Goal: Task Accomplishment & Management: Use online tool/utility

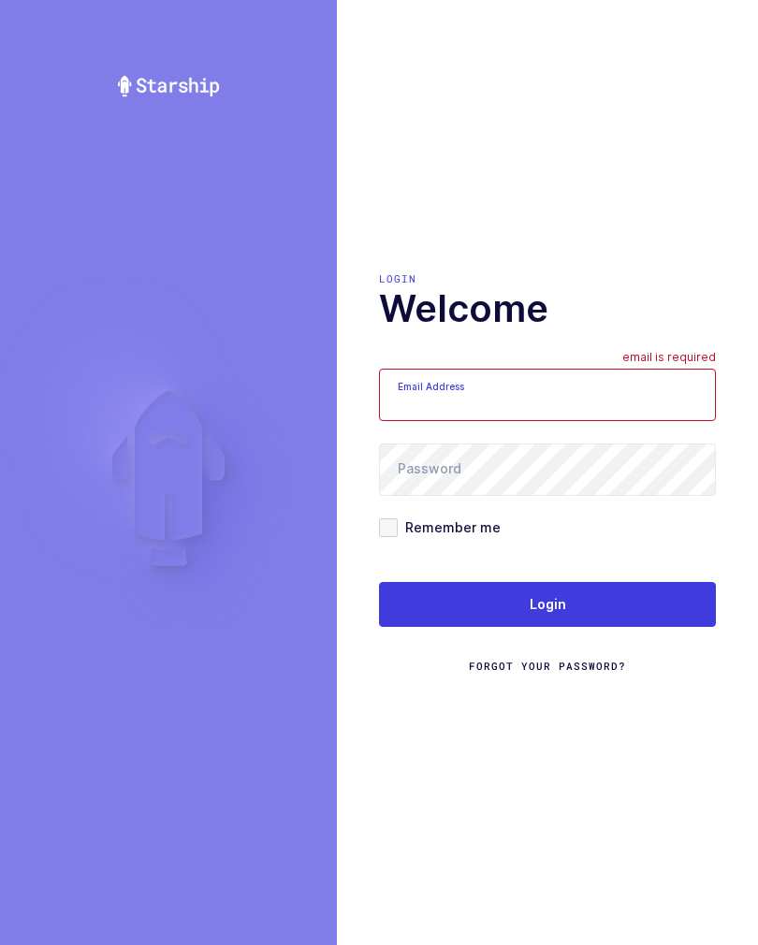
click at [614, 421] on input "Email Address" at bounding box center [547, 395] width 337 height 52
click at [594, 395] on input "Email Address" at bounding box center [547, 395] width 337 height 52
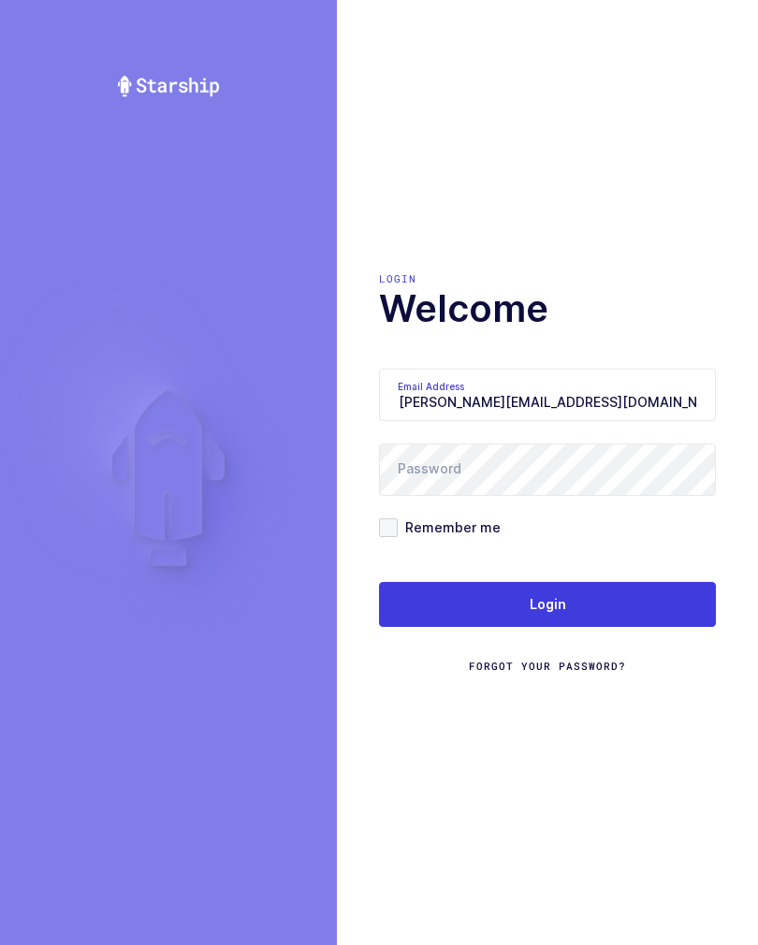
type input "glenn@janustrade.com"
click at [611, 600] on button "Login" at bounding box center [547, 604] width 337 height 45
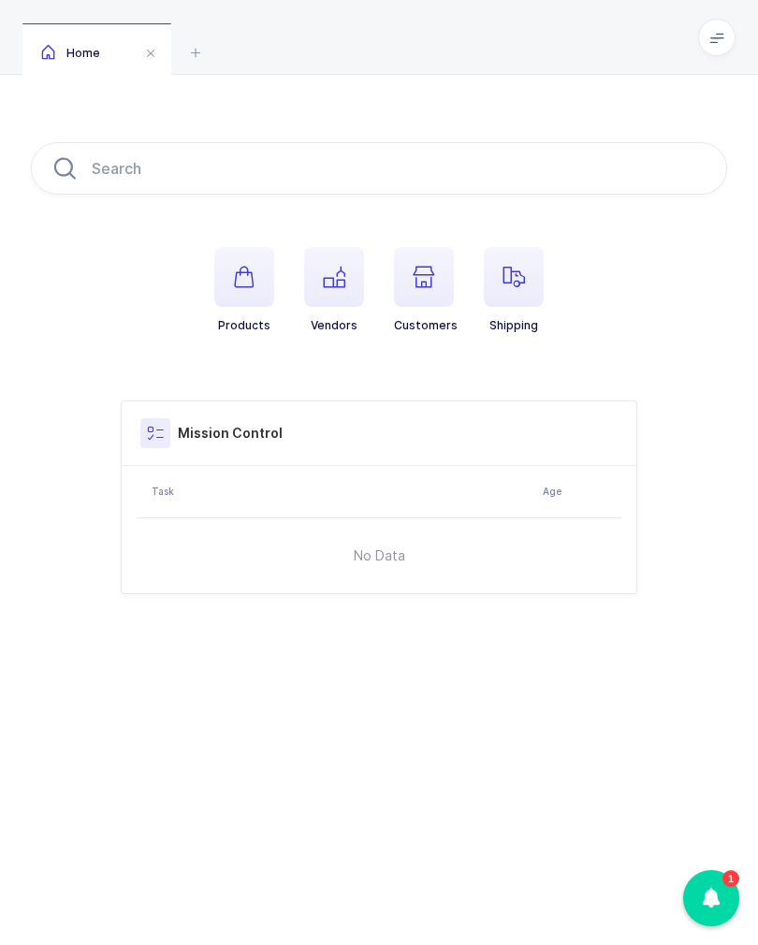
click at [710, 40] on icon at bounding box center [716, 37] width 15 height 15
click at [645, 157] on li "Warehouse" at bounding box center [646, 161] width 139 height 15
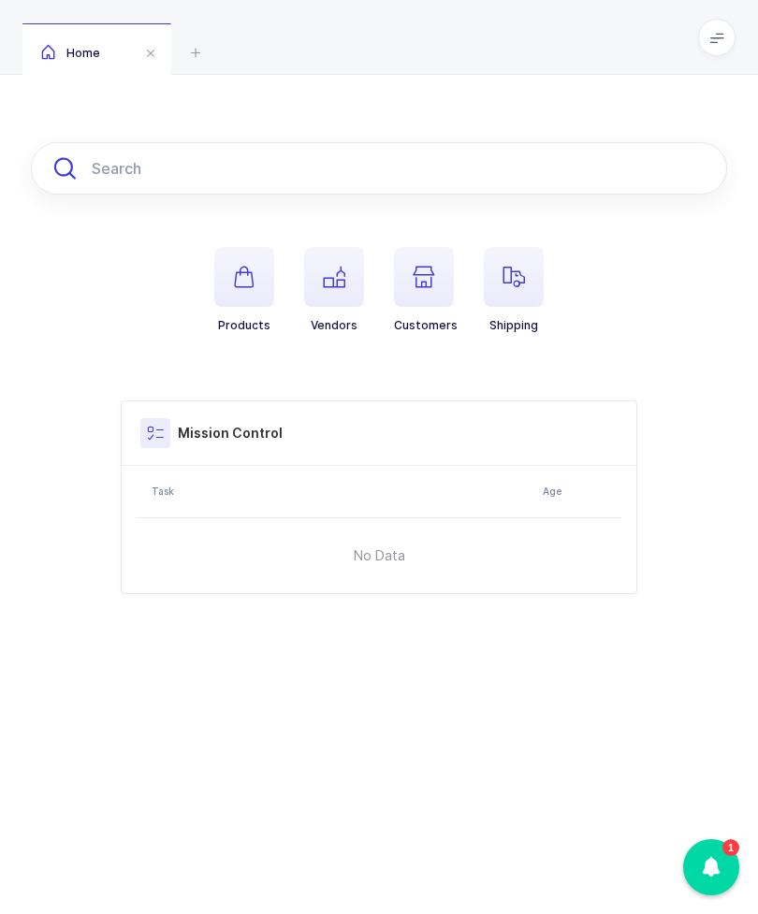
click at [393, 158] on input "text" at bounding box center [379, 168] width 696 height 52
type input "11-0494"
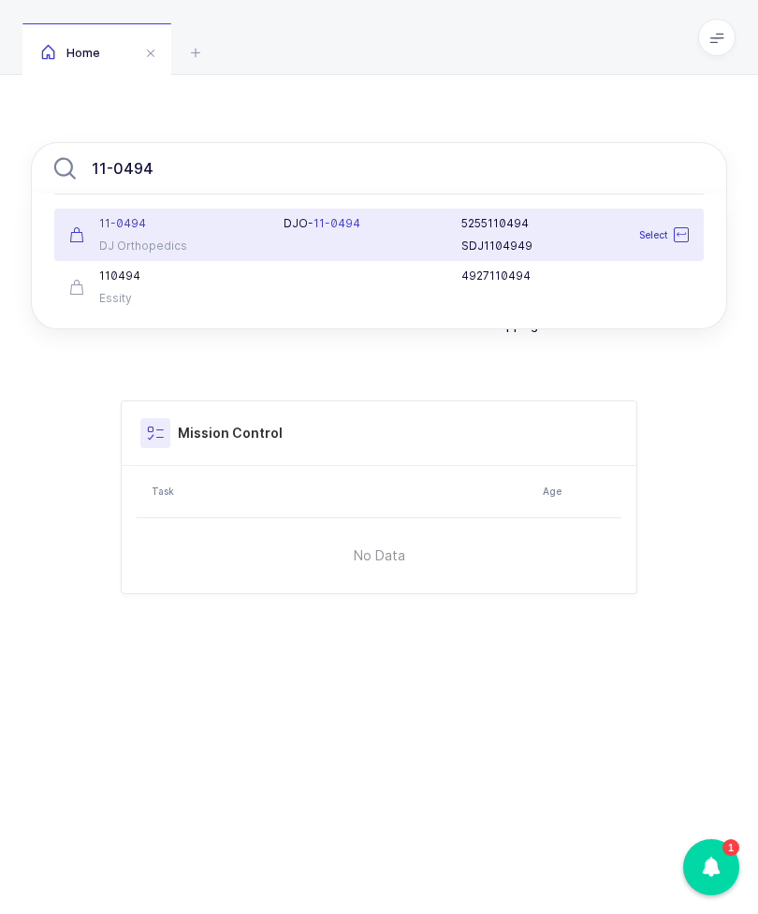
click at [514, 225] on div "5255110494" at bounding box center [574, 223] width 227 height 15
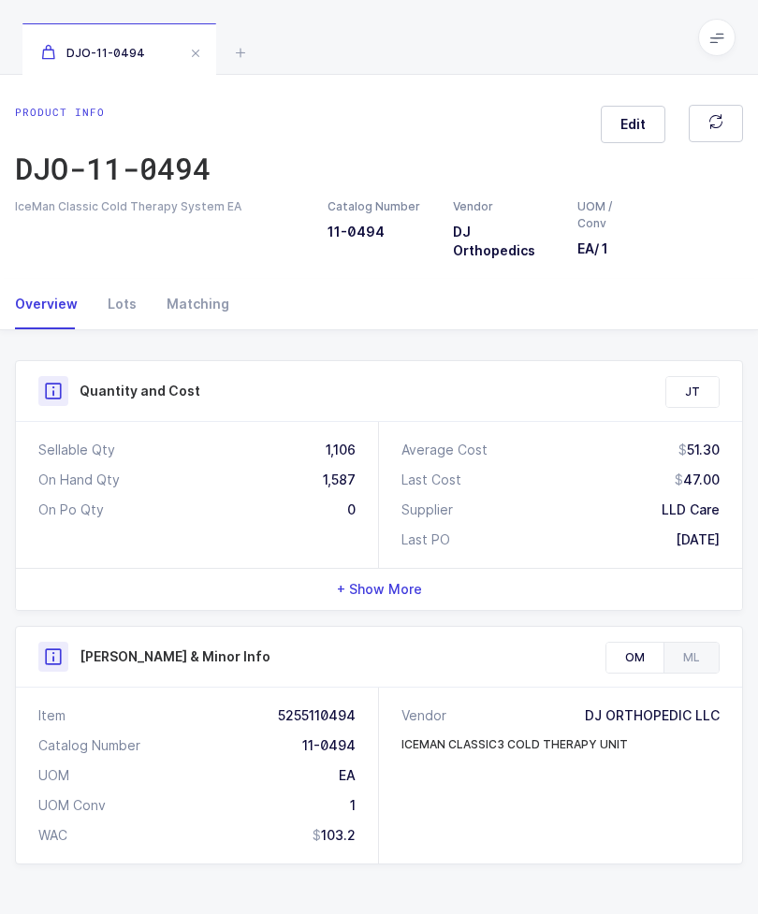
click at [115, 311] on div "Lots" at bounding box center [122, 304] width 59 height 51
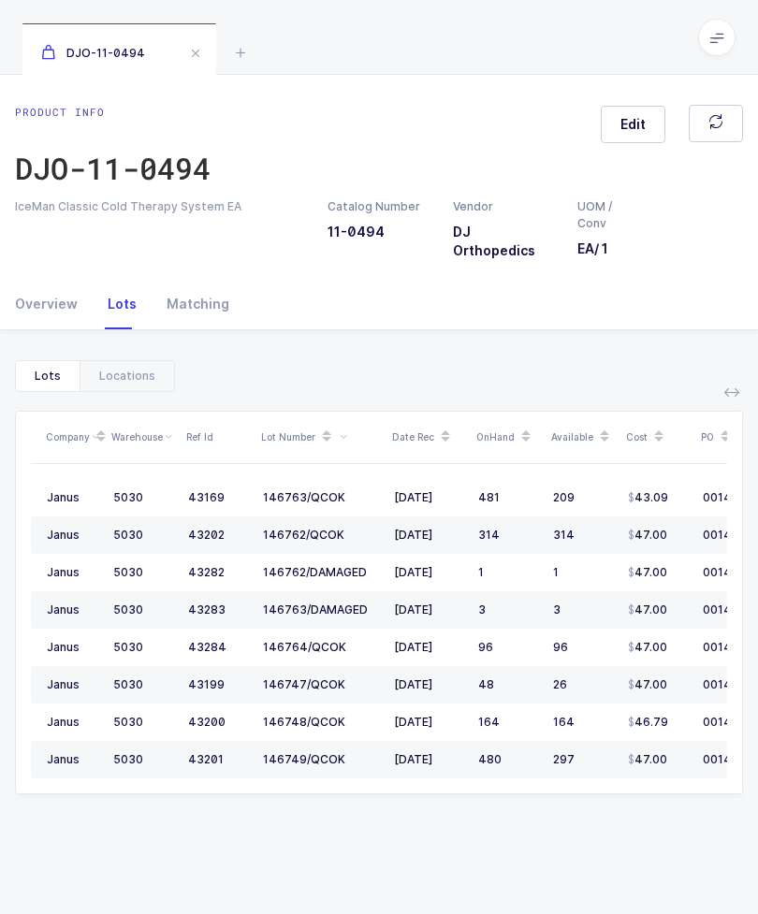
click at [131, 378] on div "Locations" at bounding box center [127, 376] width 94 height 30
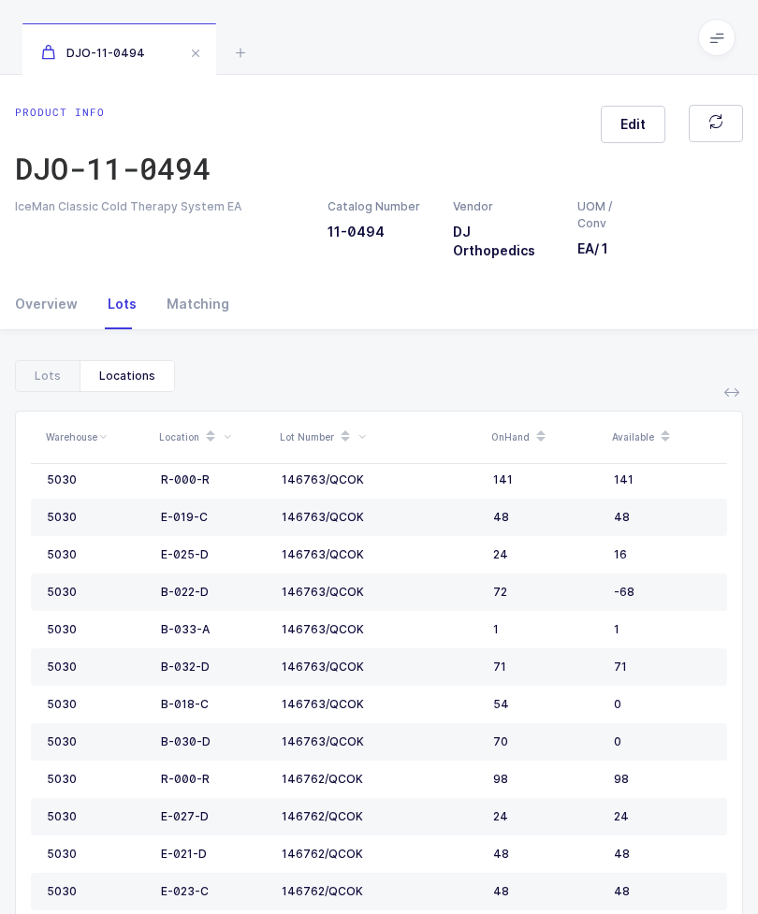
click at [197, 52] on span at bounding box center [195, 53] width 22 height 22
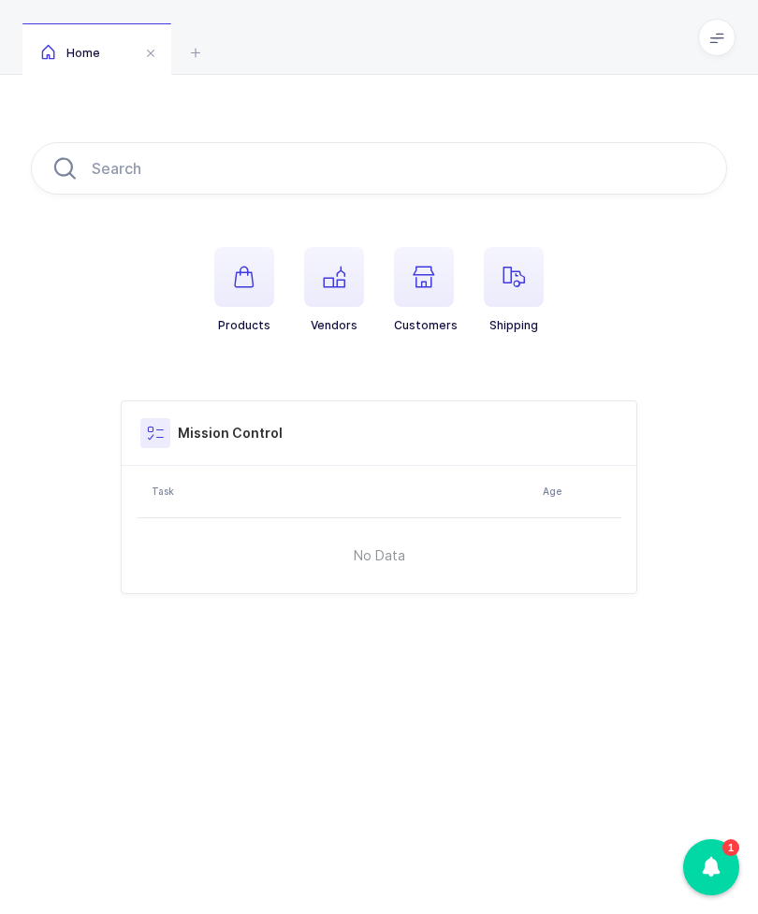
click at [460, 167] on input "text" at bounding box center [379, 168] width 696 height 52
type input "523-06"
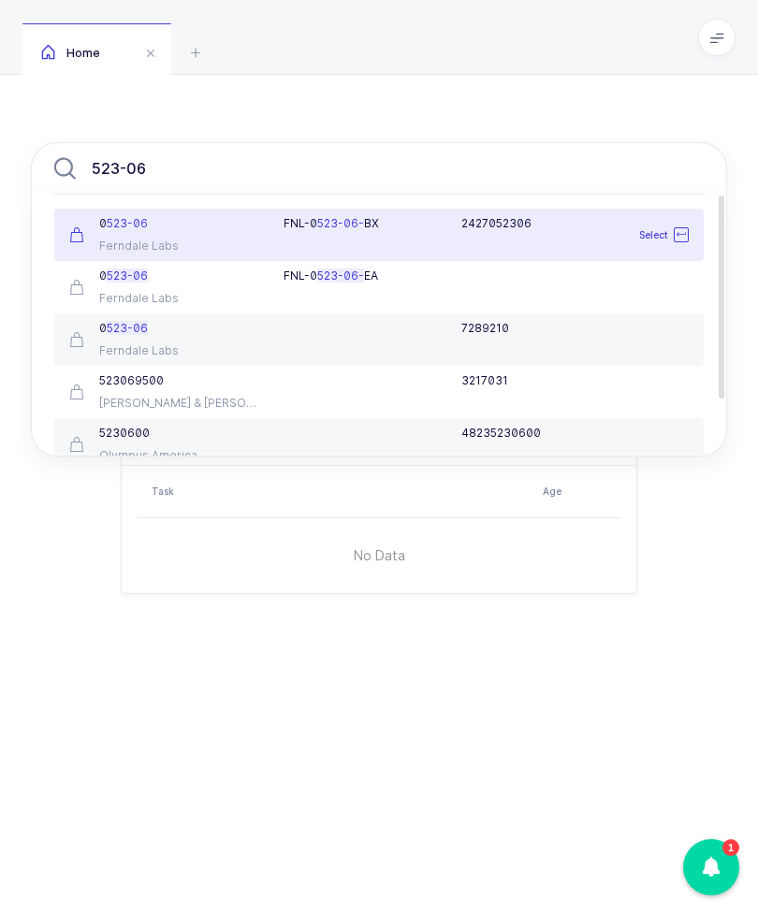
click at [240, 225] on div "0 523-06" at bounding box center [165, 223] width 192 height 15
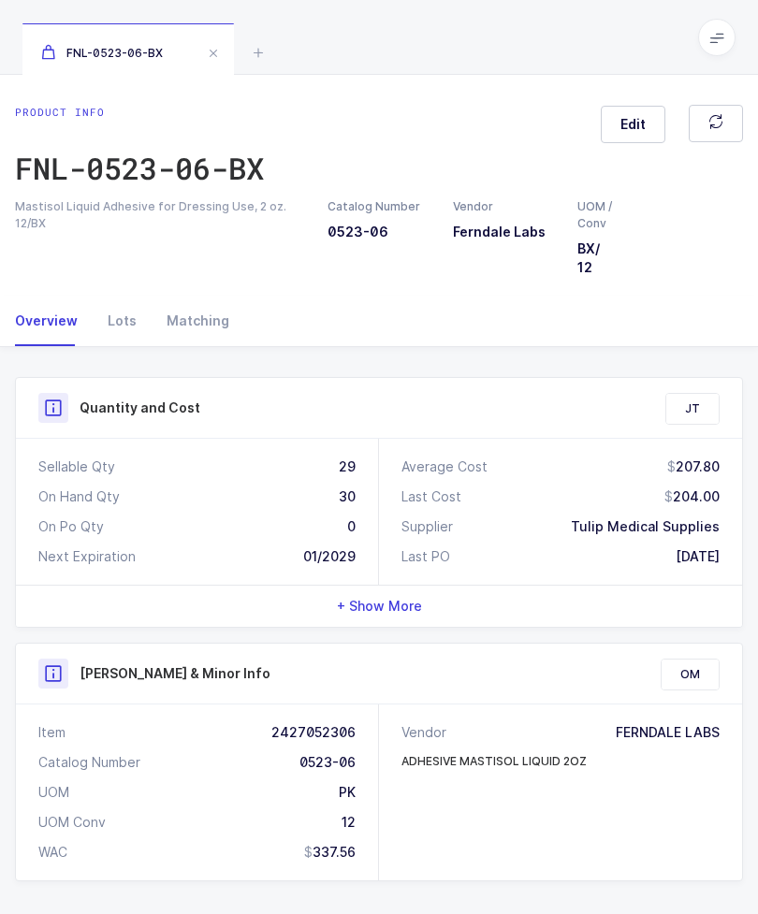
click at [218, 53] on span at bounding box center [213, 53] width 22 height 22
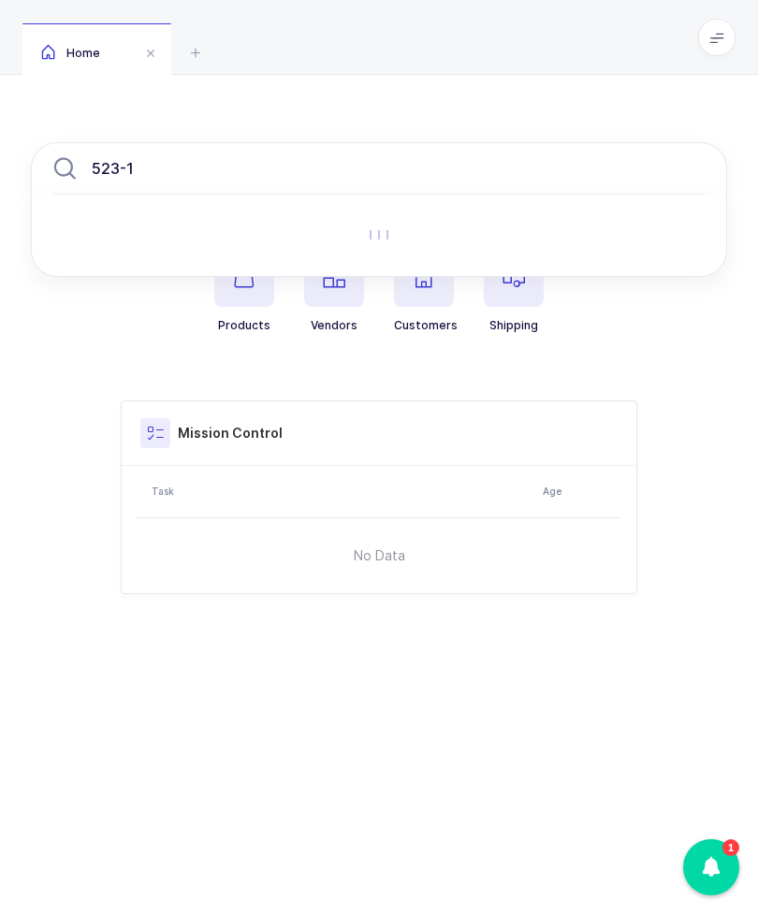
type input "523-16"
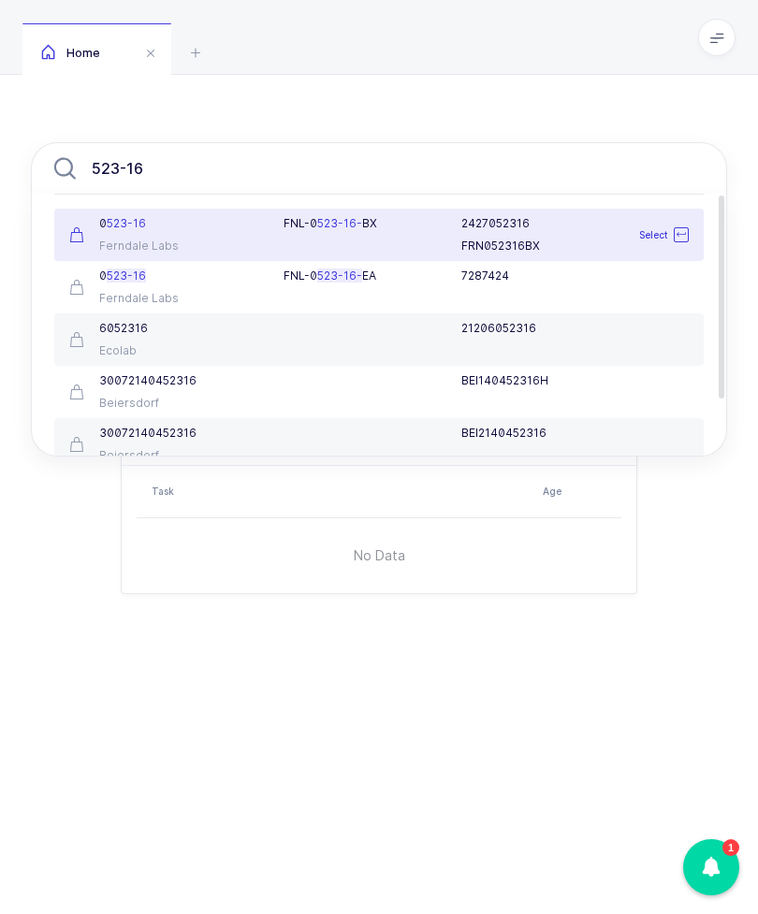
click at [169, 220] on div "0 523-16" at bounding box center [165, 223] width 192 height 15
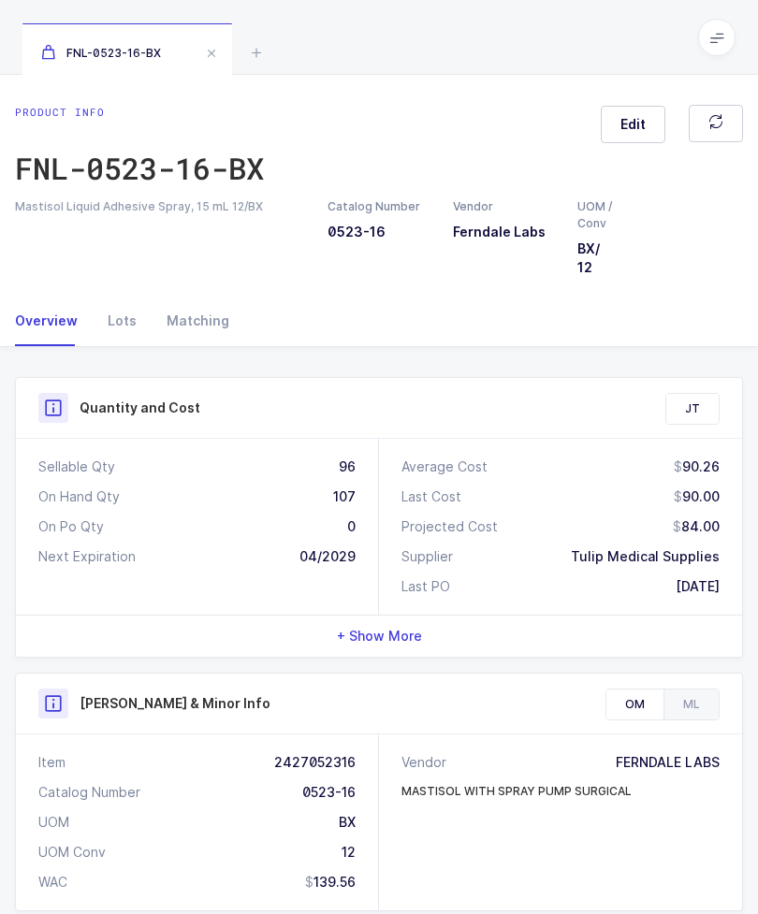
click at [100, 330] on div "Lots" at bounding box center [122, 321] width 59 height 51
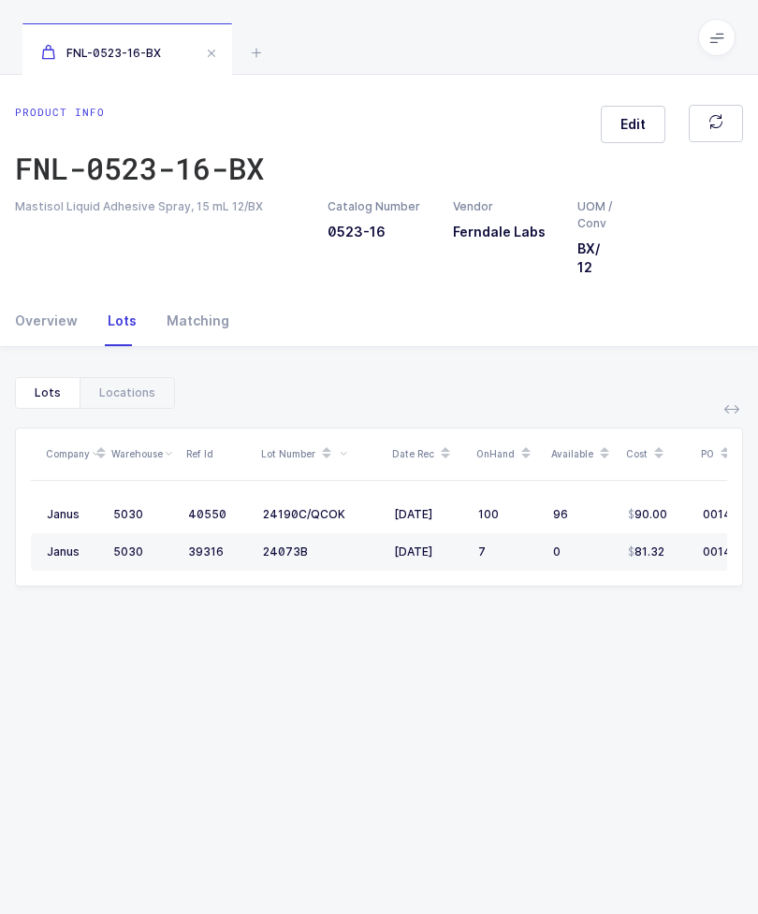
click at [139, 378] on div "Locations" at bounding box center [127, 393] width 94 height 30
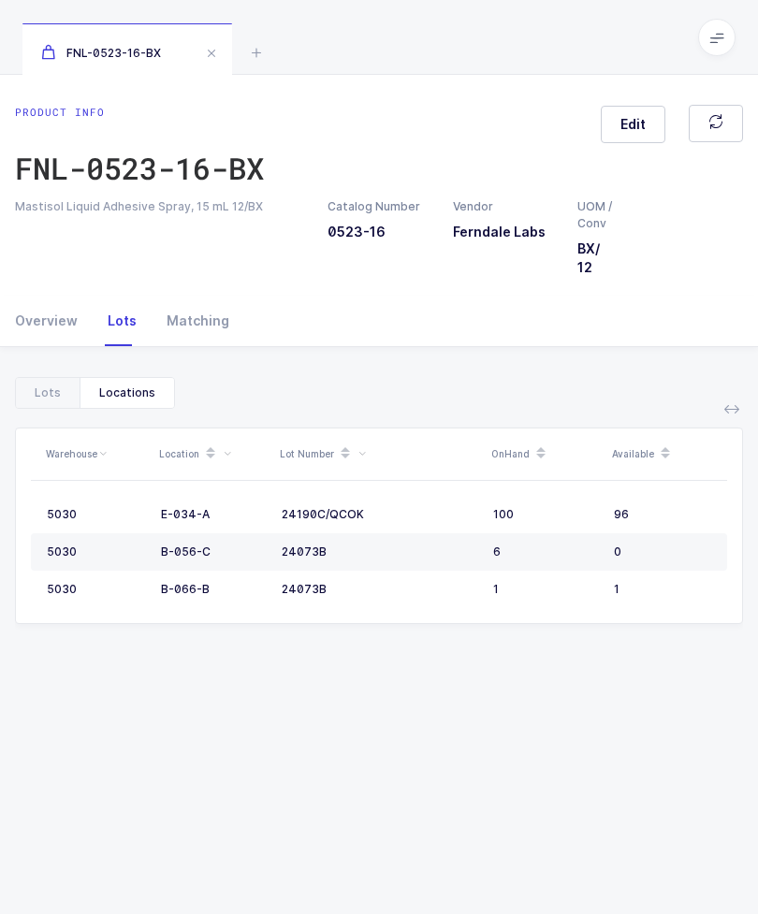
click at [195, 57] on div "FNL-0523-16-BX" at bounding box center [127, 49] width 210 height 52
click at [210, 51] on span at bounding box center [211, 53] width 22 height 22
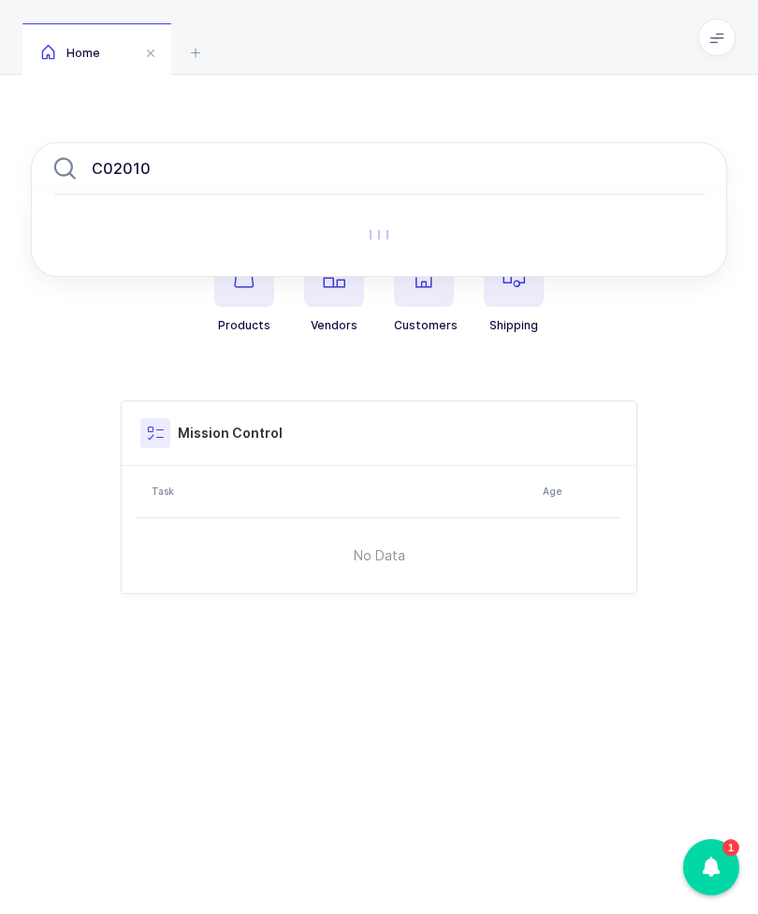
type input "C020100"
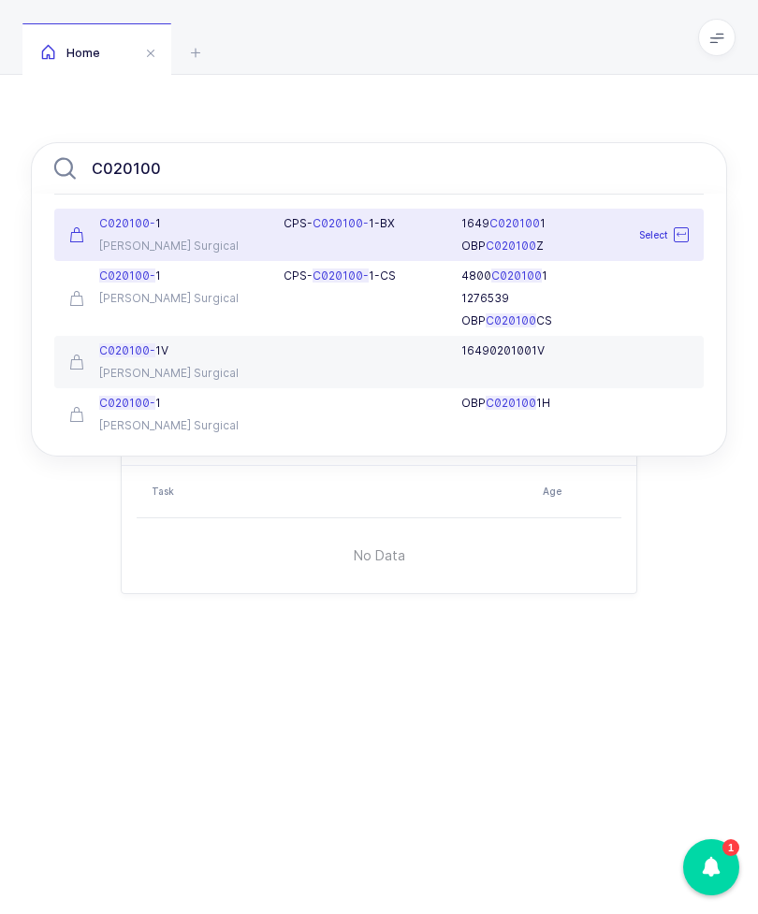
click at [140, 218] on span "C020100-" at bounding box center [127, 223] width 56 height 14
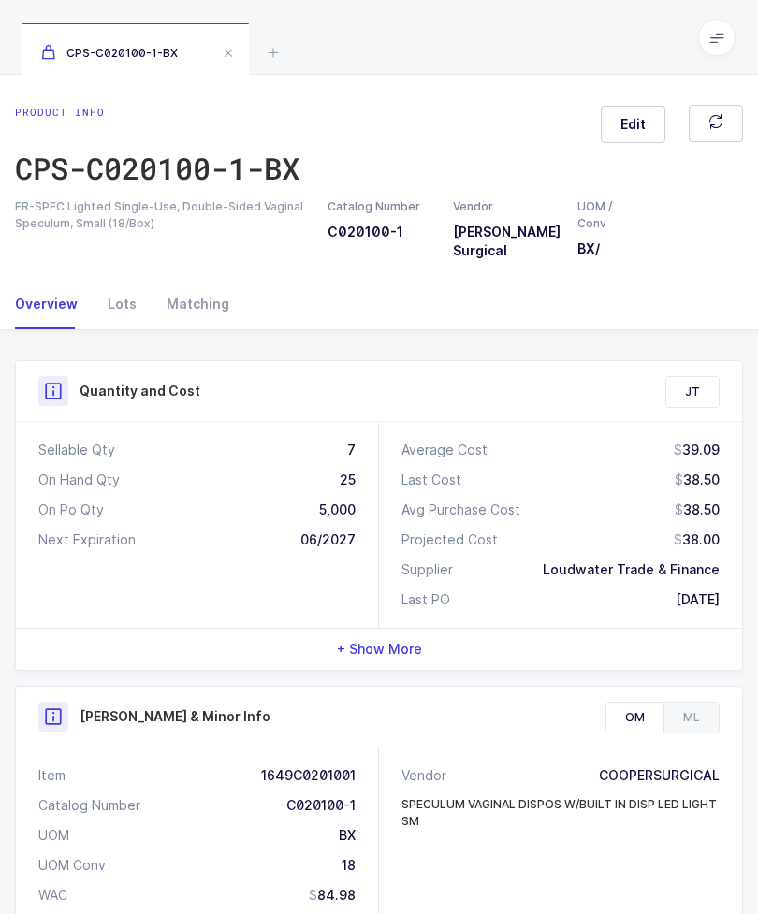
click at [131, 303] on div "Lots" at bounding box center [122, 304] width 59 height 51
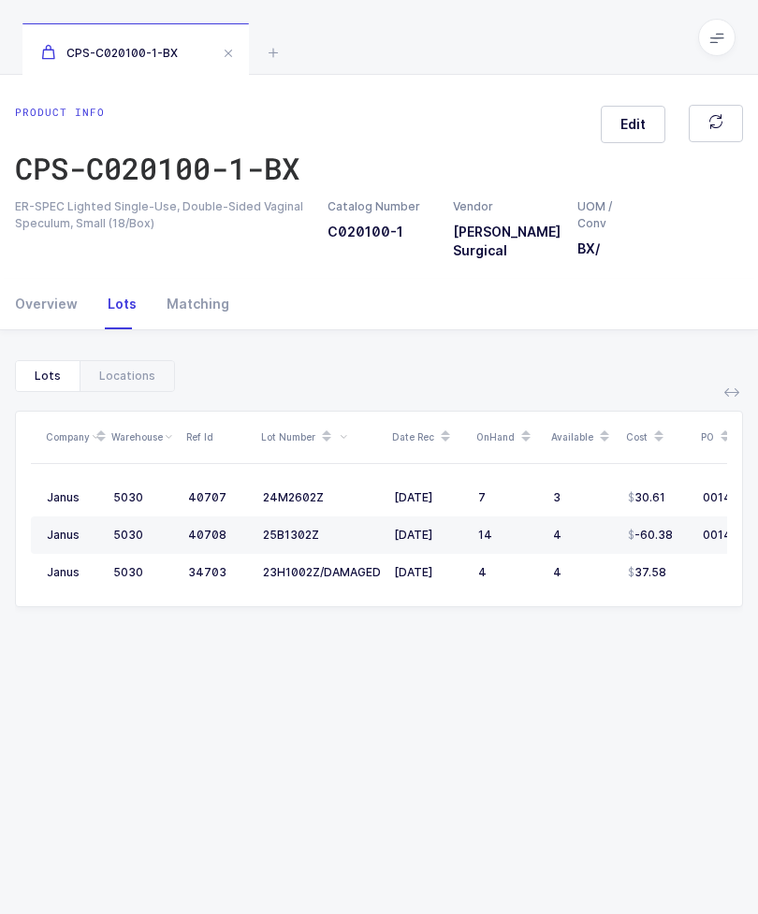
click at [138, 369] on div "Locations" at bounding box center [127, 376] width 94 height 30
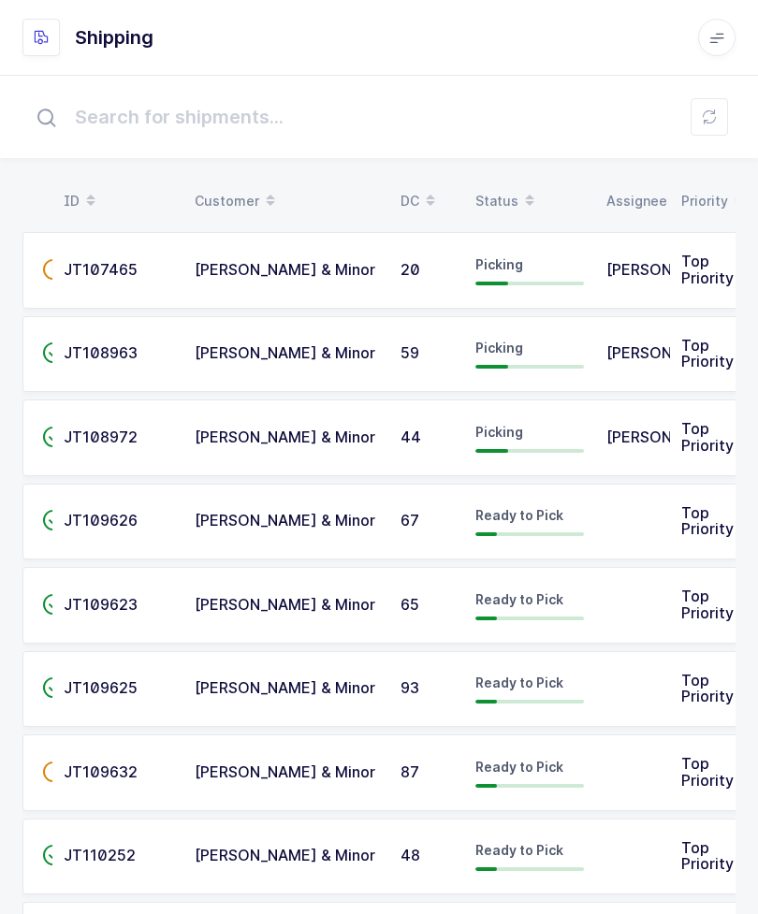
click at [510, 351] on span "Picking" at bounding box center [499, 348] width 48 height 16
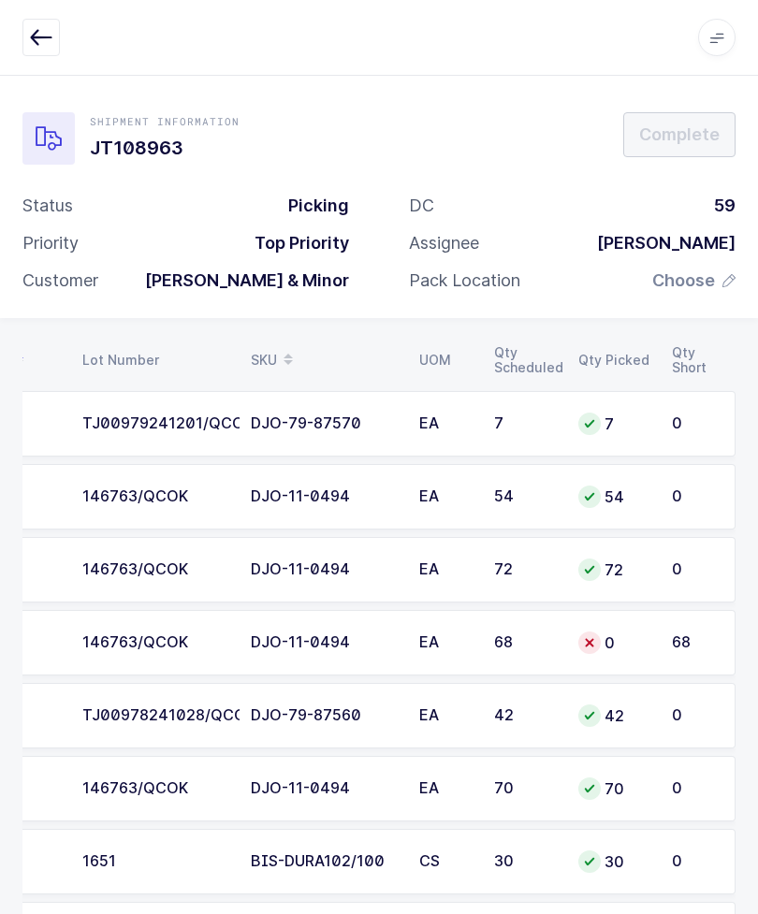
scroll to position [0, 213]
click at [564, 640] on td "68" at bounding box center [525, 642] width 84 height 65
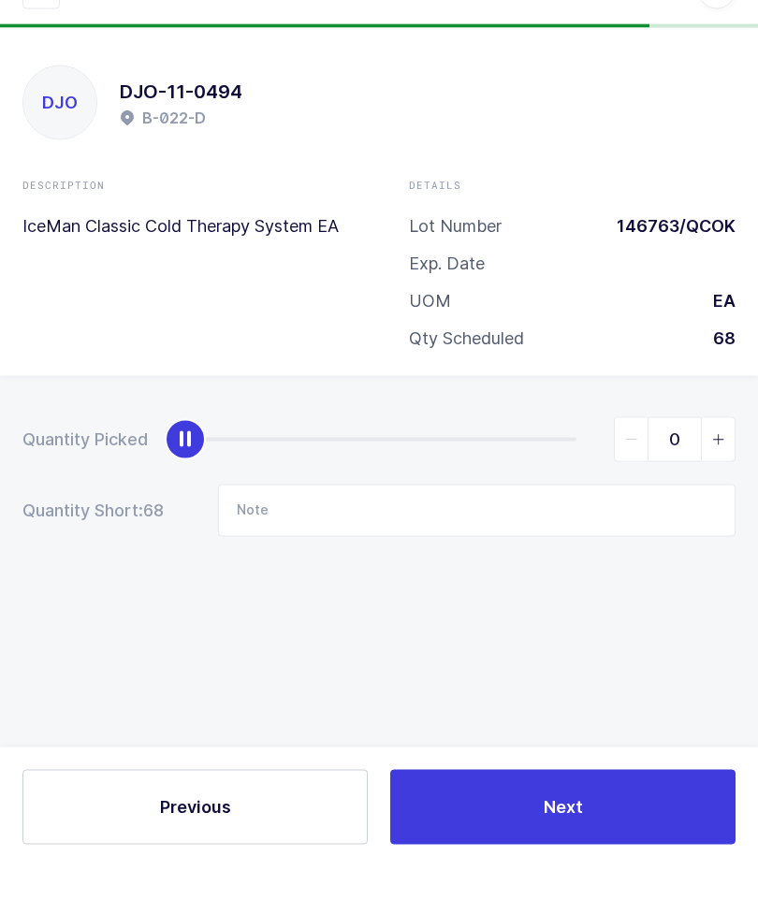
scroll to position [1, 0]
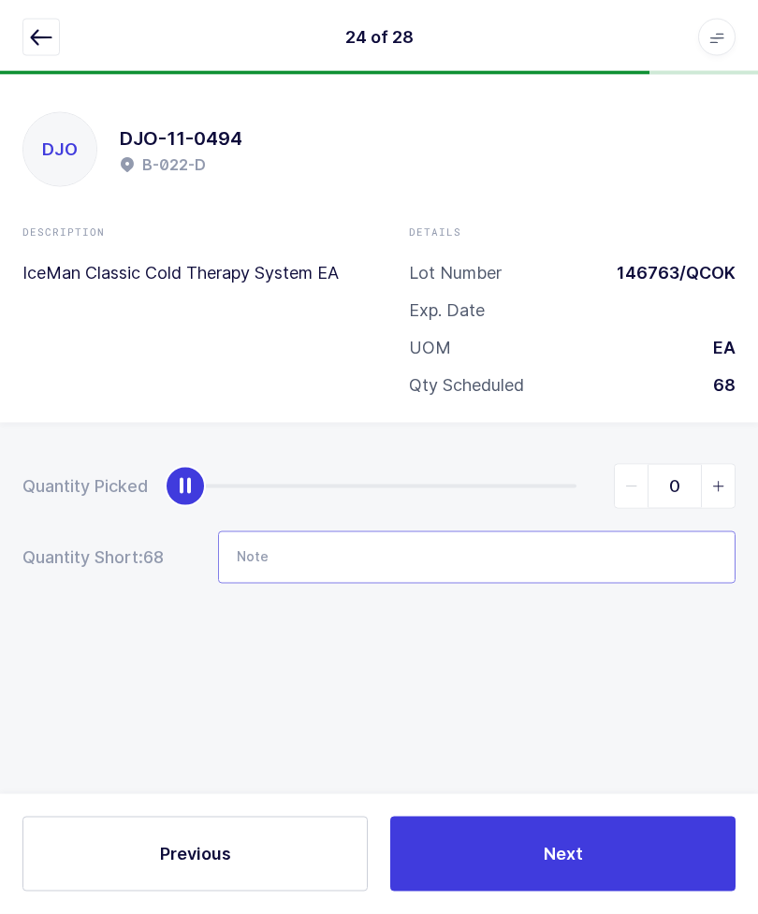
click at [521, 572] on input "Note" at bounding box center [476, 557] width 517 height 52
type input "B-032-D"
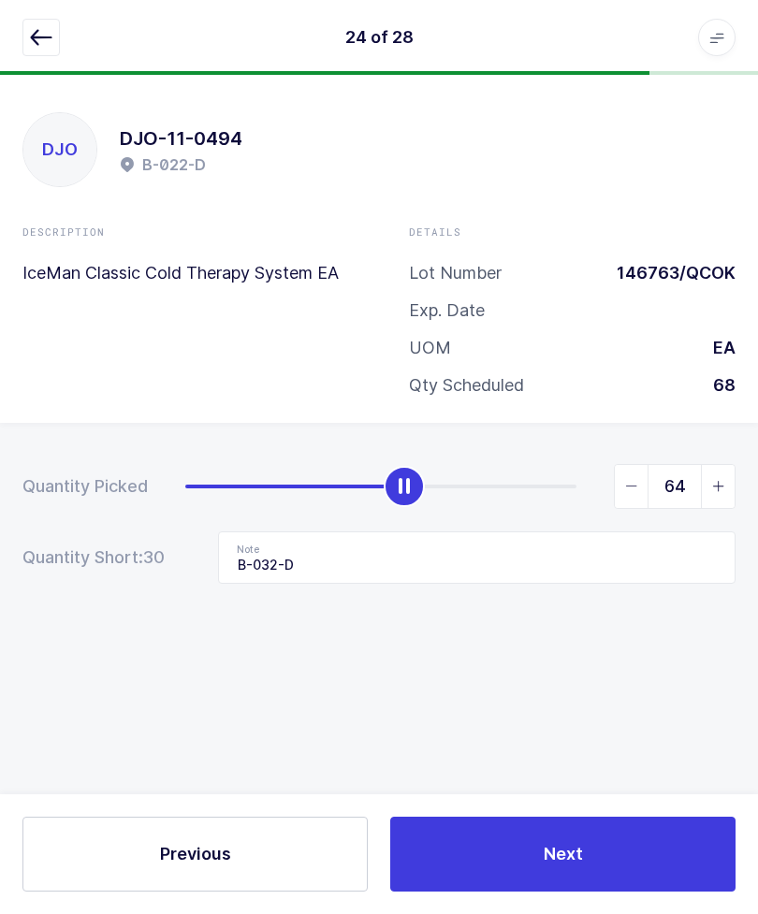
type input "68"
type input "B-032-D"
click at [64, 24] on div at bounding box center [378, 37] width 713 height 37
click at [40, 52] on button "button" at bounding box center [40, 37] width 37 height 37
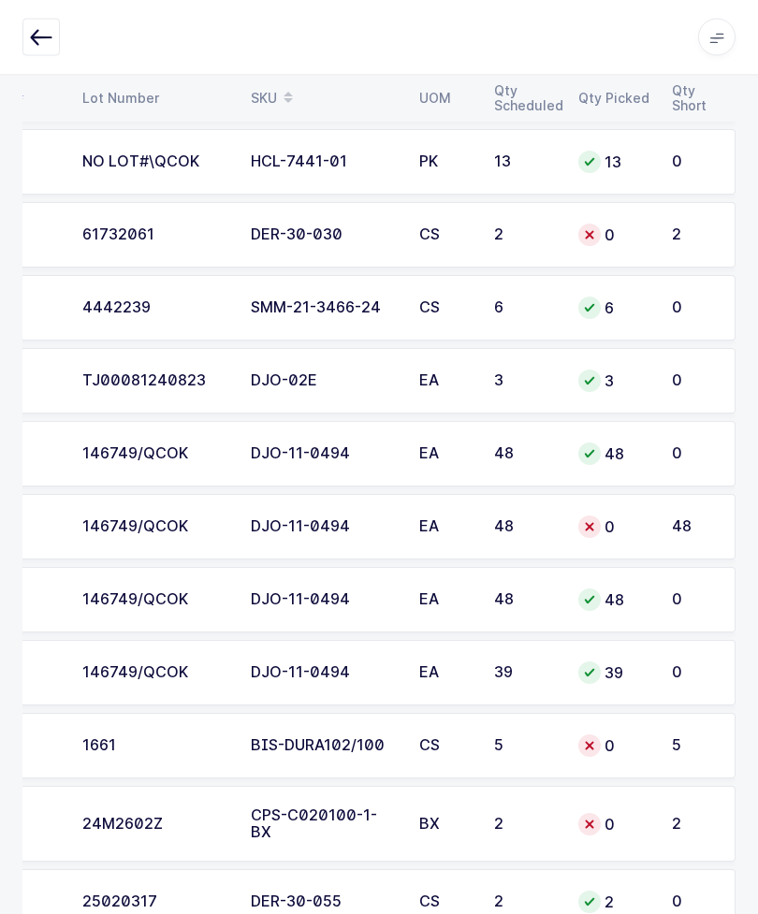
scroll to position [1210, 0]
click at [303, 764] on td "BIS-DURA102/100" at bounding box center [323, 745] width 168 height 65
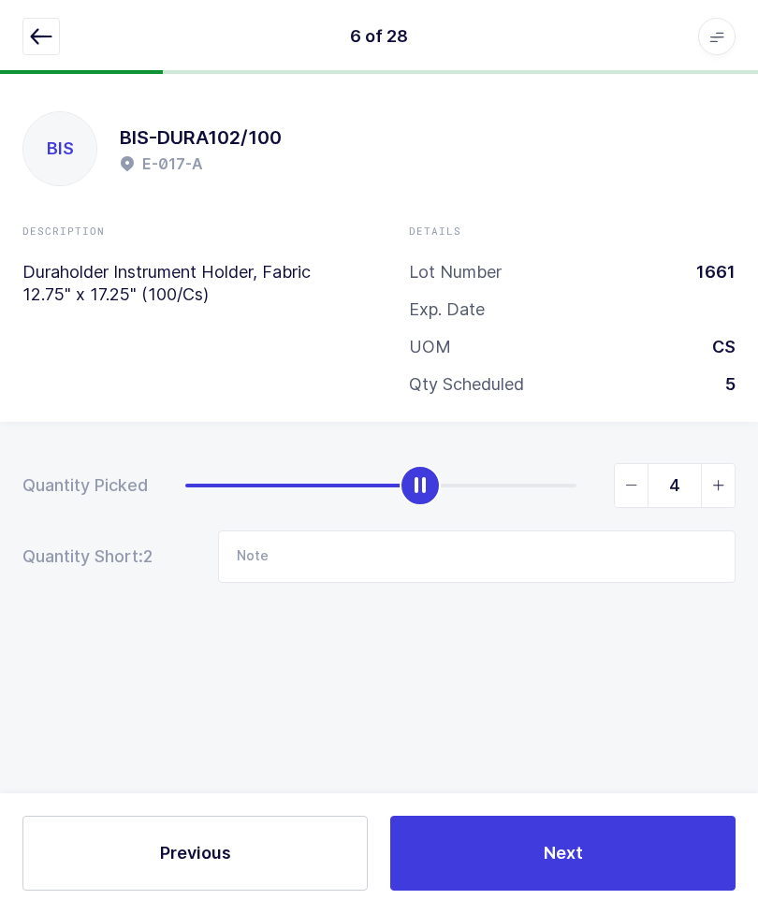
type input "5"
click at [37, 31] on icon "button" at bounding box center [41, 37] width 22 height 22
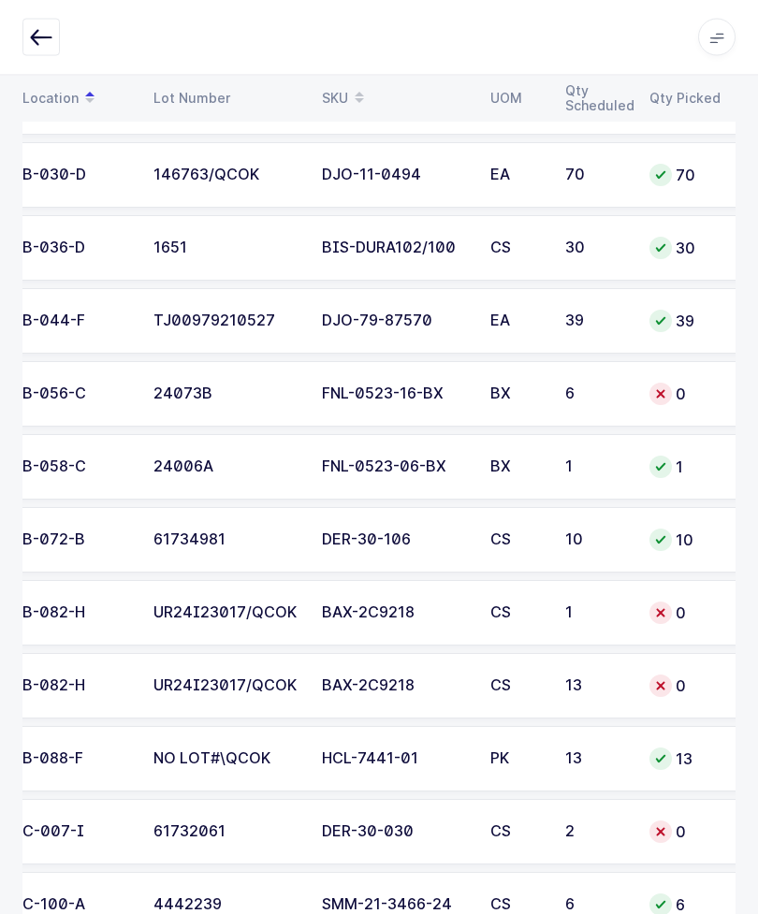
scroll to position [614, 0]
click at [614, 378] on td "6" at bounding box center [596, 393] width 84 height 65
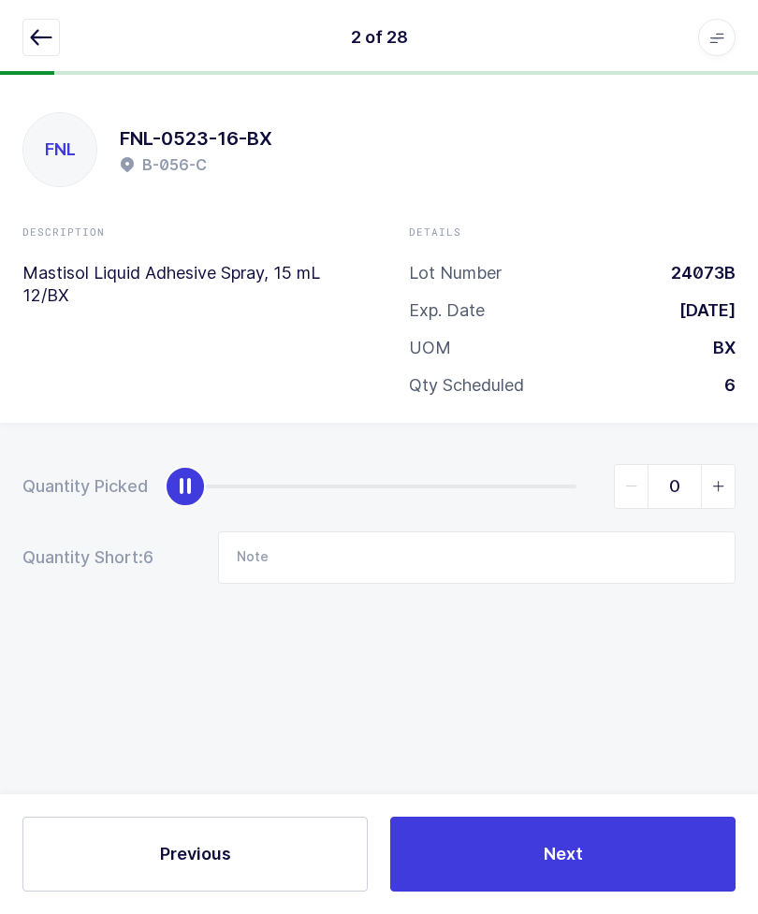
scroll to position [0, 0]
click at [488, 554] on input "Note" at bounding box center [476, 557] width 517 height 52
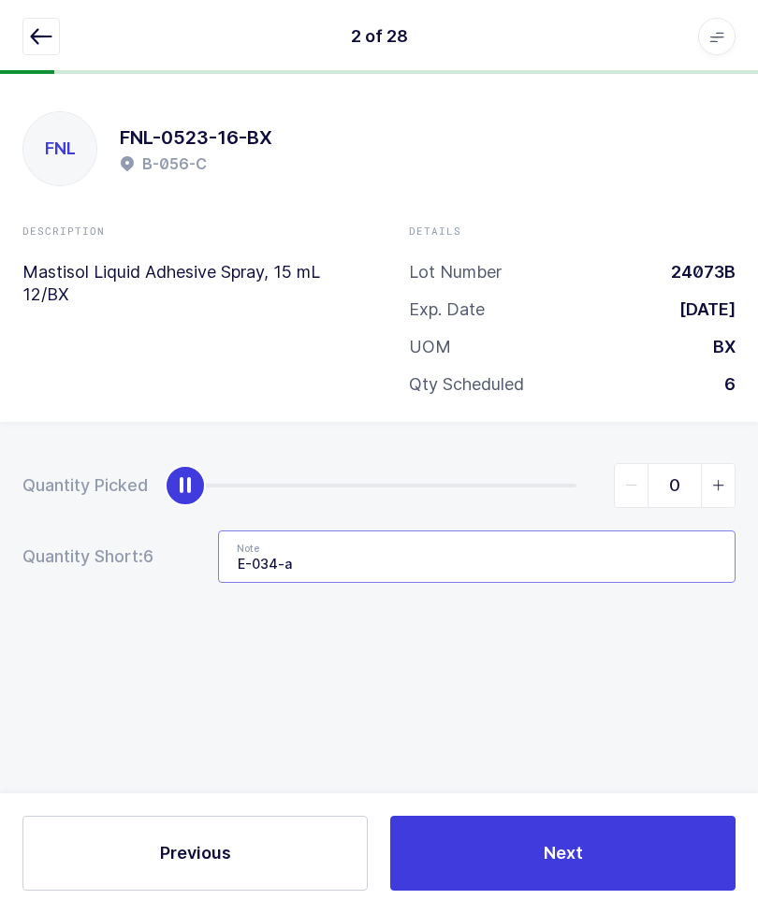
type input "E-034-a"
click at [37, 43] on icon "button" at bounding box center [41, 37] width 22 height 22
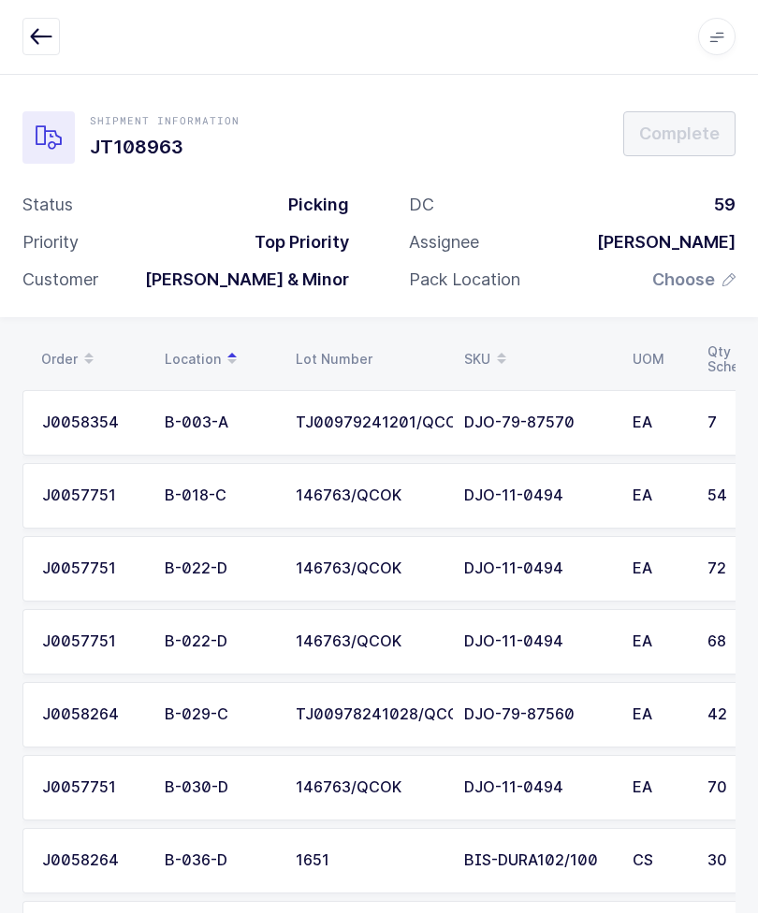
scroll to position [1, 0]
click at [35, 22] on button "button" at bounding box center [40, 37] width 37 height 37
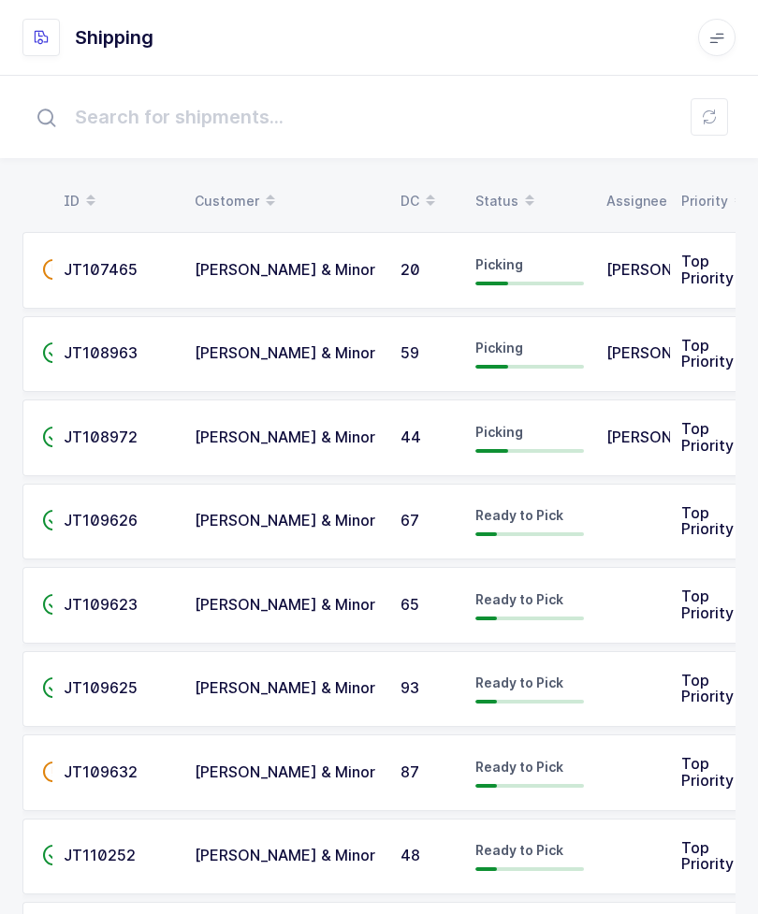
click at [191, 359] on td "[PERSON_NAME] & Minor" at bounding box center [286, 354] width 206 height 77
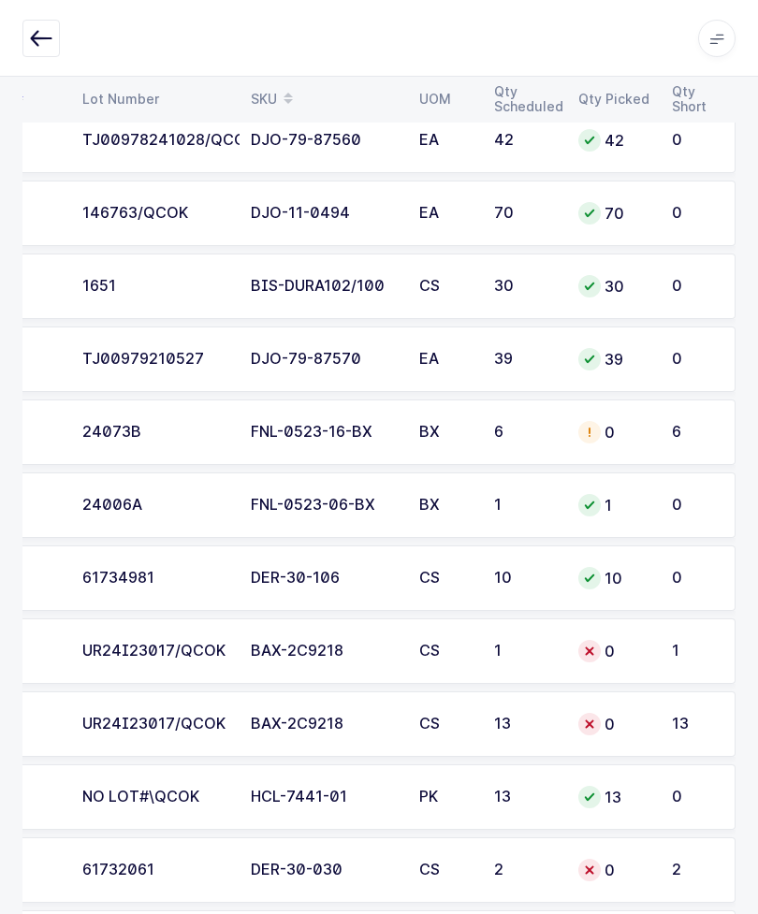
scroll to position [0, 213]
click at [565, 633] on td "1" at bounding box center [525, 649] width 84 height 65
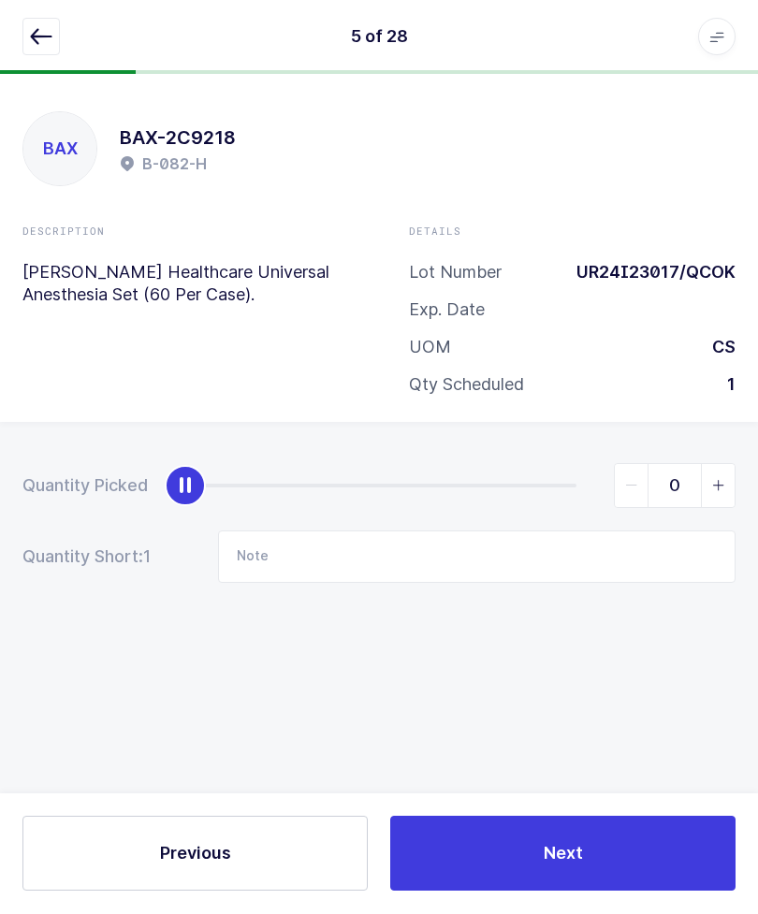
type input "1"
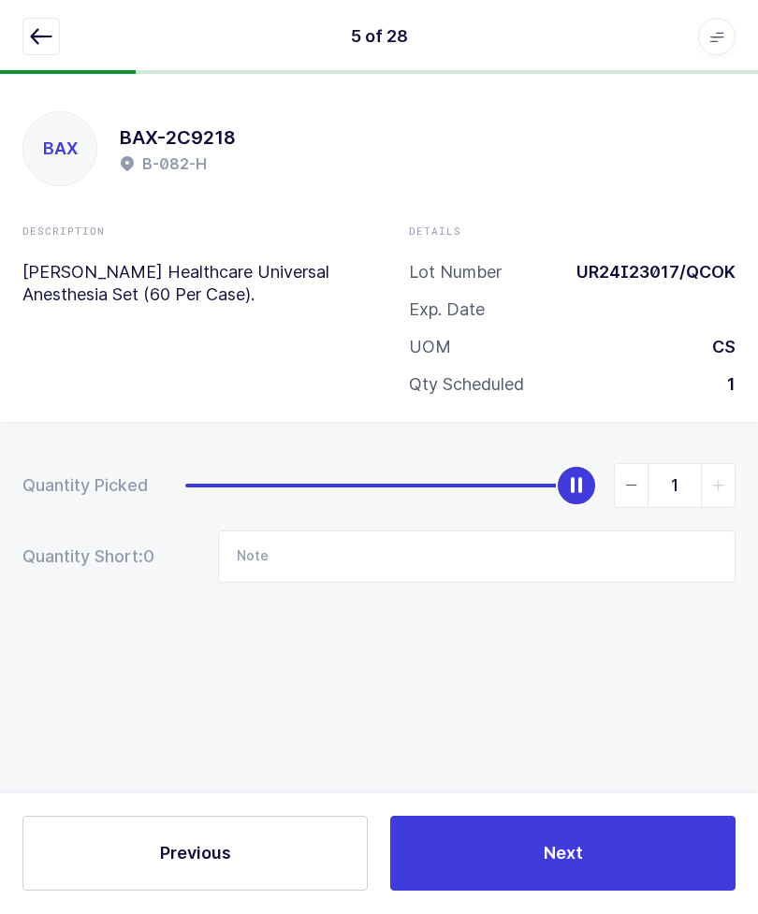
click at [629, 891] on button "Next" at bounding box center [562, 854] width 345 height 75
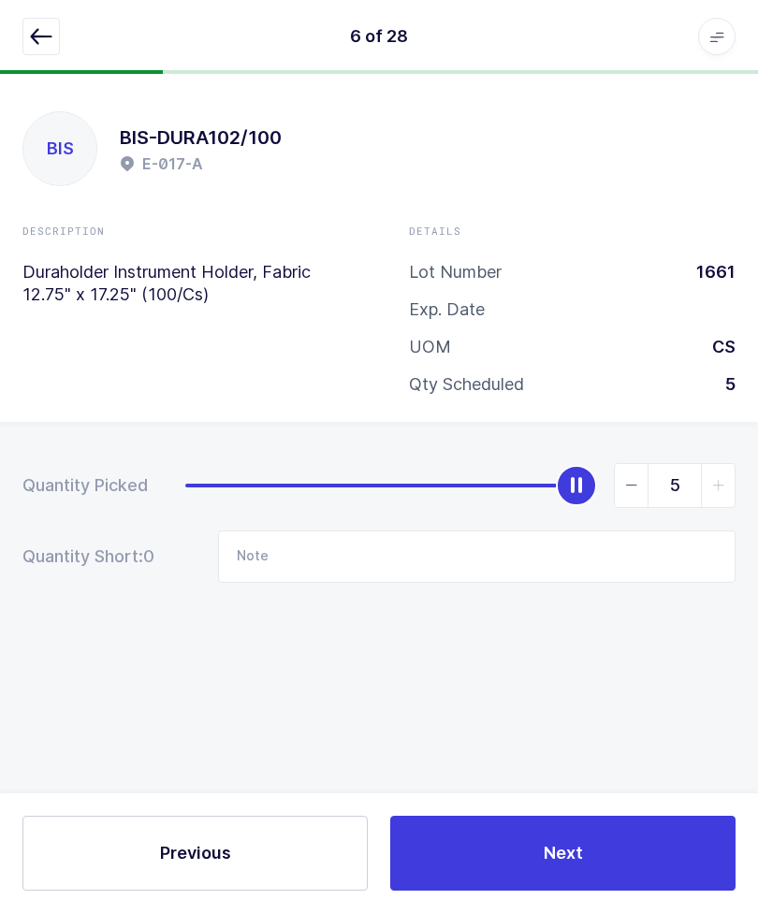
click at [47, 35] on icon "button" at bounding box center [41, 37] width 22 height 22
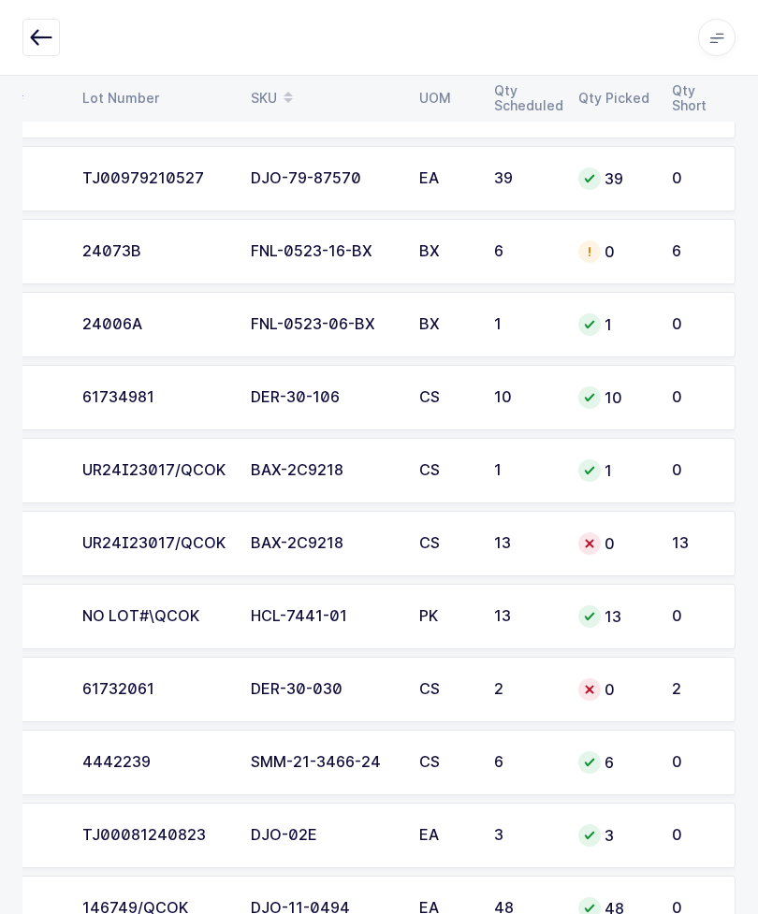
scroll to position [834, 0]
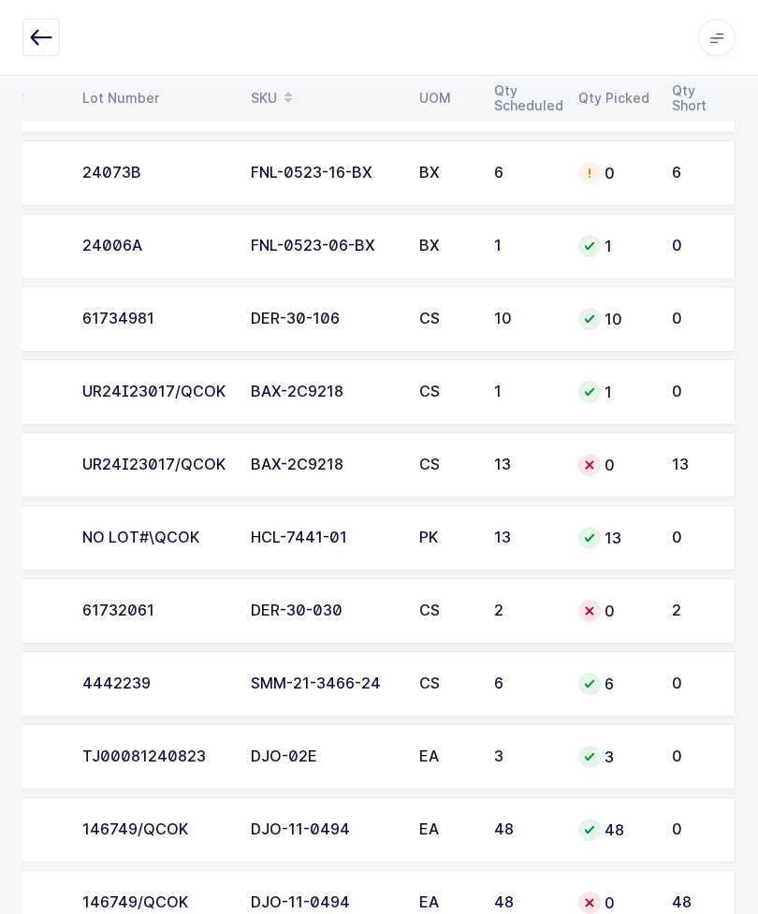
click at [651, 467] on td "0" at bounding box center [614, 464] width 94 height 65
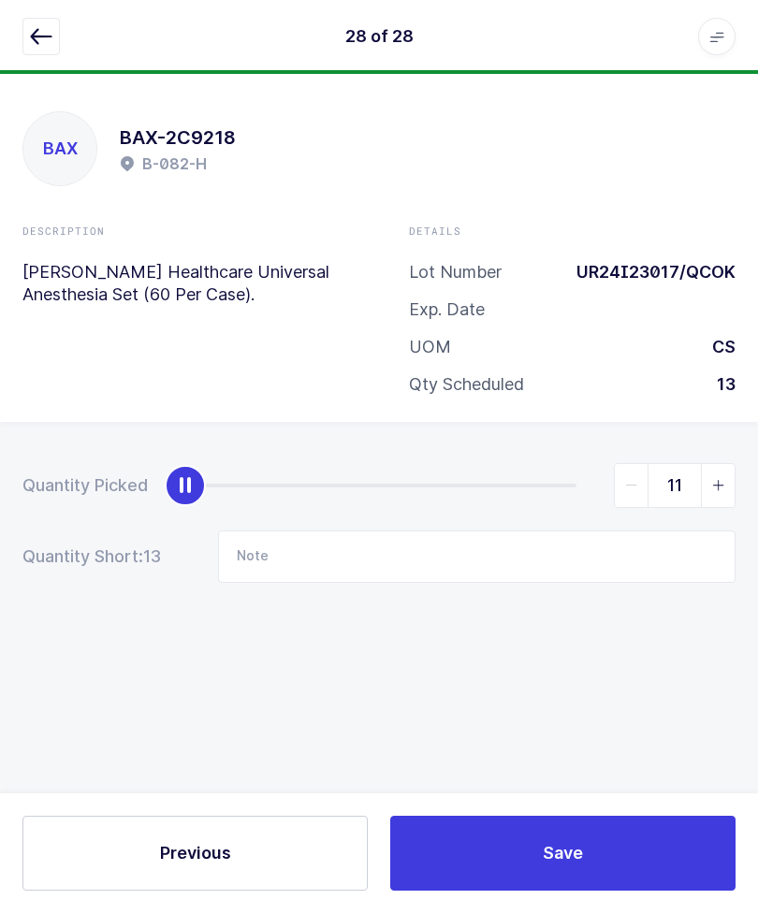
type input "13"
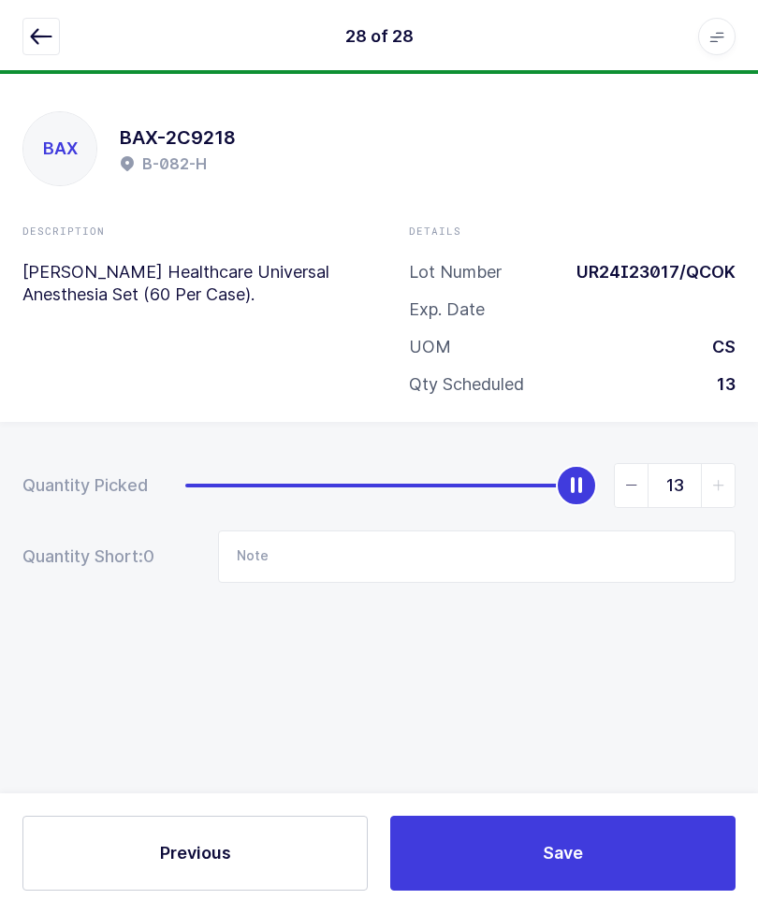
click at [33, 26] on icon "button" at bounding box center [41, 37] width 22 height 22
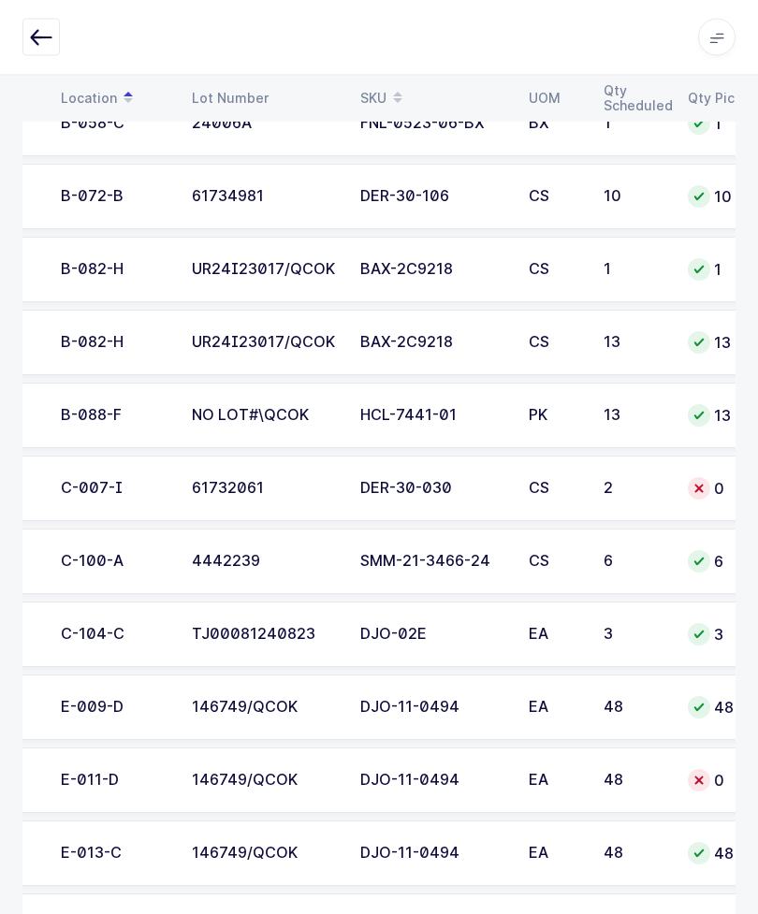
scroll to position [0, 106]
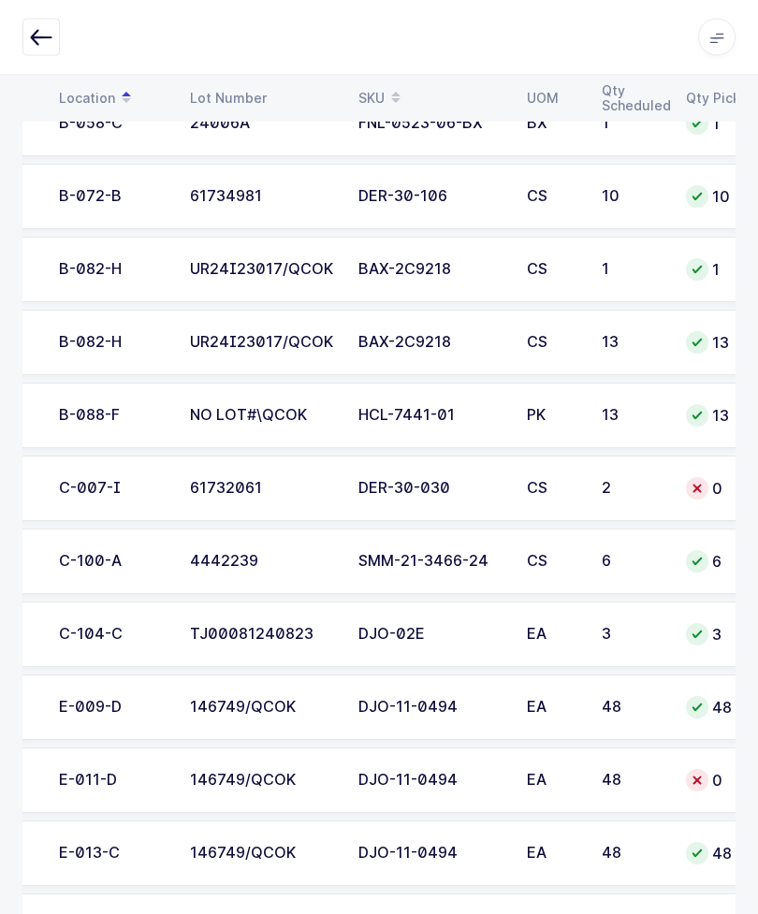
click at [637, 481] on div "2" at bounding box center [632, 489] width 62 height 17
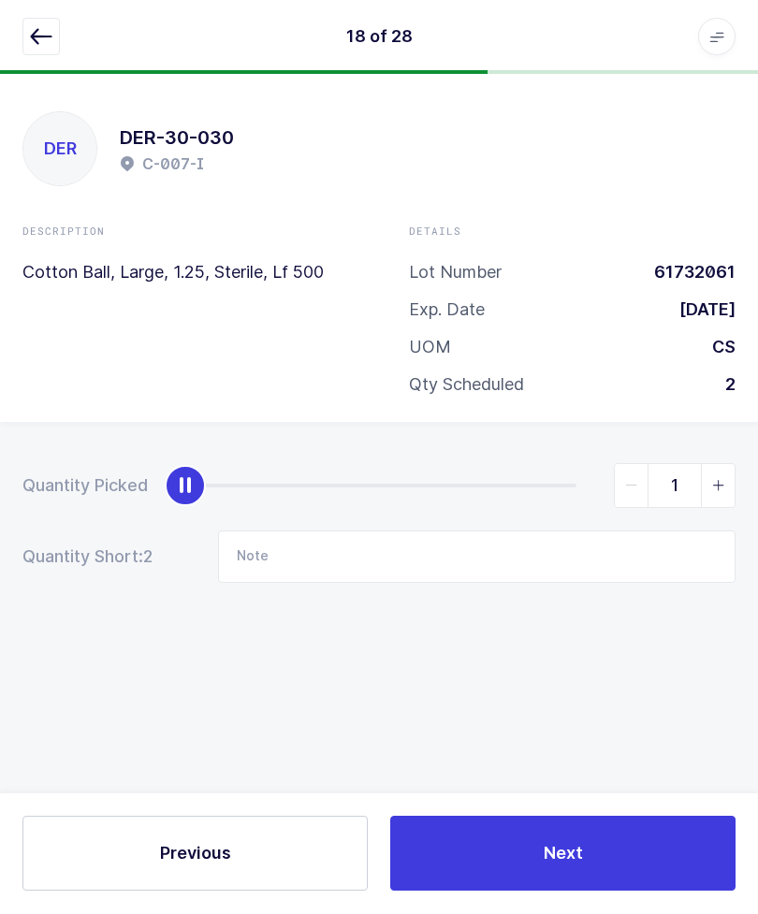
type input "2"
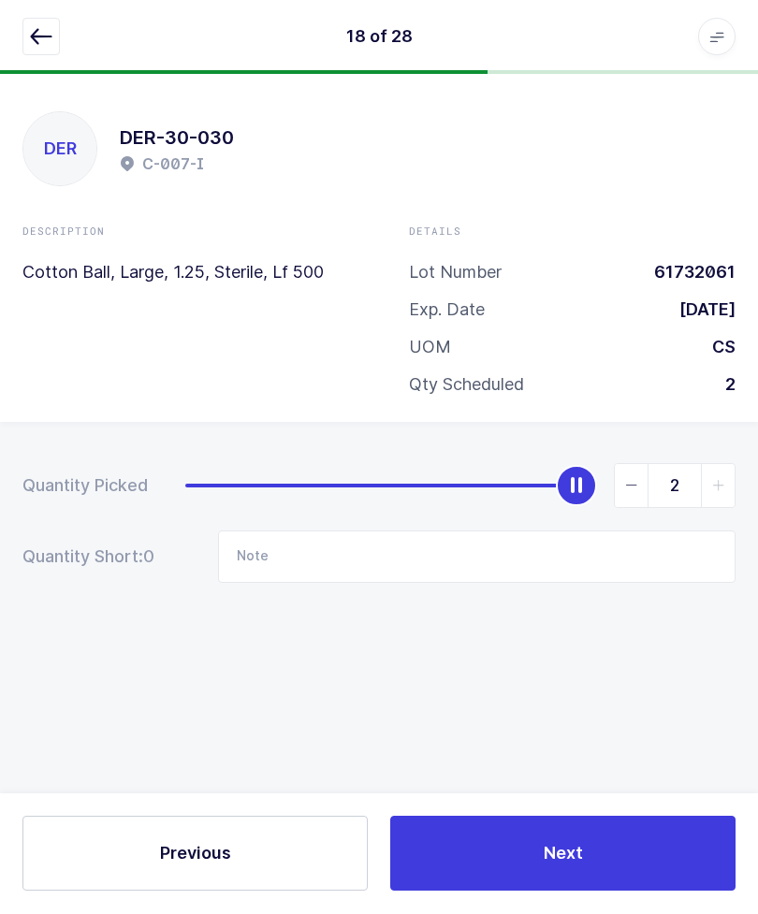
click at [47, 13] on div "18 of 28 Apps Core Warehouse Admin Mission Control Purchasing Glenn R. Logout A…" at bounding box center [379, 37] width 758 height 75
click at [42, 39] on icon "button" at bounding box center [41, 37] width 22 height 22
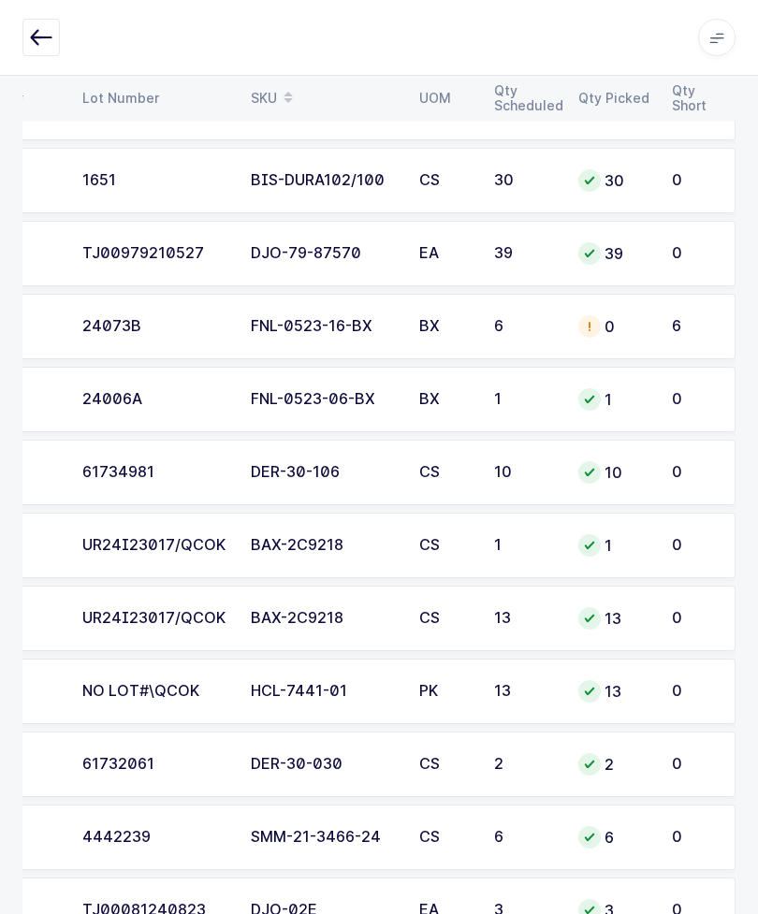
scroll to position [639, 0]
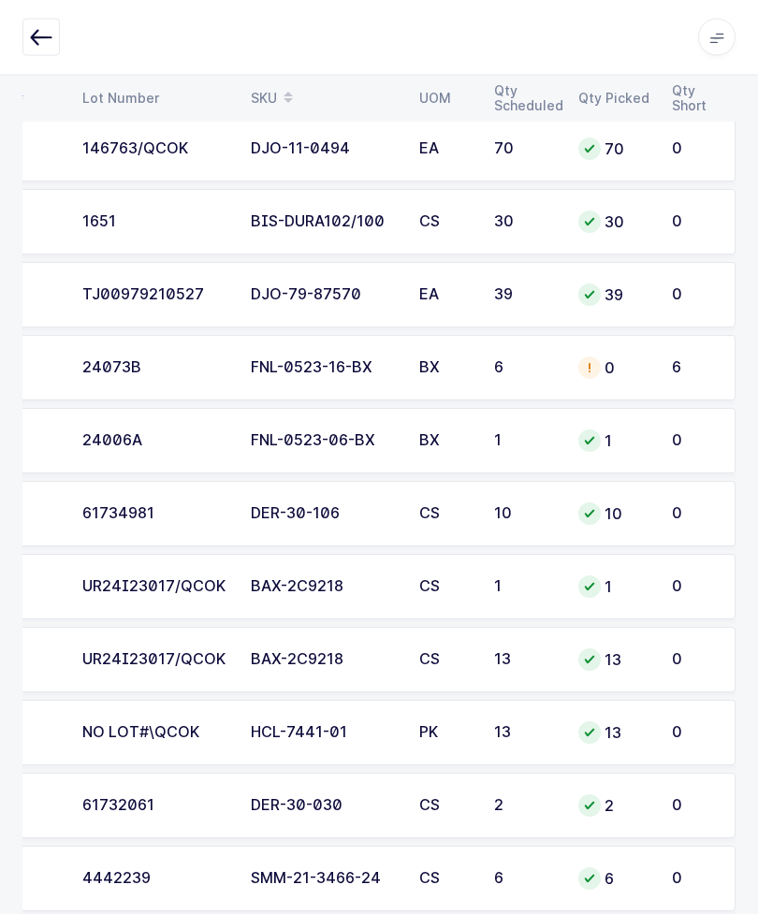
click at [138, 355] on td "24073B" at bounding box center [155, 368] width 168 height 65
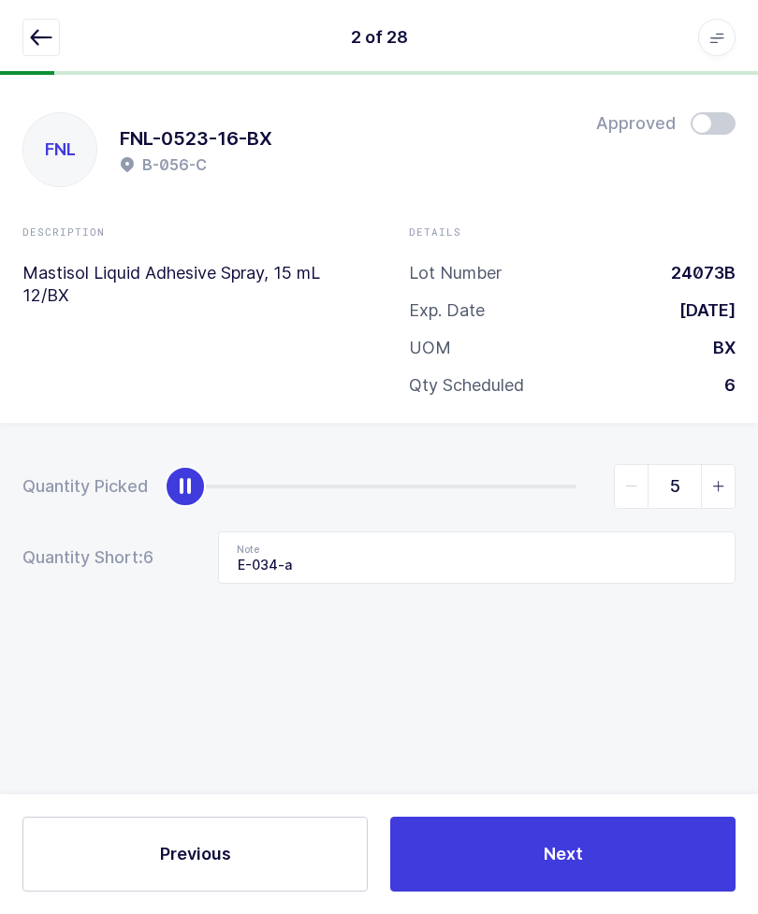
type input "6"
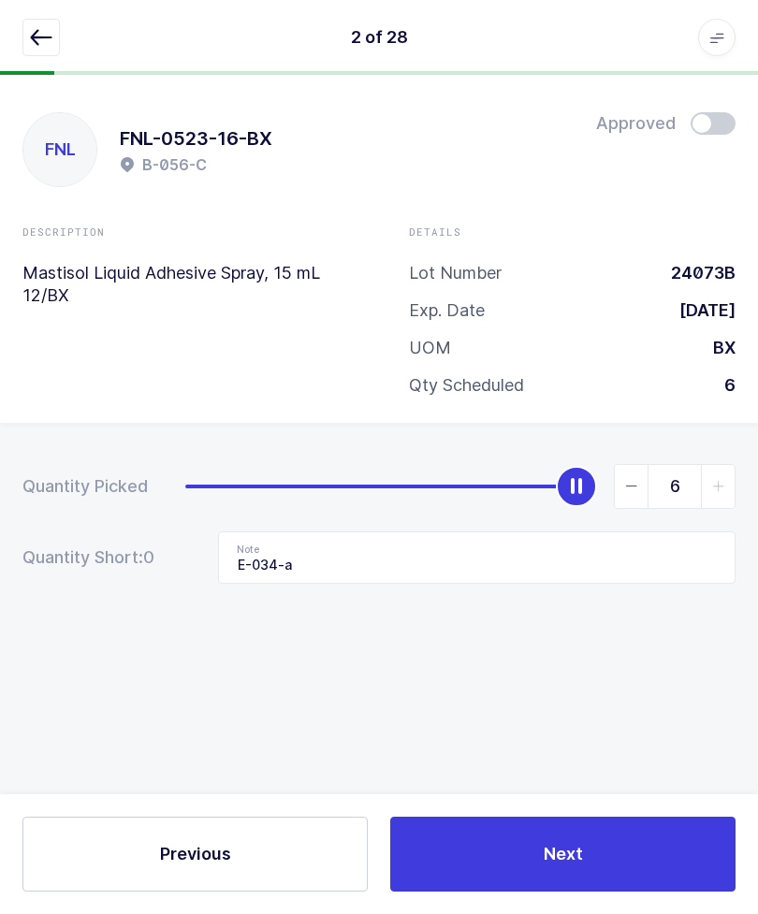
click at [31, 44] on icon "button" at bounding box center [41, 37] width 22 height 22
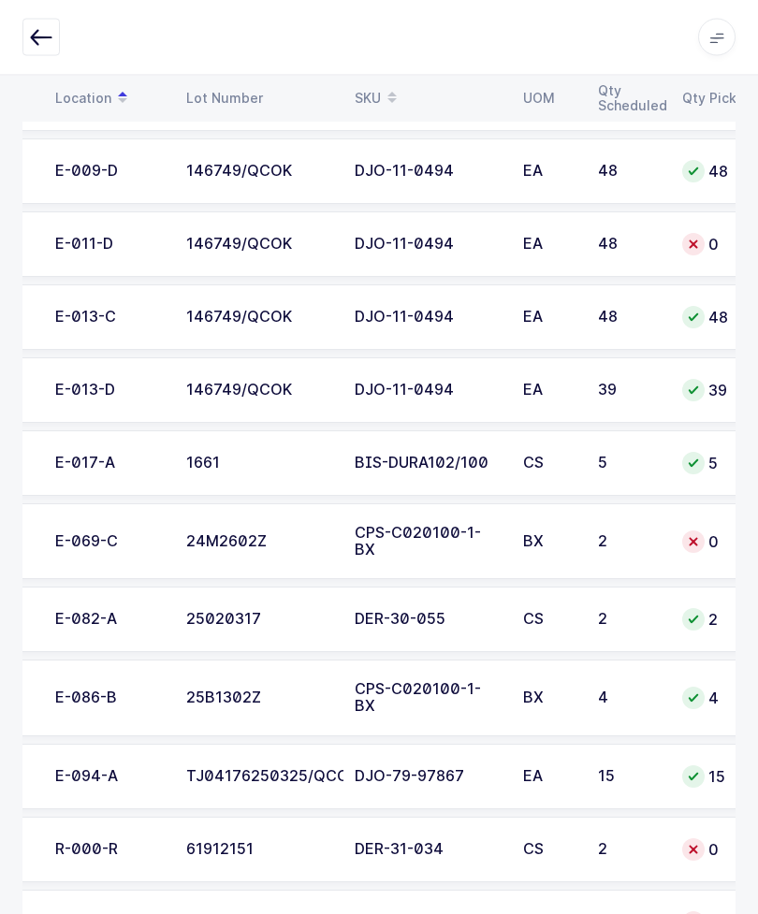
scroll to position [0, 110]
click at [573, 890] on td "CS" at bounding box center [548, 922] width 75 height 65
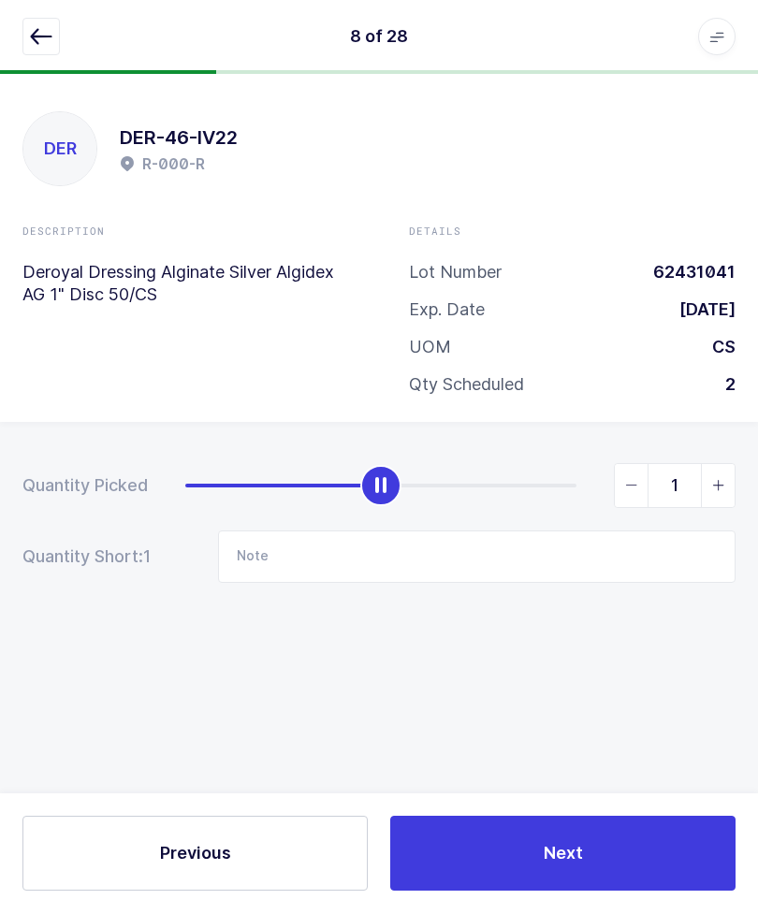
type input "2"
click at [31, 37] on icon "button" at bounding box center [41, 37] width 22 height 22
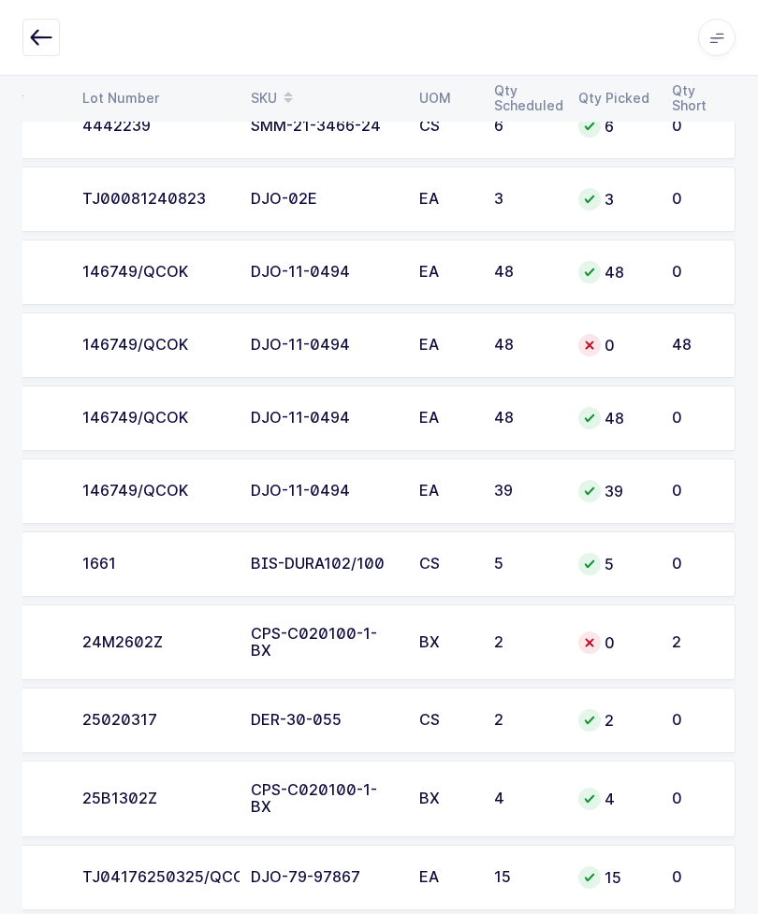
scroll to position [0, 213]
click at [128, 323] on td "146749/QCOK" at bounding box center [155, 344] width 168 height 65
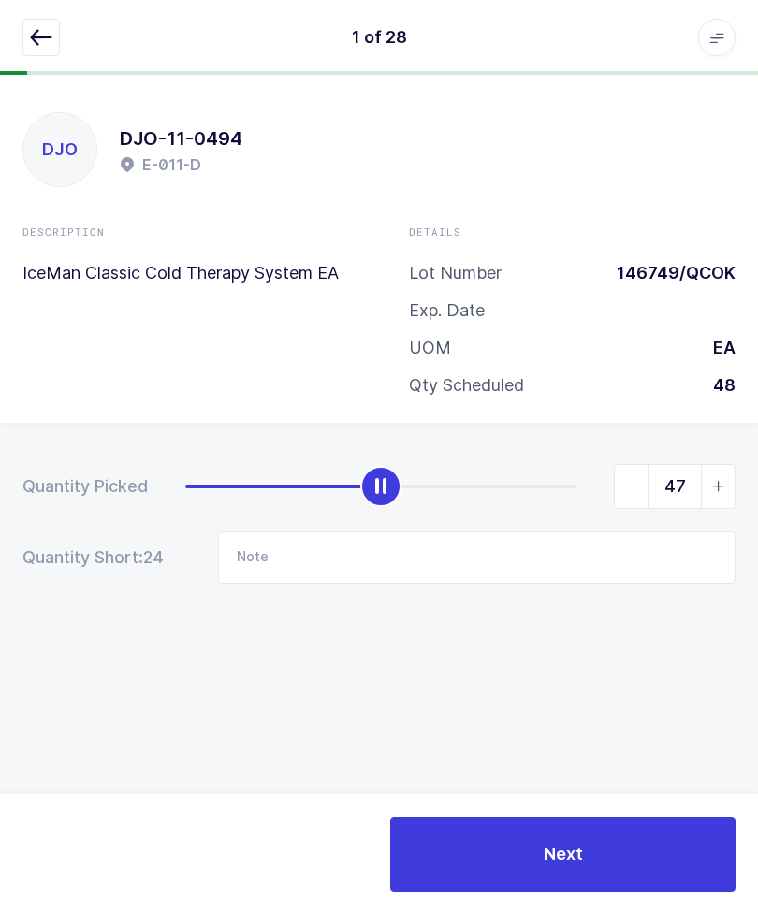
type input "48"
click at [33, 51] on button "button" at bounding box center [40, 37] width 37 height 37
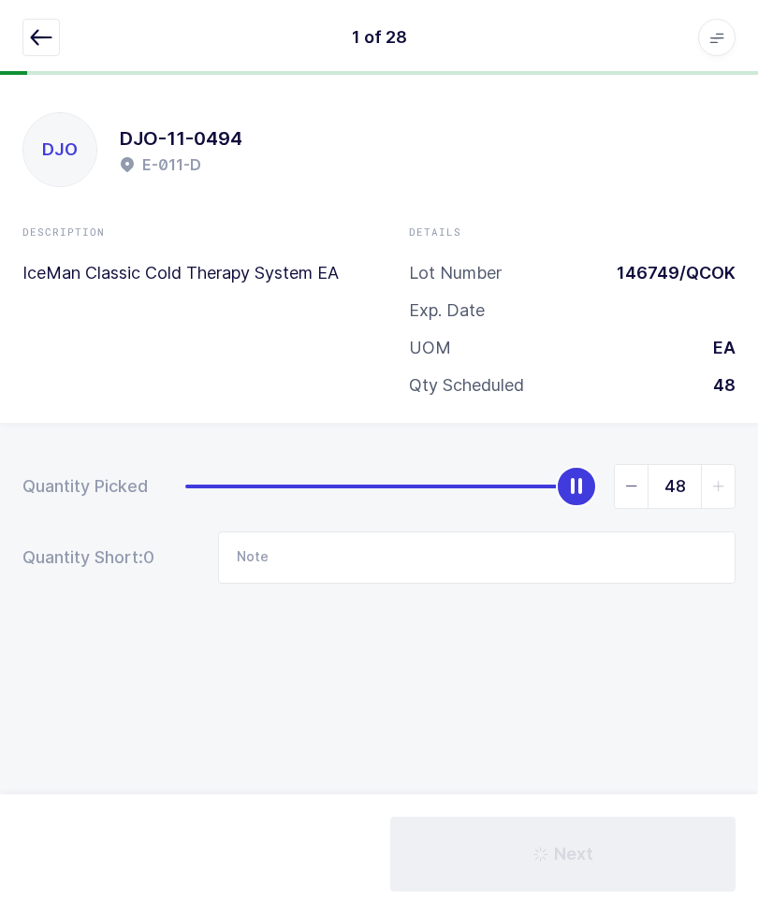
click at [23, 21] on button "button" at bounding box center [40, 37] width 37 height 37
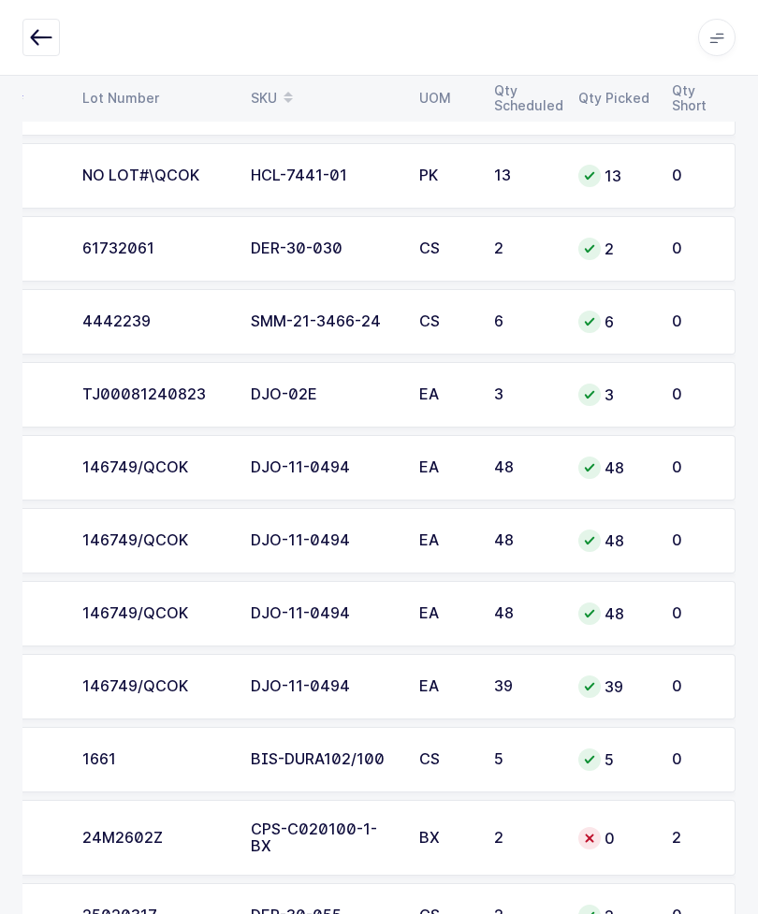
scroll to position [1492, 0]
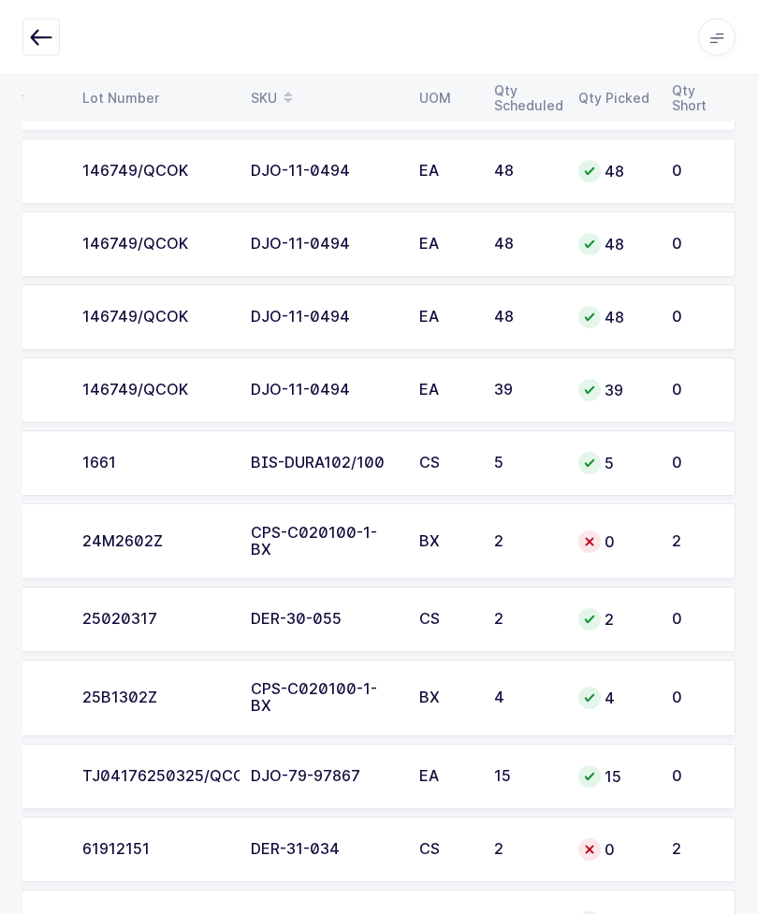
click at [410, 552] on td "BX" at bounding box center [445, 542] width 75 height 77
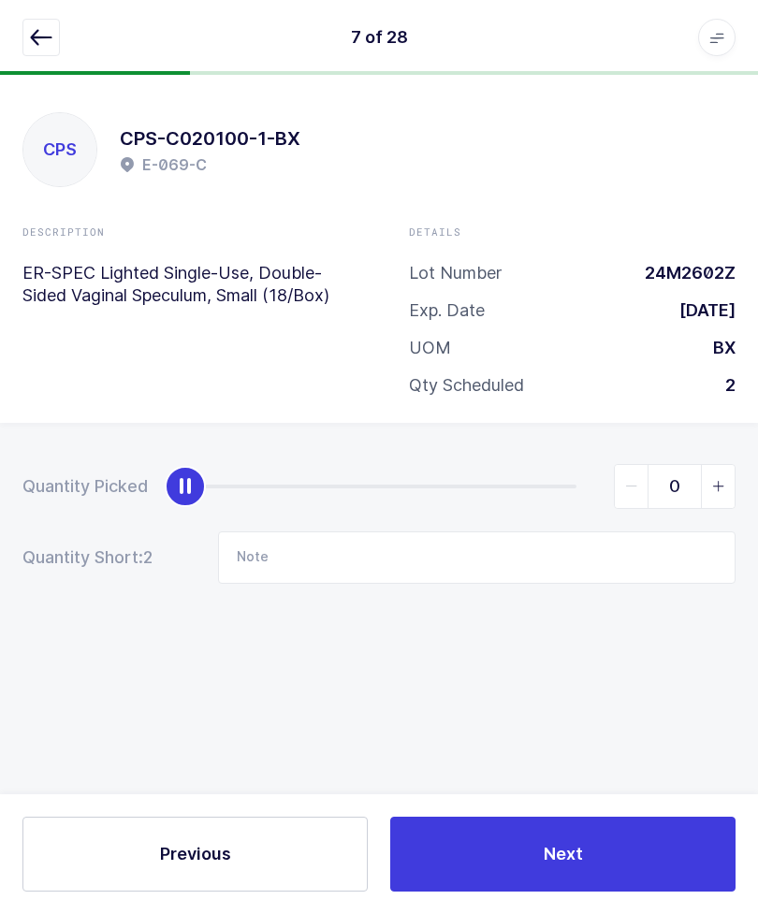
scroll to position [1, 0]
type input "2"
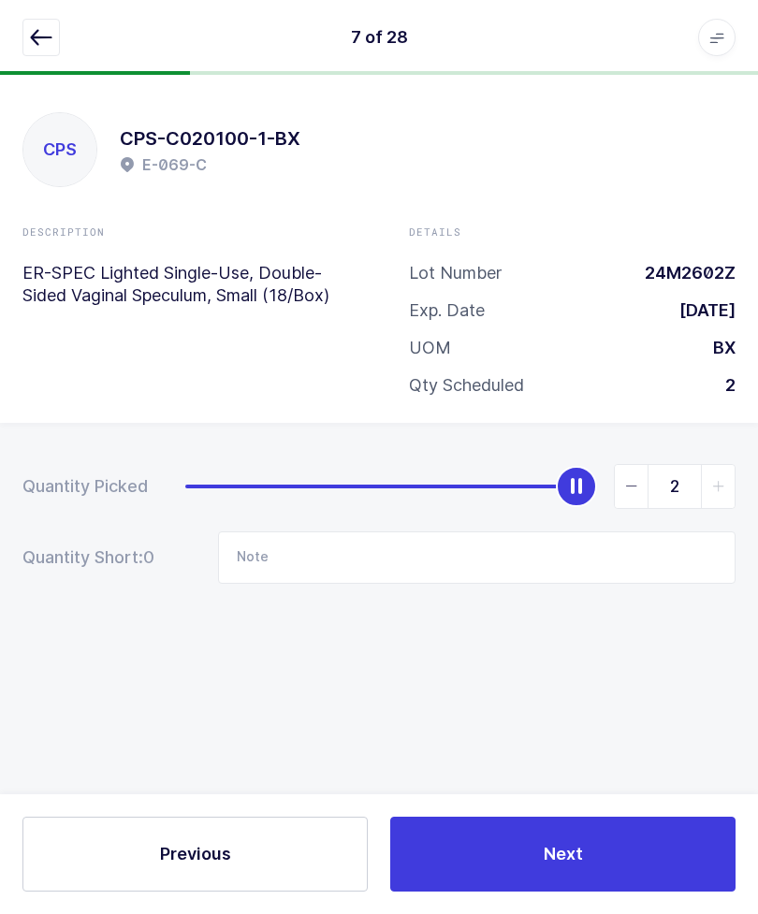
click at [42, 33] on icon "button" at bounding box center [41, 37] width 22 height 22
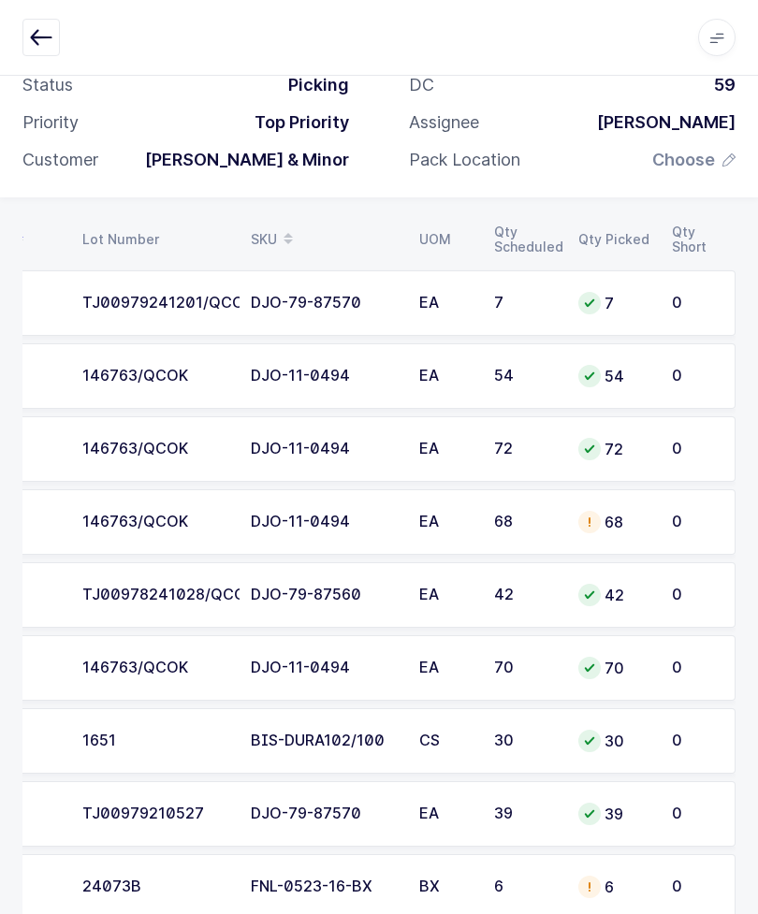
scroll to position [0, 0]
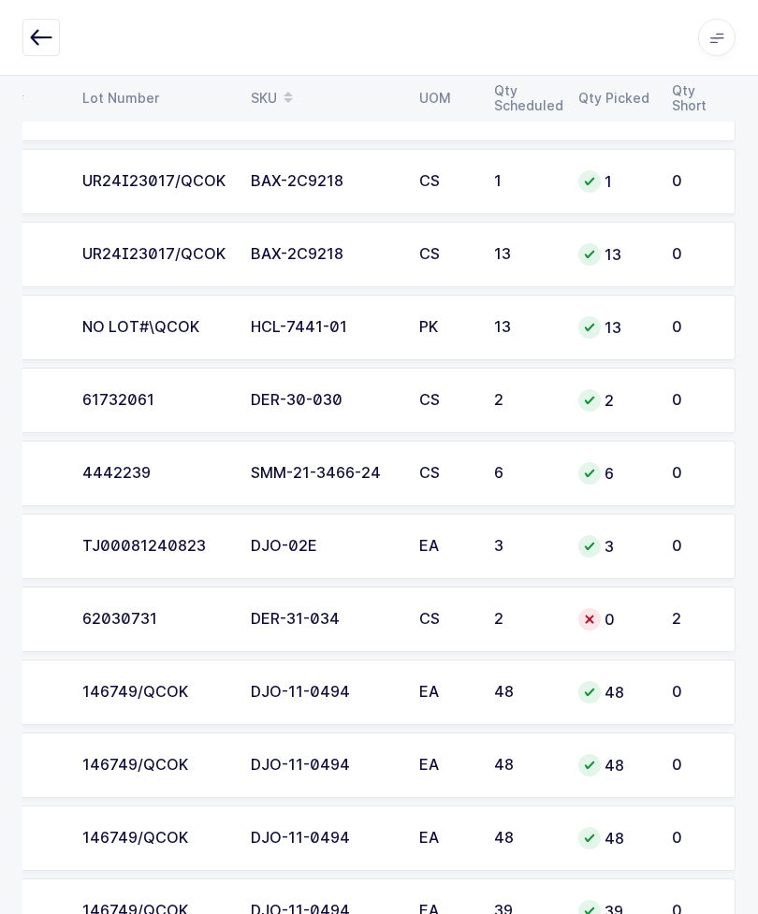
scroll to position [973, 0]
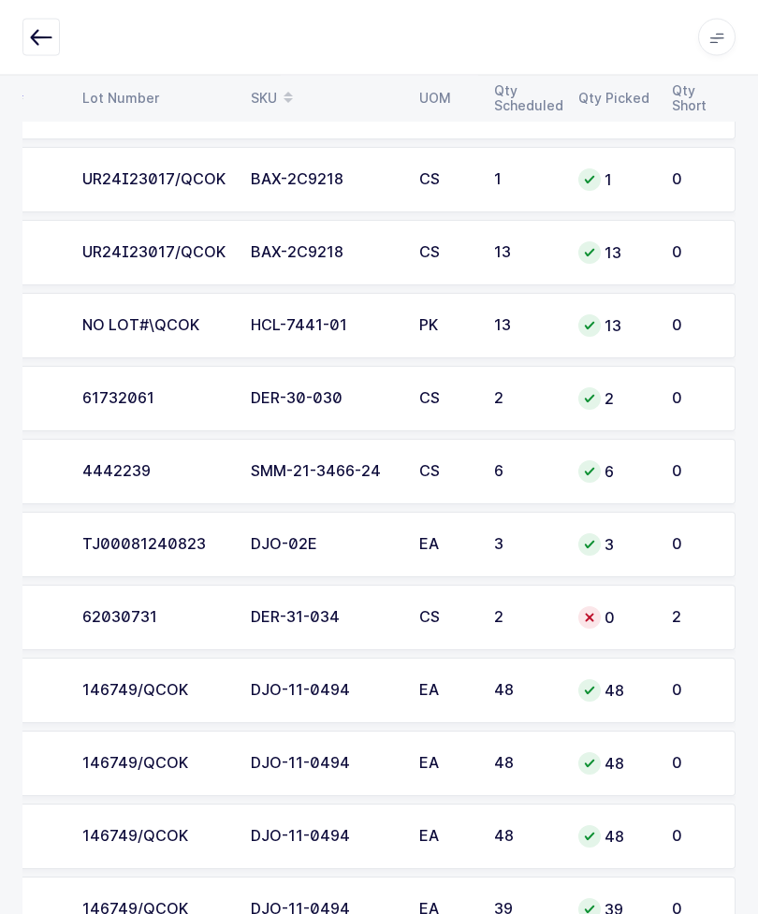
click at [477, 617] on td "CS" at bounding box center [445, 618] width 75 height 65
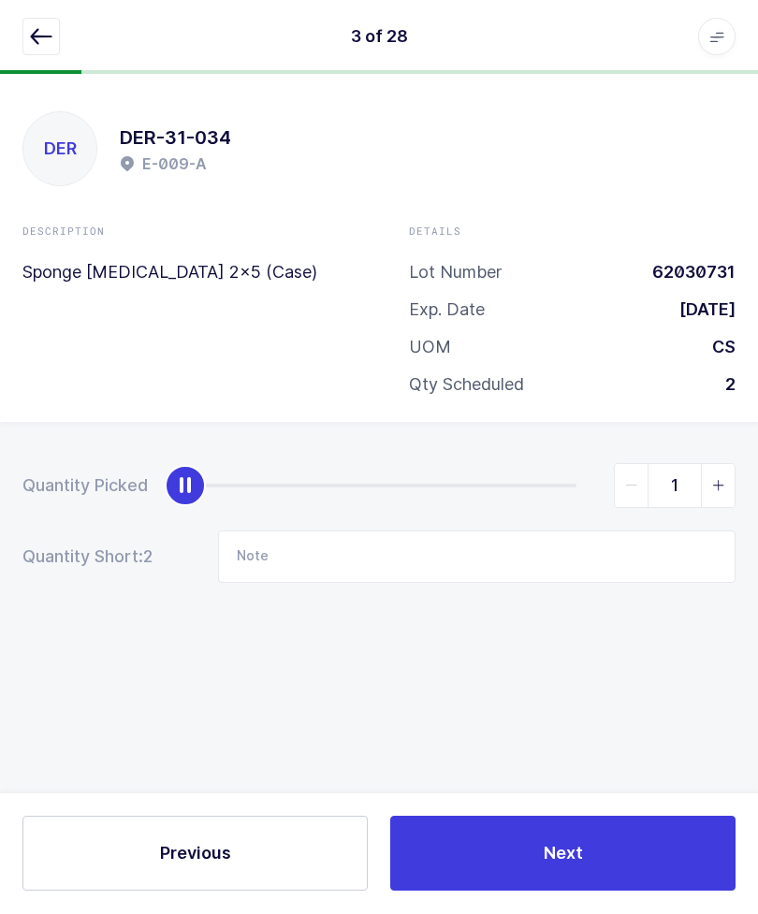
type input "2"
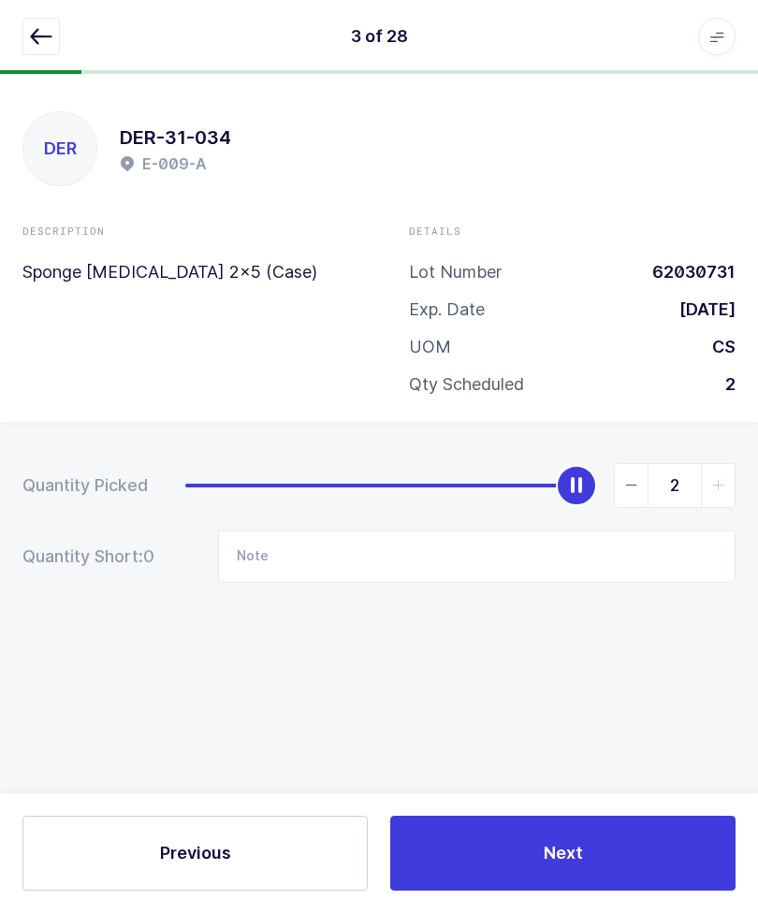
click at [54, 39] on button "button" at bounding box center [40, 37] width 37 height 37
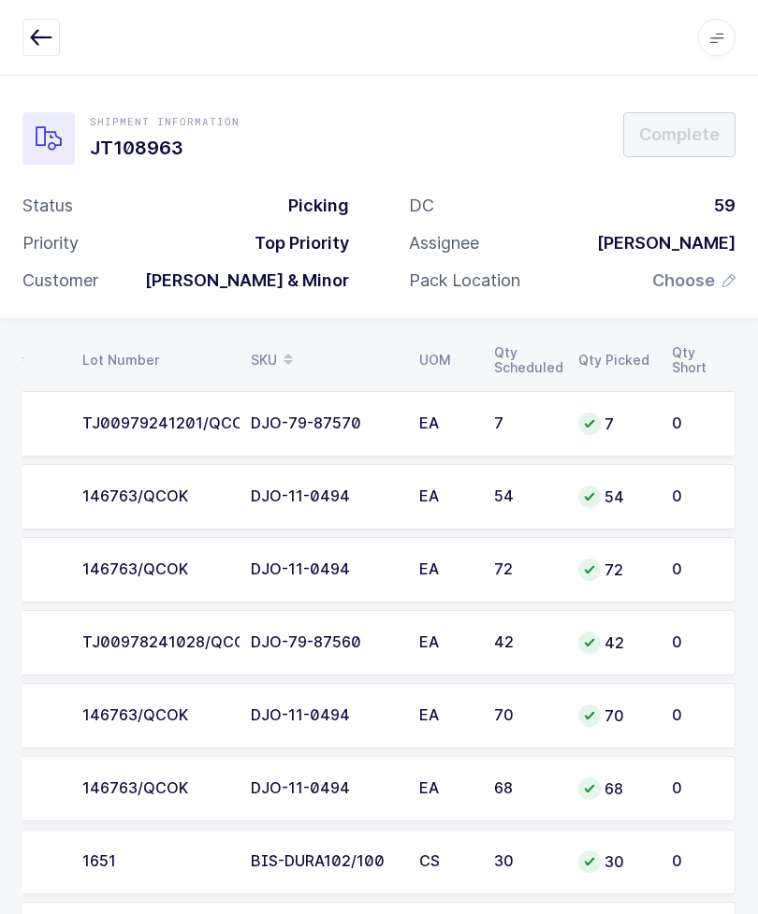
click at [705, 275] on span "Choose" at bounding box center [683, 280] width 63 height 22
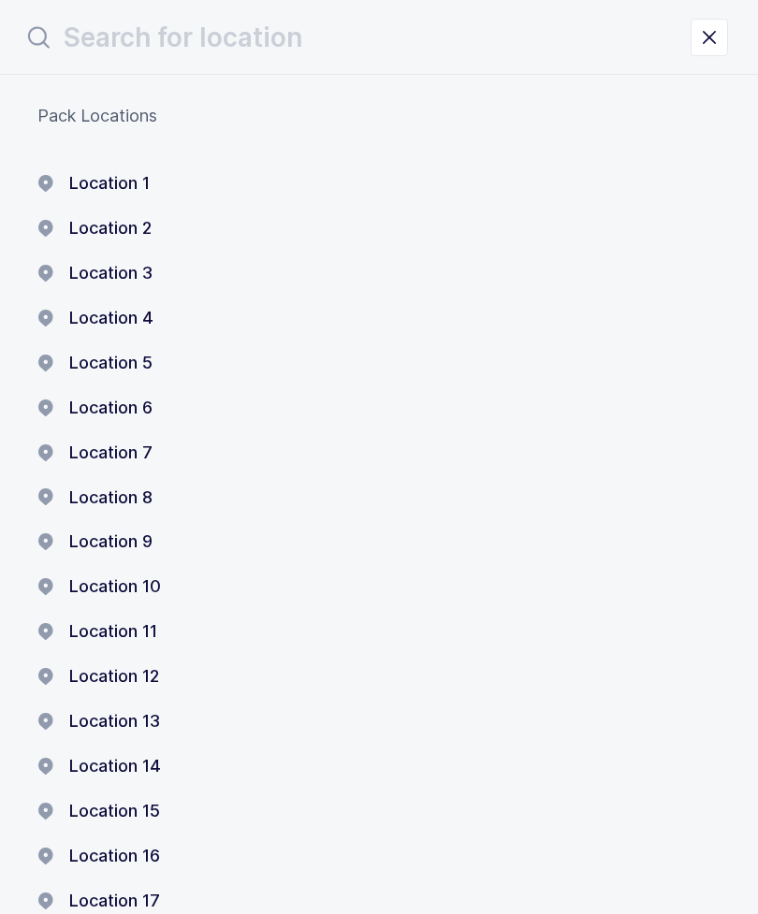
click at [140, 188] on button "Location 1" at bounding box center [93, 183] width 112 height 22
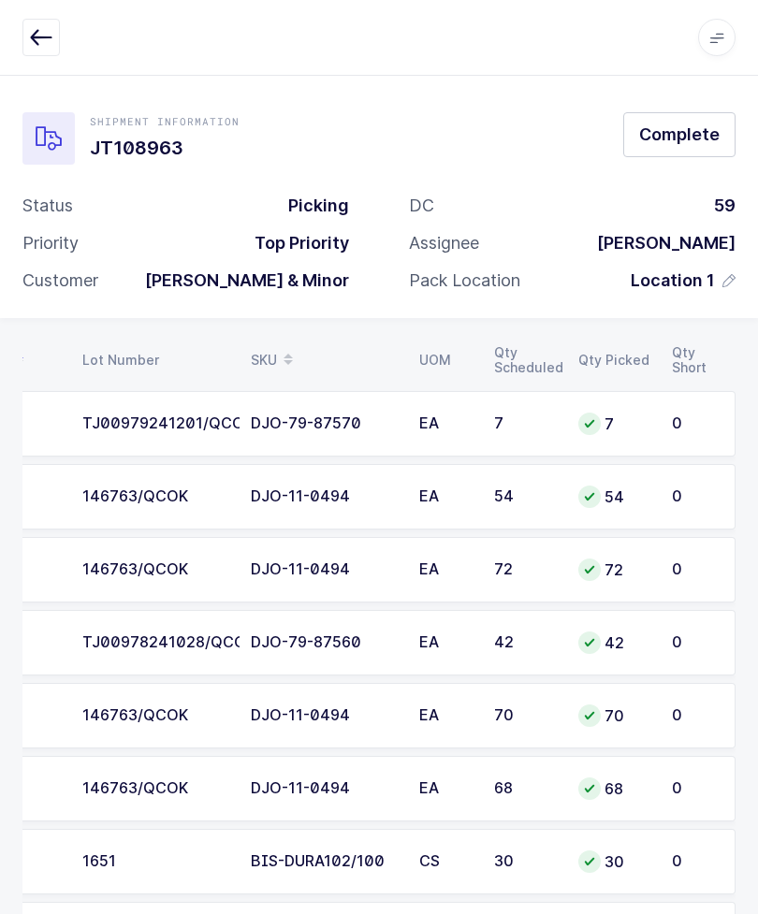
click at [672, 137] on span "Complete" at bounding box center [679, 134] width 80 height 23
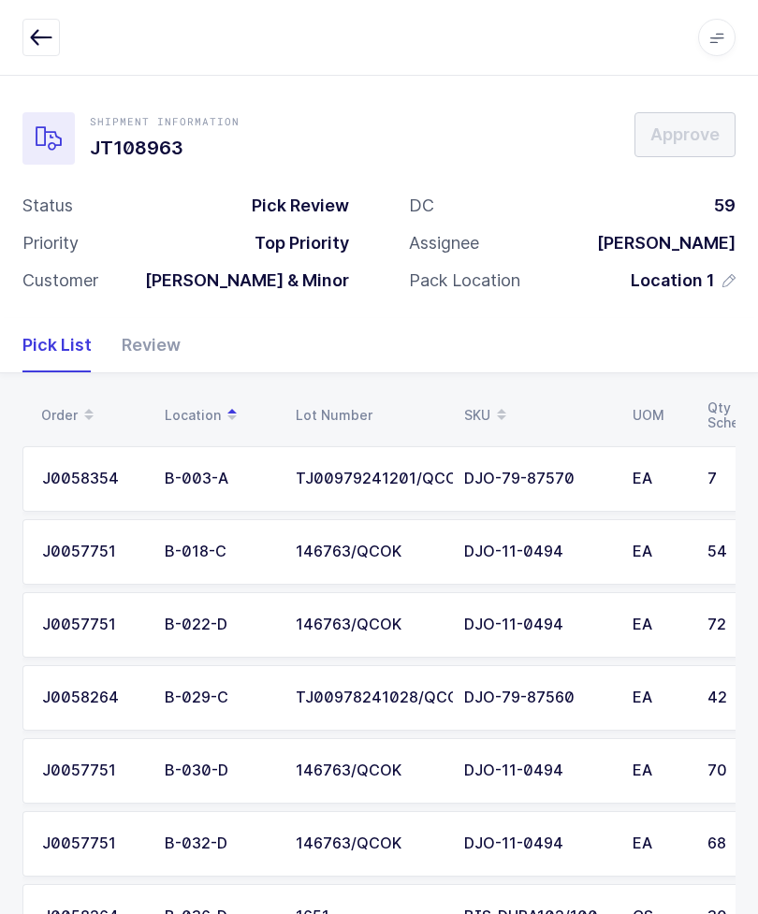
click at [170, 332] on div "Review" at bounding box center [144, 345] width 74 height 54
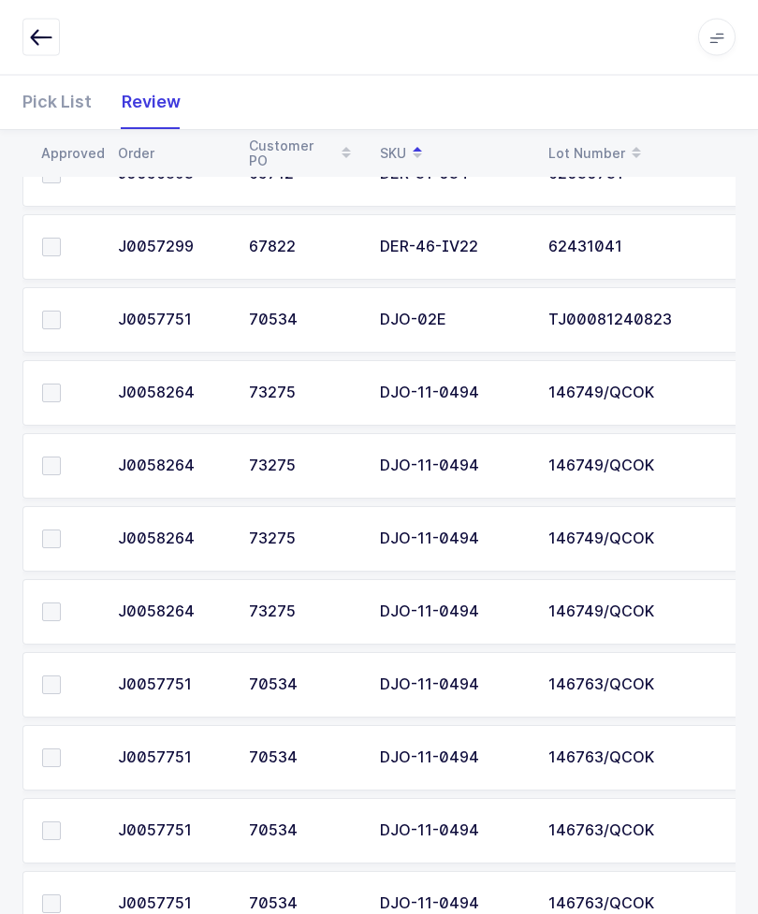
click at [55, 749] on span at bounding box center [51, 758] width 19 height 19
click at [61, 749] on input "checkbox" at bounding box center [61, 749] width 0 height 0
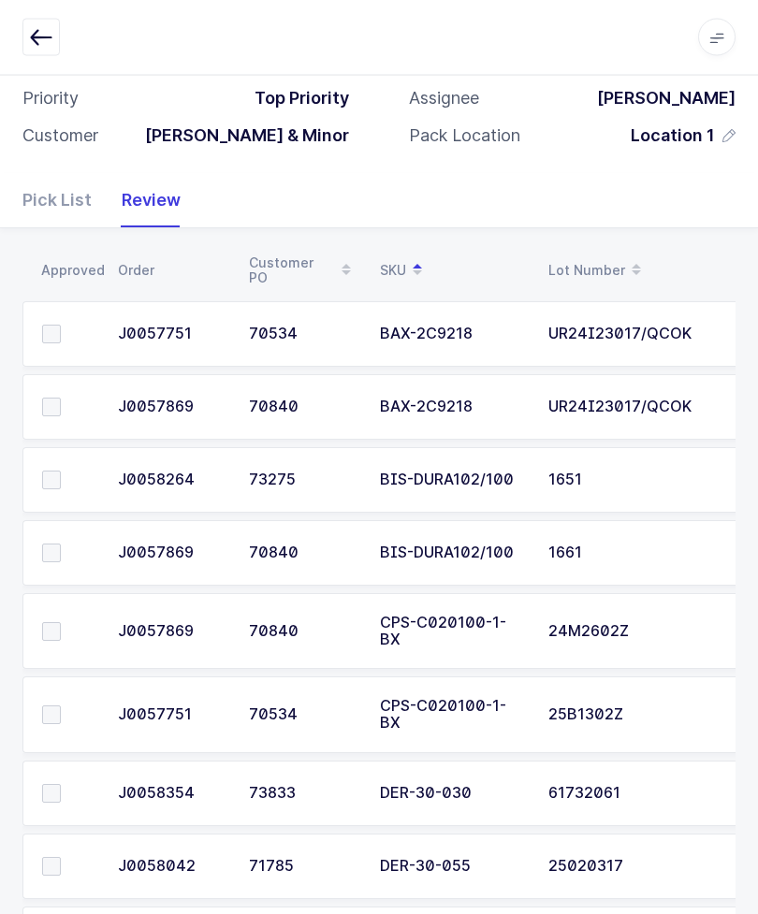
click at [58, 544] on span at bounding box center [51, 553] width 19 height 19
click at [61, 544] on input "checkbox" at bounding box center [61, 544] width 0 height 0
click at [57, 471] on span at bounding box center [51, 479] width 19 height 19
click at [61, 470] on input "checkbox" at bounding box center [61, 470] width 0 height 0
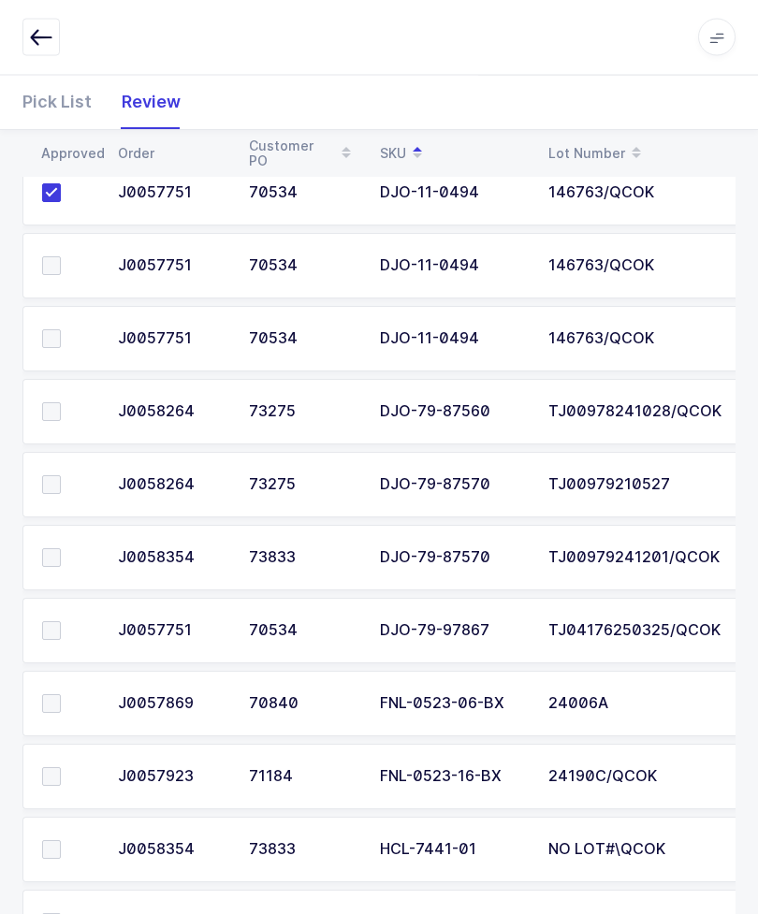
click at [53, 549] on span at bounding box center [51, 558] width 19 height 19
click at [61, 549] on input "checkbox" at bounding box center [61, 549] width 0 height 0
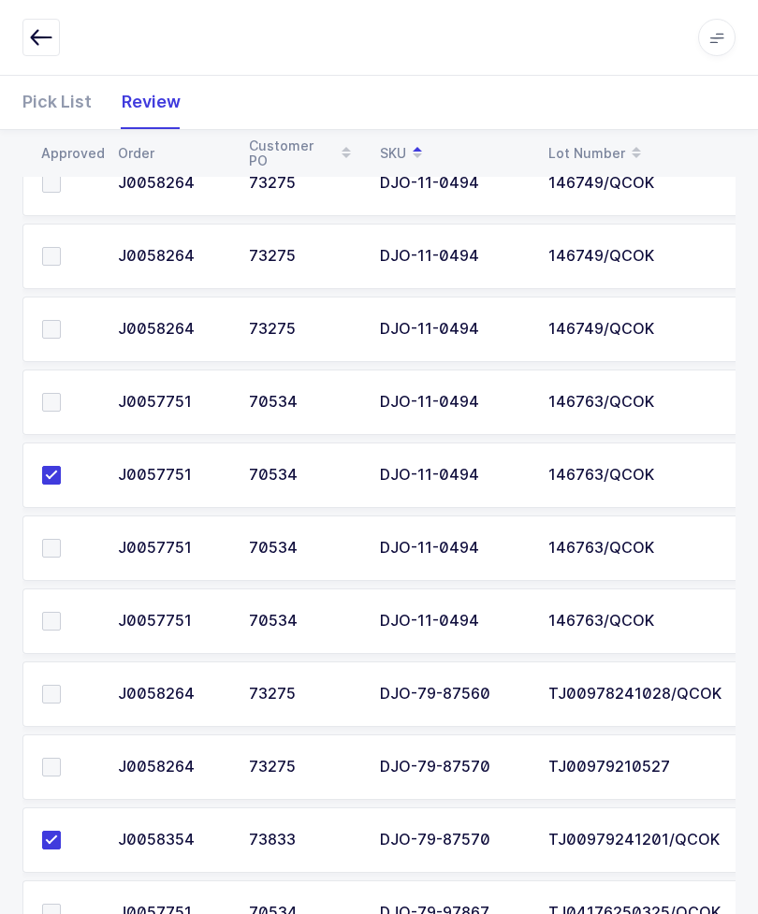
click at [53, 612] on span at bounding box center [51, 621] width 19 height 19
click at [61, 612] on input "checkbox" at bounding box center [61, 612] width 0 height 0
click at [65, 393] on label at bounding box center [68, 402] width 53 height 19
click at [61, 393] on input "checkbox" at bounding box center [61, 393] width 0 height 0
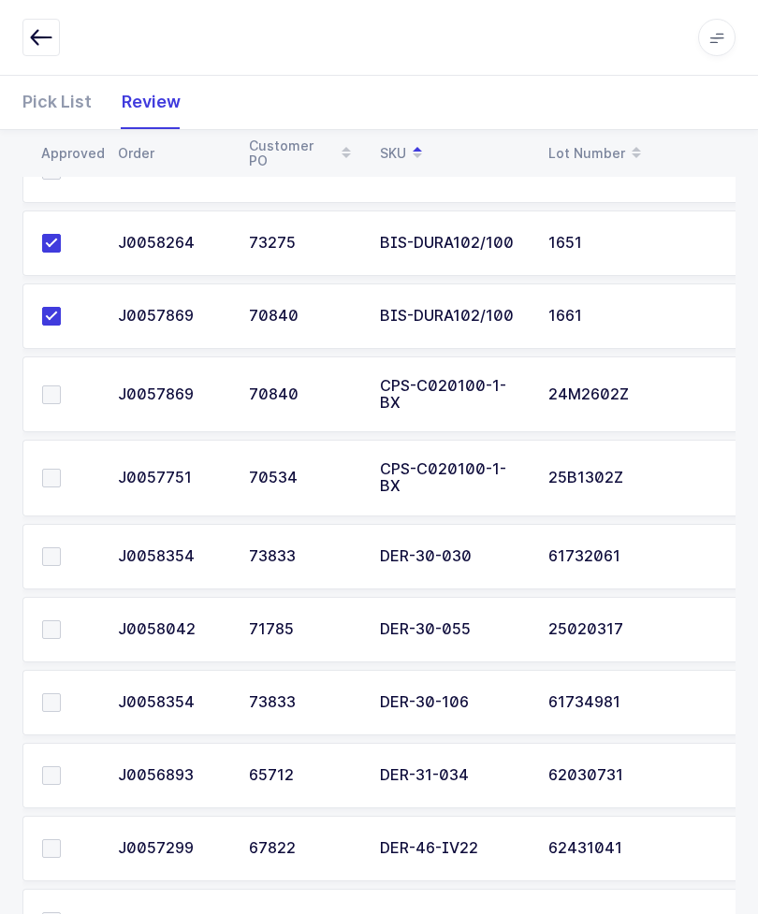
click at [65, 469] on label at bounding box center [68, 478] width 53 height 19
click at [61, 469] on input "checkbox" at bounding box center [61, 469] width 0 height 0
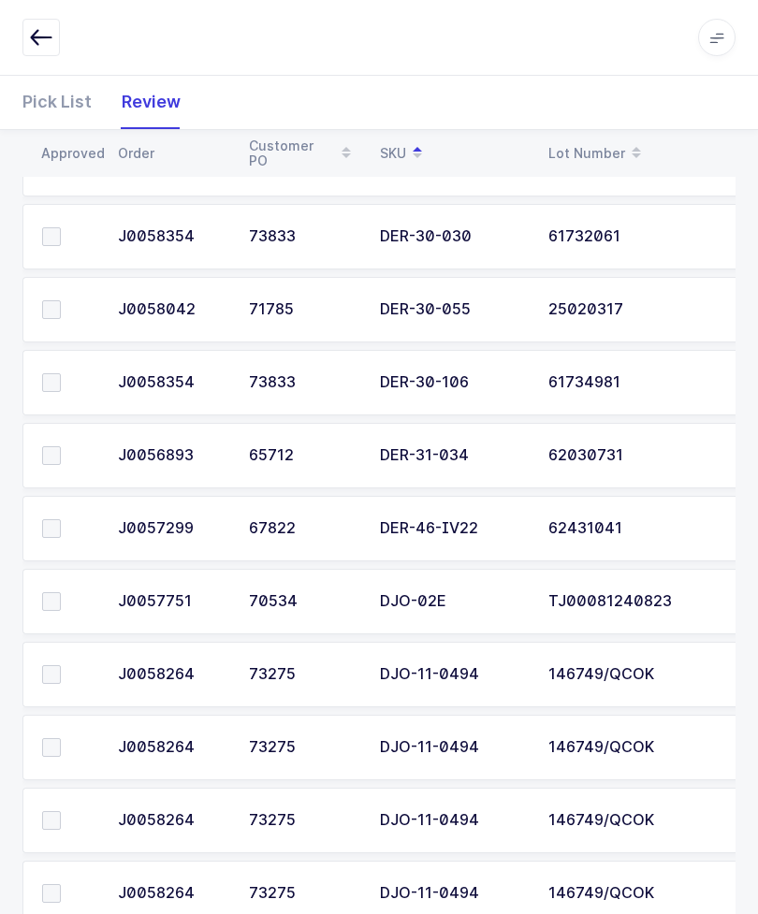
click at [50, 300] on span at bounding box center [51, 309] width 19 height 19
click at [61, 300] on input "checkbox" at bounding box center [61, 300] width 0 height 0
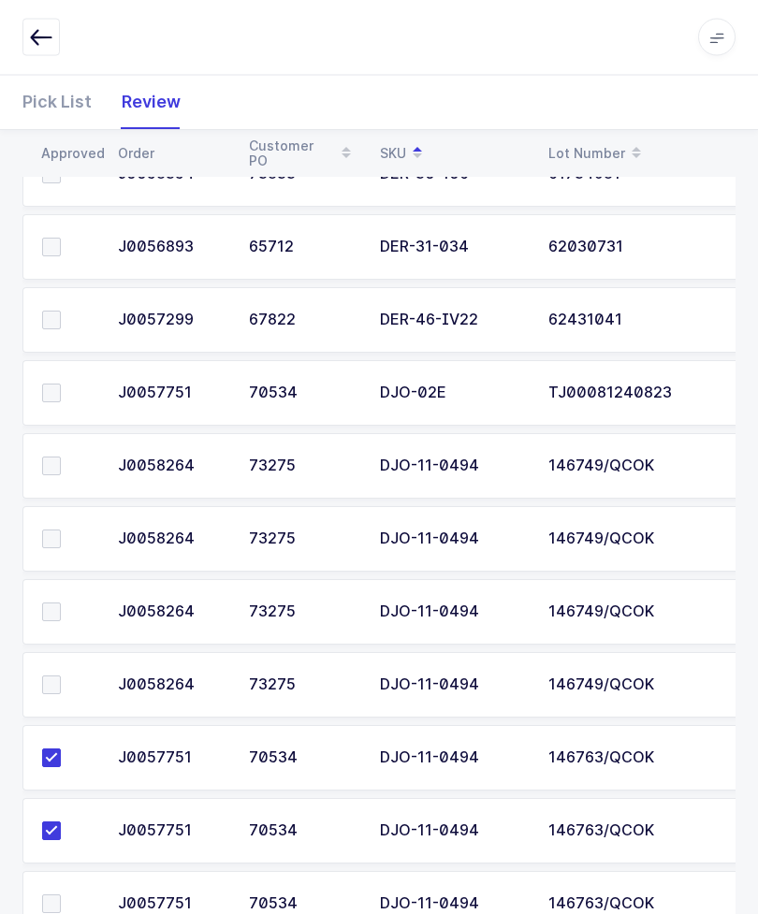
click at [48, 530] on span at bounding box center [51, 539] width 19 height 19
click at [61, 530] on input "checkbox" at bounding box center [61, 530] width 0 height 0
click at [65, 456] on label at bounding box center [68, 465] width 53 height 19
click at [61, 456] on input "checkbox" at bounding box center [61, 456] width 0 height 0
click at [46, 675] on span at bounding box center [51, 684] width 19 height 19
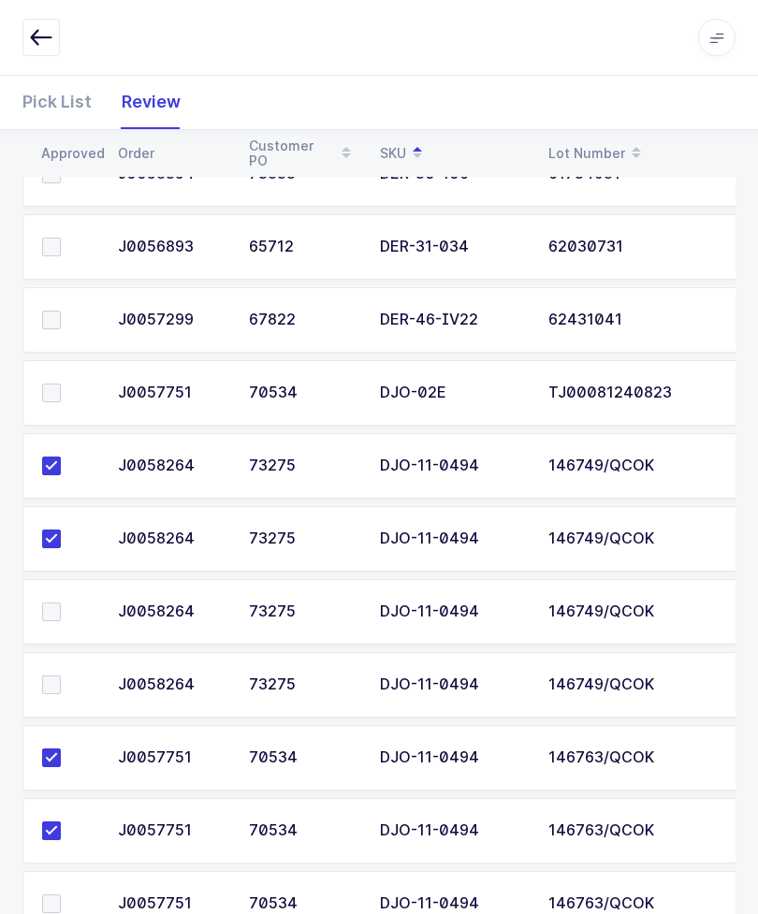
click at [61, 675] on input "checkbox" at bounding box center [61, 675] width 0 height 0
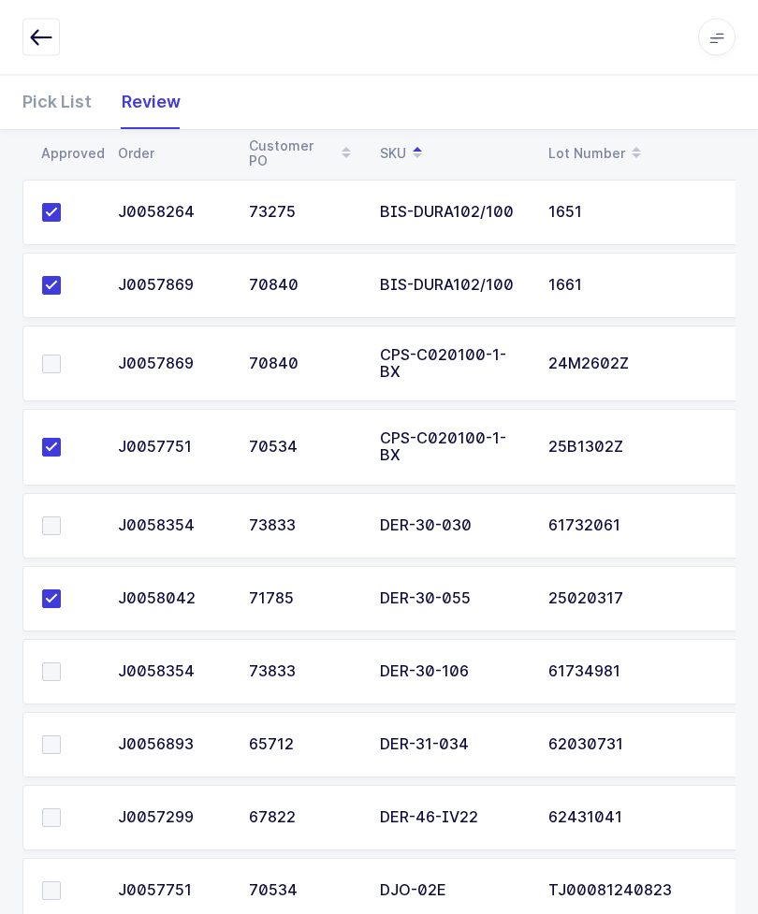
click at [58, 355] on span at bounding box center [51, 364] width 19 height 19
click at [61, 355] on input "checkbox" at bounding box center [61, 355] width 0 height 0
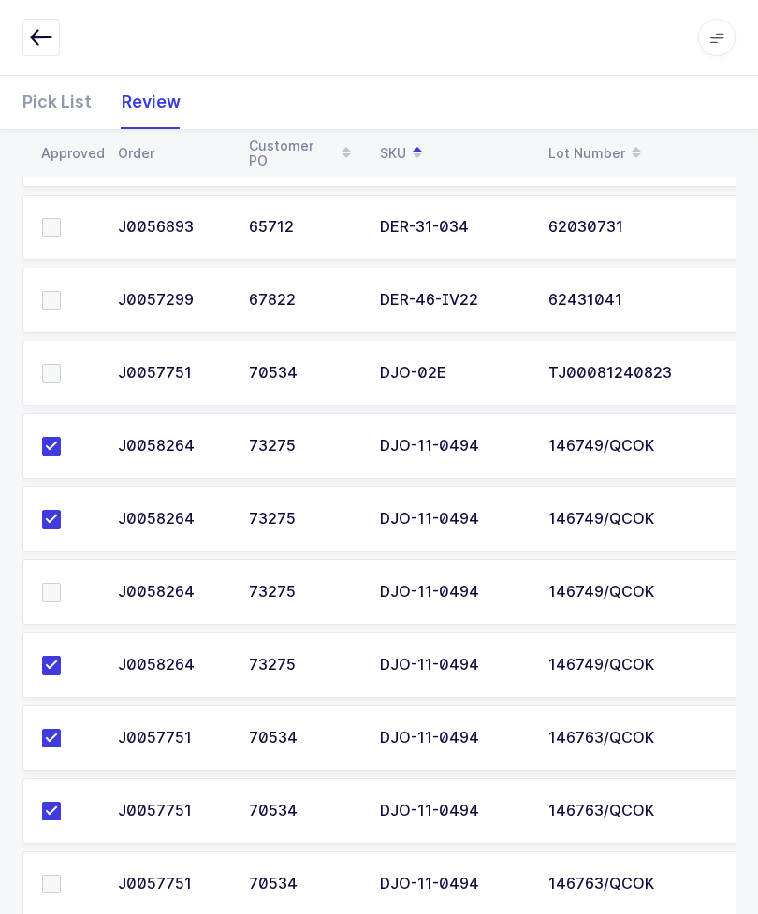
click at [59, 875] on span at bounding box center [51, 884] width 19 height 19
click at [61, 875] on input "checkbox" at bounding box center [61, 875] width 0 height 0
click at [55, 583] on span at bounding box center [51, 592] width 19 height 19
click at [61, 583] on input "checkbox" at bounding box center [61, 583] width 0 height 0
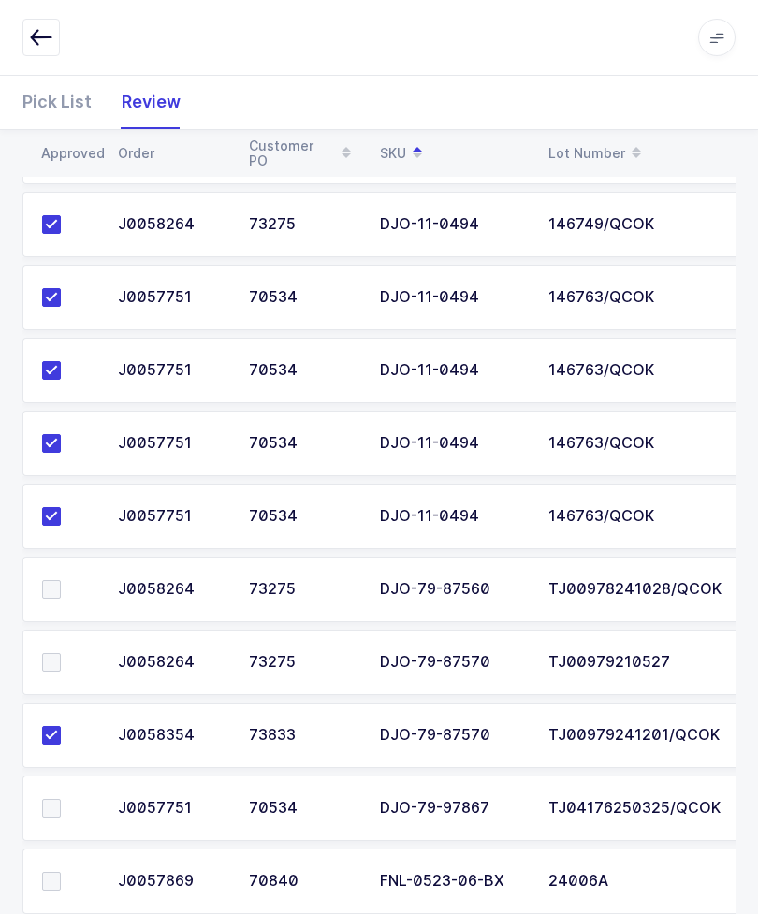
click at [60, 799] on span at bounding box center [51, 808] width 19 height 19
click at [61, 799] on input "checkbox" at bounding box center [61, 799] width 0 height 0
click at [67, 580] on label at bounding box center [68, 589] width 53 height 19
click at [61, 580] on input "checkbox" at bounding box center [61, 580] width 0 height 0
click at [51, 653] on span at bounding box center [51, 662] width 19 height 19
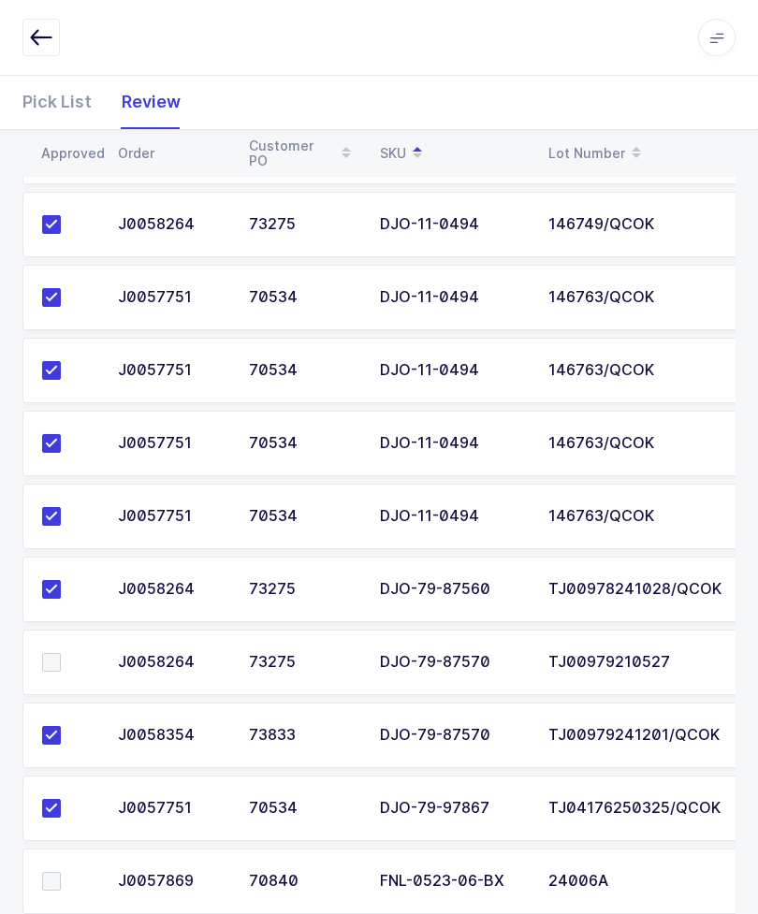
click at [61, 653] on input "checkbox" at bounding box center [61, 653] width 0 height 0
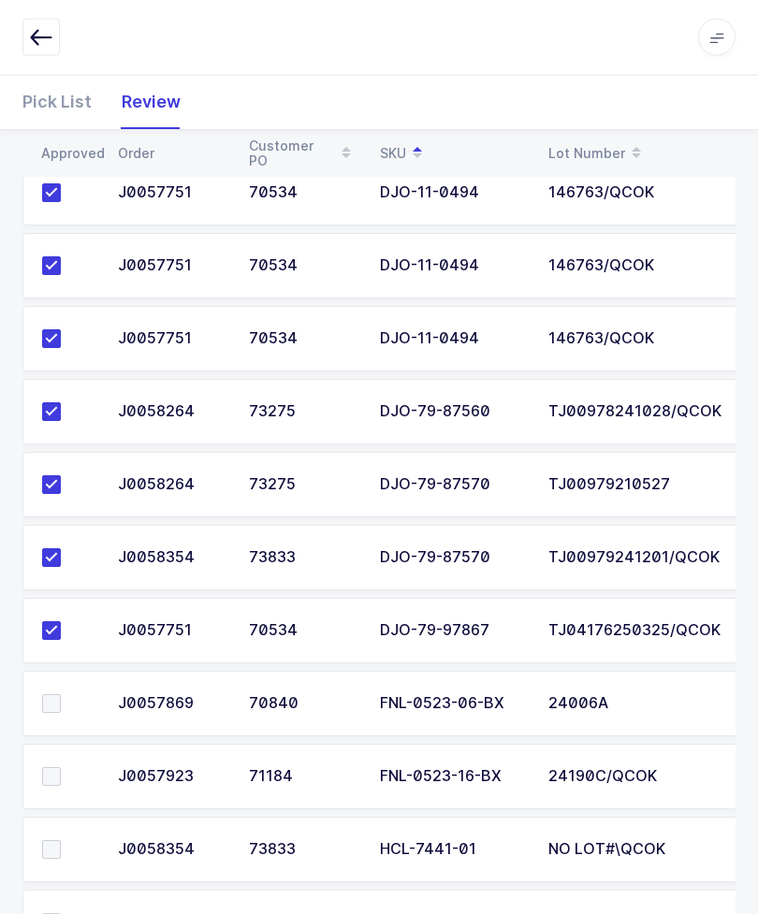
click at [66, 841] on label at bounding box center [68, 850] width 53 height 19
click at [61, 841] on input "checkbox" at bounding box center [61, 841] width 0 height 0
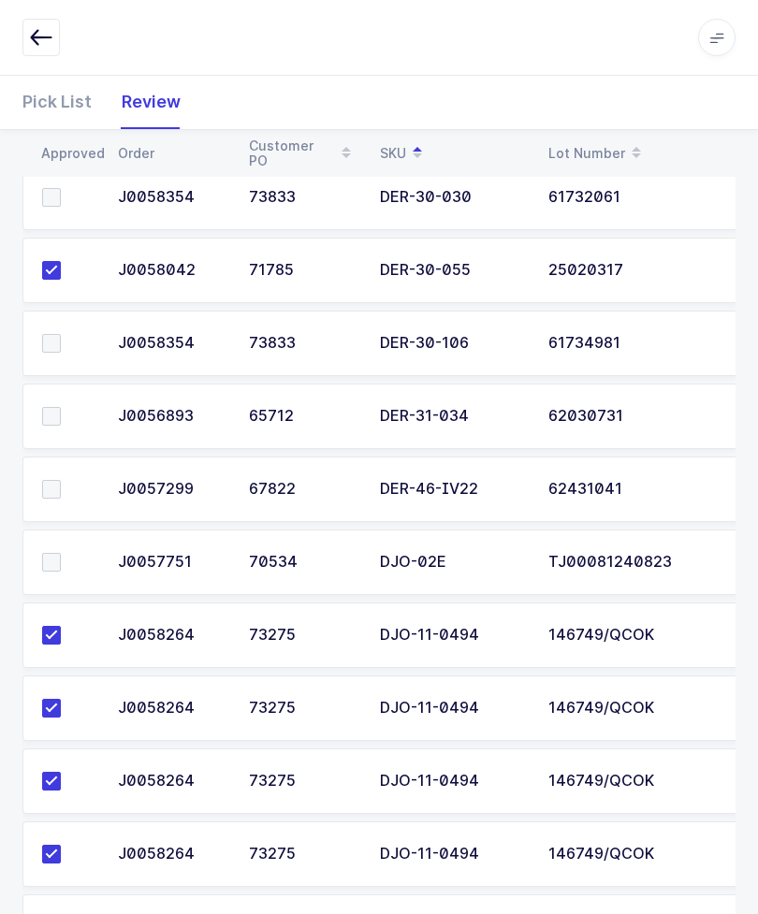
click at [57, 334] on span at bounding box center [51, 343] width 19 height 19
click at [61, 334] on input "checkbox" at bounding box center [61, 334] width 0 height 0
click at [46, 553] on span at bounding box center [51, 562] width 19 height 19
click at [61, 553] on input "checkbox" at bounding box center [61, 553] width 0 height 0
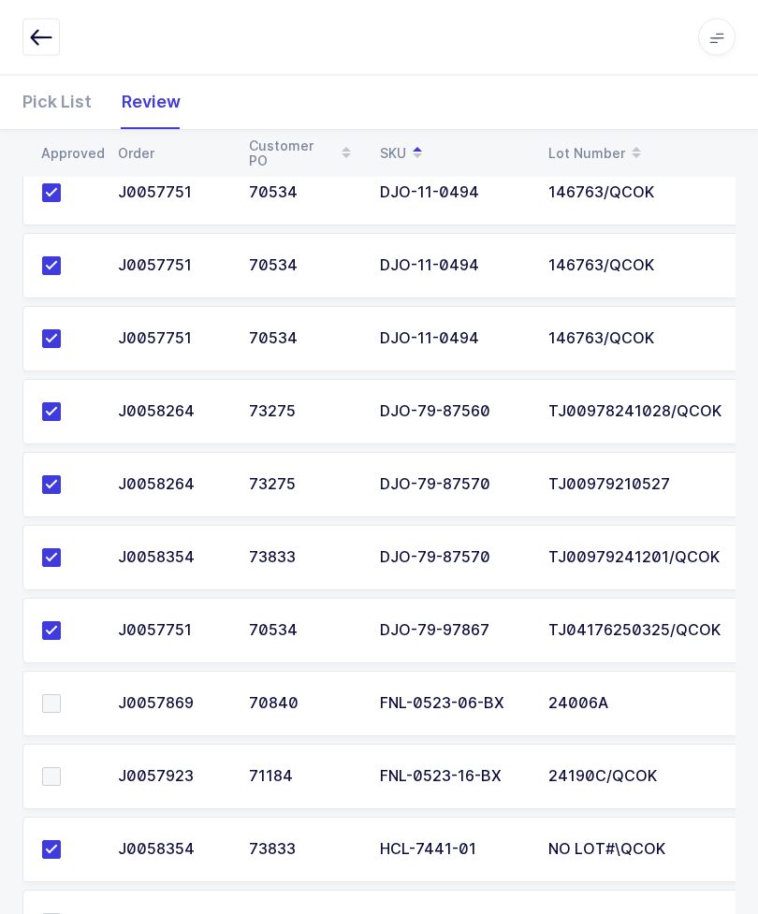
click at [47, 913] on span at bounding box center [51, 923] width 19 height 19
click at [61, 913] on input "checkbox" at bounding box center [61, 914] width 0 height 0
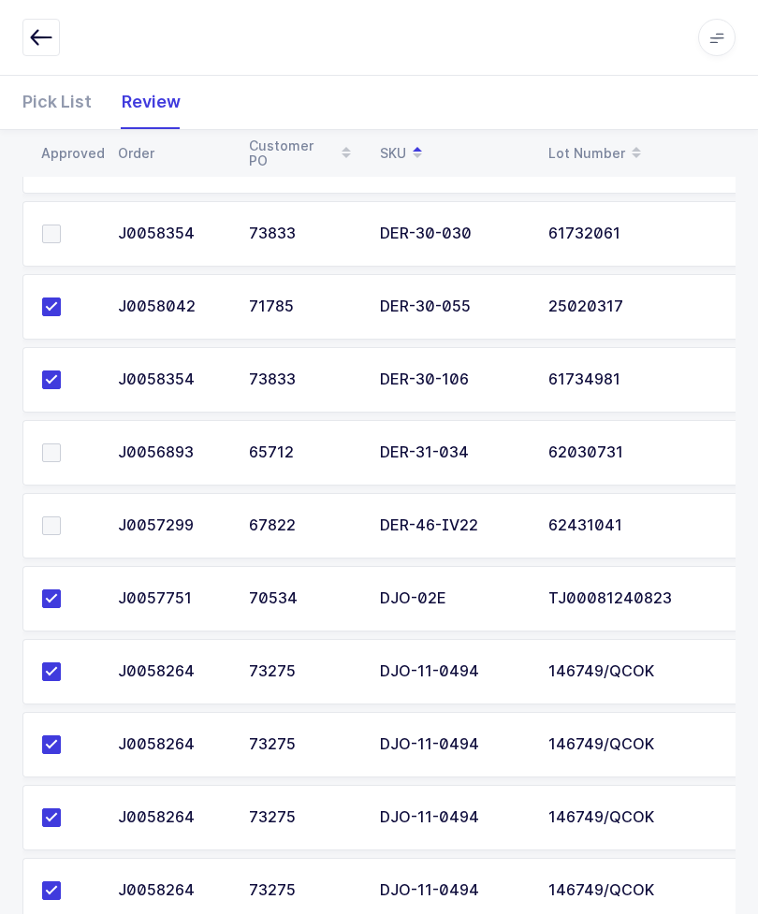
click at [45, 443] on span at bounding box center [51, 452] width 19 height 19
click at [61, 443] on input "checkbox" at bounding box center [61, 443] width 0 height 0
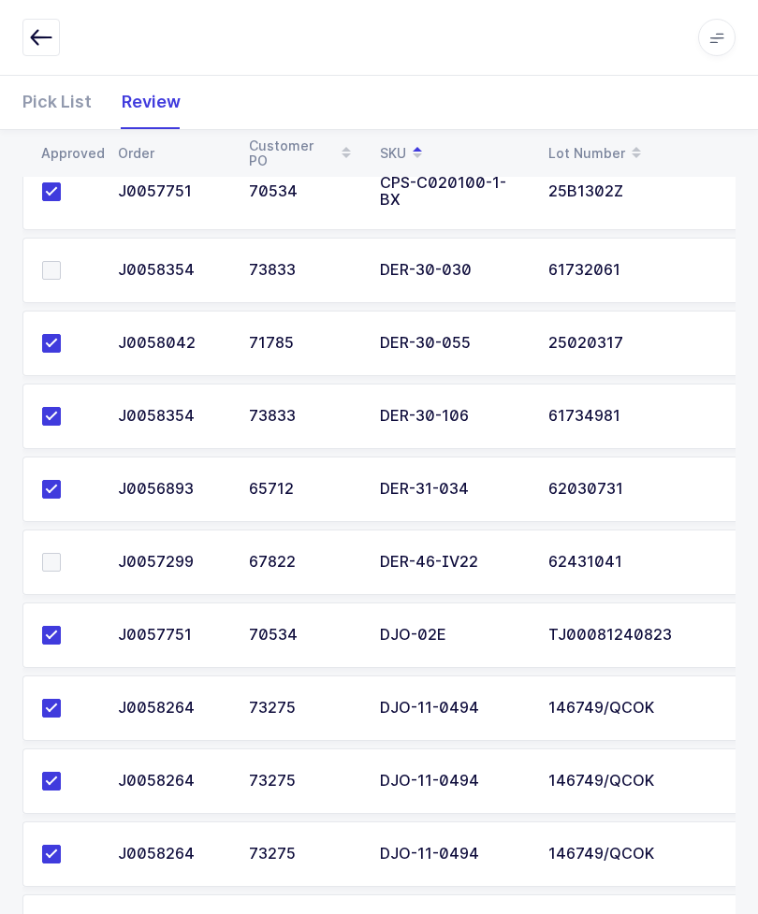
click at [55, 553] on span at bounding box center [51, 562] width 19 height 19
click at [61, 553] on input "checkbox" at bounding box center [61, 553] width 0 height 0
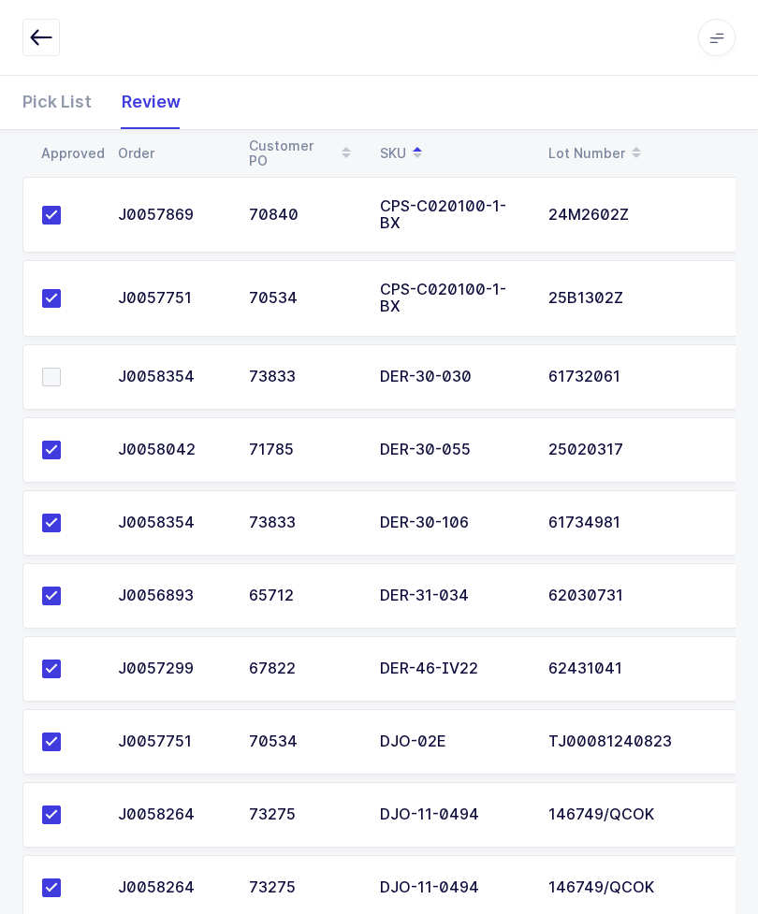
click at [59, 368] on span at bounding box center [51, 377] width 19 height 19
click at [61, 368] on input "checkbox" at bounding box center [61, 368] width 0 height 0
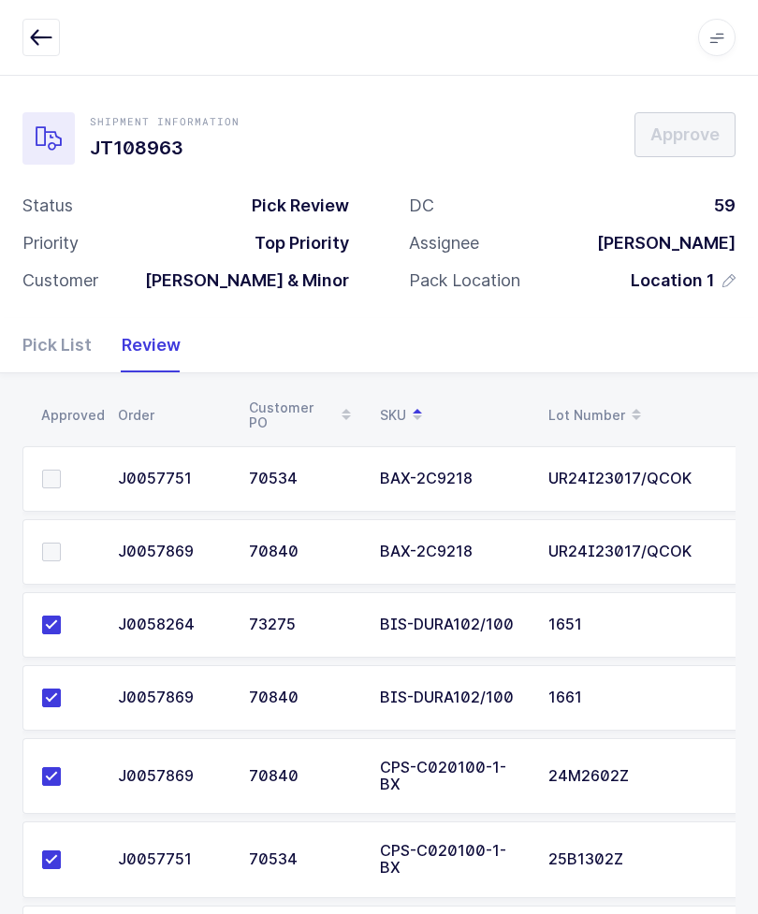
click at [51, 470] on span at bounding box center [51, 479] width 19 height 19
click at [61, 470] on input "checkbox" at bounding box center [61, 470] width 0 height 0
click at [59, 530] on td at bounding box center [64, 551] width 84 height 65
click at [58, 542] on span at bounding box center [51, 551] width 19 height 19
click at [61, 542] on input "checkbox" at bounding box center [61, 542] width 0 height 0
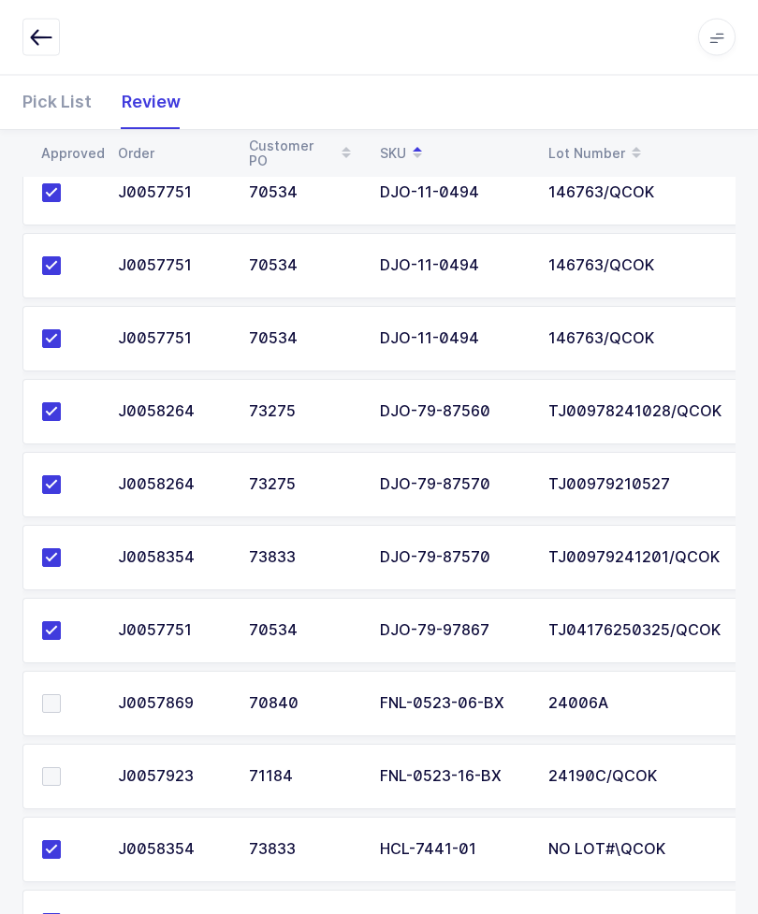
click at [61, 768] on label at bounding box center [68, 777] width 53 height 19
click at [61, 768] on input "checkbox" at bounding box center [61, 768] width 0 height 0
click at [63, 695] on label at bounding box center [68, 704] width 53 height 19
click at [61, 695] on input "checkbox" at bounding box center [61, 695] width 0 height 0
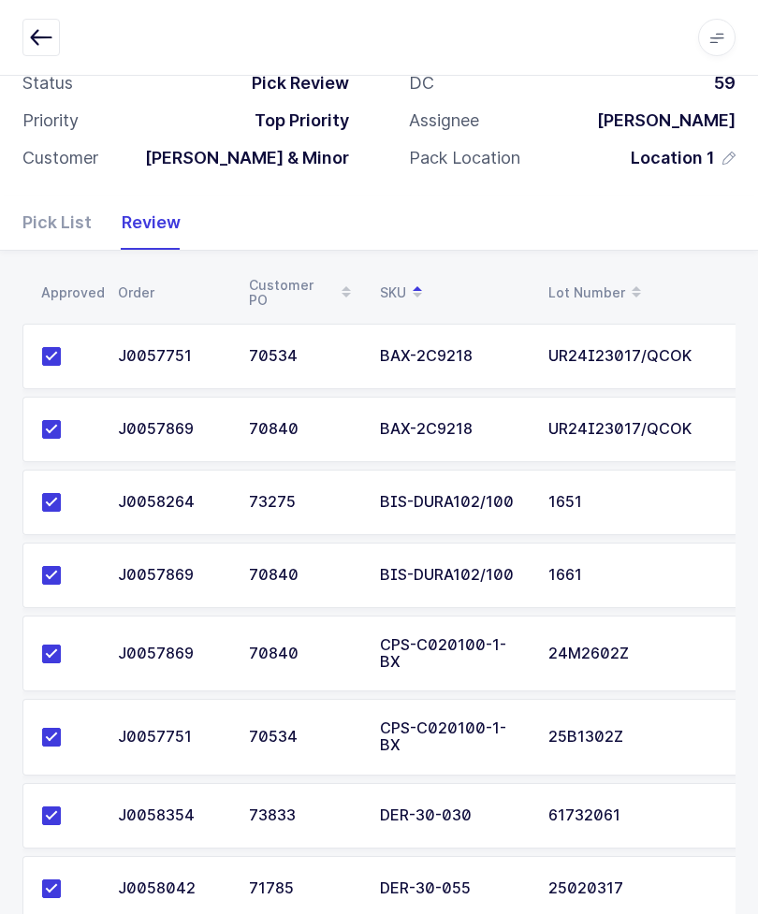
scroll to position [0, 0]
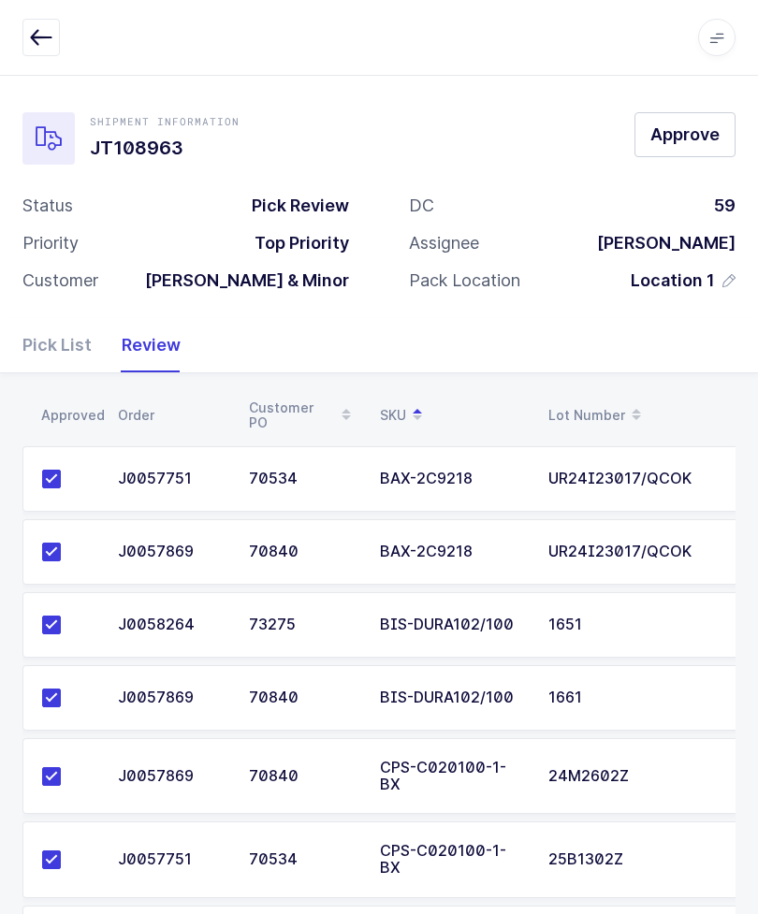
click at [667, 132] on span "Approve" at bounding box center [684, 134] width 69 height 23
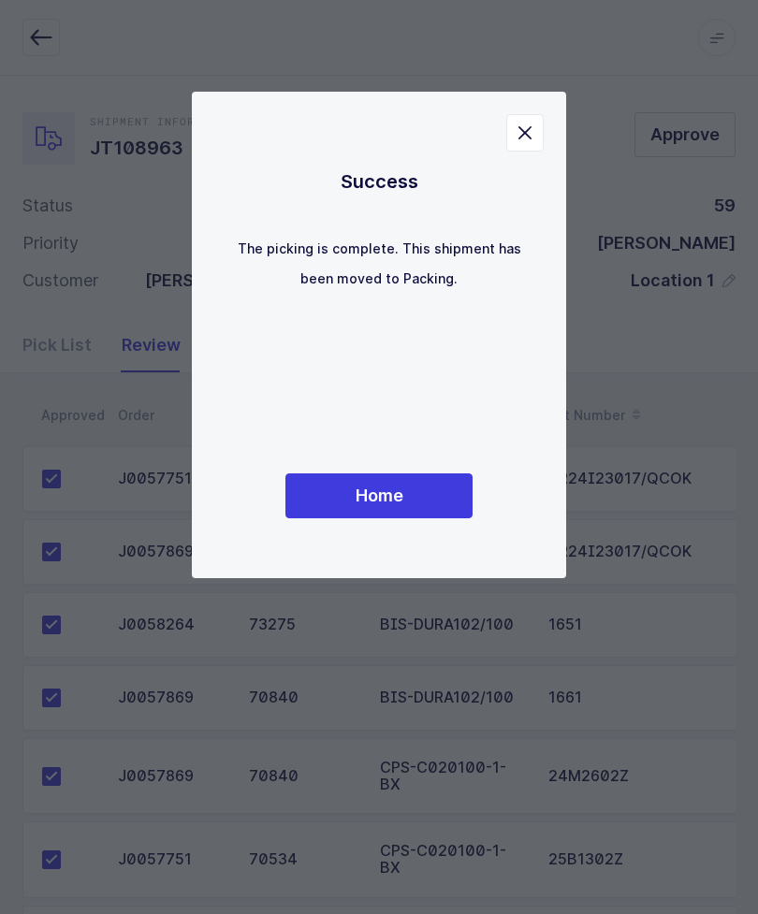
click at [361, 518] on button "Home" at bounding box center [378, 495] width 187 height 45
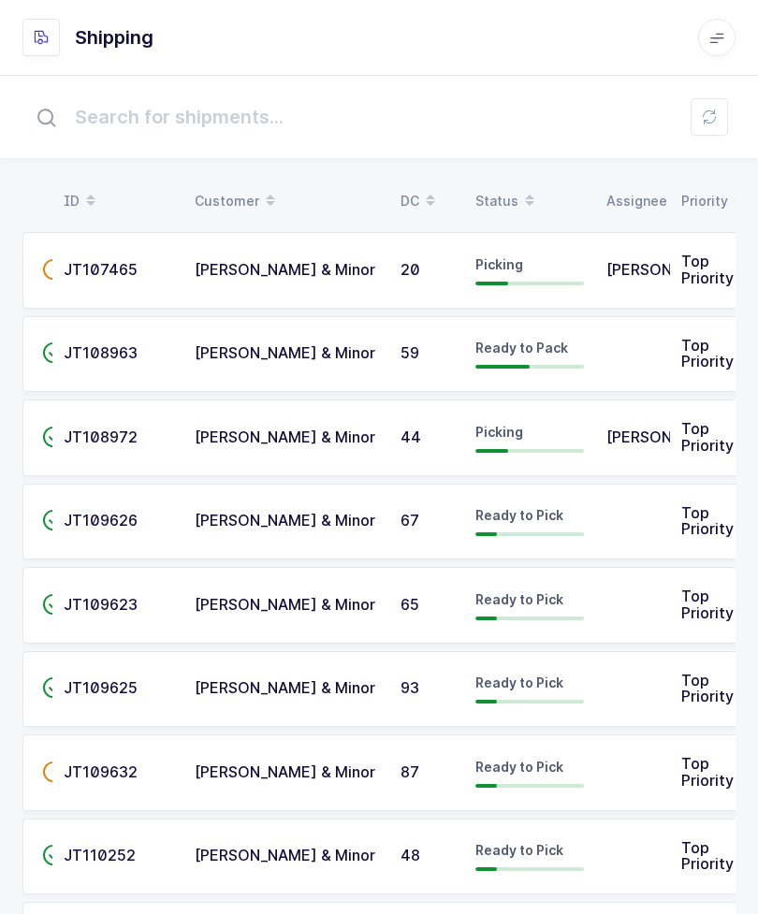
click at [654, 524] on td at bounding box center [632, 522] width 75 height 77
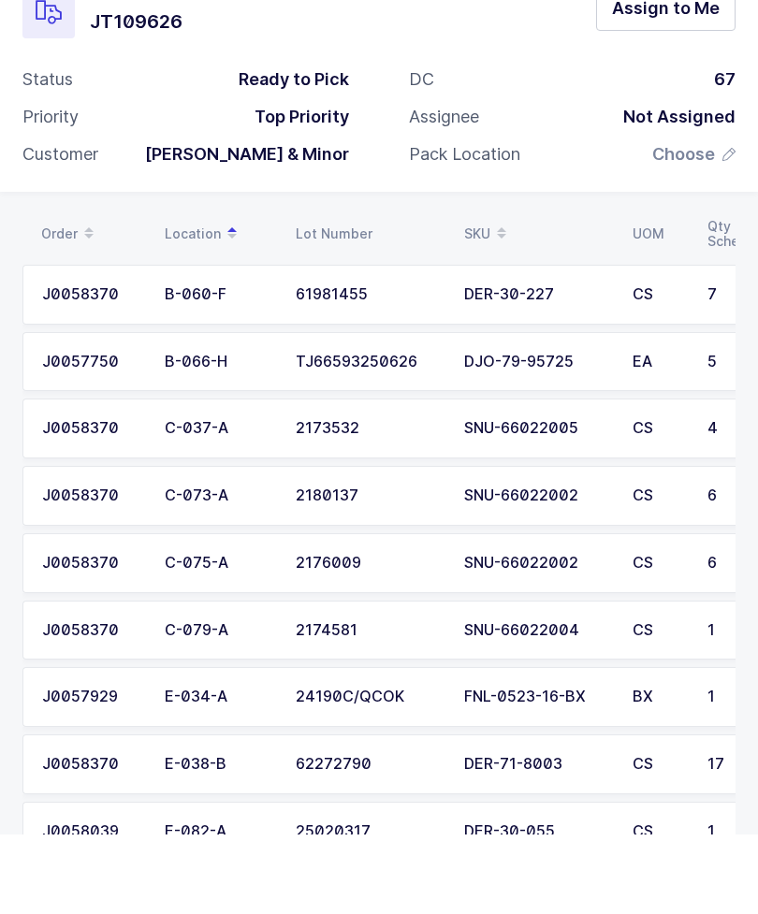
scroll to position [47, 0]
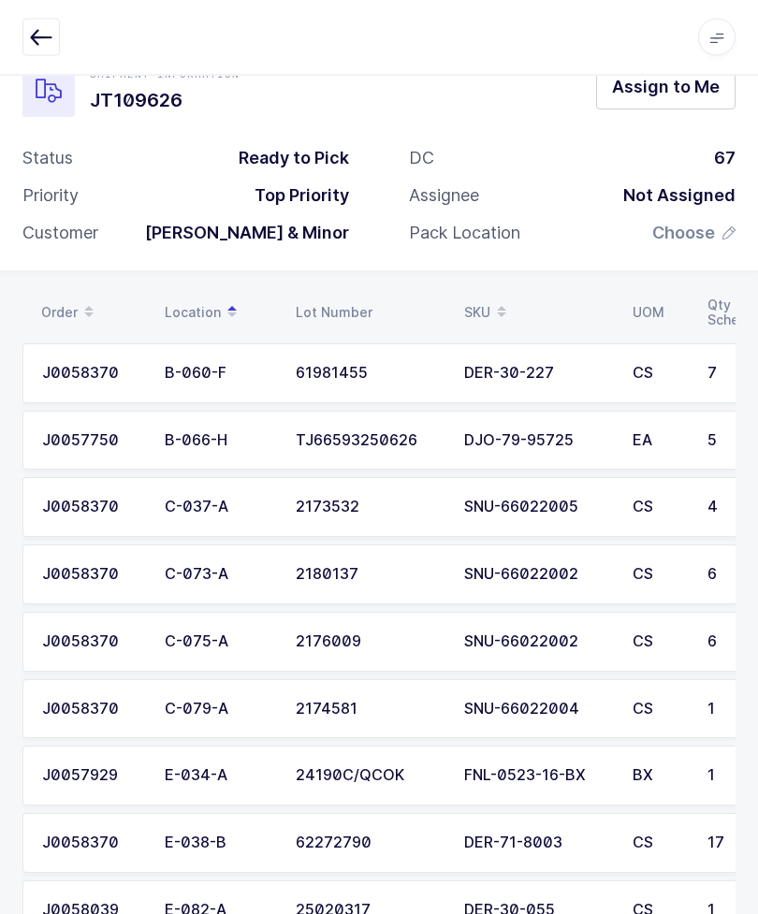
click at [653, 768] on div "BX" at bounding box center [658, 776] width 52 height 17
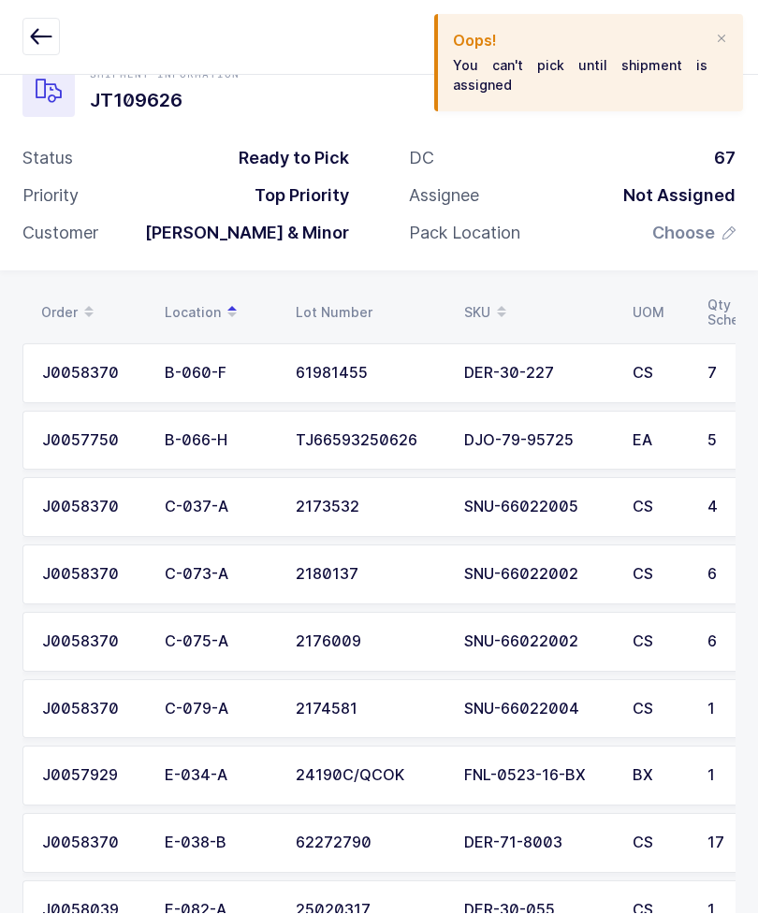
click at [715, 40] on div at bounding box center [721, 40] width 15 height 17
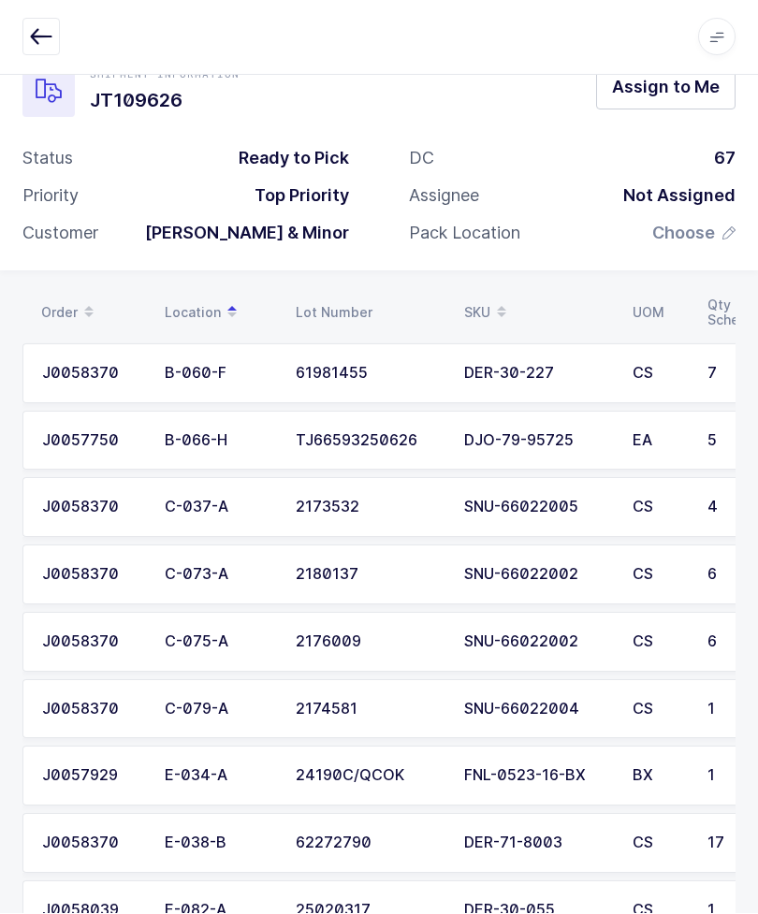
click at [665, 99] on button "Assign to Me" at bounding box center [665, 87] width 139 height 45
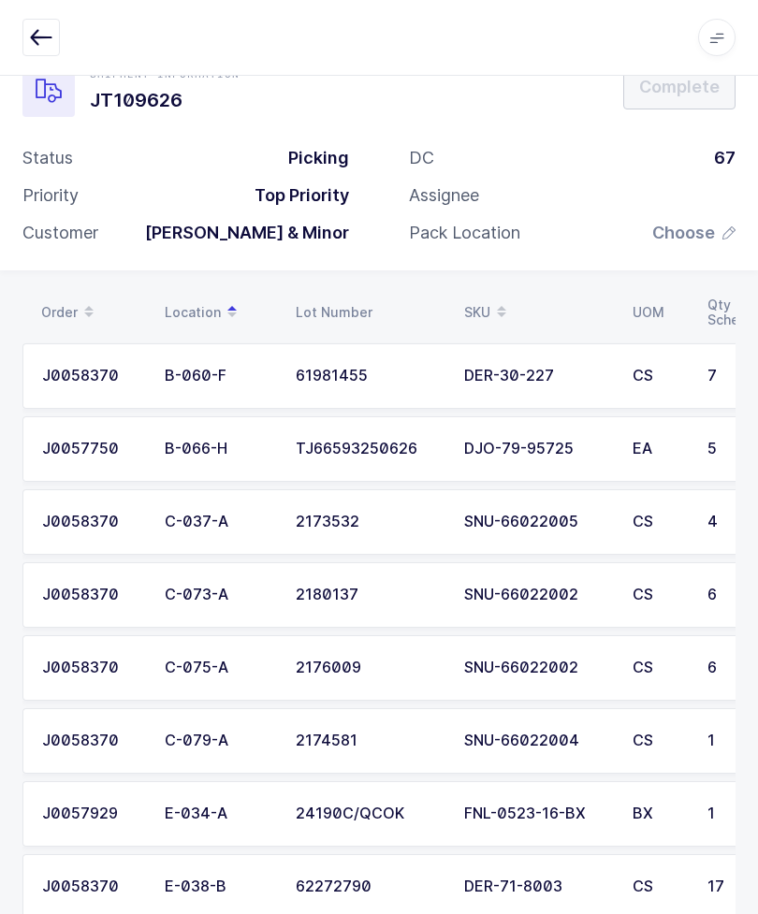
scroll to position [106, 0]
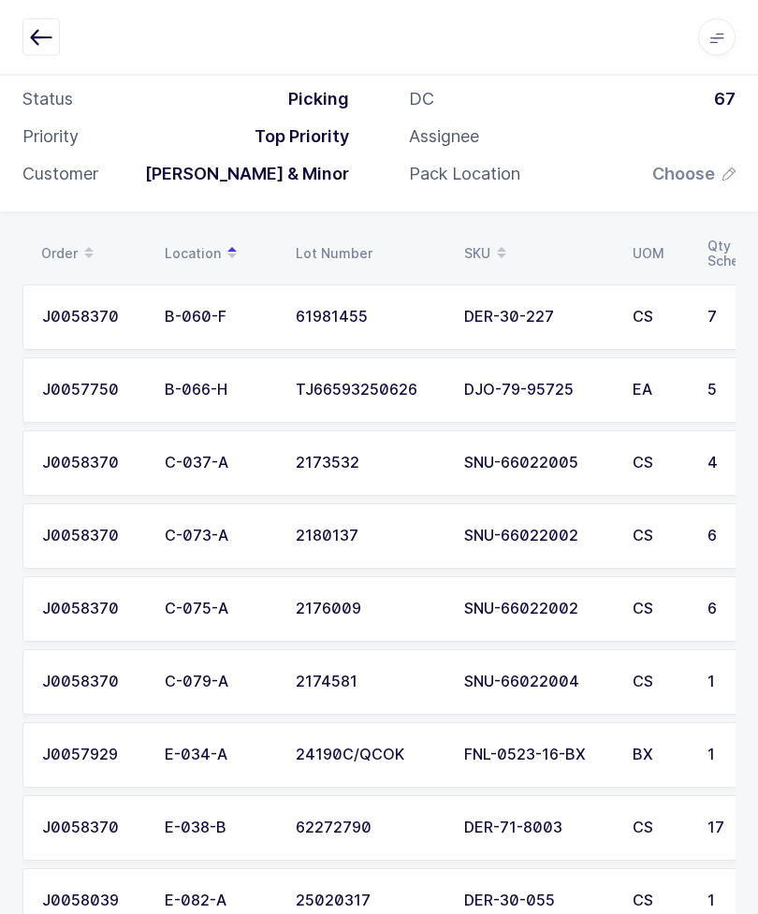
click at [672, 689] on td "CS" at bounding box center [658, 682] width 75 height 65
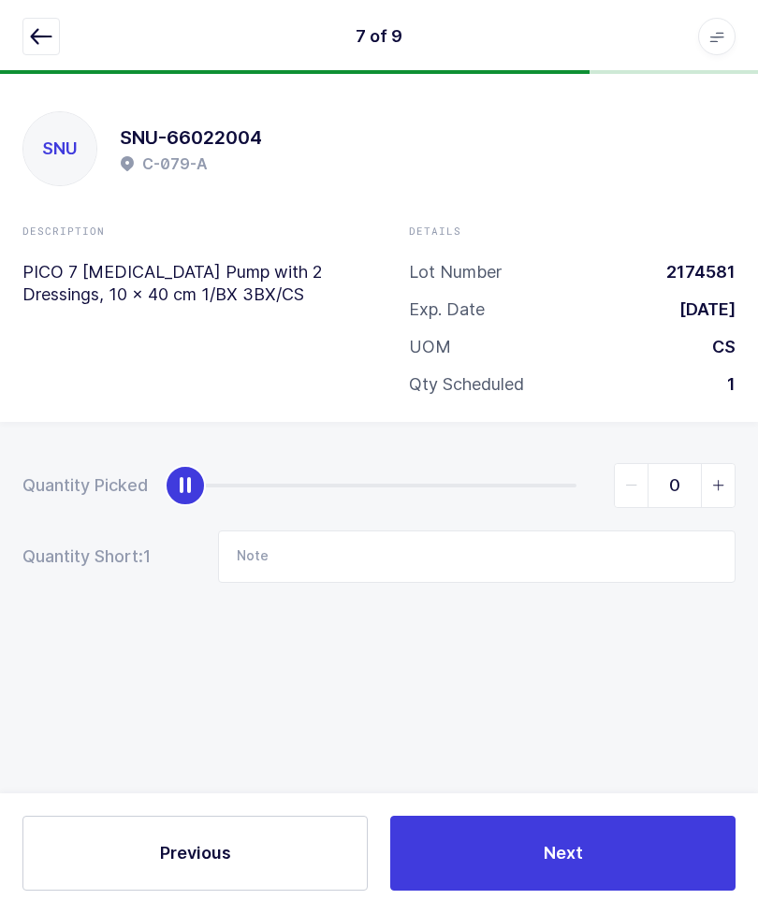
click at [724, 481] on icon "slider between 0 and 1" at bounding box center [718, 486] width 13 height 13
type input "1"
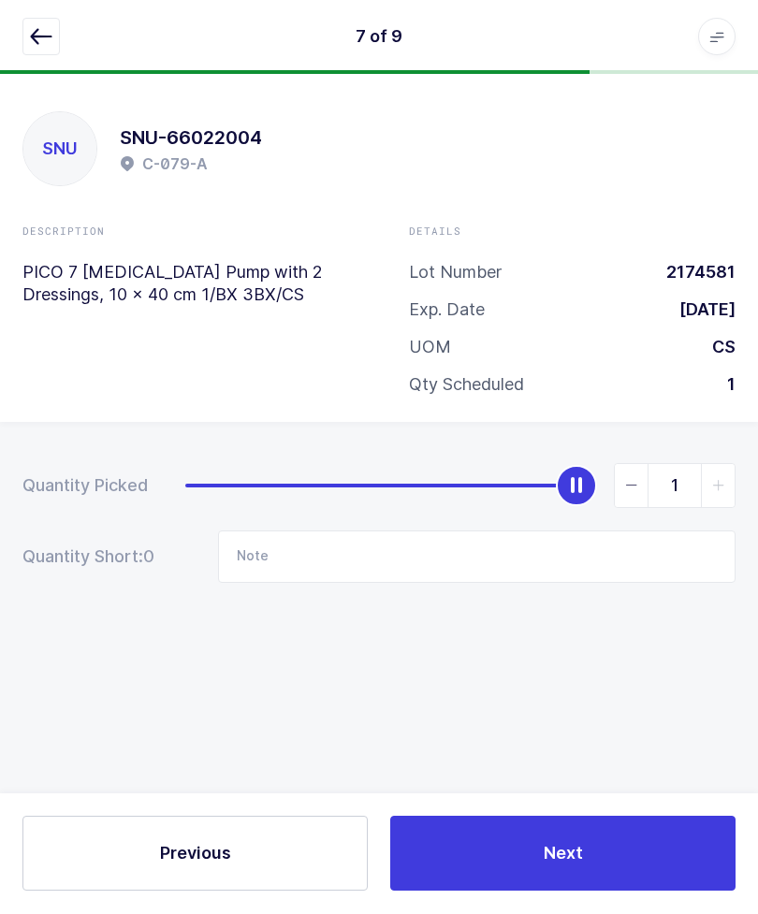
click at [33, 11] on div "7 of 9 Apps Core Warehouse Admin Mission Control Purchasing Glenn R. Logout Acc…" at bounding box center [379, 37] width 758 height 75
click at [29, 49] on button "button" at bounding box center [40, 37] width 37 height 37
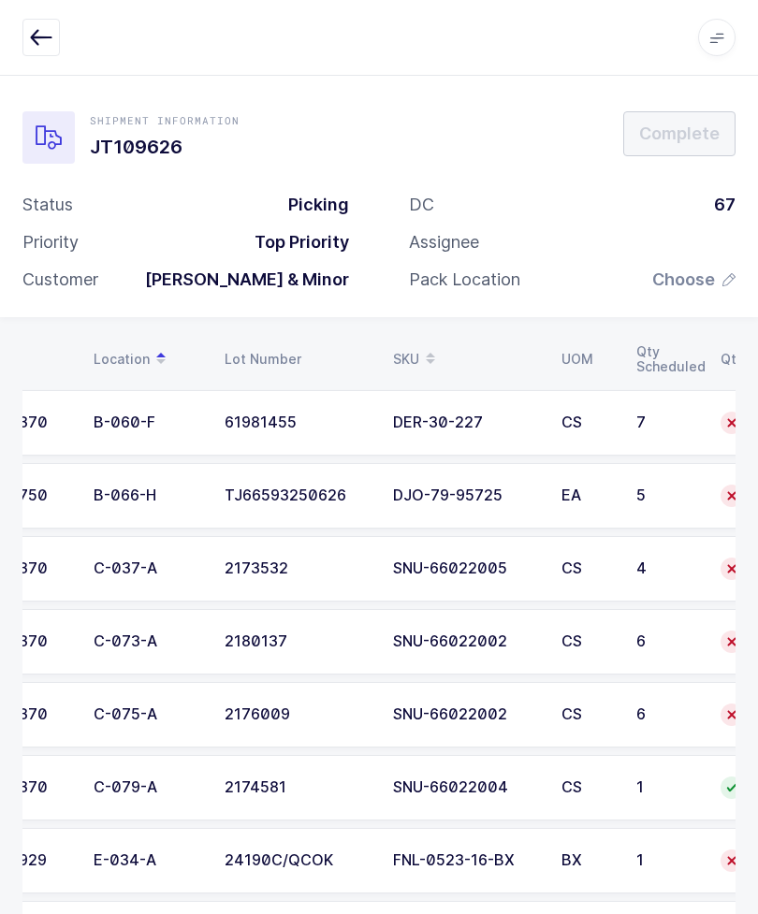
scroll to position [0, 67]
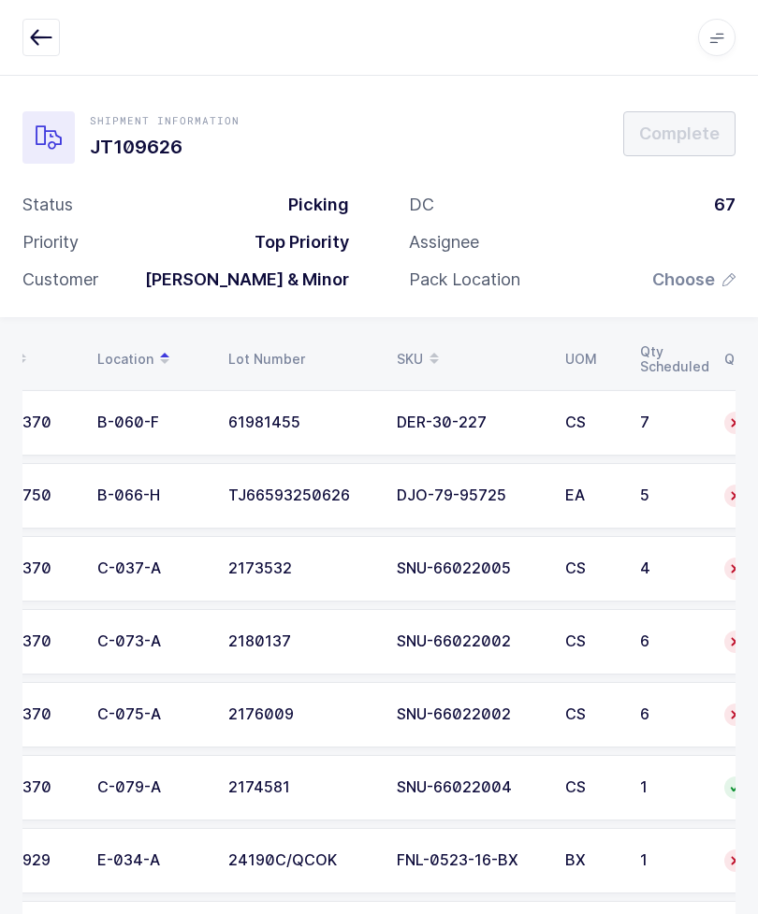
click at [670, 701] on td "6" at bounding box center [671, 714] width 84 height 65
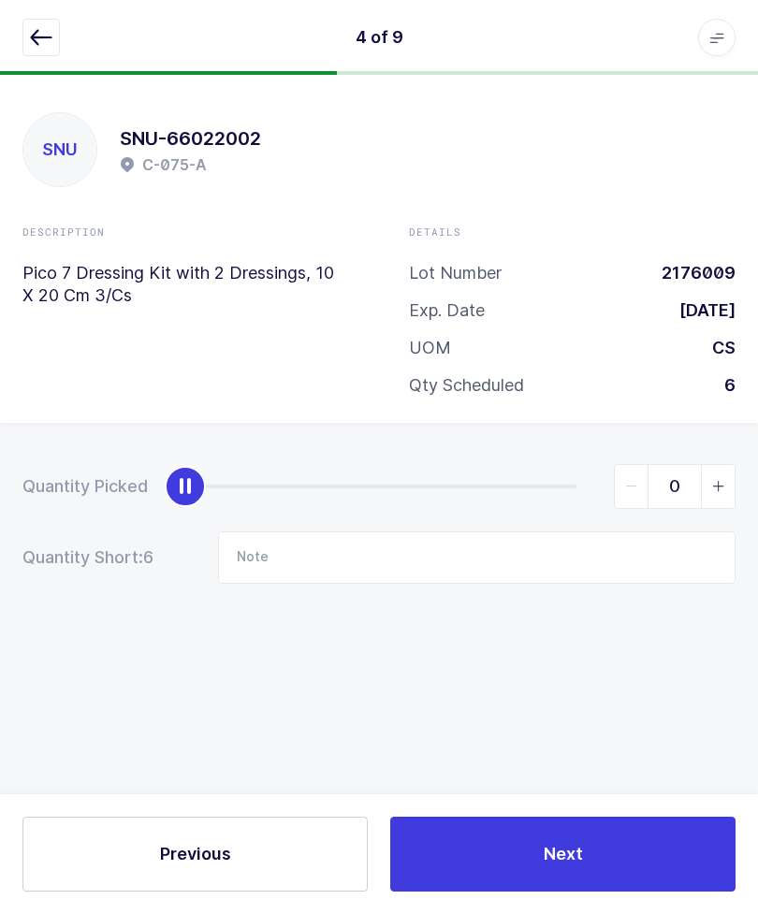
scroll to position [0, 0]
type input "6"
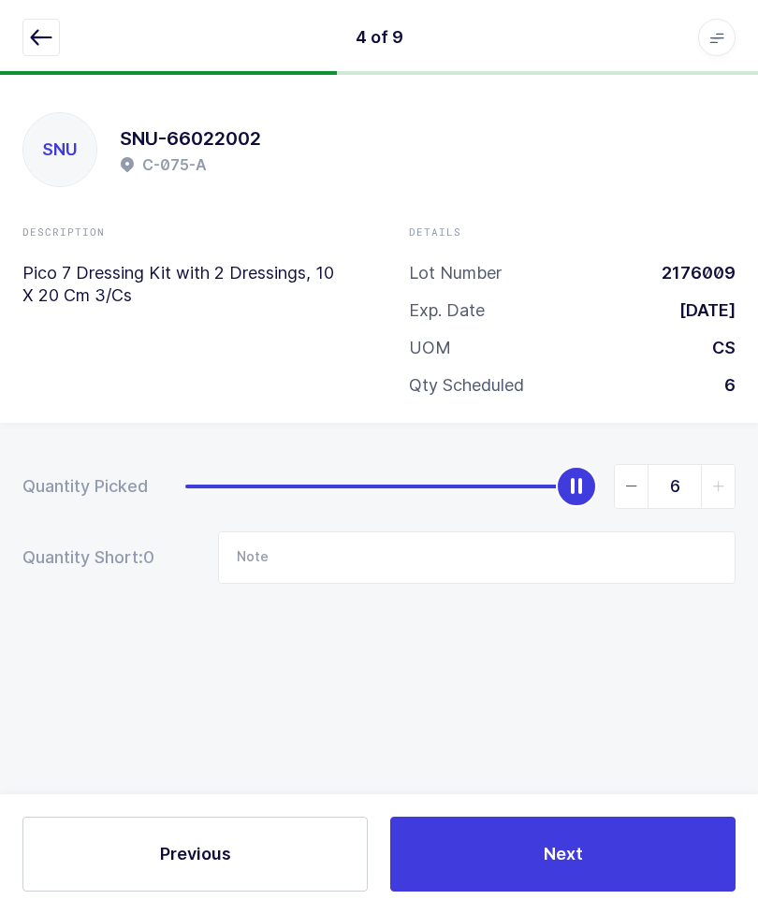
click at [44, 37] on icon "button" at bounding box center [41, 37] width 22 height 22
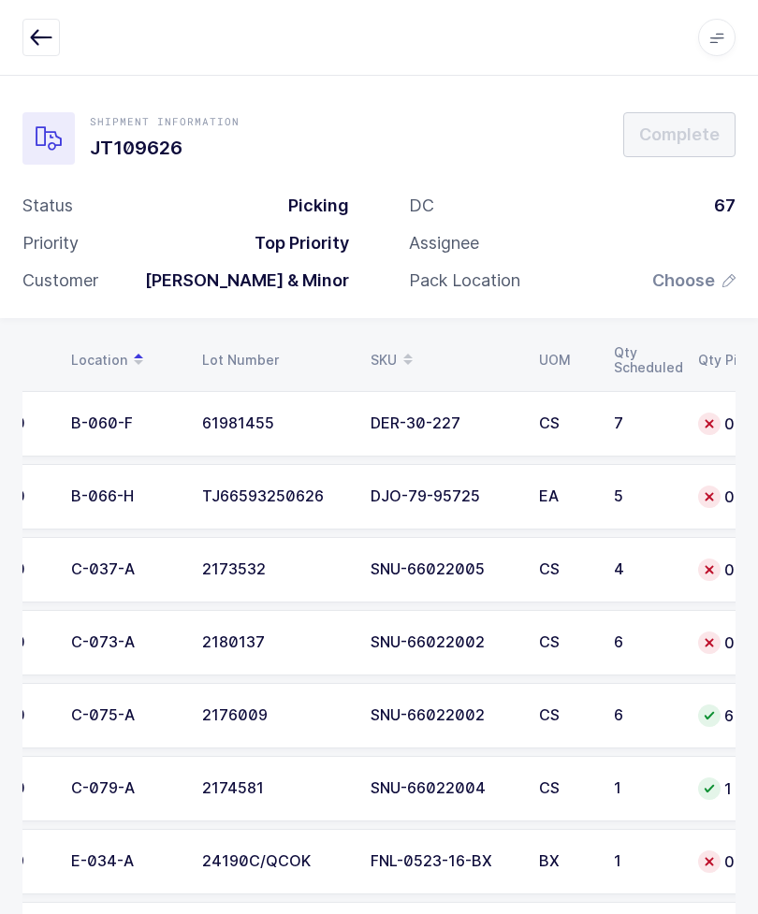
scroll to position [0, 96]
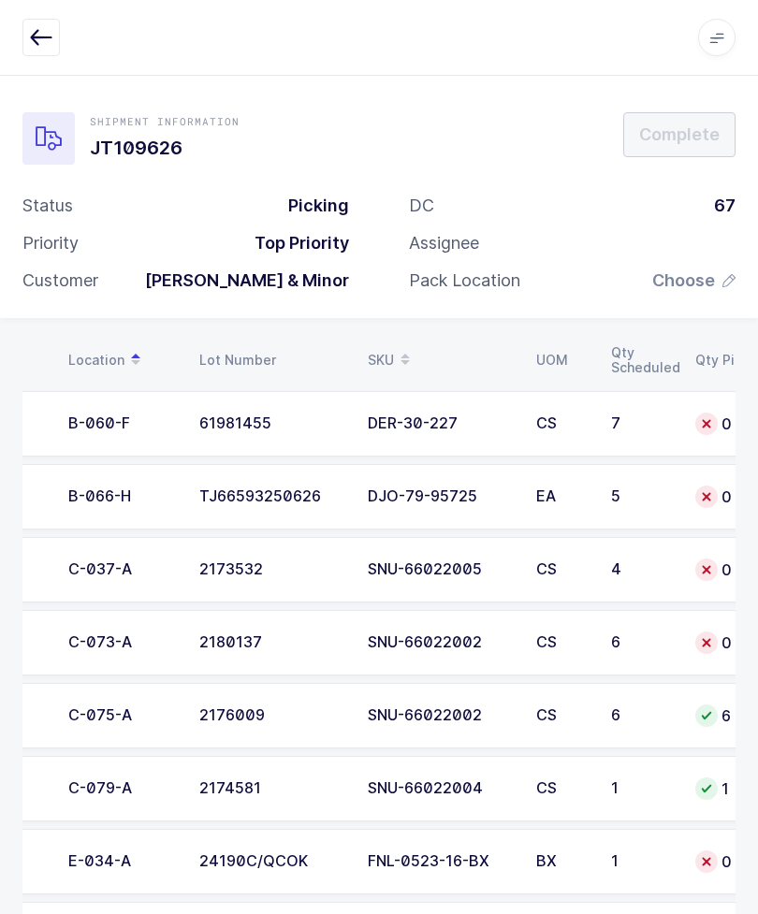
click at [661, 643] on div "6" at bounding box center [642, 642] width 62 height 17
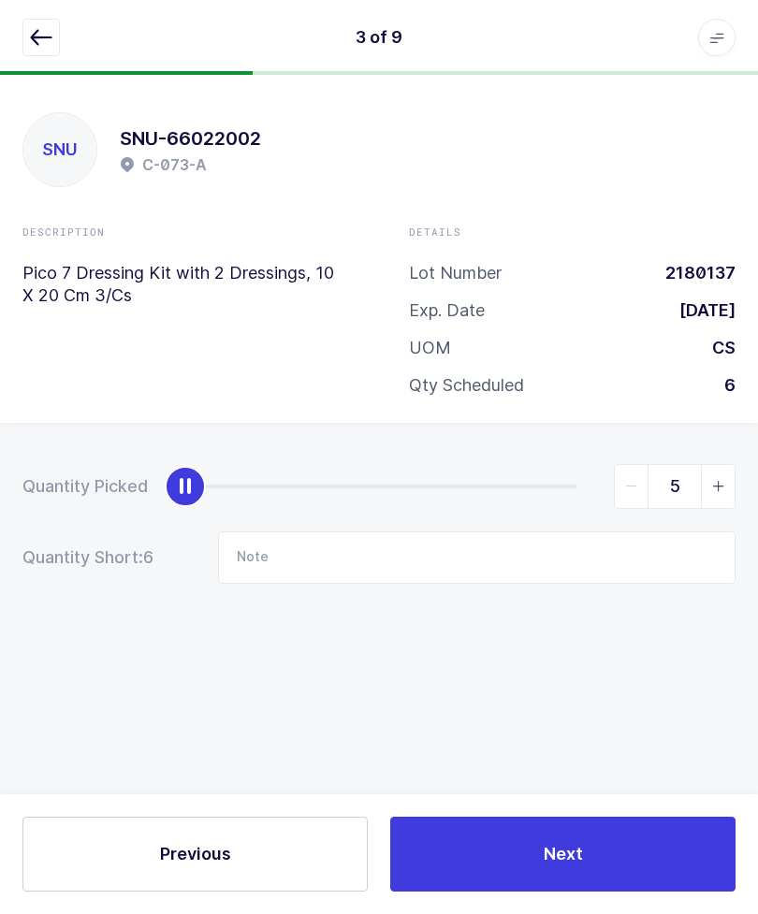
type input "6"
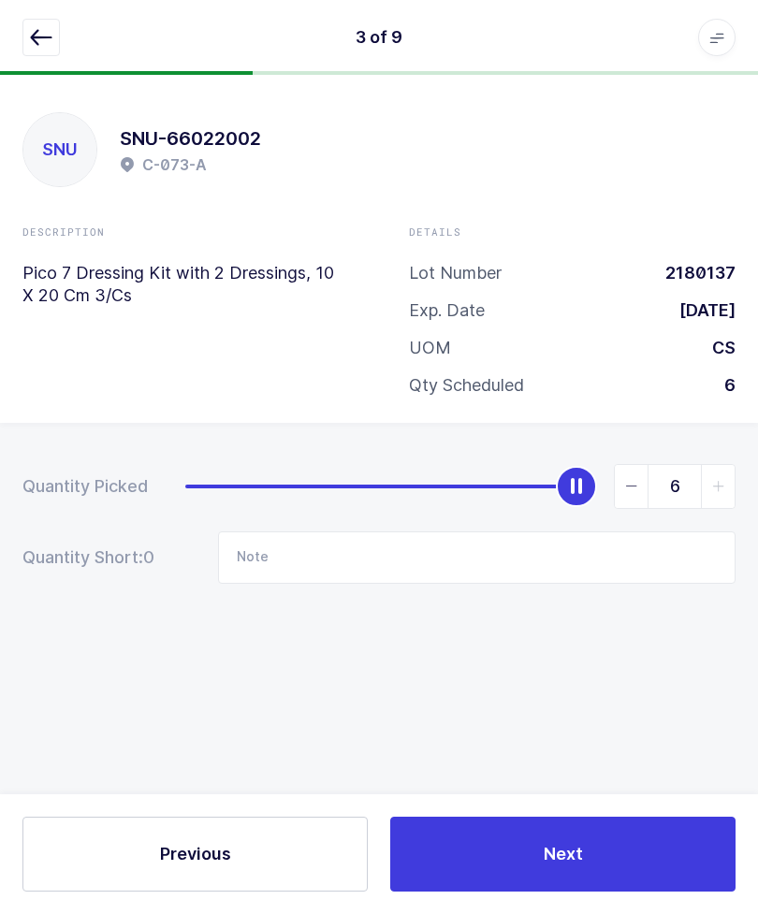
click at [57, 42] on button "button" at bounding box center [40, 37] width 37 height 37
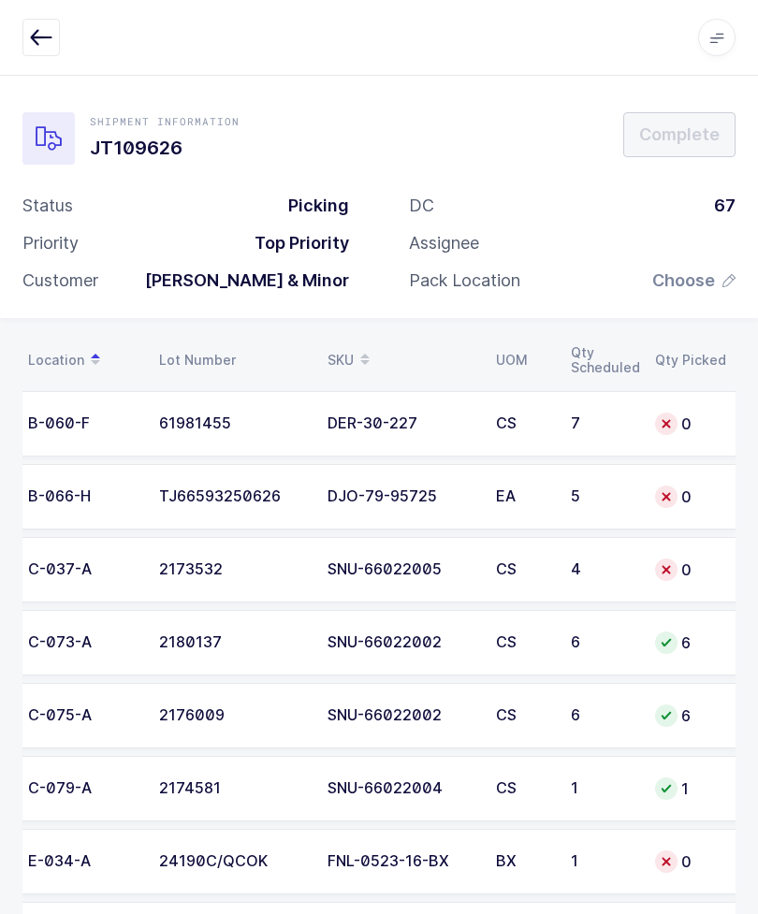
scroll to position [0, 136]
click at [491, 586] on td "CS" at bounding box center [522, 569] width 75 height 65
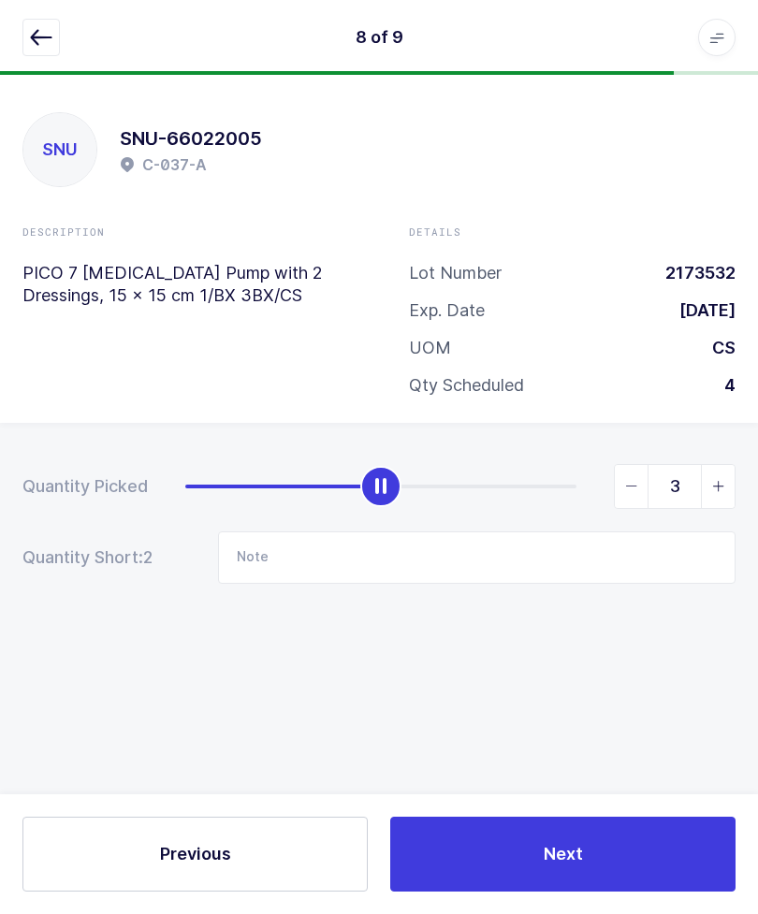
type input "4"
click at [31, 28] on icon "button" at bounding box center [41, 37] width 22 height 22
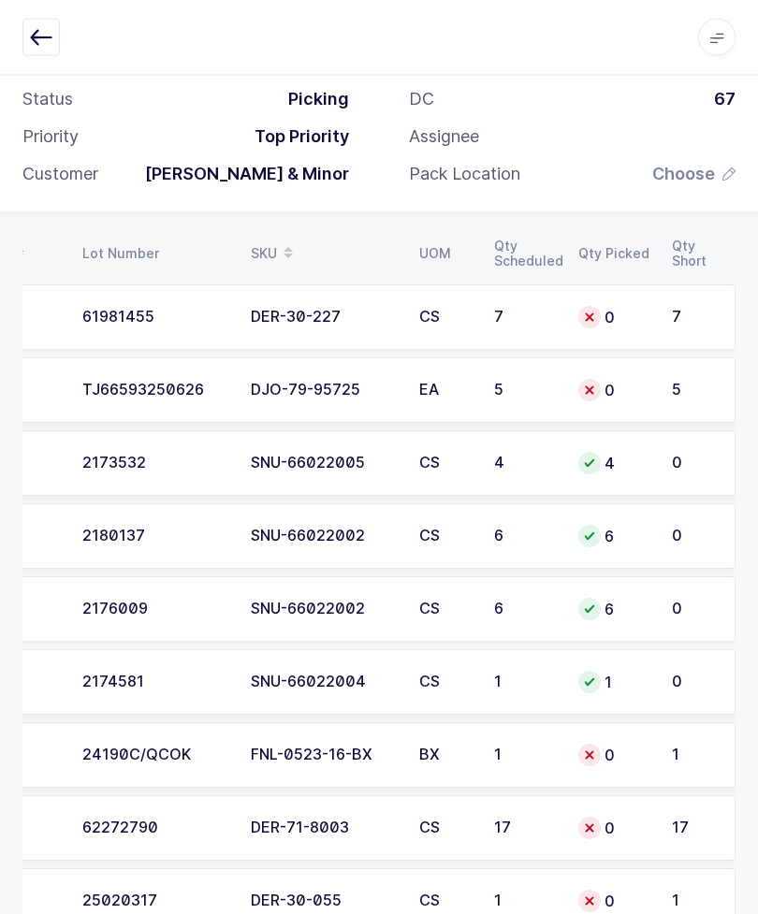
scroll to position [0, 63]
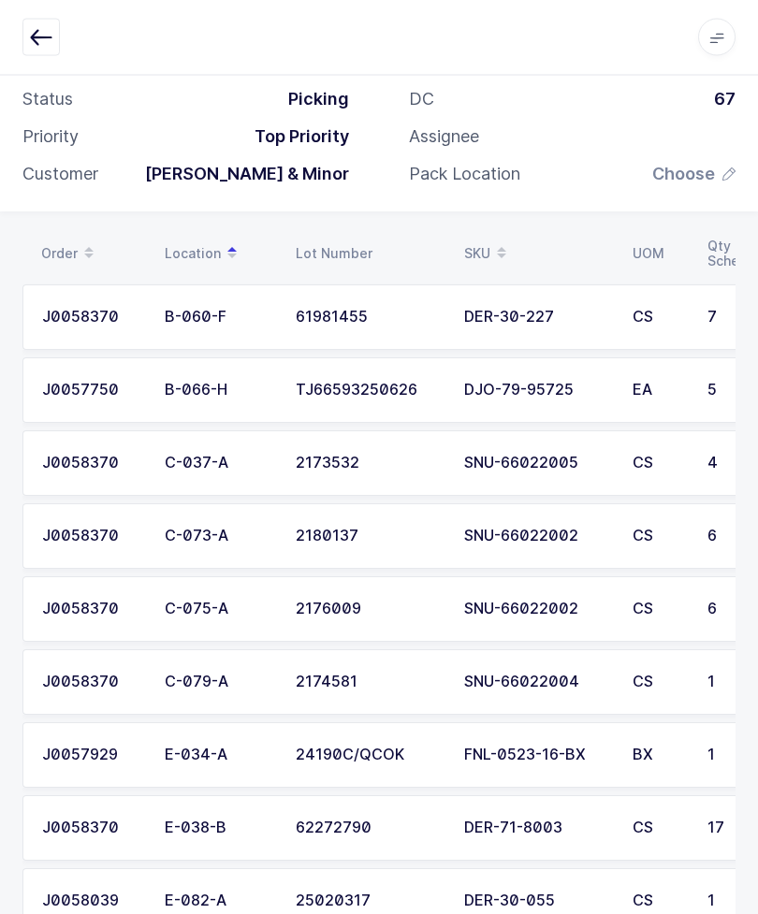
click at [658, 747] on div "BX" at bounding box center [658, 755] width 52 height 17
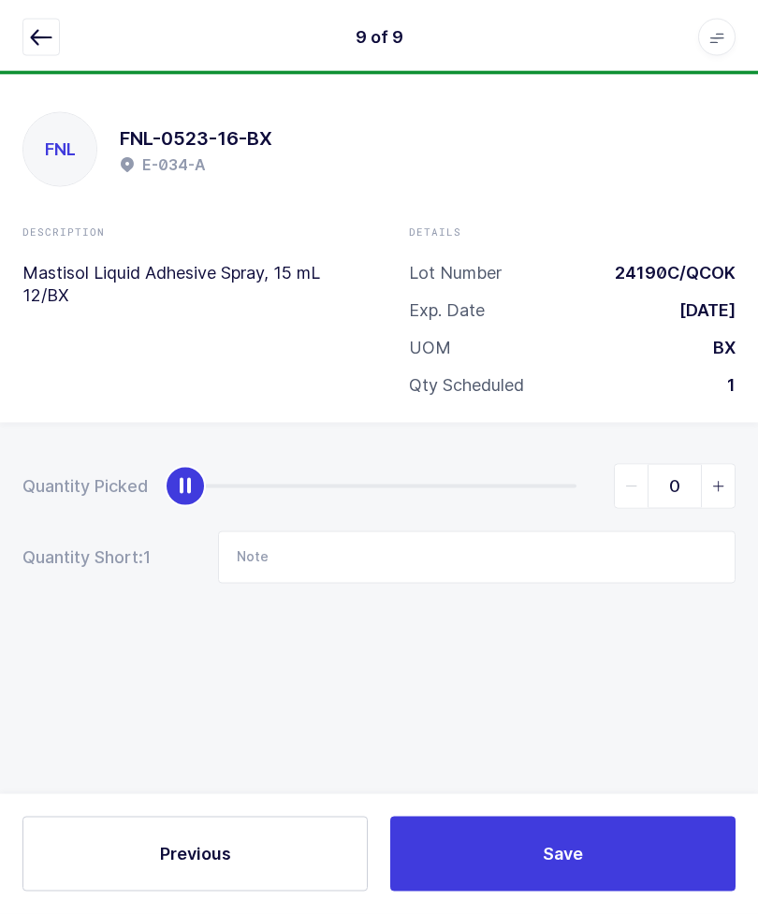
scroll to position [0, 0]
type input "1"
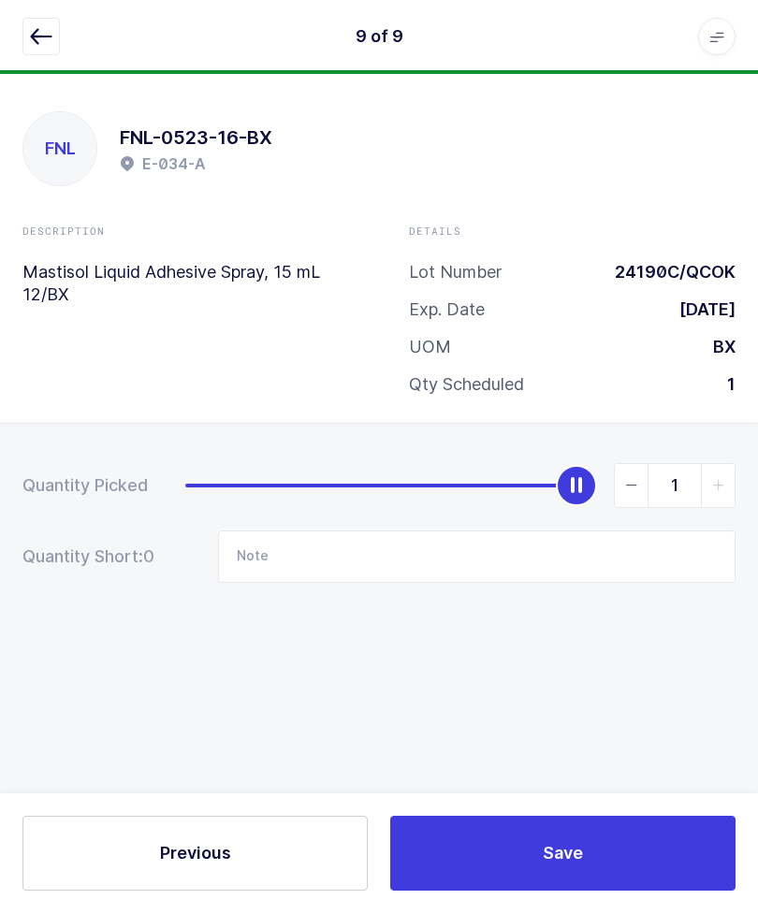
click at [44, 36] on icon "button" at bounding box center [41, 37] width 22 height 22
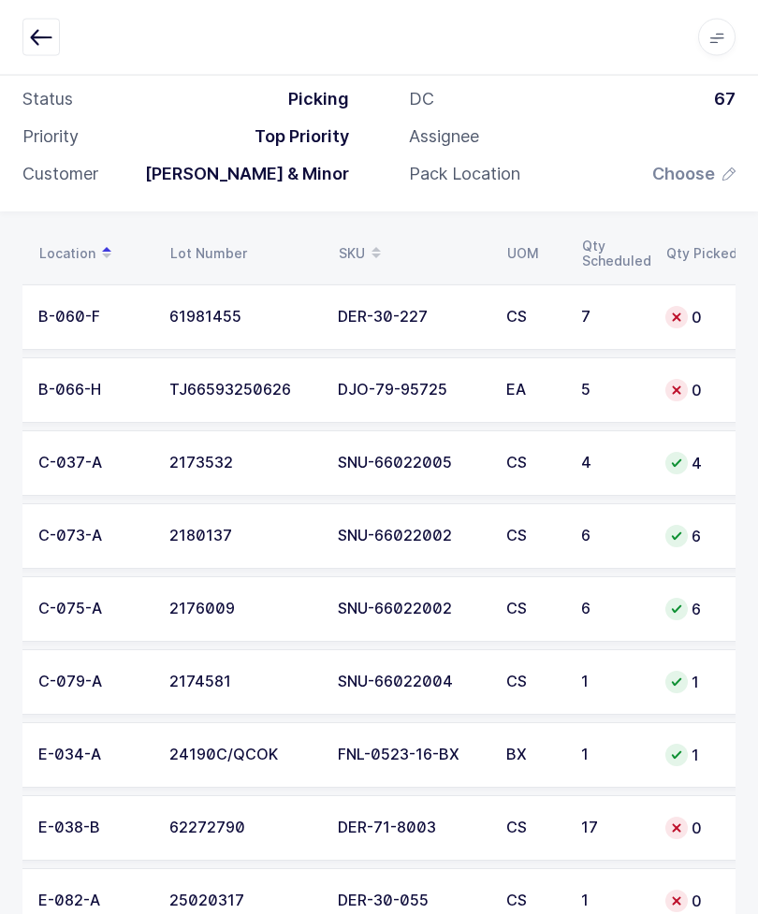
scroll to position [0, 127]
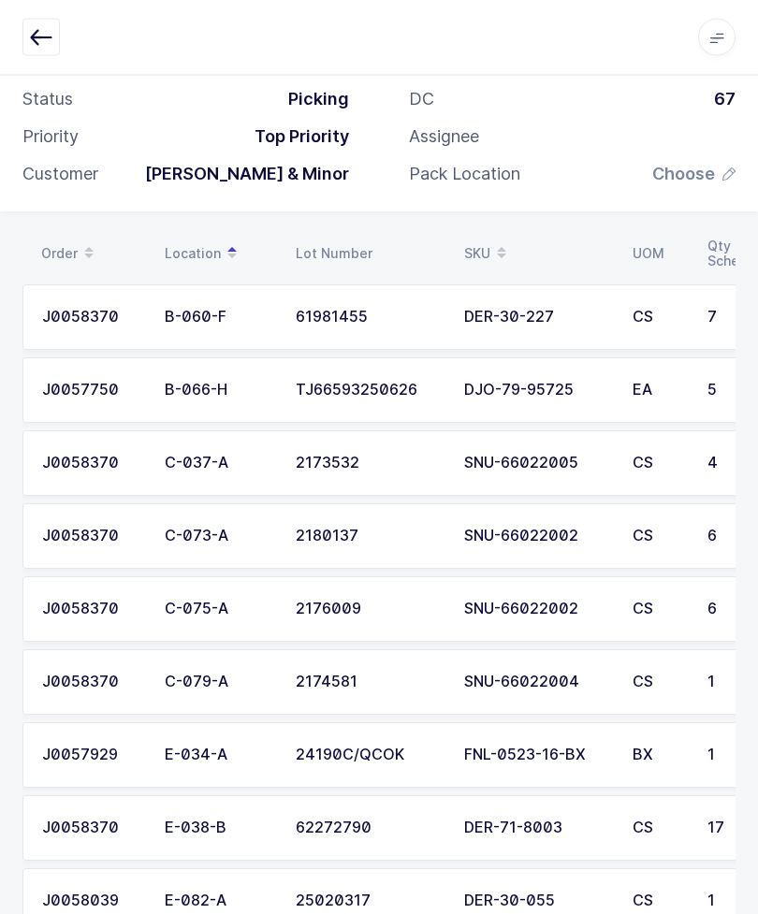
click at [185, 913] on td "E-082-A" at bounding box center [218, 901] width 131 height 65
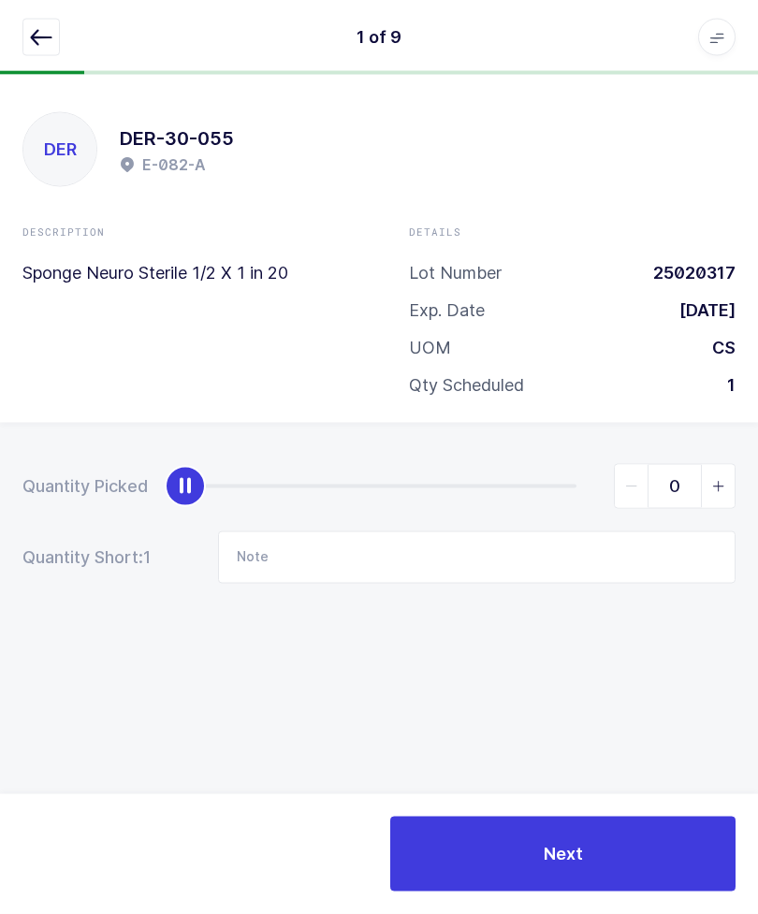
scroll to position [0, 0]
type input "1"
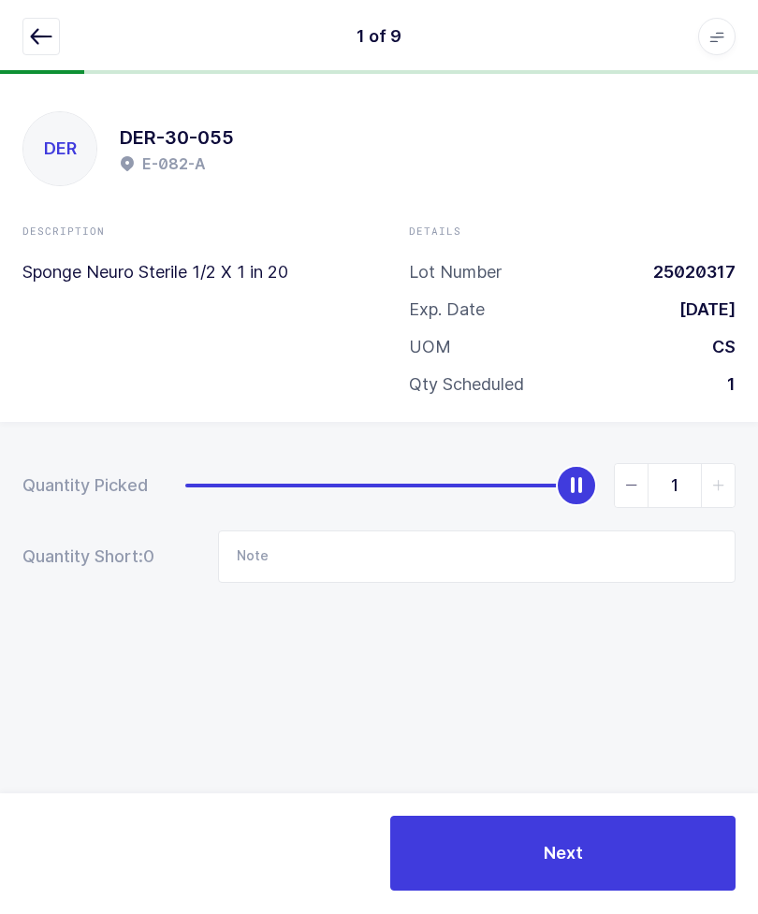
click at [53, 27] on button "button" at bounding box center [40, 37] width 37 height 37
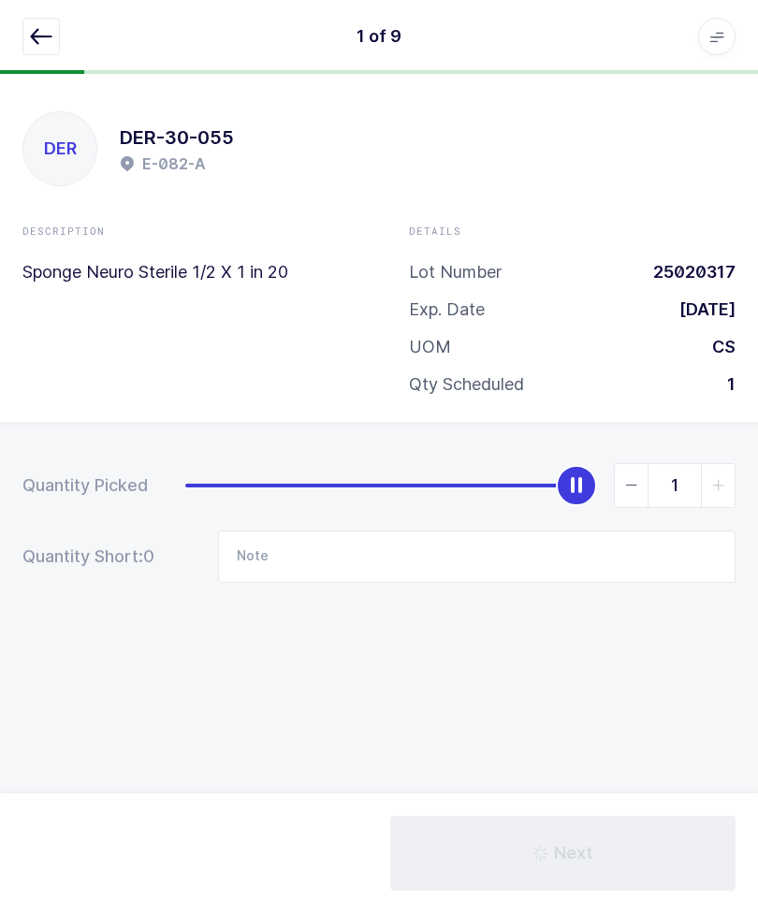
scroll to position [1, 0]
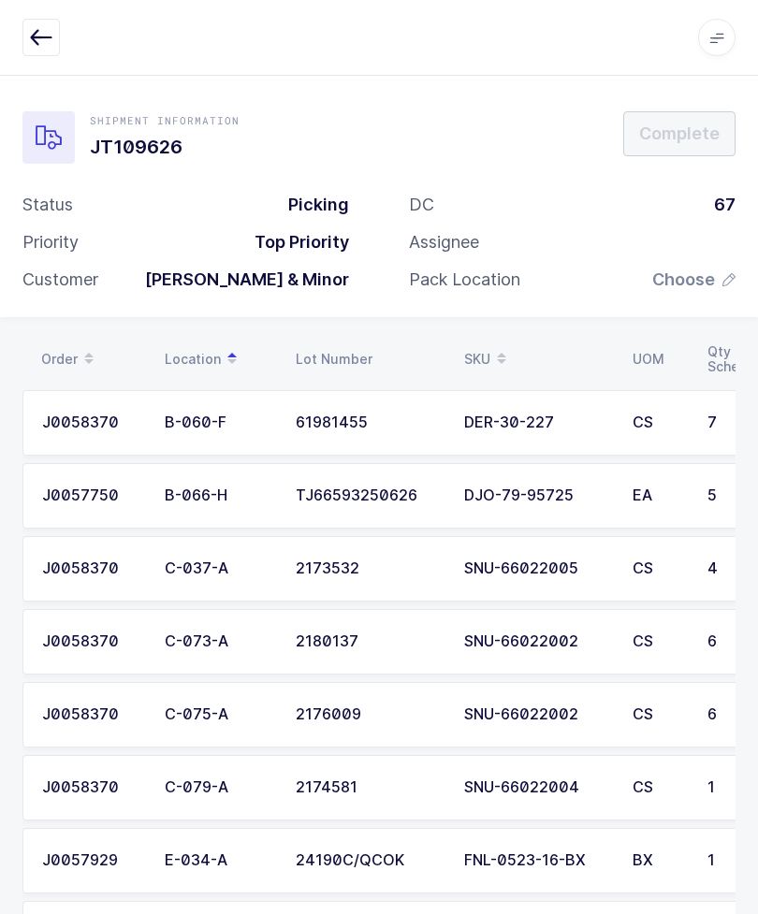
click at [661, 431] on td "CS" at bounding box center [658, 422] width 75 height 65
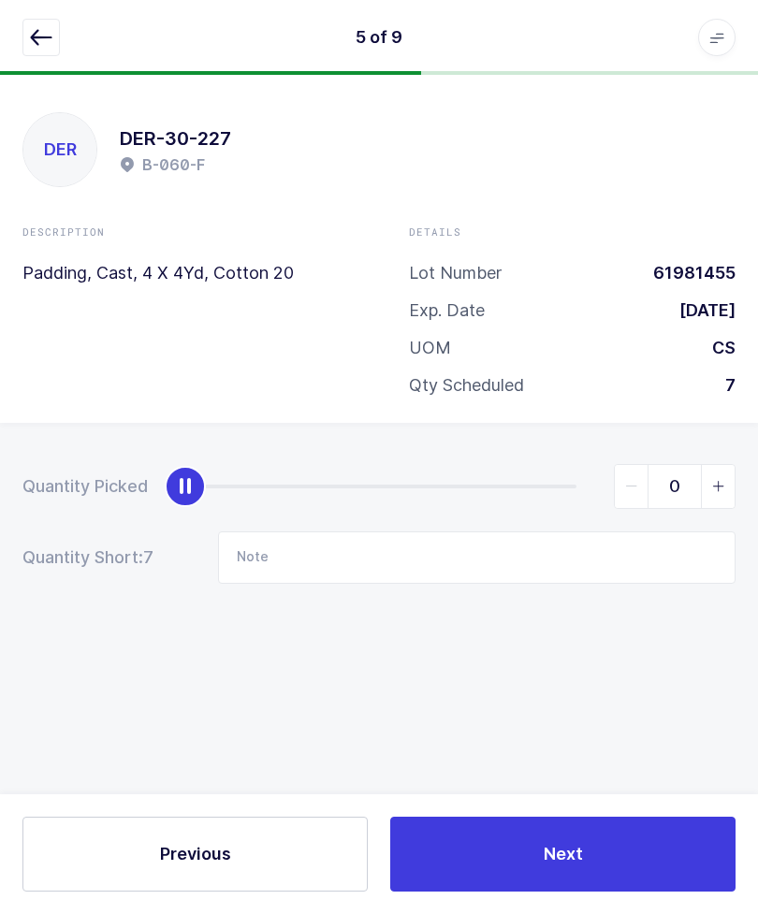
scroll to position [0, 0]
type input "7"
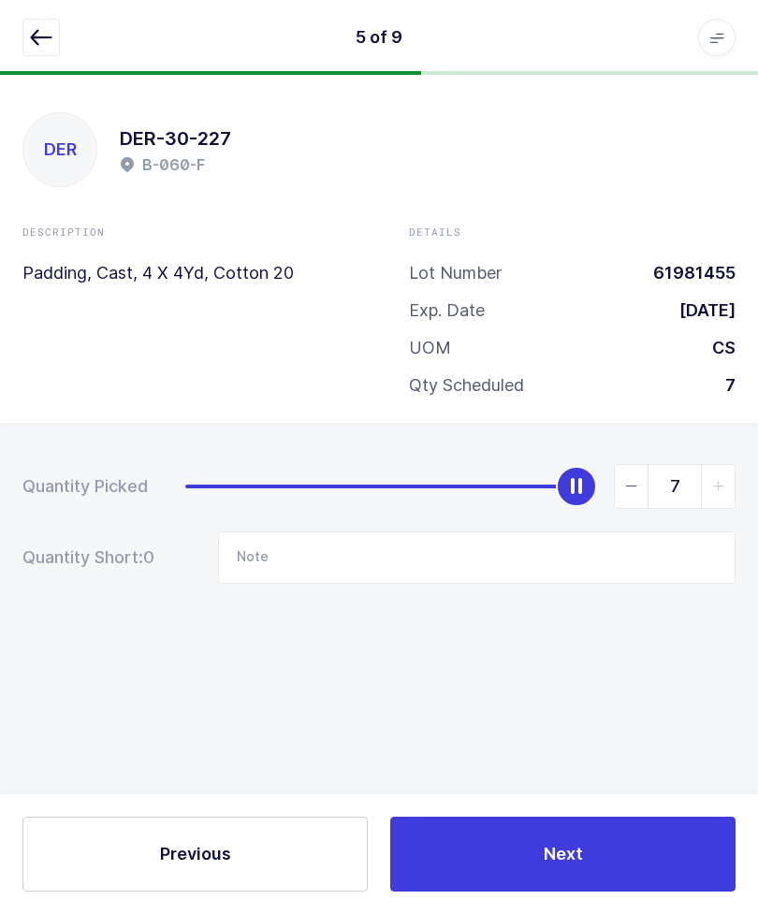
click at [51, 42] on icon "button" at bounding box center [41, 37] width 22 height 22
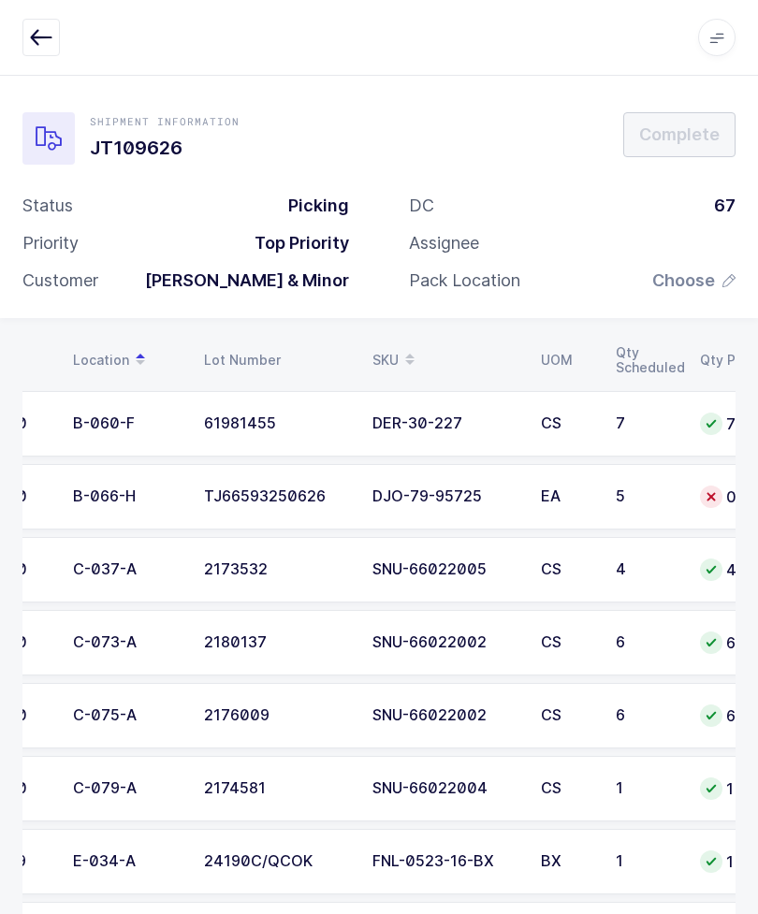
scroll to position [0, 87]
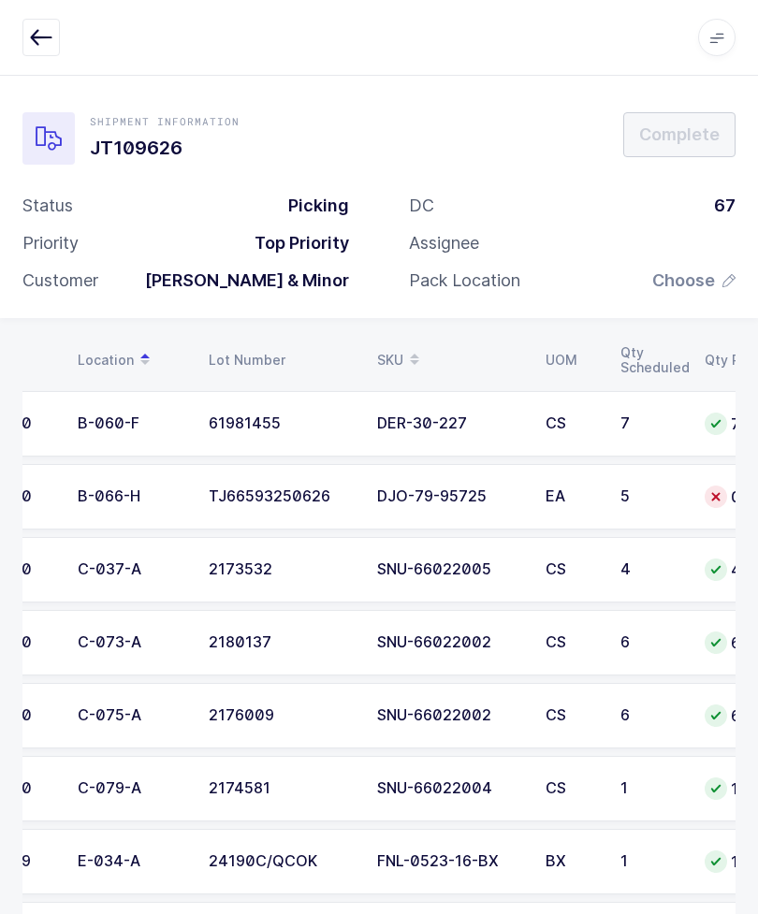
click at [525, 504] on td "DJO-79-95725" at bounding box center [450, 496] width 168 height 65
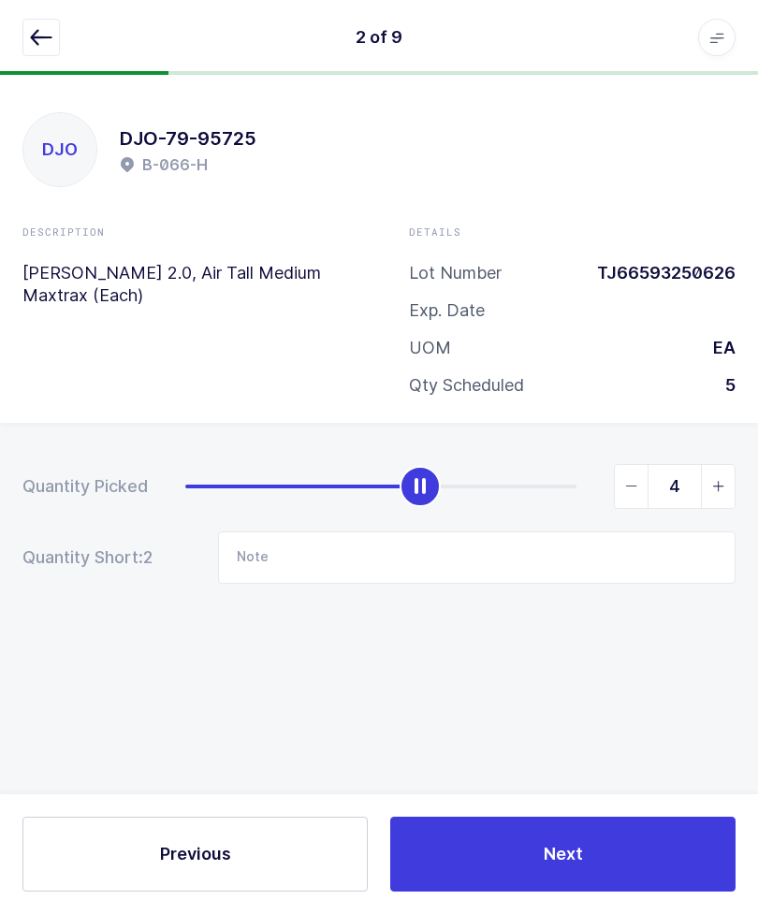
type input "5"
click at [30, 54] on button "button" at bounding box center [40, 37] width 37 height 37
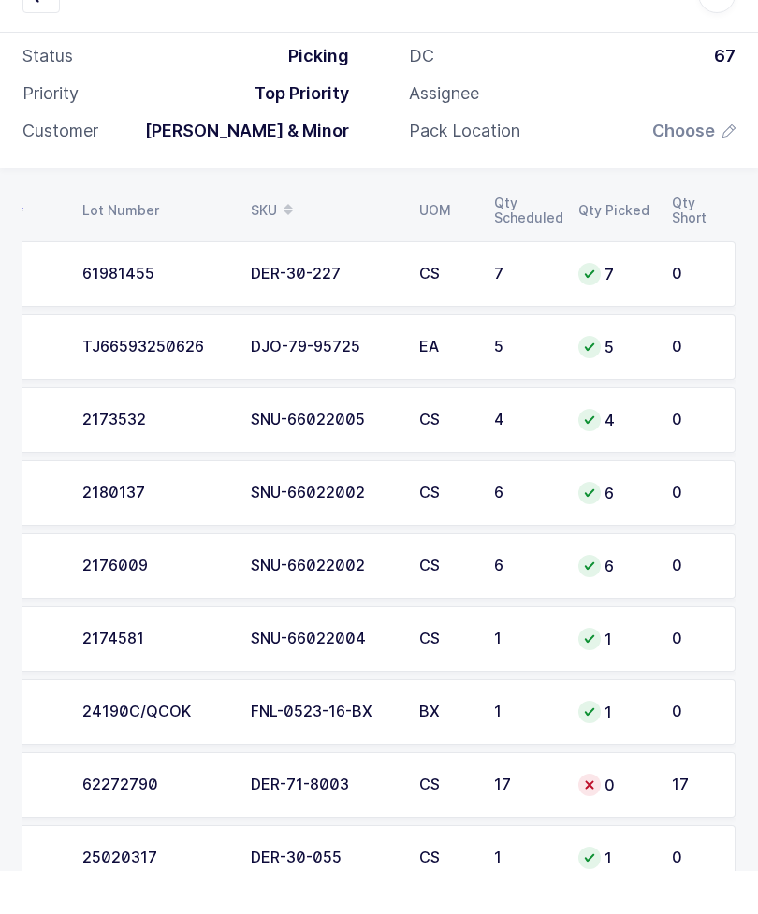
scroll to position [106, 0]
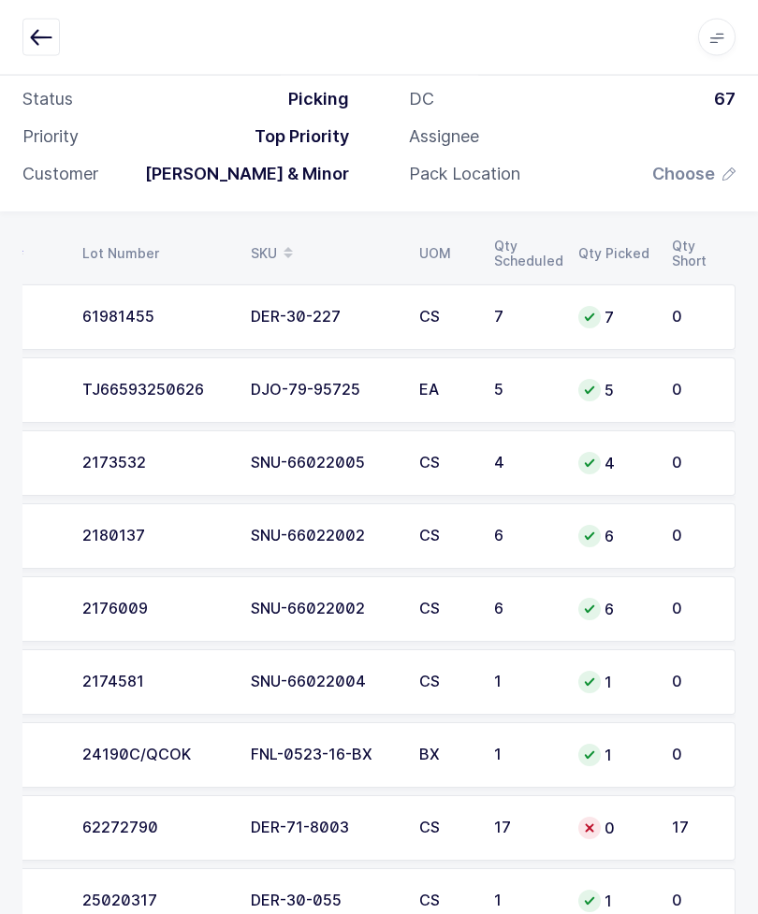
click at [614, 810] on td "0" at bounding box center [614, 828] width 94 height 65
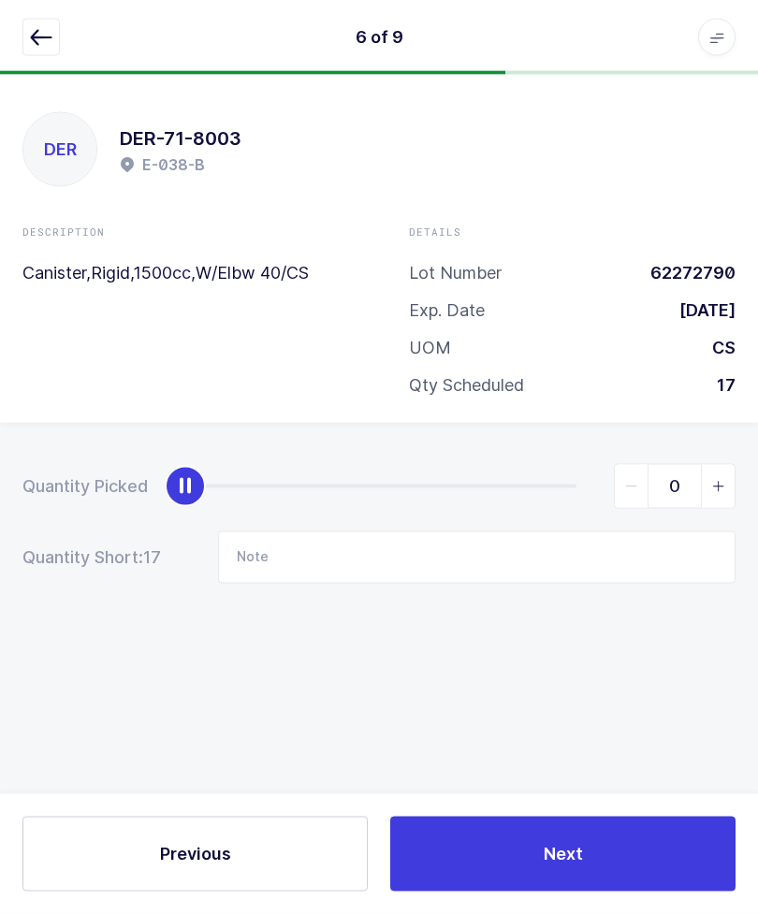
scroll to position [0, 0]
type input "17"
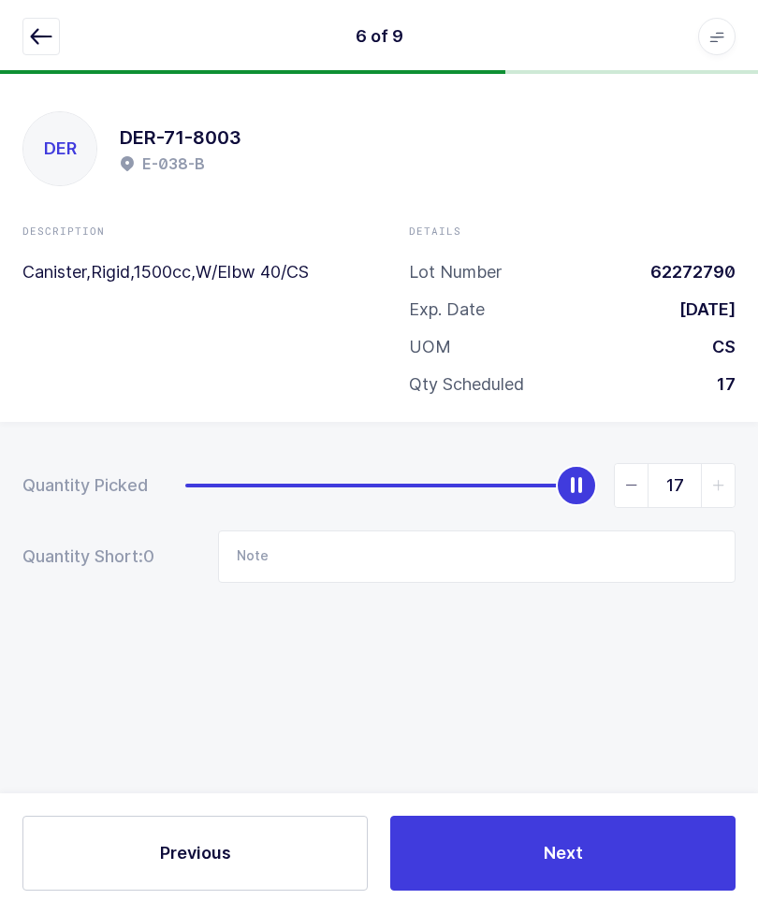
click at [40, 33] on icon "button" at bounding box center [41, 37] width 22 height 22
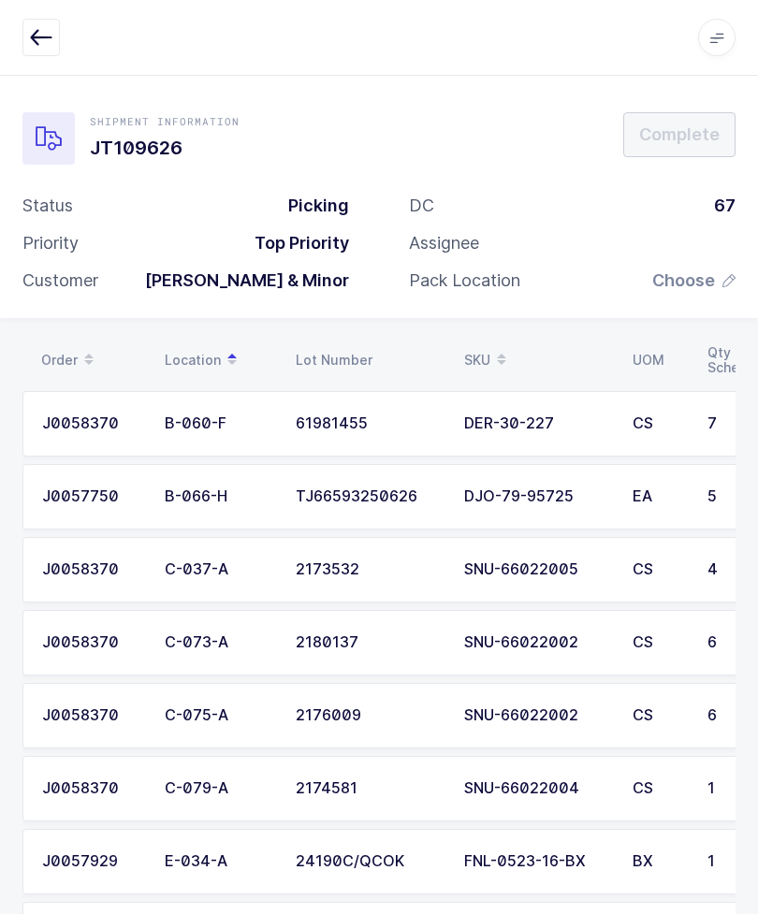
click at [690, 261] on div "DC 67 Assignee Pack Location Choose" at bounding box center [572, 251] width 386 height 112
click at [705, 274] on span "Choose" at bounding box center [683, 280] width 63 height 22
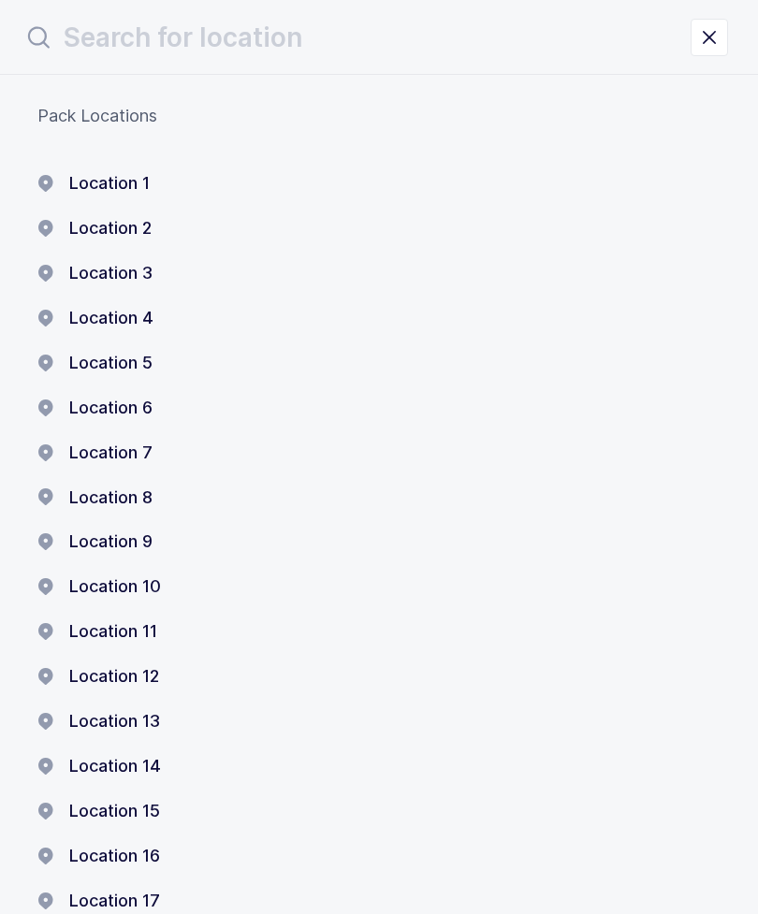
click at [130, 175] on button "Location 1" at bounding box center [93, 183] width 112 height 22
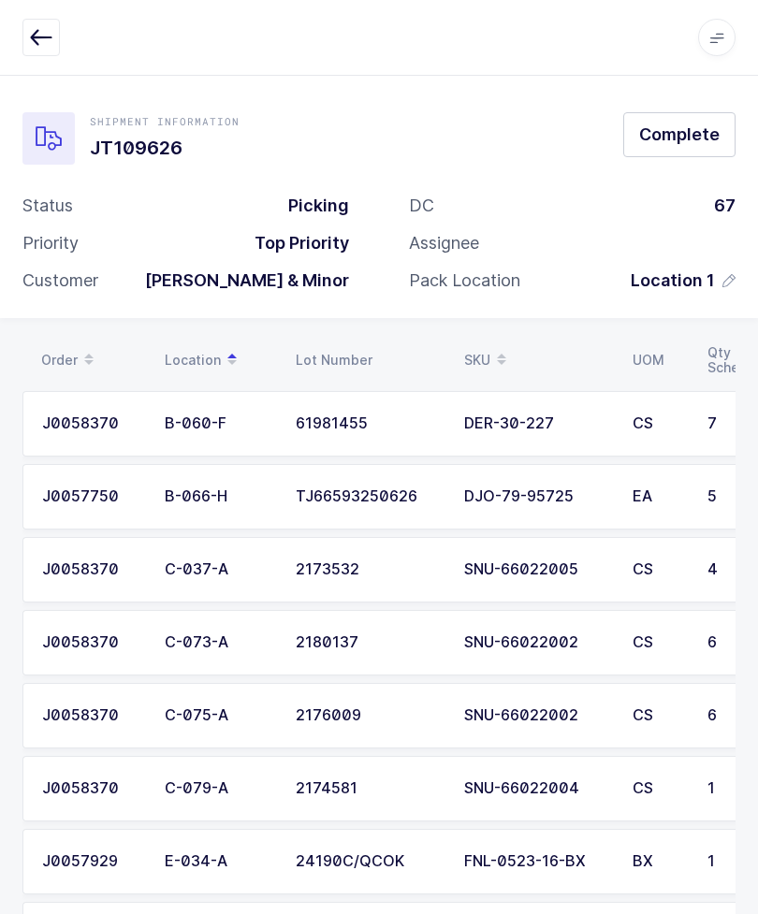
click at [680, 140] on span "Complete" at bounding box center [679, 134] width 80 height 23
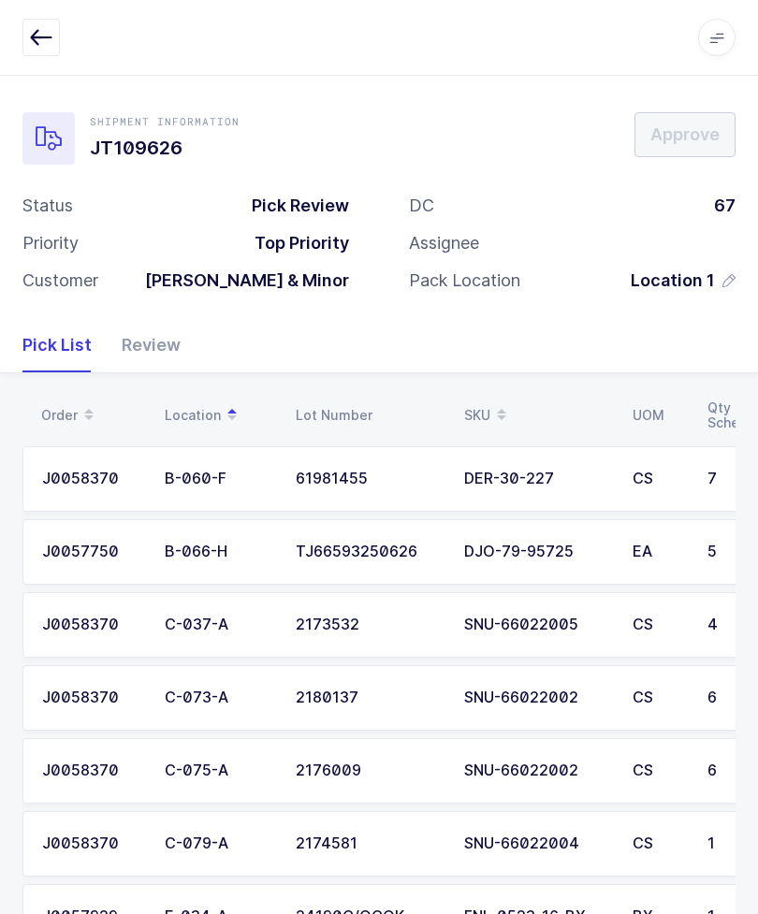
click at [145, 352] on div "Review" at bounding box center [144, 345] width 74 height 54
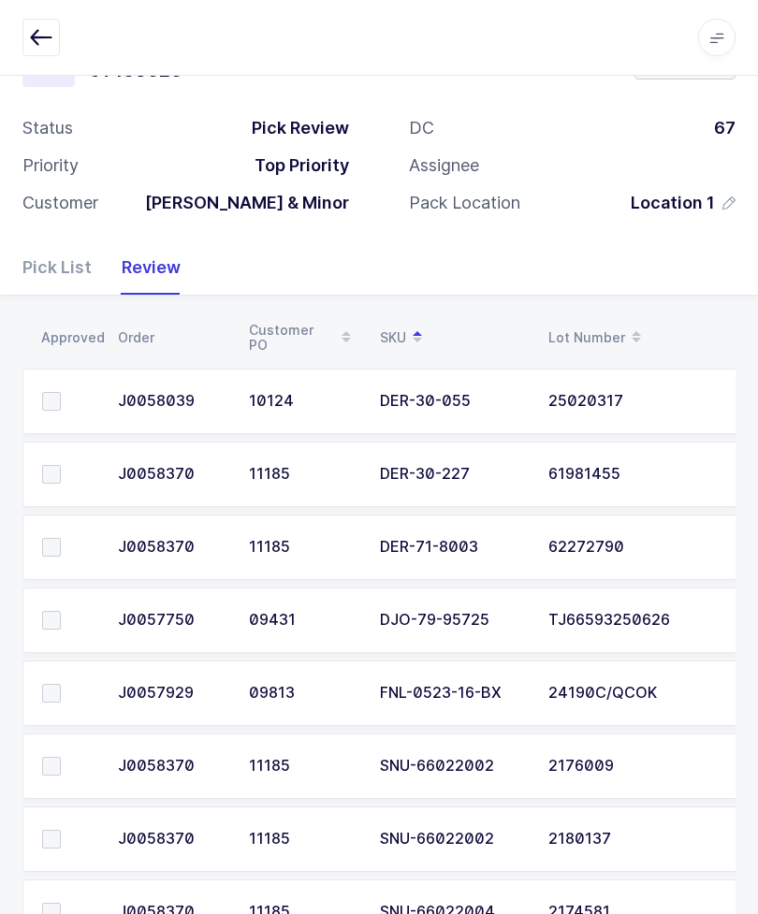
scroll to position [135, 0]
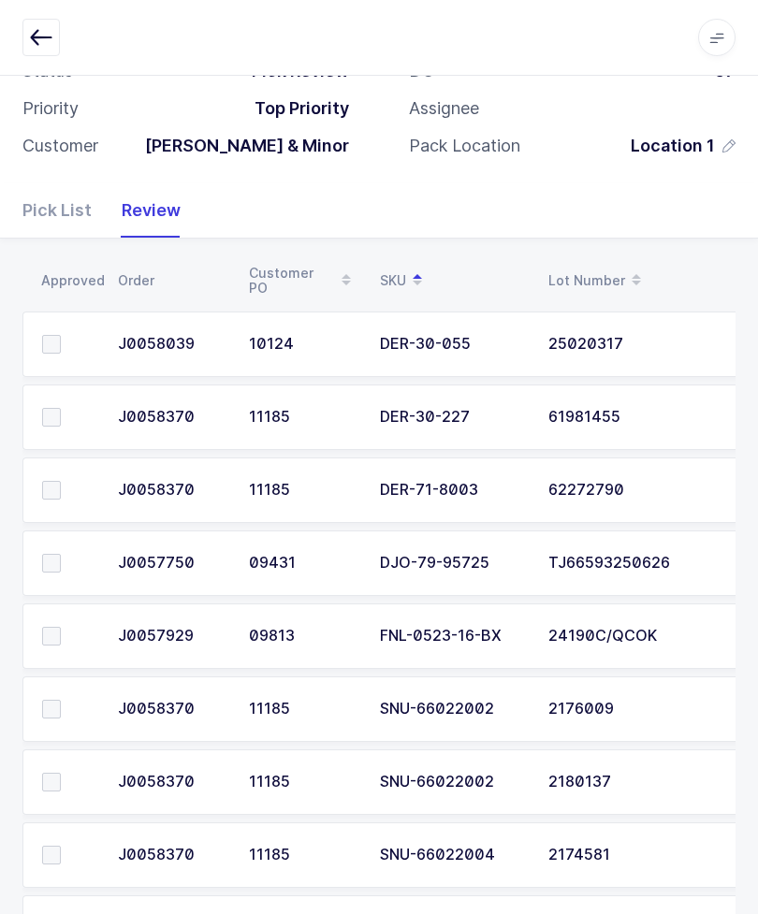
click at [52, 340] on span at bounding box center [51, 344] width 19 height 19
click at [61, 335] on input "checkbox" at bounding box center [61, 335] width 0 height 0
click at [51, 423] on span at bounding box center [51, 417] width 19 height 19
click at [61, 408] on input "checkbox" at bounding box center [61, 408] width 0 height 0
click at [57, 467] on td at bounding box center [64, 489] width 84 height 65
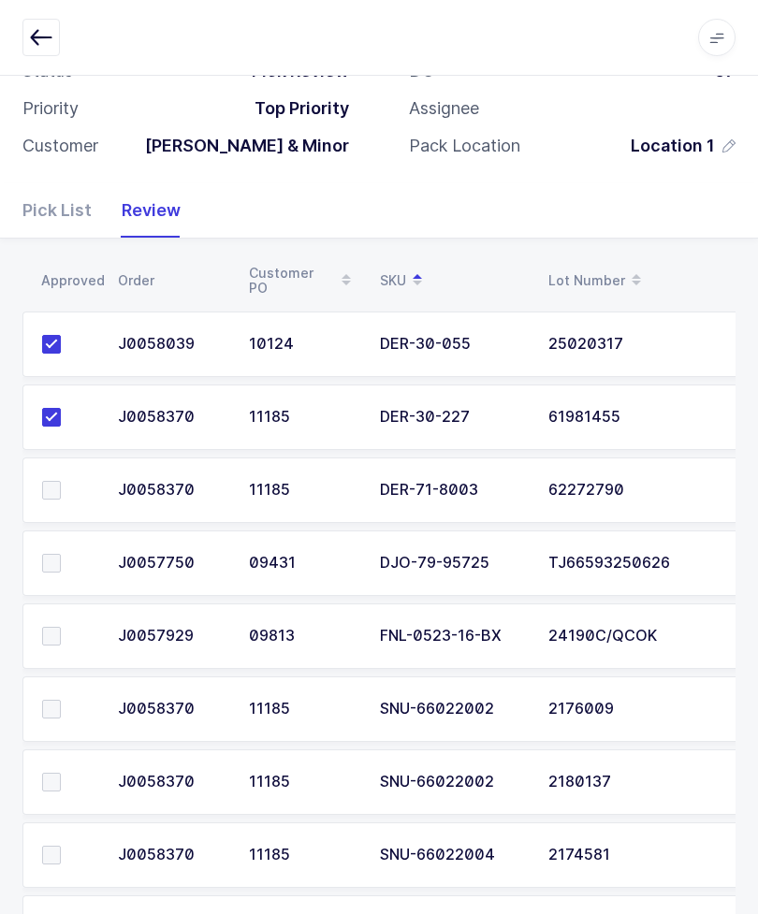
click at [55, 482] on span at bounding box center [51, 490] width 19 height 19
click at [61, 481] on input "checkbox" at bounding box center [61, 481] width 0 height 0
click at [54, 554] on span at bounding box center [51, 563] width 19 height 19
click at [61, 554] on input "checkbox" at bounding box center [61, 554] width 0 height 0
click at [54, 629] on span at bounding box center [51, 636] width 19 height 19
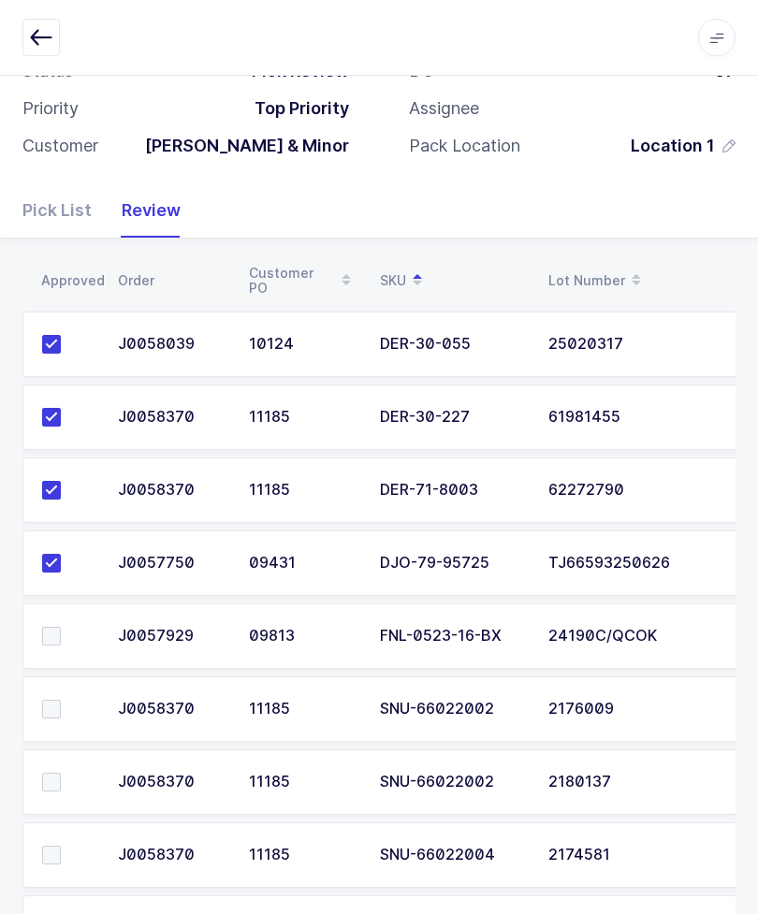
click at [61, 627] on input "checkbox" at bounding box center [61, 627] width 0 height 0
click at [69, 682] on td at bounding box center [64, 708] width 84 height 65
click at [56, 714] on span at bounding box center [51, 709] width 19 height 19
click at [61, 700] on input "checkbox" at bounding box center [61, 700] width 0 height 0
click at [51, 785] on span at bounding box center [51, 782] width 19 height 19
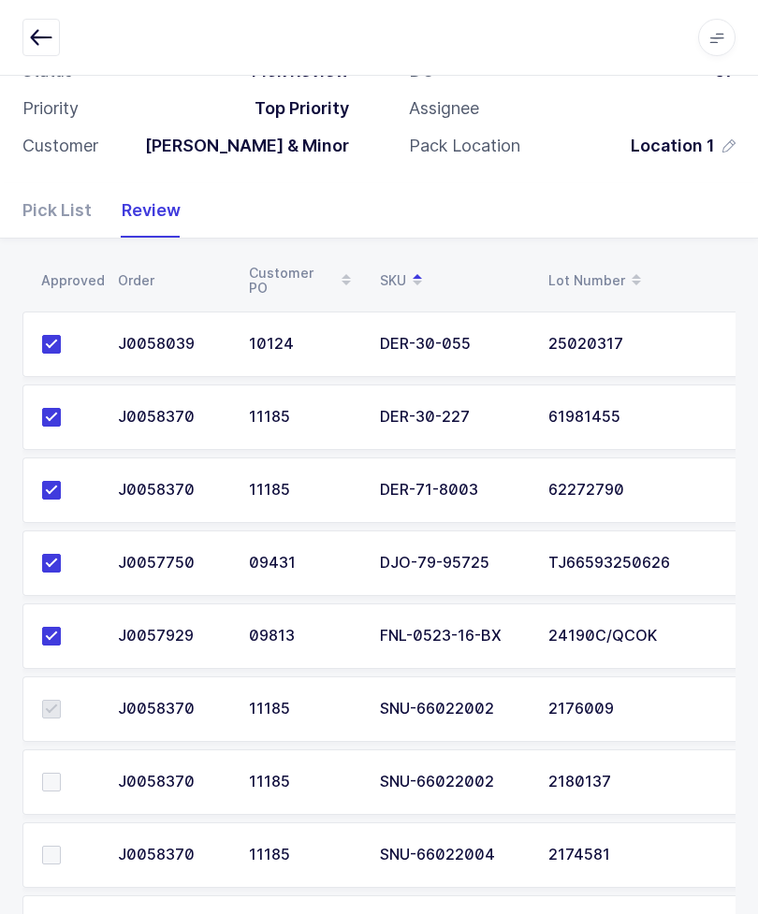
click at [61, 773] on input "checkbox" at bounding box center [61, 773] width 0 height 0
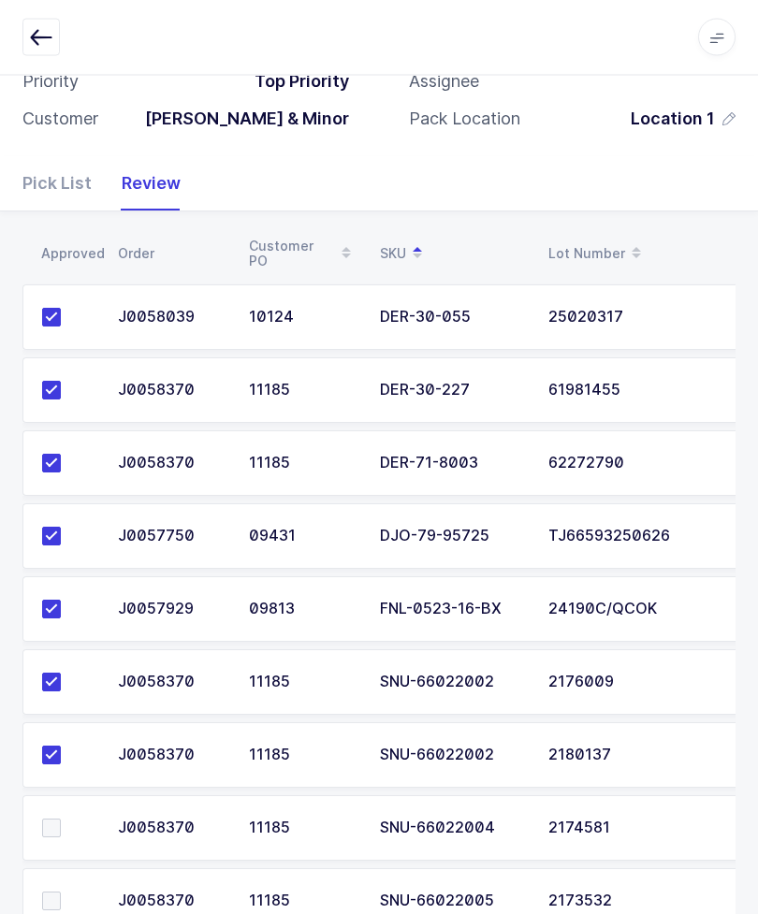
click at [55, 829] on span at bounding box center [51, 828] width 19 height 19
click at [61, 819] on input "checkbox" at bounding box center [61, 819] width 0 height 0
click at [65, 899] on label at bounding box center [68, 901] width 53 height 19
click at [61, 892] on input "checkbox" at bounding box center [61, 892] width 0 height 0
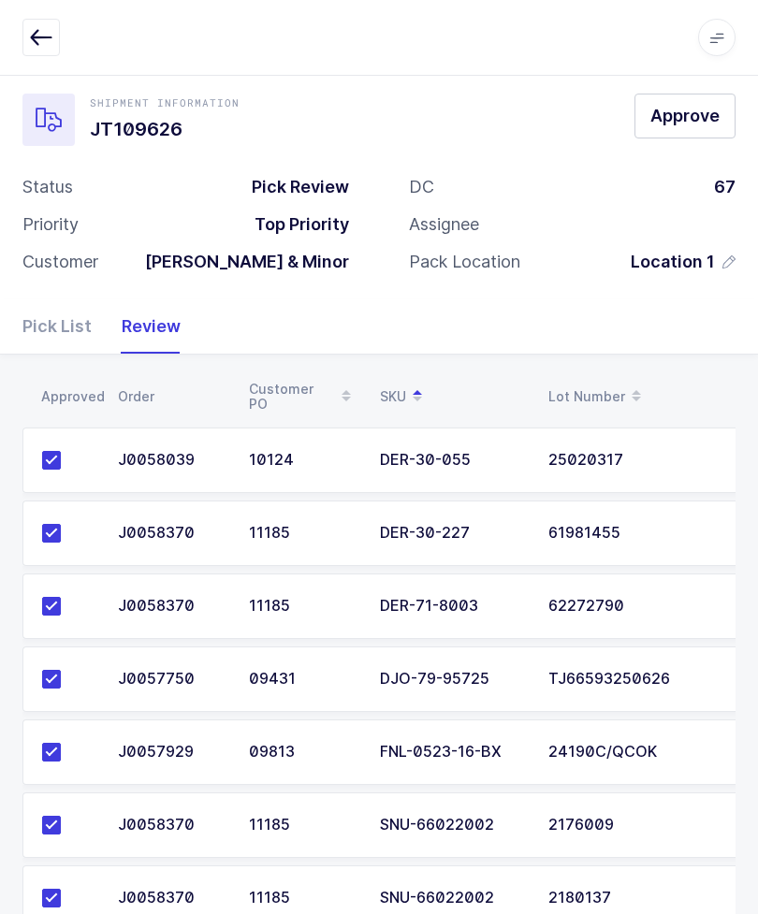
scroll to position [0, 0]
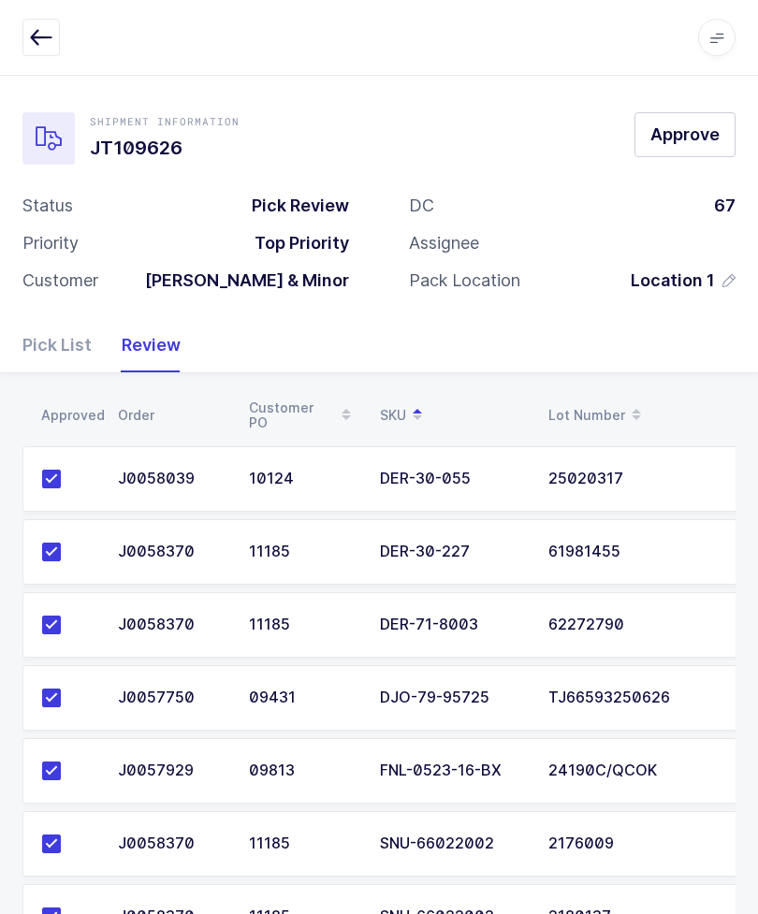
click at [710, 116] on button "Approve" at bounding box center [684, 134] width 101 height 45
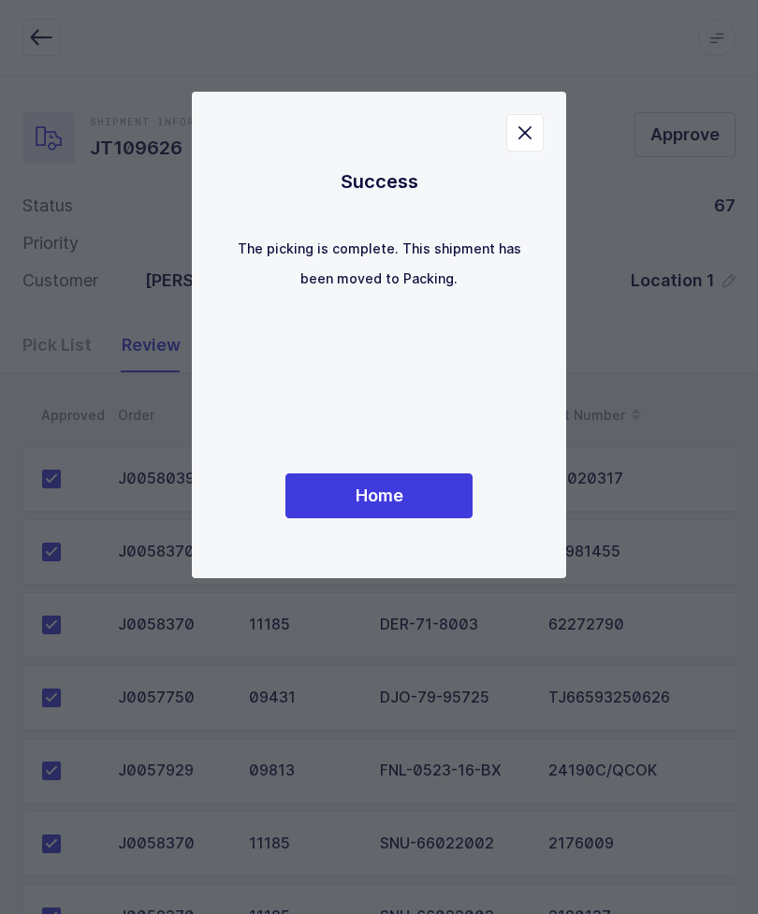
click at [426, 486] on button "Home" at bounding box center [378, 495] width 187 height 45
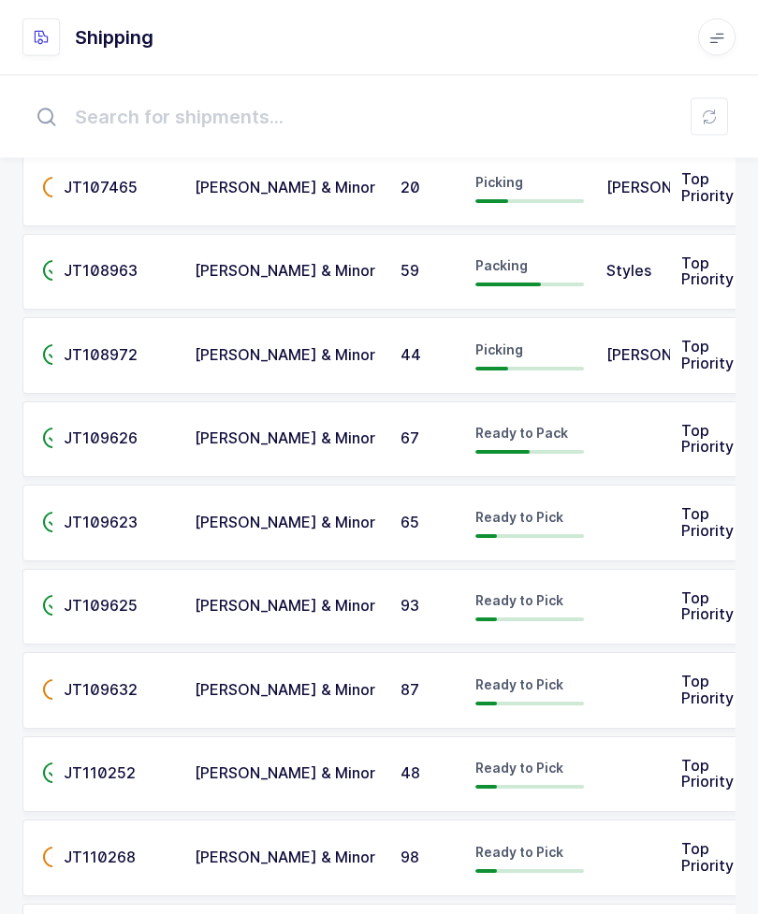
scroll to position [80, 0]
click at [643, 511] on td at bounding box center [632, 524] width 75 height 77
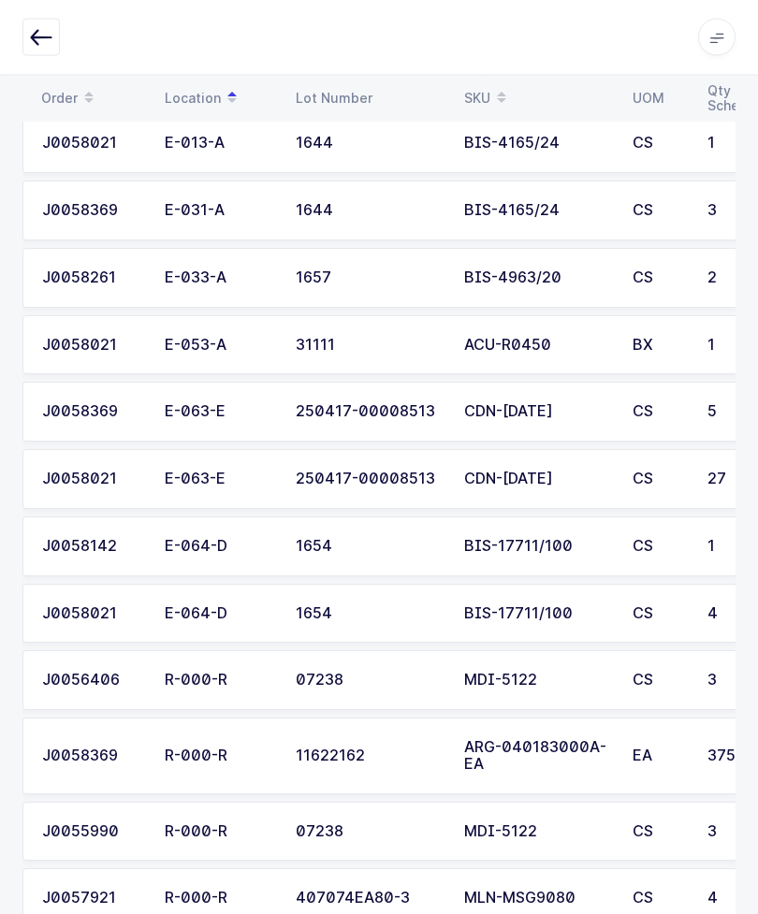
scroll to position [1789, 0]
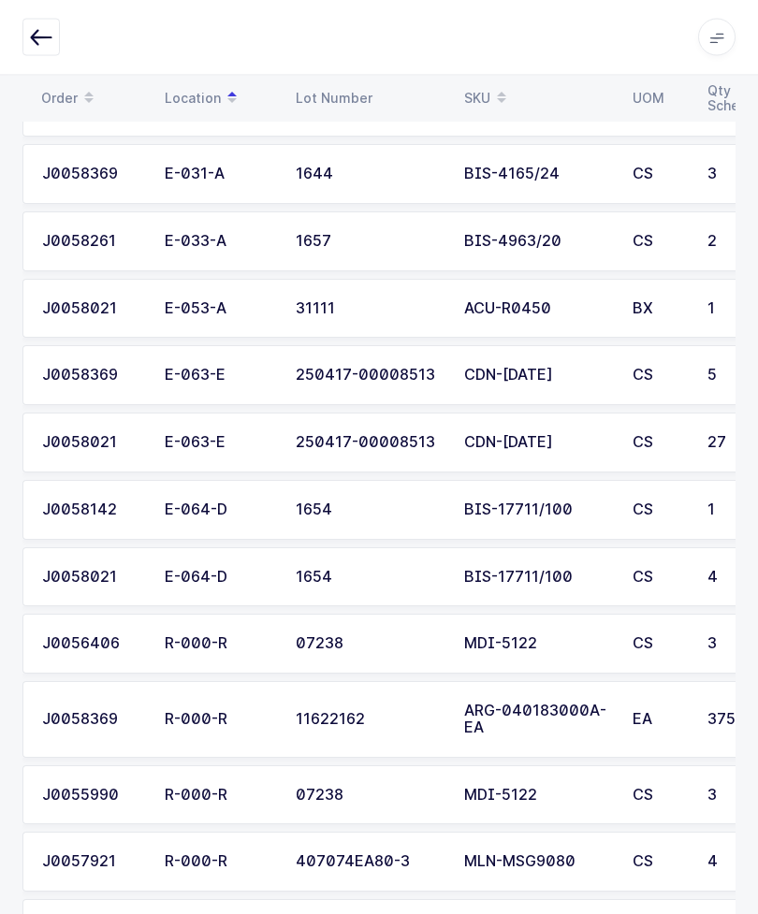
click at [42, 33] on icon "button" at bounding box center [41, 37] width 22 height 22
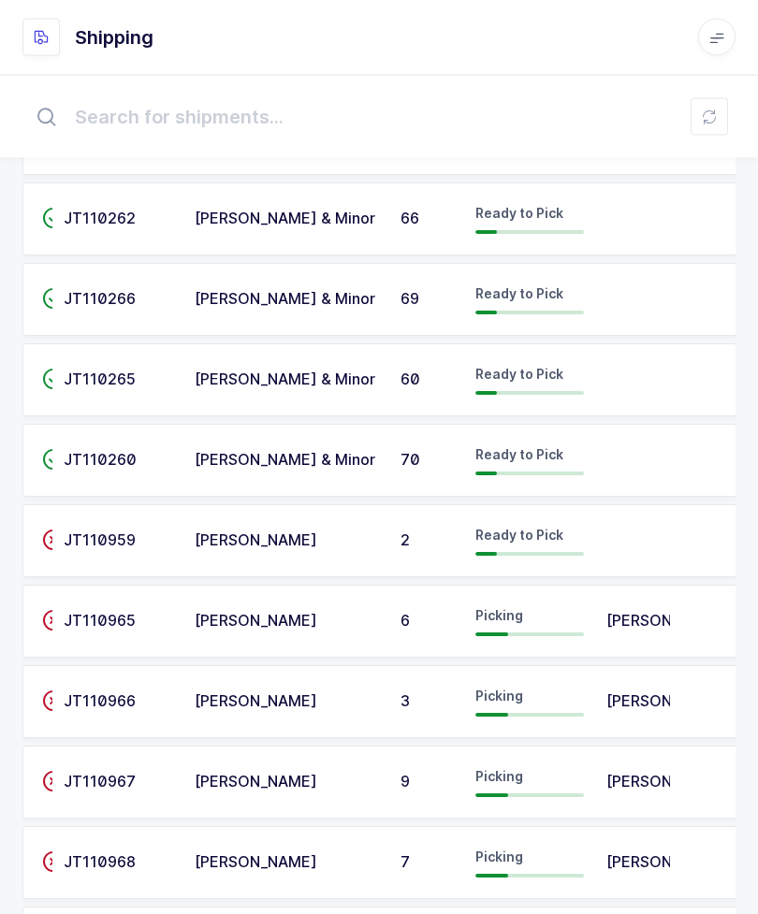
scroll to position [1800, 0]
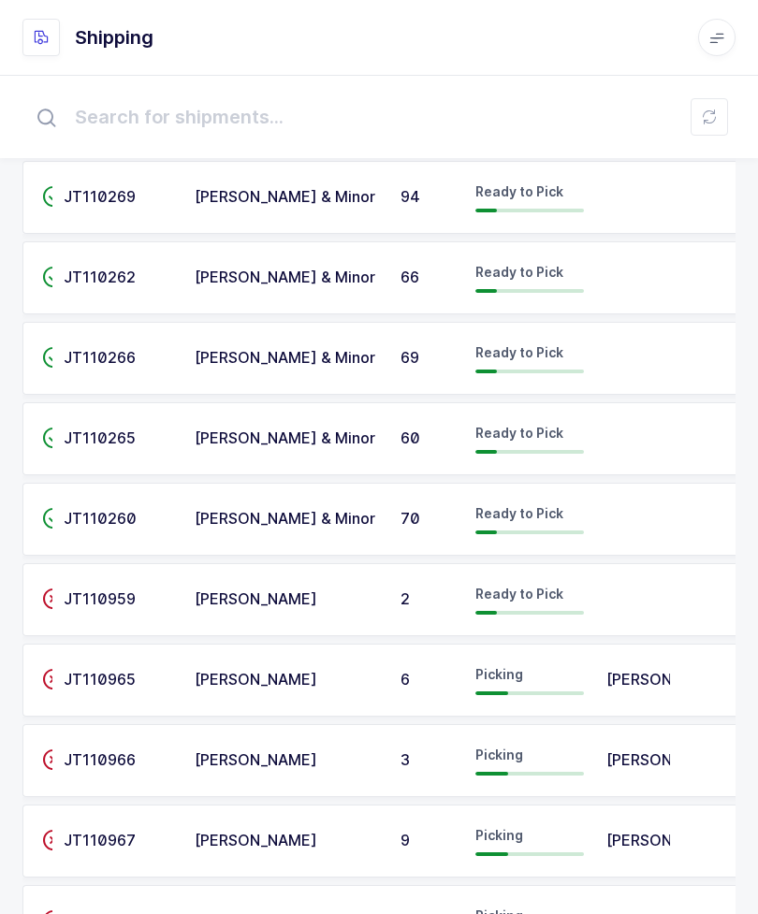
click at [661, 347] on td at bounding box center [632, 358] width 75 height 73
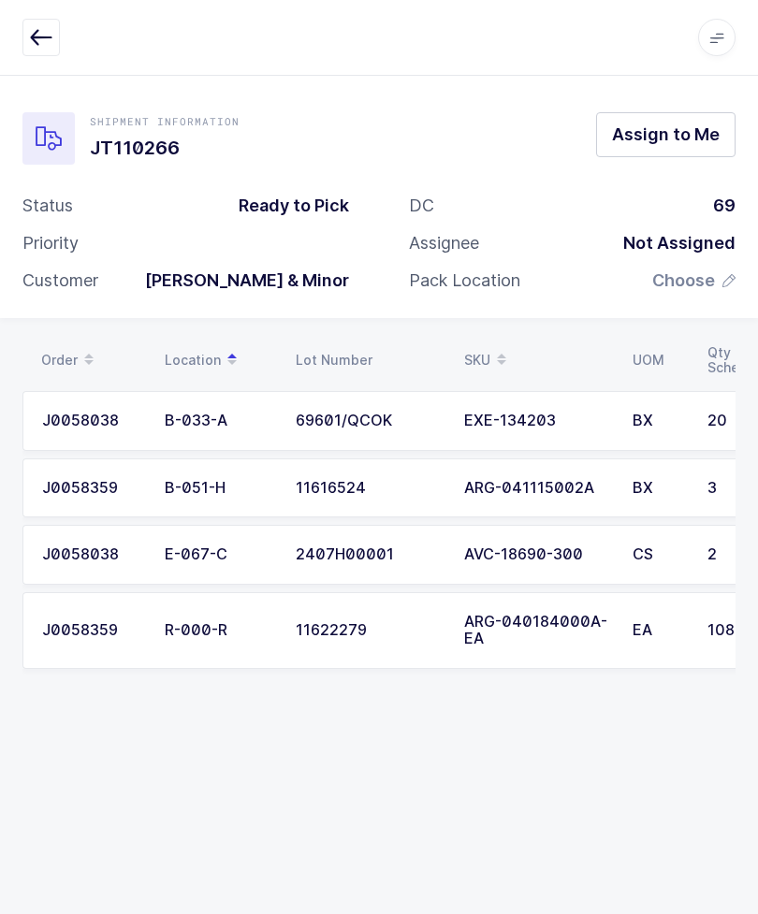
click at [35, 14] on div "Apps Core Warehouse Admin Mission Control Purchasing Glenn R. Logout Account Gl…" at bounding box center [379, 38] width 758 height 76
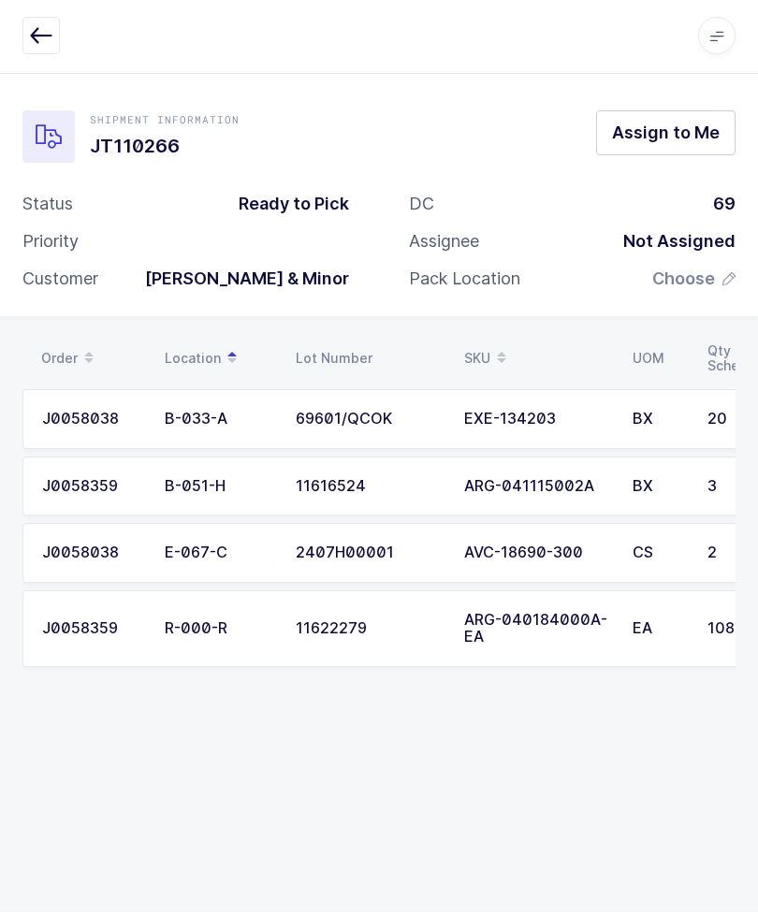
scroll to position [63, 0]
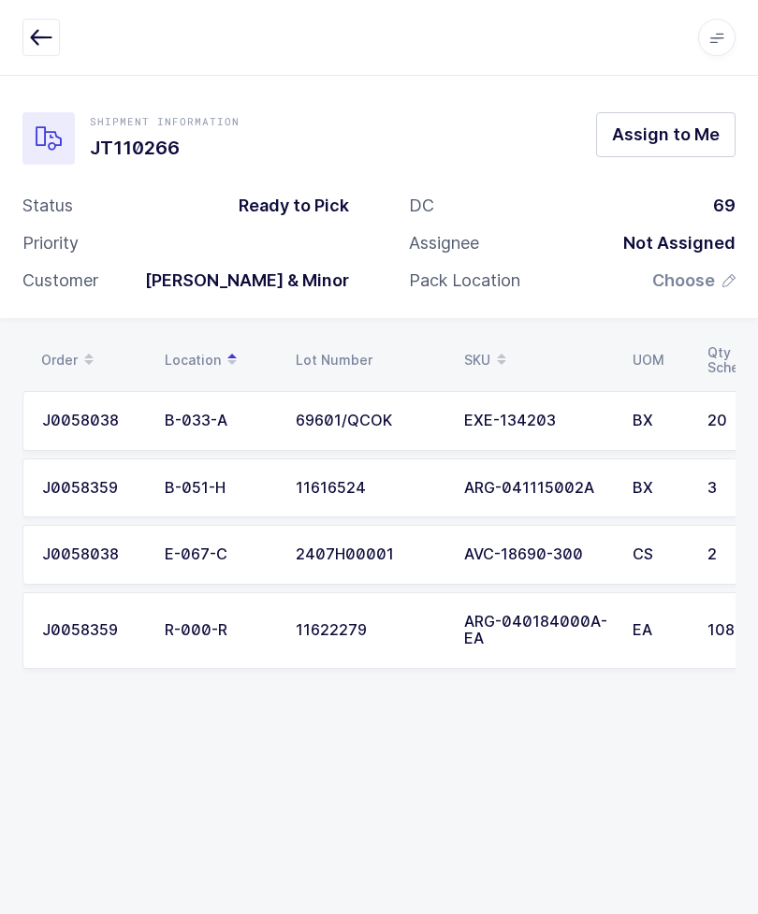
click at [35, 35] on icon "button" at bounding box center [41, 37] width 22 height 22
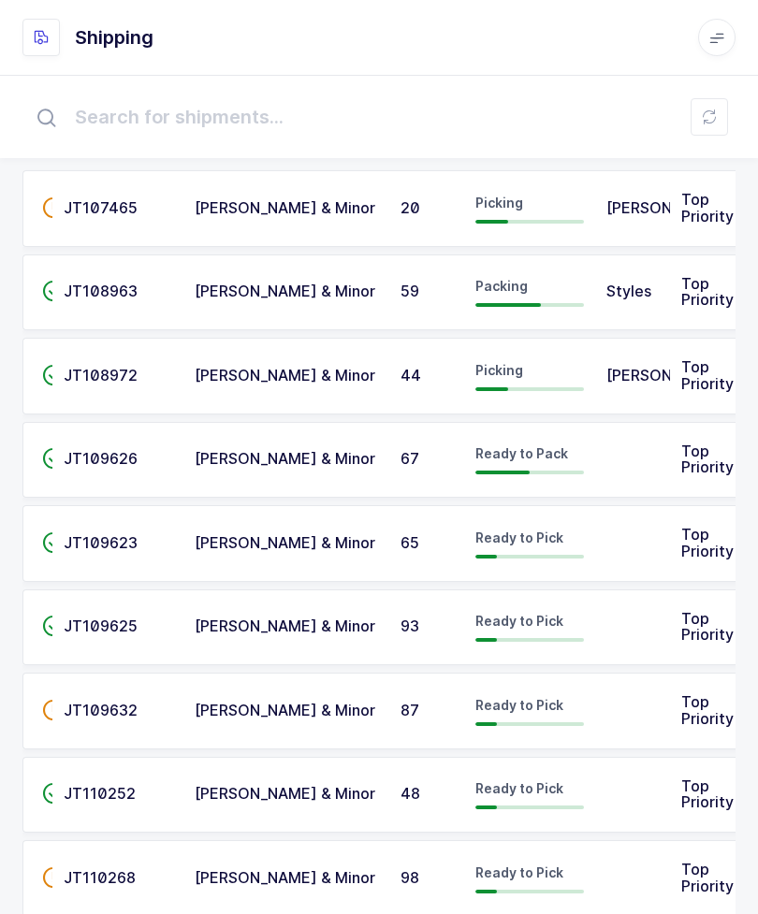
scroll to position [77, 0]
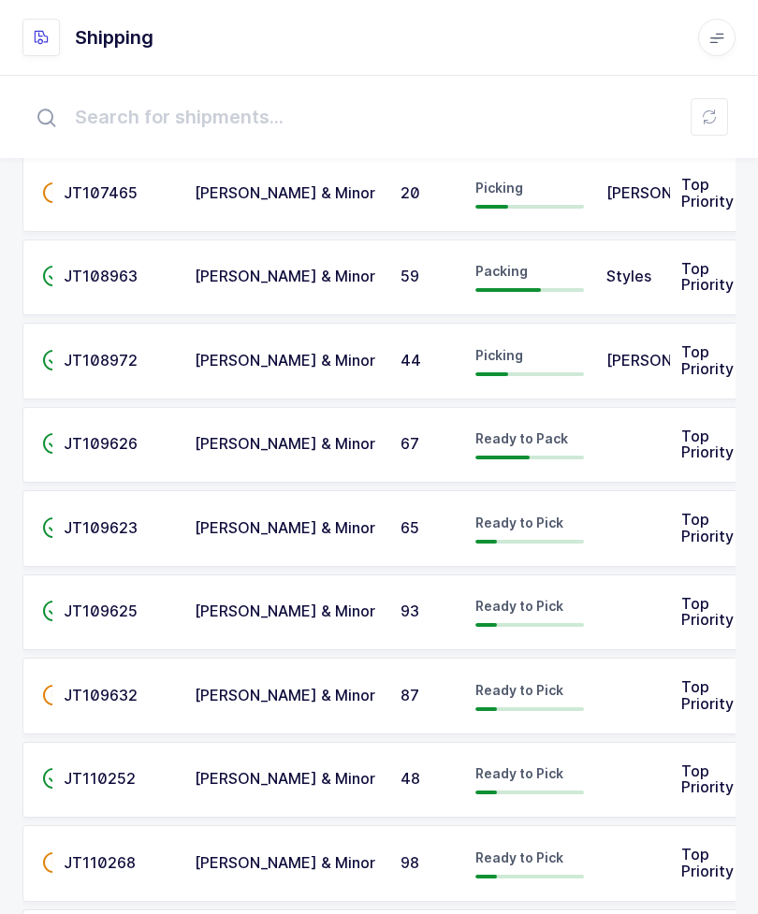
click at [623, 638] on td at bounding box center [632, 612] width 75 height 77
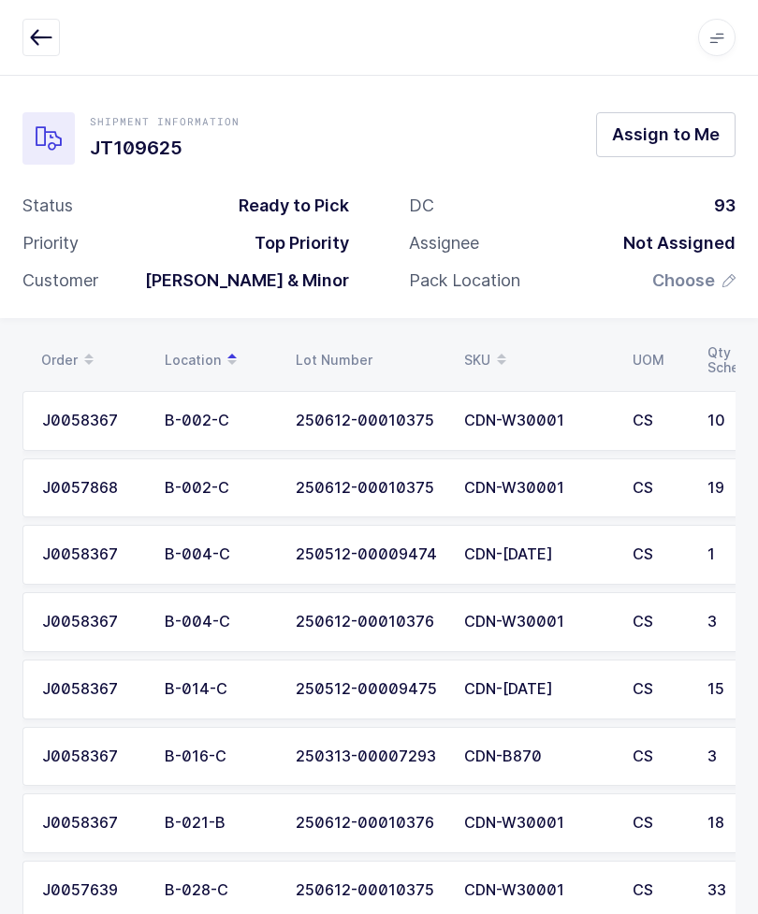
click at [658, 150] on button "Assign to Me" at bounding box center [665, 134] width 139 height 45
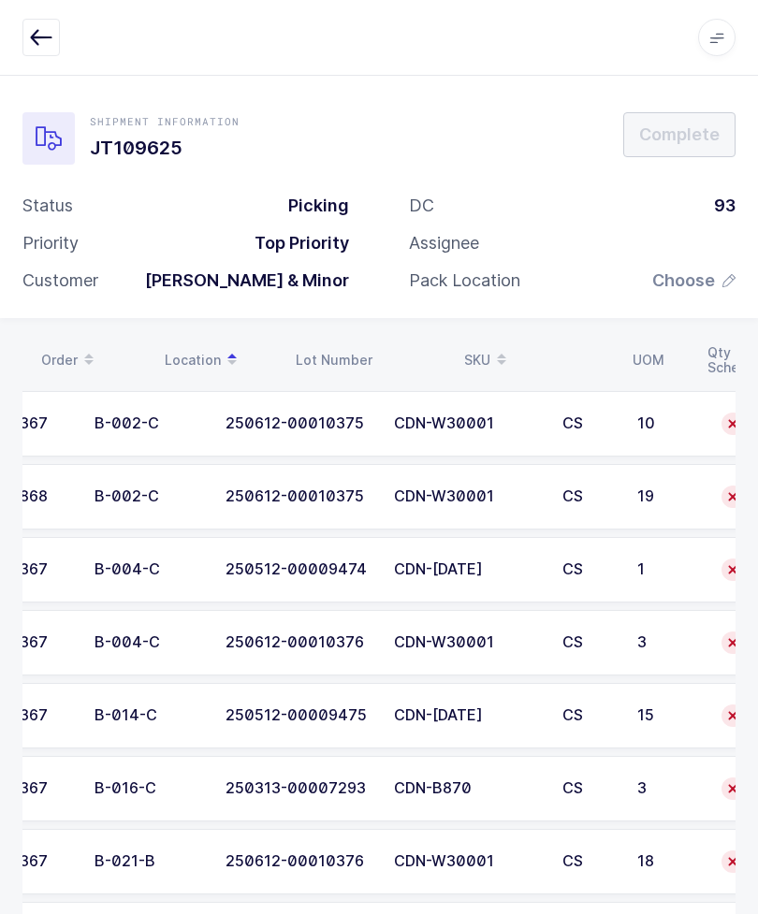
scroll to position [0, 109]
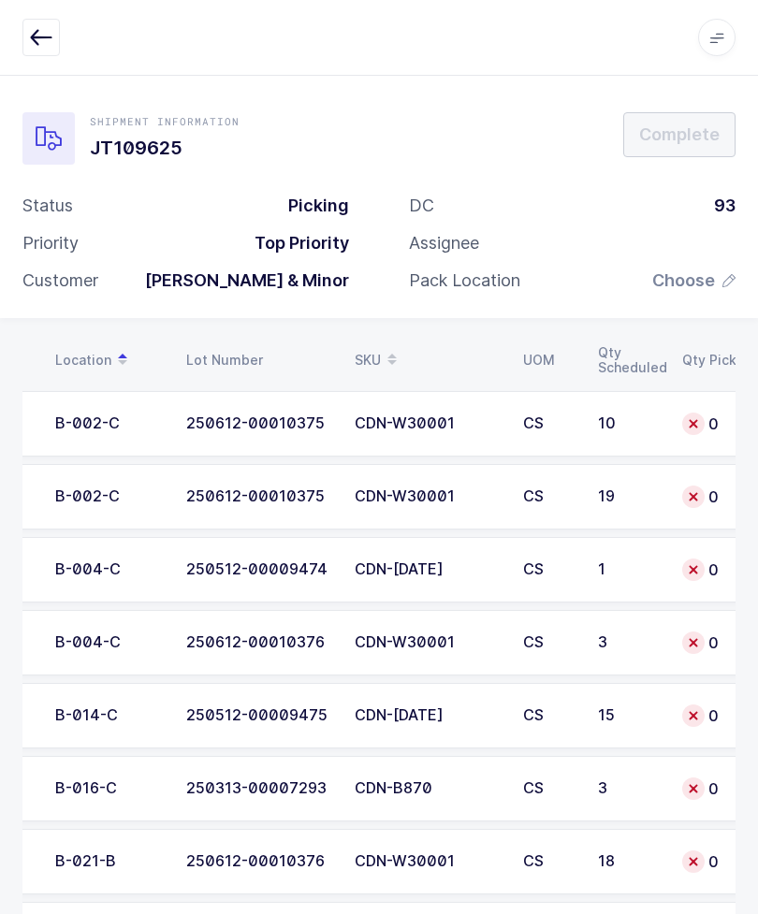
click at [448, 405] on td "CDN-W30001" at bounding box center [427, 423] width 168 height 65
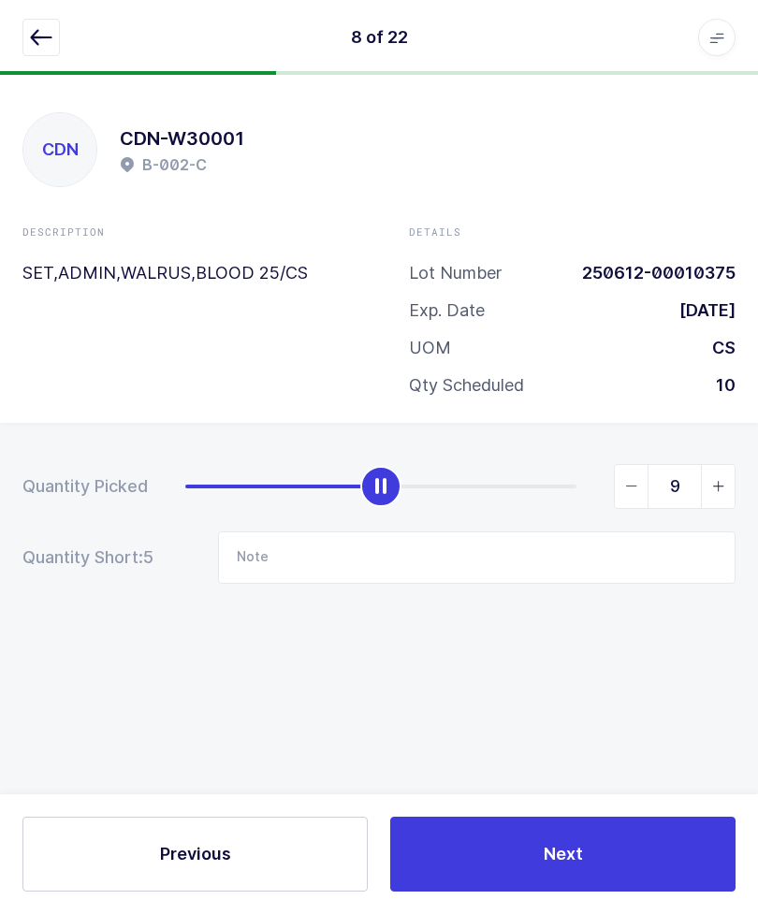
type input "10"
click at [34, 44] on icon "button" at bounding box center [41, 37] width 22 height 22
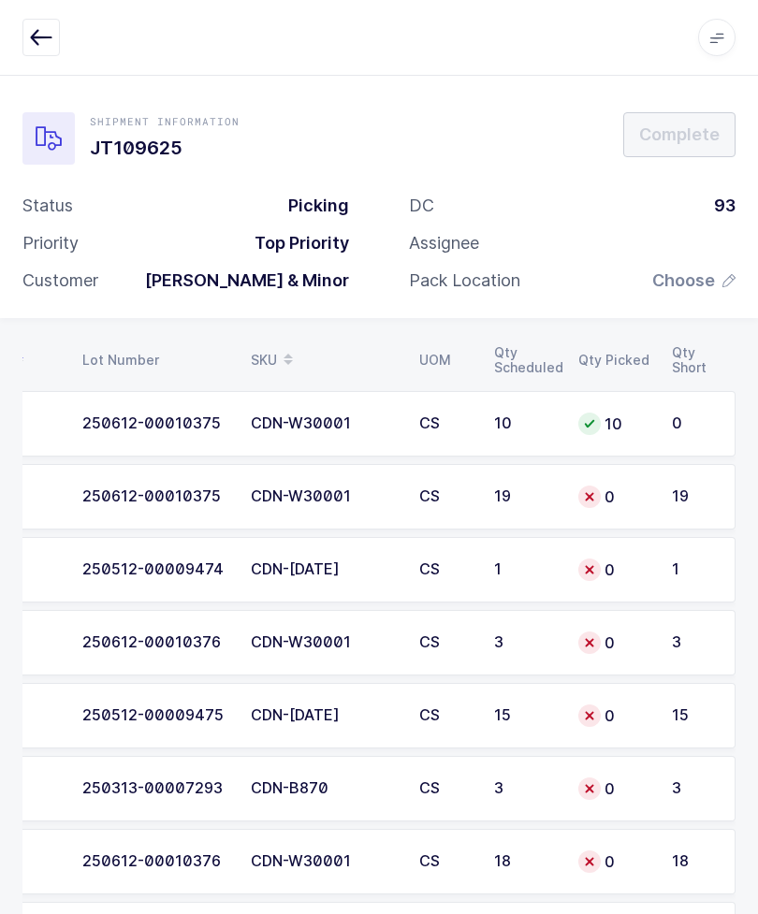
scroll to position [0, 211]
click at [561, 506] on td "19" at bounding box center [526, 496] width 84 height 65
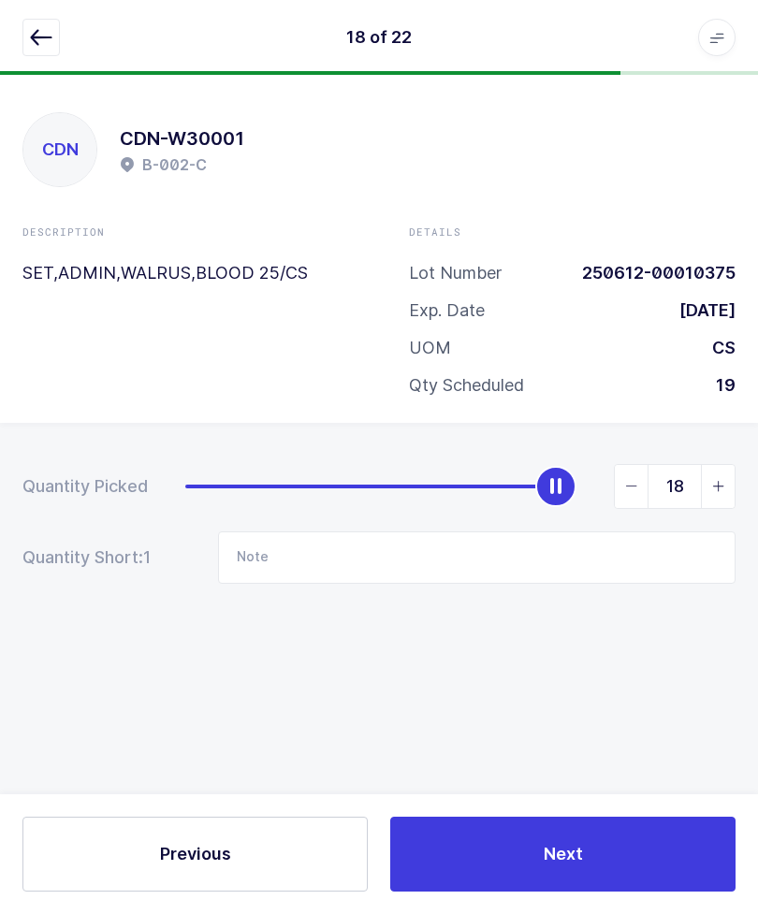
type input "19"
click at [53, 44] on button "button" at bounding box center [40, 37] width 37 height 37
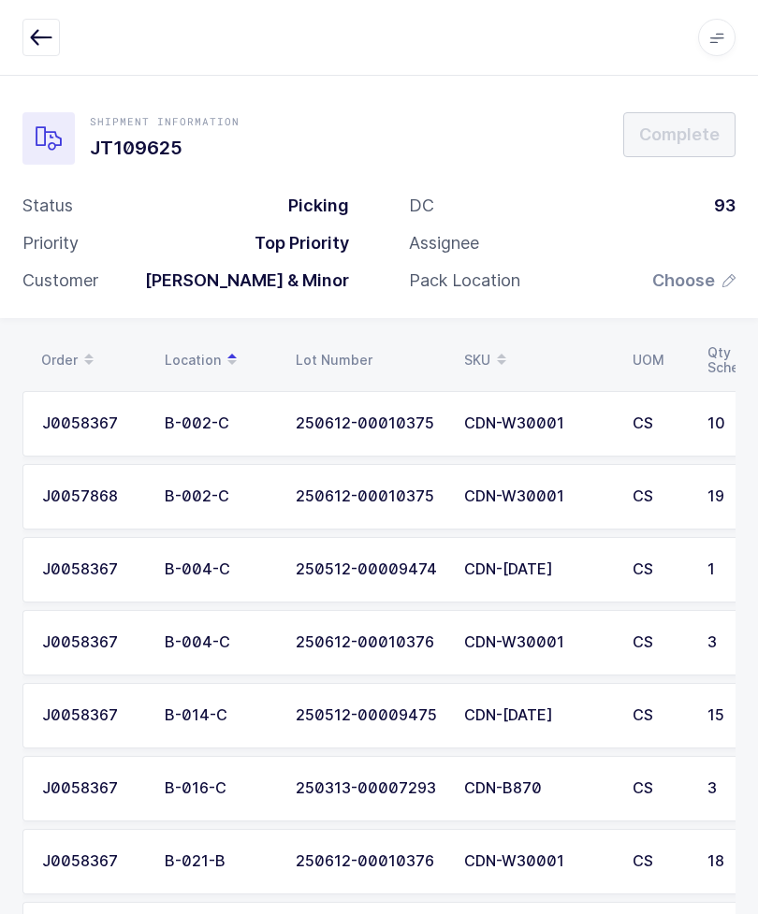
click at [308, 770] on td "250313-00007293" at bounding box center [368, 788] width 168 height 65
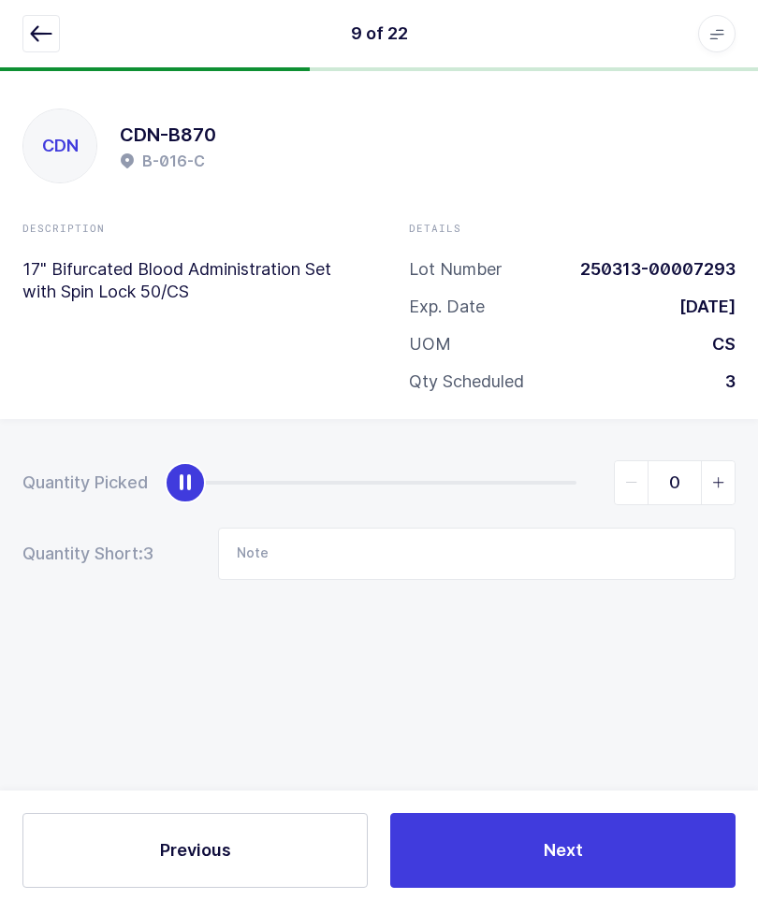
scroll to position [1, 0]
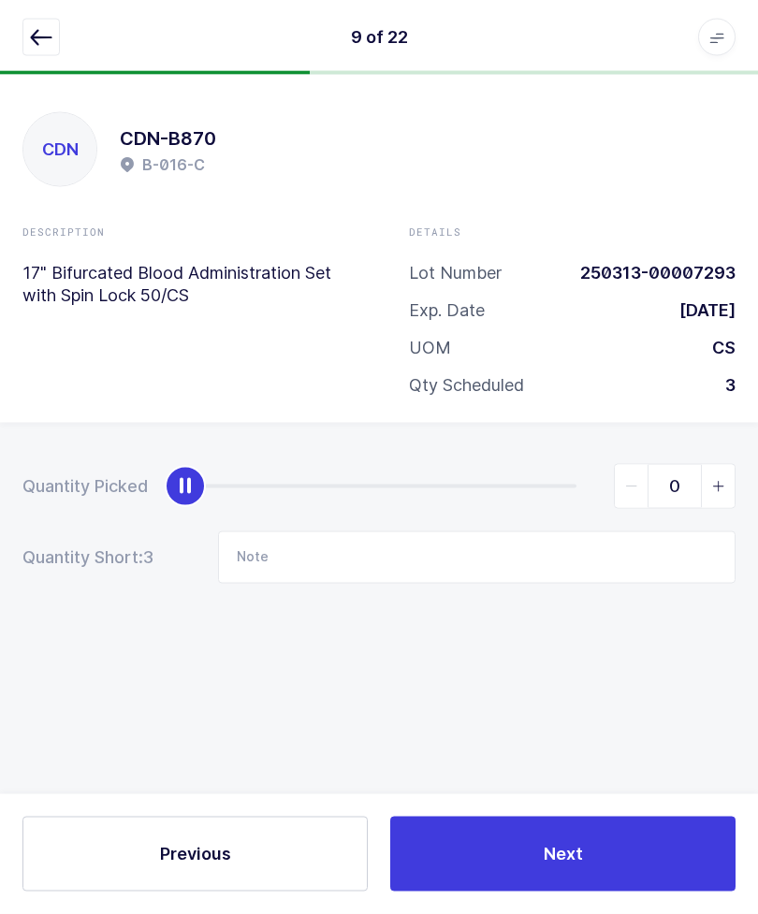
click at [43, 51] on button "button" at bounding box center [40, 37] width 37 height 37
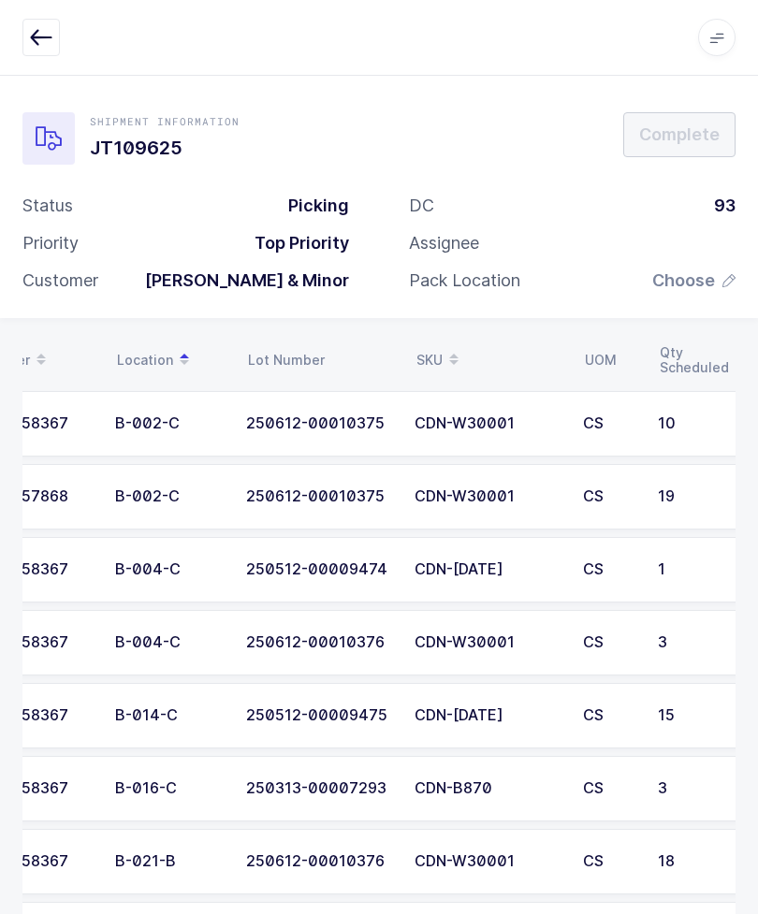
scroll to position [0, 48]
click at [532, 581] on td "CDN-BC286" at bounding box center [489, 569] width 168 height 65
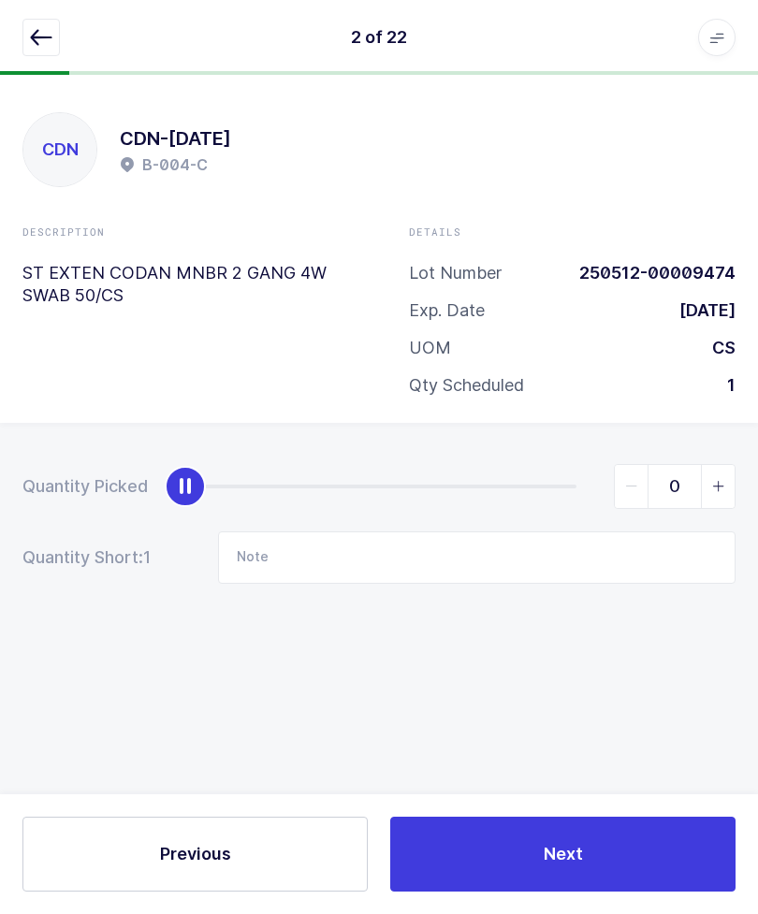
type input "1"
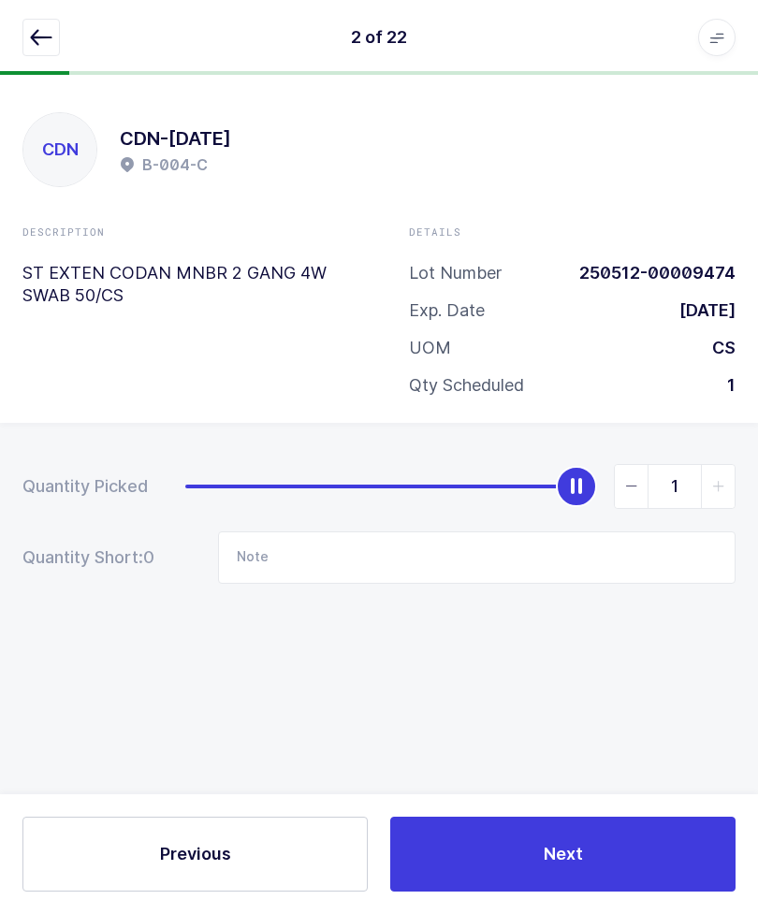
click at [37, 31] on icon "button" at bounding box center [41, 37] width 22 height 22
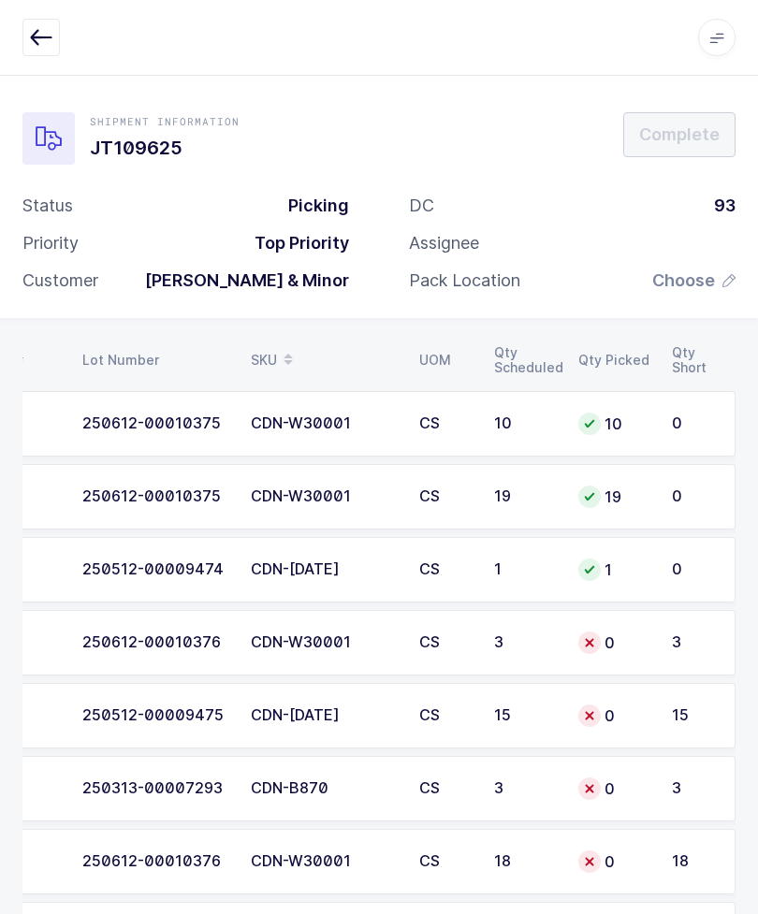
scroll to position [0, 213]
click at [398, 623] on td "CDN-W30001" at bounding box center [323, 642] width 168 height 65
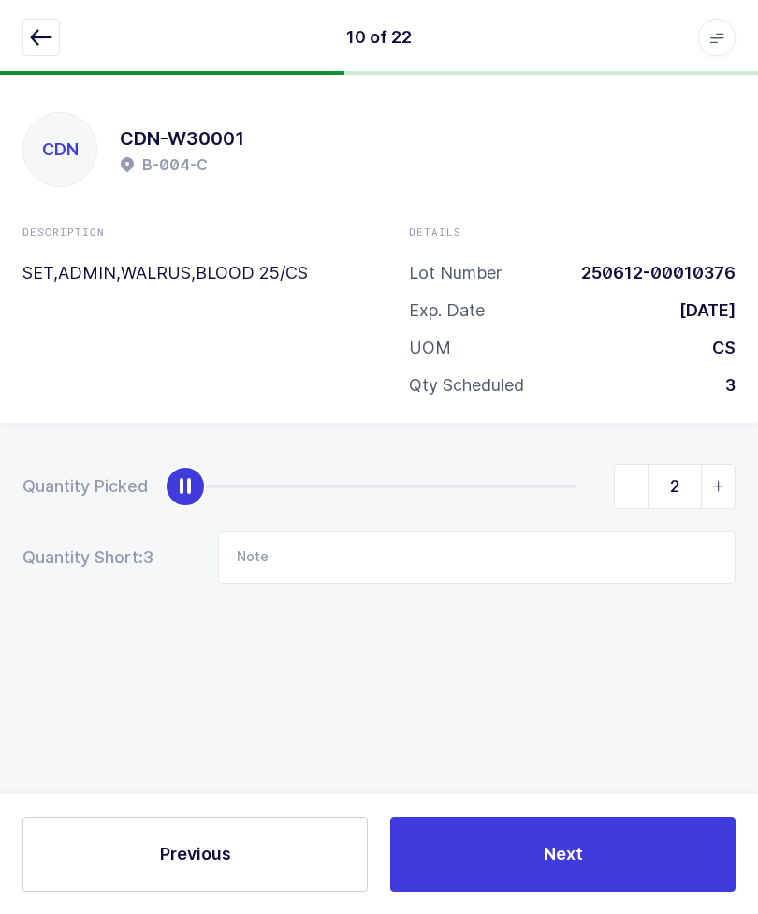
type input "3"
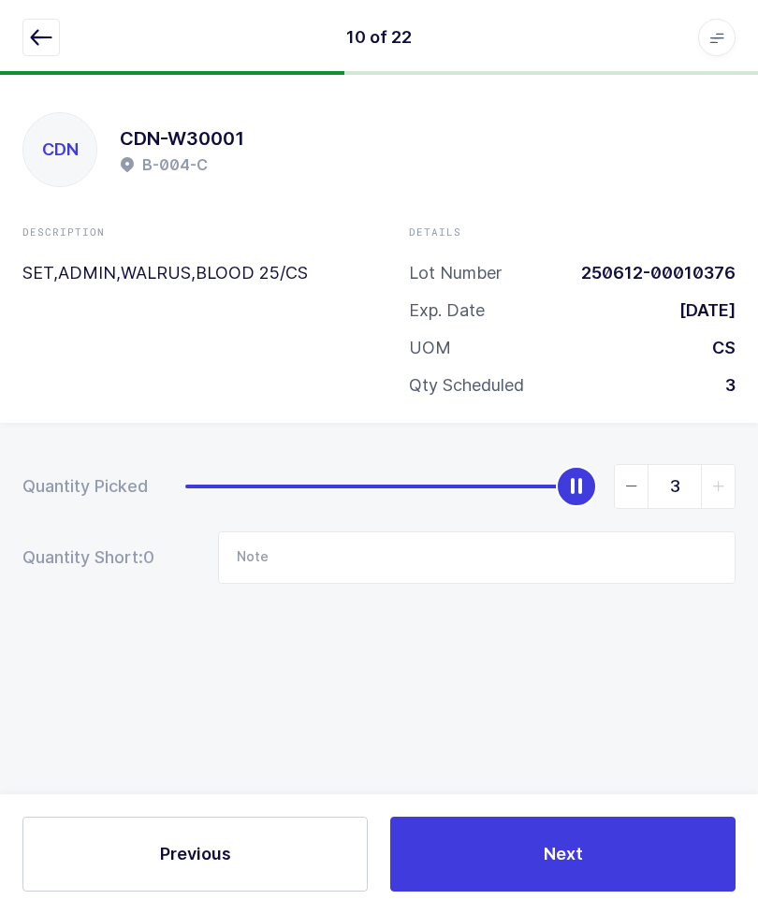
click at [27, 12] on div "10 of 22 Apps Core Warehouse Admin Mission Control Purchasing Glenn R. Logout A…" at bounding box center [379, 37] width 758 height 75
click at [73, 46] on div at bounding box center [378, 37] width 713 height 37
click at [35, 38] on icon "button" at bounding box center [41, 37] width 22 height 22
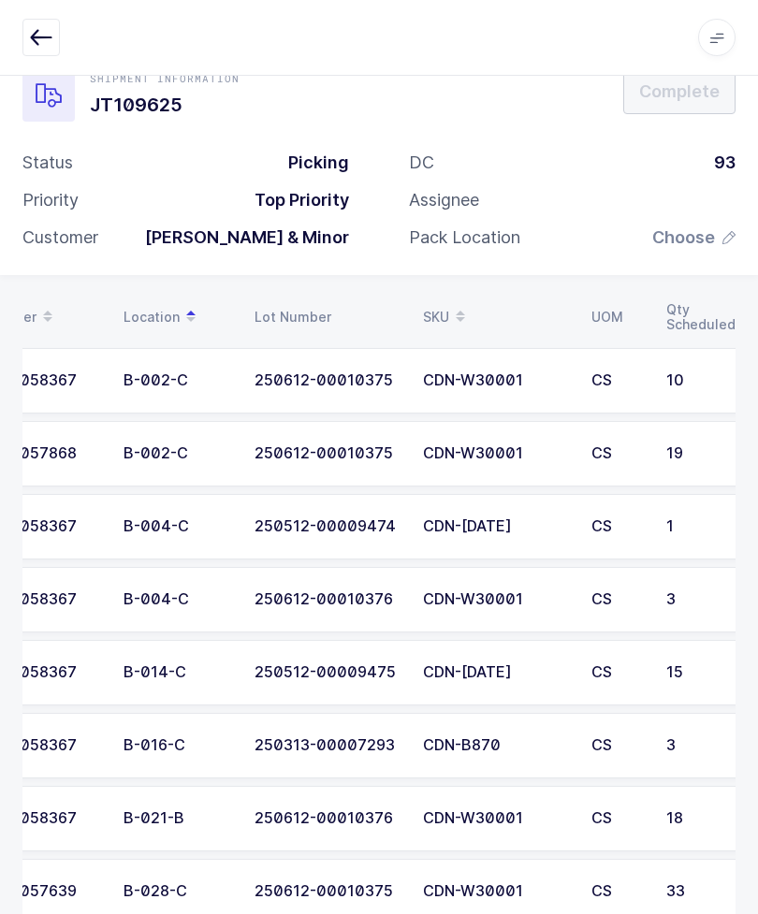
scroll to position [42, 0]
click at [651, 670] on td "CS" at bounding box center [617, 673] width 75 height 65
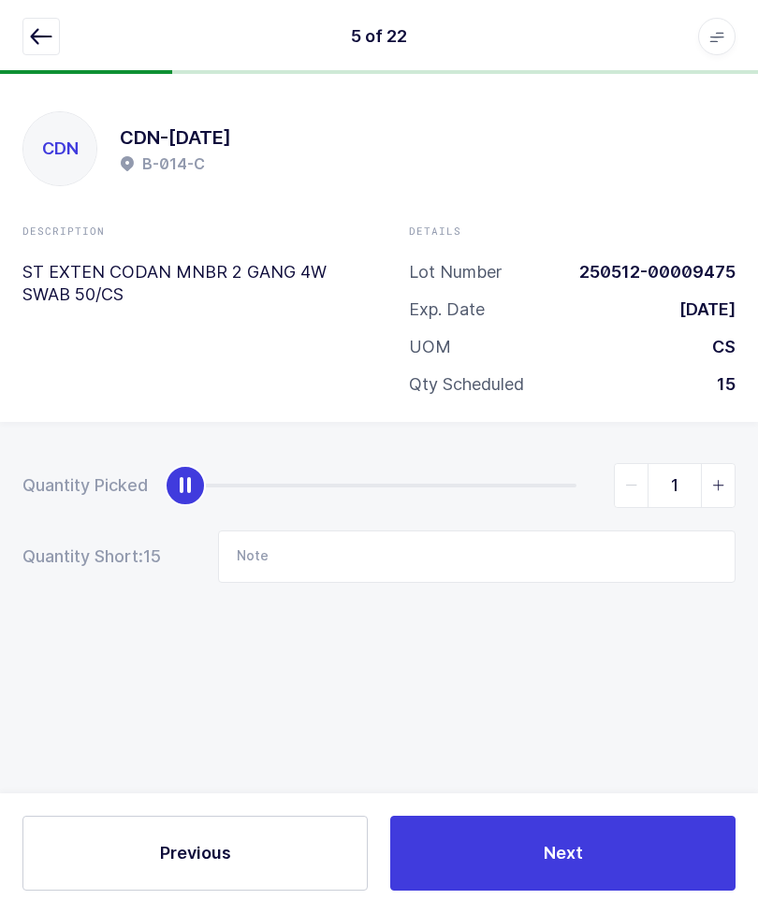
scroll to position [22, 0]
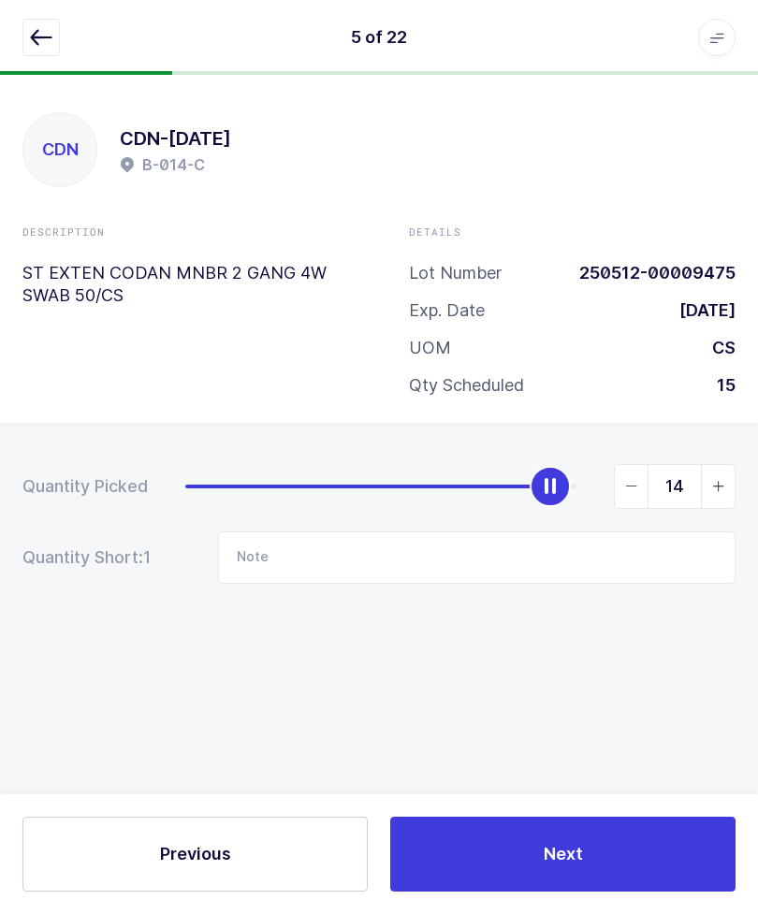
type input "15"
click at [42, 30] on icon "button" at bounding box center [41, 37] width 22 height 22
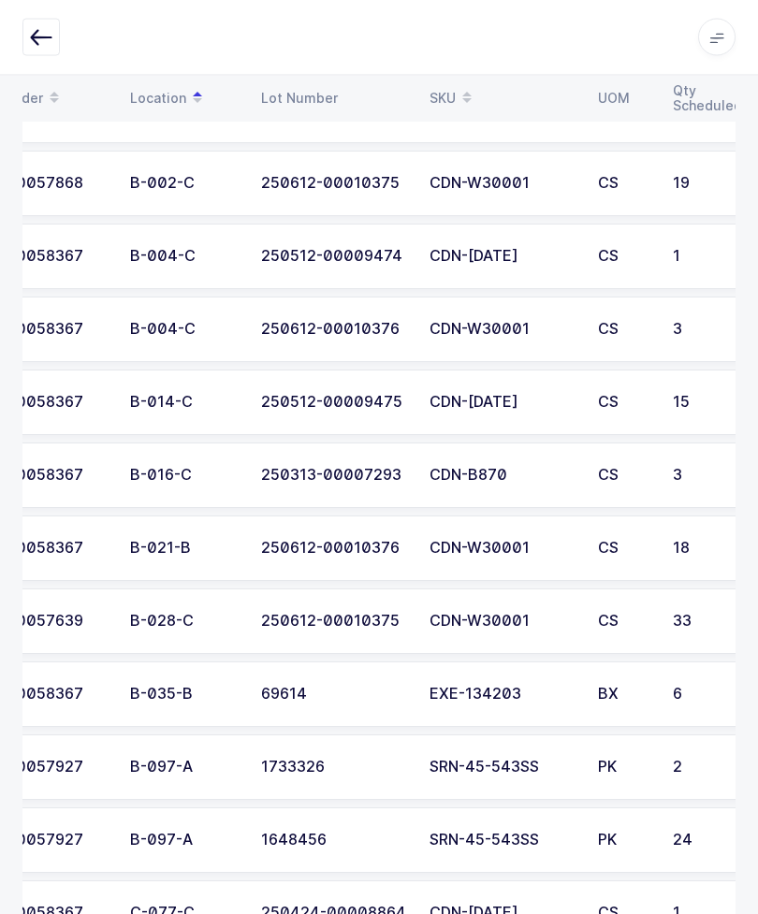
scroll to position [0, 32]
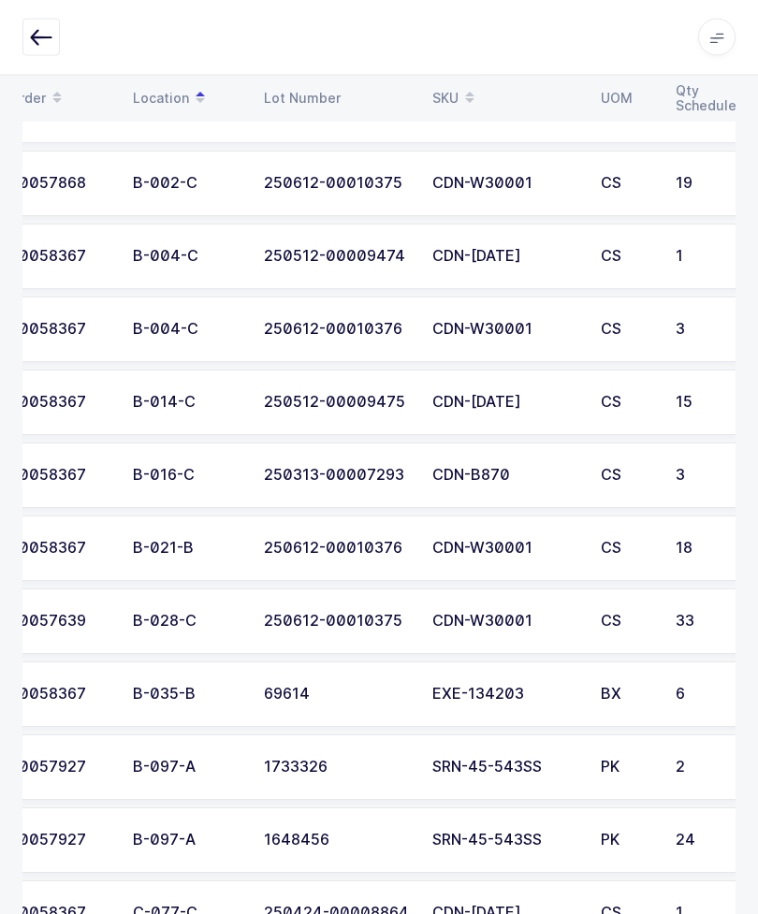
click at [23, 45] on button "button" at bounding box center [40, 37] width 37 height 37
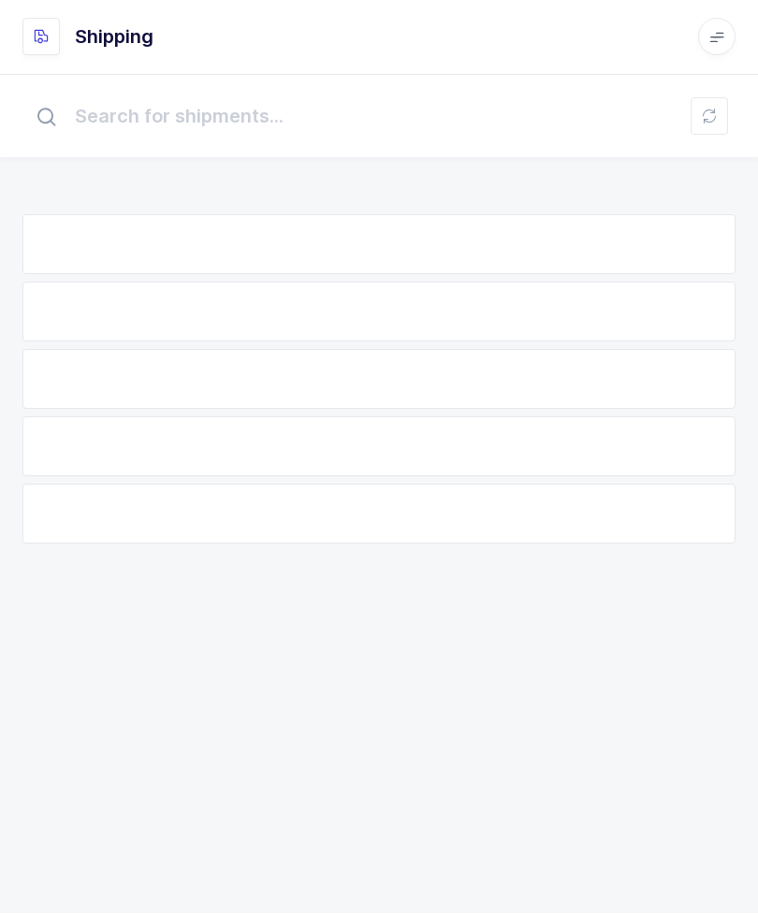
scroll to position [1, 0]
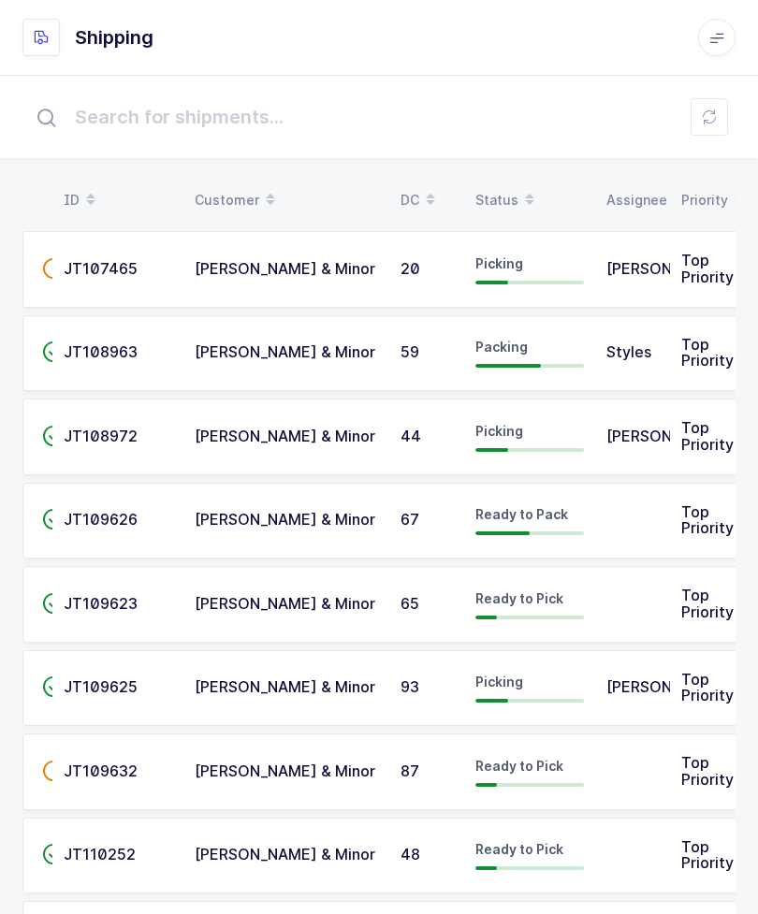
click at [663, 445] on td "[PERSON_NAME]" at bounding box center [632, 436] width 75 height 77
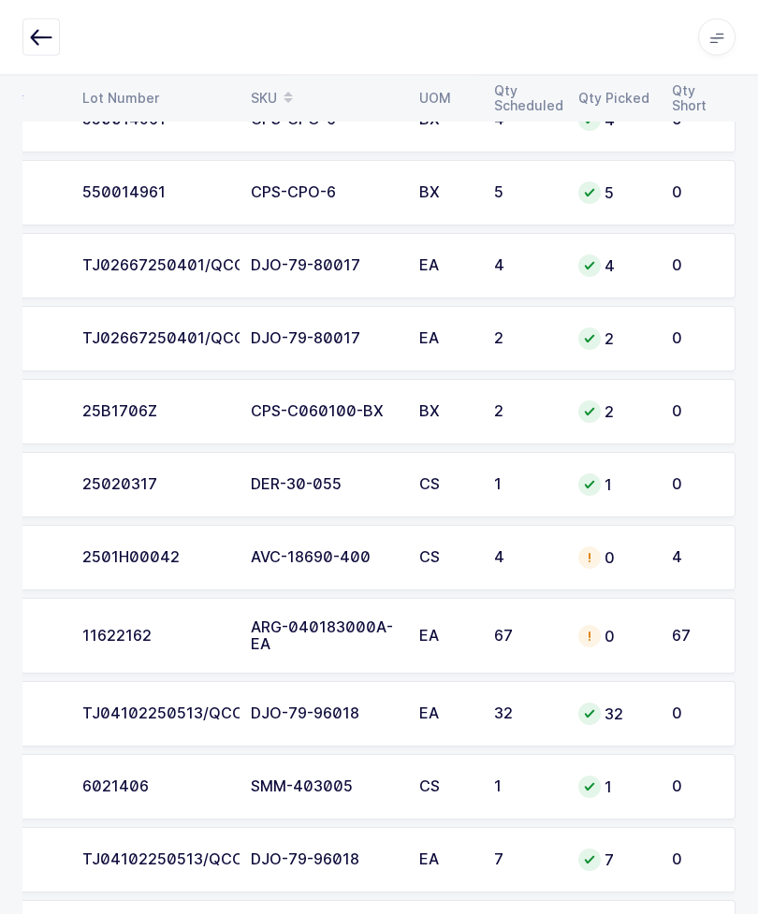
scroll to position [918, 0]
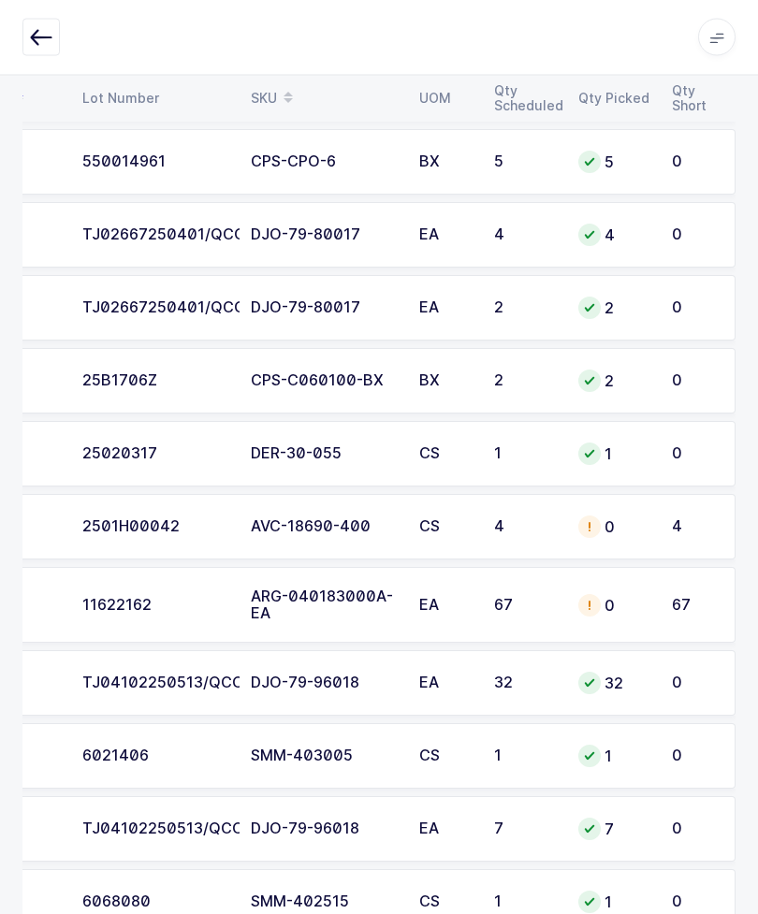
click at [417, 518] on td "CS" at bounding box center [445, 527] width 75 height 65
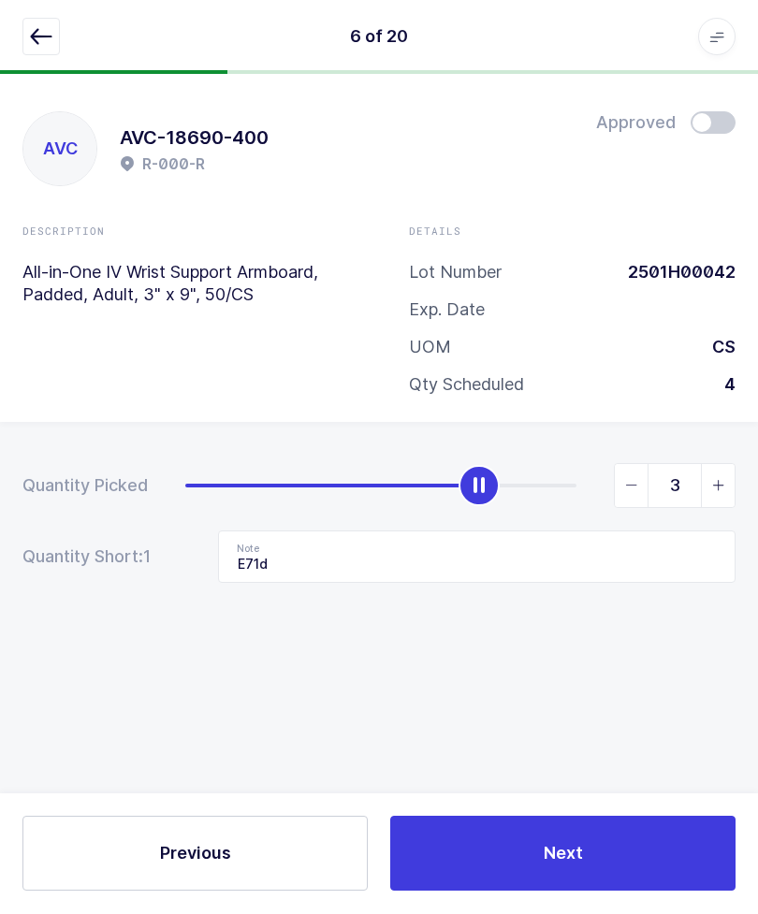
type input "4"
click at [52, 24] on button "button" at bounding box center [40, 37] width 37 height 37
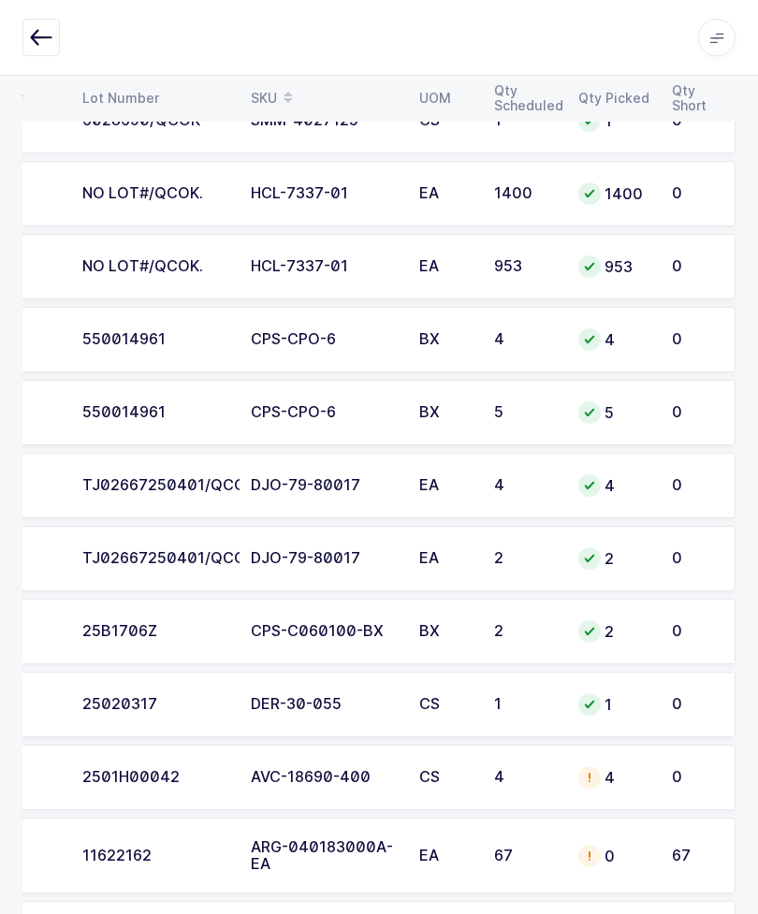
scroll to position [804, 0]
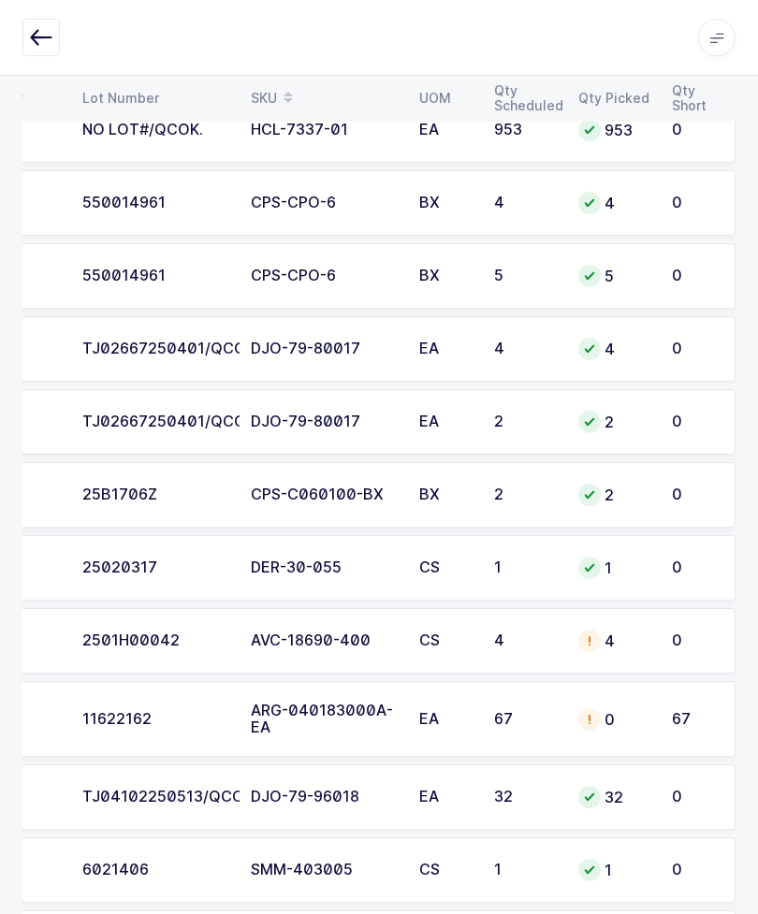
click at [398, 711] on td "ARG-040183000A-EA" at bounding box center [323, 719] width 168 height 77
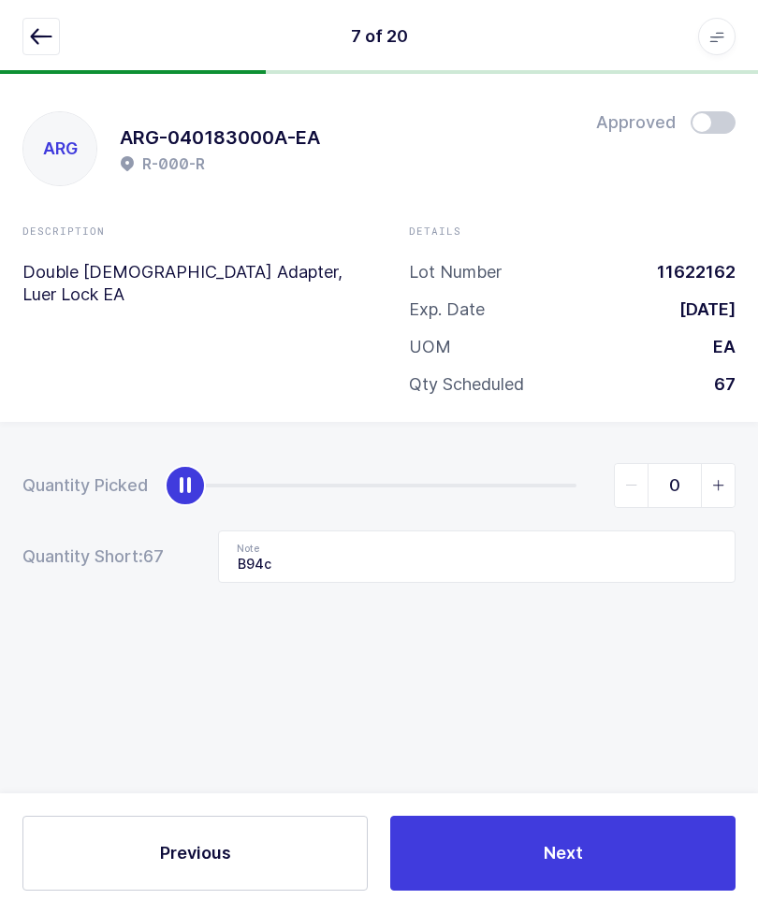
click at [26, 50] on button "button" at bounding box center [40, 37] width 37 height 37
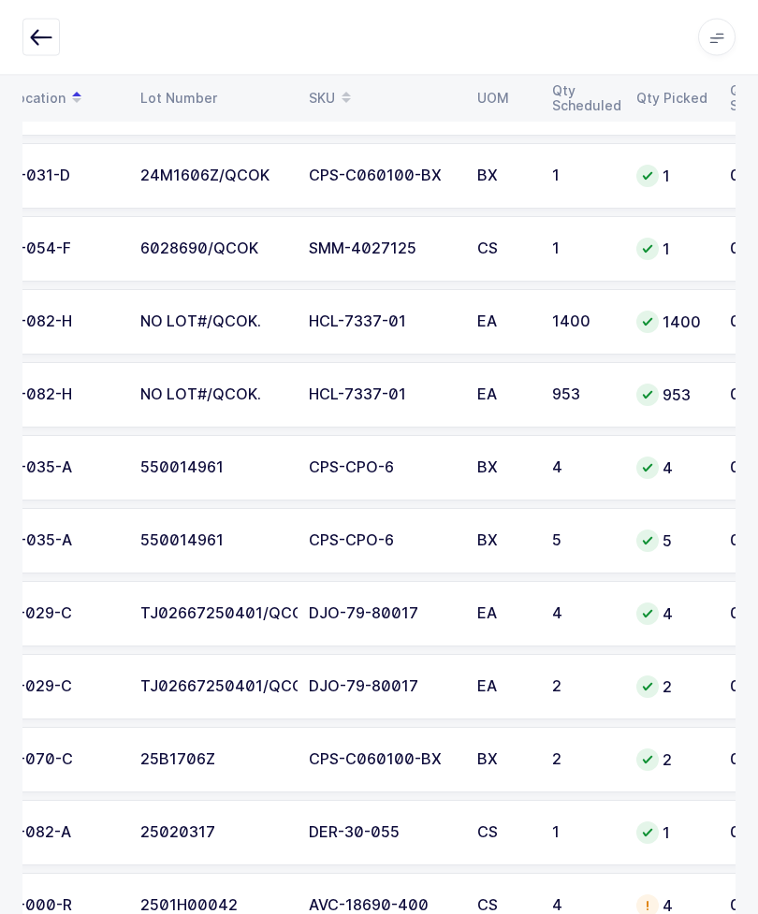
scroll to position [705, 0]
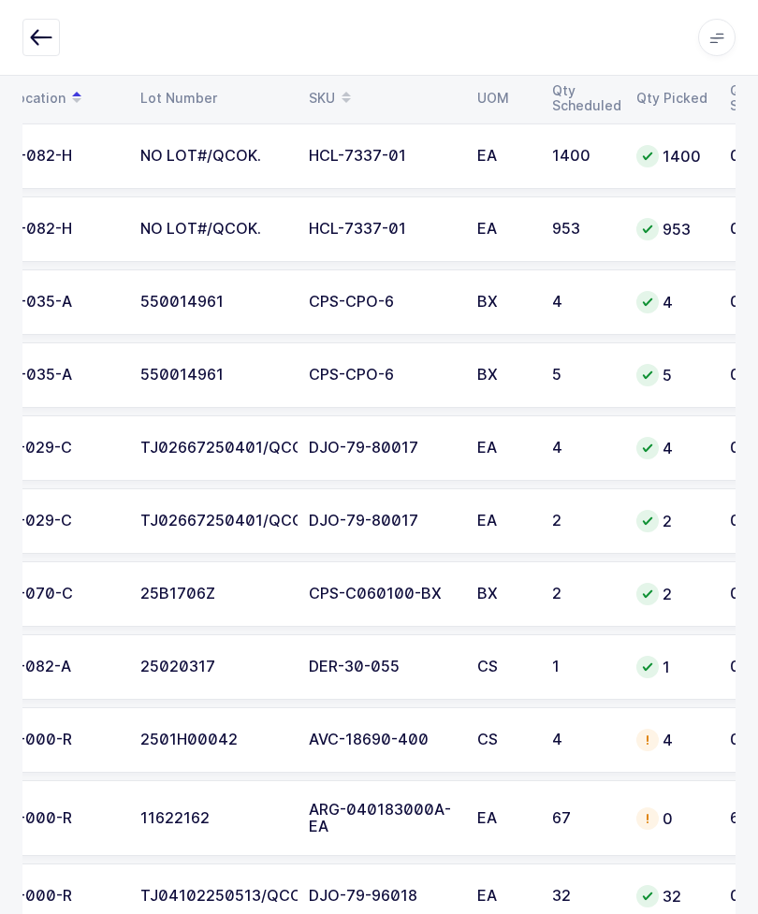
click at [655, 740] on div at bounding box center [647, 740] width 22 height 22
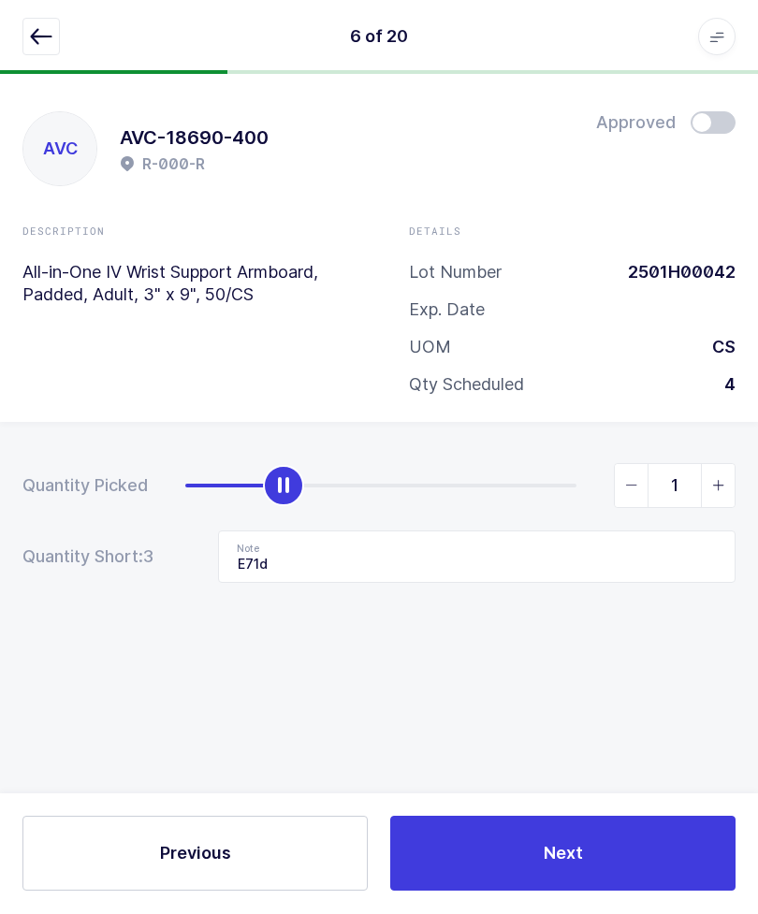
type input "0"
click at [53, 42] on button "button" at bounding box center [40, 37] width 37 height 37
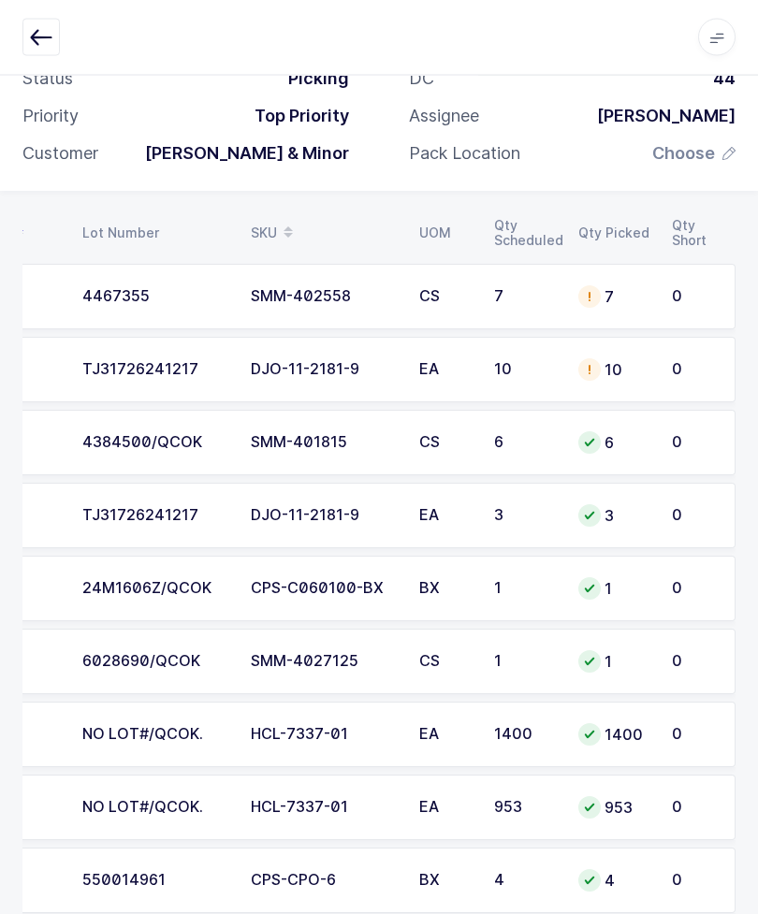
scroll to position [0, 213]
click at [39, 35] on icon "button" at bounding box center [41, 37] width 22 height 22
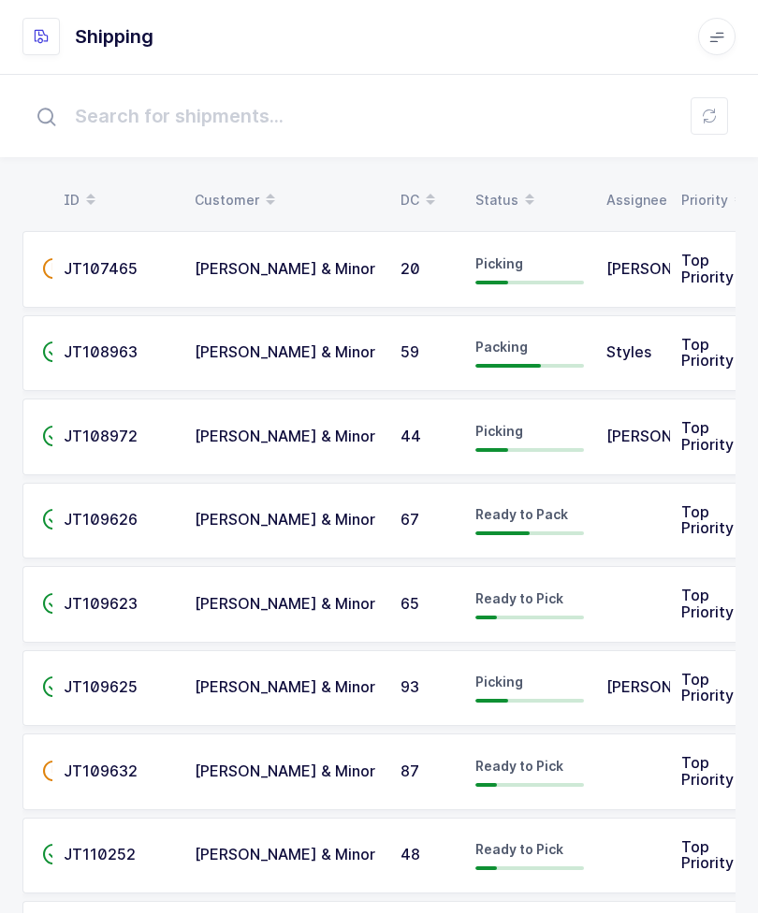
scroll to position [1, 0]
click at [239, 677] on span "[PERSON_NAME] & Minor" at bounding box center [285, 686] width 181 height 19
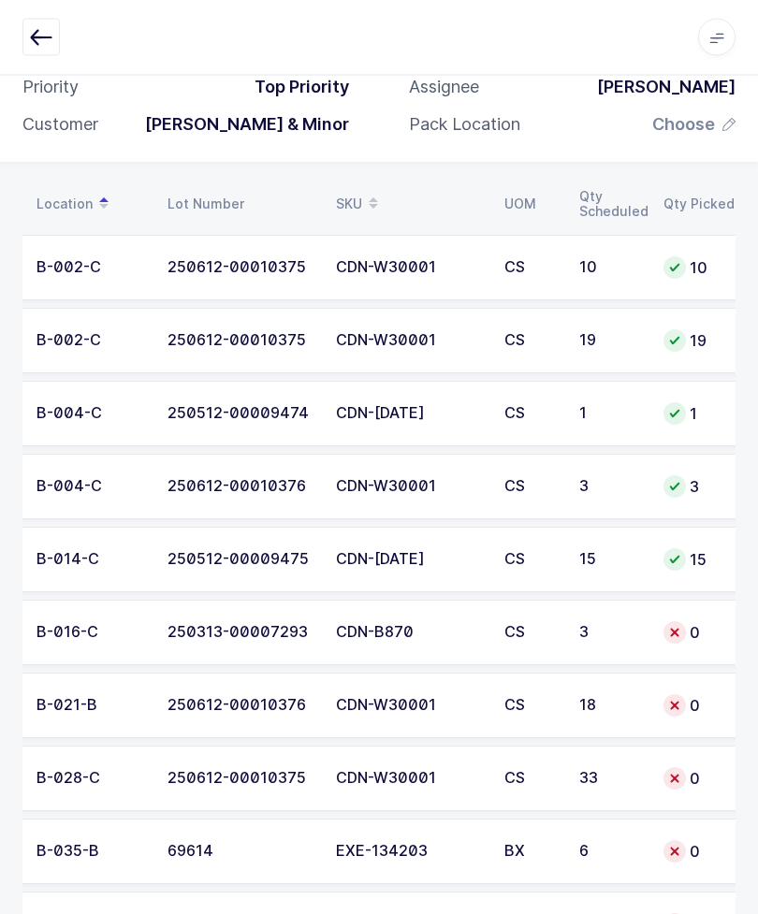
scroll to position [147, 0]
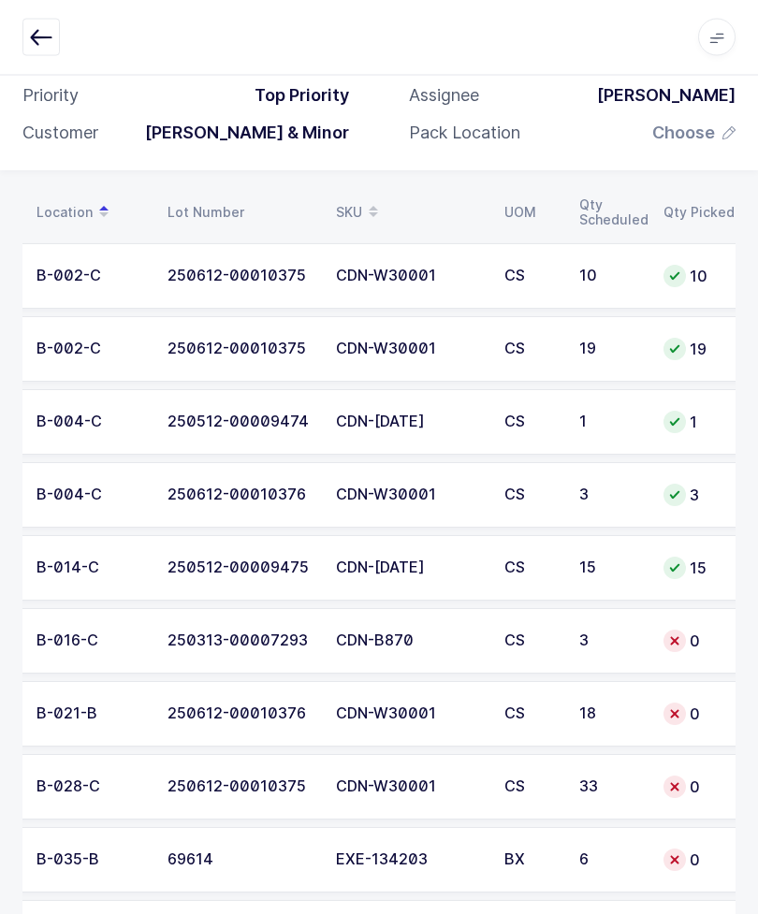
click at [243, 788] on div "250612-00010375" at bounding box center [240, 787] width 146 height 17
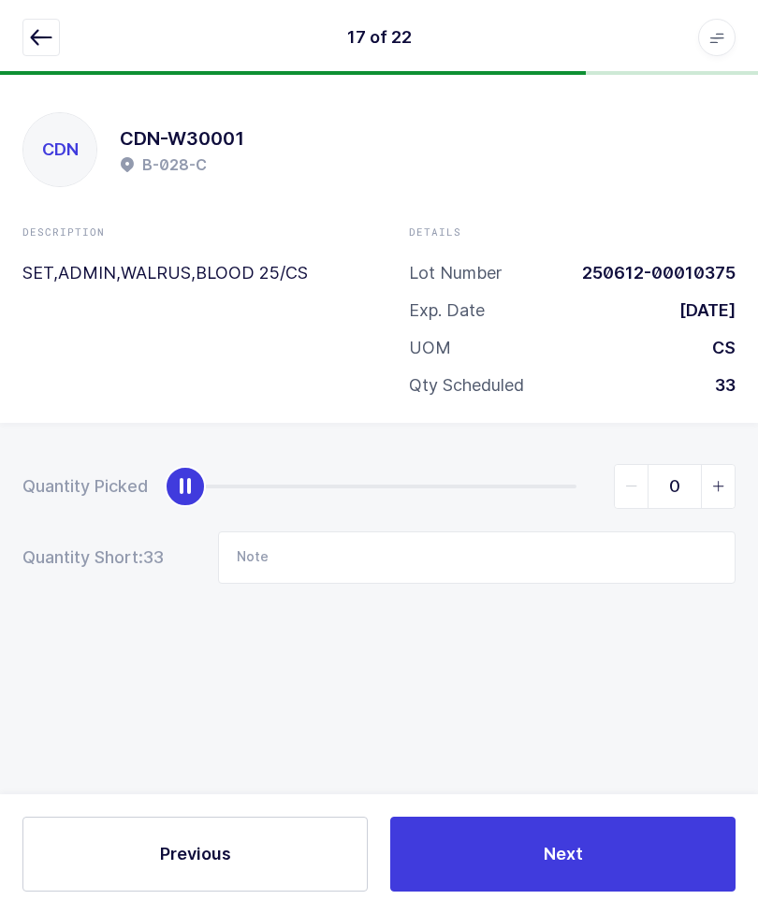
scroll to position [0, 0]
type input "33"
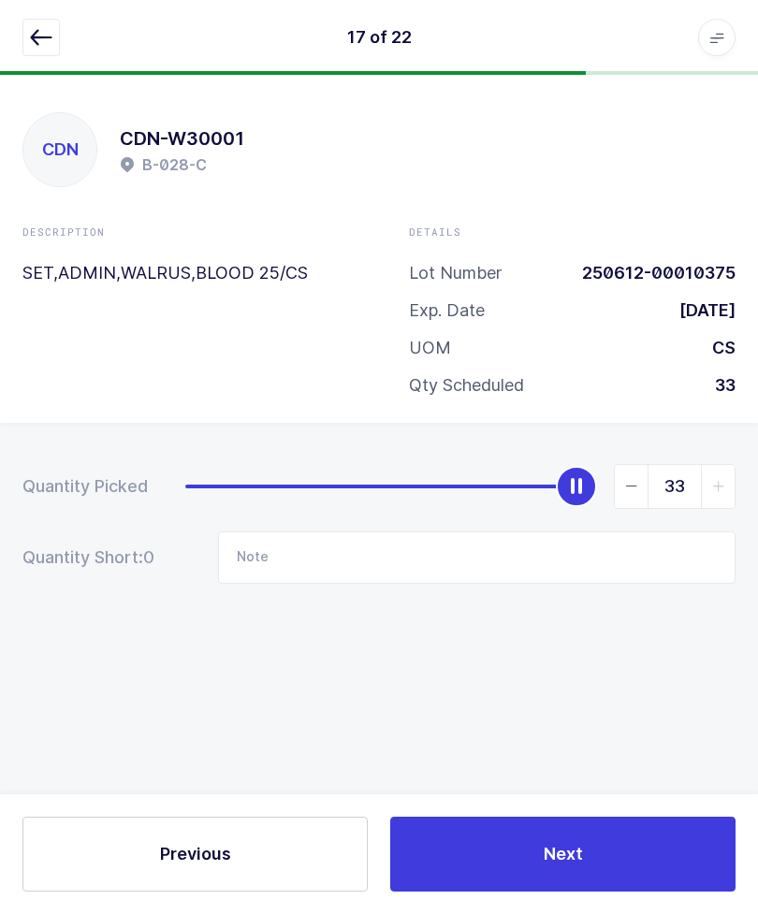
click at [32, 40] on icon "button" at bounding box center [41, 37] width 22 height 22
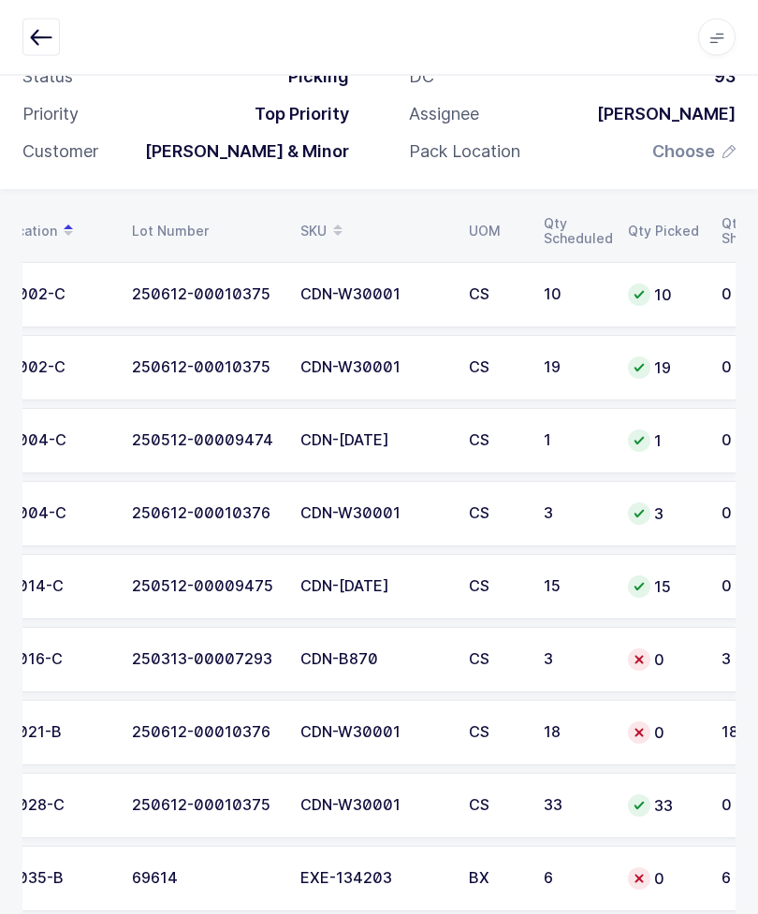
scroll to position [129, 0]
click at [119, 725] on td "B-021-B" at bounding box center [55, 732] width 131 height 65
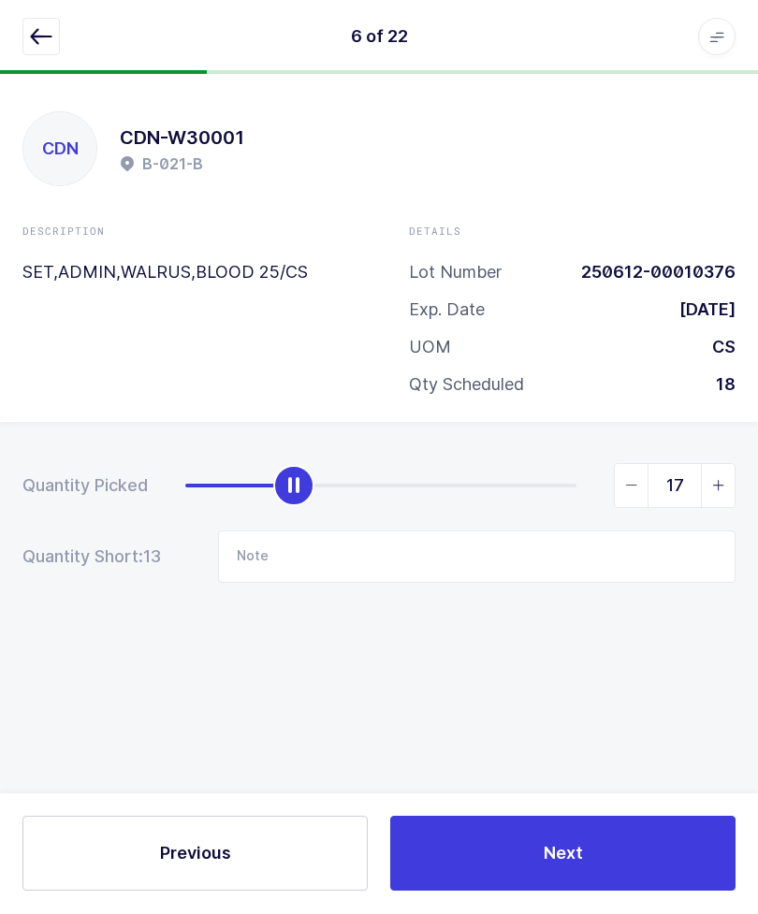
type input "18"
click at [33, 19] on button "button" at bounding box center [40, 37] width 37 height 37
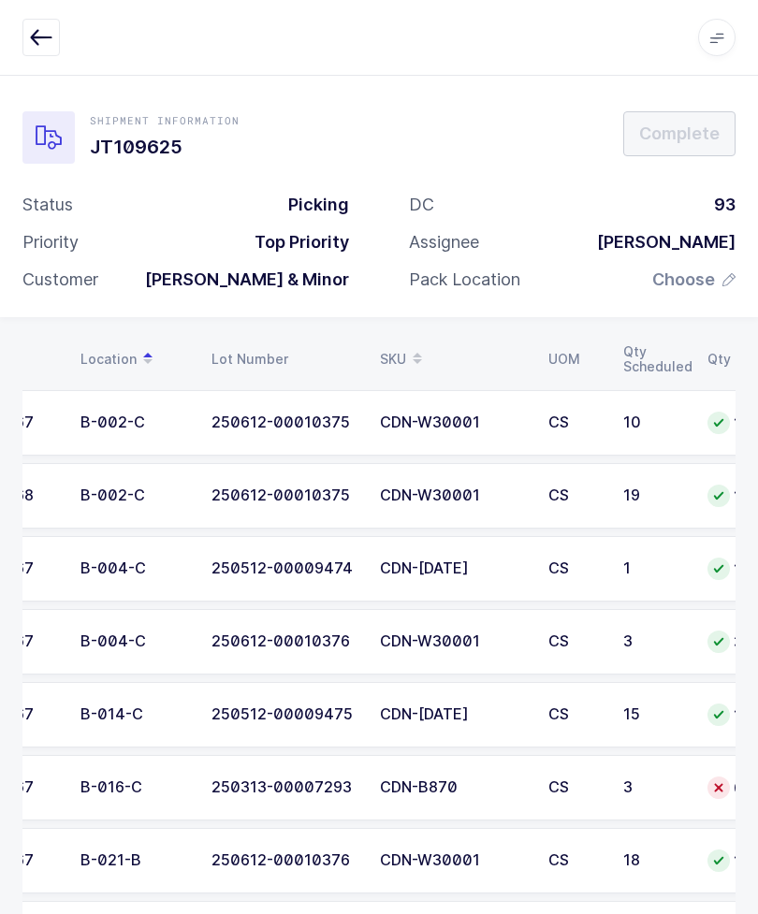
scroll to position [0, 85]
click at [282, 798] on td "250313-00007293" at bounding box center [282, 787] width 168 height 65
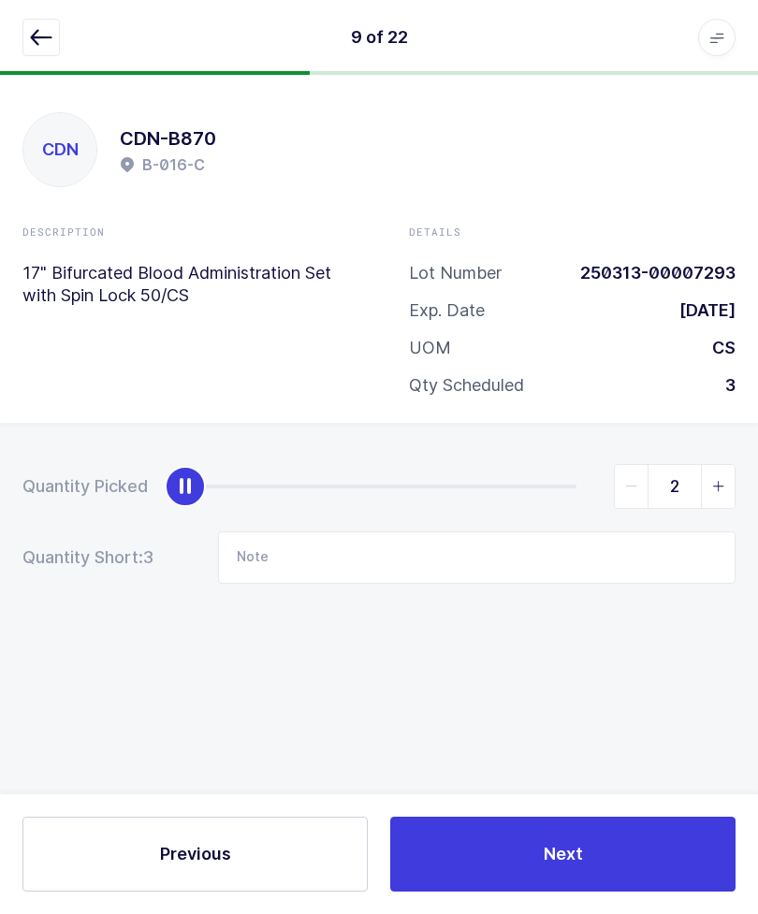
type input "3"
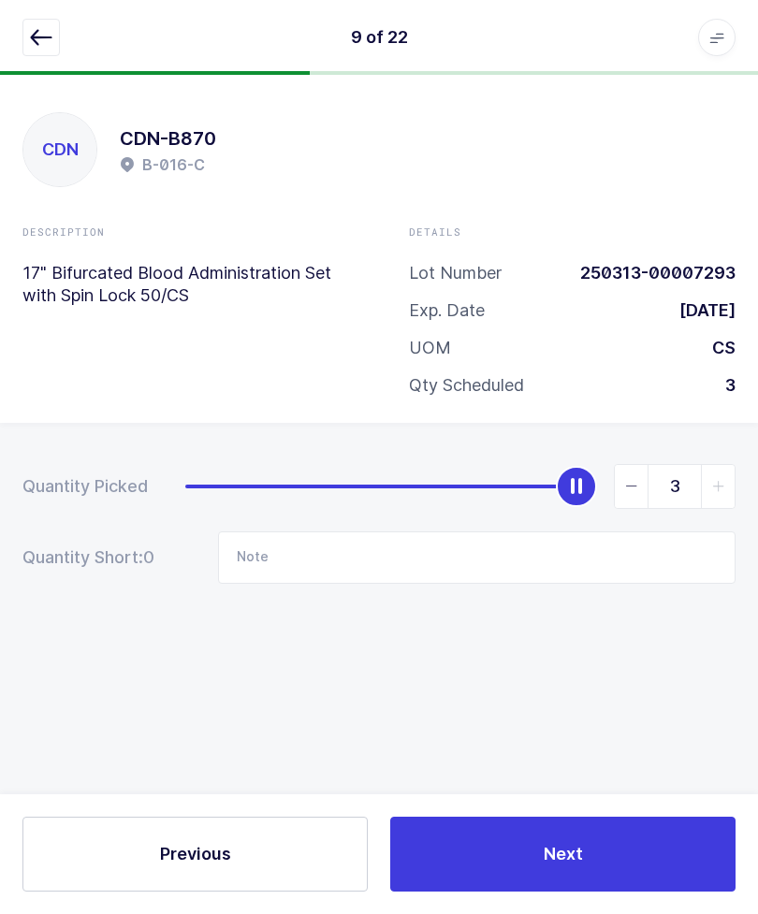
click at [51, 36] on icon "button" at bounding box center [41, 37] width 22 height 22
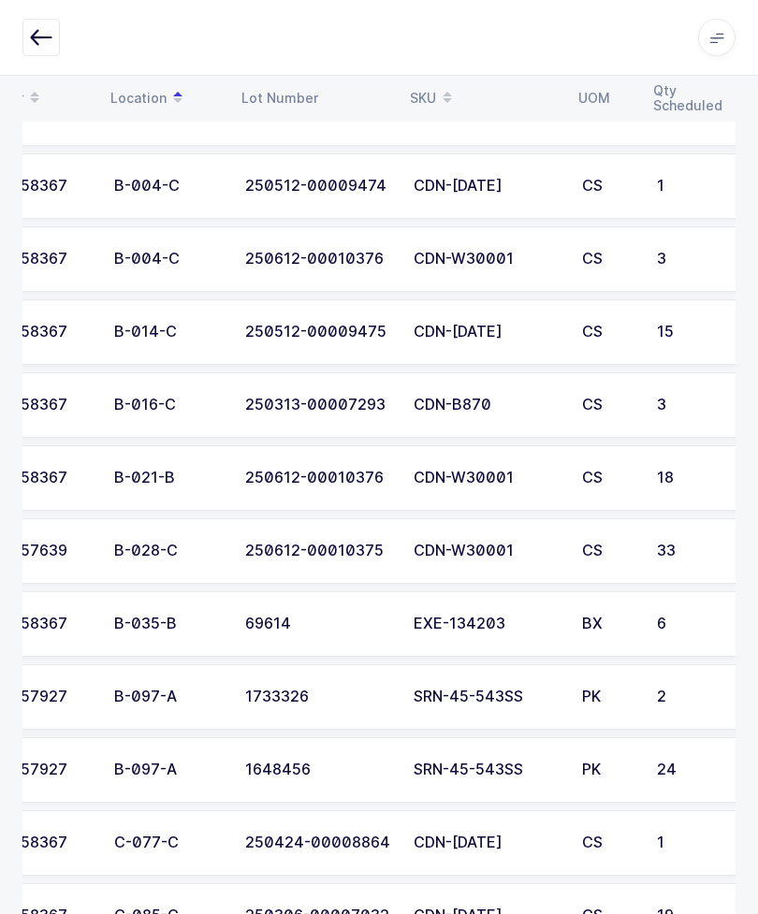
scroll to position [0, 51]
click at [613, 615] on div "BX" at bounding box center [608, 623] width 52 height 17
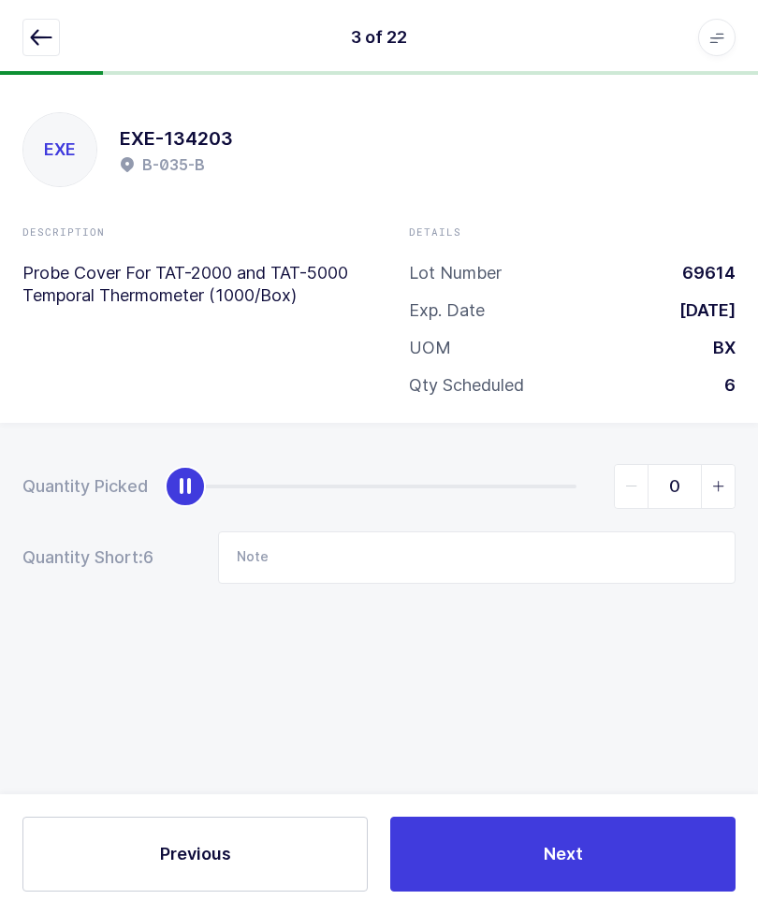
scroll to position [0, 0]
type input "6"
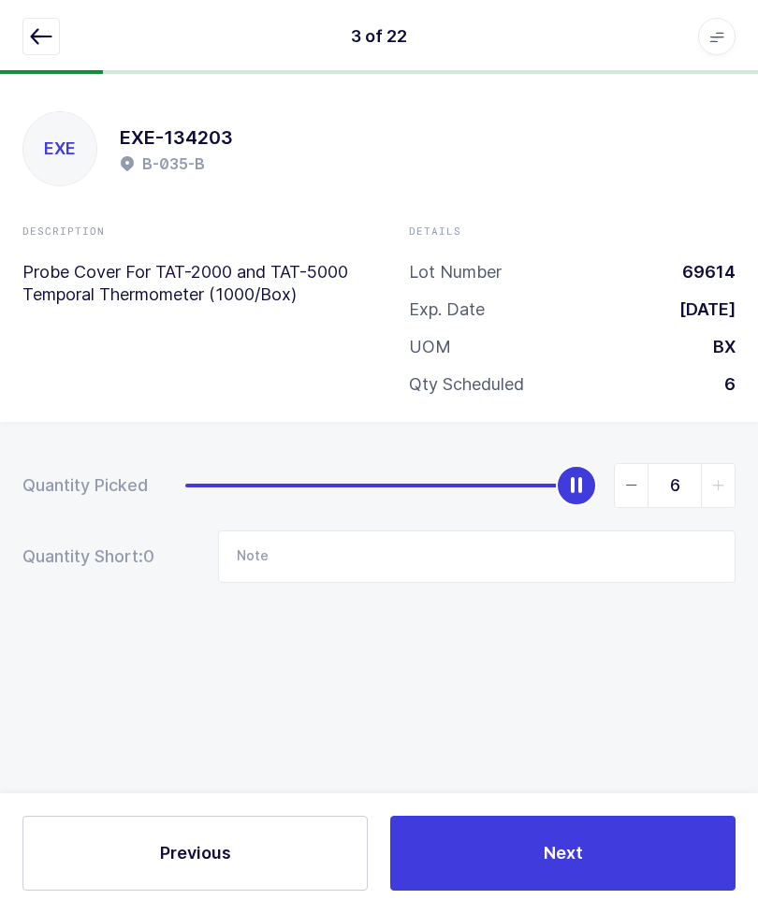
click at [36, 44] on icon "button" at bounding box center [41, 37] width 22 height 22
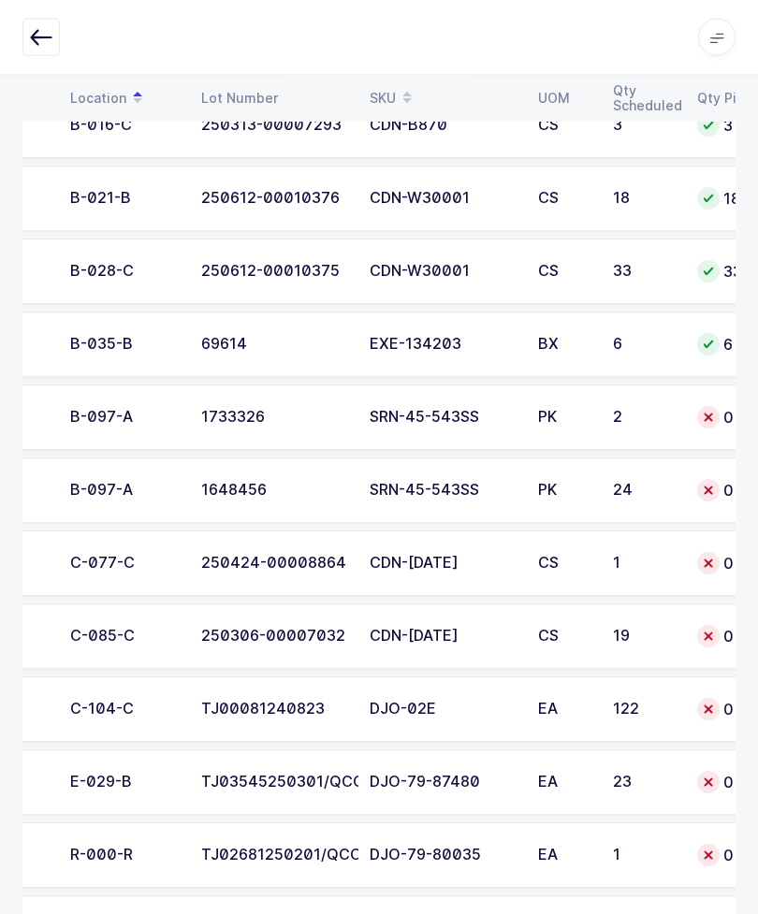
scroll to position [0, 93]
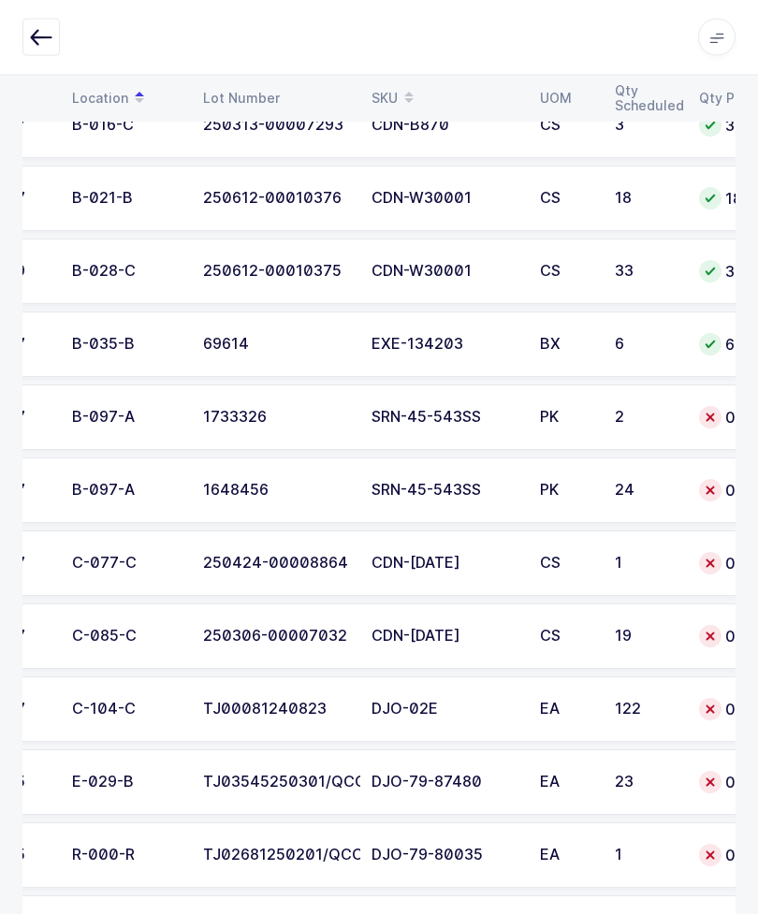
click at [637, 629] on div "19" at bounding box center [645, 637] width 62 height 17
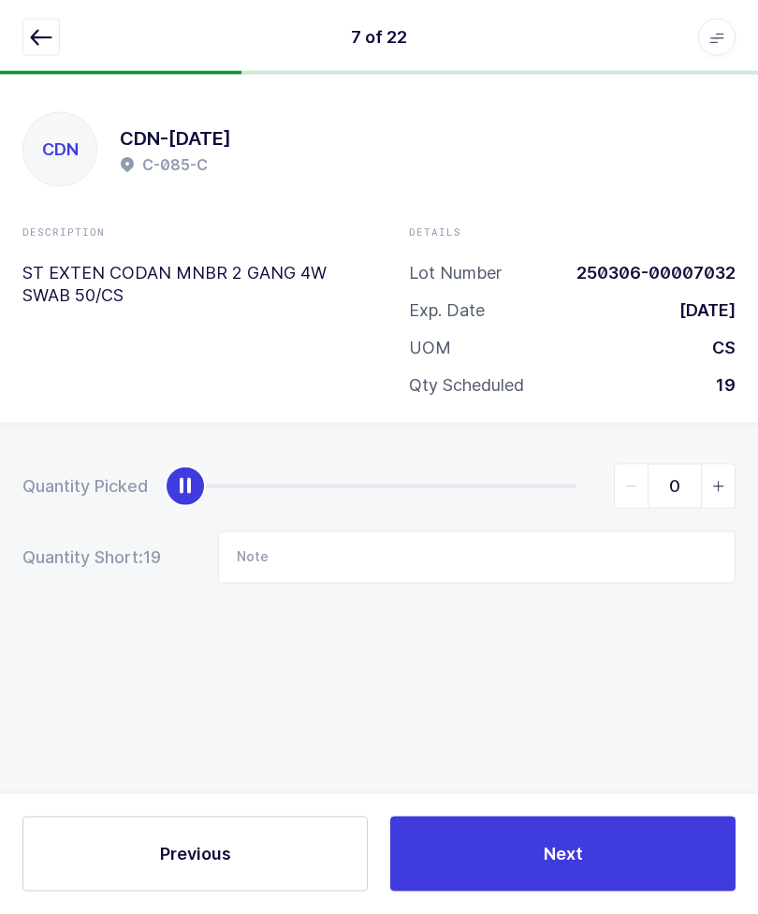
scroll to position [0, 0]
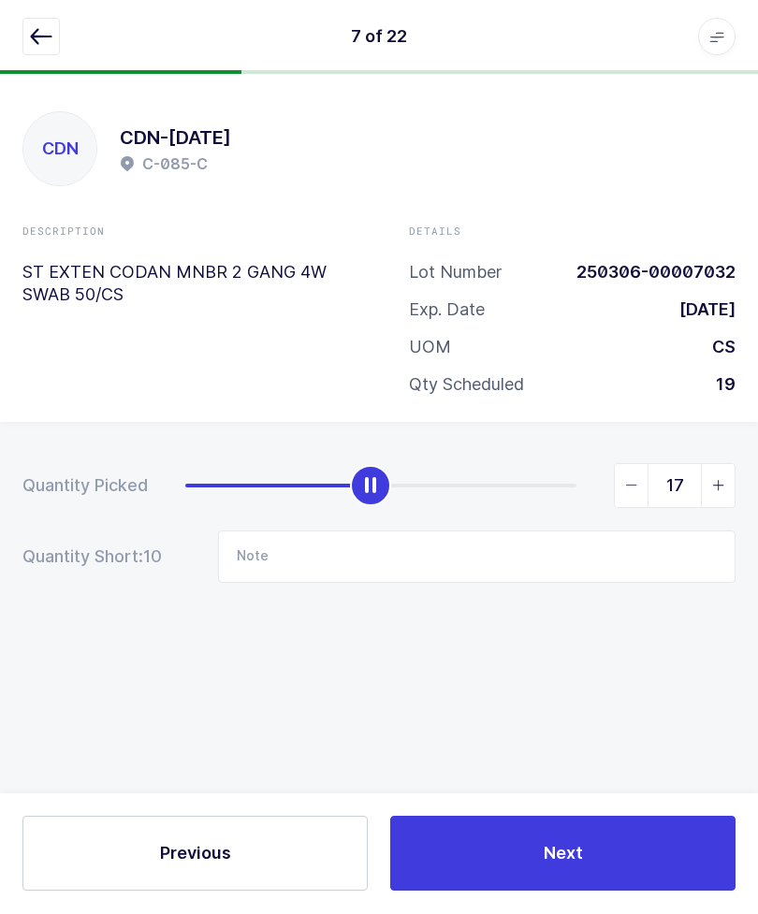
type input "19"
click at [36, 20] on button "button" at bounding box center [40, 37] width 37 height 37
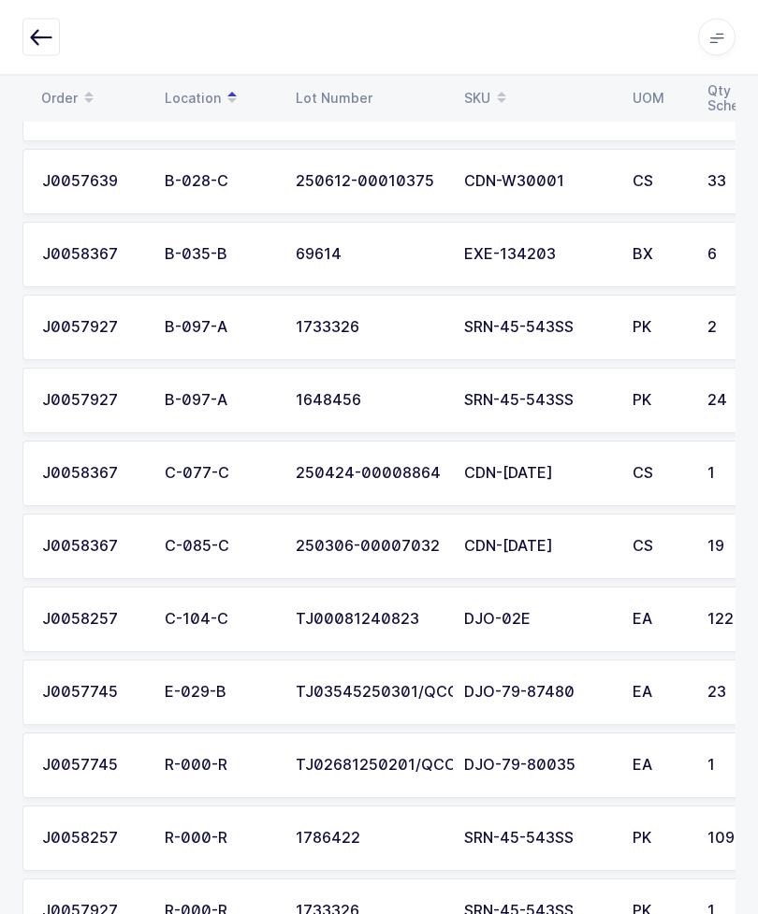
scroll to position [753, 0]
click at [468, 592] on td "DJO-02E" at bounding box center [537, 618] width 168 height 65
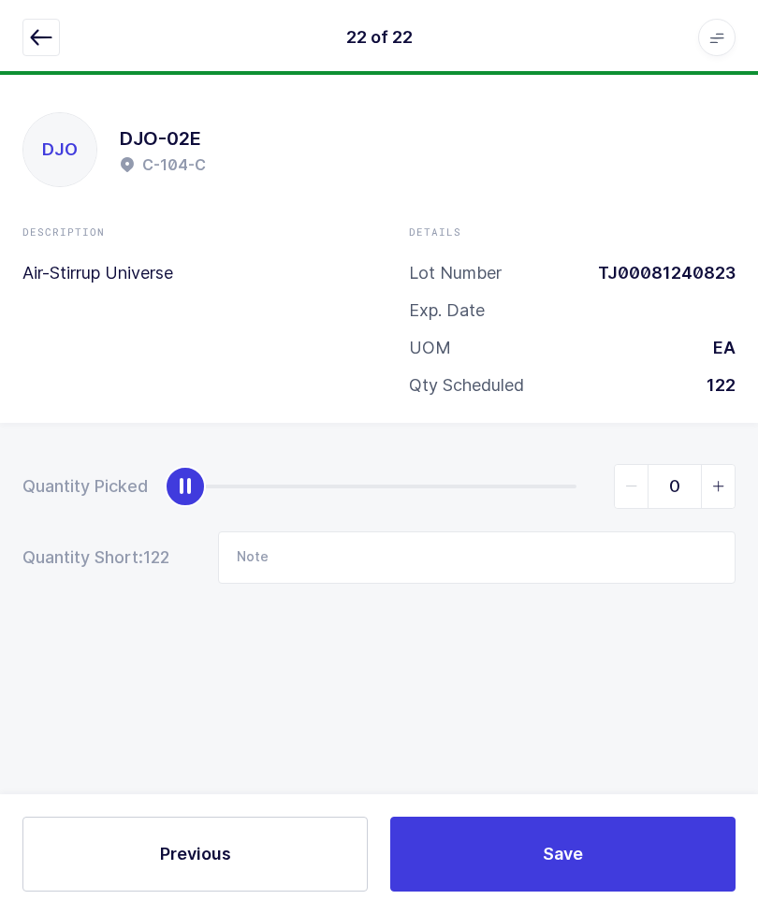
scroll to position [0, 0]
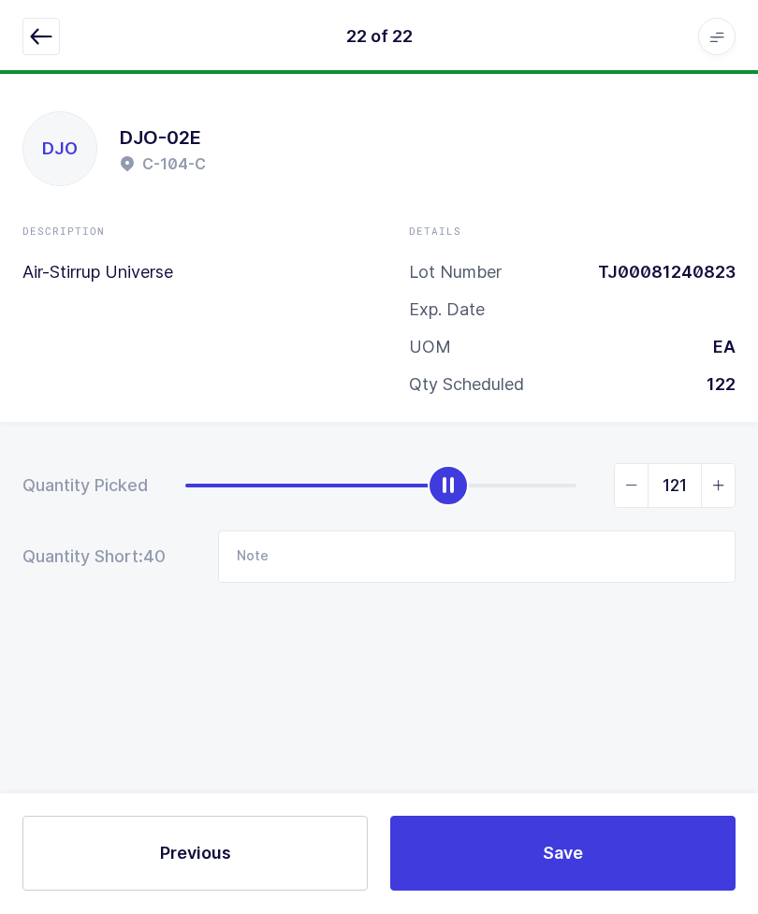
type input "122"
click at [57, 36] on button "button" at bounding box center [40, 37] width 37 height 37
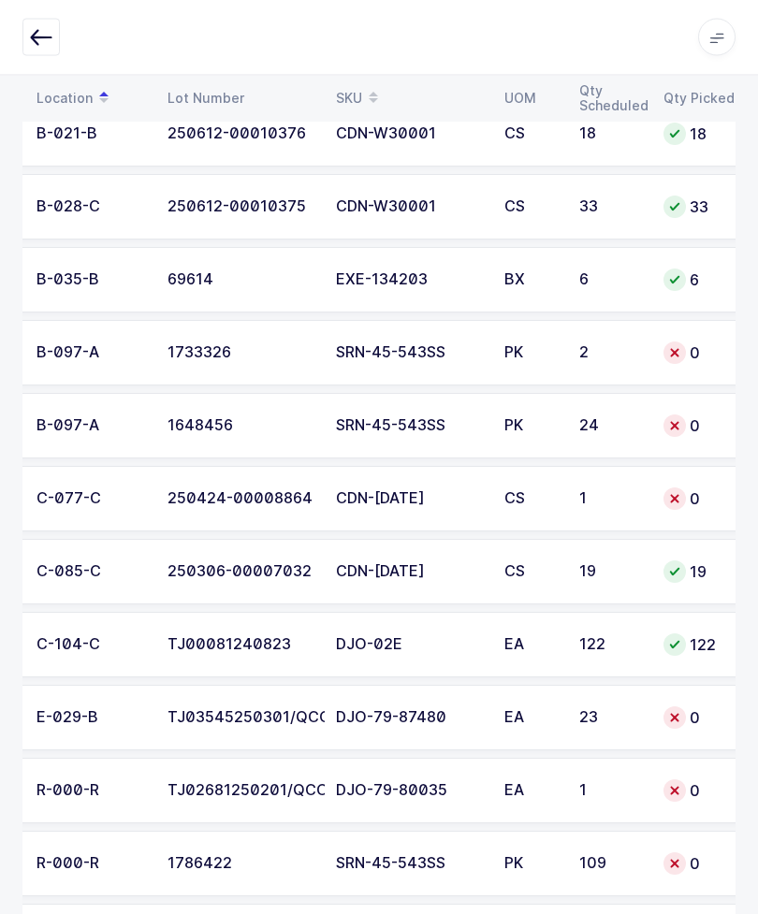
scroll to position [0, 127]
click at [662, 479] on td "0" at bounding box center [700, 499] width 94 height 65
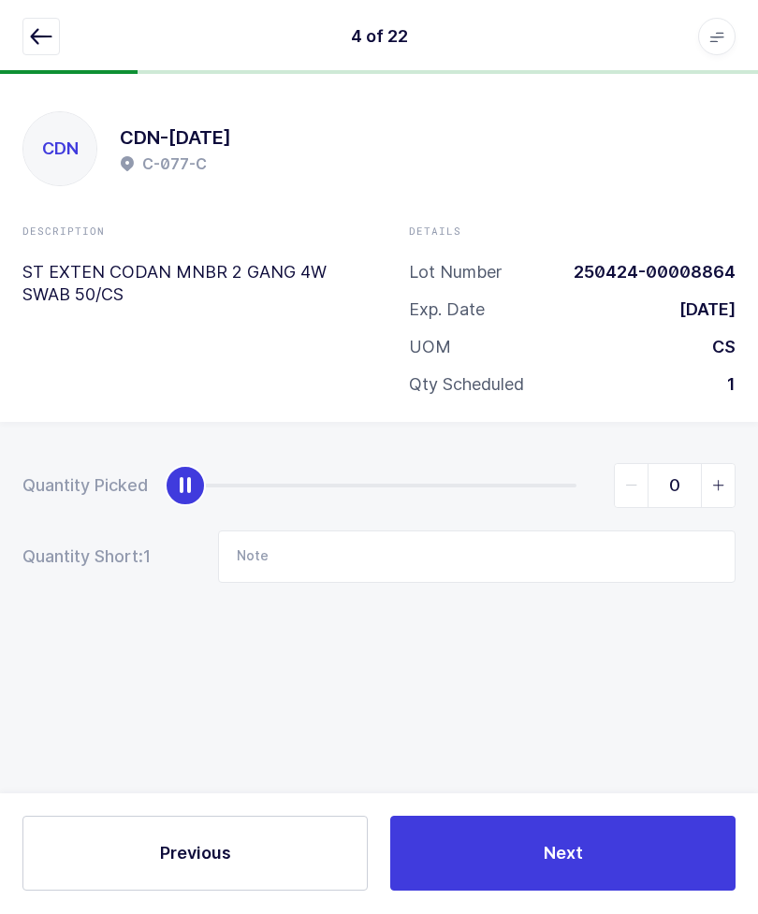
type input "1"
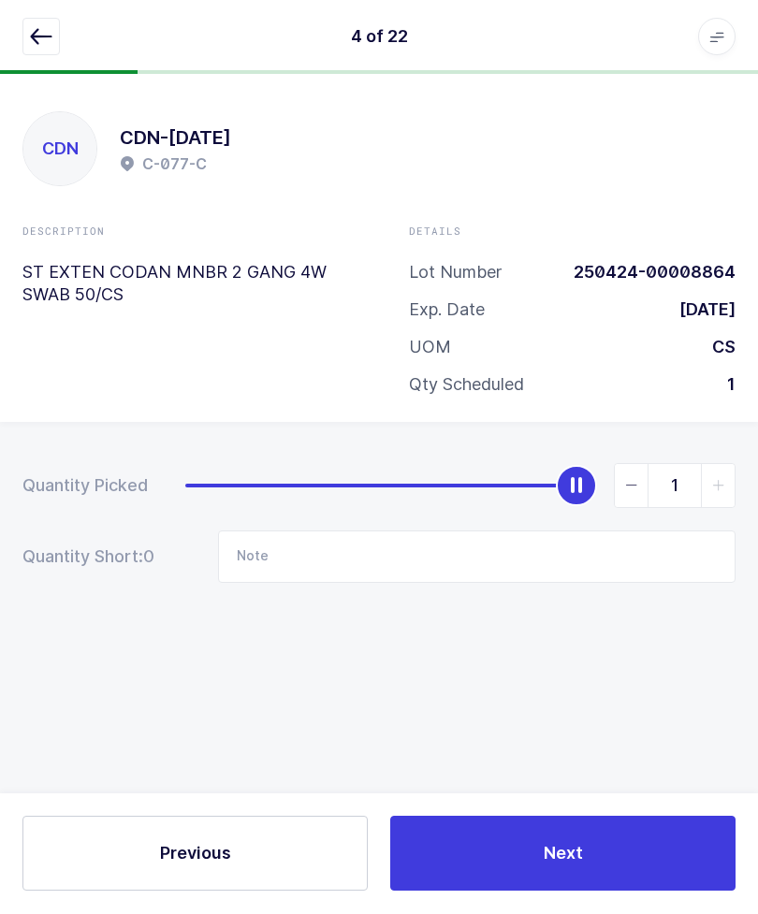
click at [59, 35] on button "button" at bounding box center [40, 37] width 37 height 37
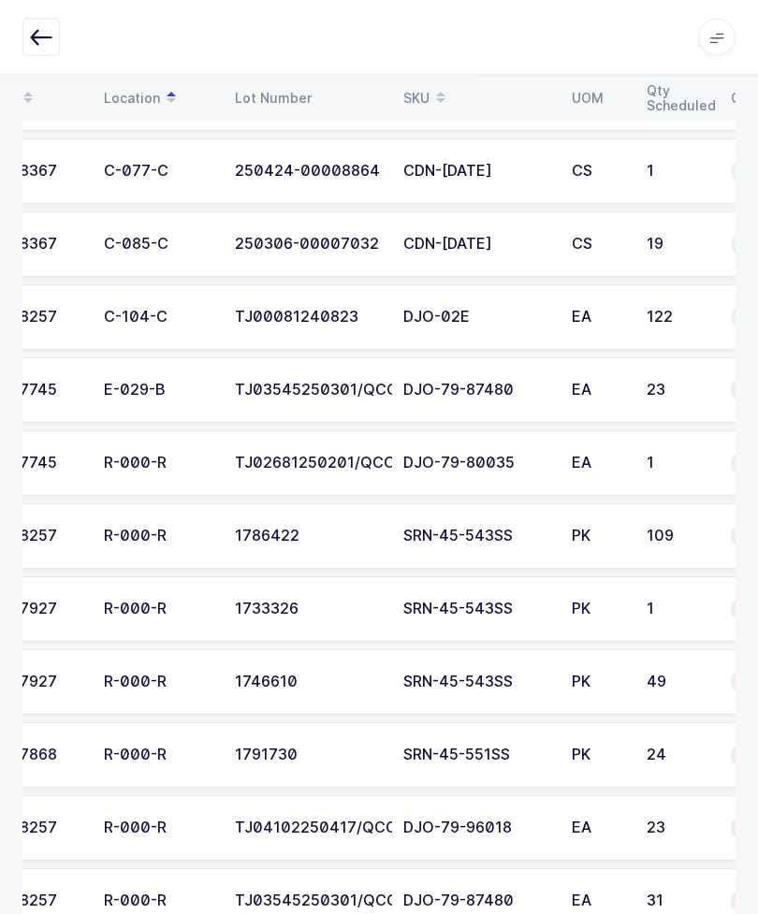
scroll to position [0, 60]
click at [152, 390] on div "E-029-B" at bounding box center [159, 391] width 108 height 17
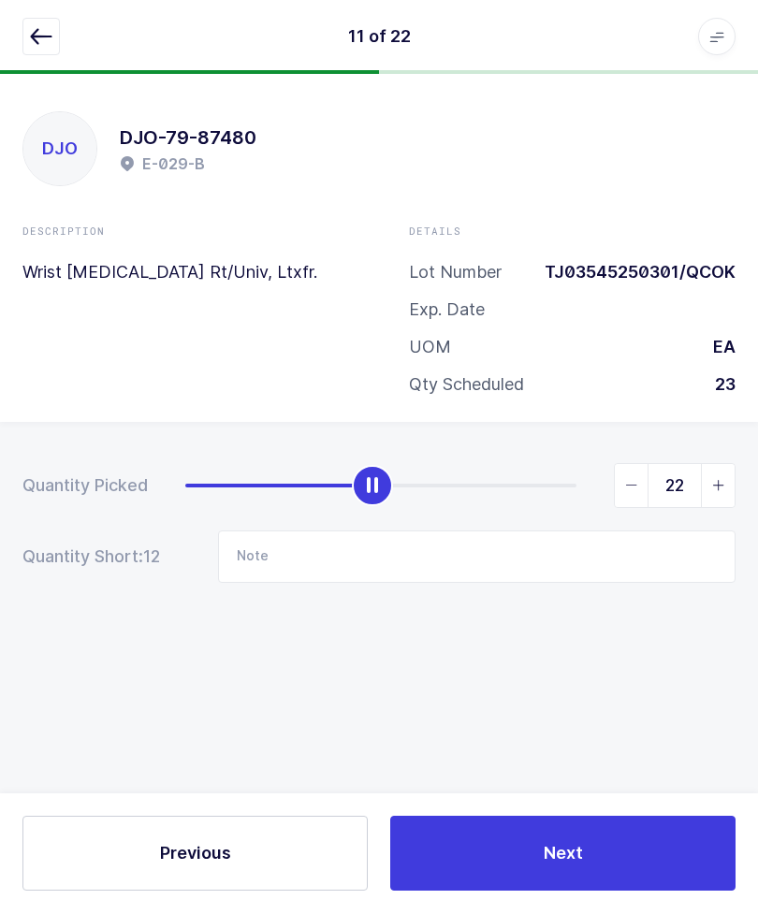
type input "23"
click at [40, 41] on icon "button" at bounding box center [41, 37] width 22 height 22
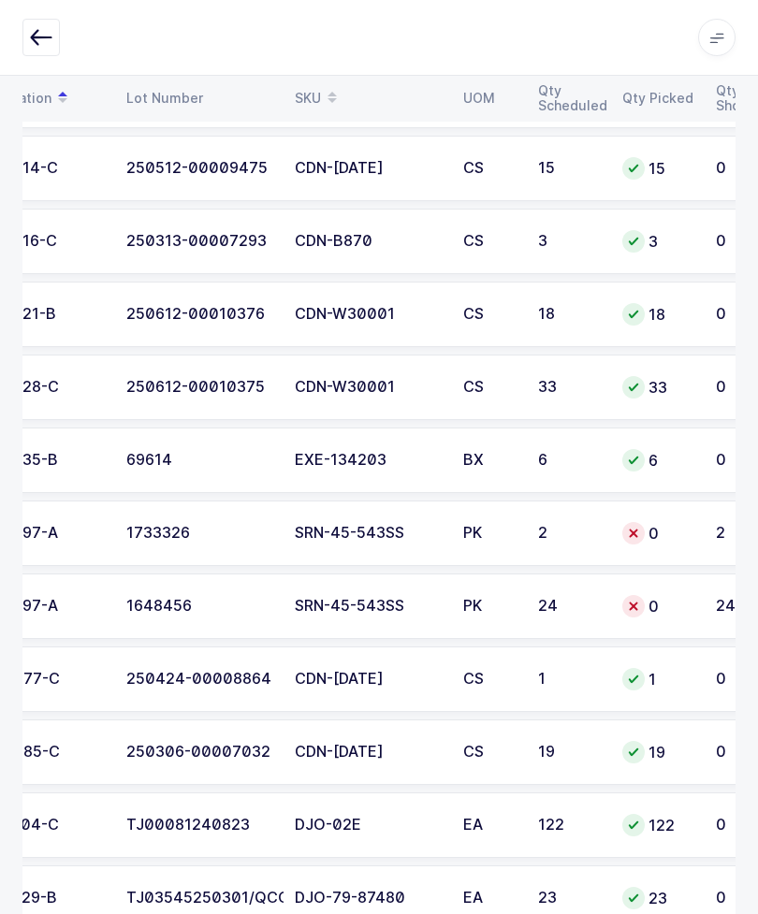
scroll to position [546, 0]
click at [513, 603] on div "PK" at bounding box center [489, 607] width 52 height 17
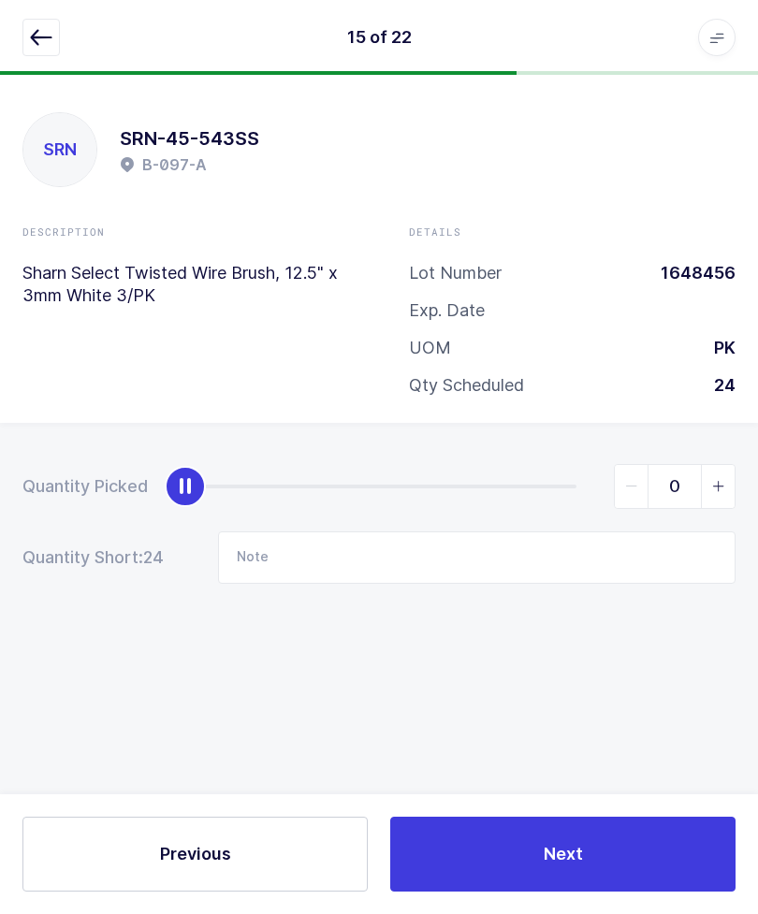
scroll to position [0, 0]
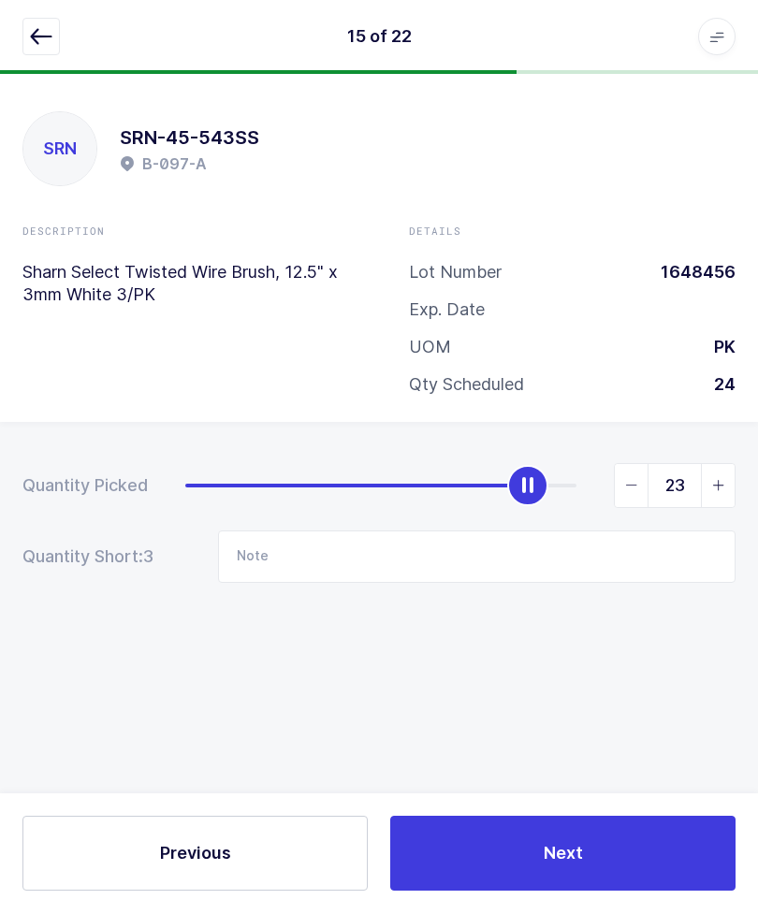
type input "24"
click at [58, 30] on button "button" at bounding box center [40, 37] width 37 height 37
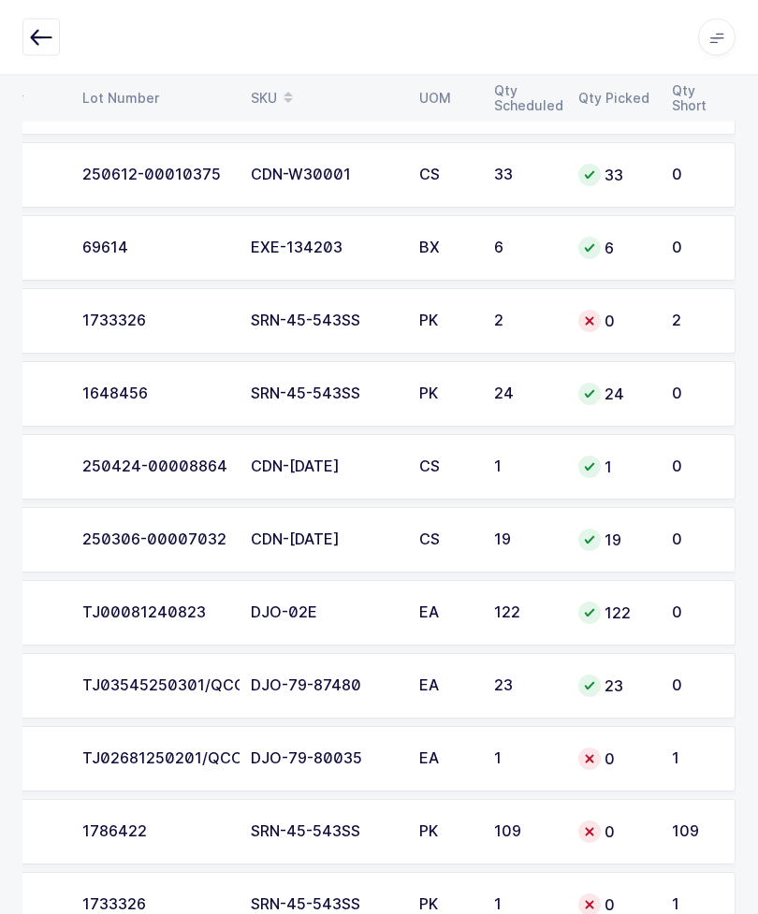
scroll to position [755, 0]
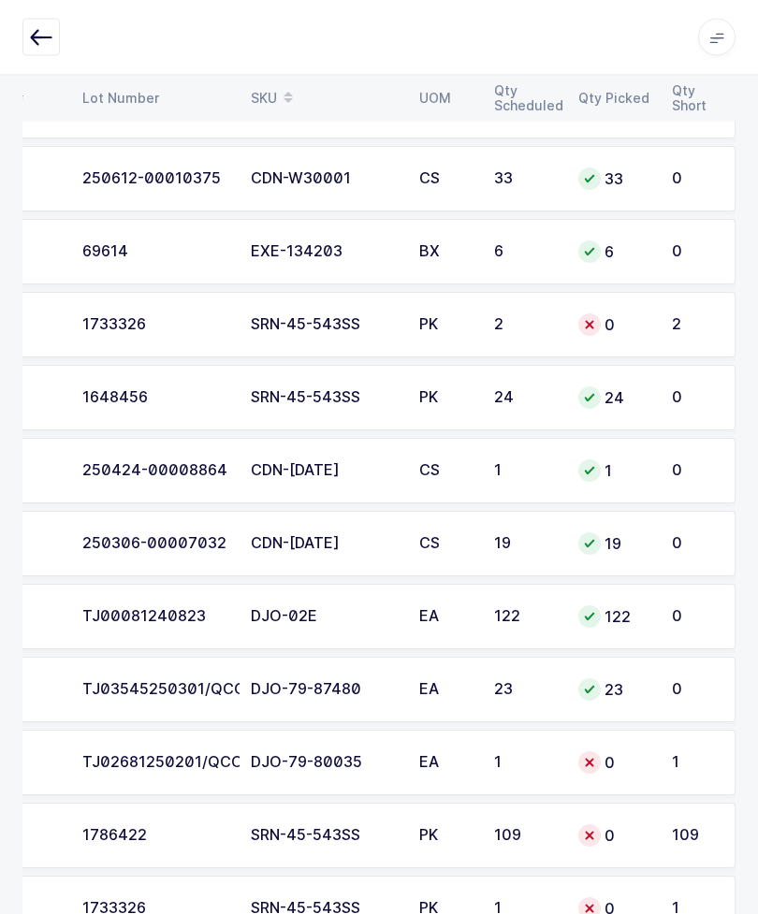
click at [636, 301] on td "0" at bounding box center [614, 325] width 94 height 65
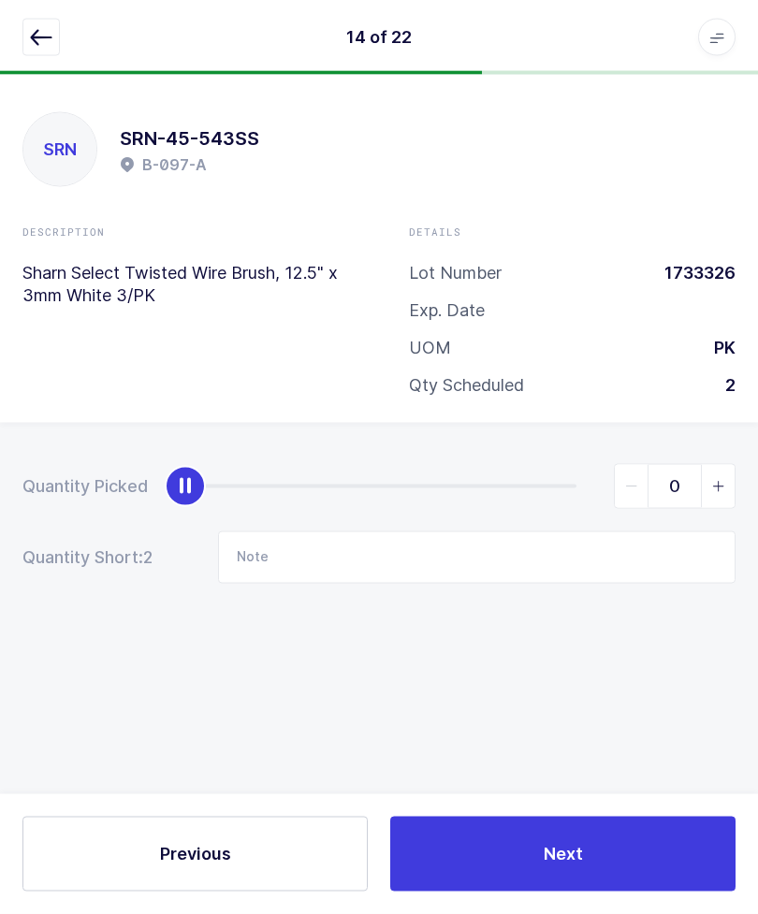
scroll to position [0, 0]
click at [725, 474] on span "slider between 0 and 2" at bounding box center [718, 486] width 34 height 43
type input "1"
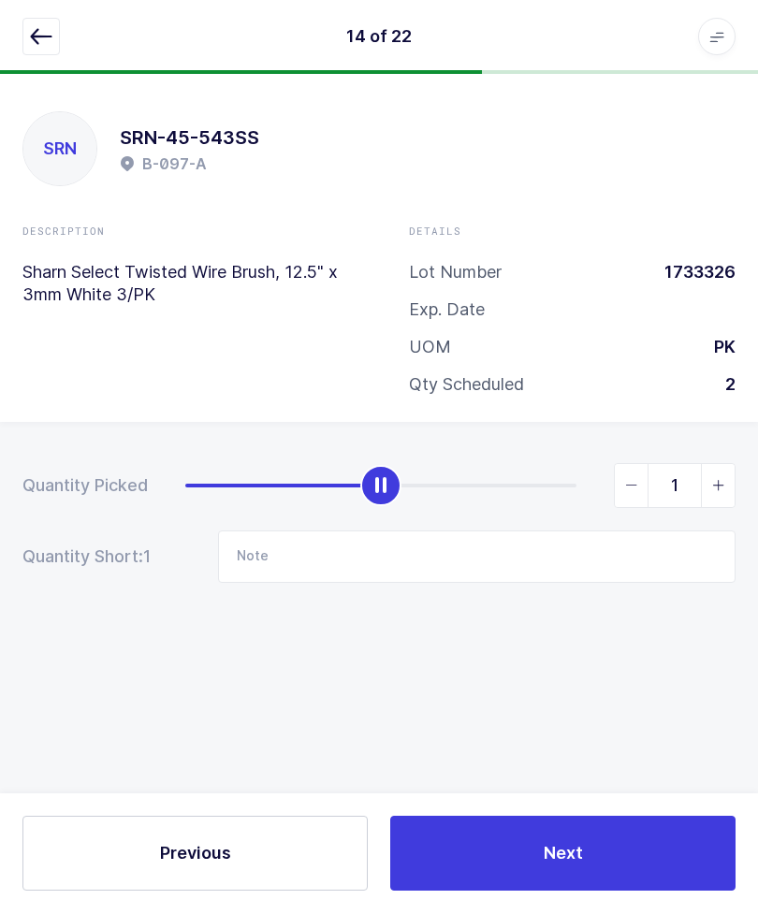
click at [42, 37] on icon "button" at bounding box center [41, 37] width 22 height 22
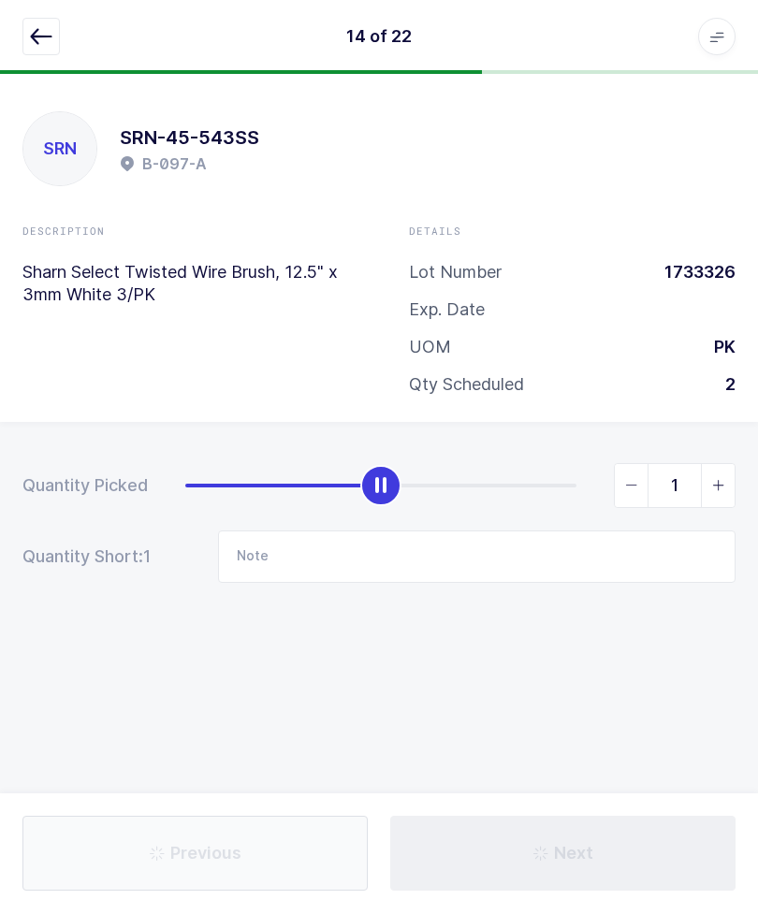
scroll to position [1, 0]
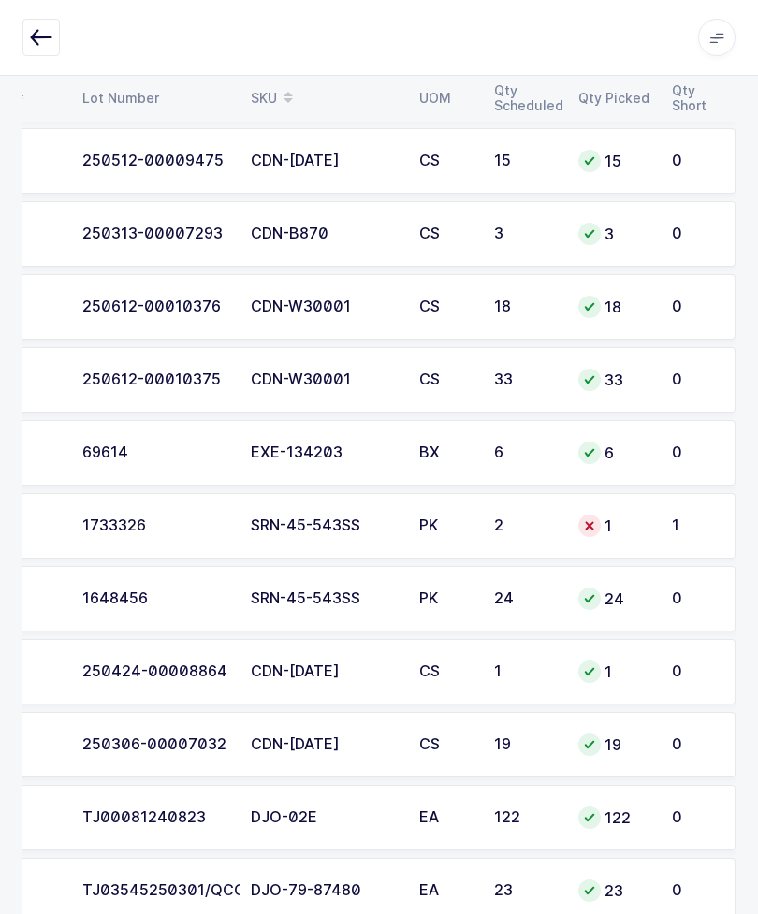
scroll to position [567, 0]
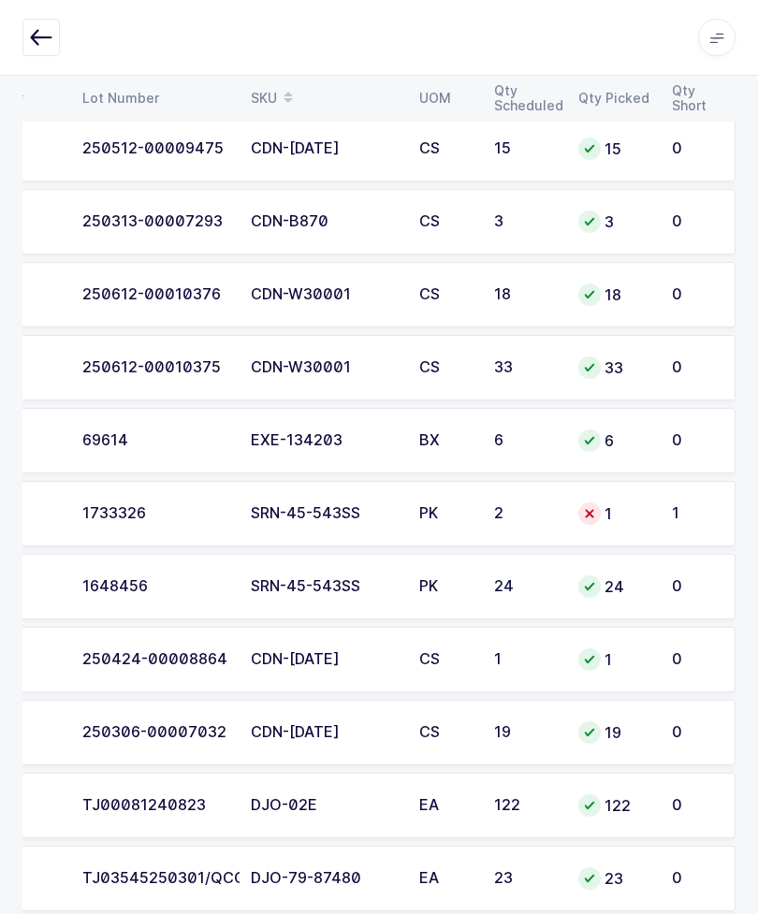
click at [659, 511] on td "1" at bounding box center [614, 513] width 94 height 65
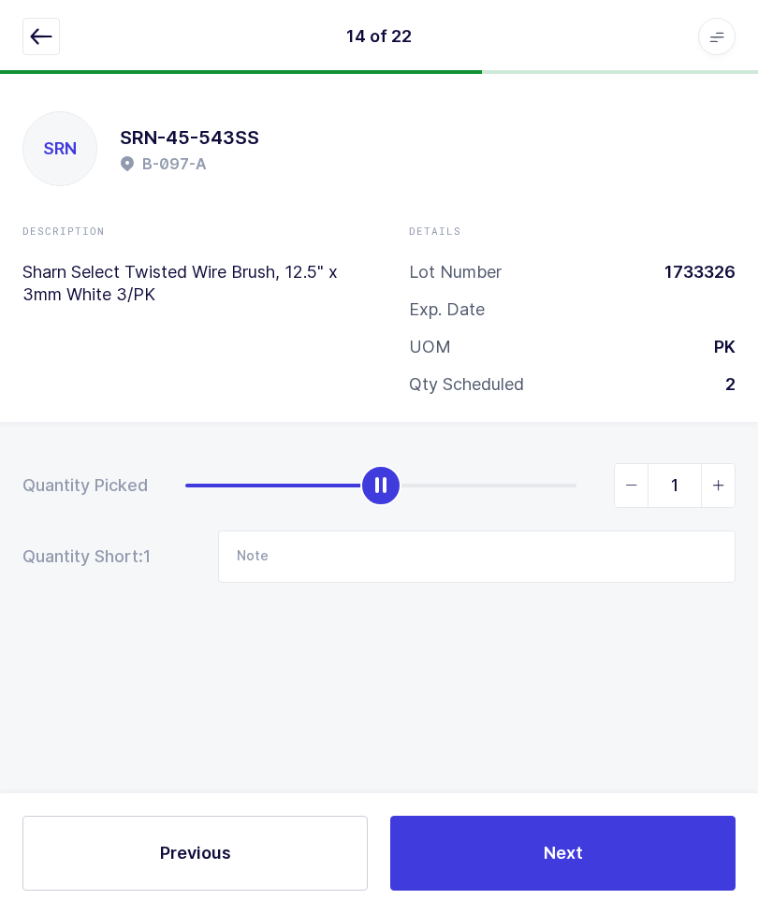
click at [716, 480] on icon "slider between 0 and 2" at bounding box center [718, 486] width 13 height 13
type input "2"
click at [29, 33] on button "button" at bounding box center [40, 37] width 37 height 37
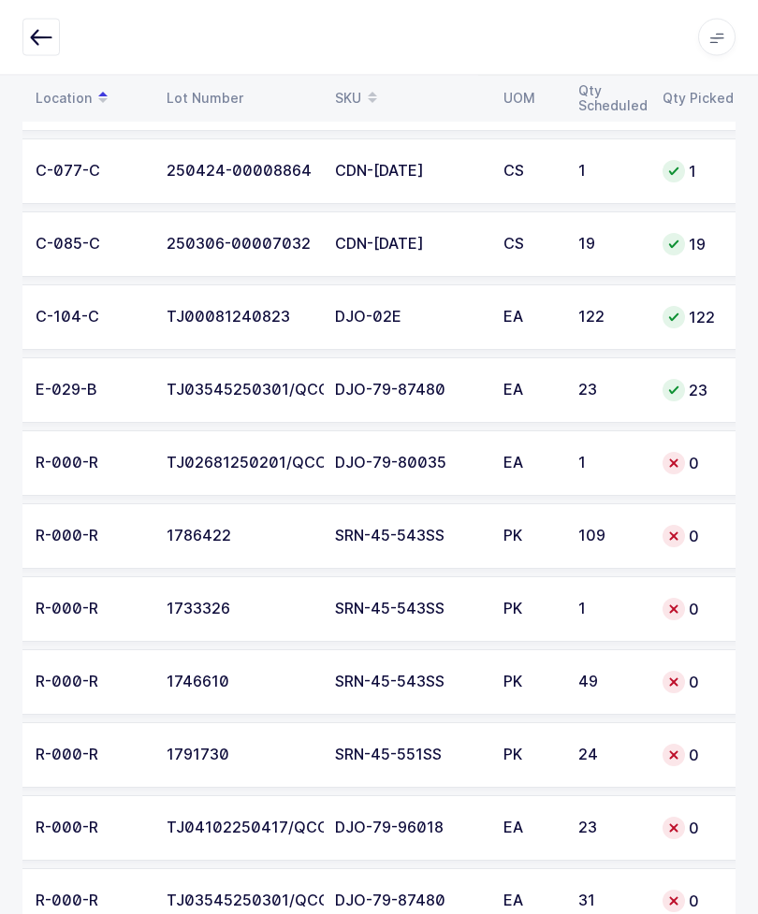
scroll to position [0, 130]
click at [643, 529] on td "109" at bounding box center [608, 536] width 84 height 65
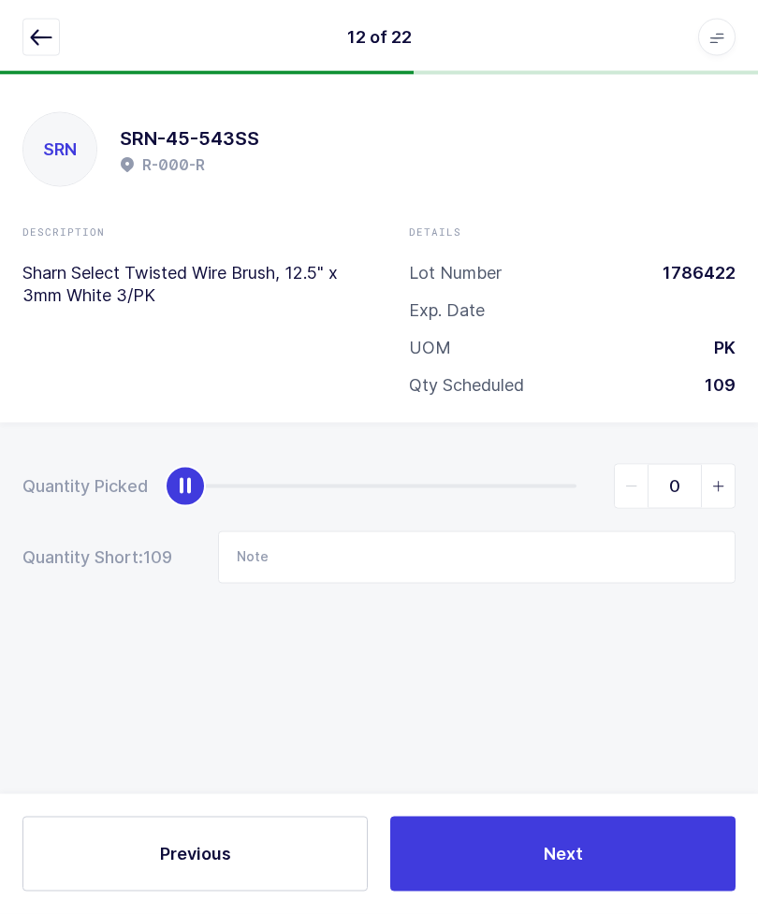
scroll to position [0, 0]
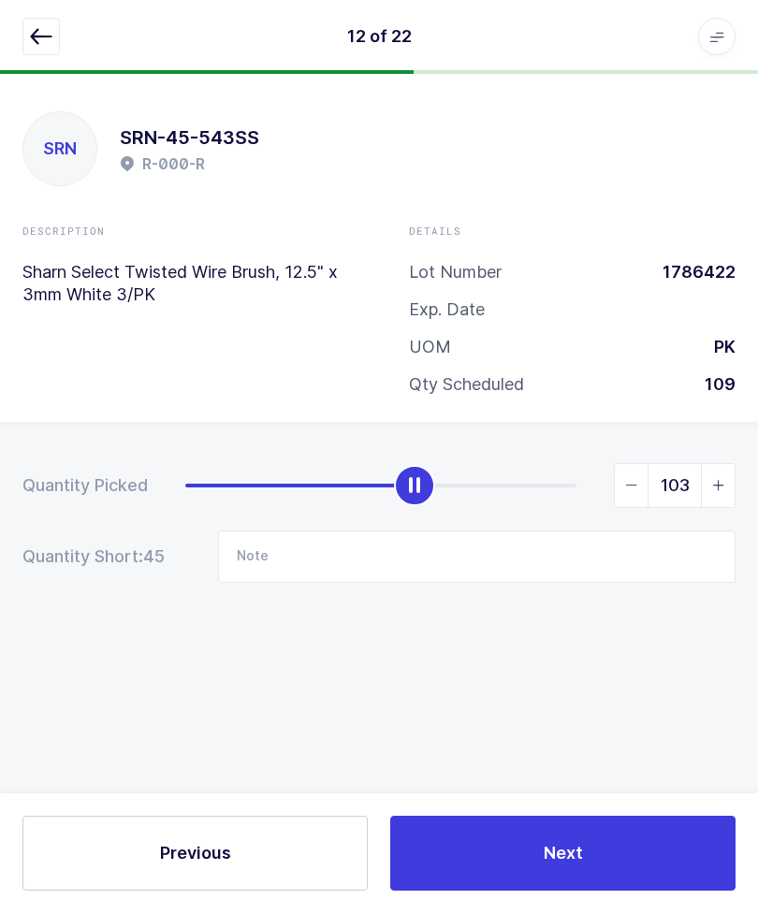
type input "109"
click at [43, 33] on icon "button" at bounding box center [41, 37] width 22 height 22
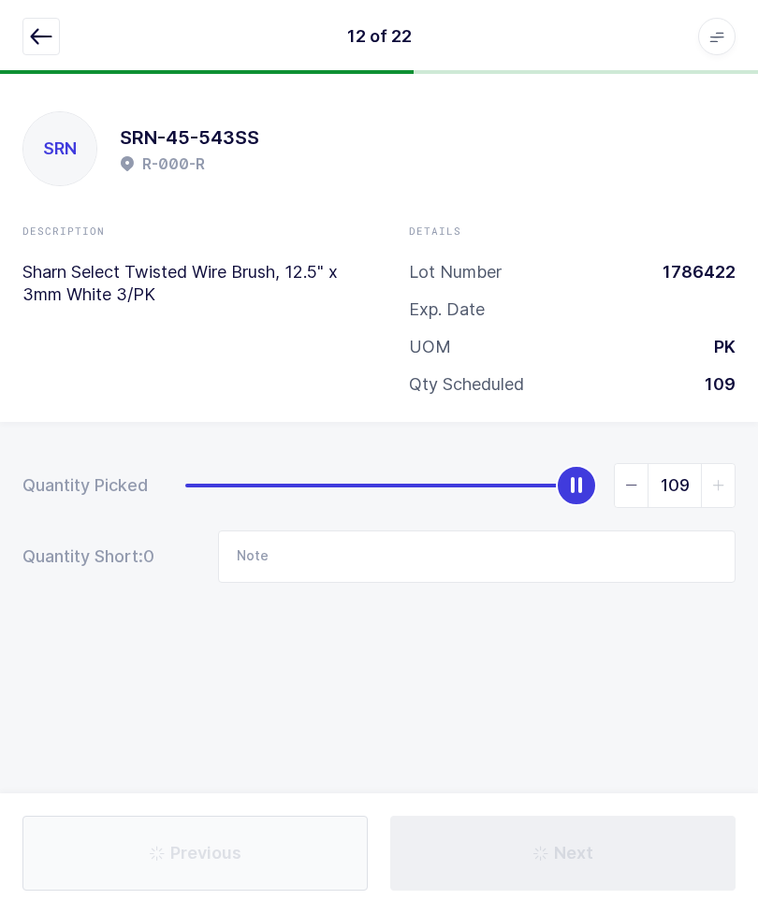
click at [37, 34] on icon "button" at bounding box center [41, 37] width 22 height 22
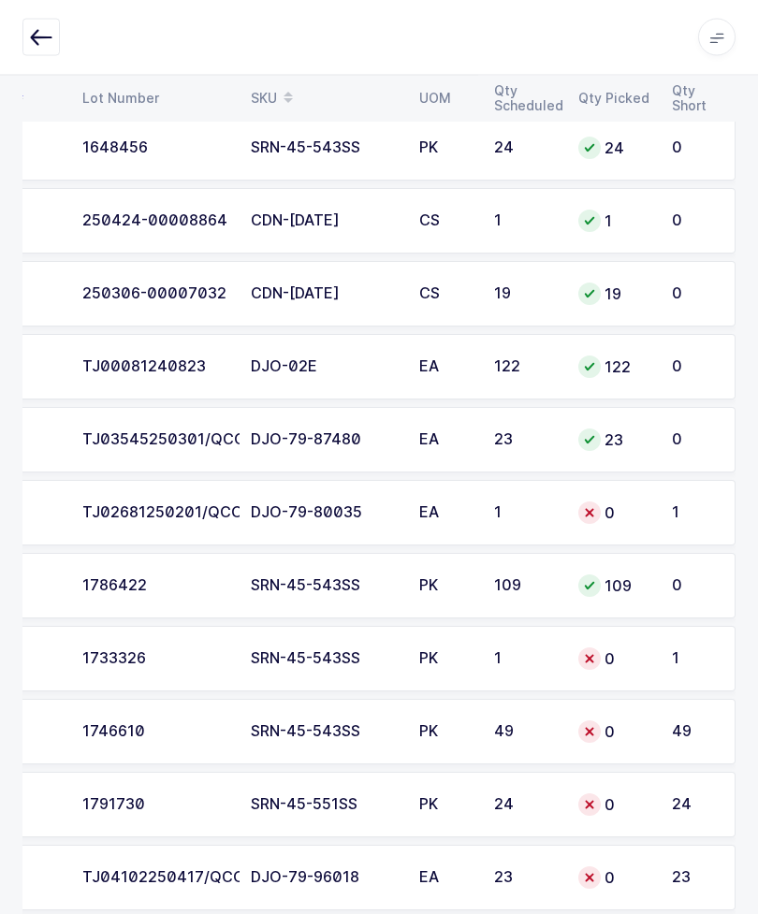
scroll to position [1054, 0]
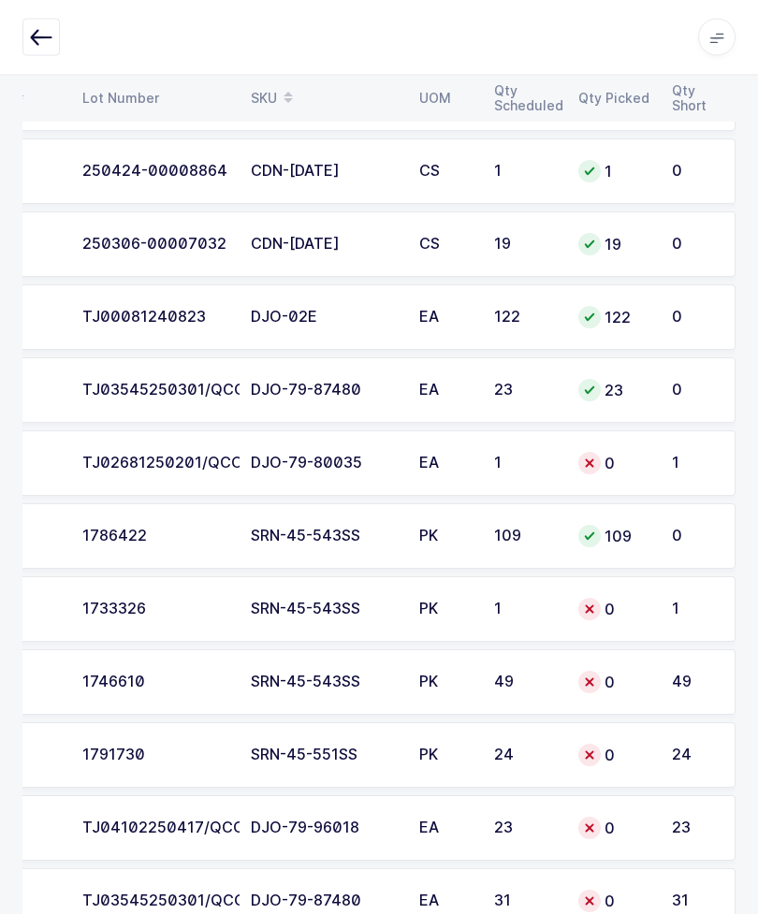
click at [491, 745] on td "24" at bounding box center [525, 755] width 84 height 65
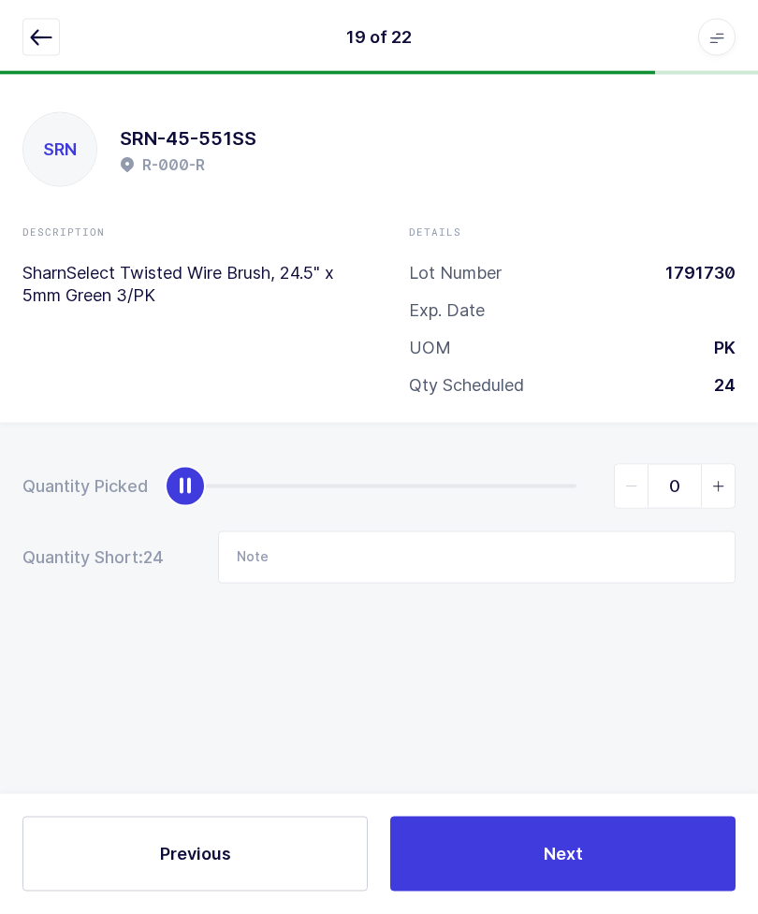
scroll to position [0, 0]
type input "24"
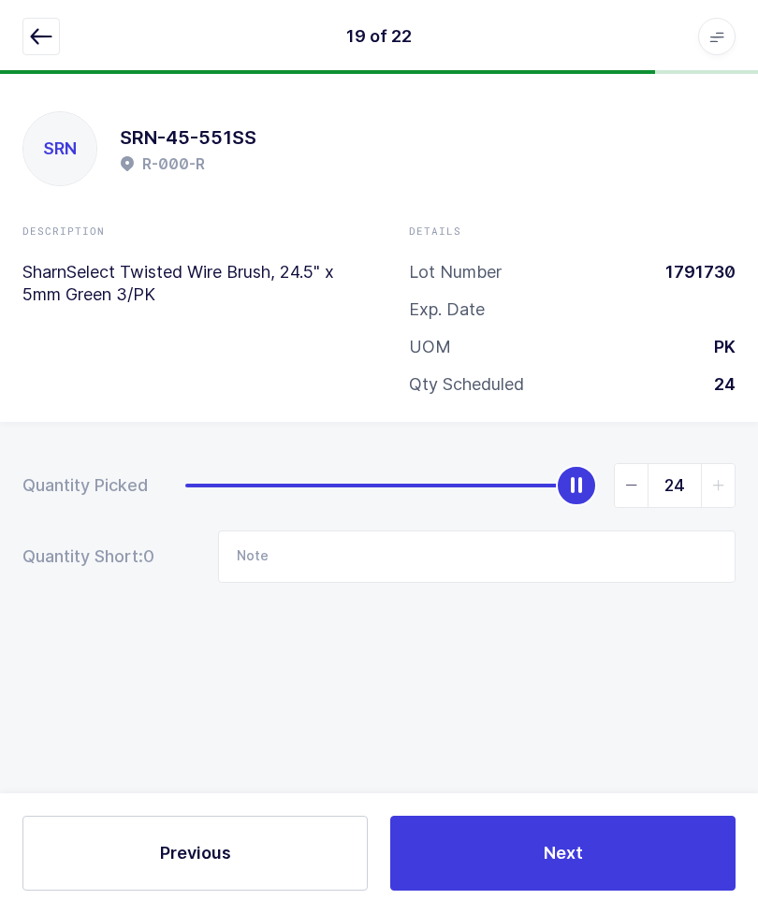
click at [42, 24] on button "button" at bounding box center [40, 37] width 37 height 37
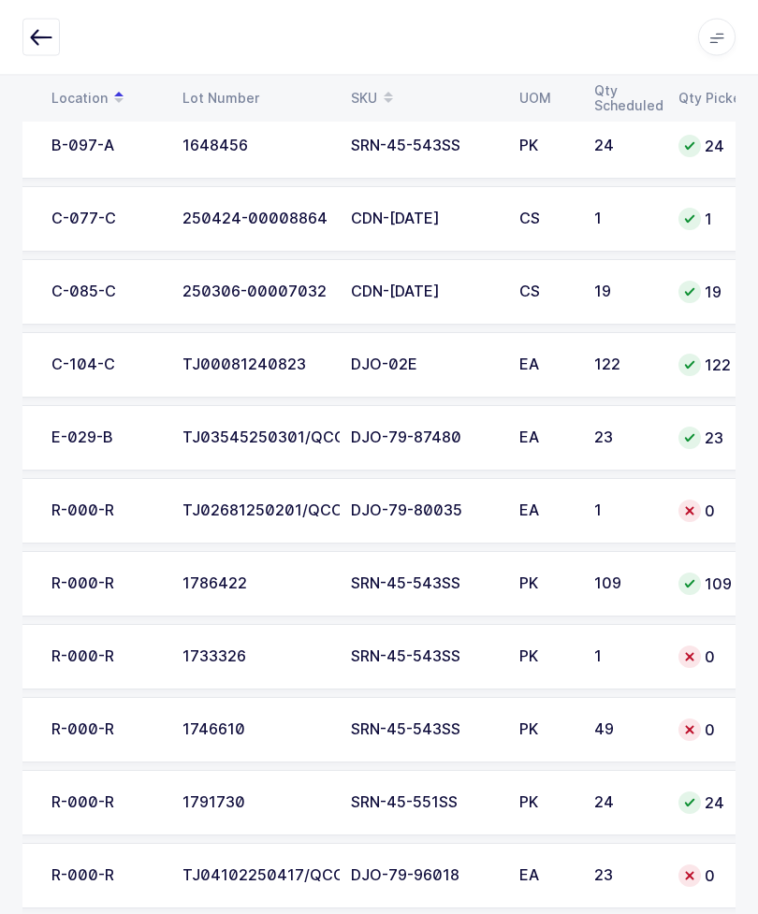
scroll to position [1007, 0]
click at [666, 651] on td "1" at bounding box center [625, 656] width 84 height 65
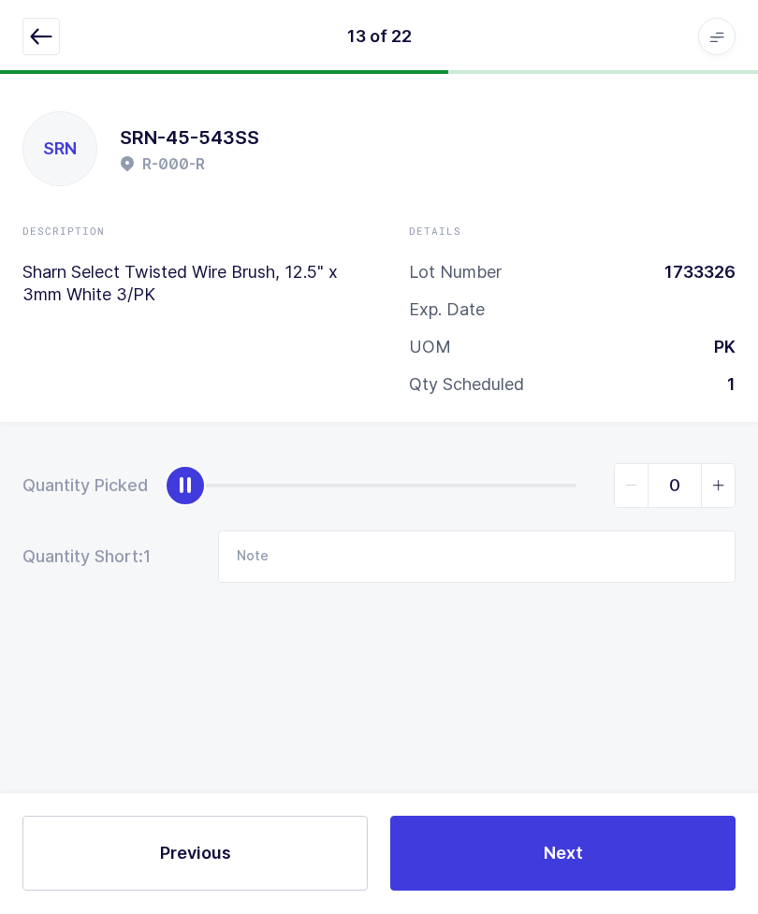
click at [40, 35] on icon "button" at bounding box center [41, 37] width 22 height 22
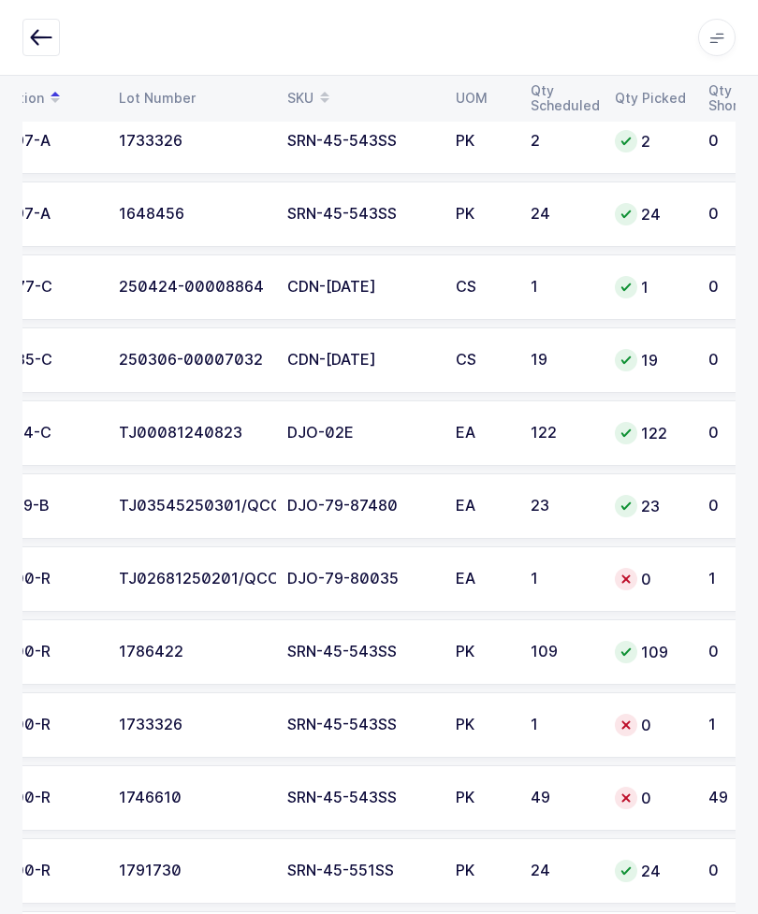
scroll to position [1054, 0]
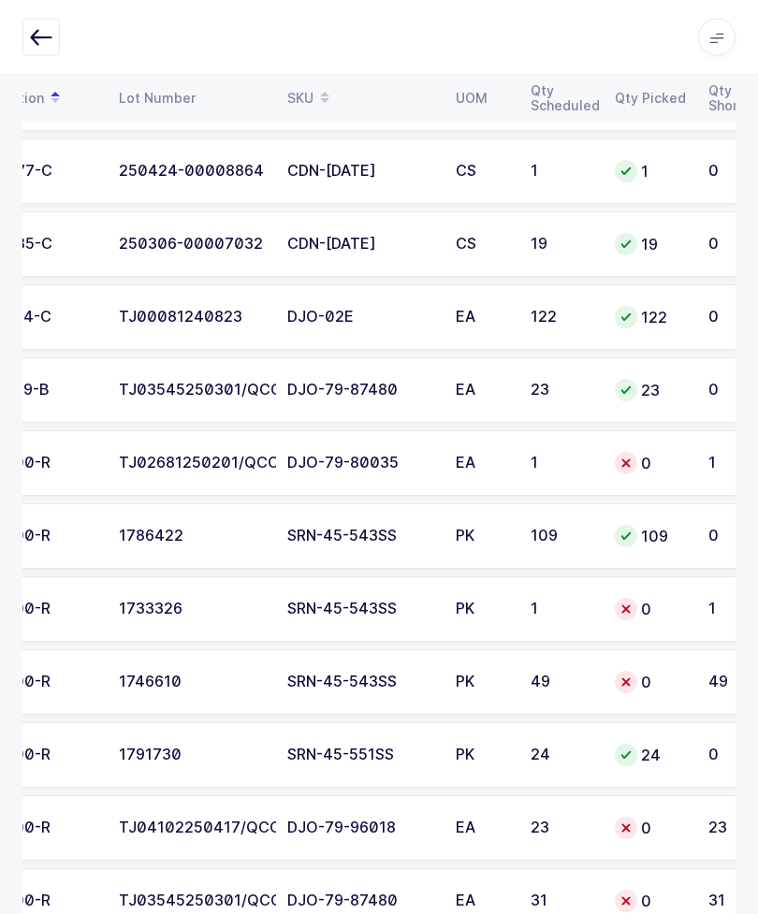
click at [675, 611] on div "0" at bounding box center [649, 610] width 71 height 22
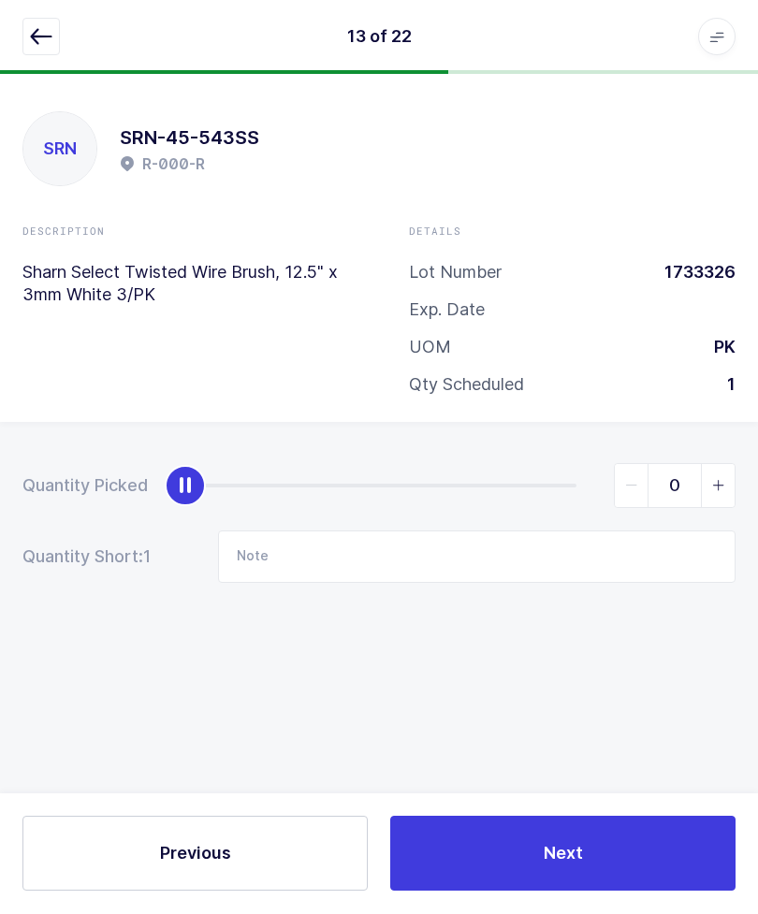
click at [724, 493] on span "slider between 0 and 1" at bounding box center [718, 486] width 34 height 43
type input "1"
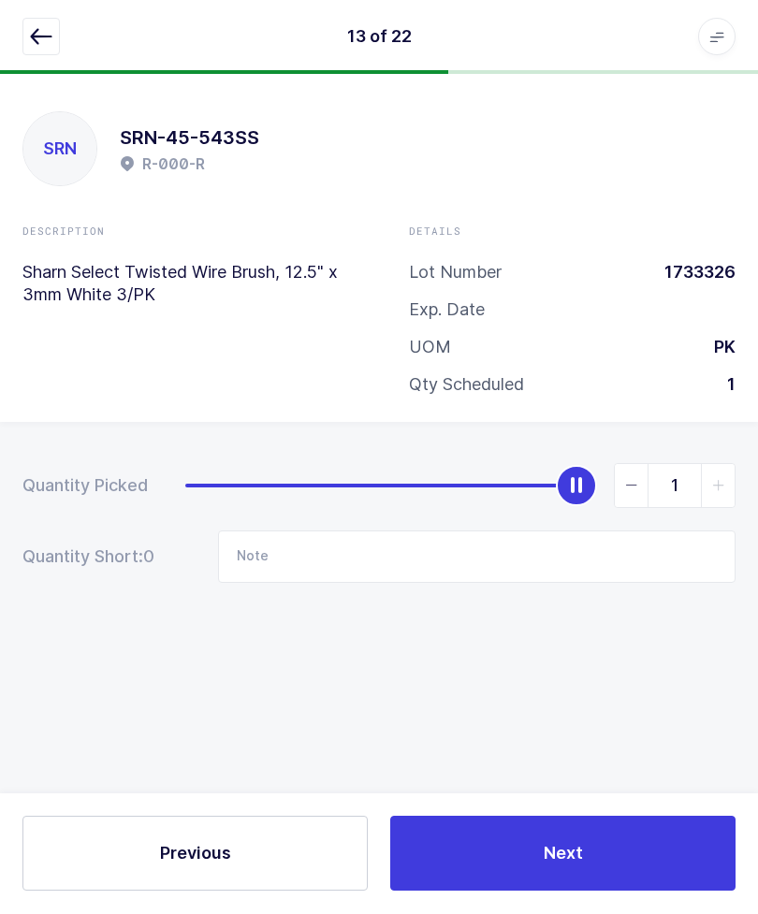
click at [56, 26] on button "button" at bounding box center [40, 37] width 37 height 37
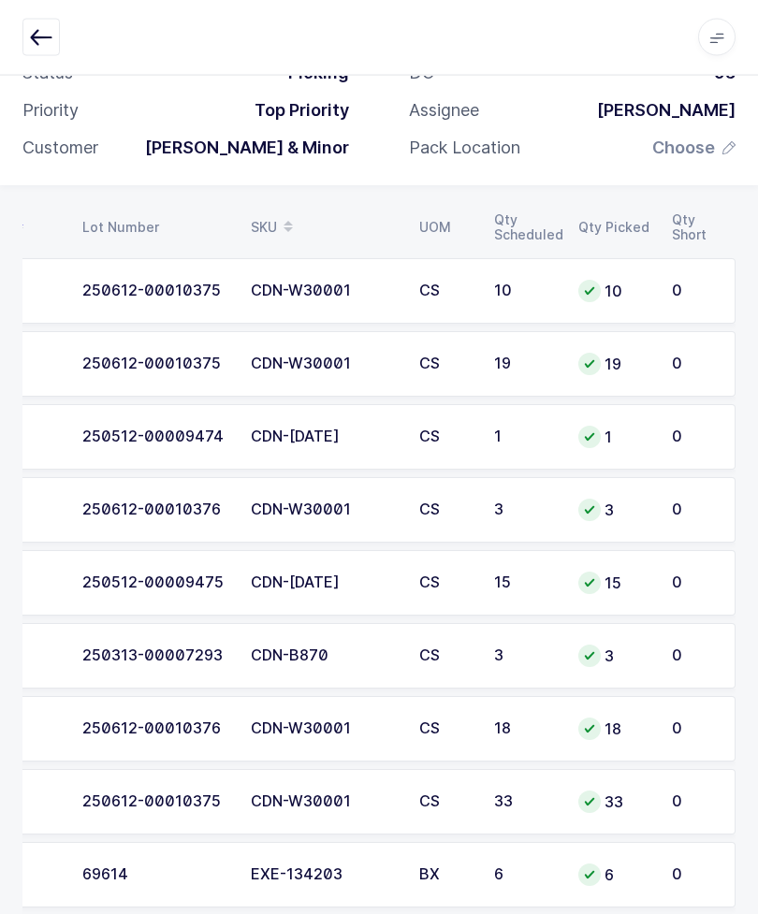
scroll to position [97, 0]
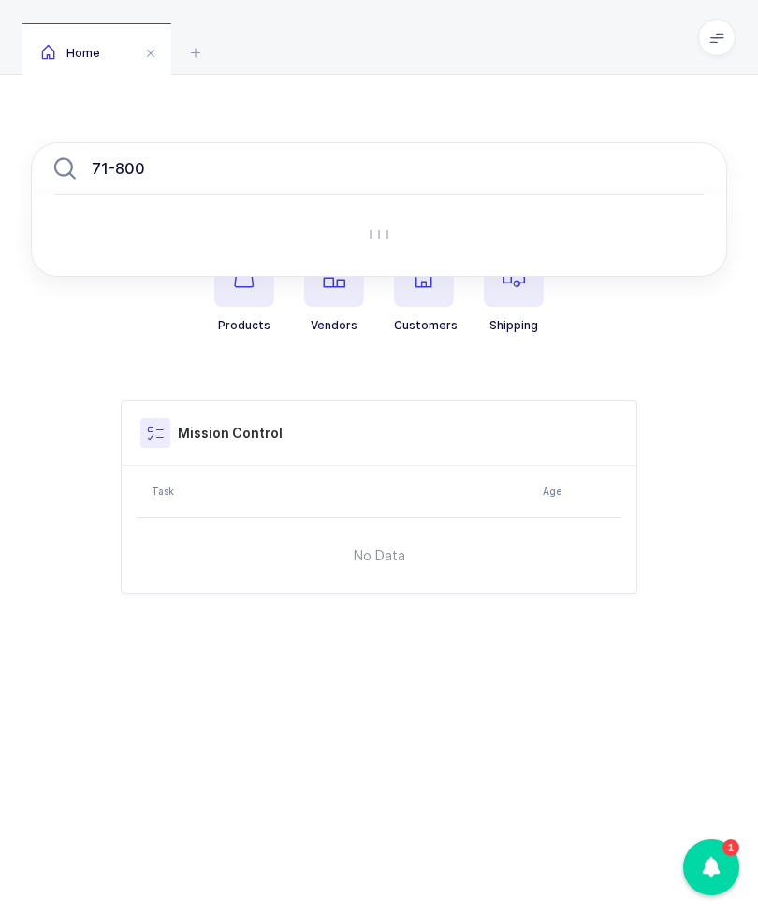
type input "71-8003"
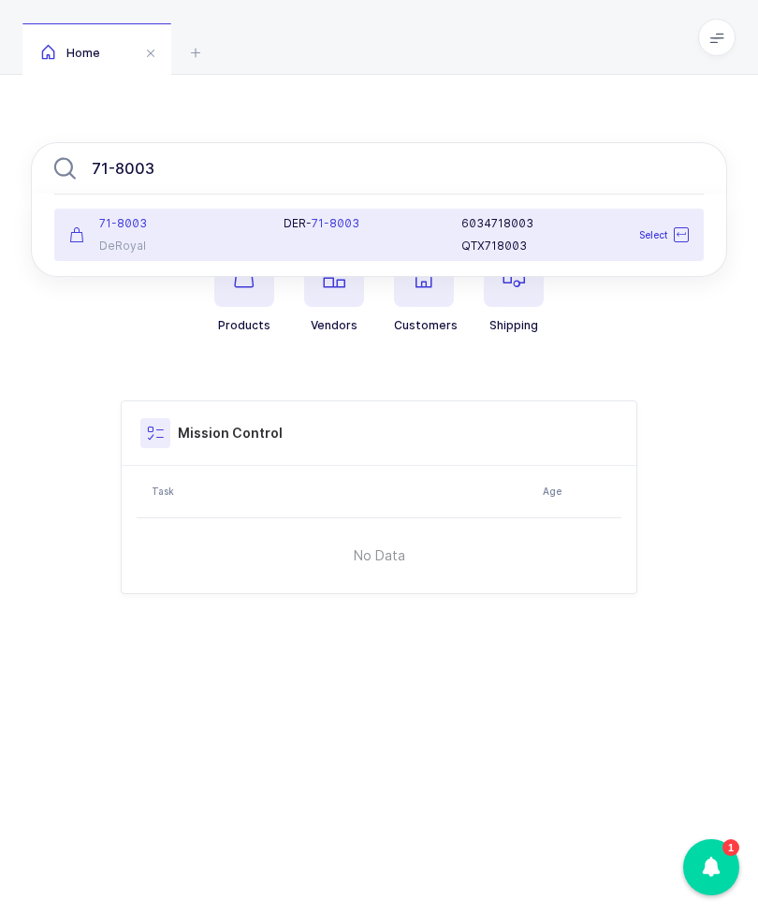
click at [140, 233] on div "71-8003 DeRoyal" at bounding box center [165, 234] width 214 height 37
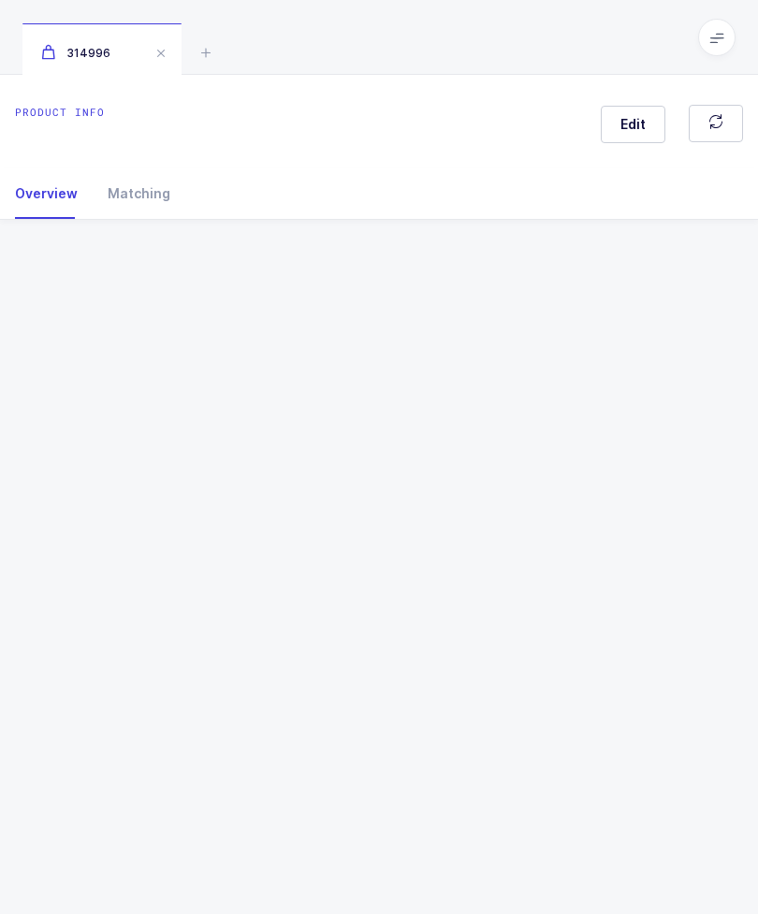
click at [169, 51] on div "314996" at bounding box center [101, 49] width 159 height 52
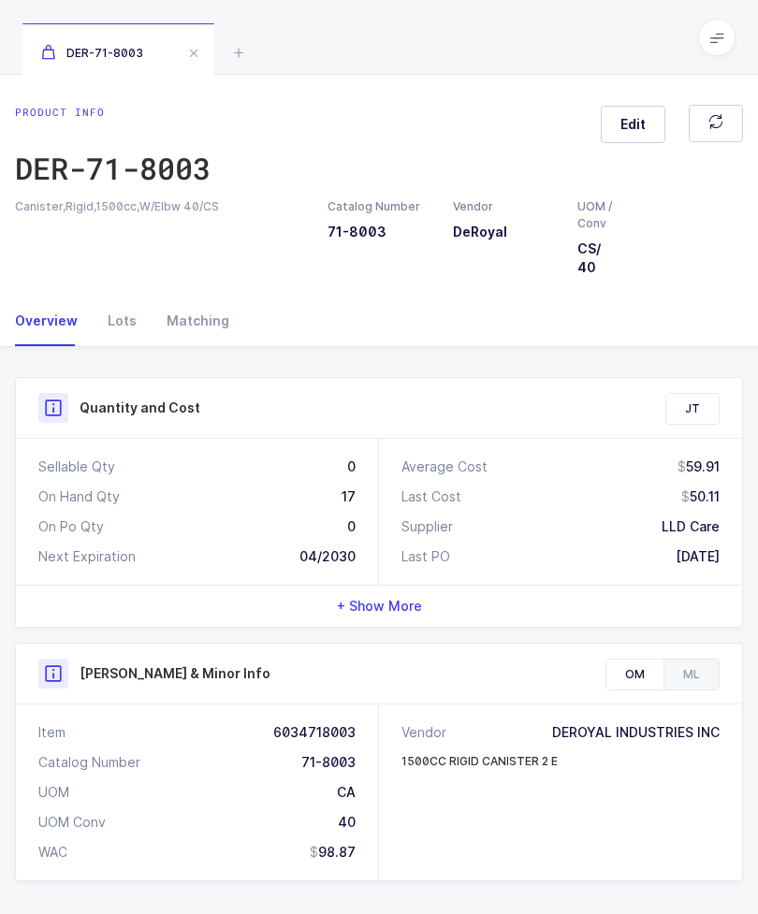
click at [137, 321] on div "Lots" at bounding box center [122, 321] width 59 height 51
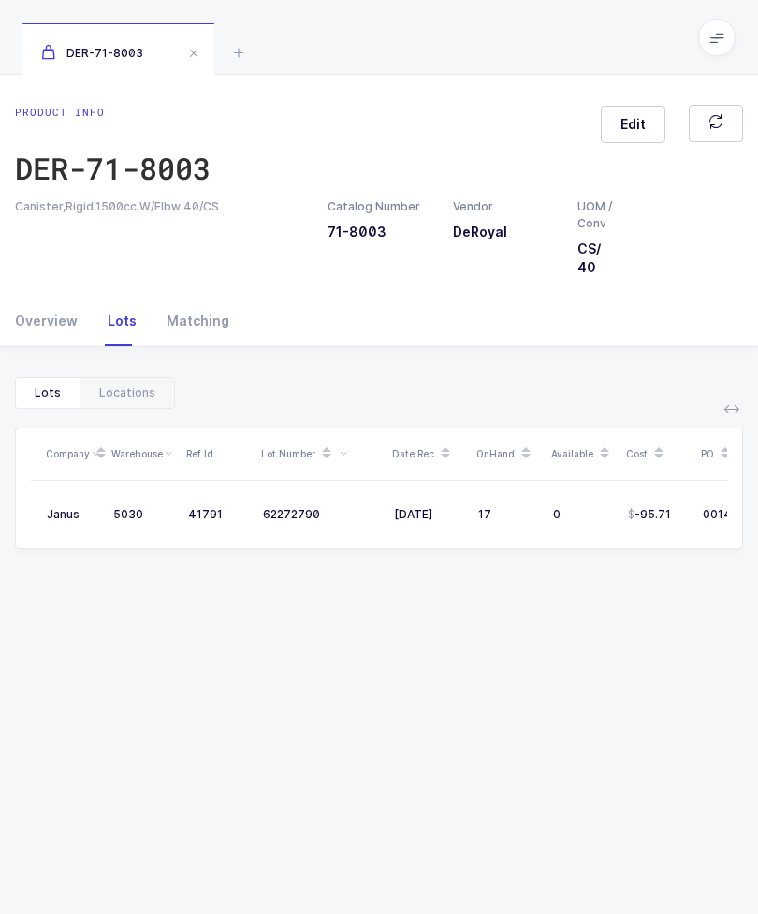
click at [97, 380] on div "Locations" at bounding box center [127, 393] width 94 height 30
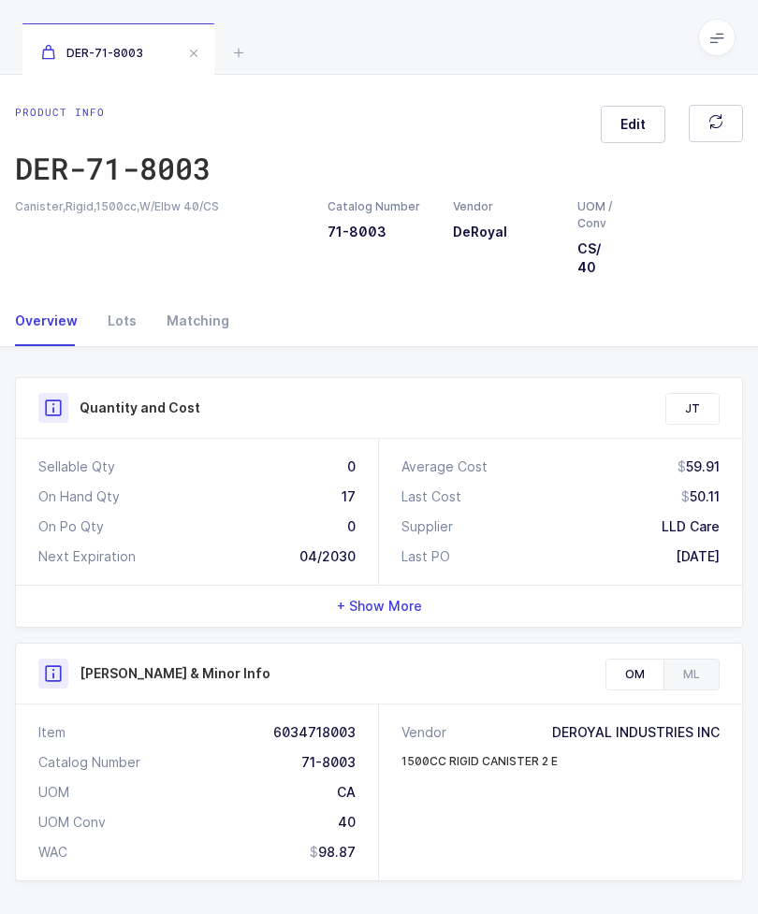
click at [186, 50] on span at bounding box center [193, 53] width 22 height 22
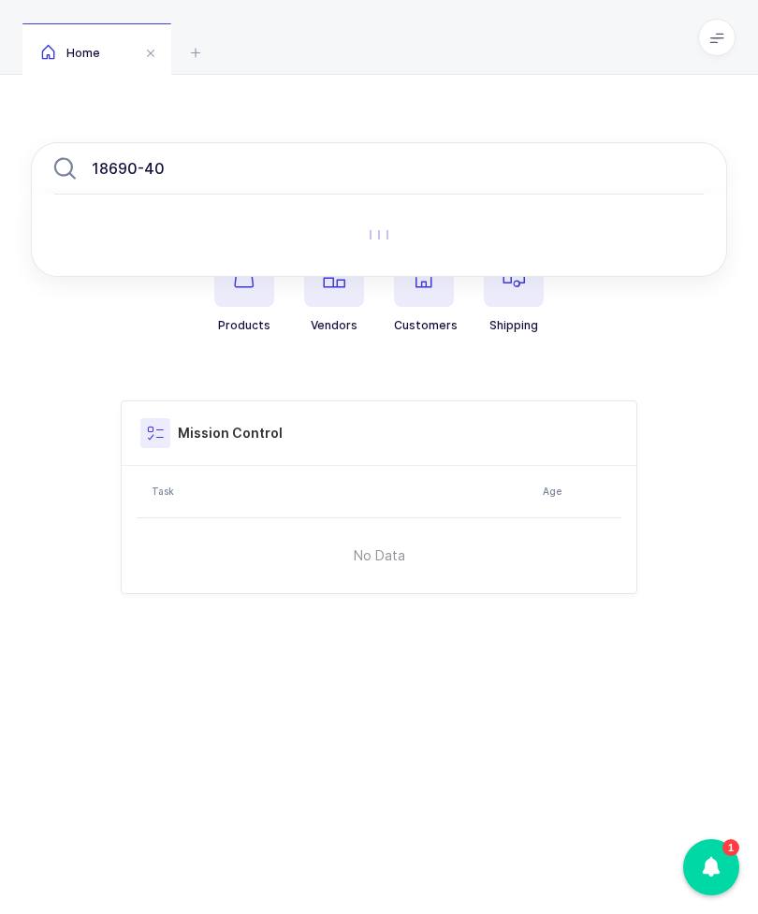
type input "18690-400"
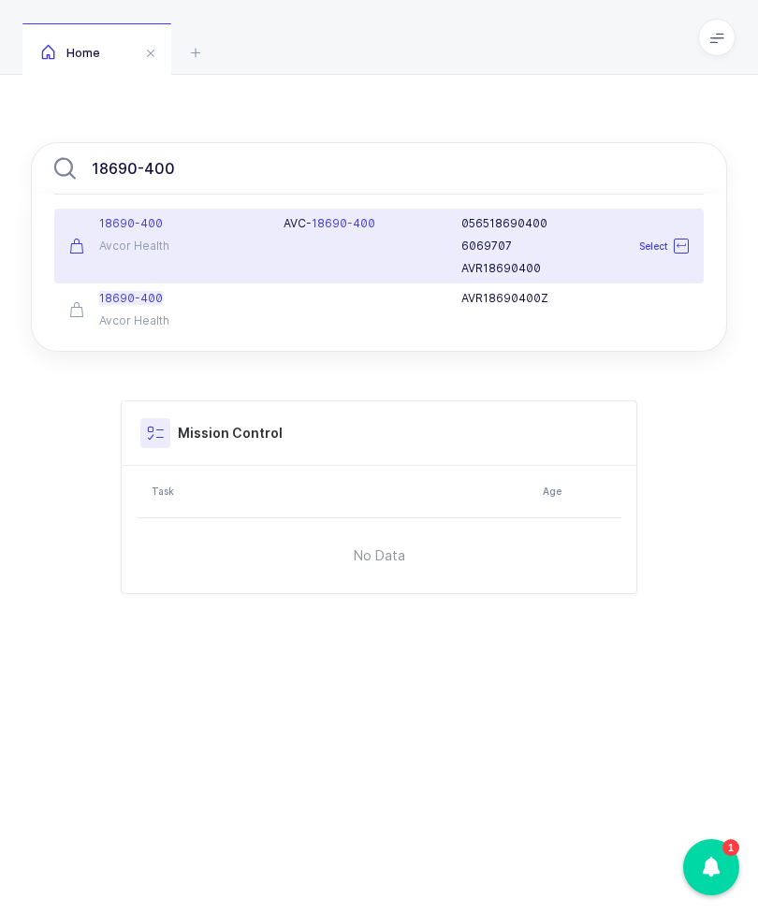
click at [301, 244] on div "AVC- 18690-400" at bounding box center [361, 246] width 179 height 60
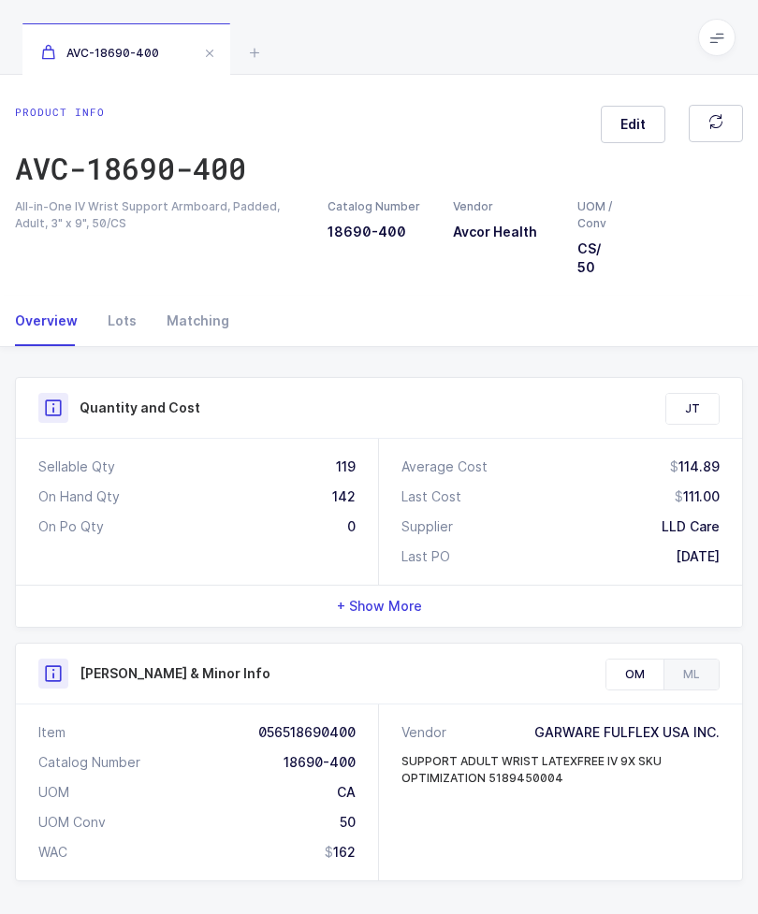
click at [137, 316] on div "Lots" at bounding box center [122, 321] width 59 height 51
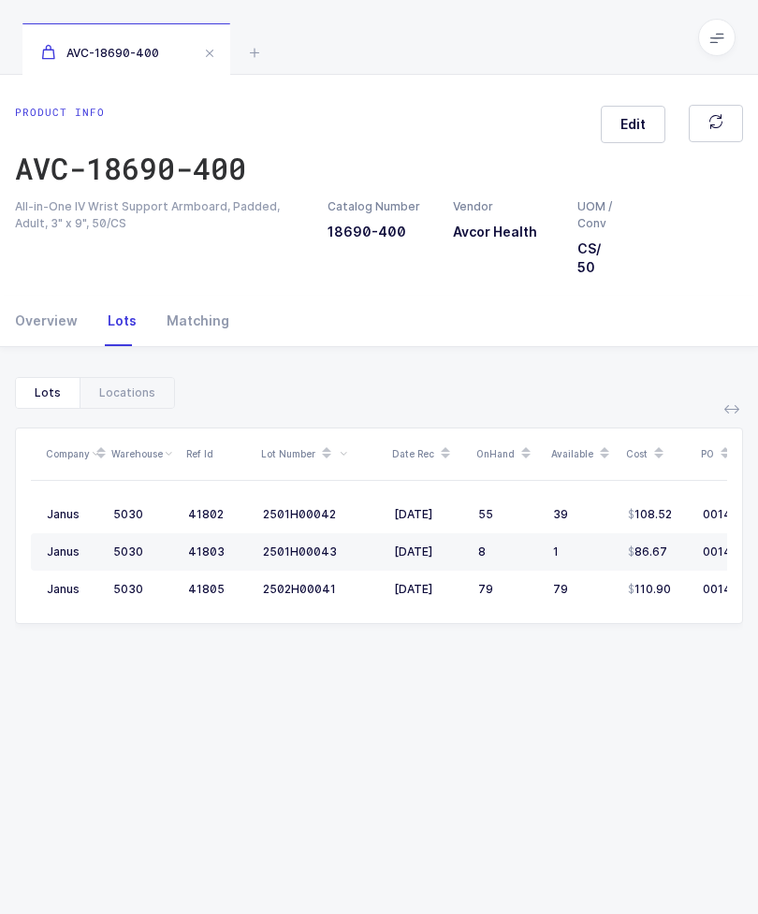
click at [166, 378] on div "Locations" at bounding box center [127, 393] width 94 height 30
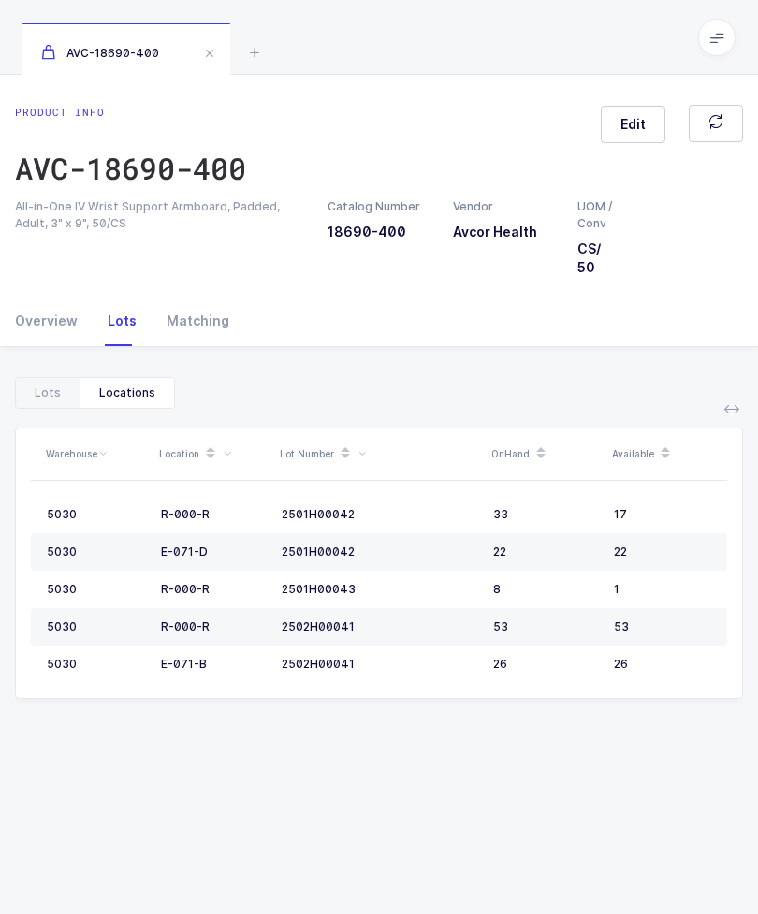
click at [210, 43] on span at bounding box center [209, 53] width 22 height 22
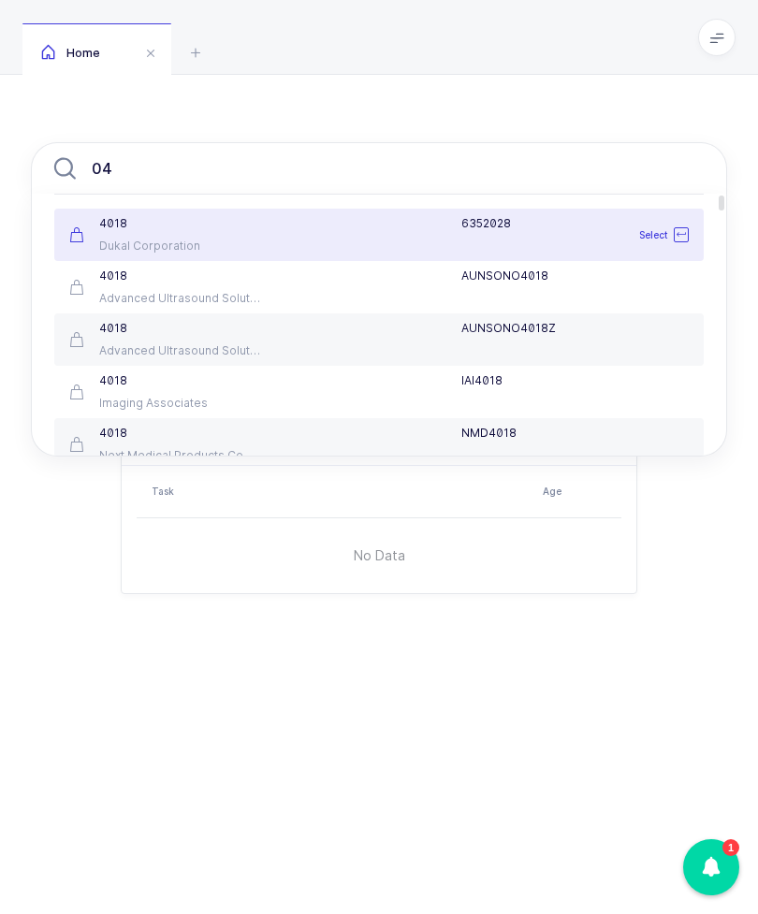
type input "0"
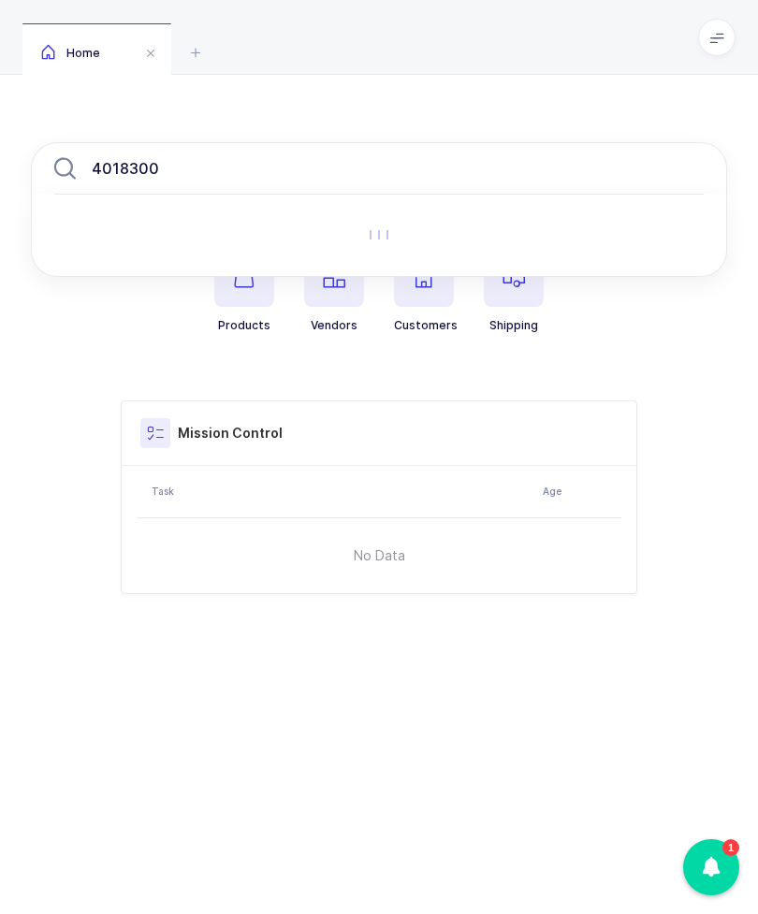
type input "40183000"
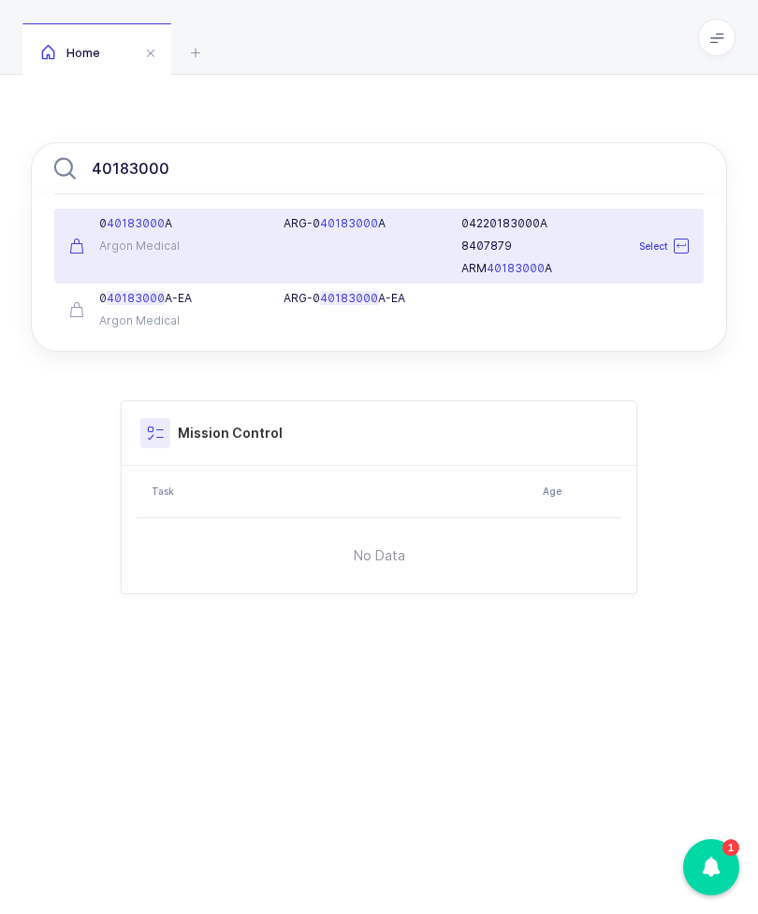
click at [213, 234] on div "0 40183000 A Argon Medical" at bounding box center [165, 246] width 214 height 60
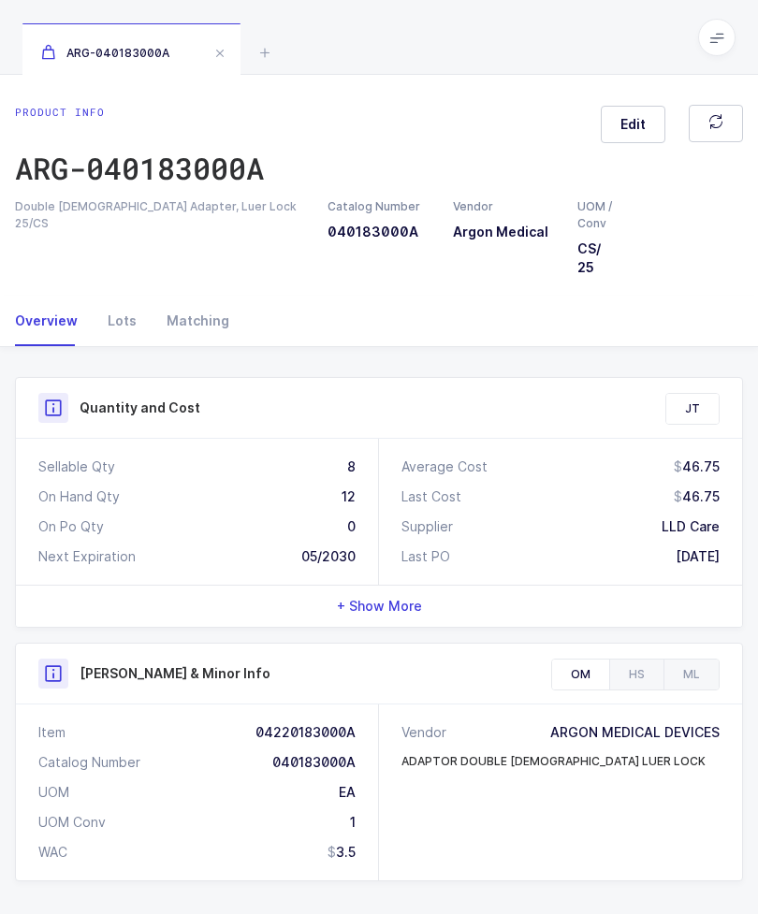
click at [111, 317] on div "Lots" at bounding box center [122, 321] width 59 height 51
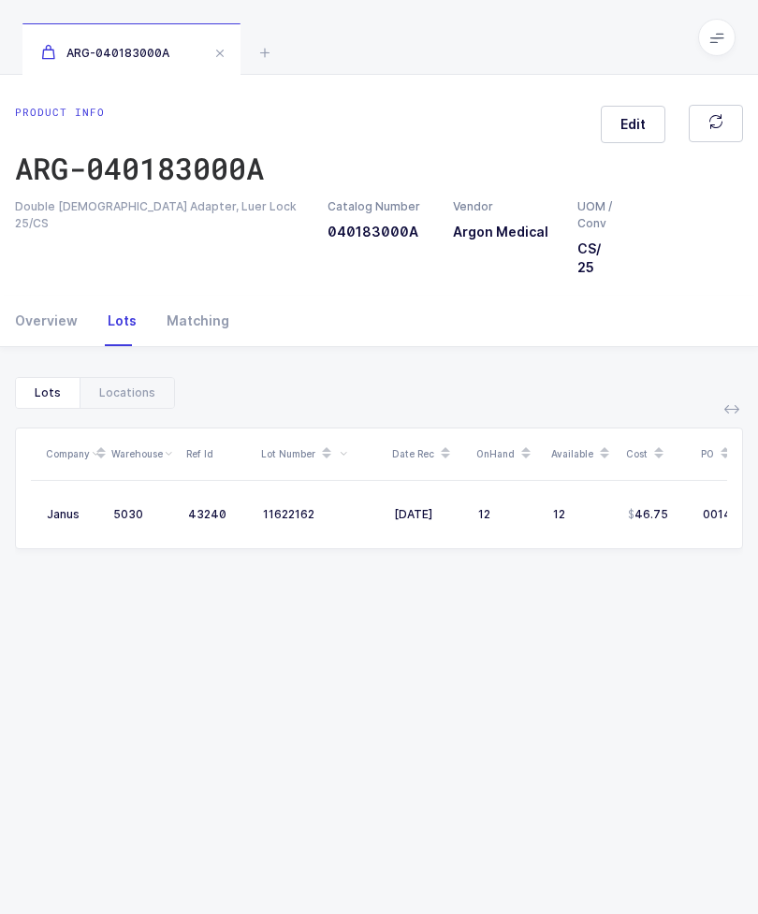
click at [142, 398] on div "Locations" at bounding box center [127, 393] width 94 height 30
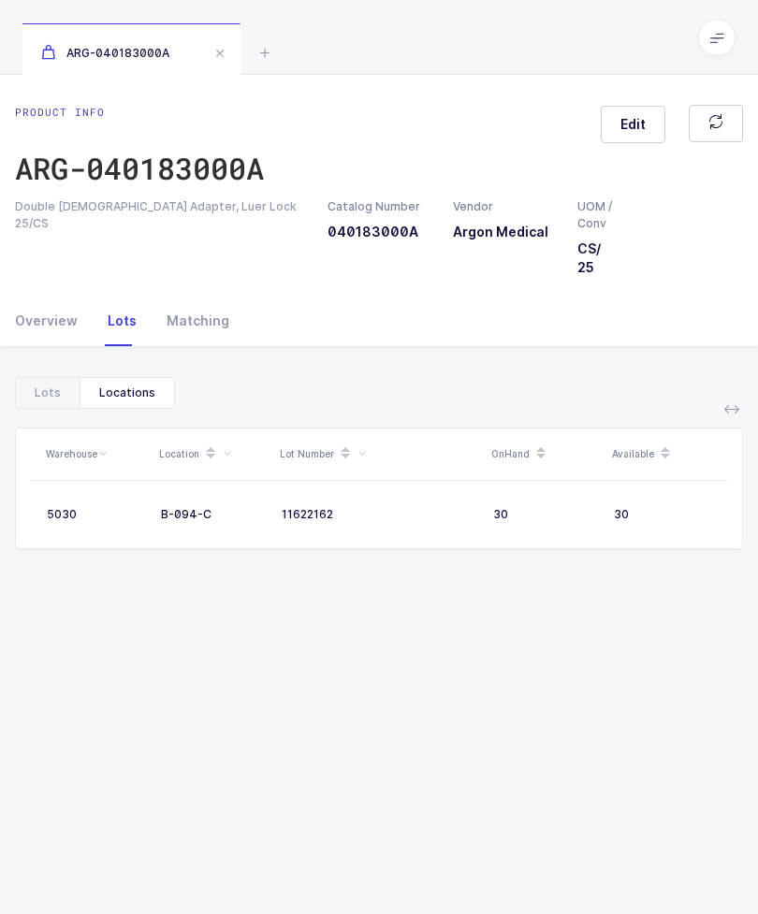
click at [209, 49] on span at bounding box center [220, 53] width 22 height 22
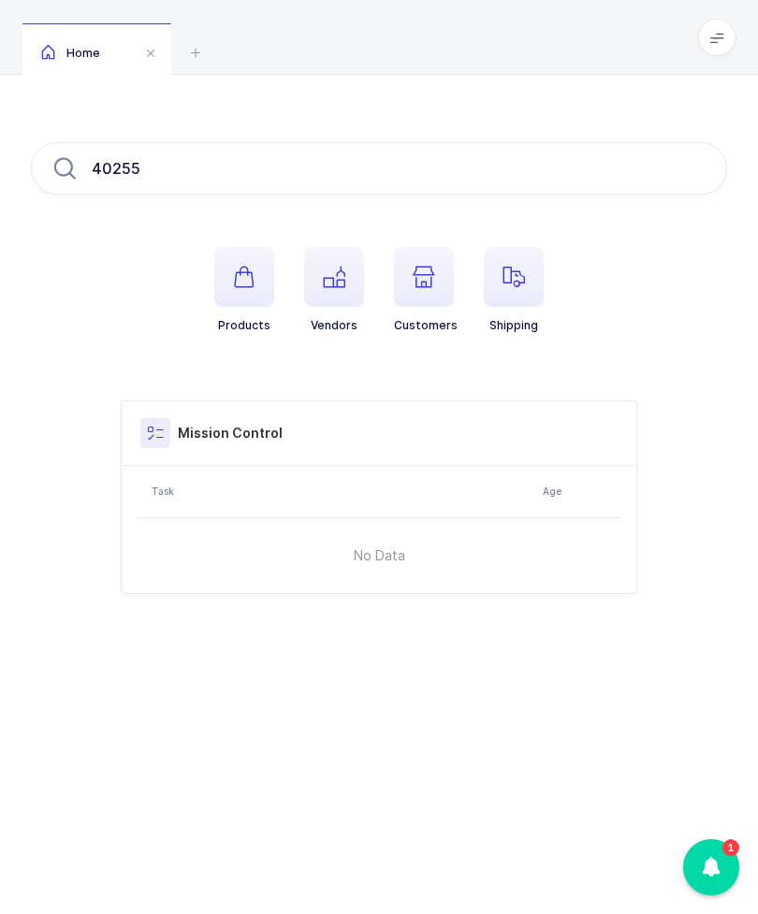
type input "402558"
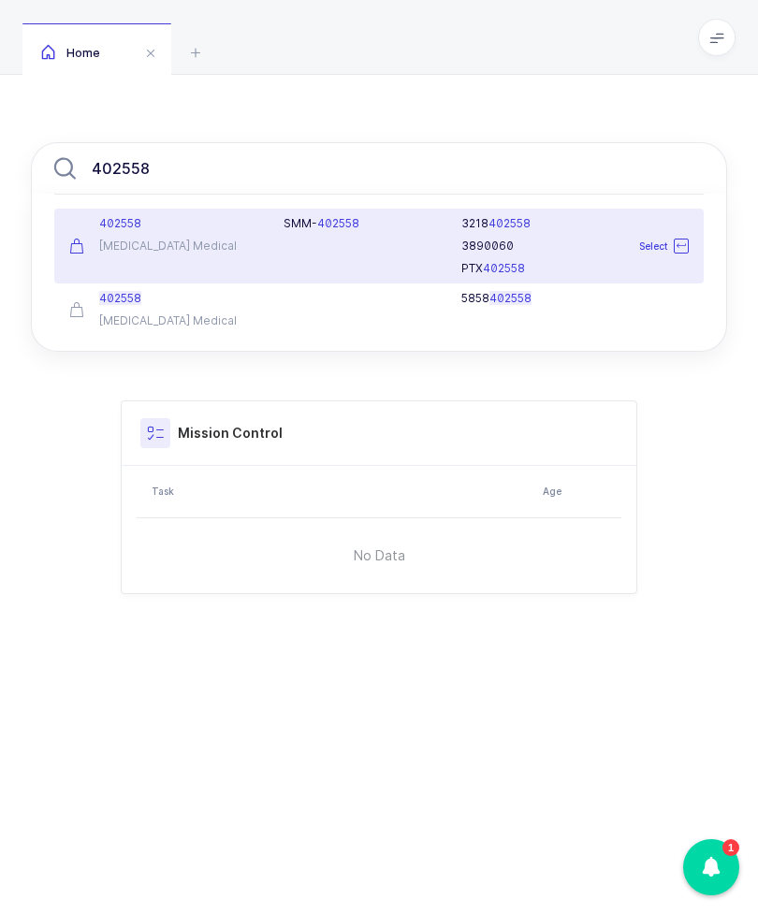
click at [333, 231] on div "SMM- 402558" at bounding box center [361, 246] width 179 height 60
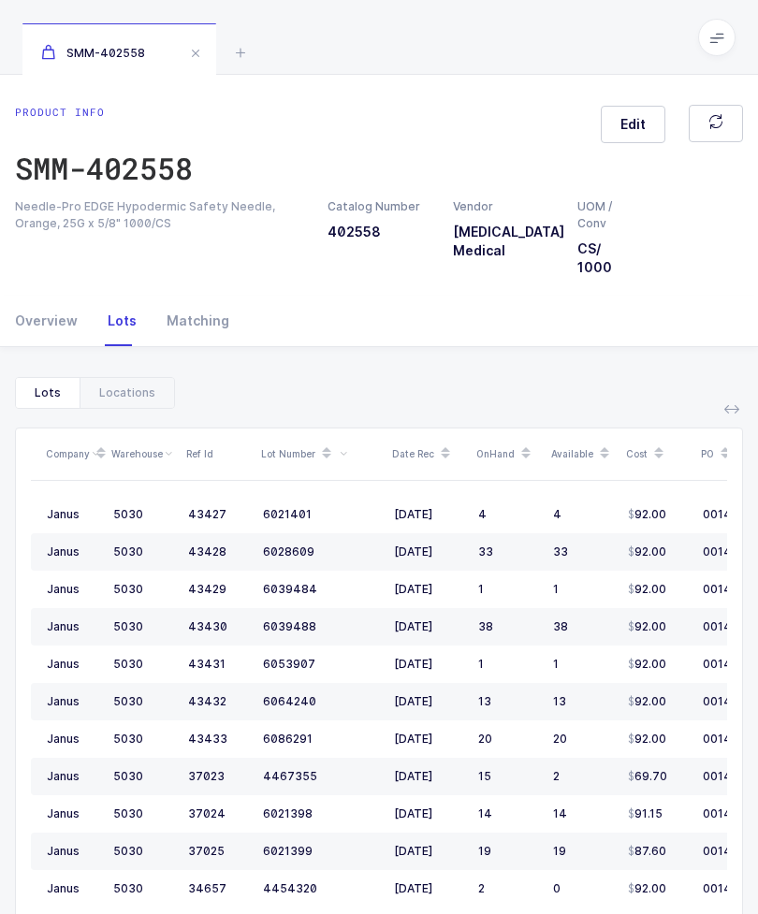
click at [152, 388] on div "Locations" at bounding box center [127, 393] width 94 height 30
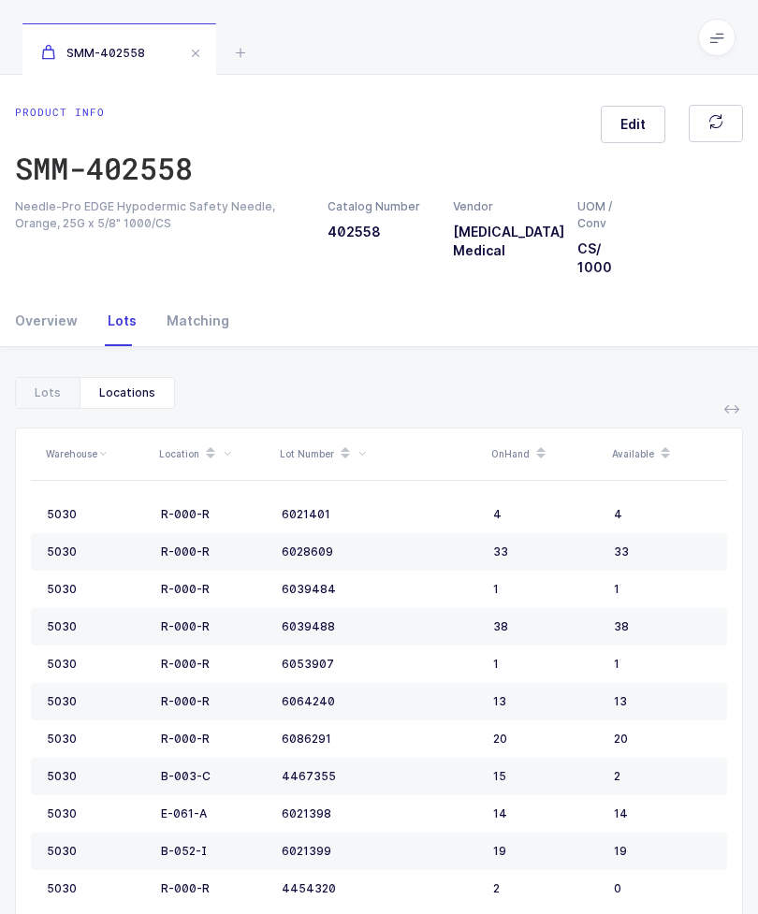
click at [199, 60] on span at bounding box center [195, 53] width 22 height 22
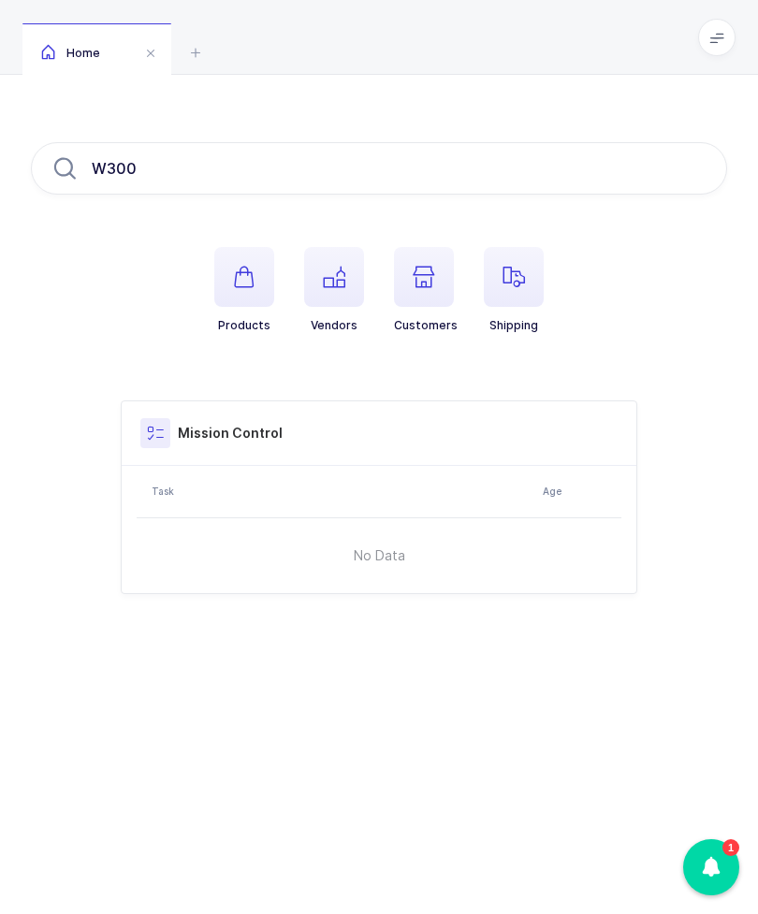
type input "W3000"
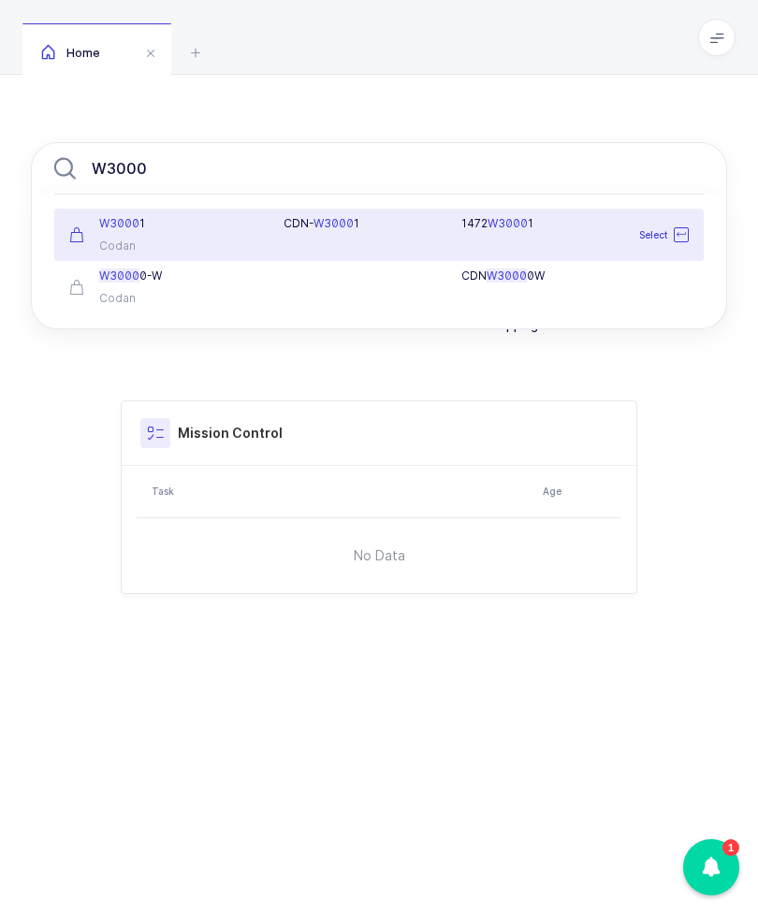
click at [148, 222] on div "W3000 1" at bounding box center [165, 223] width 192 height 15
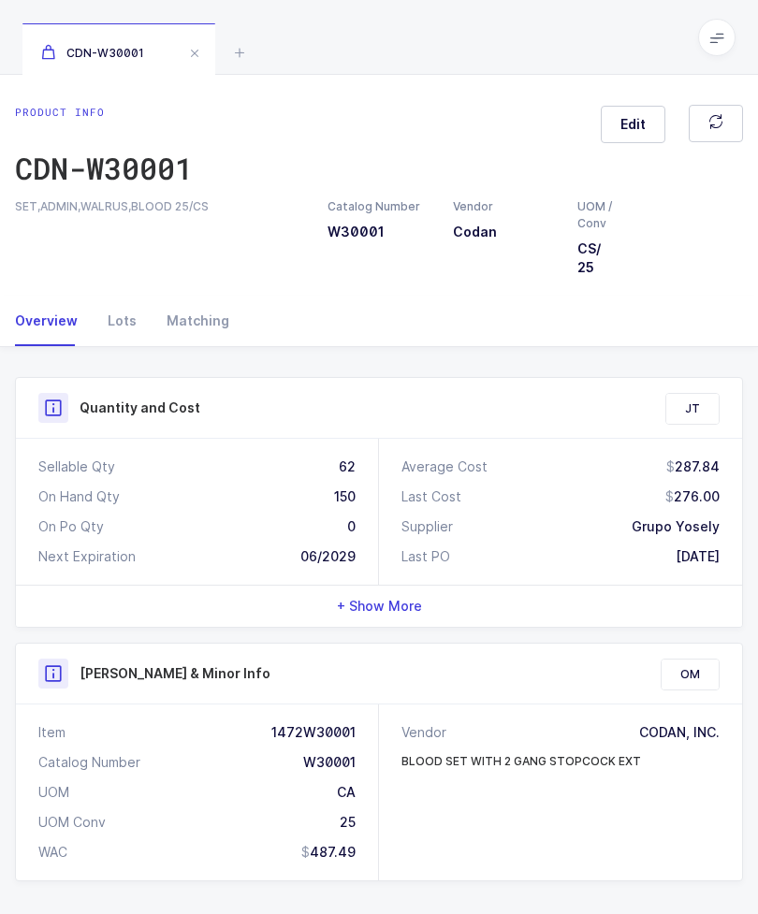
click at [122, 331] on div "Lots" at bounding box center [122, 321] width 59 height 51
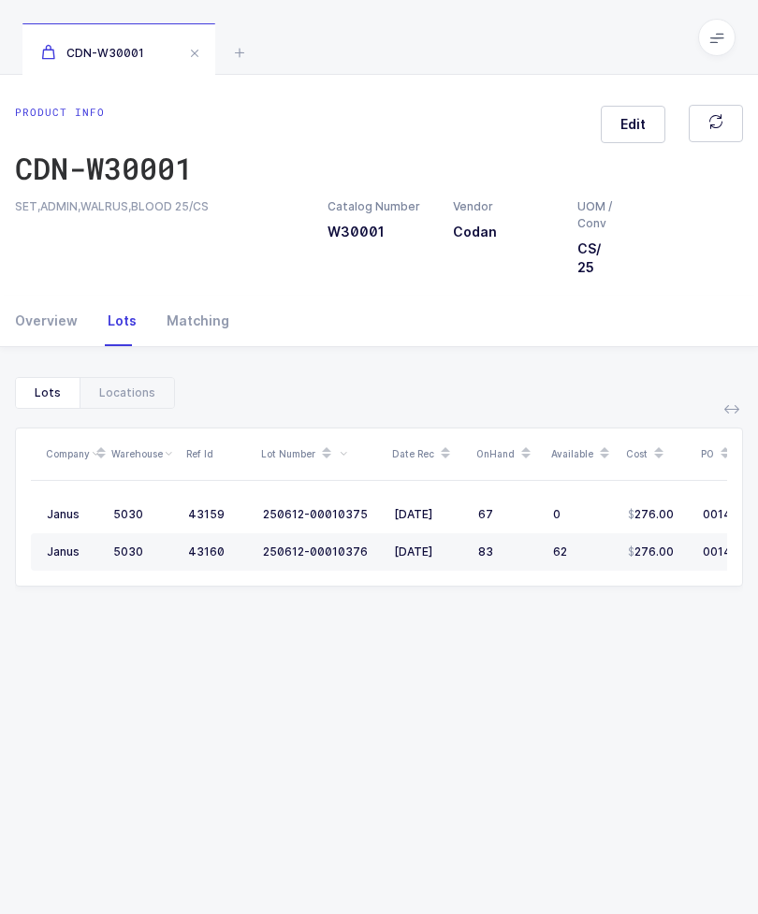
click at [131, 378] on div "Locations" at bounding box center [127, 393] width 94 height 30
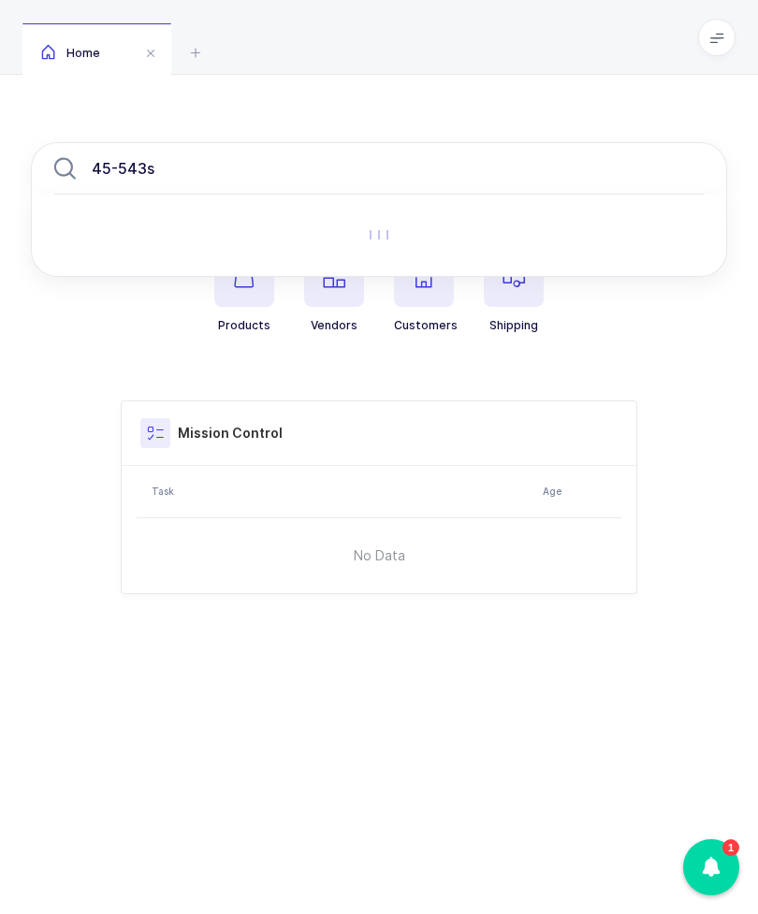
type input "45-543ss"
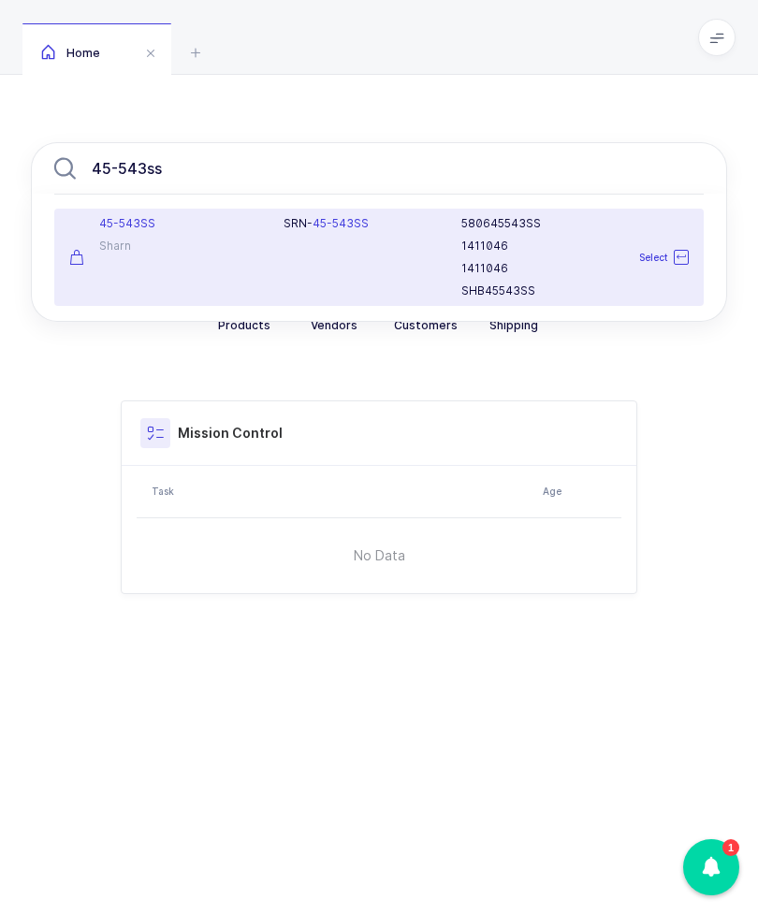
click at [391, 238] on div "SRN- 45-543SS" at bounding box center [361, 257] width 179 height 82
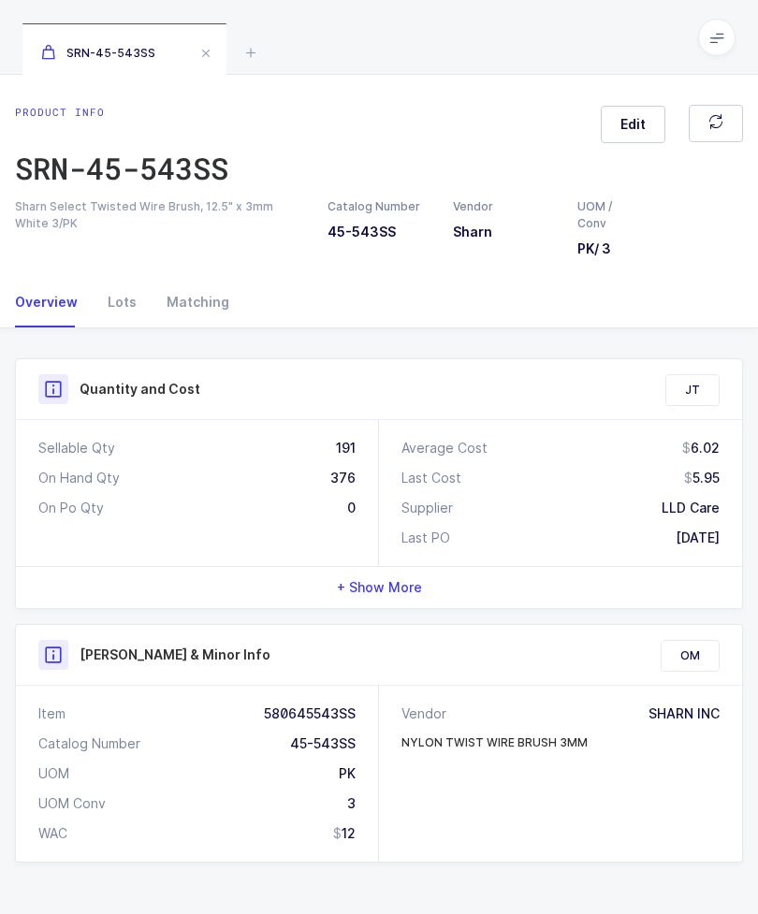
click at [121, 308] on div "Lots" at bounding box center [122, 302] width 59 height 51
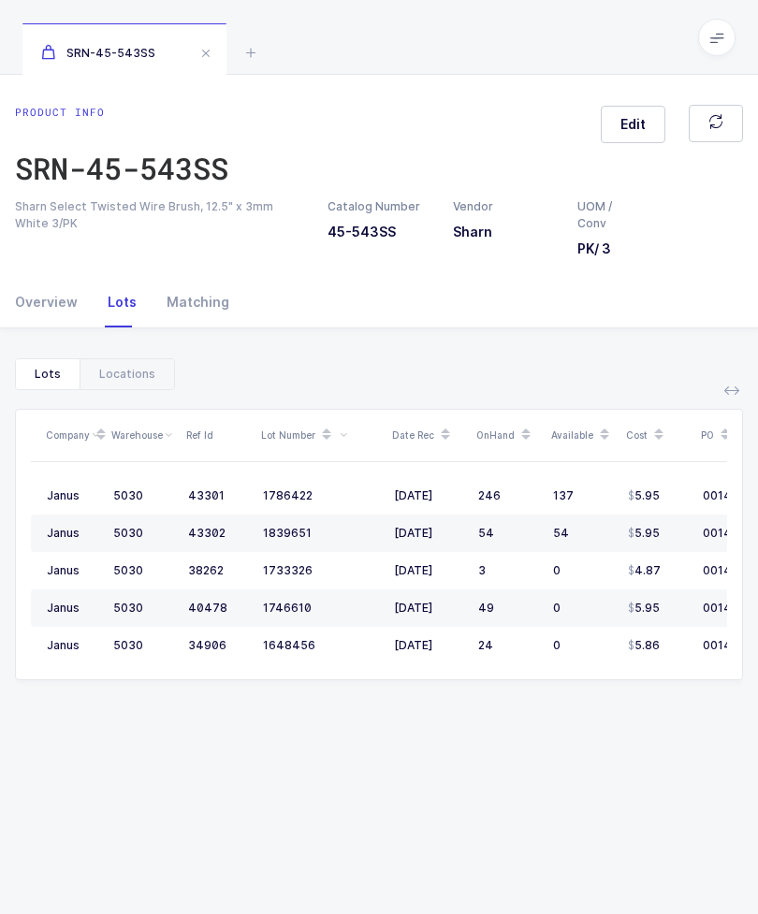
click at [127, 385] on div "Locations" at bounding box center [127, 374] width 94 height 30
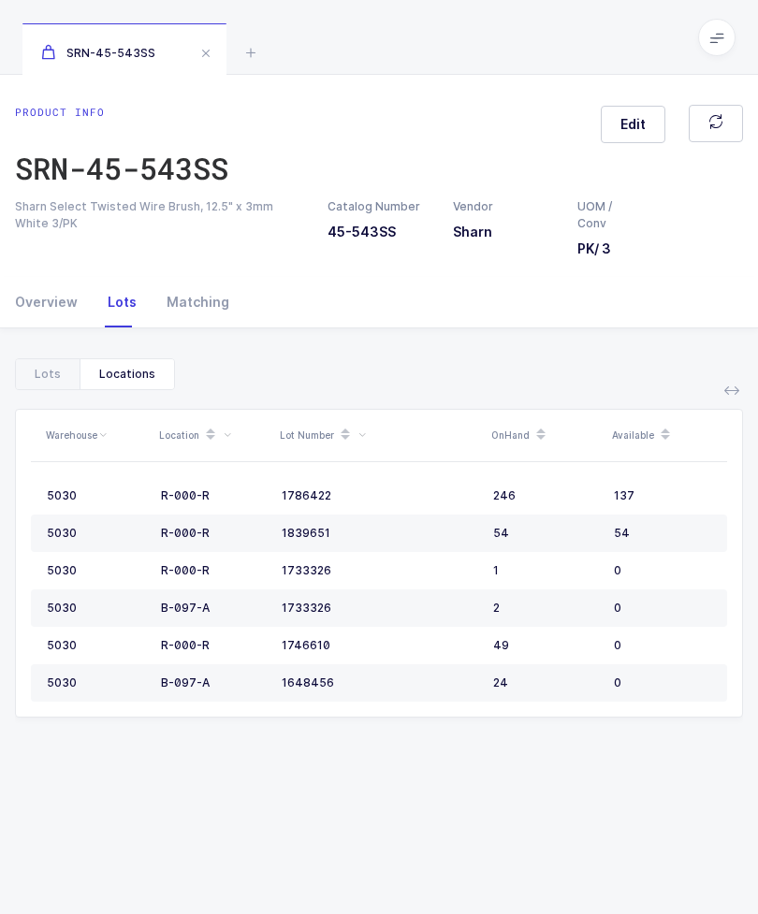
click at [342, 754] on div "Warehouse Location Lot Number OnHand Available 5030 R-000-R 1786422 246 137 503…" at bounding box center [379, 730] width 728 height 681
click at [180, 39] on div "SRN-45-543SS" at bounding box center [124, 49] width 204 height 52
click at [213, 51] on span at bounding box center [206, 53] width 22 height 22
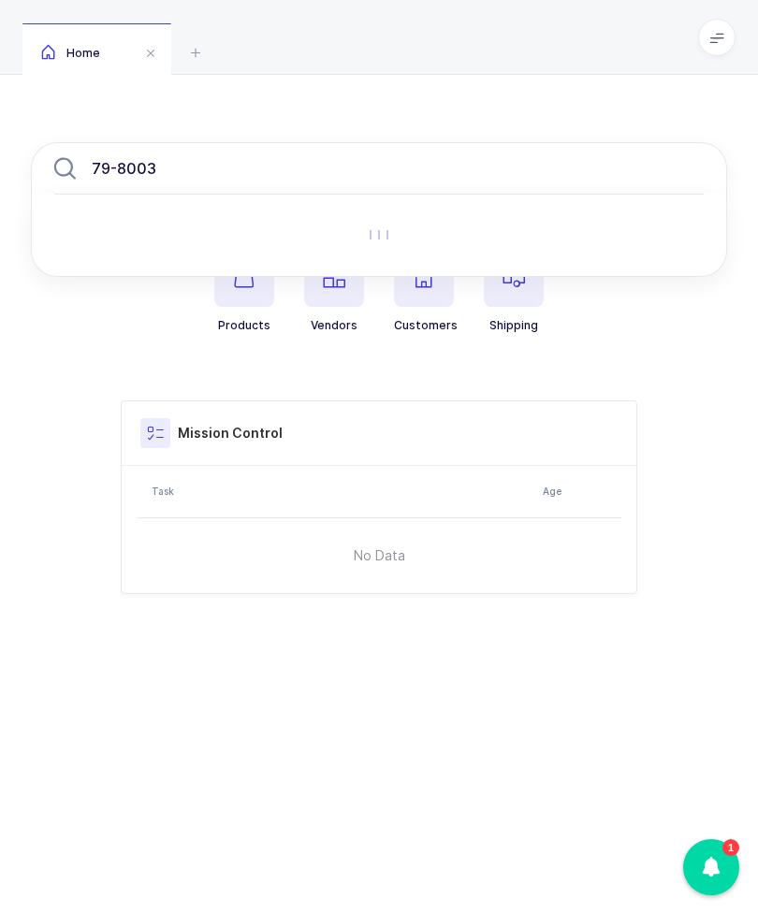
type input "79-80035"
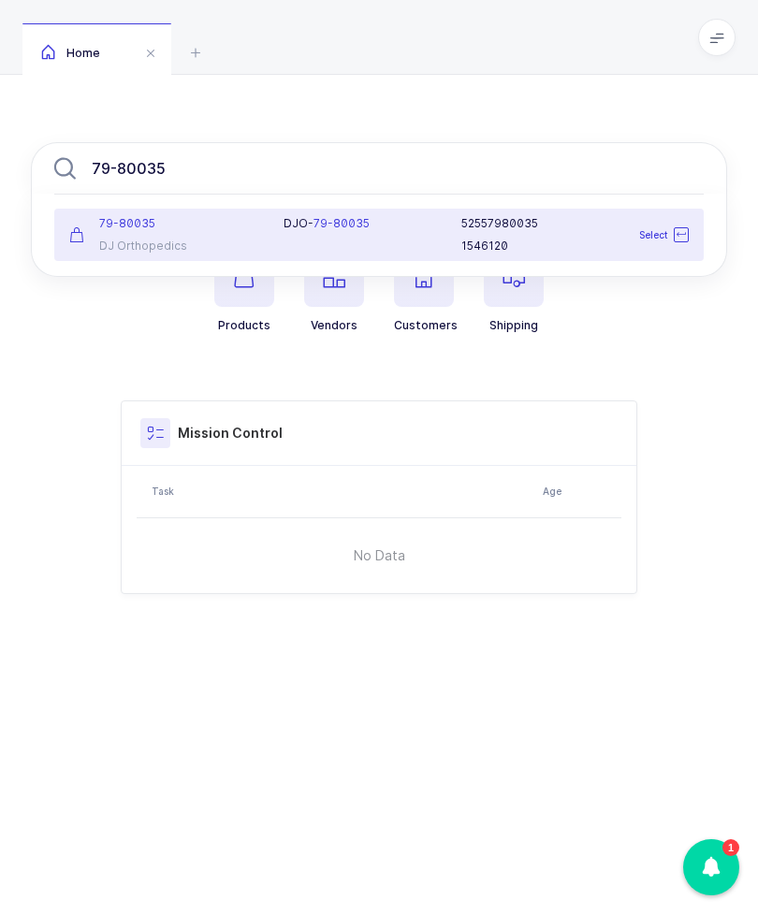
click at [136, 225] on span "79-80035" at bounding box center [127, 223] width 56 height 14
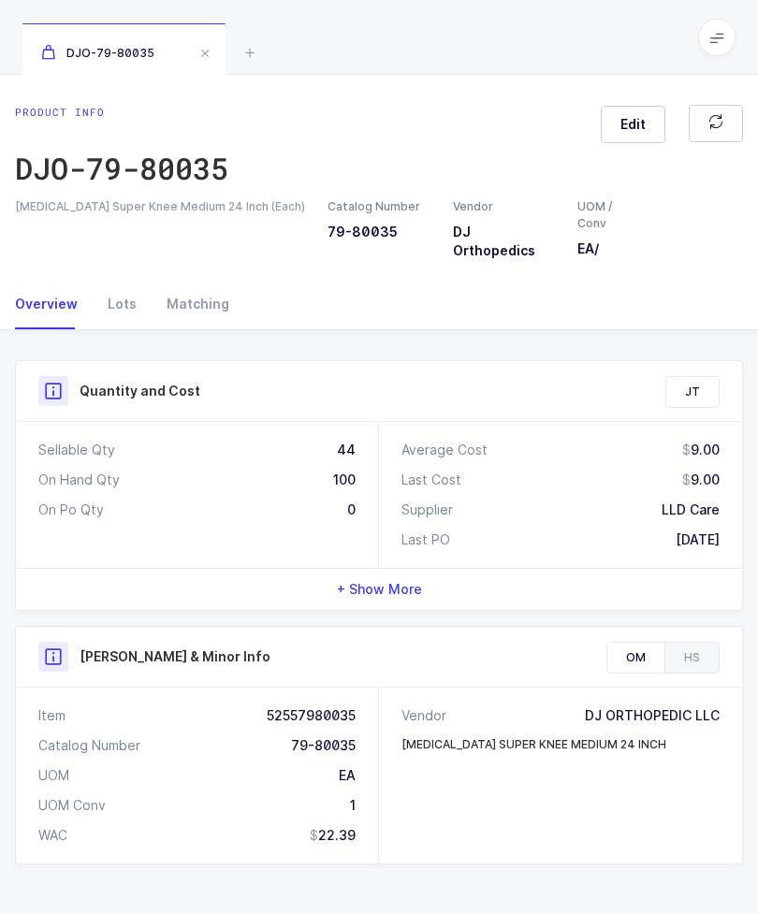
click at [119, 303] on div "Lots" at bounding box center [122, 304] width 59 height 51
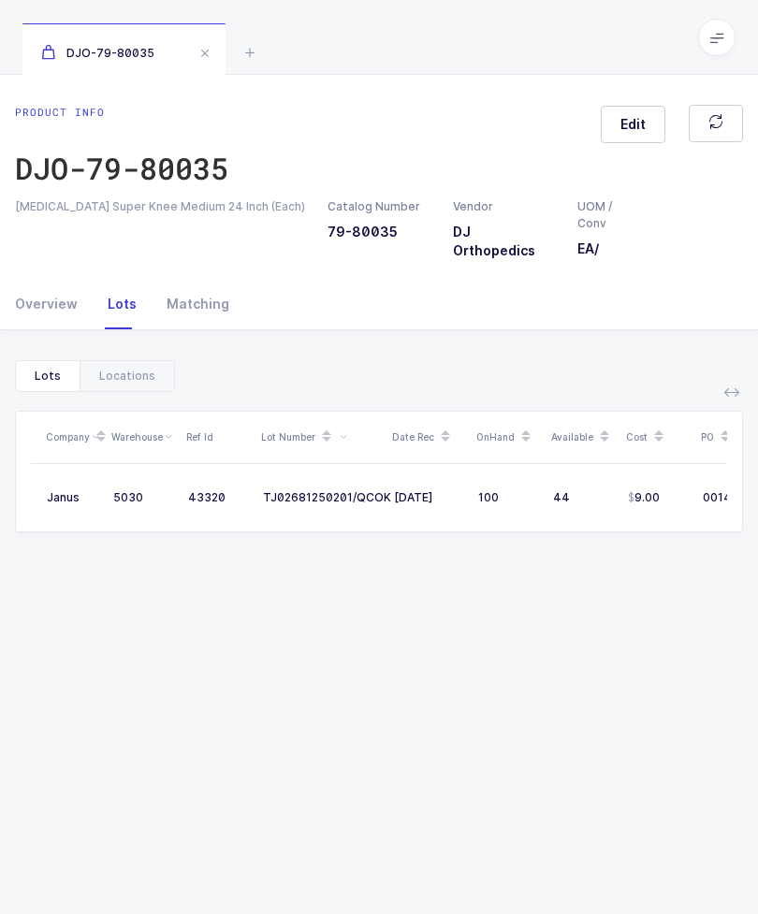
click at [123, 376] on div "Locations" at bounding box center [127, 376] width 94 height 30
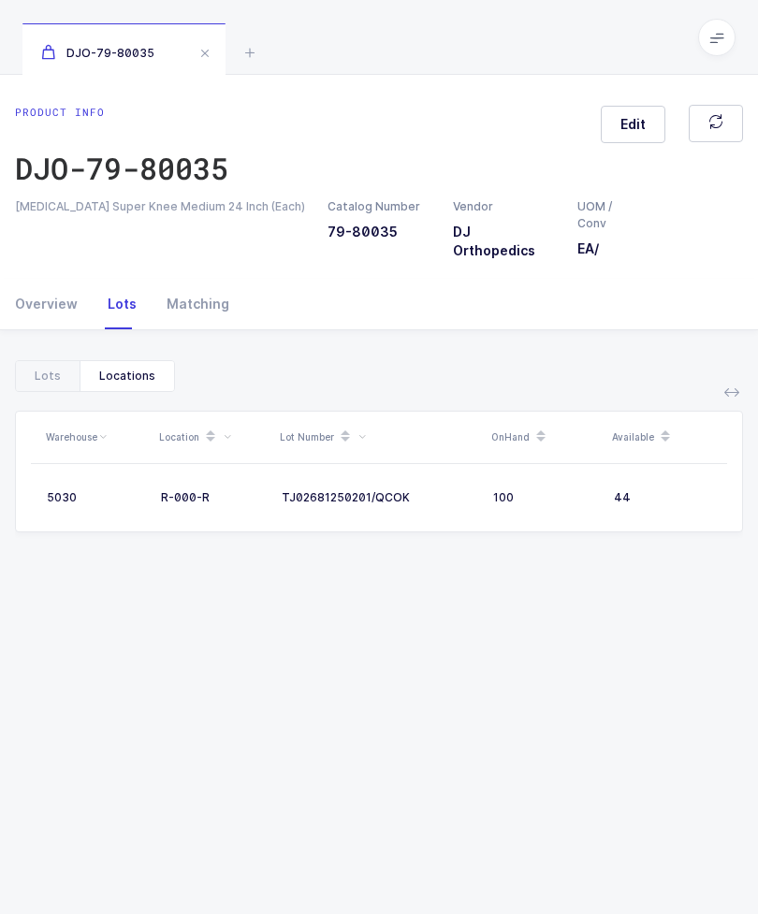
click at [204, 48] on span at bounding box center [205, 53] width 22 height 22
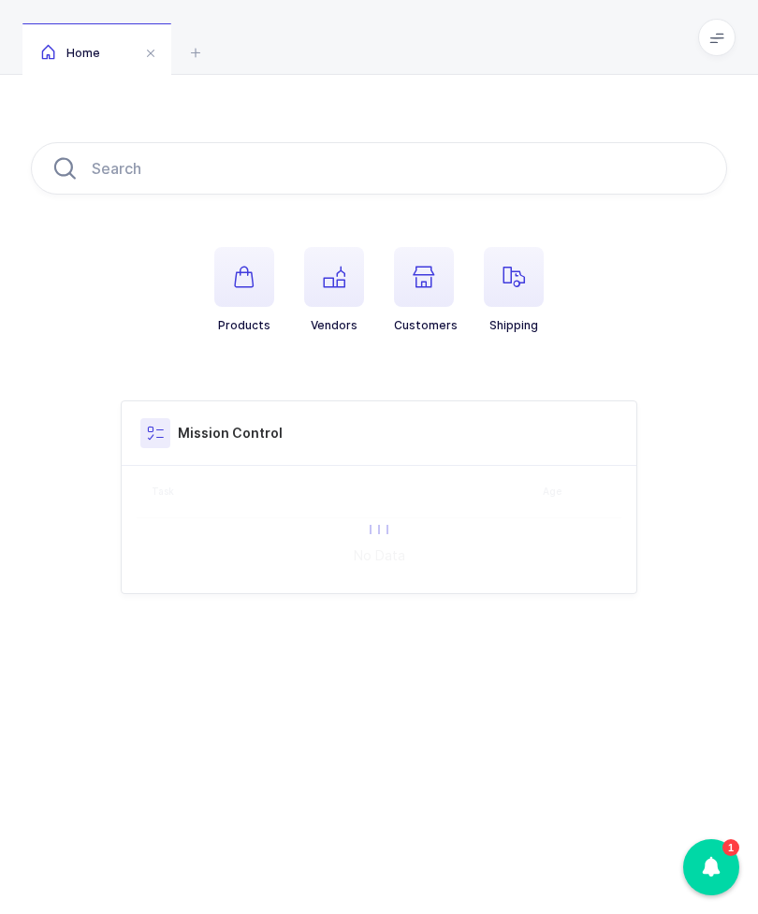
click at [464, 190] on input "text" at bounding box center [379, 168] width 696 height 52
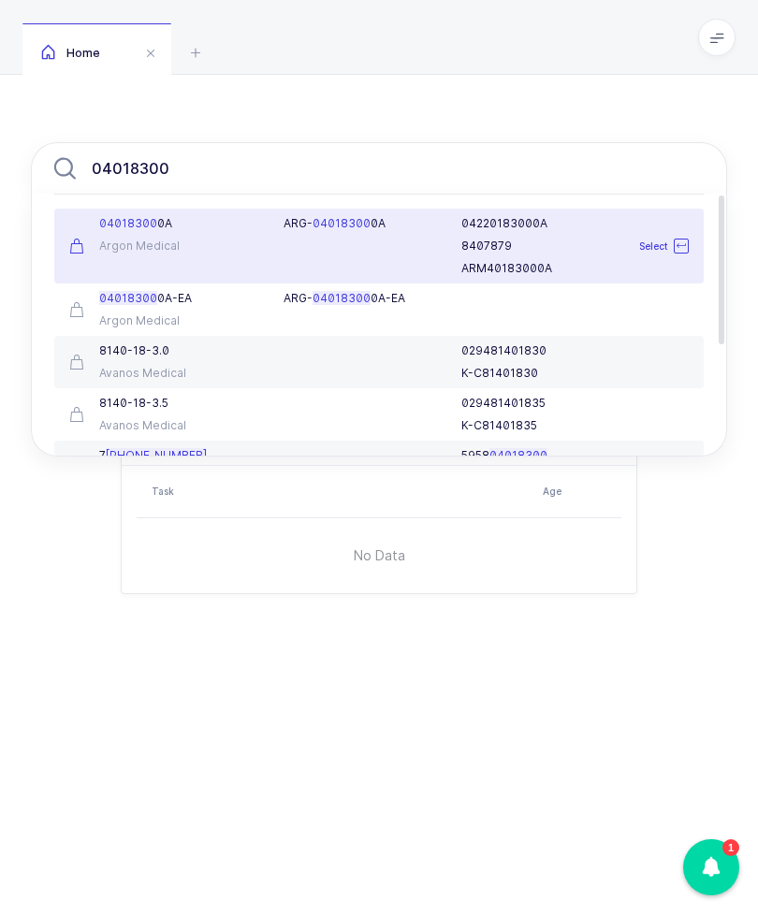
type input "040183000"
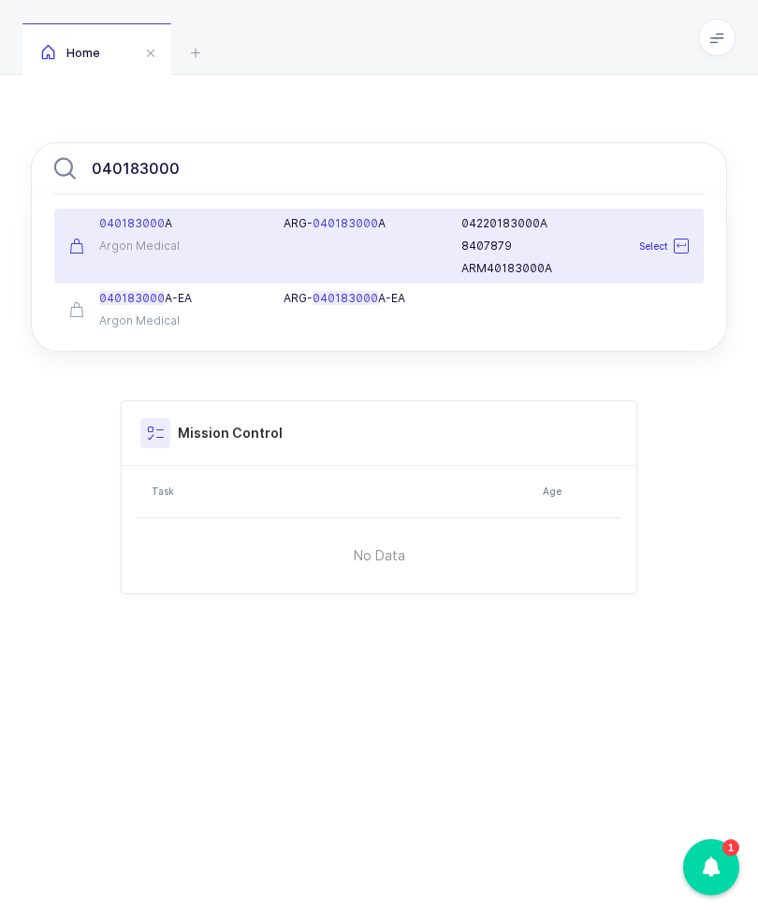
click at [196, 242] on div "Argon Medical" at bounding box center [165, 246] width 192 height 15
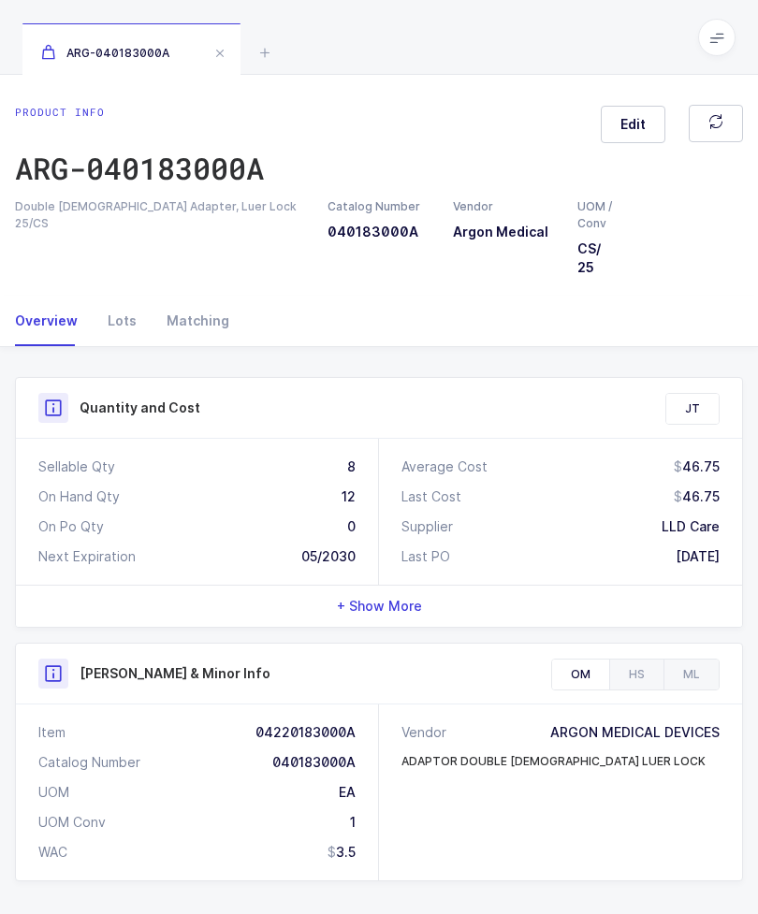
click at [93, 338] on div "Lots" at bounding box center [122, 321] width 59 height 51
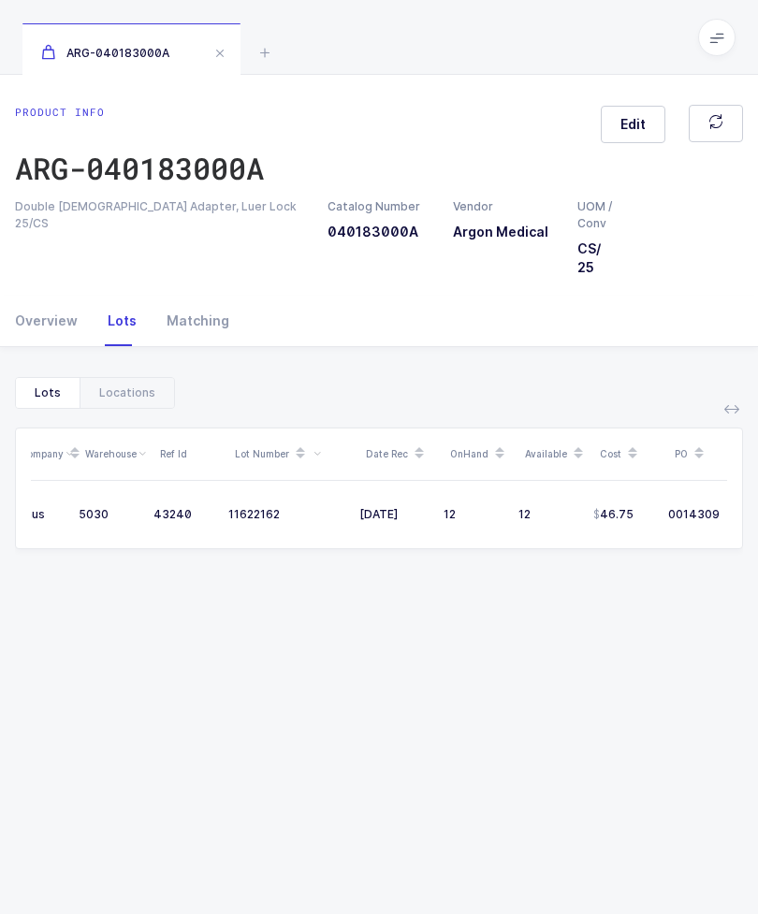
scroll to position [0, 35]
click at [135, 385] on div "Locations" at bounding box center [127, 393] width 94 height 30
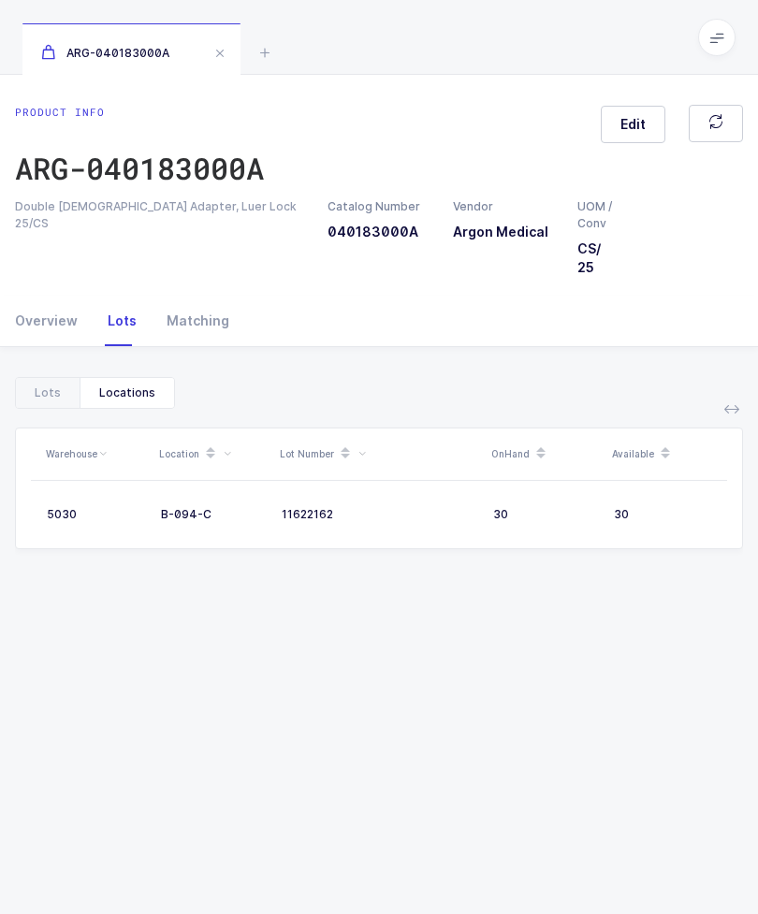
click at [215, 59] on span at bounding box center [220, 53] width 22 height 22
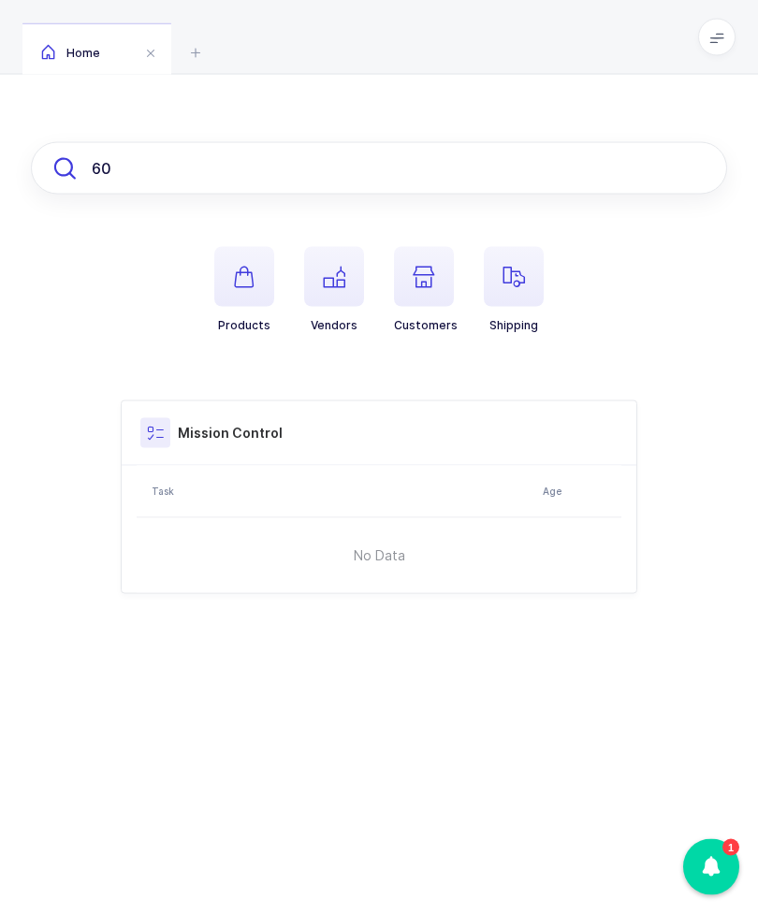
scroll to position [8, 0]
click at [280, 142] on input "60" at bounding box center [379, 168] width 696 height 52
click at [343, 149] on input "60" at bounding box center [379, 168] width 696 height 52
click at [354, 167] on input "60" at bounding box center [379, 168] width 696 height 52
type input "66000709"
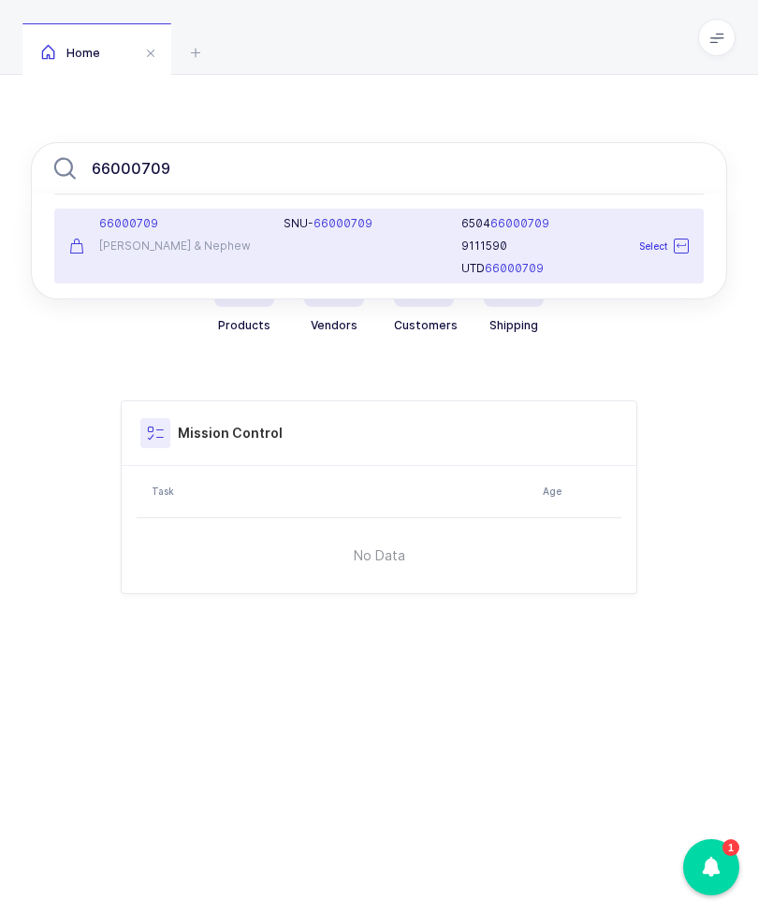
click at [174, 244] on div "66000709 [PERSON_NAME] & Nephew" at bounding box center [165, 246] width 214 height 60
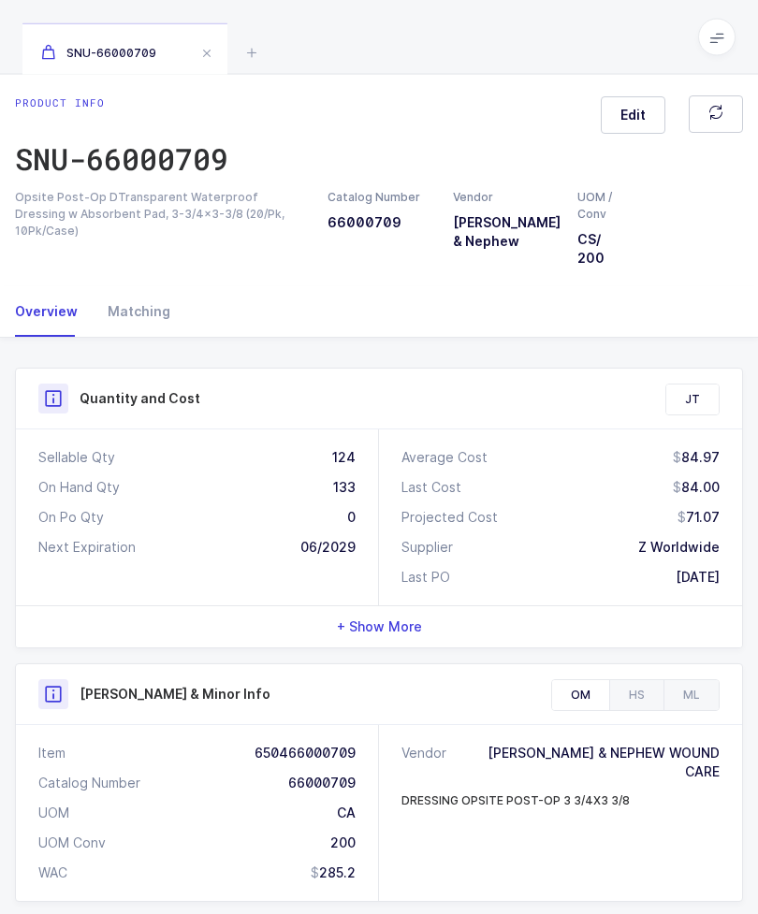
scroll to position [9, 0]
click at [125, 329] on div "Lots" at bounding box center [122, 311] width 59 height 51
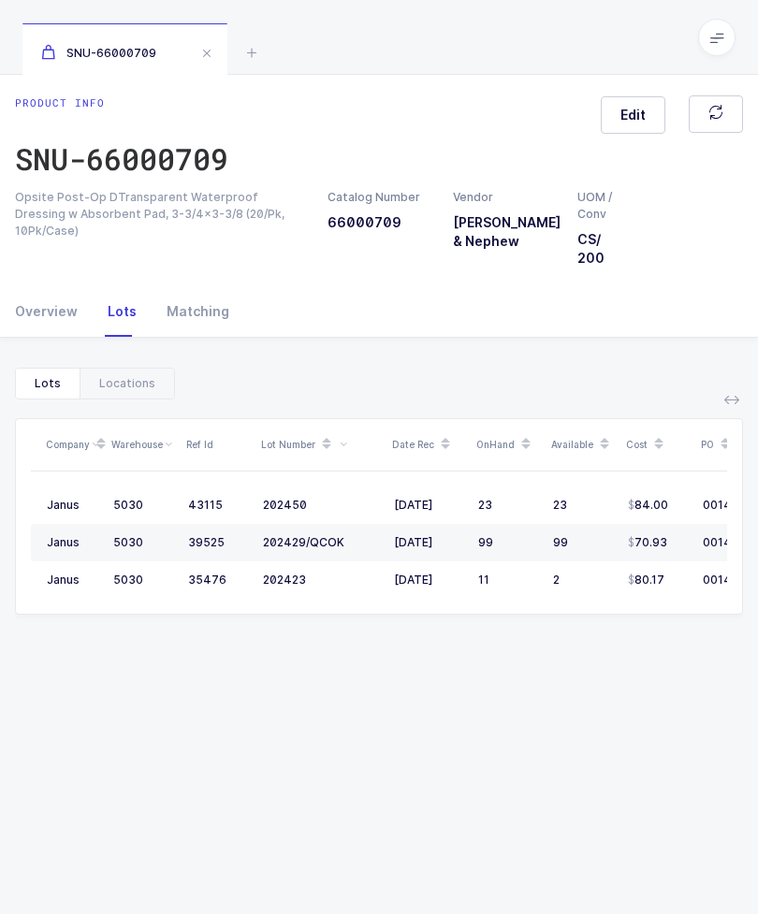
click at [110, 374] on div "Locations" at bounding box center [127, 384] width 94 height 30
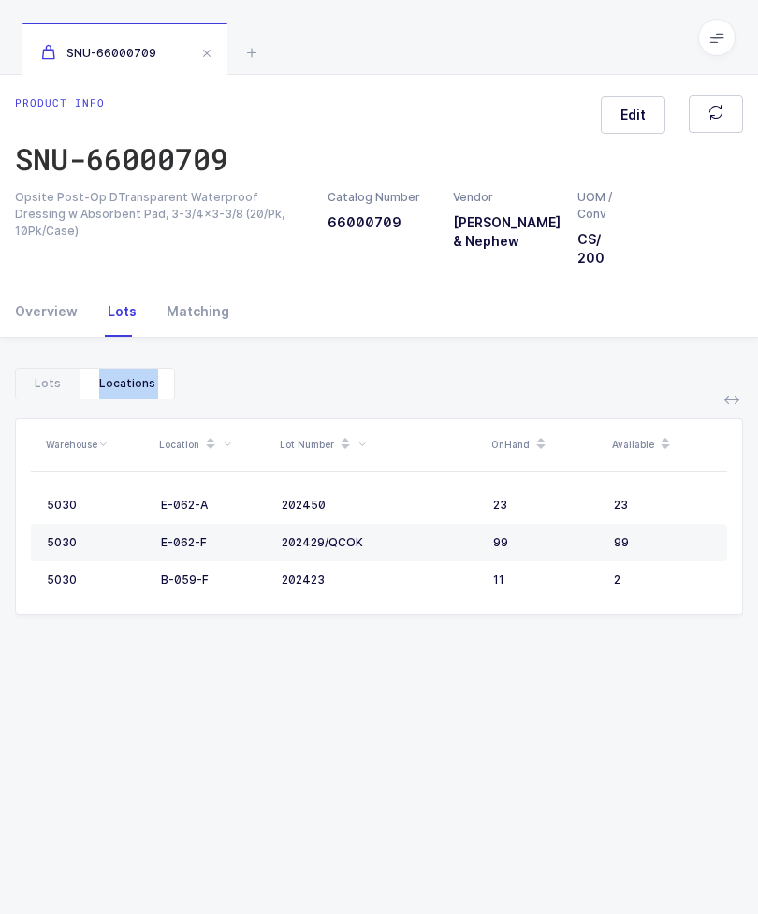
click at [361, 627] on div "Warehouse Location Lot Number OnHand Available 5030 E-062-A 202450 23 23 5030 E…" at bounding box center [379, 739] width 728 height 681
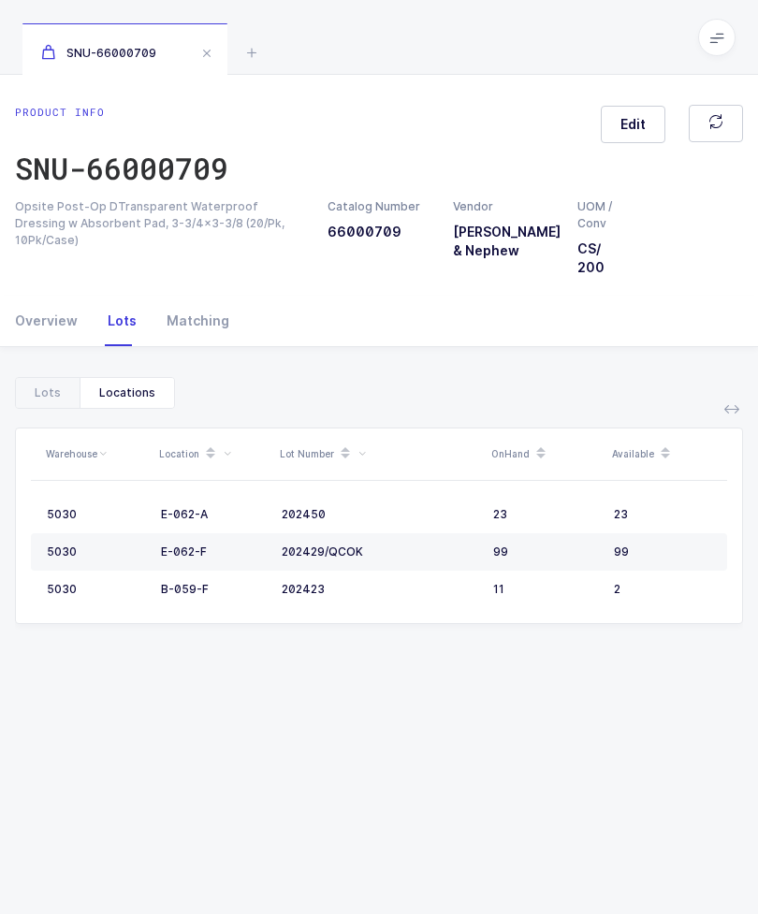
click at [44, 388] on div "Lots" at bounding box center [48, 393] width 64 height 30
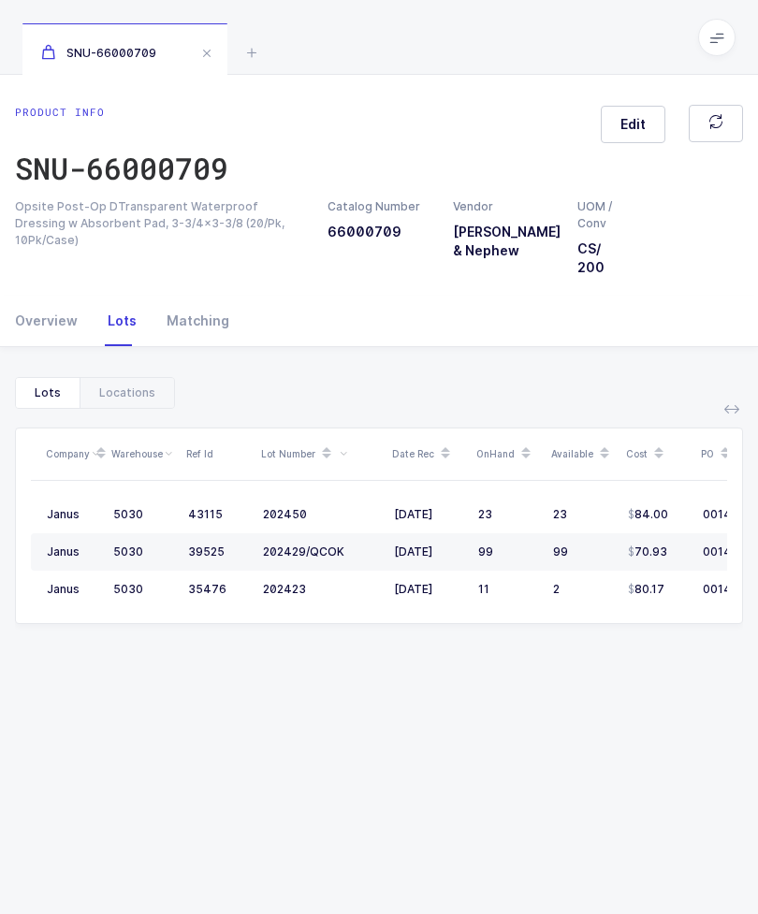
click at [136, 390] on div "Locations" at bounding box center [127, 393] width 94 height 30
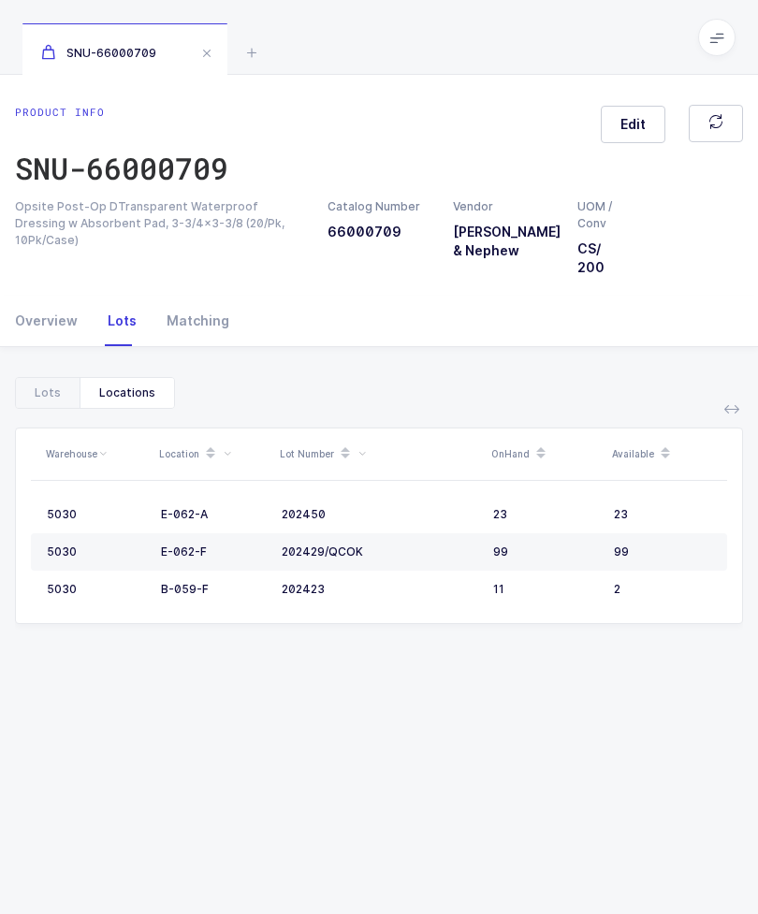
click at [213, 43] on span at bounding box center [206, 53] width 22 height 22
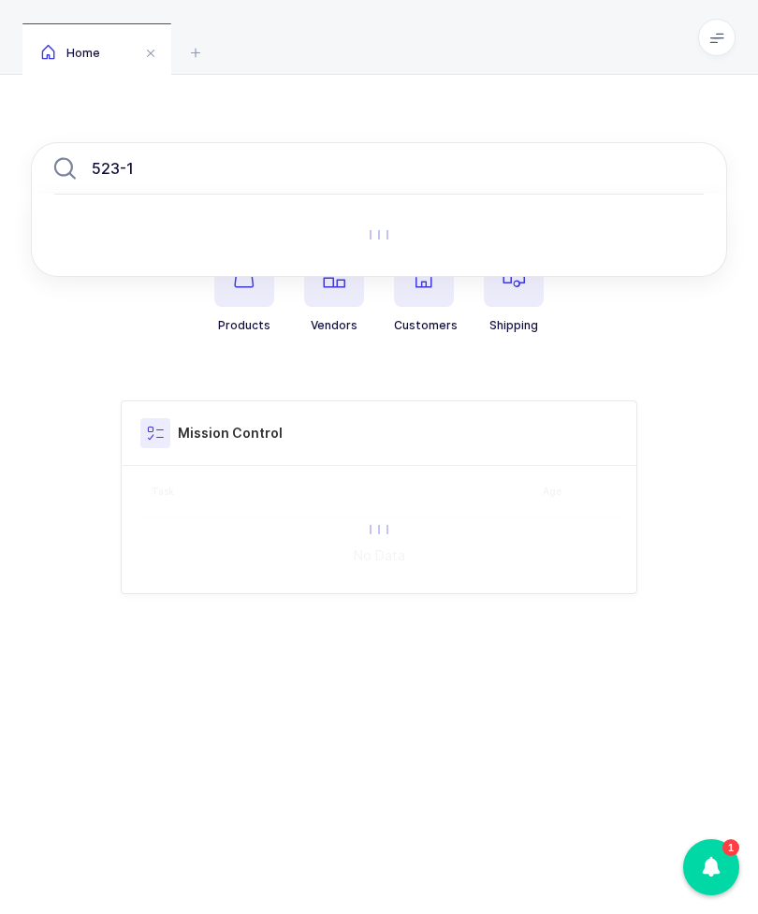
type input "523-15"
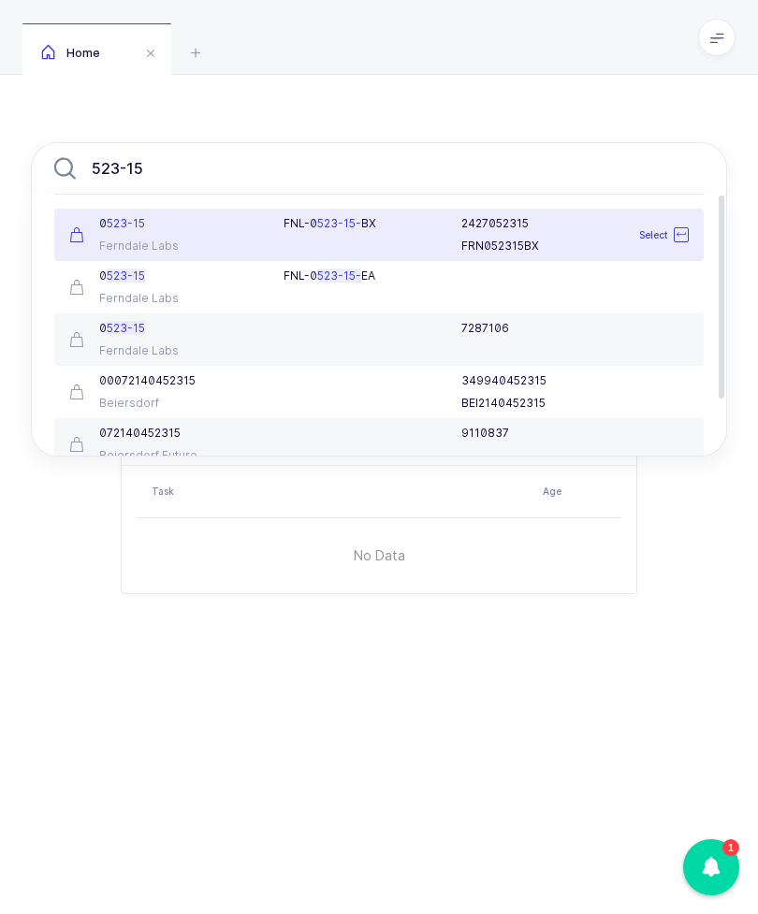
click at [356, 224] on span "523-15-" at bounding box center [339, 223] width 44 height 14
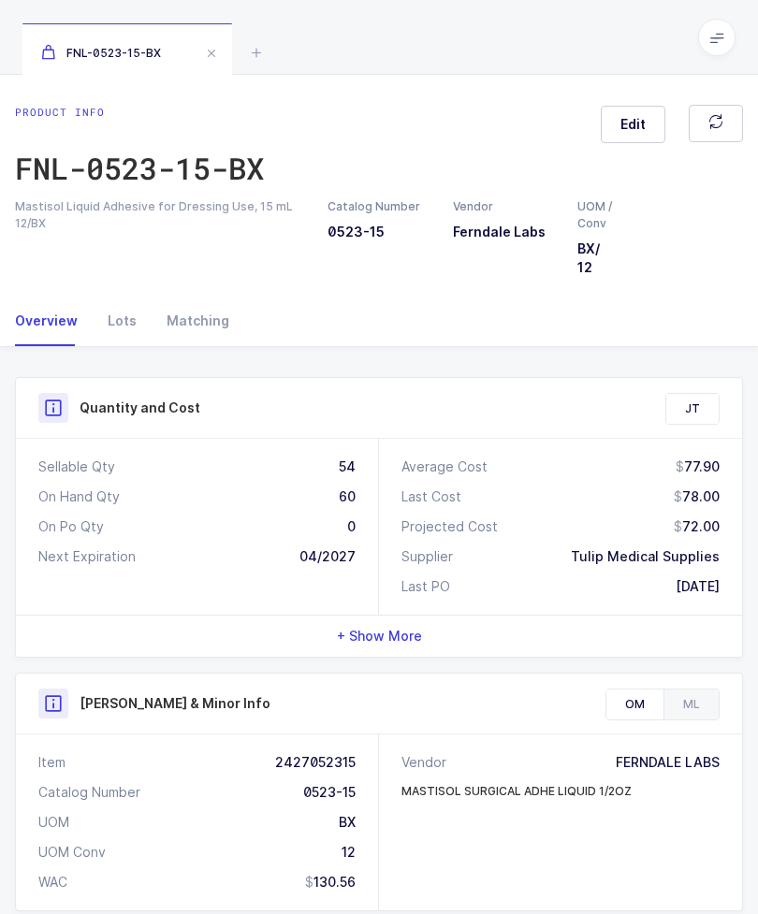
click at [117, 315] on div "Lots" at bounding box center [122, 321] width 59 height 51
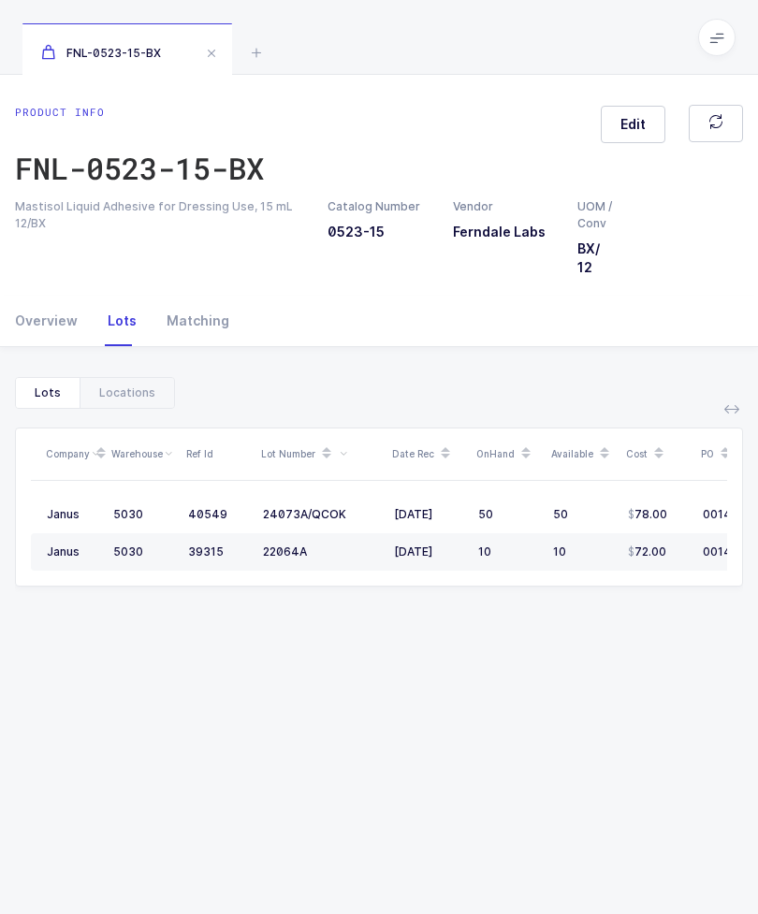
click at [118, 378] on div "Locations" at bounding box center [127, 393] width 94 height 30
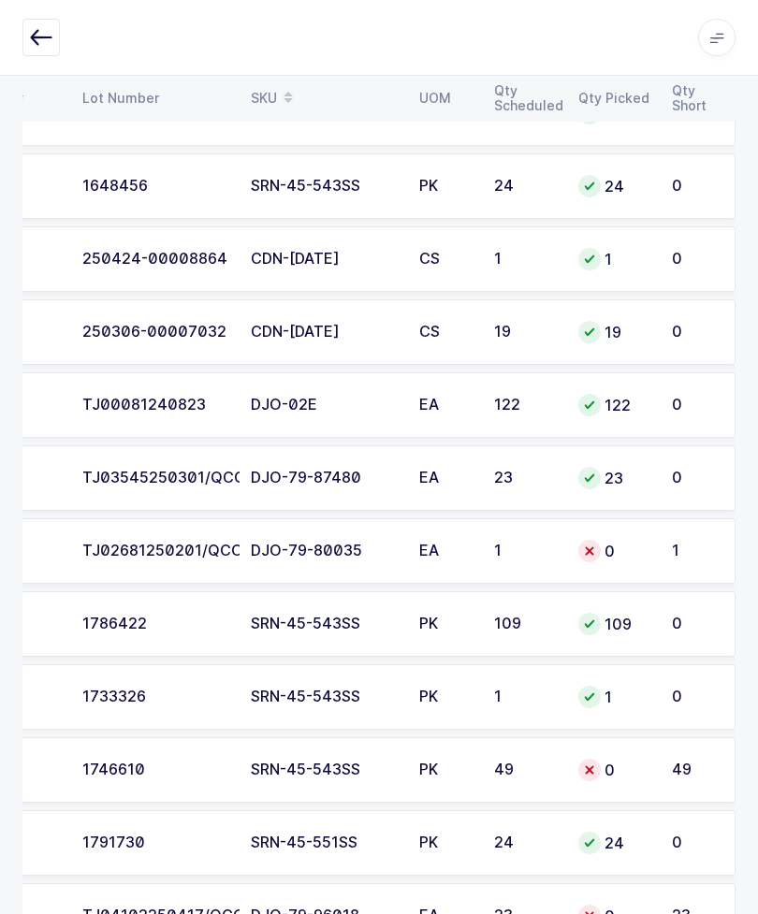
scroll to position [1054, 0]
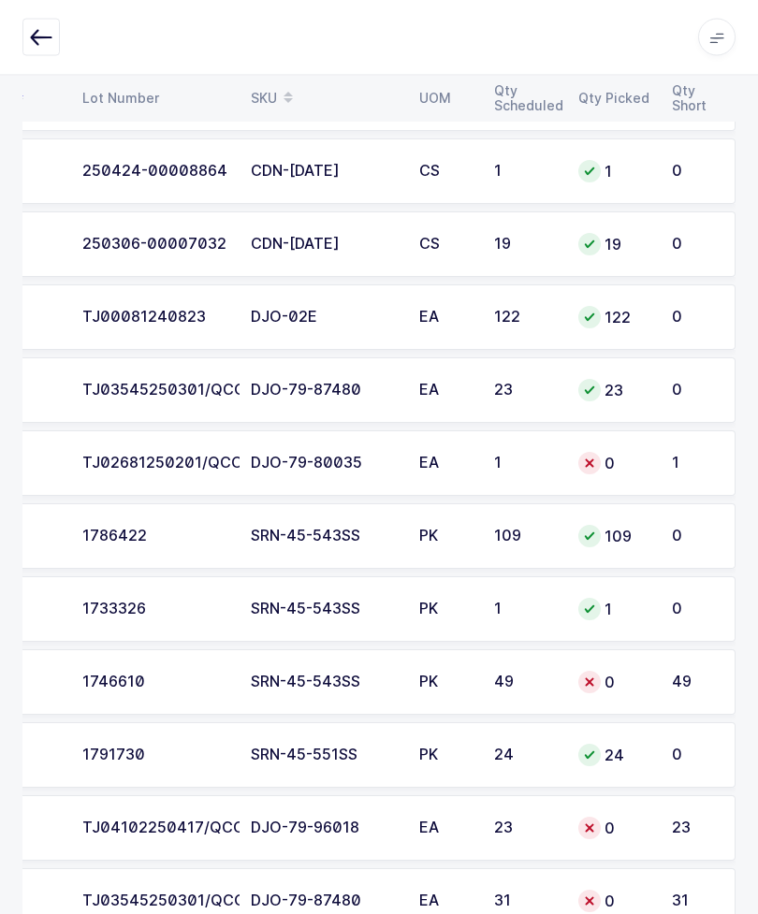
click at [273, 674] on div "SRN-45-543SS" at bounding box center [324, 682] width 146 height 17
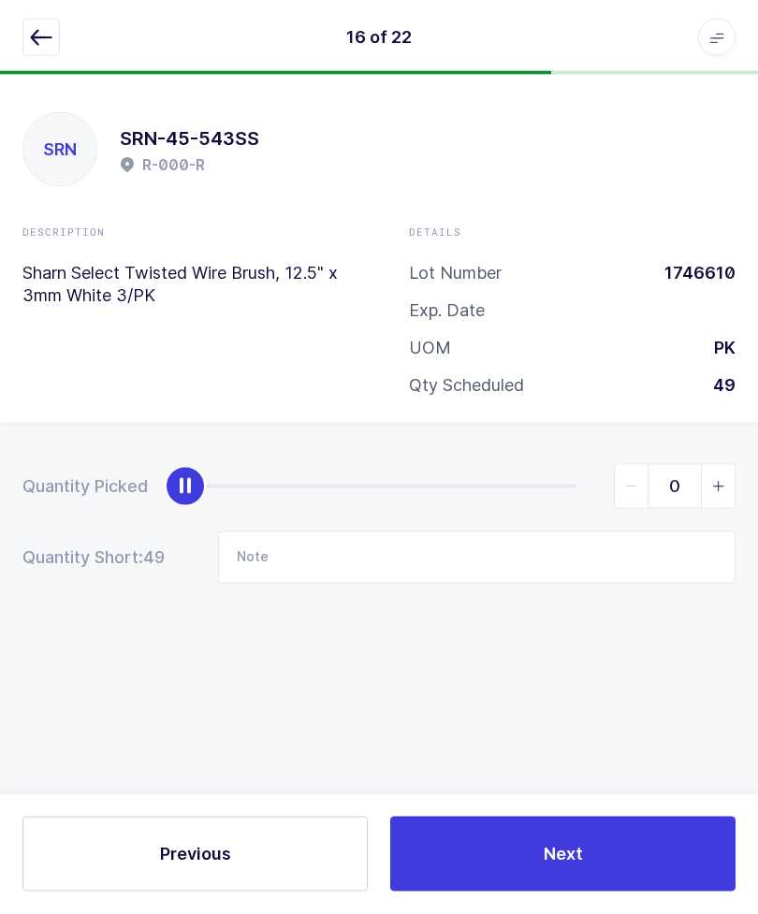
scroll to position [0, 0]
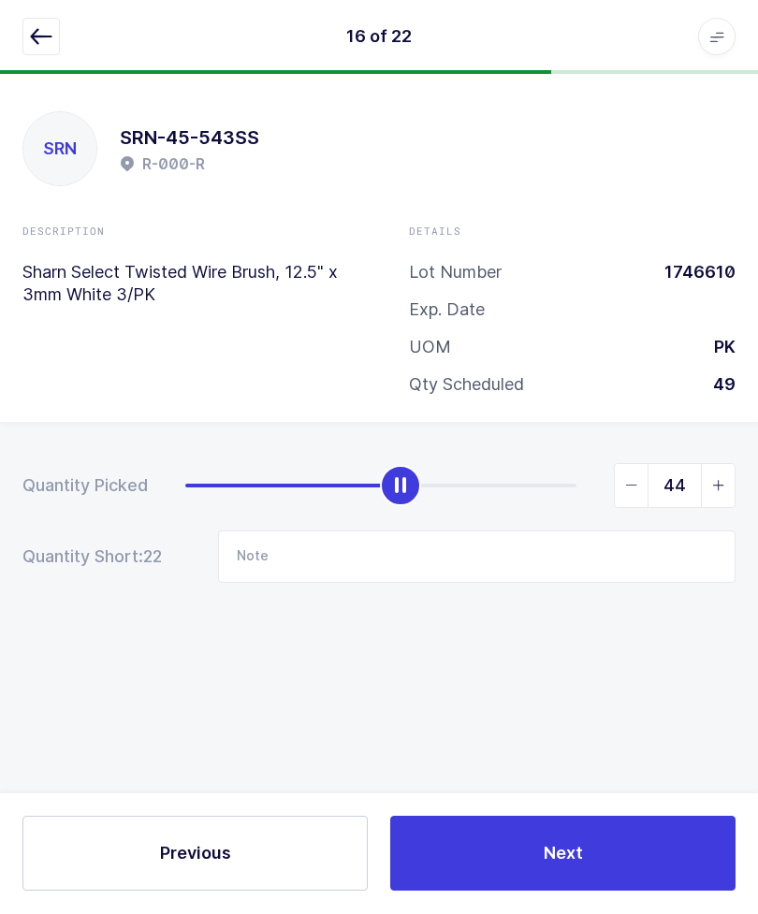
type input "49"
click at [38, 51] on button "button" at bounding box center [40, 37] width 37 height 37
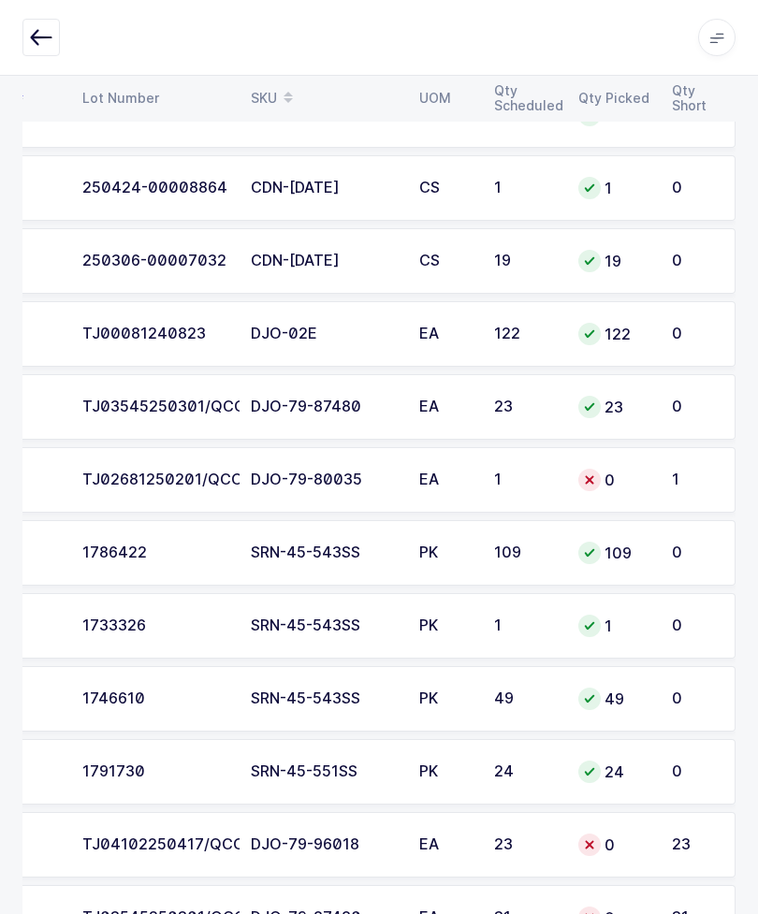
scroll to position [1054, 0]
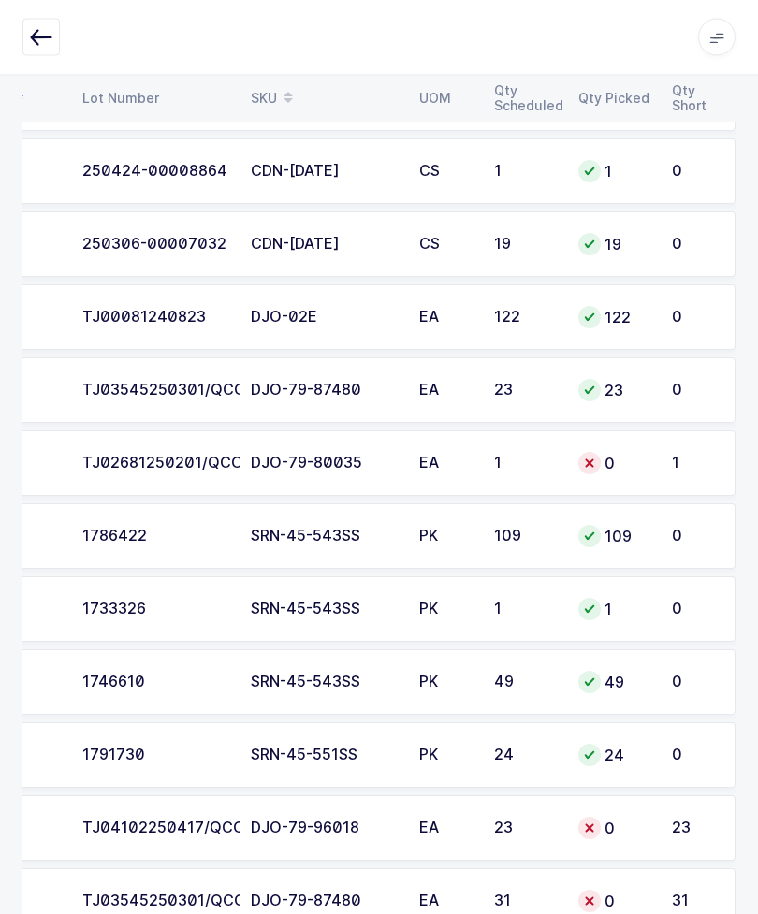
click at [632, 807] on td "0" at bounding box center [614, 828] width 94 height 65
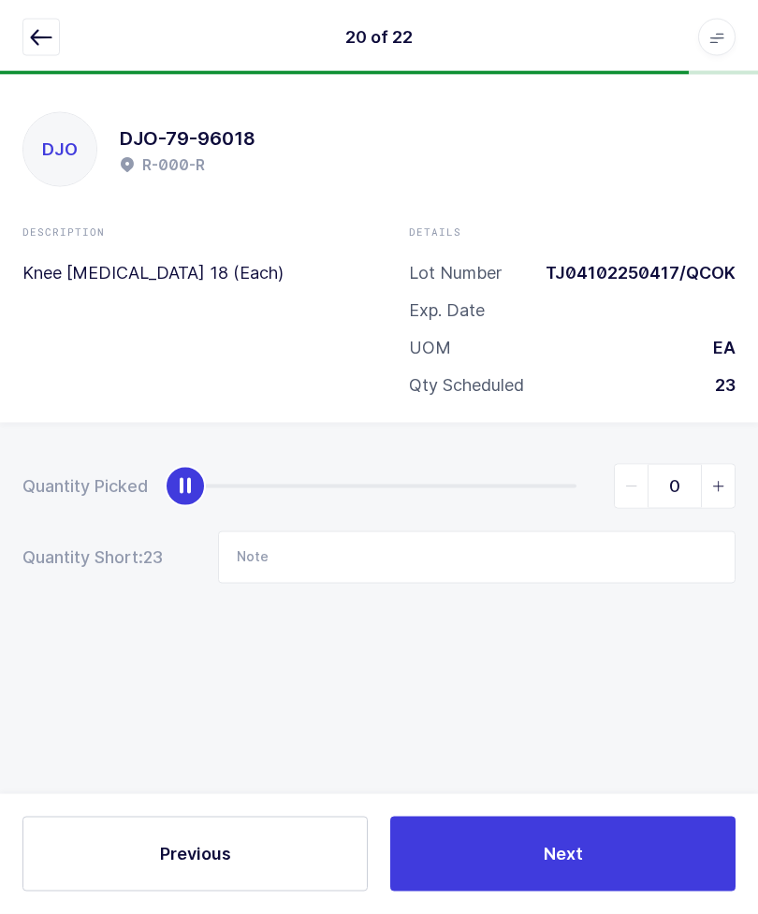
scroll to position [0, 0]
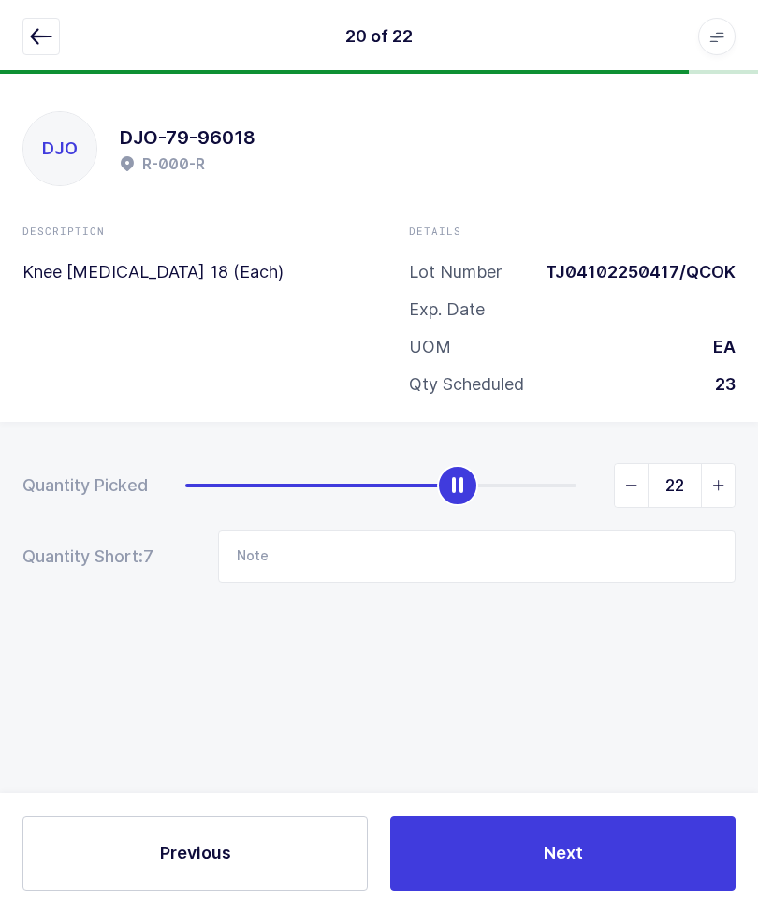
type input "23"
click at [52, 33] on button "button" at bounding box center [40, 37] width 37 height 37
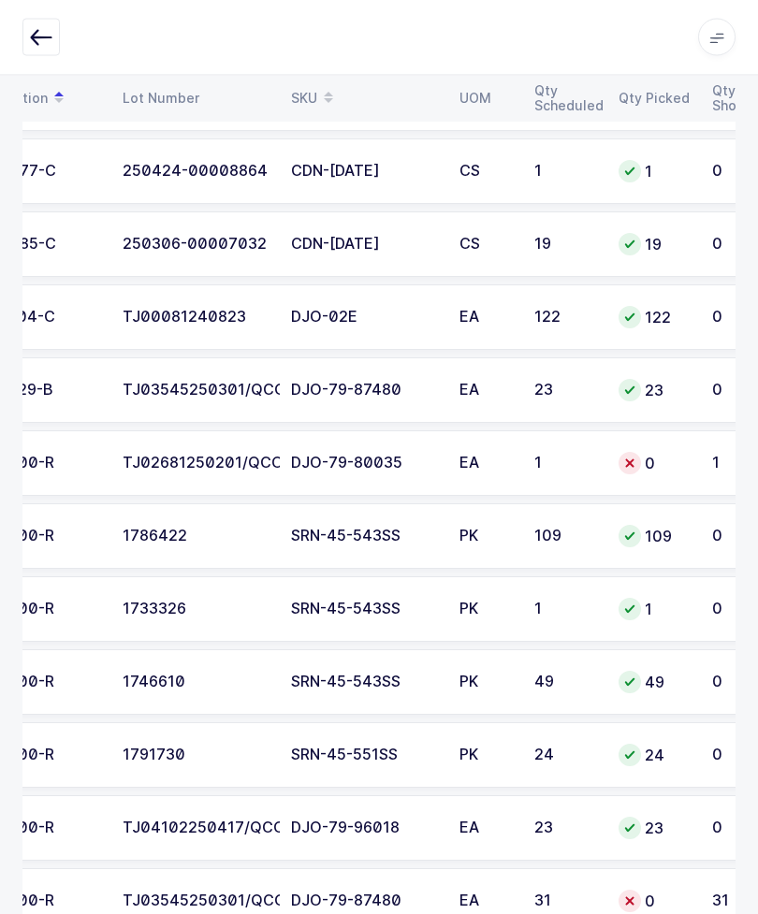
scroll to position [0, 174]
click at [690, 913] on td "0" at bounding box center [653, 901] width 94 height 65
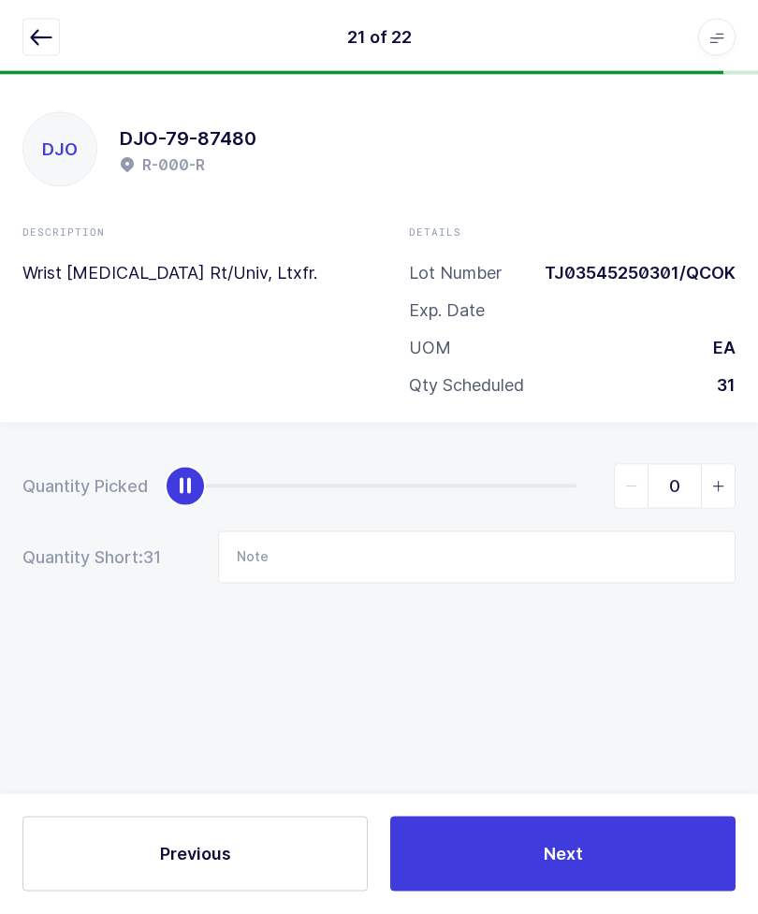
scroll to position [0, 0]
click at [722, 465] on span "slider between 0 and 31" at bounding box center [718, 486] width 34 height 43
click at [730, 468] on span "slider between 0 and 31" at bounding box center [718, 486] width 34 height 43
click at [732, 465] on span "slider between 0 and 31" at bounding box center [718, 486] width 34 height 43
click at [728, 465] on span "slider between 0 and 31" at bounding box center [718, 486] width 34 height 43
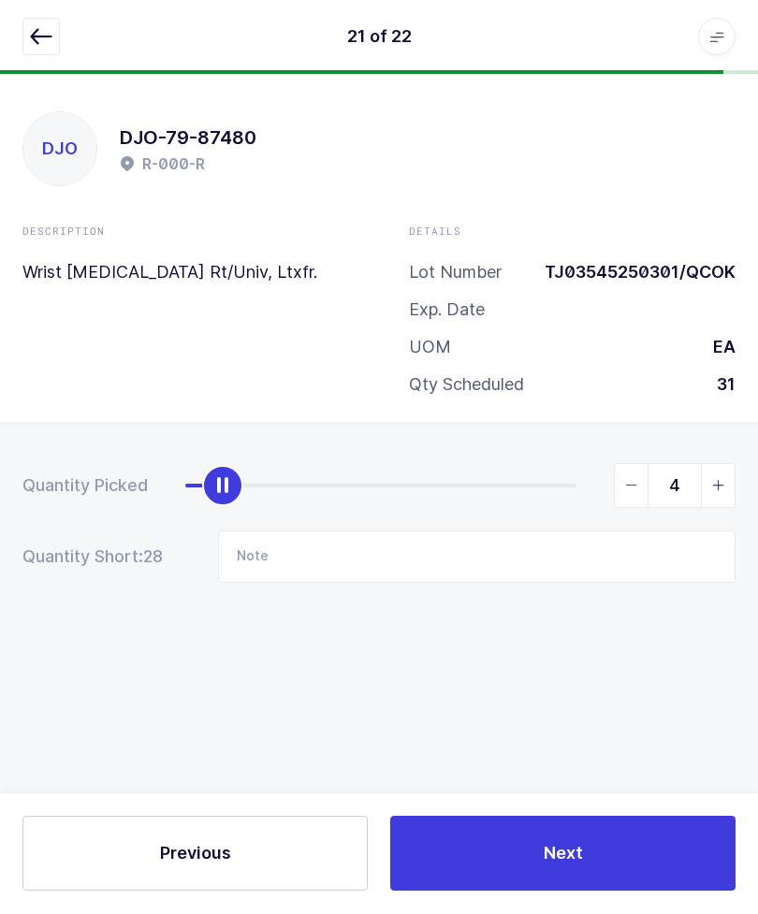
click at [730, 465] on span "slider between 0 and 31" at bounding box center [718, 486] width 34 height 43
click at [726, 467] on span "slider between 0 and 31" at bounding box center [718, 486] width 34 height 43
click at [726, 470] on span "slider between 0 and 31" at bounding box center [718, 486] width 34 height 43
click at [727, 470] on span "slider between 0 and 31" at bounding box center [718, 486] width 34 height 43
click at [730, 490] on span "slider between 0 and 31" at bounding box center [718, 486] width 34 height 43
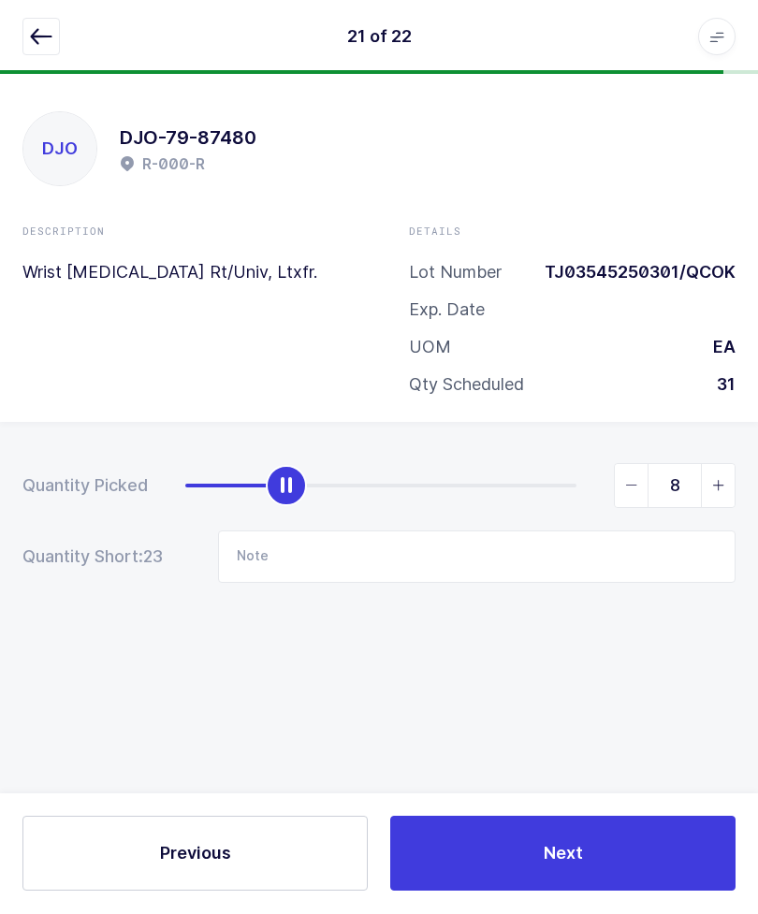
type input "9"
click at [56, 27] on button "button" at bounding box center [40, 37] width 37 height 37
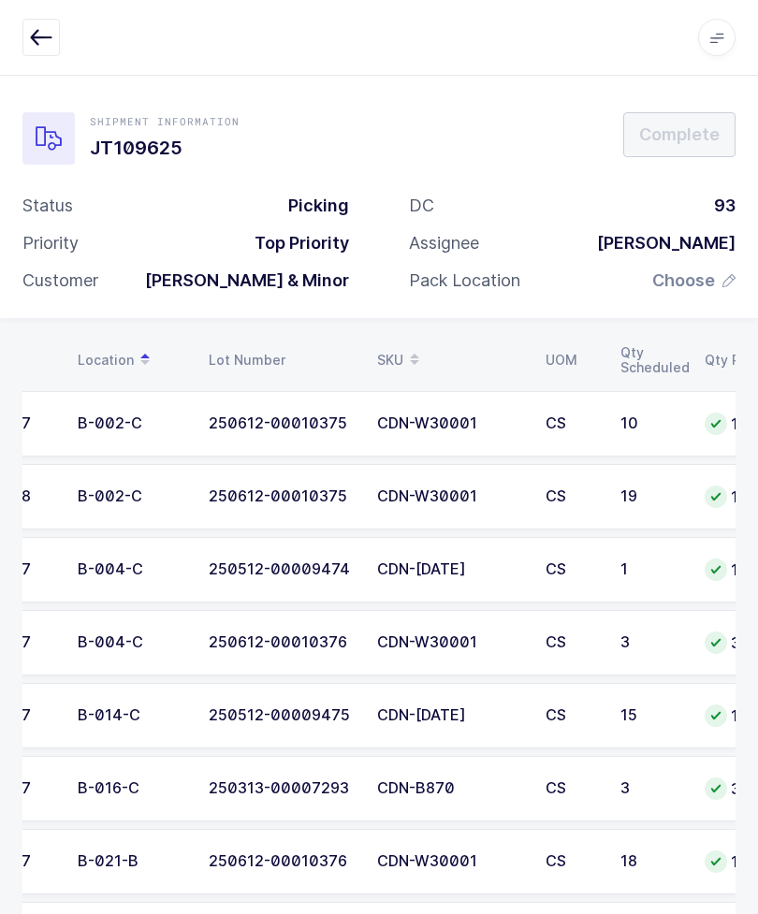
click at [592, 82] on div "Shipment Information JT109625 Complete Status Picking Priority Top Priority Cus…" at bounding box center [379, 196] width 758 height 243
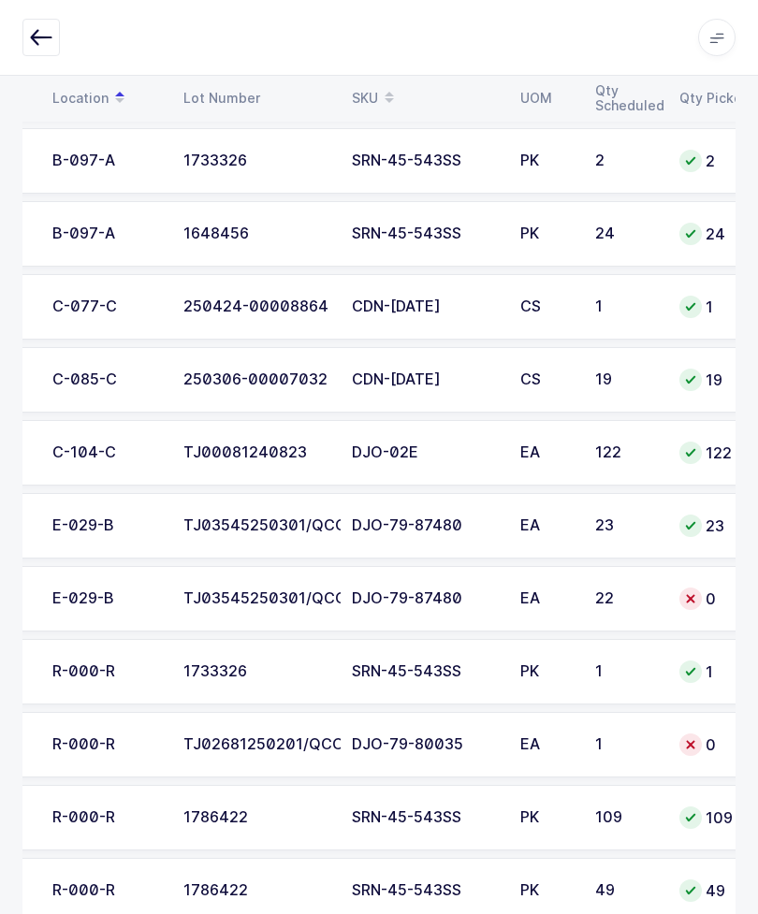
scroll to position [1127, 0]
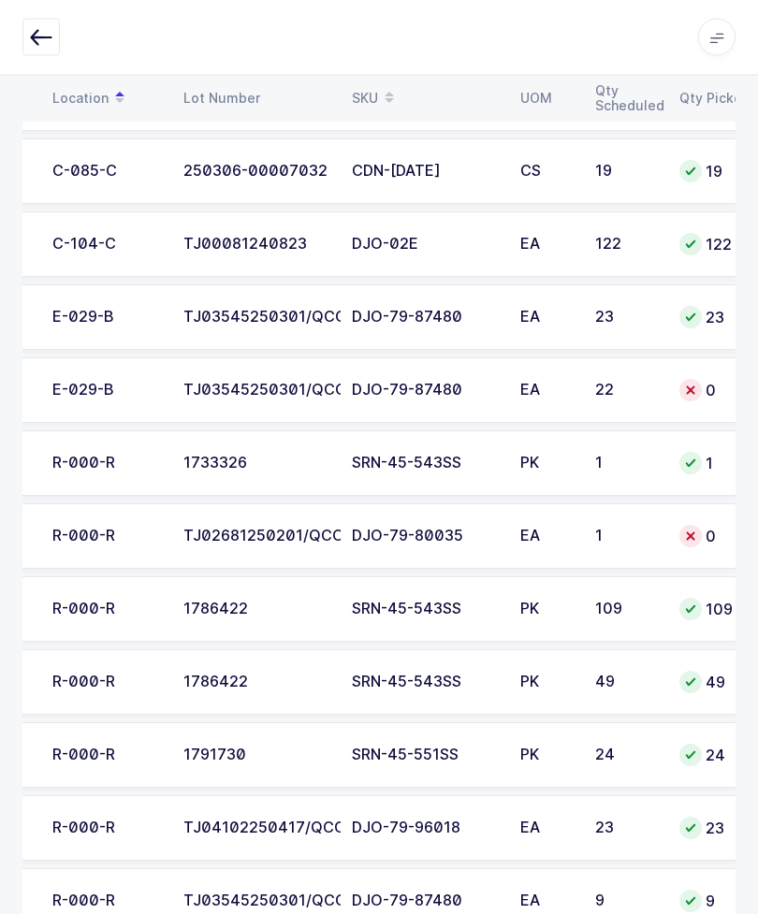
click at [680, 385] on div at bounding box center [690, 391] width 22 height 22
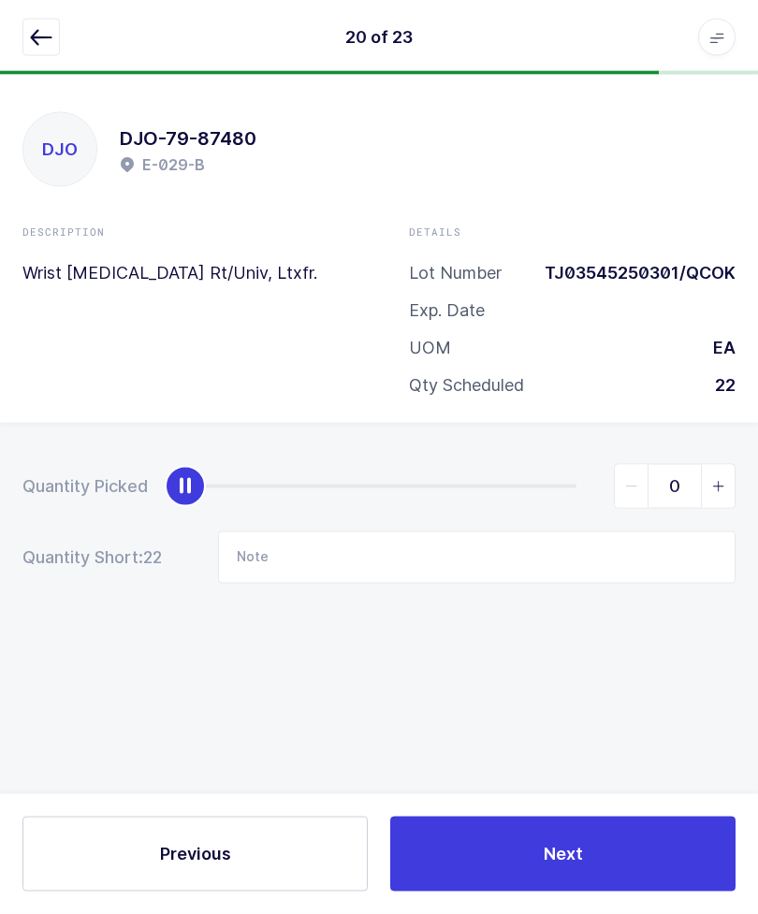
scroll to position [0, 0]
type input "22"
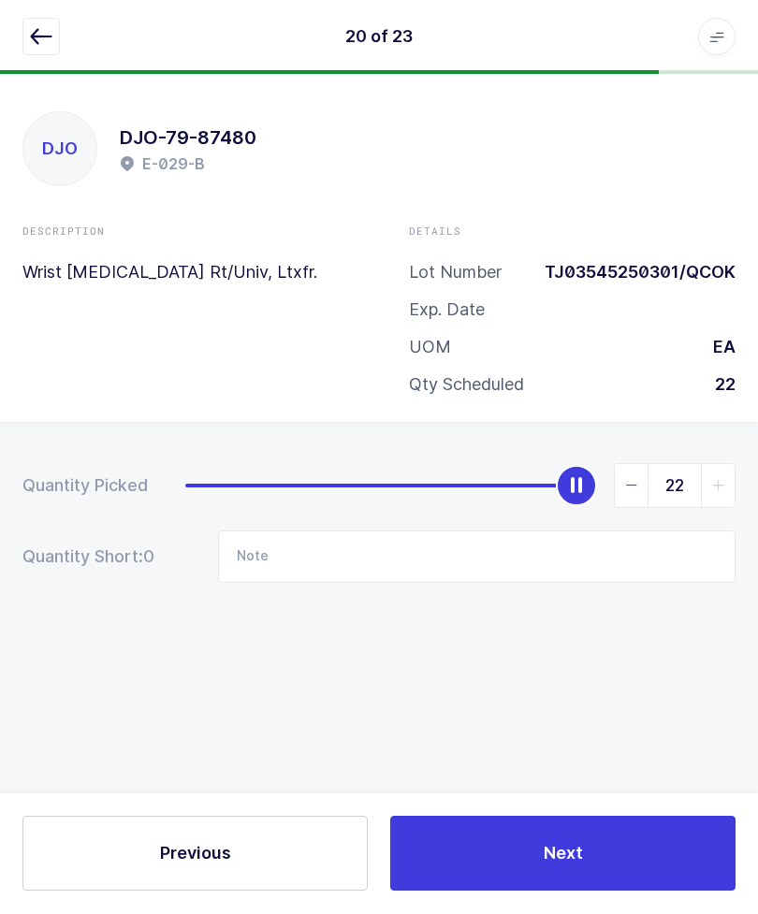
click at [41, 32] on icon "button" at bounding box center [41, 37] width 22 height 22
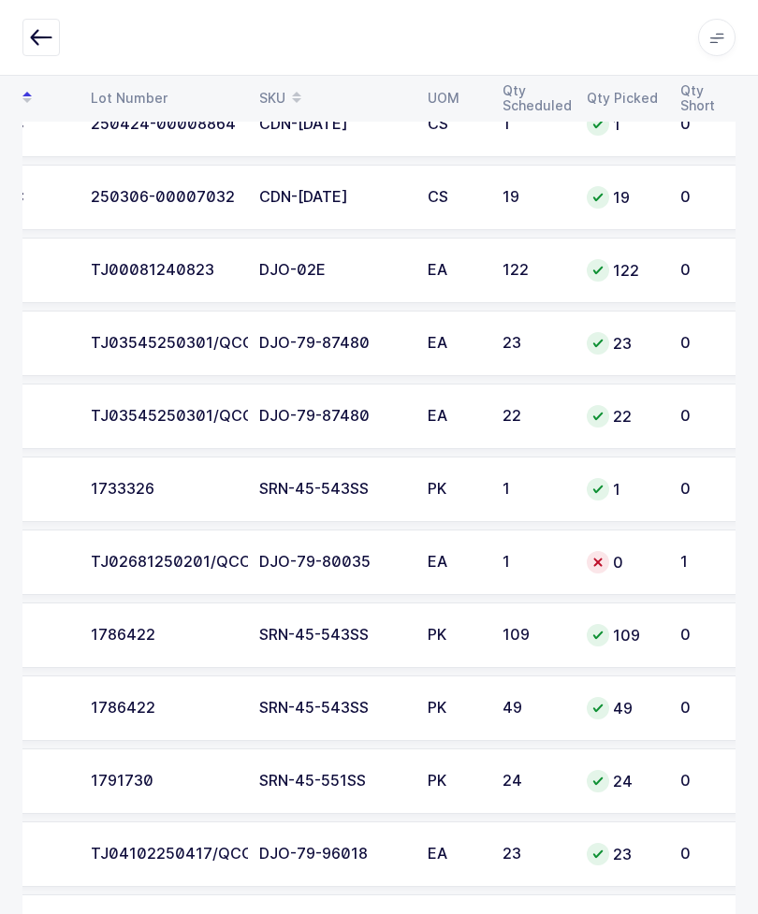
scroll to position [1098, 0]
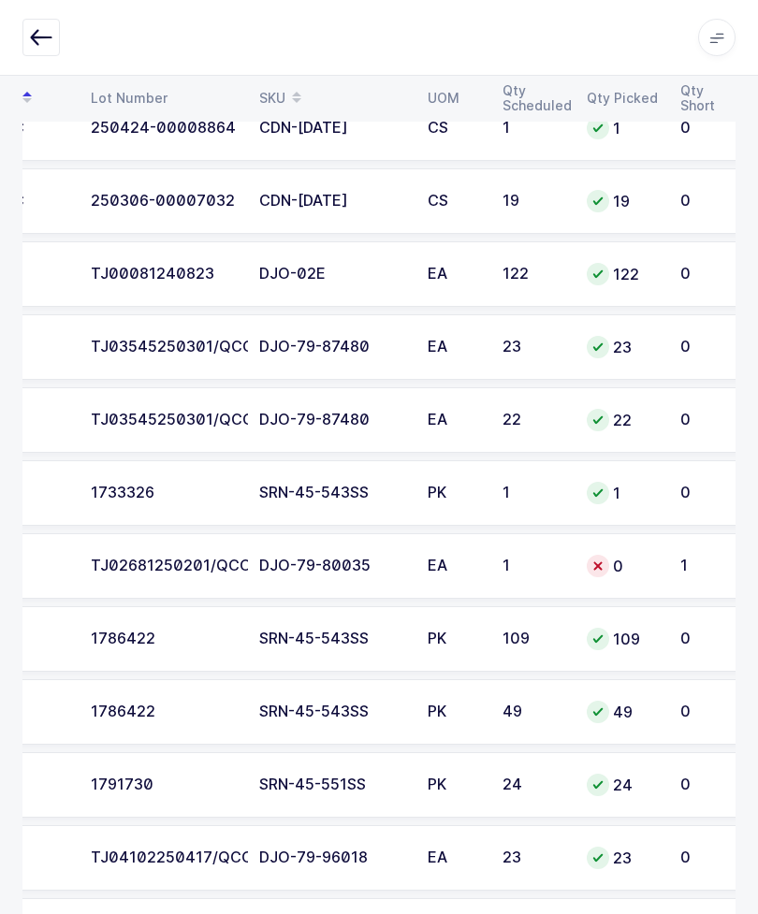
click at [498, 555] on td "1" at bounding box center [533, 565] width 84 height 65
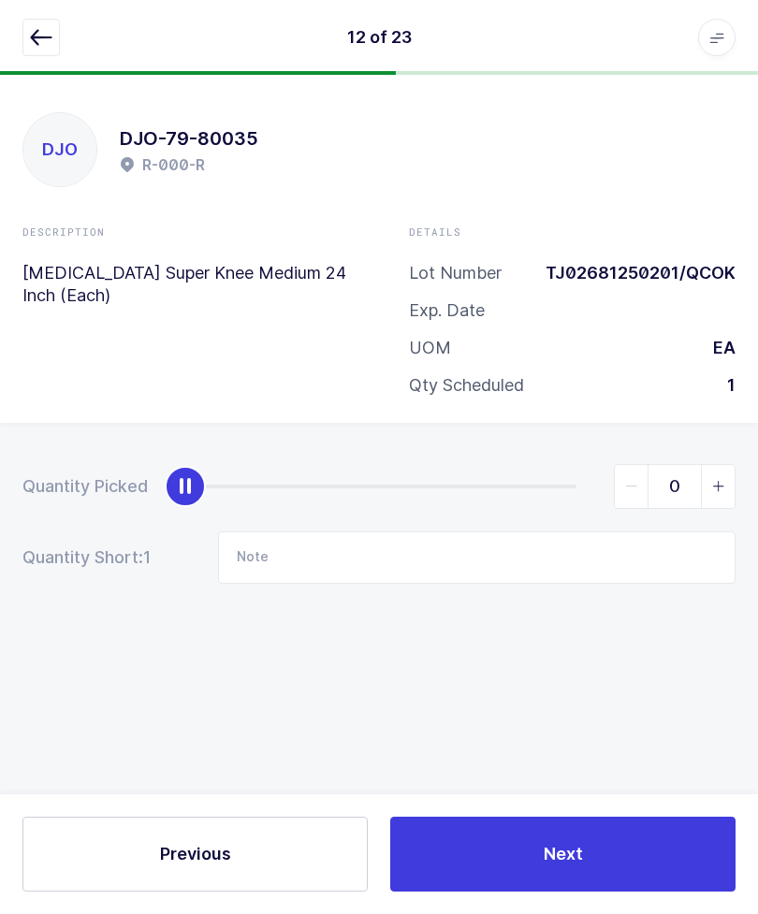
scroll to position [0, 0]
type input "1"
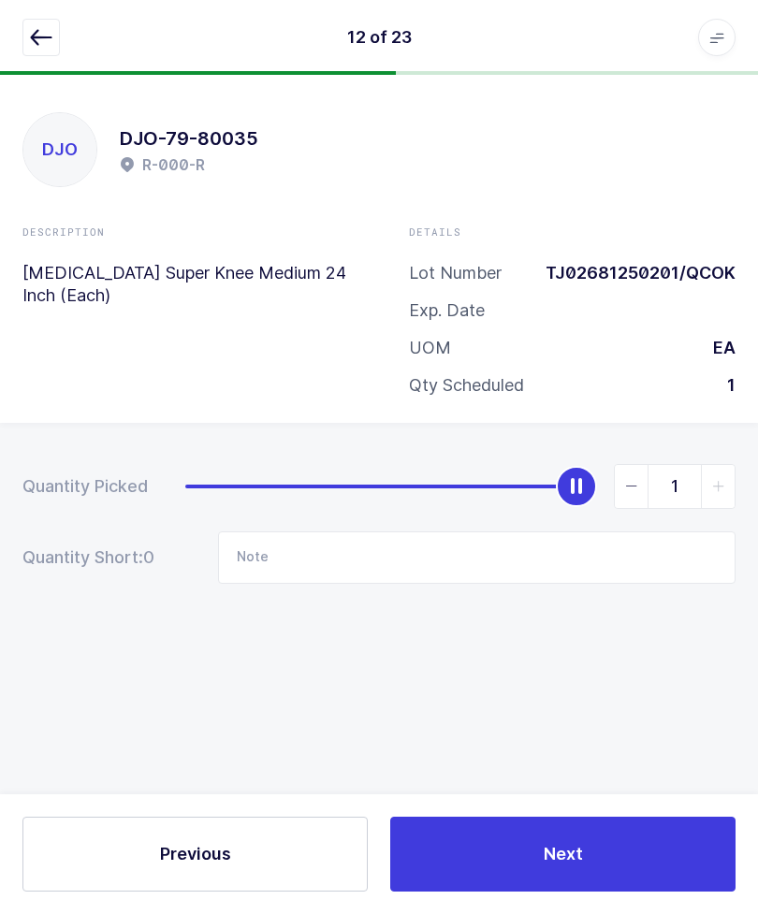
click at [28, 36] on button "button" at bounding box center [40, 37] width 37 height 37
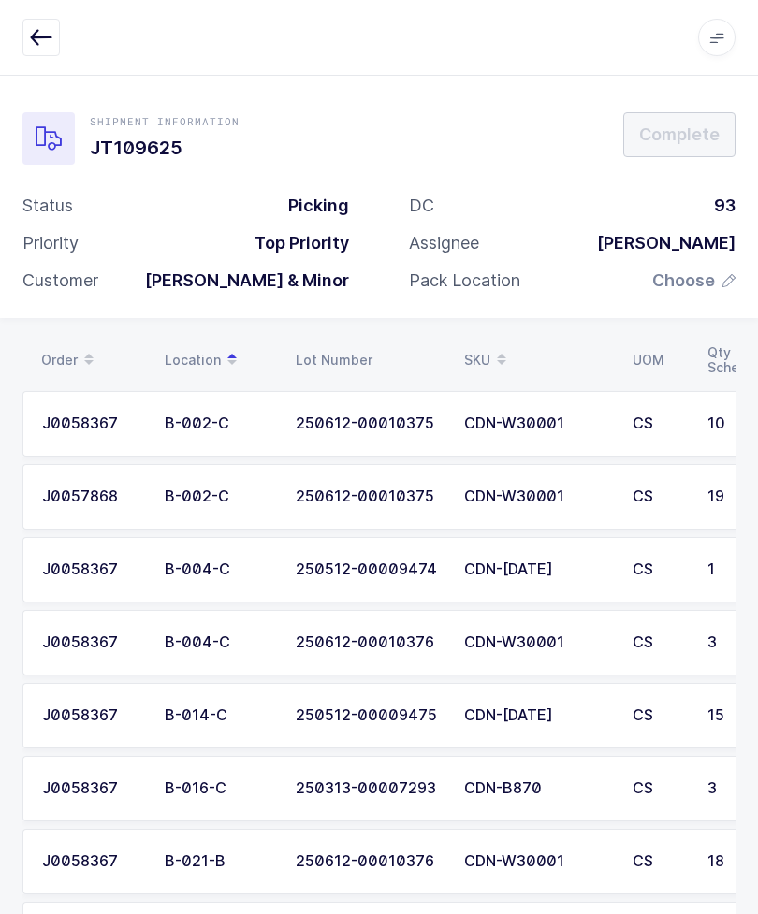
click at [691, 279] on span "Choose" at bounding box center [683, 280] width 63 height 22
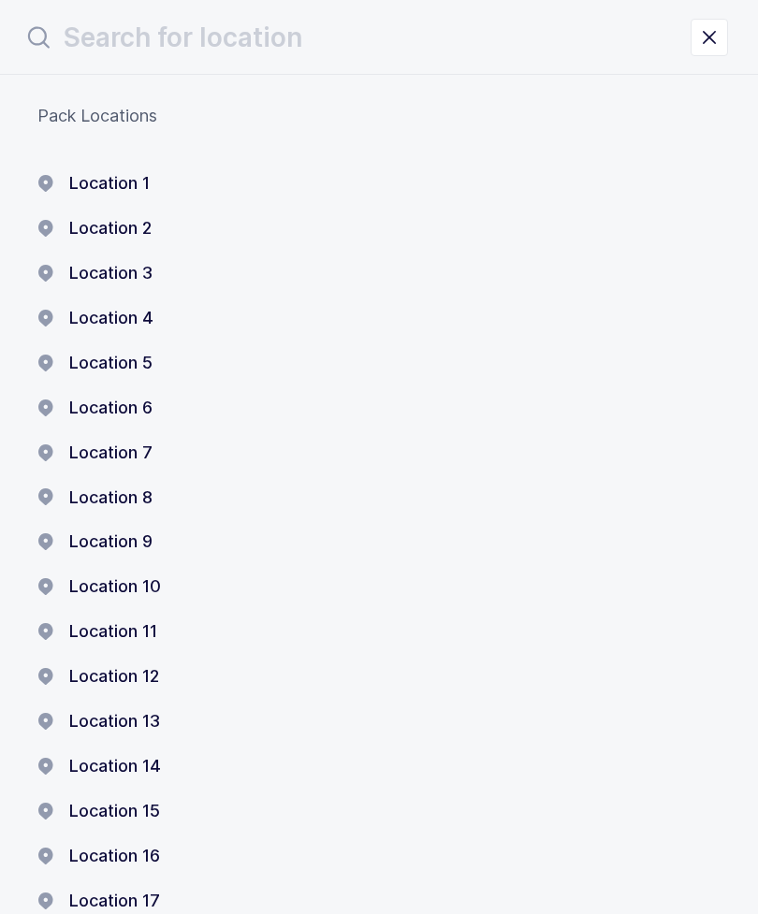
click at [106, 183] on button "Location 1" at bounding box center [93, 183] width 112 height 22
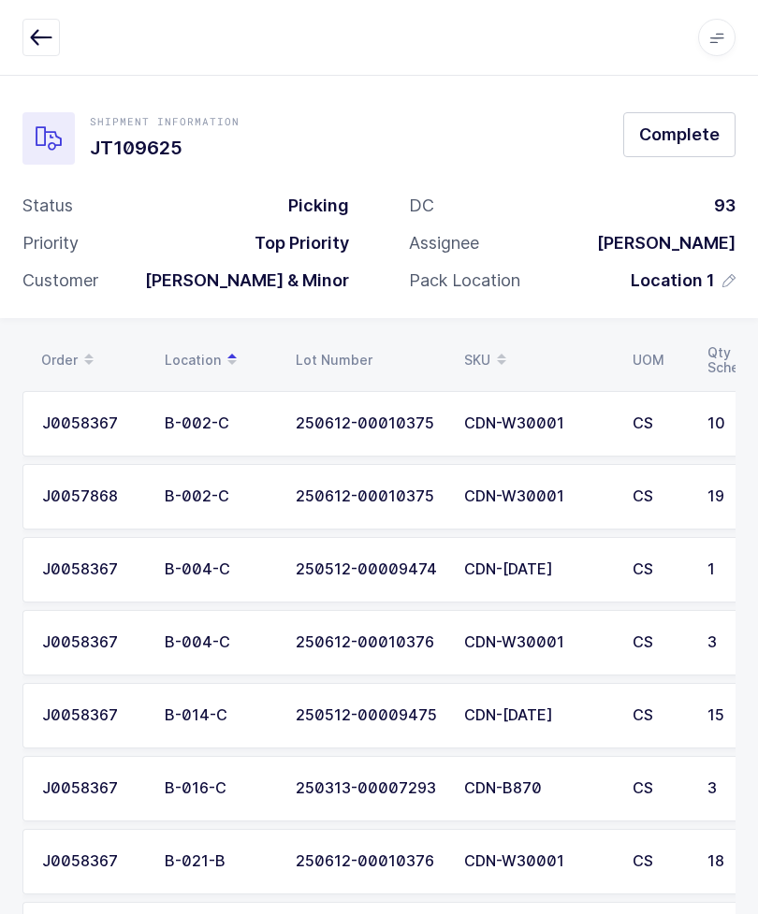
click at [679, 120] on button "Complete" at bounding box center [679, 134] width 112 height 45
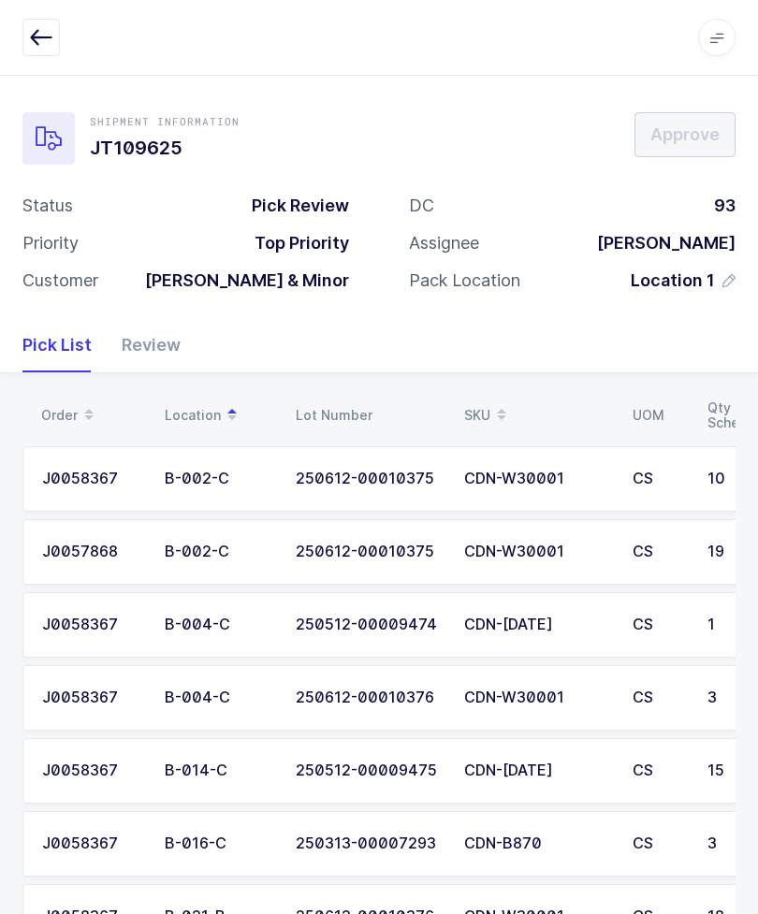
click at [137, 336] on div "Review" at bounding box center [144, 345] width 74 height 54
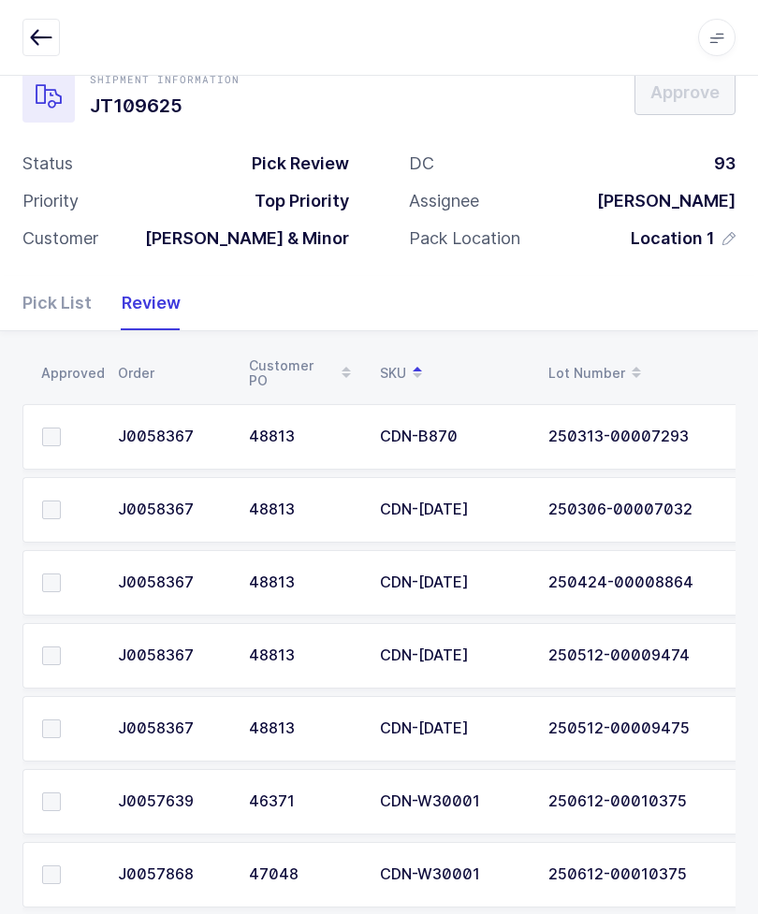
scroll to position [183, 0]
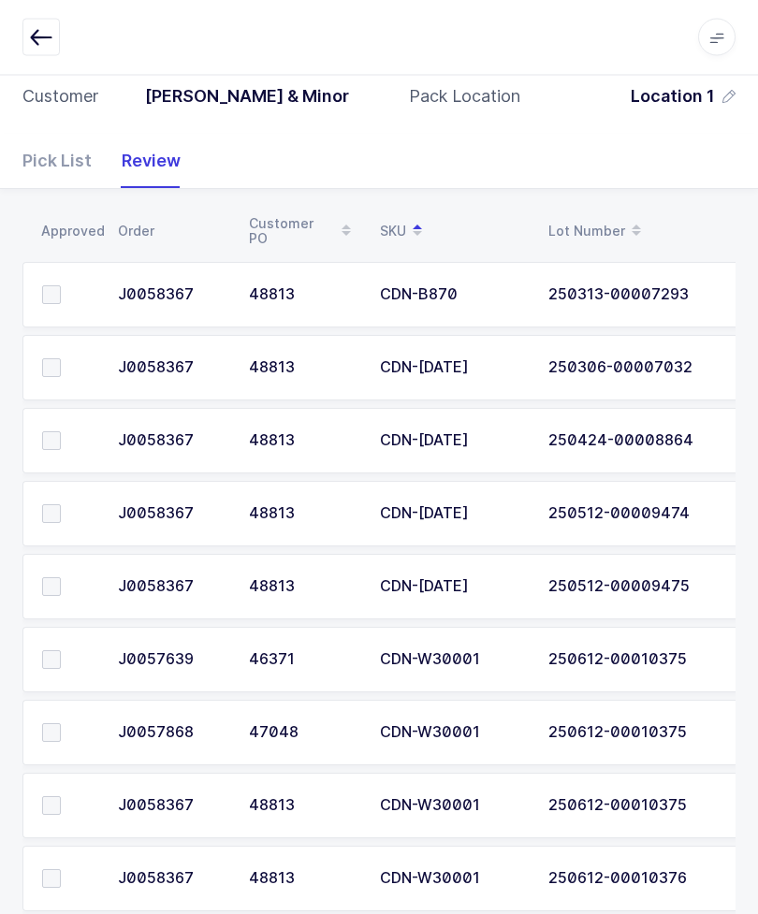
click at [54, 291] on span at bounding box center [51, 295] width 19 height 19
click at [61, 286] on input "checkbox" at bounding box center [61, 286] width 0 height 0
click at [53, 343] on td at bounding box center [64, 367] width 84 height 65
click at [54, 433] on span at bounding box center [51, 440] width 19 height 19
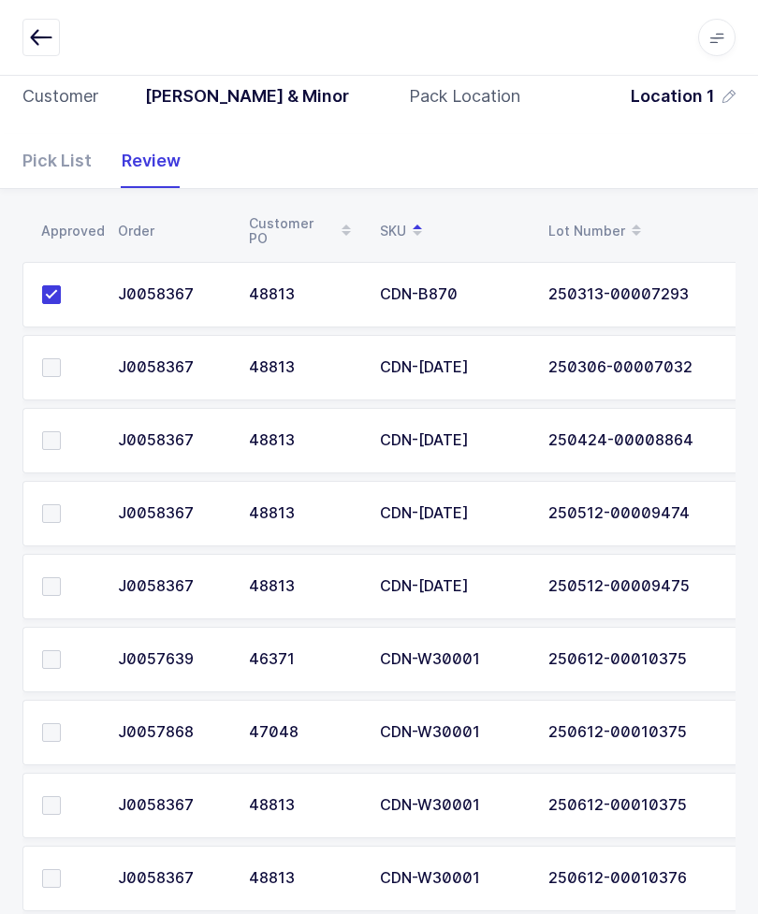
click at [61, 431] on input "checkbox" at bounding box center [61, 431] width 0 height 0
click at [55, 532] on td at bounding box center [64, 513] width 84 height 65
click at [54, 583] on span at bounding box center [51, 586] width 19 height 19
click at [61, 577] on input "checkbox" at bounding box center [61, 577] width 0 height 0
click at [49, 519] on span at bounding box center [51, 513] width 19 height 19
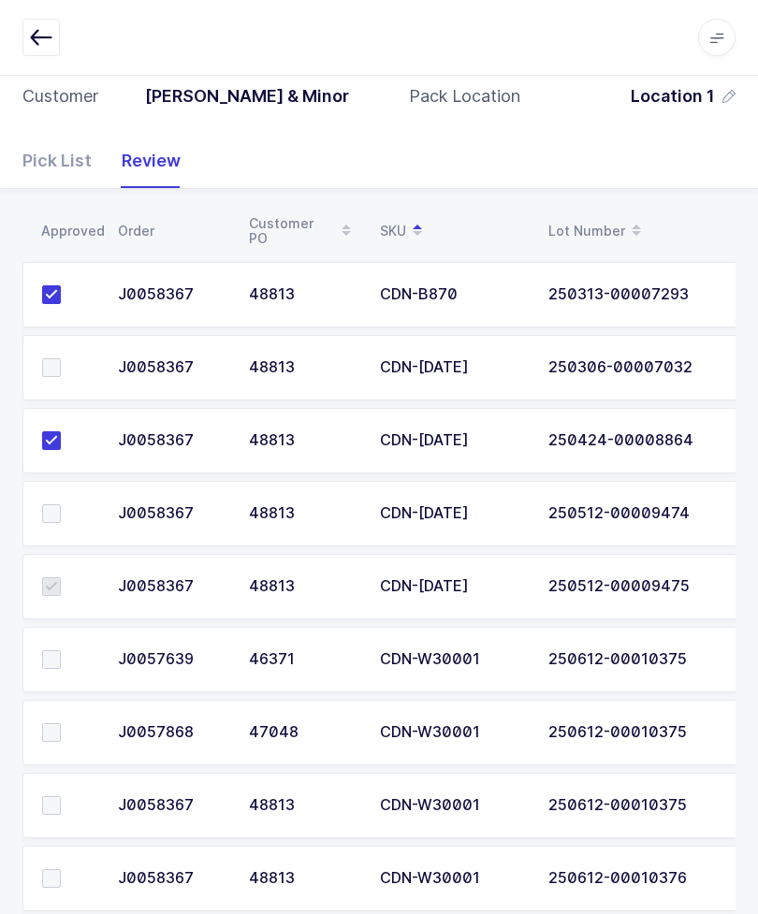
click at [61, 504] on input "checkbox" at bounding box center [61, 504] width 0 height 0
click at [55, 373] on span at bounding box center [51, 367] width 19 height 19
click at [61, 358] on input "checkbox" at bounding box center [61, 358] width 0 height 0
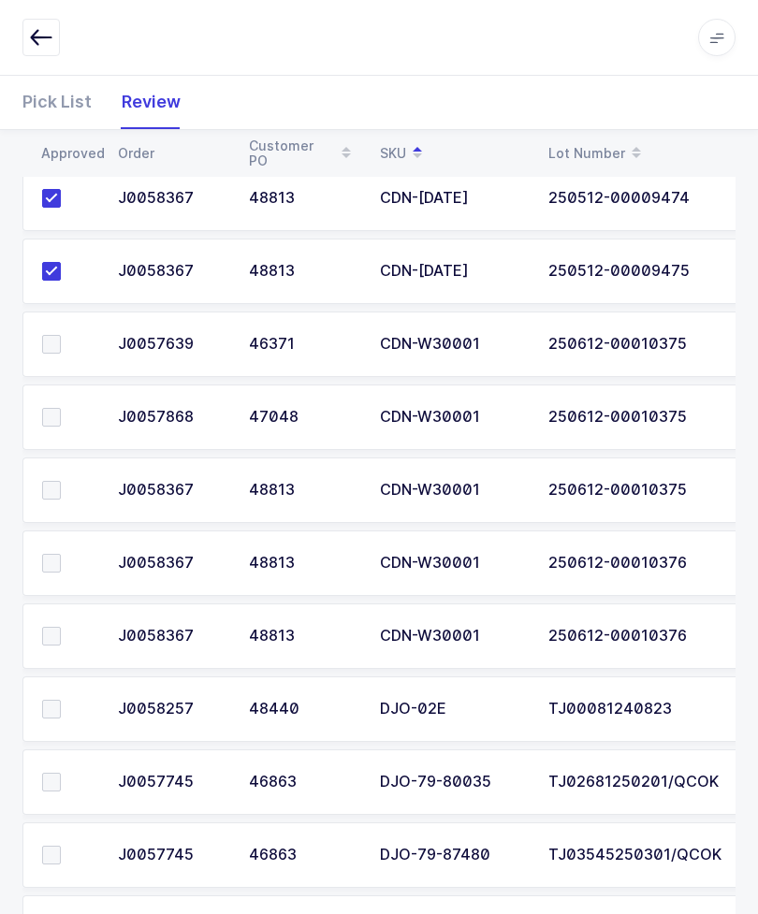
scroll to position [499, 0]
click at [53, 347] on span at bounding box center [51, 345] width 19 height 19
click at [61, 336] on input "checkbox" at bounding box center [61, 336] width 0 height 0
click at [56, 423] on span at bounding box center [51, 418] width 19 height 19
click at [61, 409] on input "checkbox" at bounding box center [61, 409] width 0 height 0
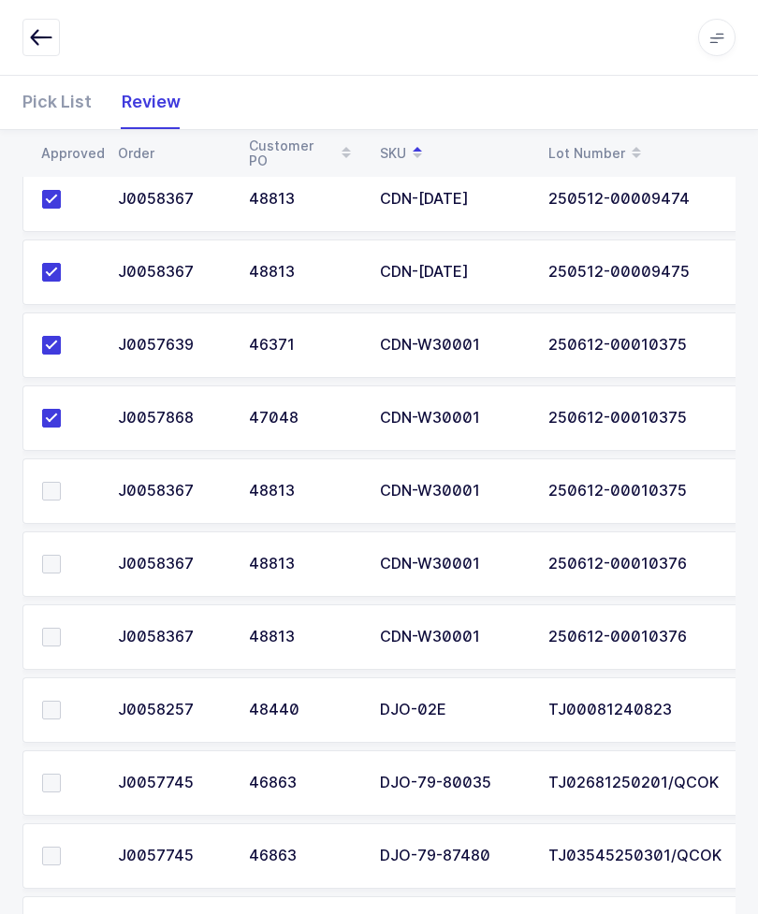
click at [62, 482] on label at bounding box center [68, 491] width 53 height 19
click at [61, 482] on input "checkbox" at bounding box center [61, 482] width 0 height 0
click at [60, 563] on span at bounding box center [51, 564] width 19 height 19
click at [61, 555] on input "checkbox" at bounding box center [61, 555] width 0 height 0
click at [53, 635] on span at bounding box center [51, 637] width 19 height 19
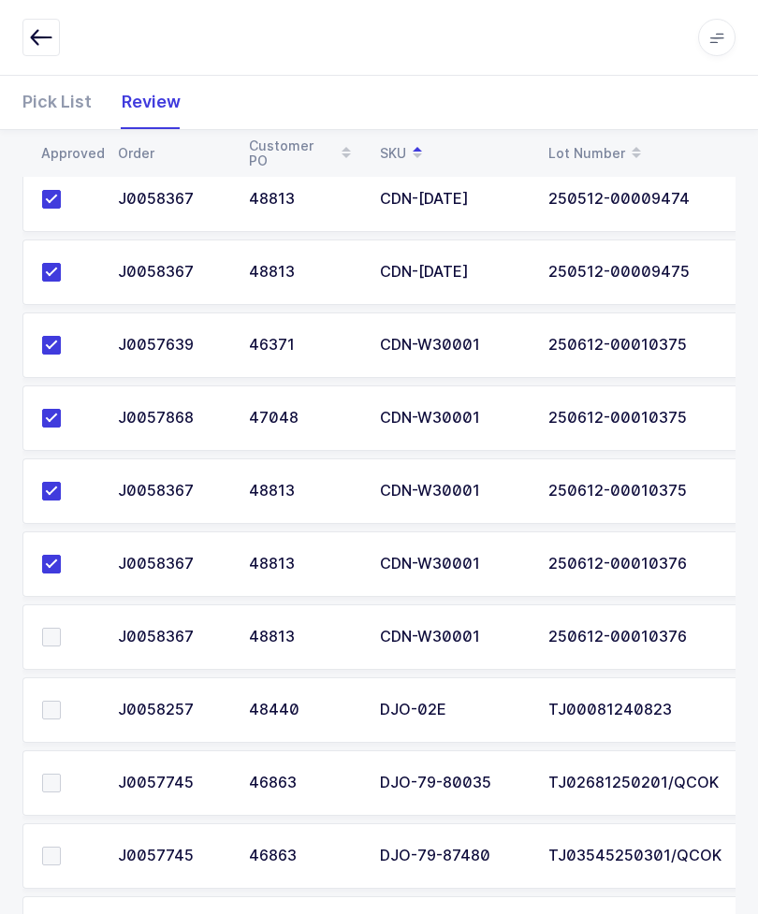
click at [61, 628] on input "checkbox" at bounding box center [61, 628] width 0 height 0
click at [61, 703] on label at bounding box center [68, 710] width 53 height 19
click at [61, 701] on input "checkbox" at bounding box center [61, 701] width 0 height 0
click at [53, 786] on span at bounding box center [51, 783] width 19 height 19
click at [61, 774] on input "checkbox" at bounding box center [61, 774] width 0 height 0
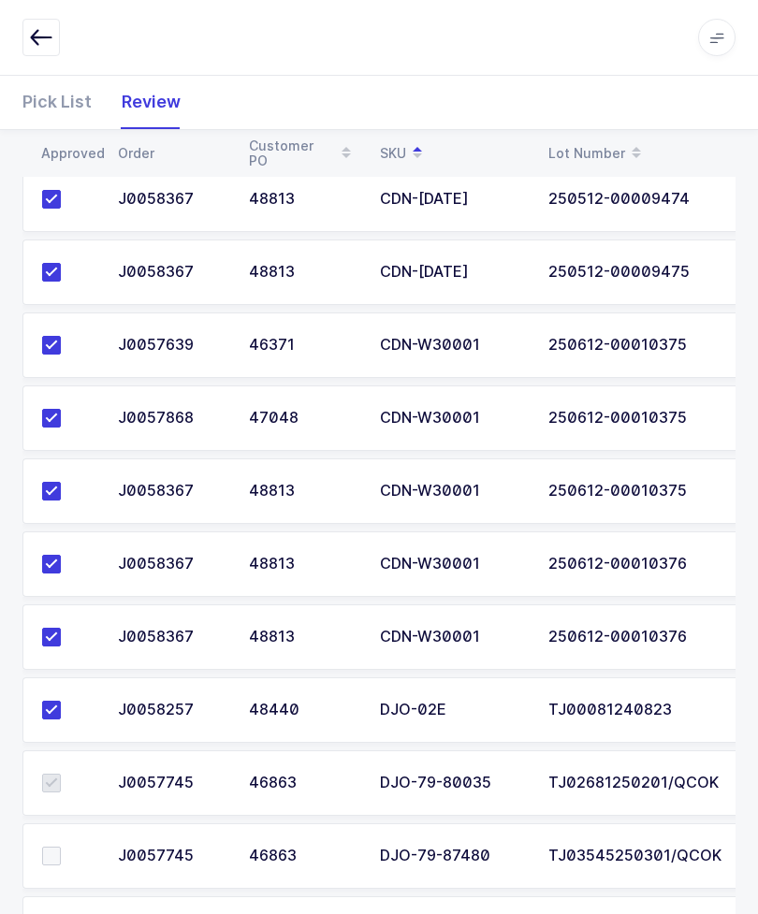
click at [58, 846] on span at bounding box center [51, 855] width 19 height 19
click at [61, 846] on input "checkbox" at bounding box center [61, 846] width 0 height 0
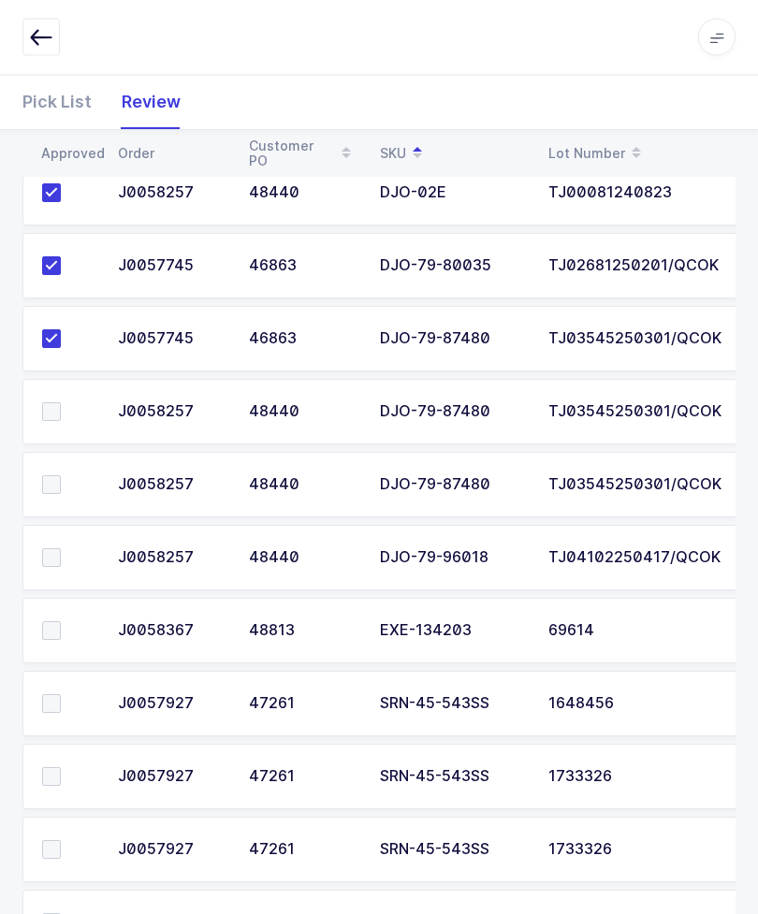
scroll to position [1016, 0]
click at [50, 463] on td at bounding box center [64, 484] width 84 height 65
click at [61, 405] on label at bounding box center [68, 411] width 53 height 19
click at [61, 402] on input "checkbox" at bounding box center [61, 402] width 0 height 0
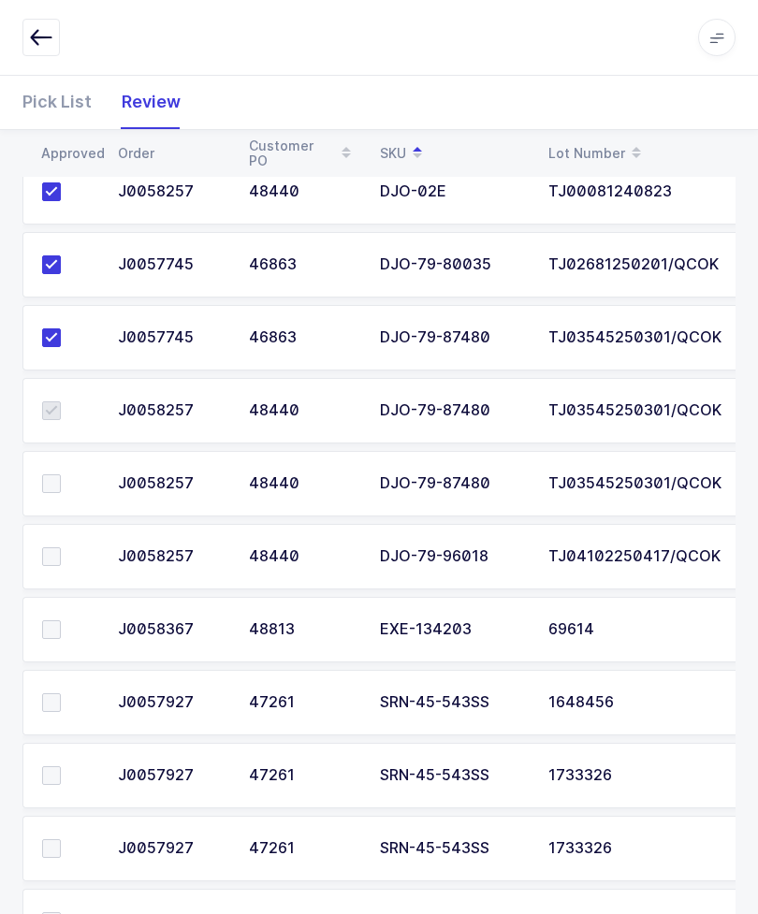
click at [60, 560] on span at bounding box center [51, 556] width 19 height 19
click at [61, 547] on input "checkbox" at bounding box center [61, 547] width 0 height 0
click at [50, 631] on span at bounding box center [51, 629] width 19 height 19
click at [61, 620] on input "checkbox" at bounding box center [61, 620] width 0 height 0
click at [54, 723] on td at bounding box center [64, 702] width 84 height 65
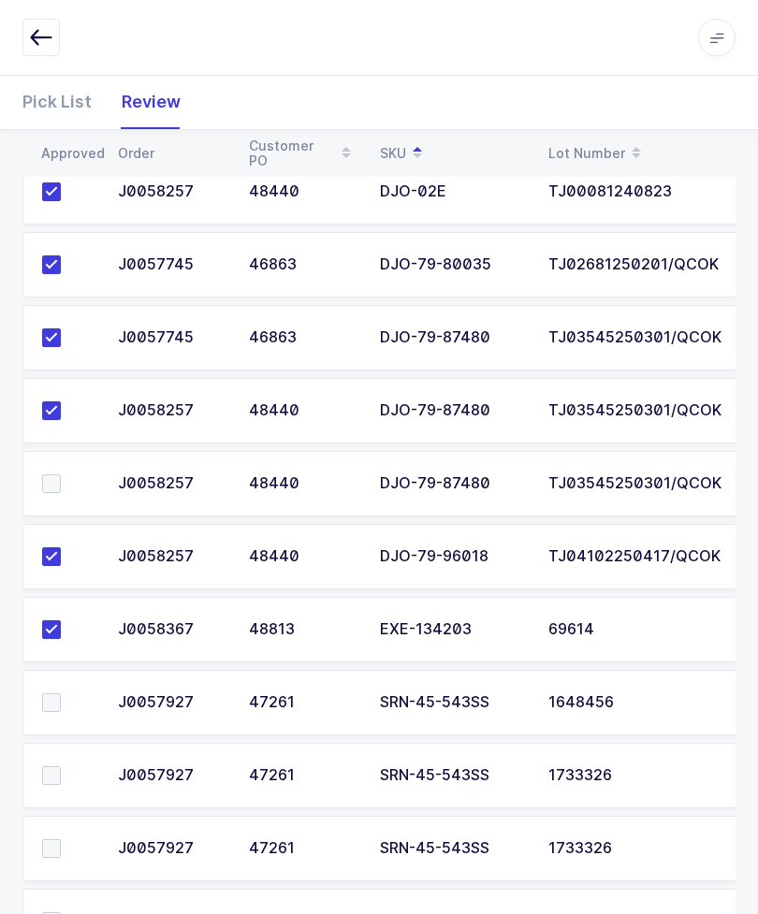
click at [53, 781] on span at bounding box center [51, 775] width 19 height 19
click at [61, 766] on input "checkbox" at bounding box center [61, 766] width 0 height 0
click at [65, 852] on label at bounding box center [68, 848] width 53 height 19
click at [61, 839] on input "checkbox" at bounding box center [61, 839] width 0 height 0
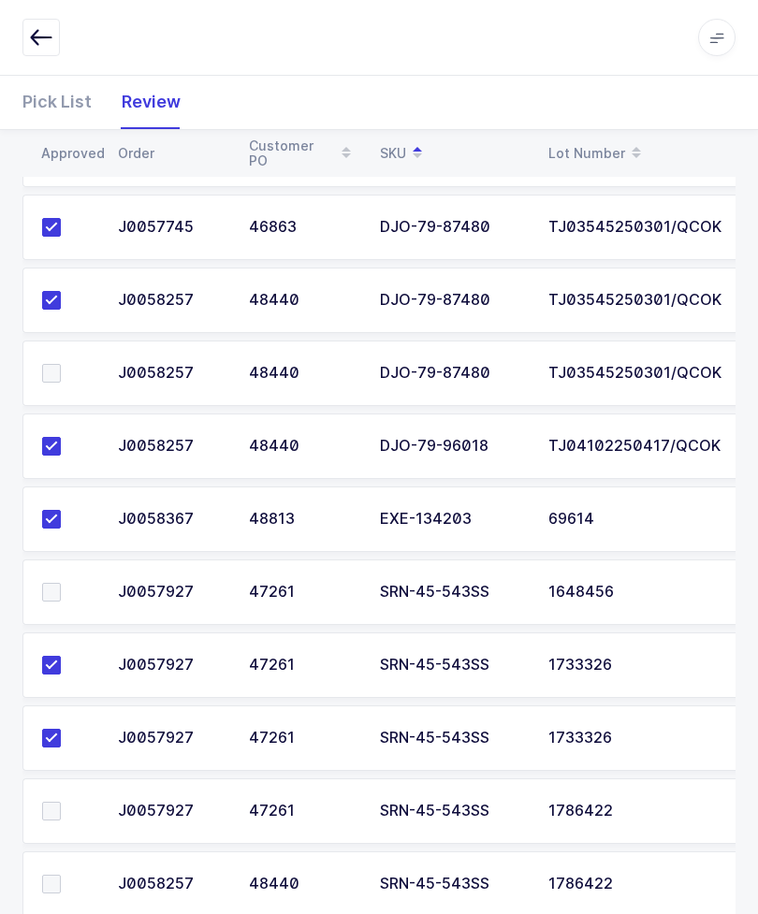
scroll to position [1182, 0]
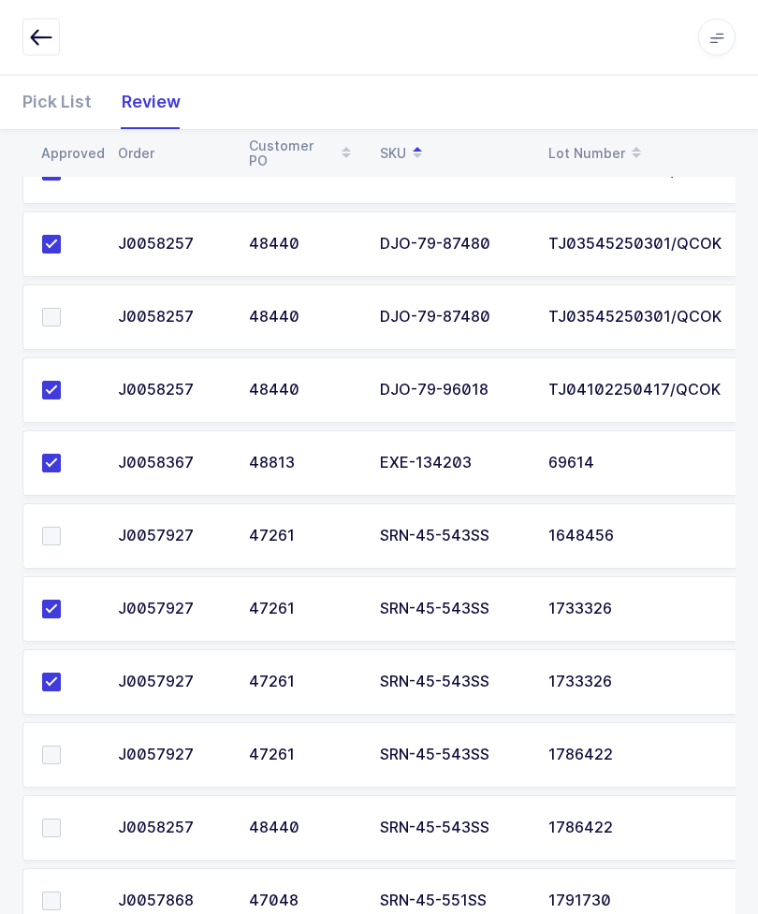
click at [55, 528] on span at bounding box center [51, 537] width 19 height 19
click at [61, 528] on input "checkbox" at bounding box center [61, 528] width 0 height 0
click at [50, 321] on span at bounding box center [51, 318] width 19 height 19
click at [61, 309] on input "checkbox" at bounding box center [61, 309] width 0 height 0
click at [61, 736] on td at bounding box center [64, 755] width 84 height 65
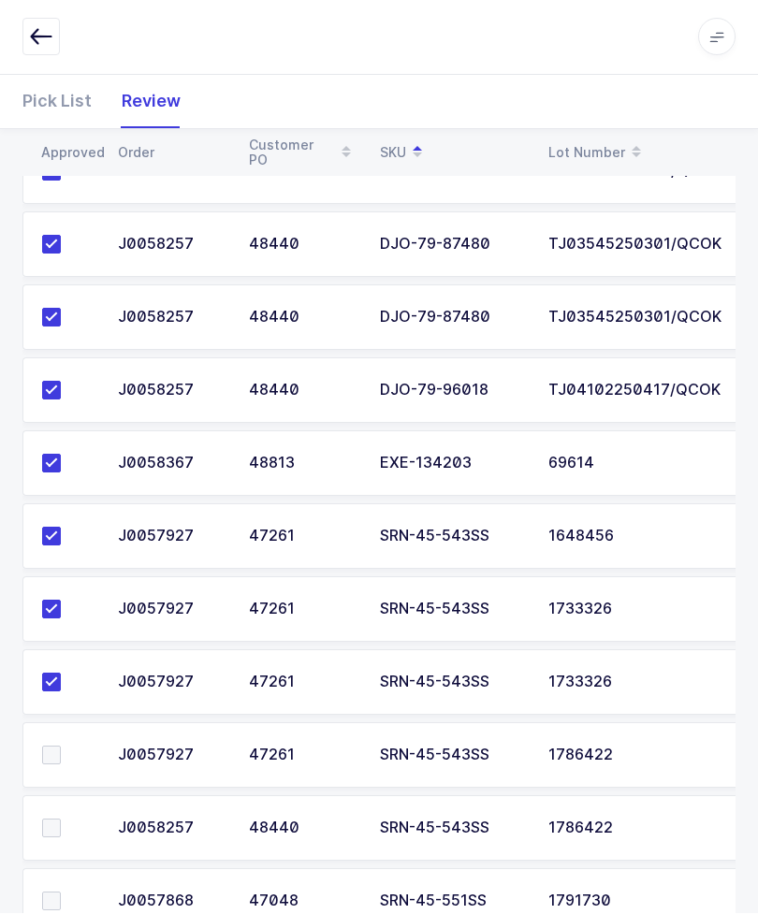
click at [62, 819] on label at bounding box center [68, 828] width 53 height 19
click at [61, 819] on input "checkbox" at bounding box center [61, 819] width 0 height 0
click at [65, 892] on label at bounding box center [68, 901] width 53 height 19
click at [61, 892] on input "checkbox" at bounding box center [61, 892] width 0 height 0
click at [58, 735] on td at bounding box center [64, 755] width 84 height 65
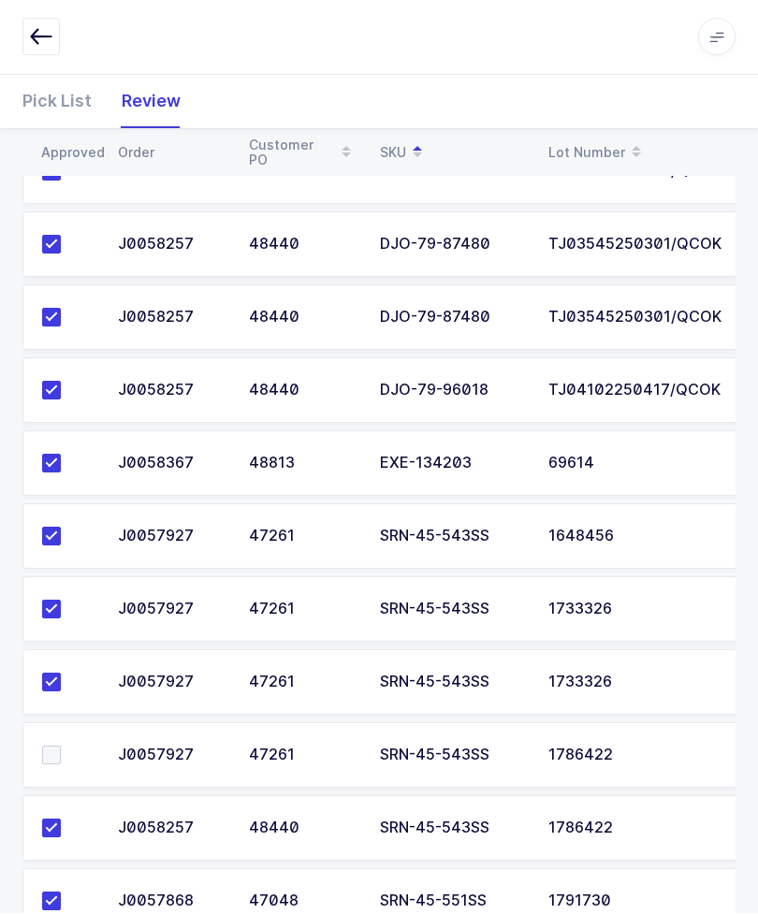
click at [44, 757] on span at bounding box center [51, 755] width 19 height 19
click at [61, 746] on input "checkbox" at bounding box center [61, 746] width 0 height 0
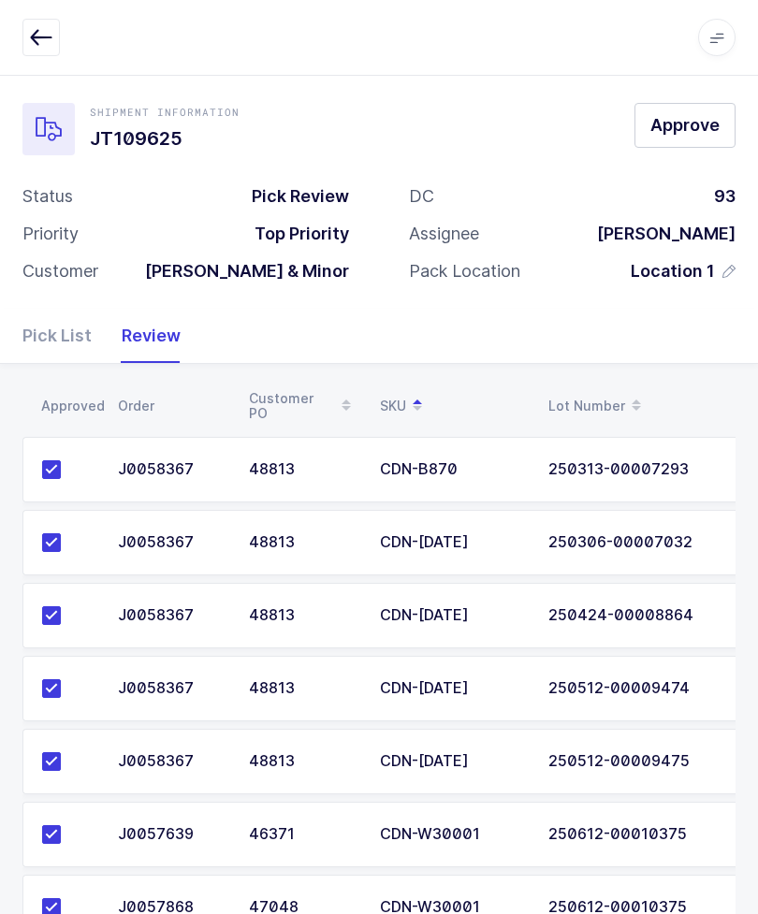
scroll to position [0, 0]
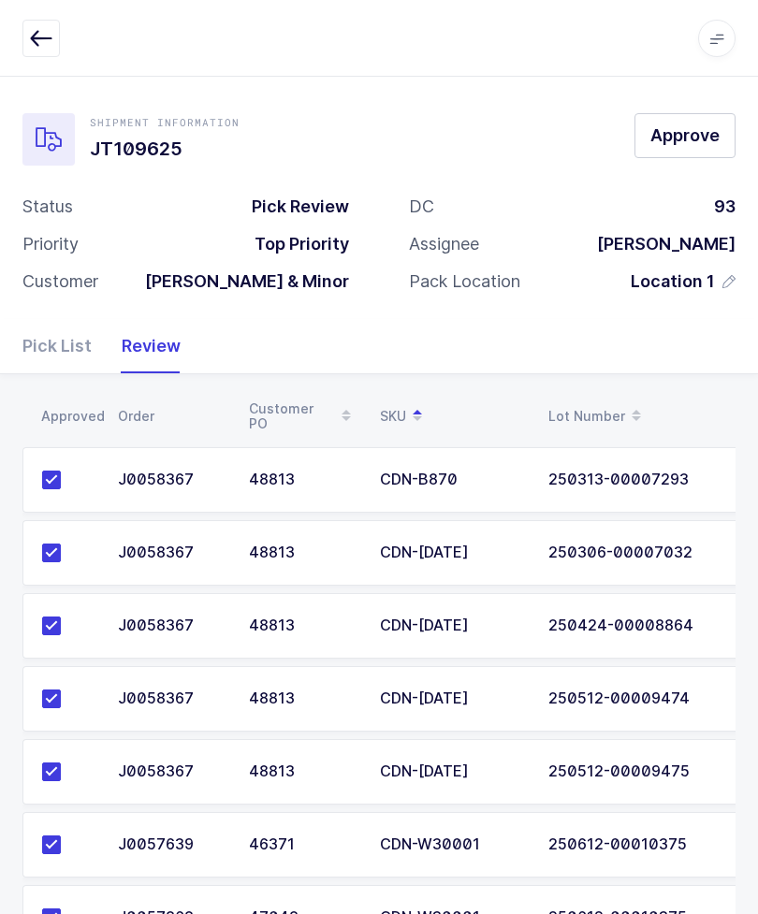
click at [696, 119] on button "Approve" at bounding box center [684, 134] width 101 height 45
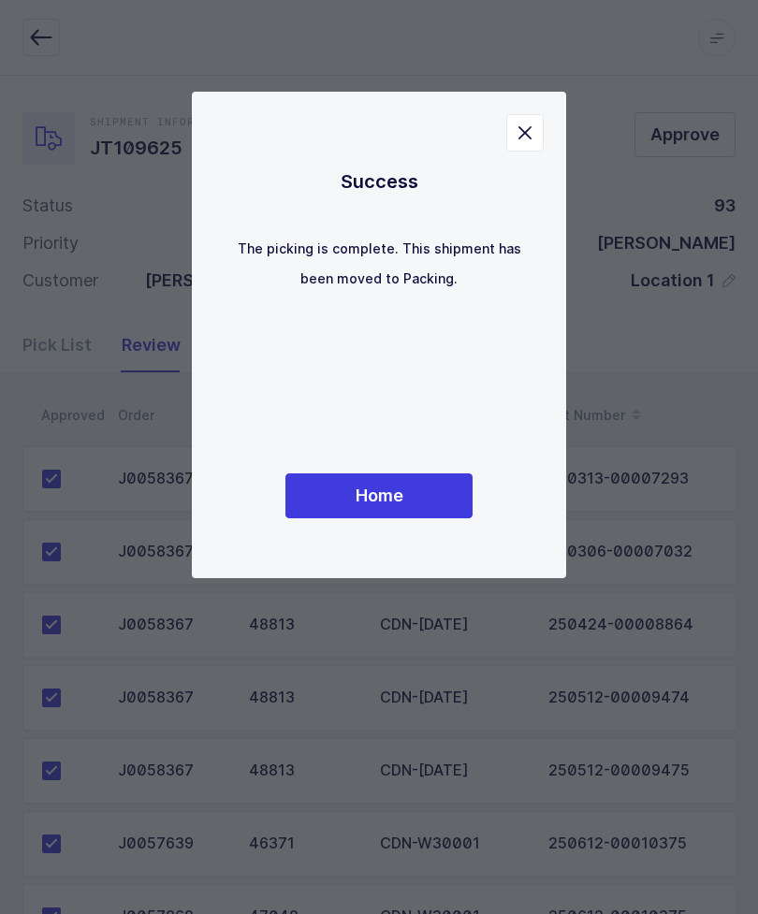
click at [439, 497] on button "Home" at bounding box center [378, 495] width 187 height 45
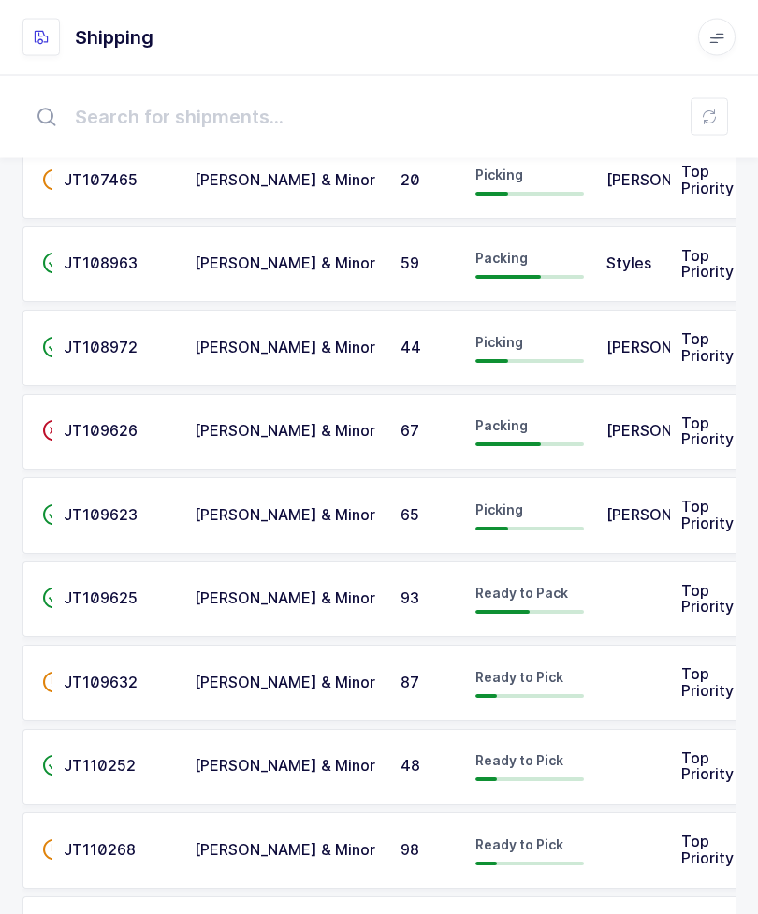
scroll to position [89, 0]
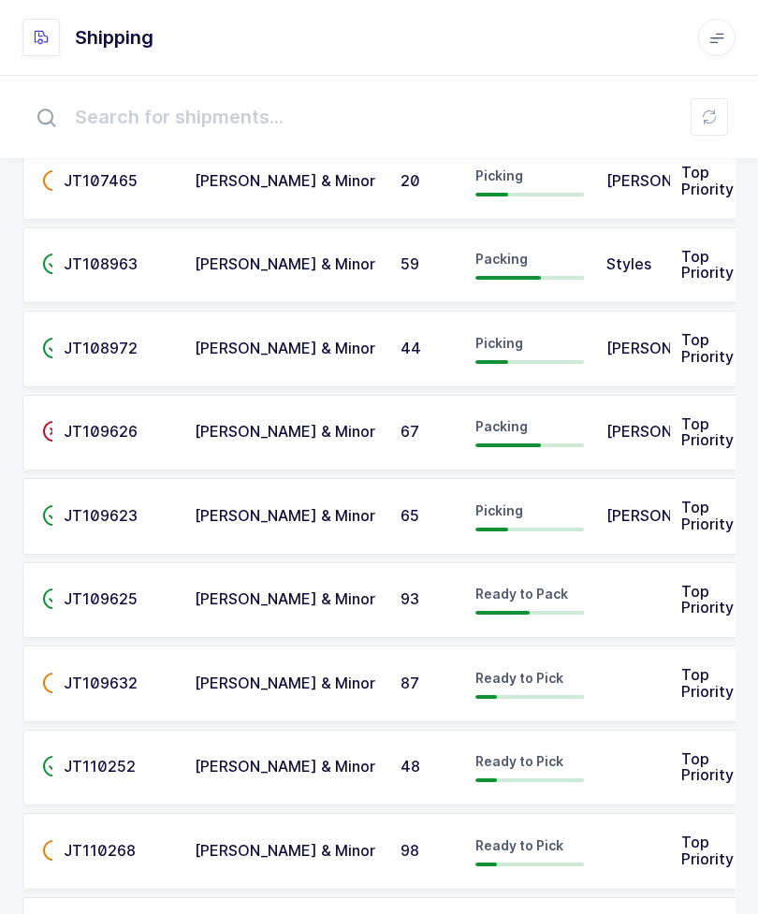
click at [657, 508] on div "[PERSON_NAME]" at bounding box center [632, 516] width 52 height 17
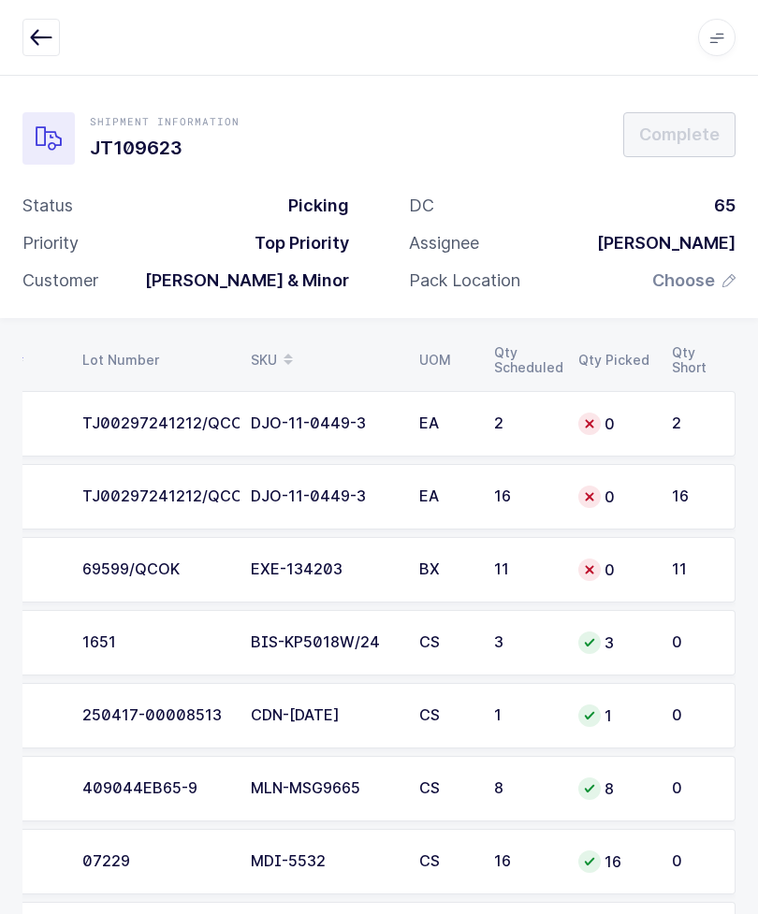
click at [50, 29] on icon "button" at bounding box center [41, 37] width 22 height 22
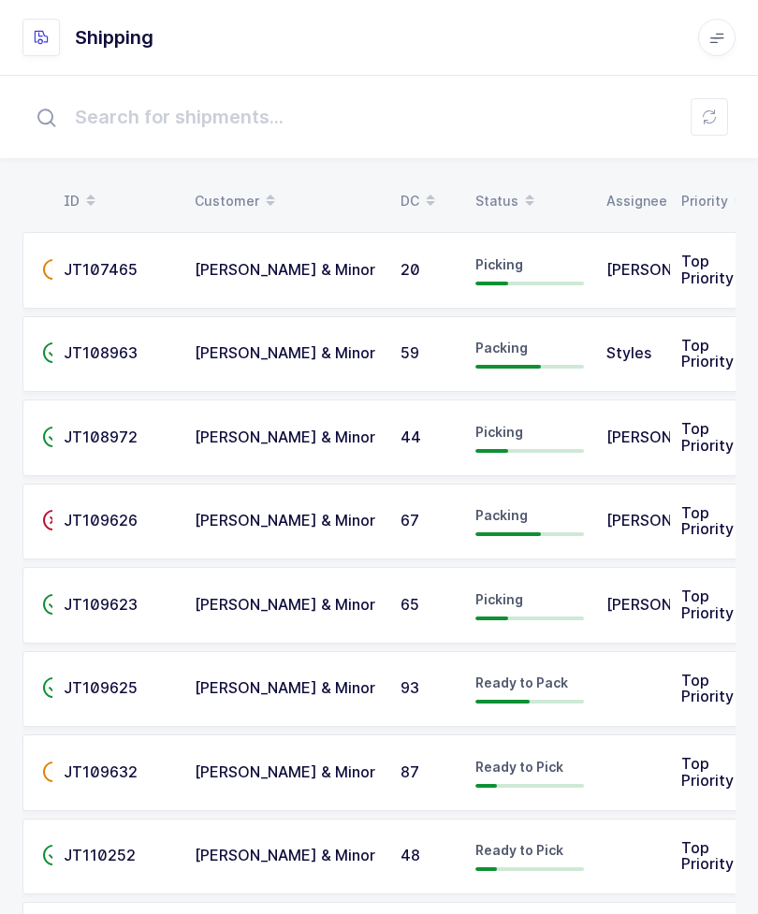
click at [666, 441] on td "[PERSON_NAME]" at bounding box center [632, 437] width 75 height 77
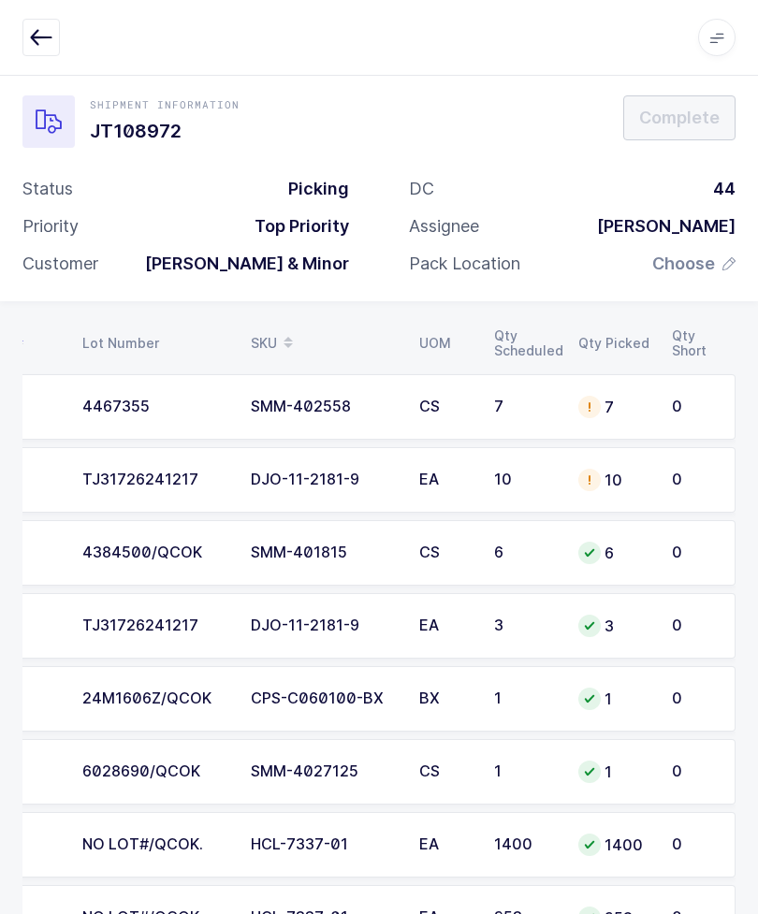
scroll to position [22, 0]
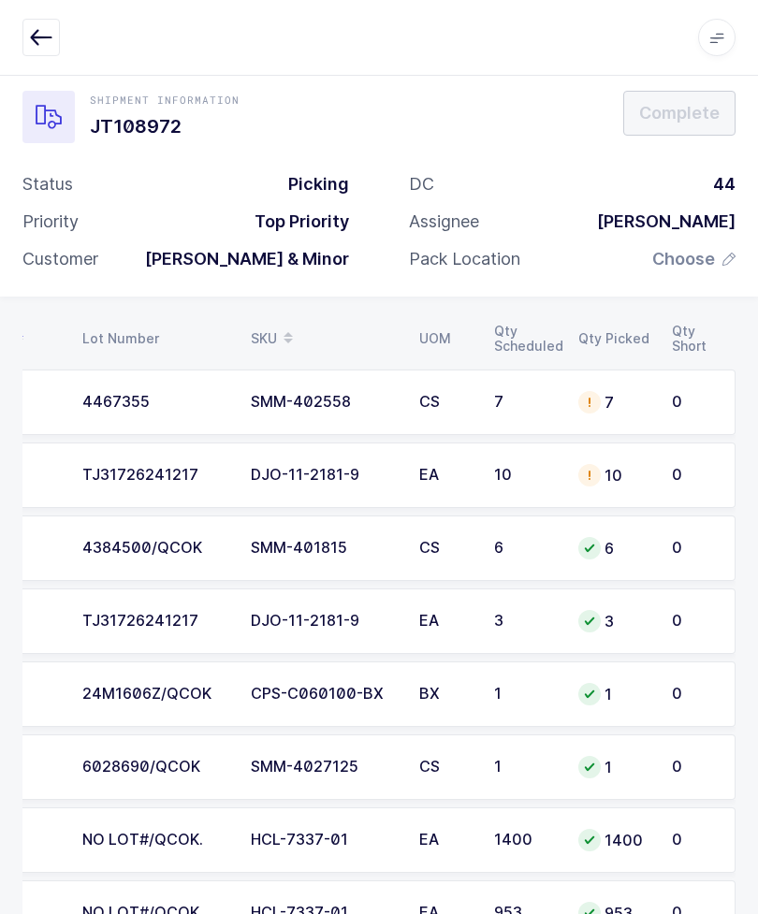
click at [411, 472] on td "EA" at bounding box center [445, 474] width 75 height 65
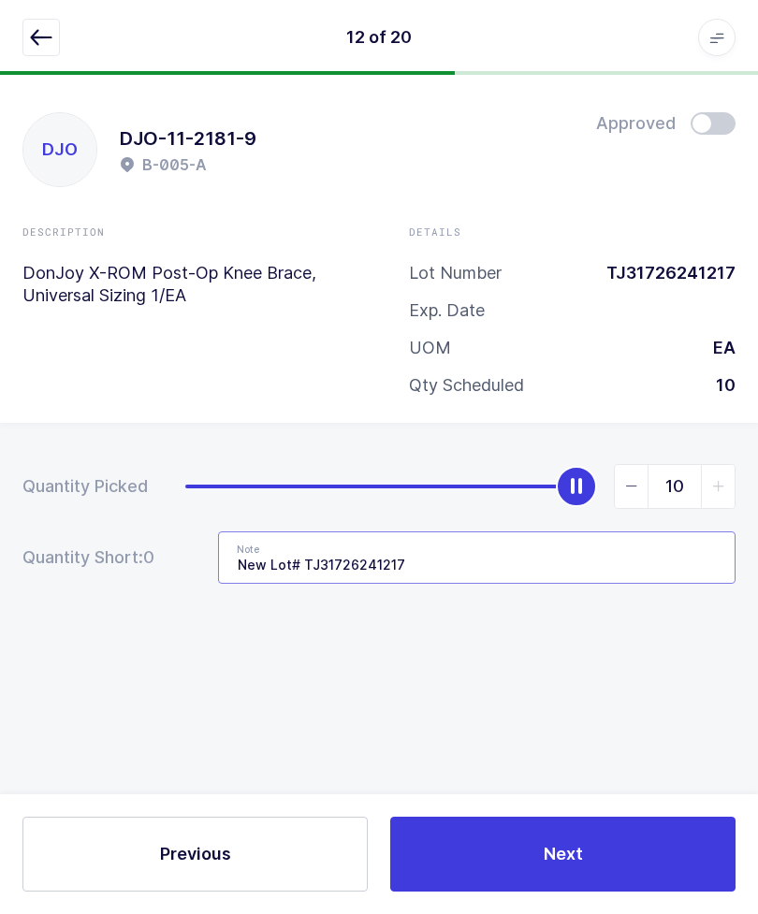
click at [591, 552] on input "New Lot# TJ31726241217" at bounding box center [476, 557] width 517 height 52
type input "N"
click at [31, 22] on button "button" at bounding box center [40, 37] width 37 height 37
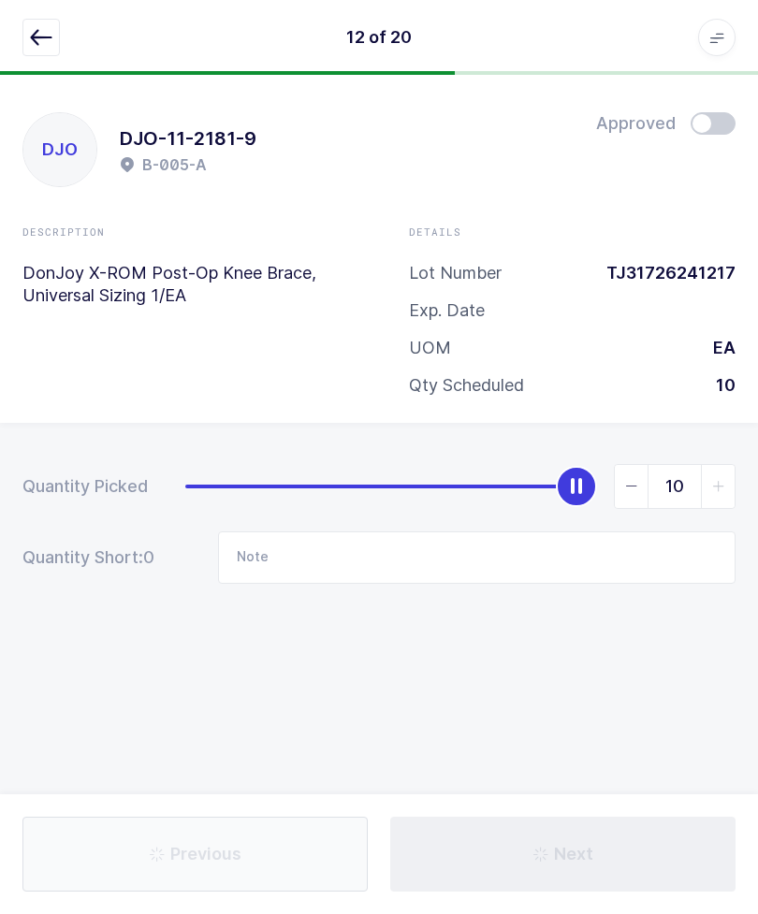
scroll to position [0, 0]
click at [58, 36] on button "button" at bounding box center [40, 37] width 37 height 37
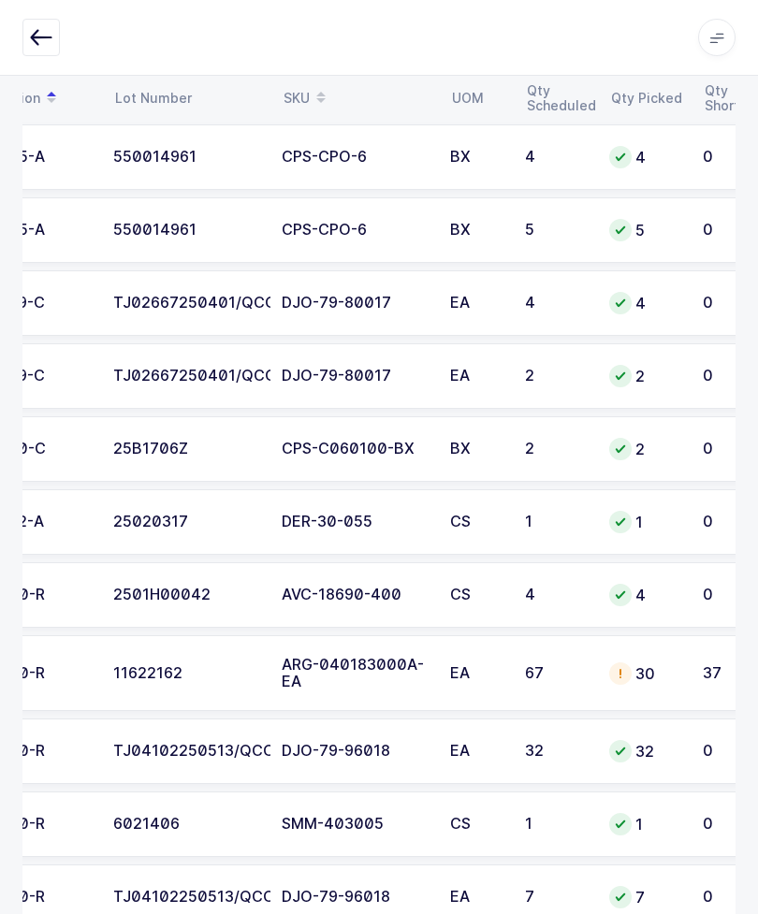
scroll to position [0, 183]
click at [655, 683] on td "30" at bounding box center [644, 673] width 94 height 77
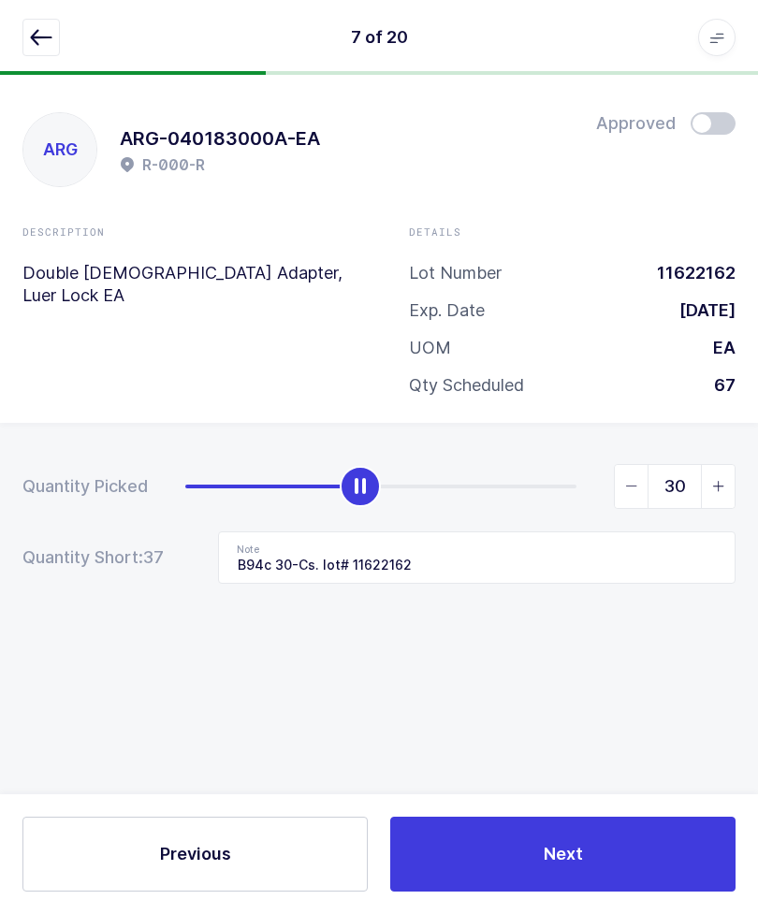
scroll to position [0, 0]
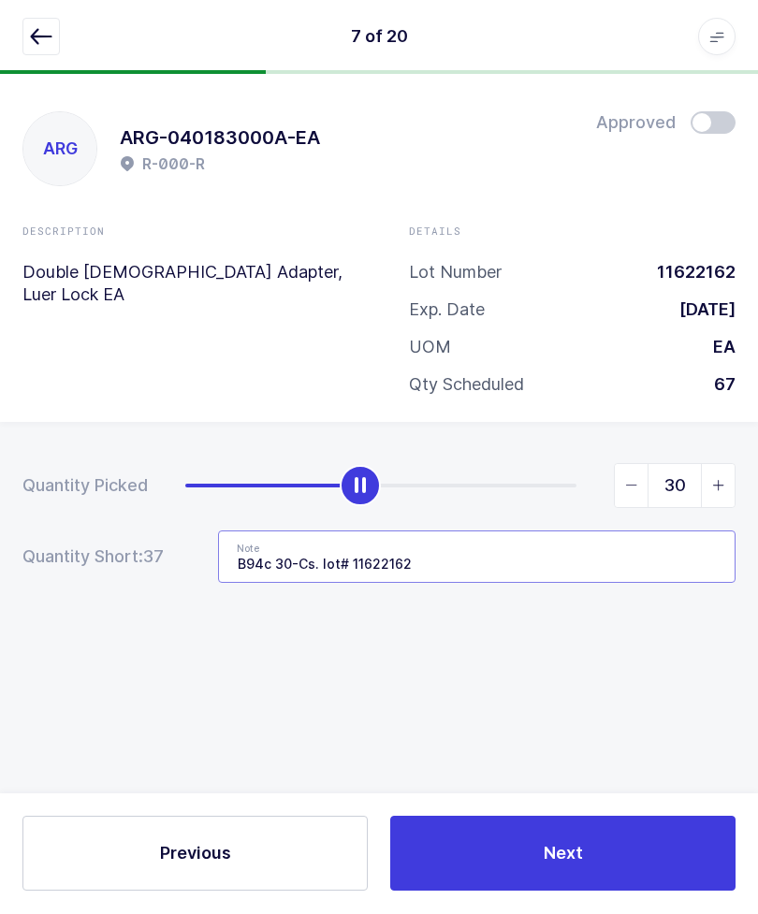
click at [564, 568] on input "B94c 30-Cs. lot# 11622162" at bounding box center [476, 557] width 517 height 52
type input "B94"
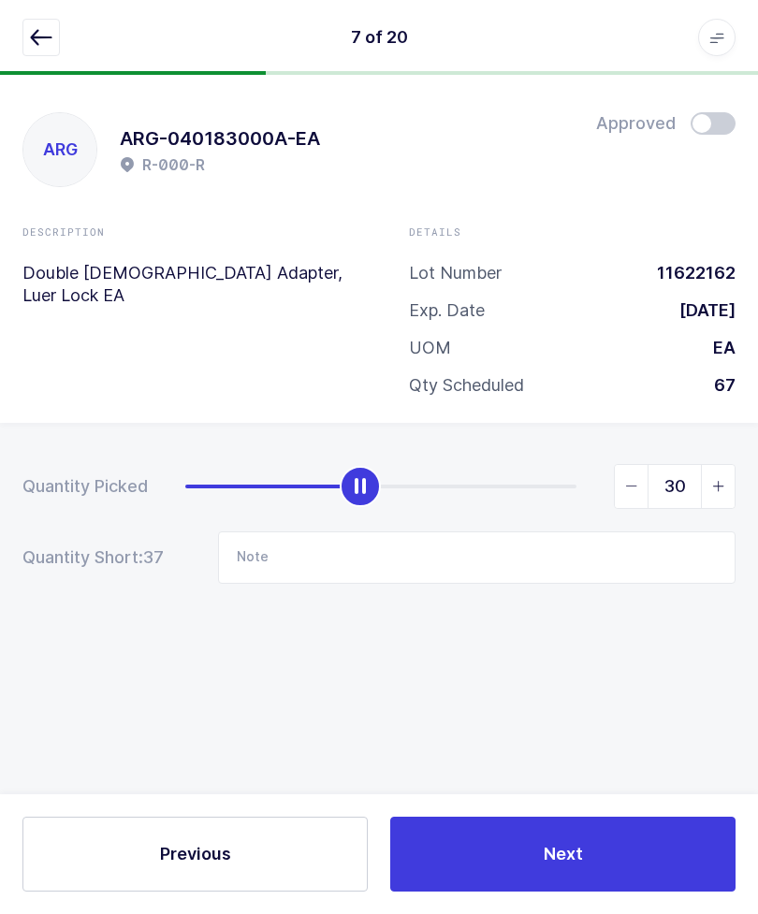
scroll to position [58, 0]
type input "67"
click at [47, 29] on icon "button" at bounding box center [41, 37] width 22 height 22
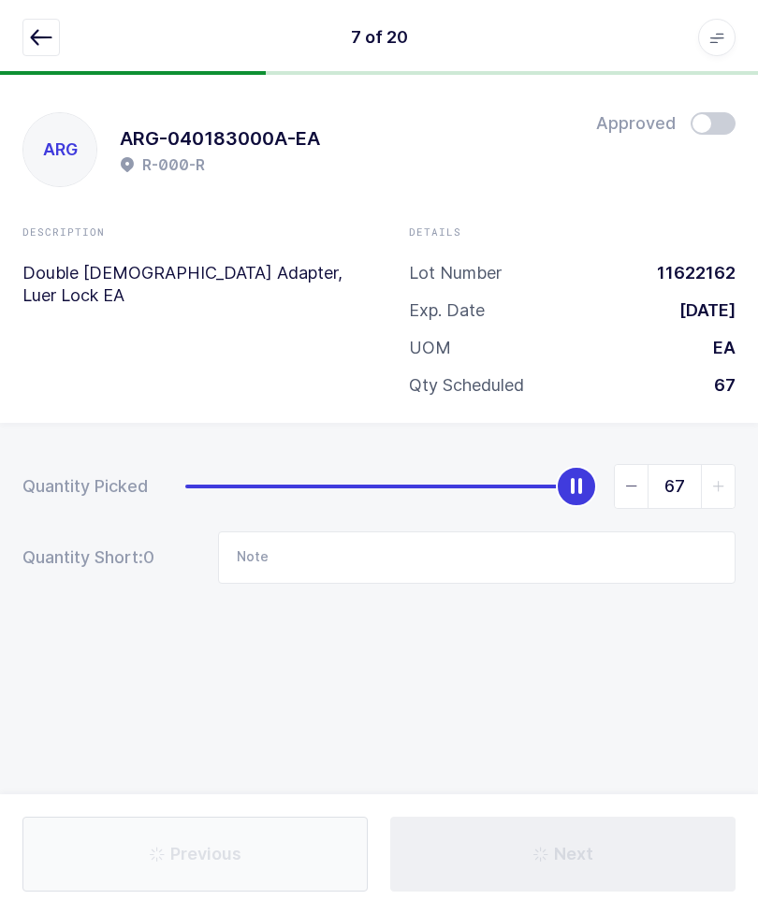
click at [36, 8] on div "7 of 20 Apps Core [GEOGRAPHIC_DATA] Admin Mission Control Purchasing [PERSON_NA…" at bounding box center [379, 37] width 758 height 75
click at [40, 48] on icon "button" at bounding box center [41, 37] width 22 height 22
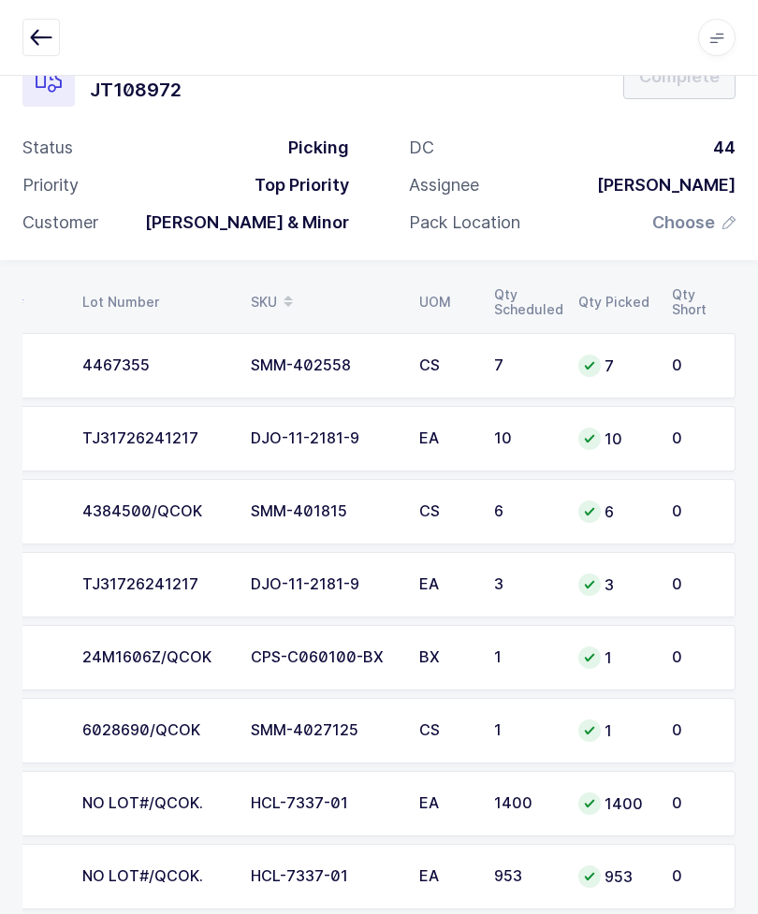
scroll to position [0, 213]
click at [719, 211] on span "Choose" at bounding box center [693, 222] width 83 height 22
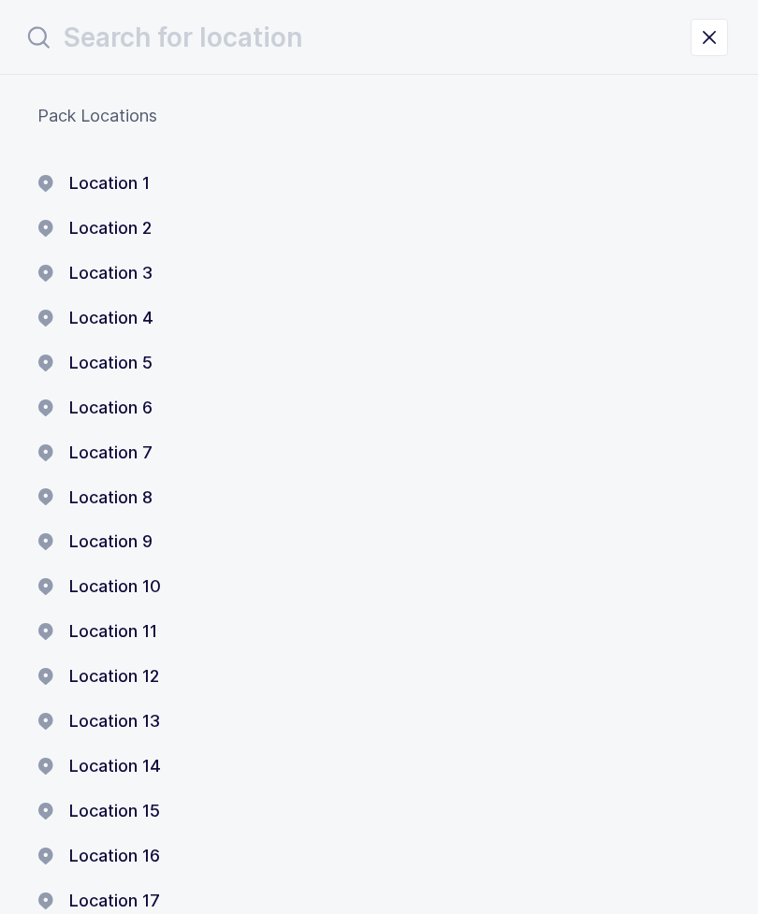
click at [89, 174] on button "Location 1" at bounding box center [93, 183] width 112 height 22
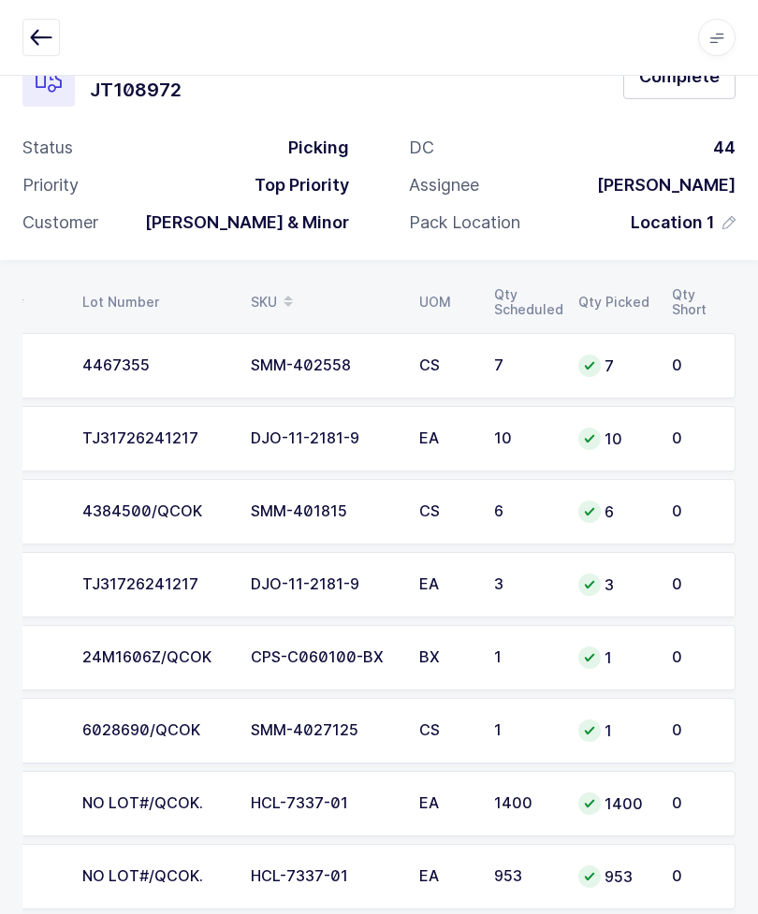
click at [697, 89] on button "Complete" at bounding box center [679, 76] width 112 height 45
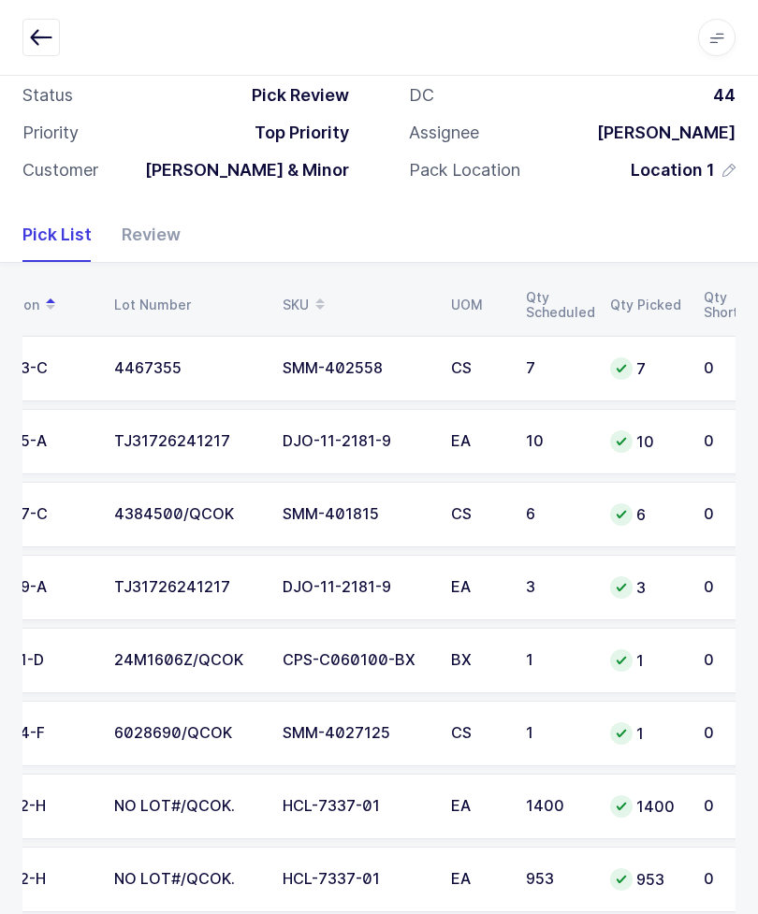
scroll to position [0, 0]
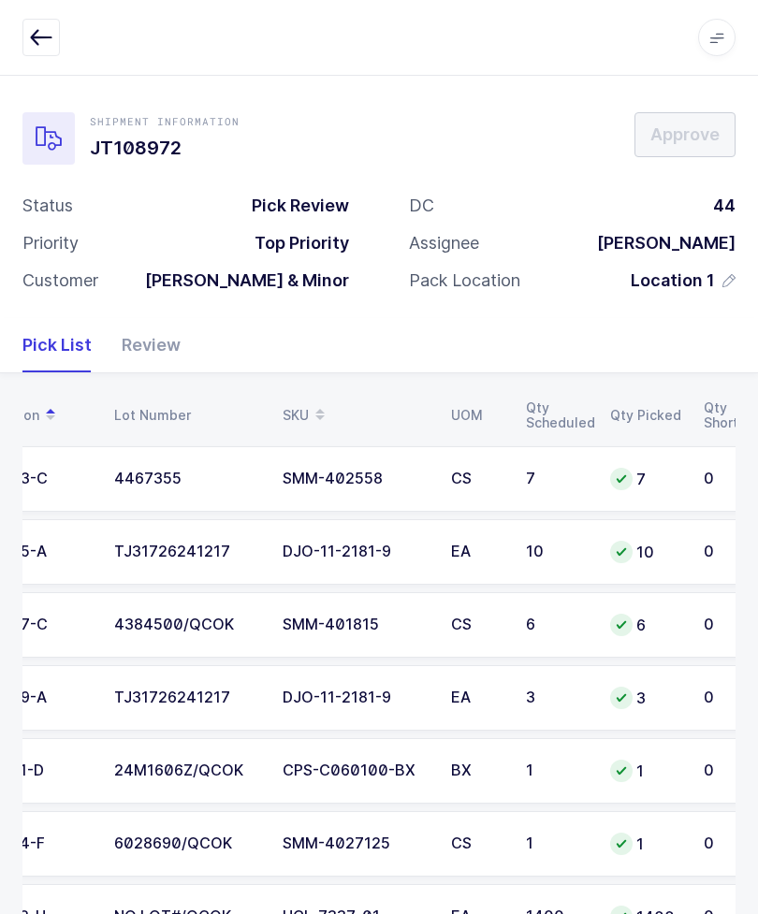
click at [112, 339] on div "Review" at bounding box center [144, 345] width 74 height 54
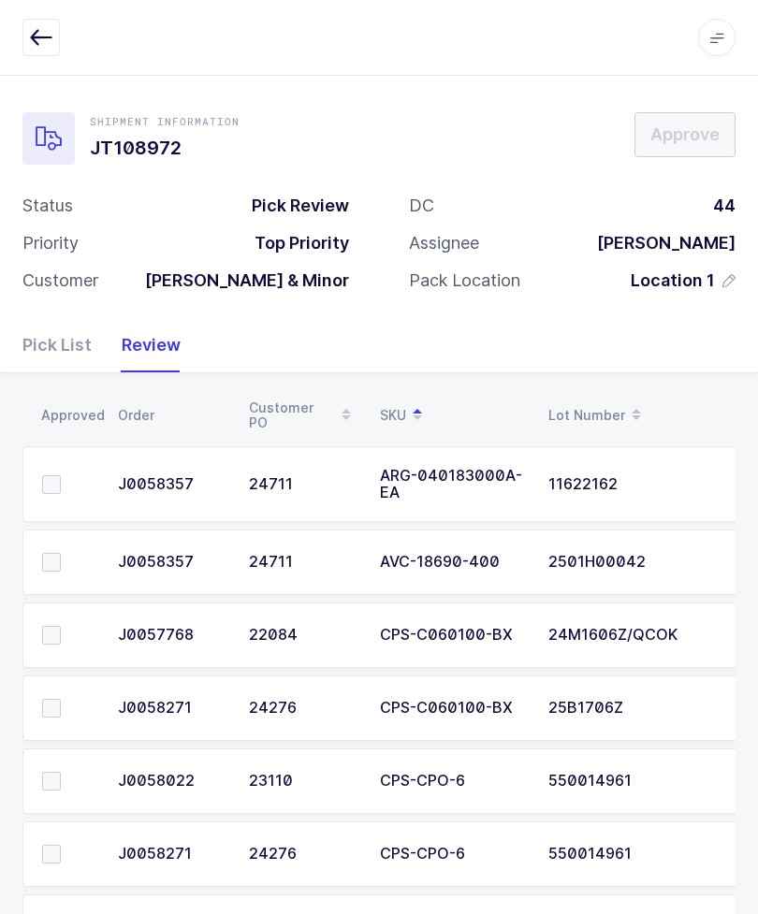
click at [52, 481] on span at bounding box center [51, 484] width 19 height 19
click at [61, 475] on input "checkbox" at bounding box center [61, 475] width 0 height 0
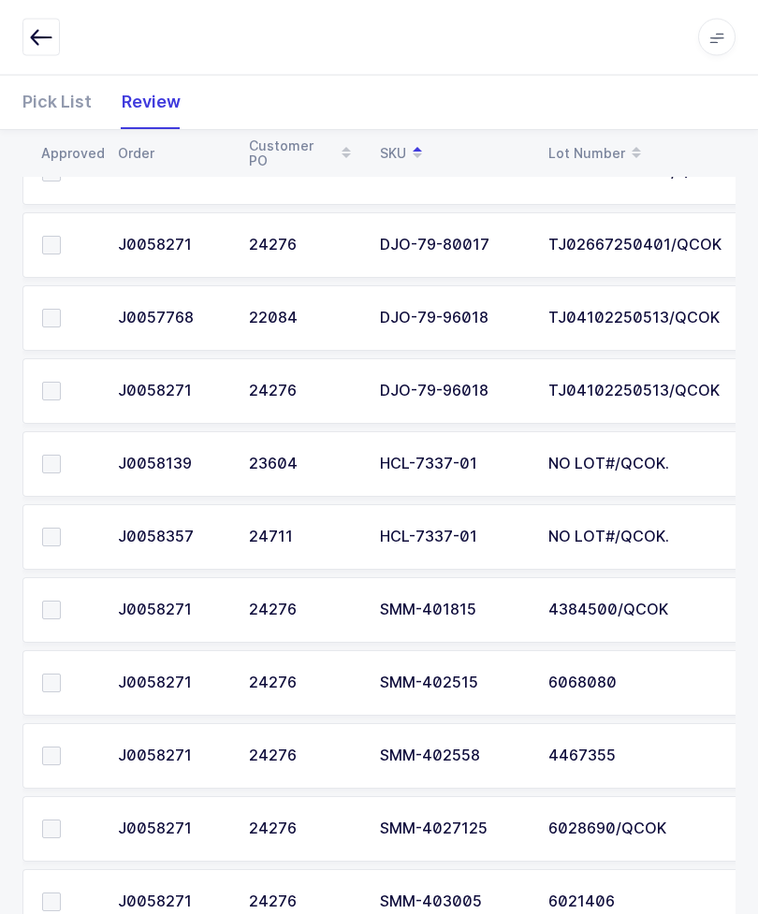
click at [44, 462] on span at bounding box center [51, 464] width 19 height 19
click at [61, 455] on input "checkbox" at bounding box center [61, 455] width 0 height 0
click at [53, 528] on span at bounding box center [51, 537] width 19 height 19
click at [61, 528] on input "checkbox" at bounding box center [61, 528] width 0 height 0
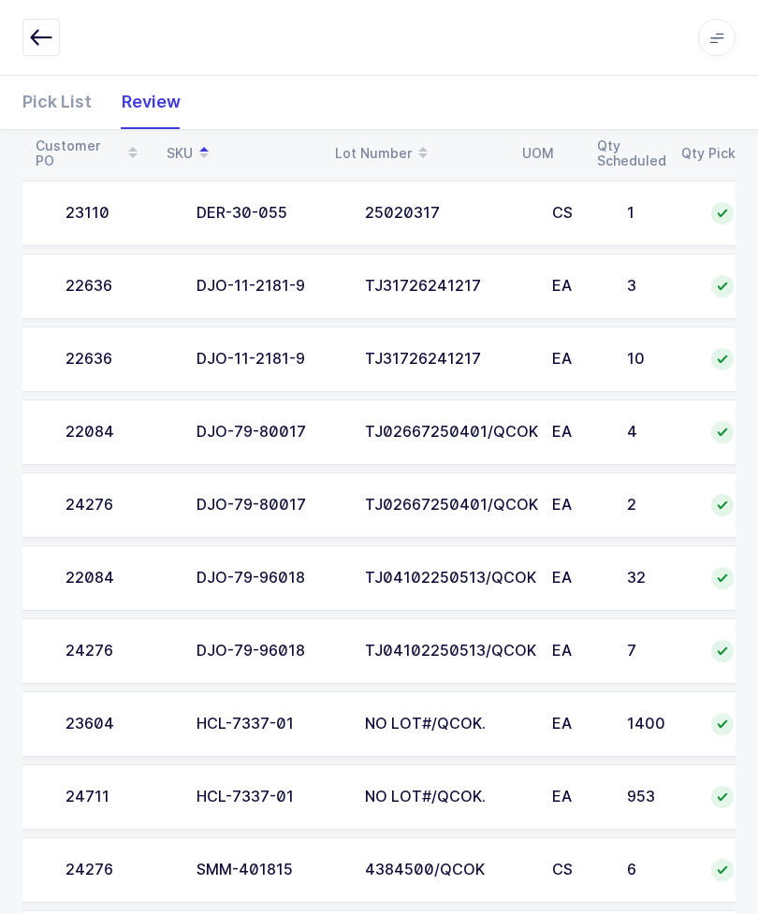
scroll to position [0, 77]
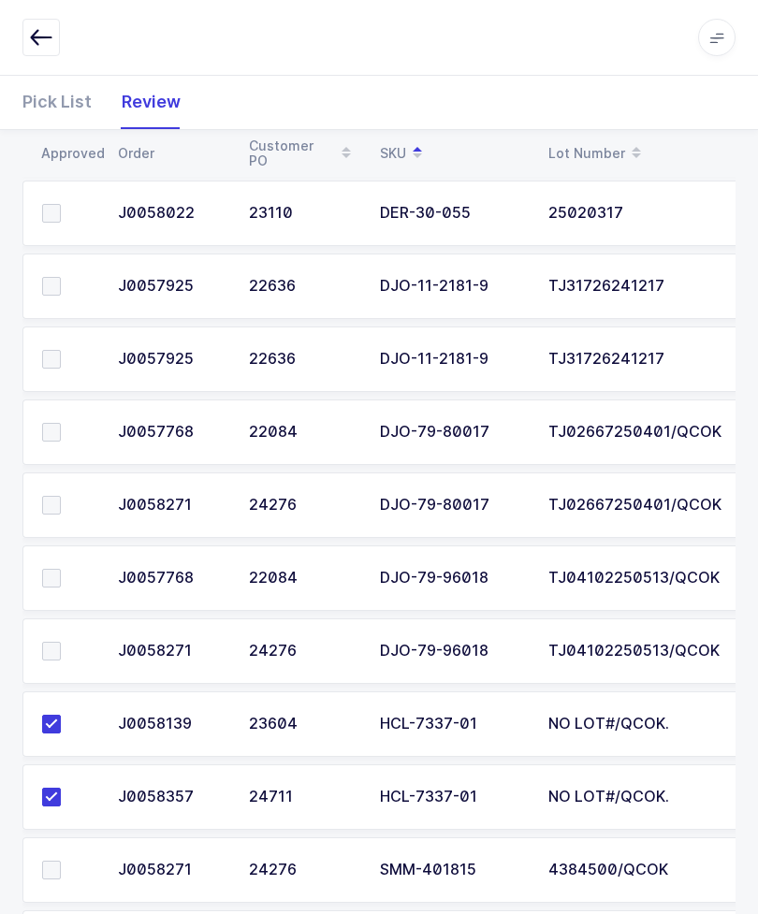
click at [51, 352] on span at bounding box center [51, 359] width 19 height 19
click at [61, 350] on input "checkbox" at bounding box center [61, 350] width 0 height 0
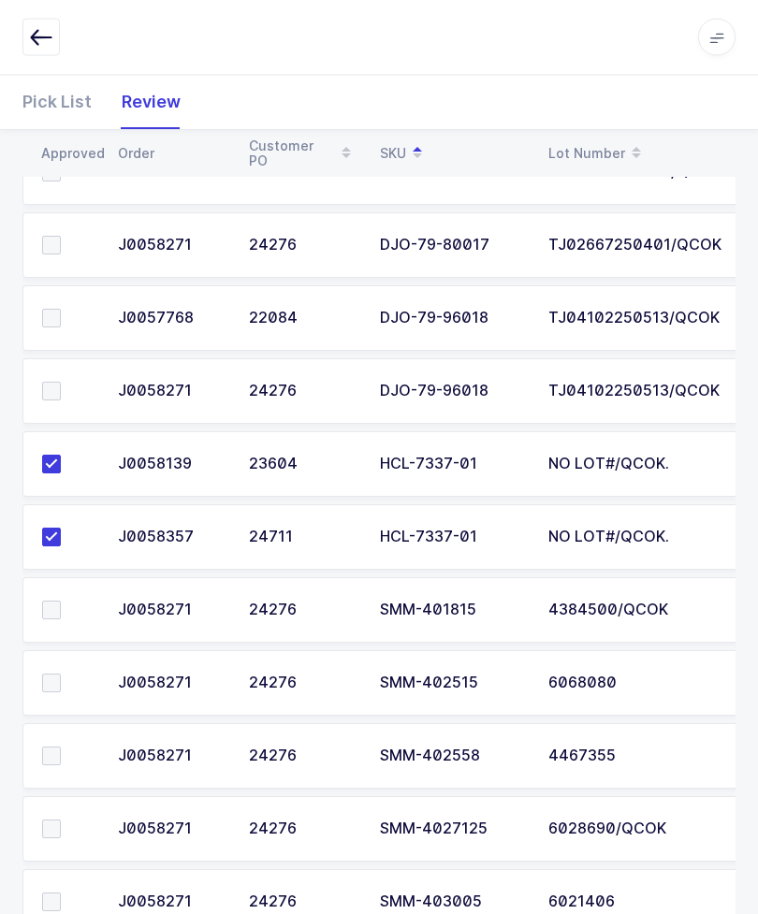
click at [51, 683] on span at bounding box center [51, 683] width 19 height 19
click at [61, 674] on input "checkbox" at bounding box center [61, 674] width 0 height 0
click at [58, 893] on span at bounding box center [51, 902] width 19 height 19
click at [61, 893] on input "checkbox" at bounding box center [61, 893] width 0 height 0
click at [63, 759] on label at bounding box center [68, 756] width 53 height 19
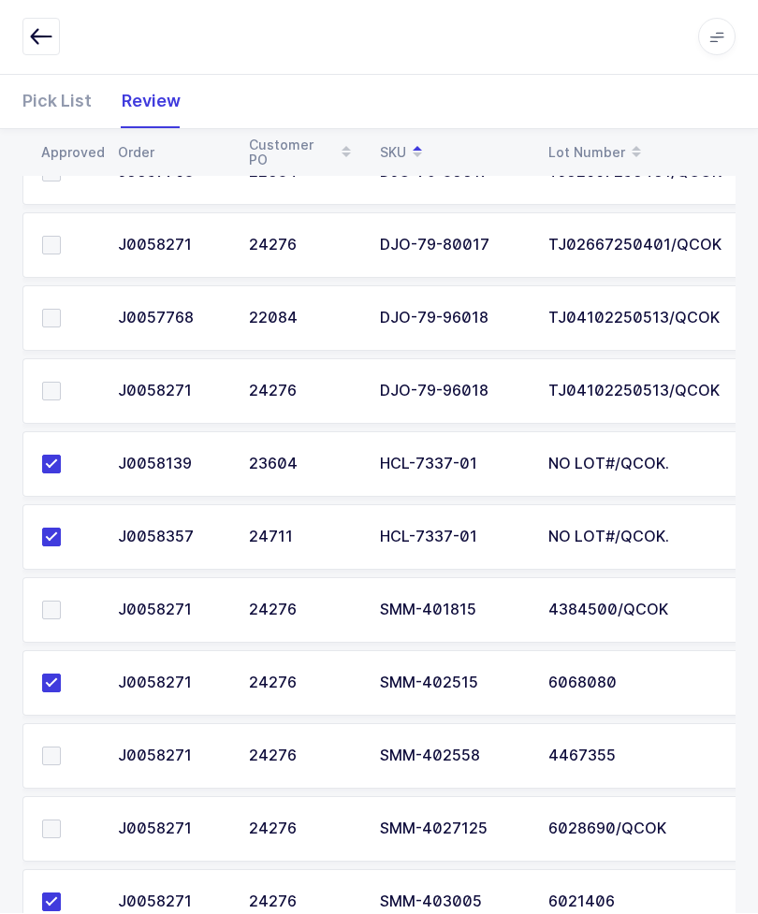
click at [61, 747] on input "checkbox" at bounding box center [61, 747] width 0 height 0
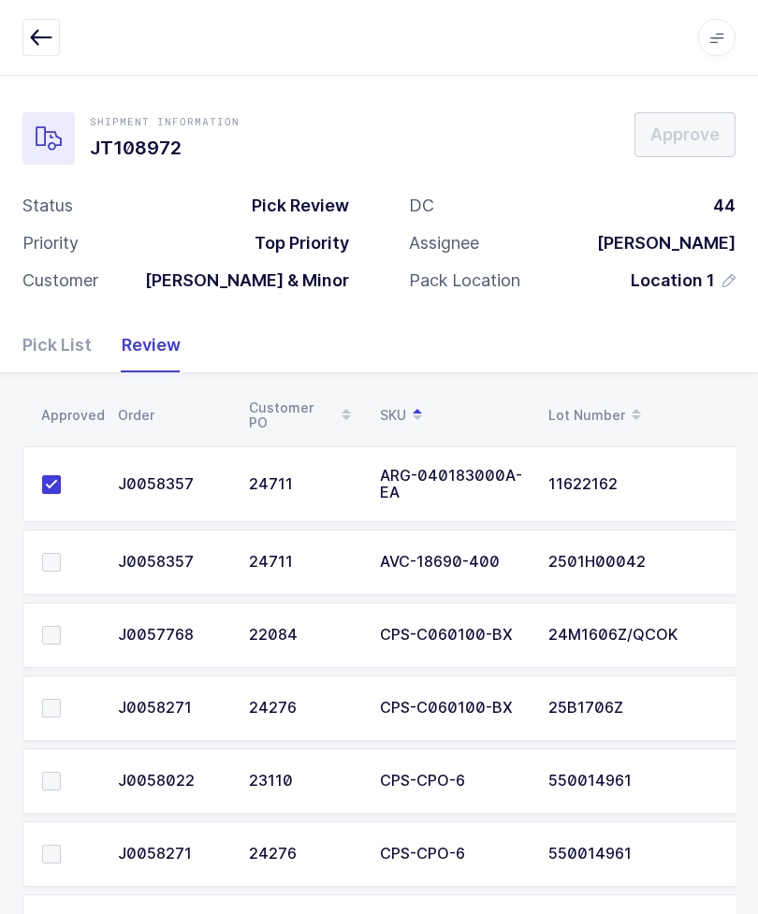
click at [59, 566] on span at bounding box center [51, 562] width 19 height 19
click at [61, 553] on input "checkbox" at bounding box center [61, 553] width 0 height 0
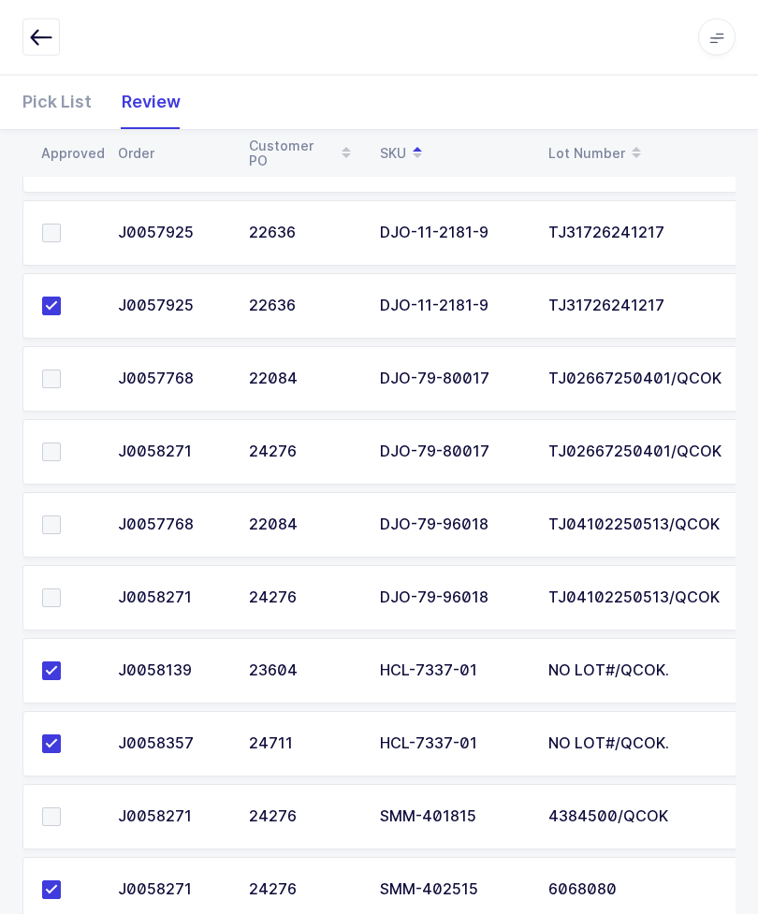
click at [58, 519] on span at bounding box center [51, 525] width 19 height 19
click at [61, 516] on input "checkbox" at bounding box center [61, 516] width 0 height 0
click at [52, 592] on span at bounding box center [51, 597] width 19 height 19
click at [61, 588] on input "checkbox" at bounding box center [61, 588] width 0 height 0
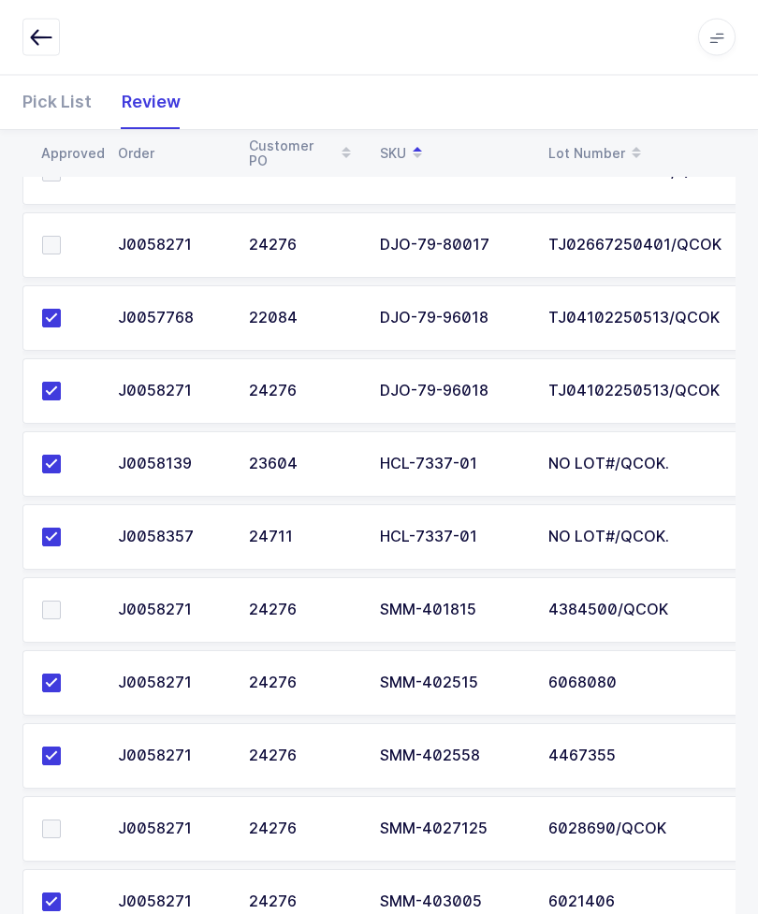
click at [49, 601] on span at bounding box center [51, 610] width 19 height 19
click at [61, 601] on input "checkbox" at bounding box center [61, 601] width 0 height 0
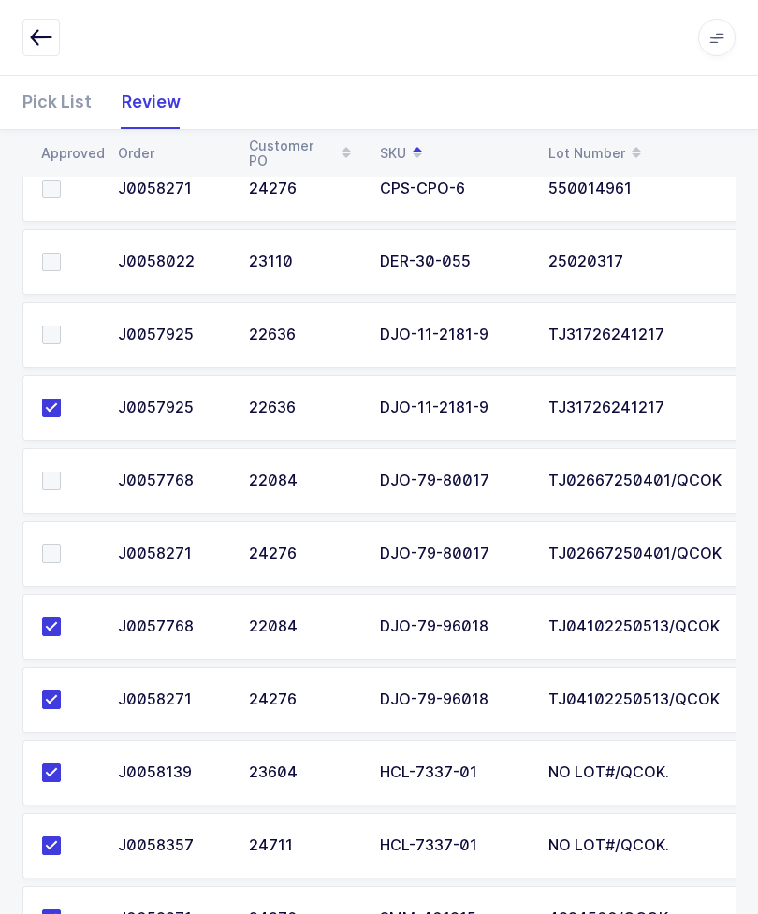
click at [55, 329] on span at bounding box center [51, 334] width 19 height 19
click at [61, 325] on input "checkbox" at bounding box center [61, 325] width 0 height 0
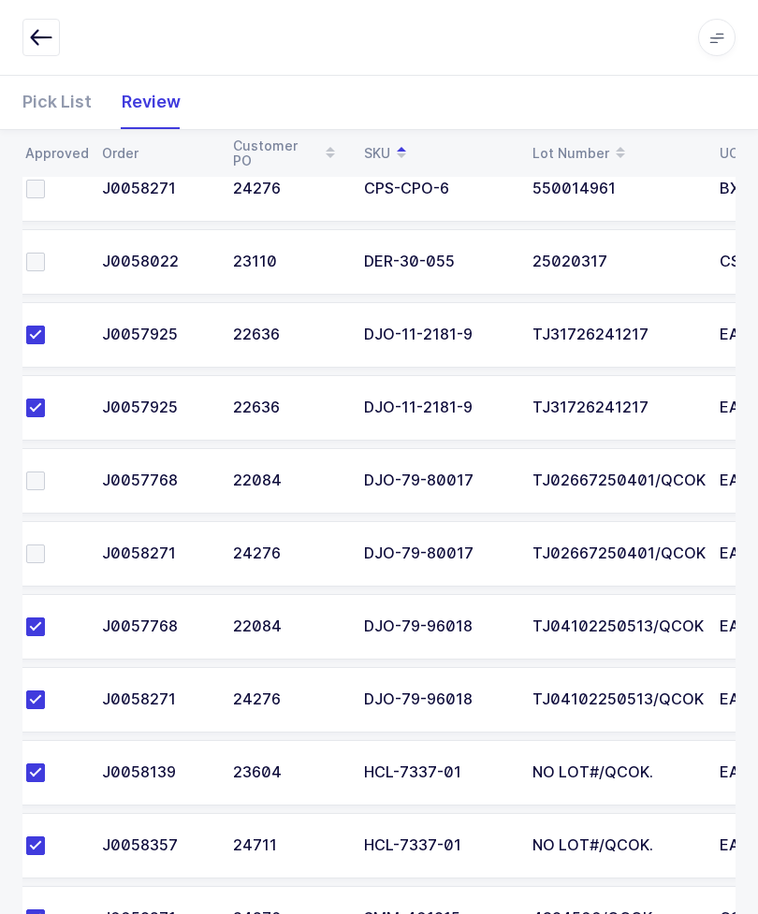
click at [40, 253] on span at bounding box center [35, 262] width 19 height 19
click at [45, 253] on input "checkbox" at bounding box center [45, 253] width 0 height 0
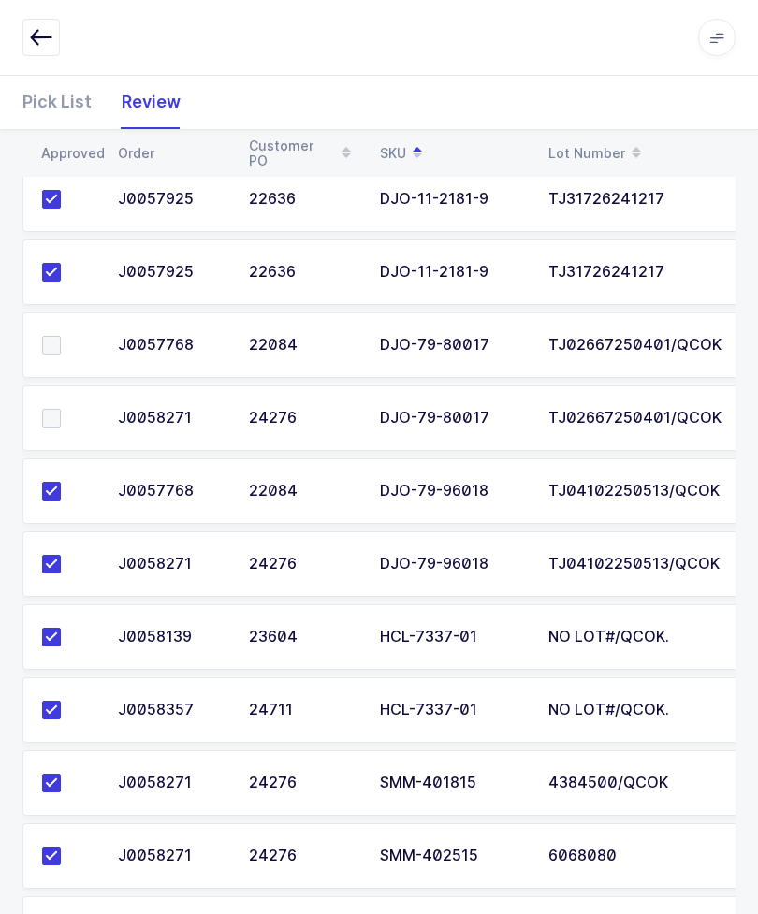
click at [57, 342] on span at bounding box center [51, 345] width 19 height 19
click at [61, 336] on input "checkbox" at bounding box center [61, 336] width 0 height 0
click at [54, 420] on span at bounding box center [51, 418] width 19 height 19
click at [61, 409] on input "checkbox" at bounding box center [61, 409] width 0 height 0
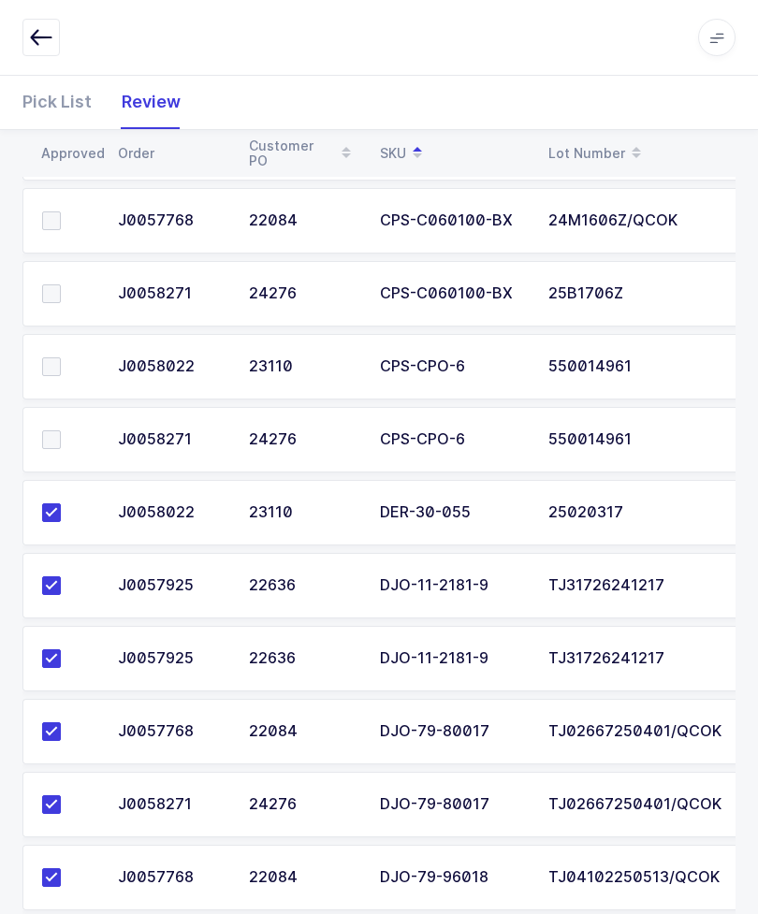
click at [54, 369] on span at bounding box center [51, 366] width 19 height 19
click at [61, 357] on input "checkbox" at bounding box center [61, 357] width 0 height 0
click at [53, 430] on span at bounding box center [51, 439] width 19 height 19
click at [61, 430] on input "checkbox" at bounding box center [61, 430] width 0 height 0
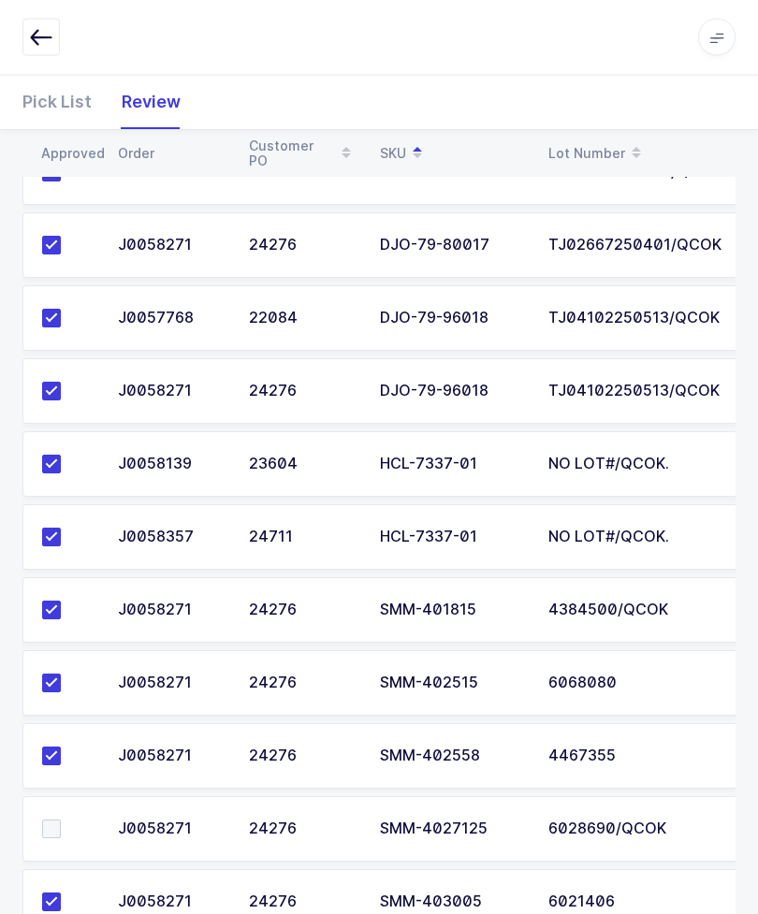
click at [59, 820] on span at bounding box center [51, 829] width 19 height 19
click at [61, 820] on input "checkbox" at bounding box center [61, 820] width 0 height 0
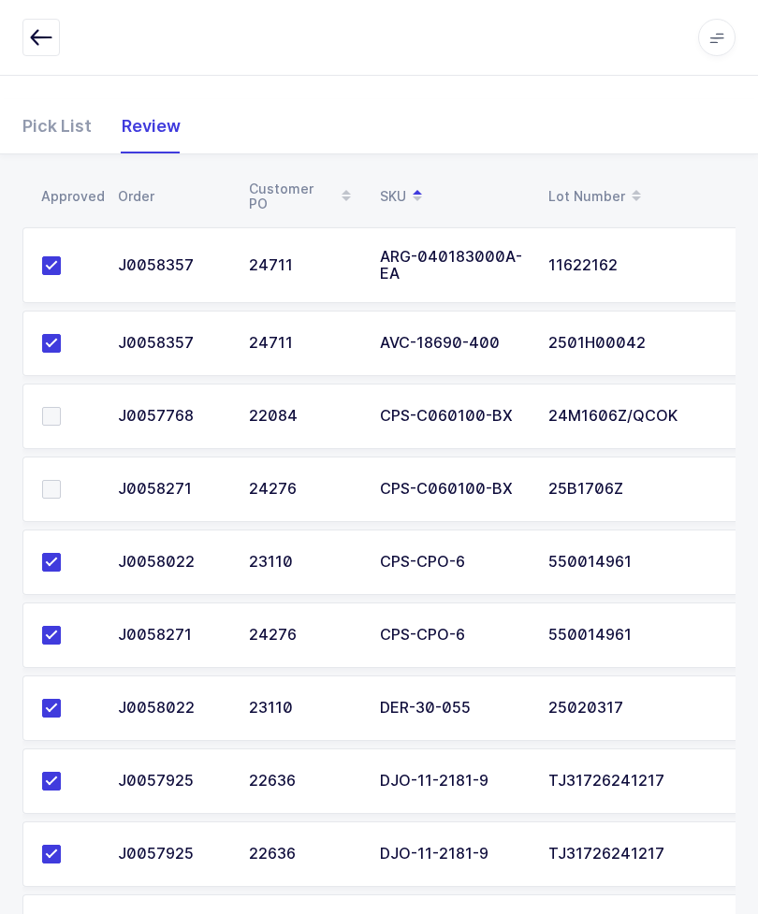
click at [50, 409] on span at bounding box center [51, 416] width 19 height 19
click at [61, 407] on input "checkbox" at bounding box center [61, 407] width 0 height 0
click at [61, 483] on label at bounding box center [68, 489] width 53 height 19
click at [61, 480] on input "checkbox" at bounding box center [61, 480] width 0 height 0
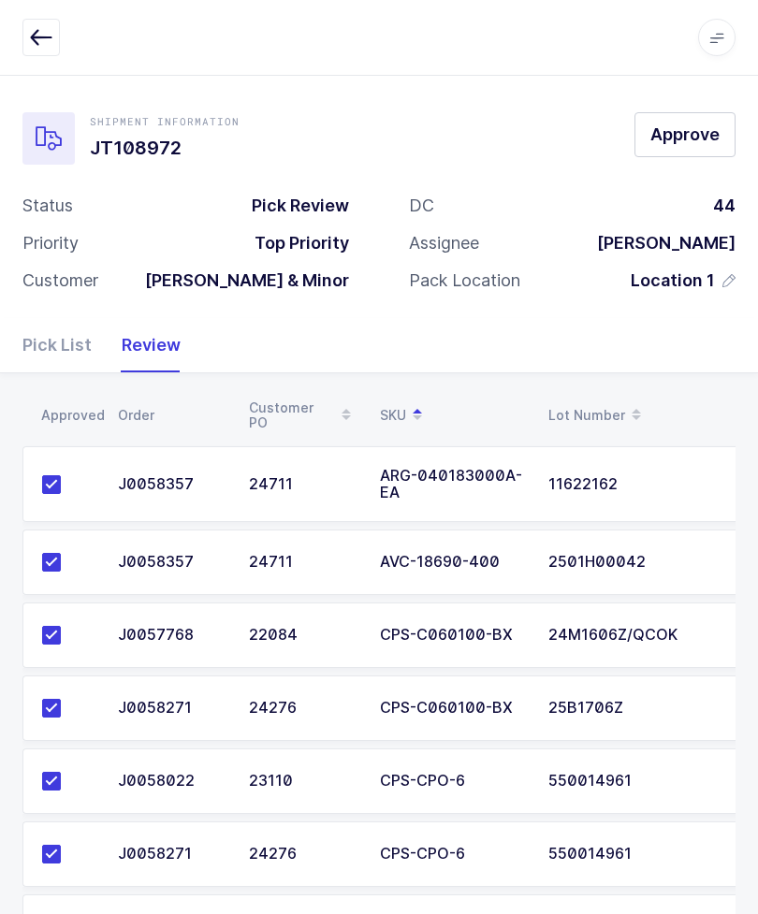
click at [699, 116] on button "Approve" at bounding box center [684, 134] width 101 height 45
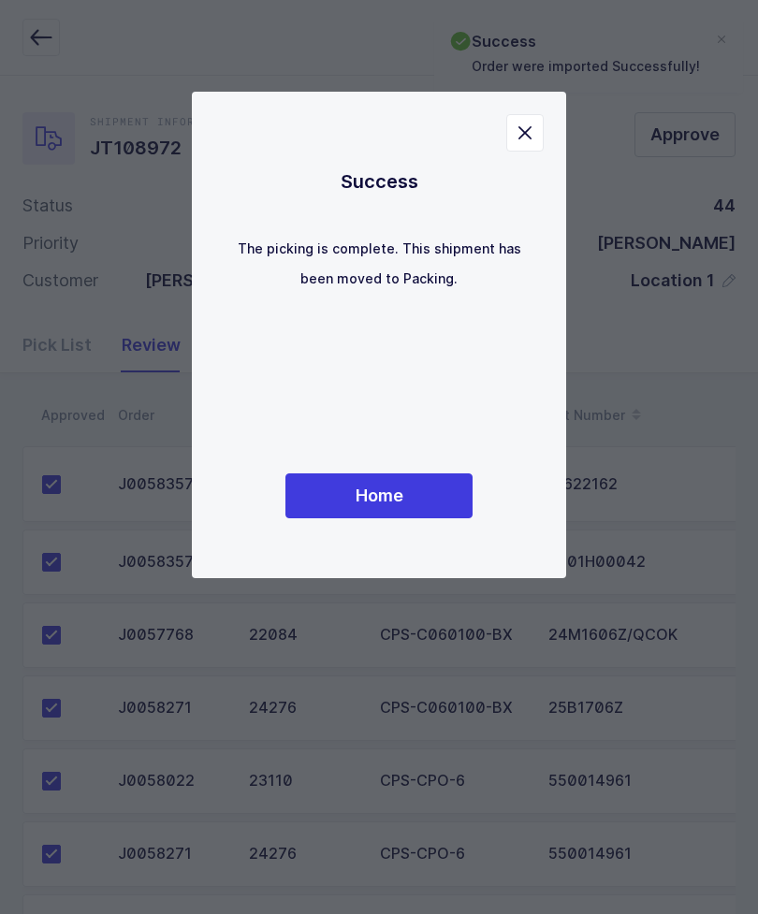
click at [402, 507] on span "Home" at bounding box center [379, 495] width 48 height 23
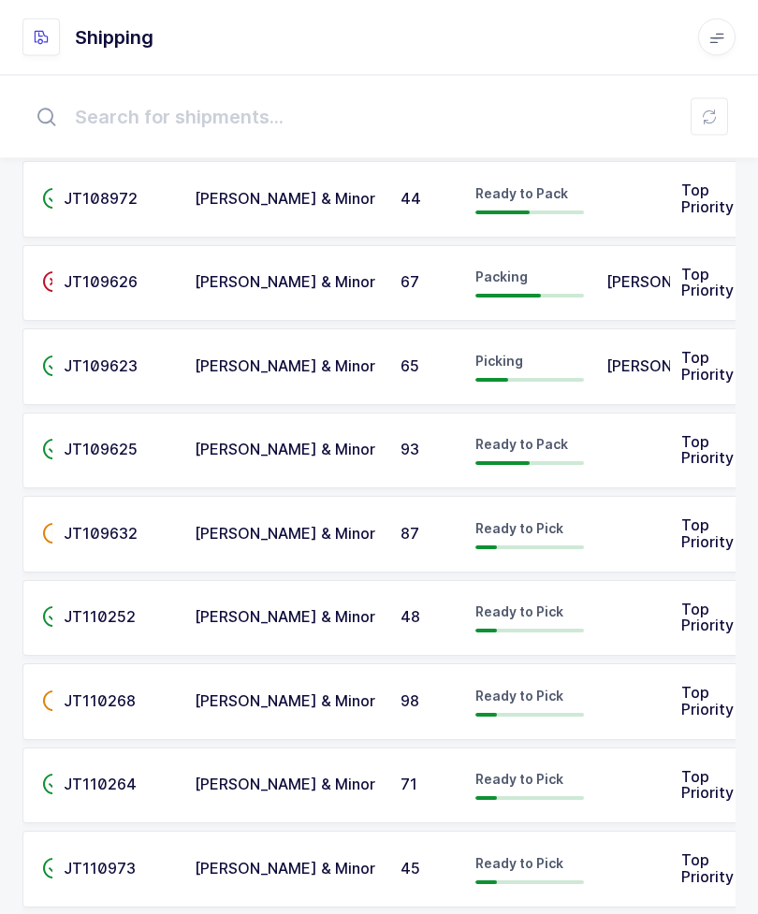
scroll to position [221, 0]
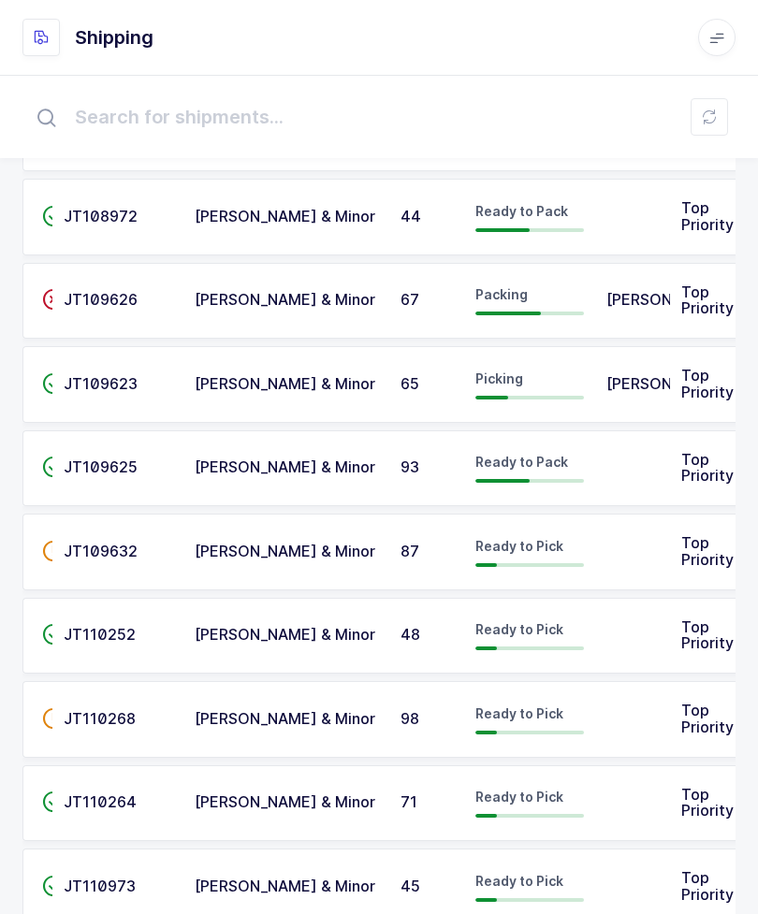
click at [608, 544] on td at bounding box center [632, 551] width 75 height 77
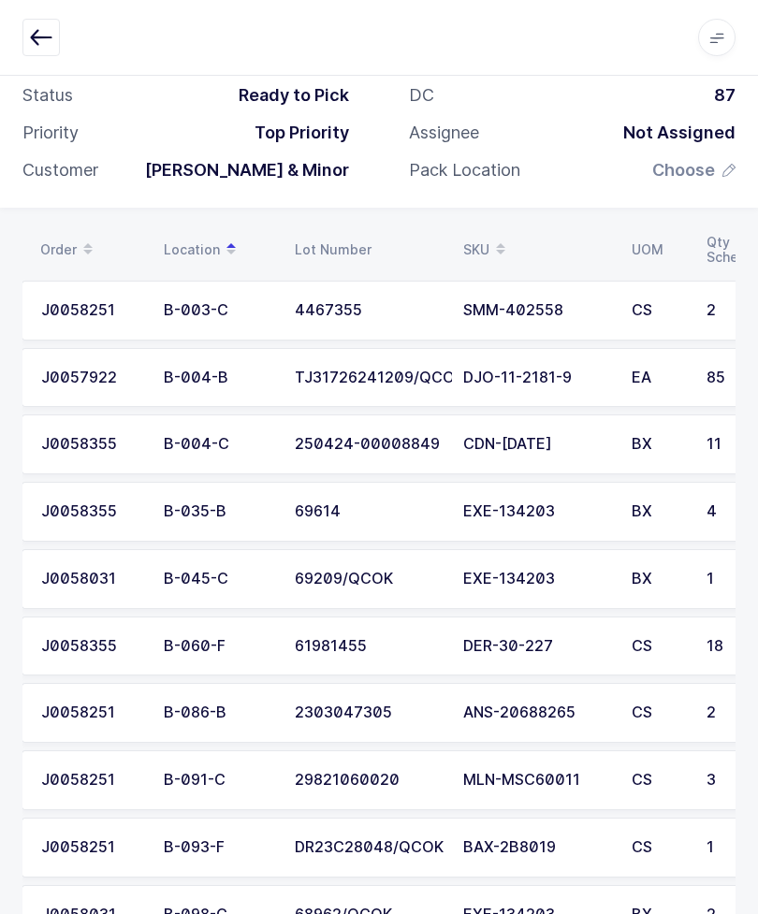
scroll to position [108, 0]
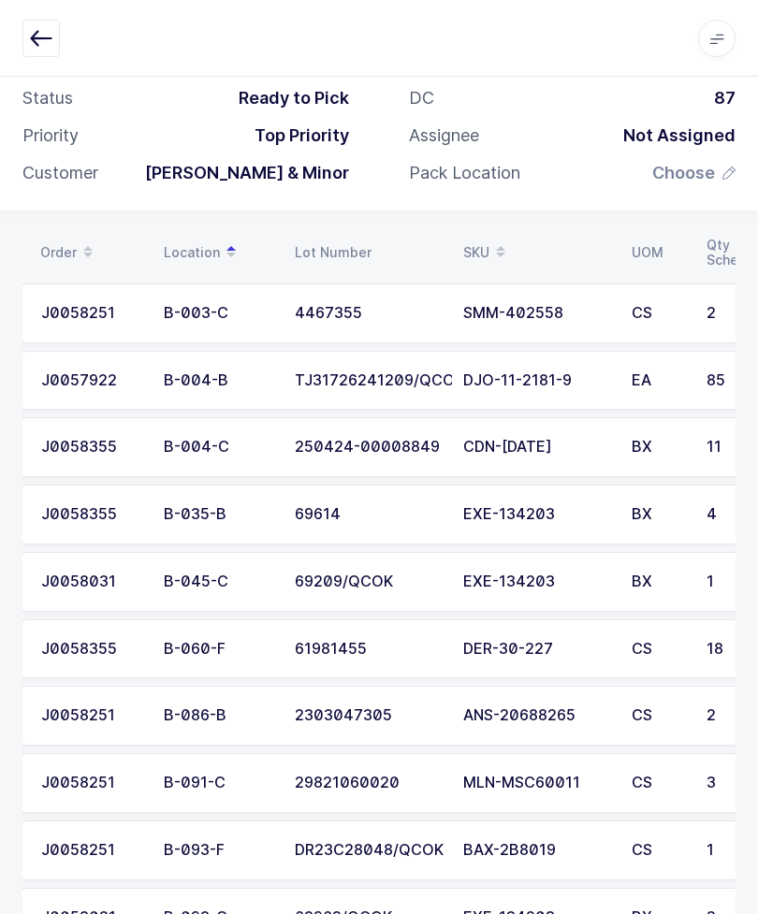
click at [57, 33] on button "button" at bounding box center [40, 37] width 37 height 37
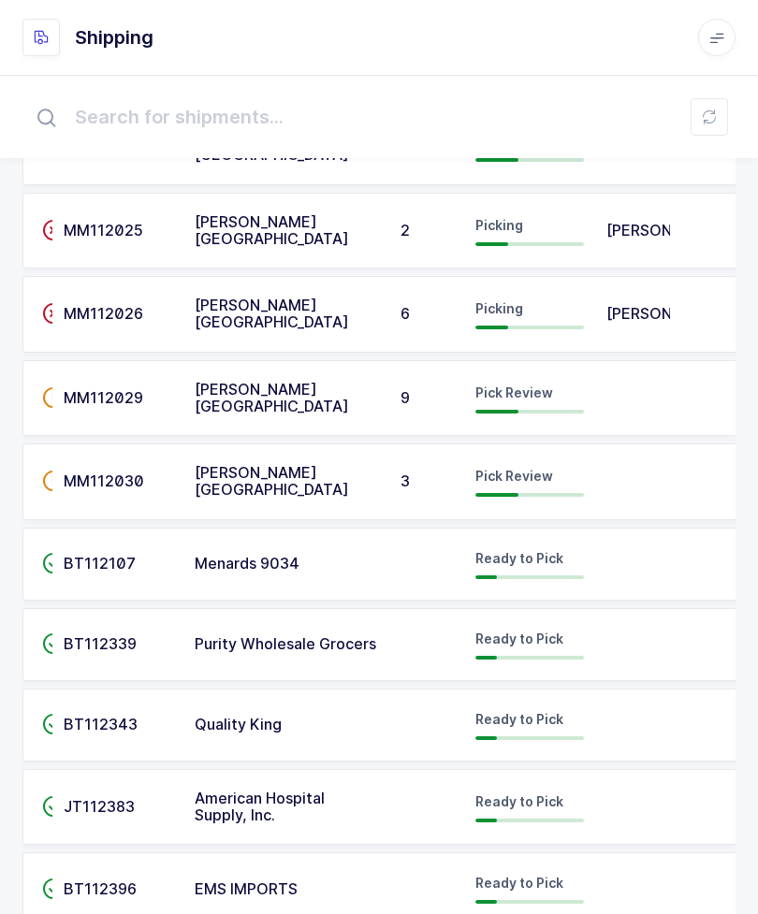
scroll to position [3029, 0]
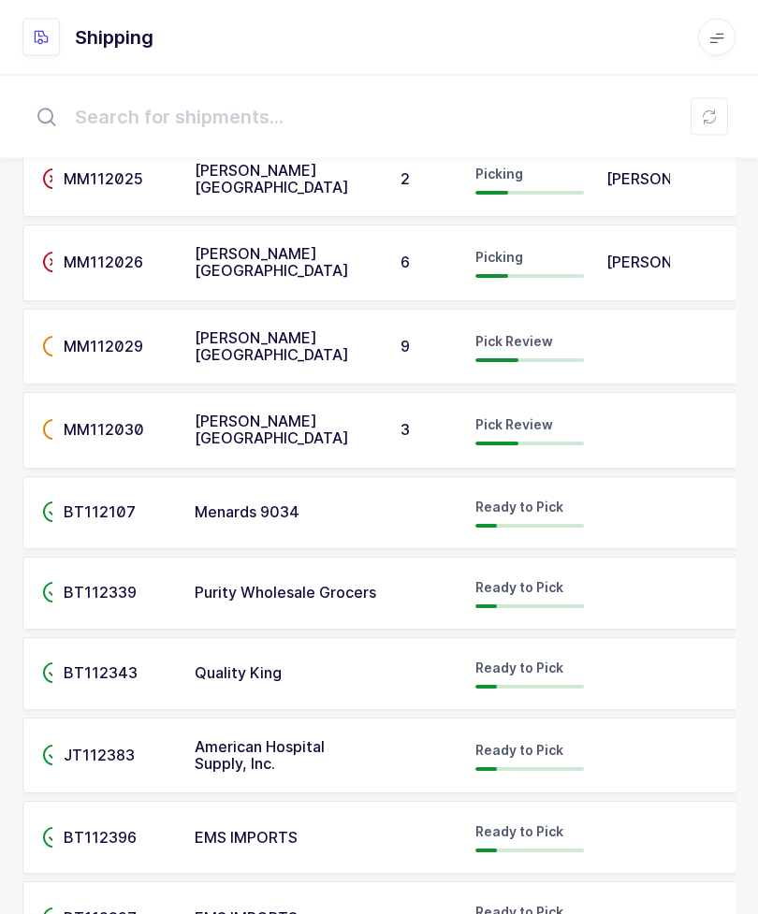
click at [616, 732] on td at bounding box center [632, 756] width 75 height 77
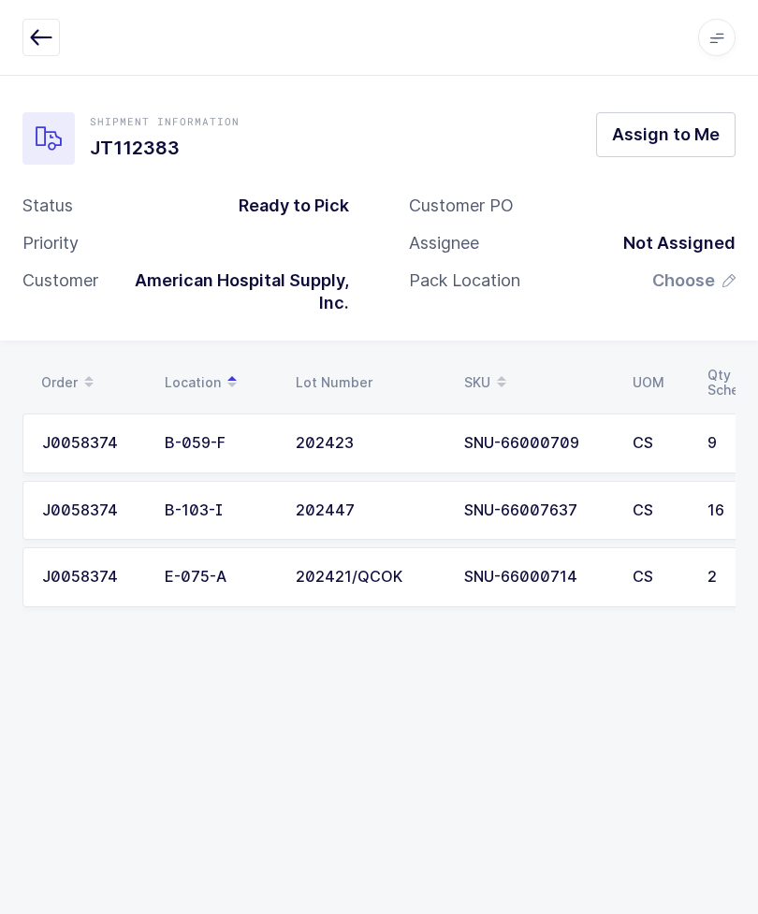
click at [669, 154] on button "Assign to Me" at bounding box center [665, 134] width 139 height 45
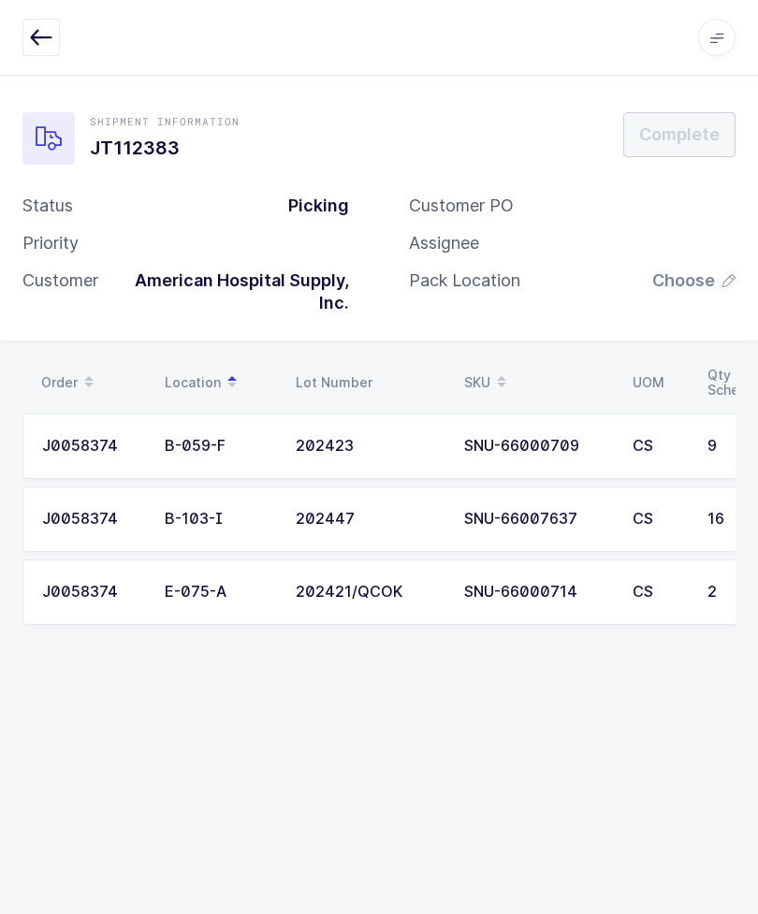
click at [207, 7] on div "Apps Core [GEOGRAPHIC_DATA] Admin Mission Control Purchasing [PERSON_NAME] Logo…" at bounding box center [379, 38] width 758 height 76
click at [177, 511] on div "B-103-I" at bounding box center [219, 519] width 108 height 17
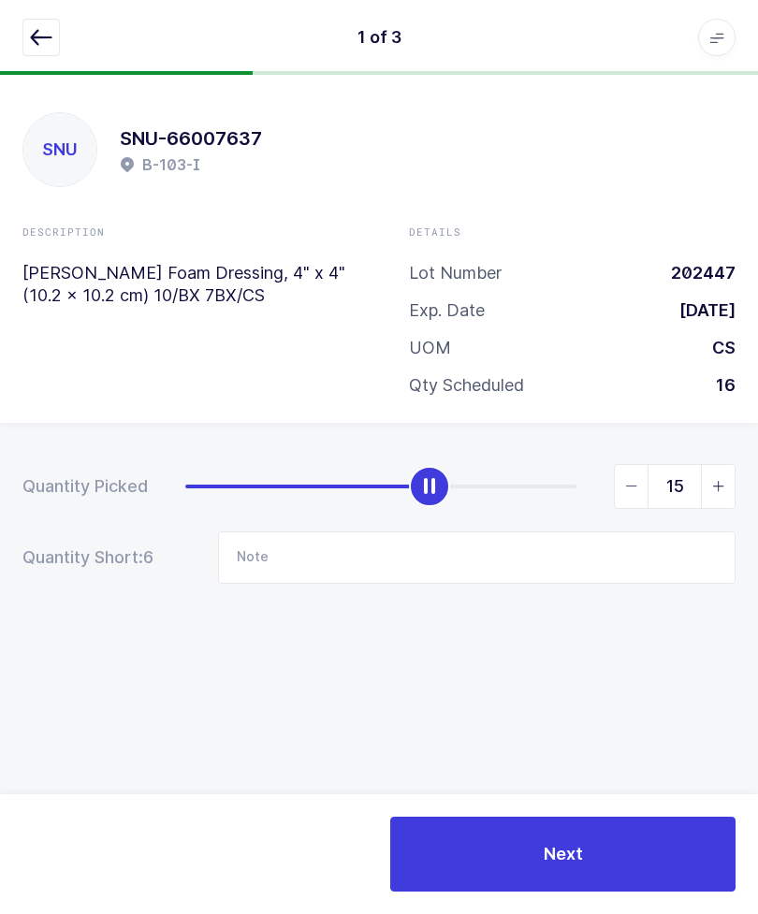
type input "16"
click at [36, 28] on icon "button" at bounding box center [41, 37] width 22 height 22
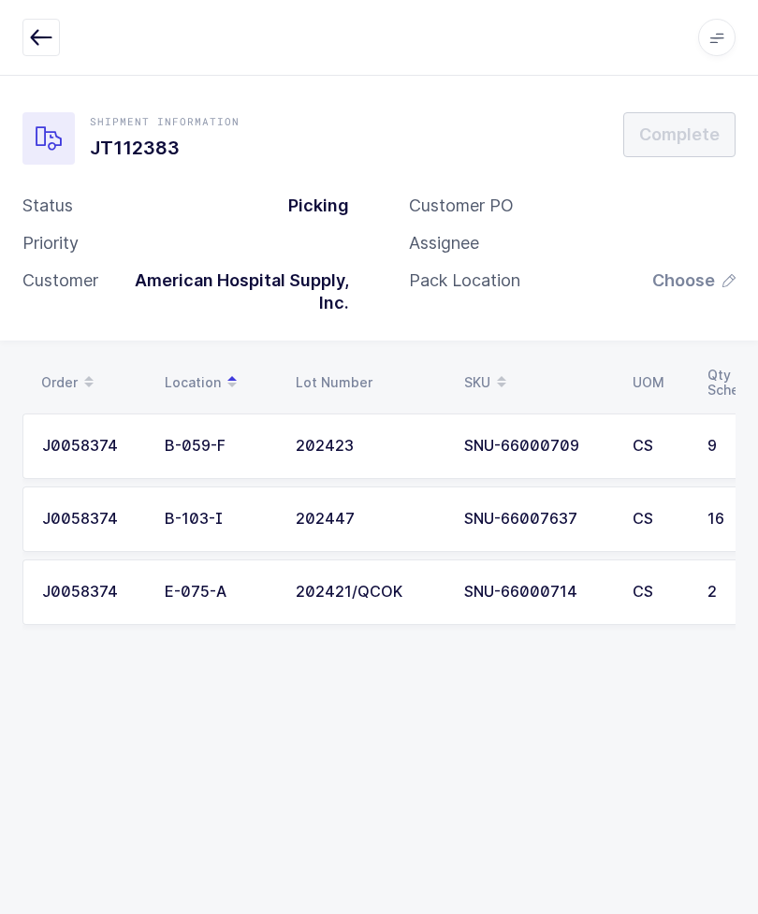
click at [669, 584] on div "CS" at bounding box center [658, 592] width 52 height 17
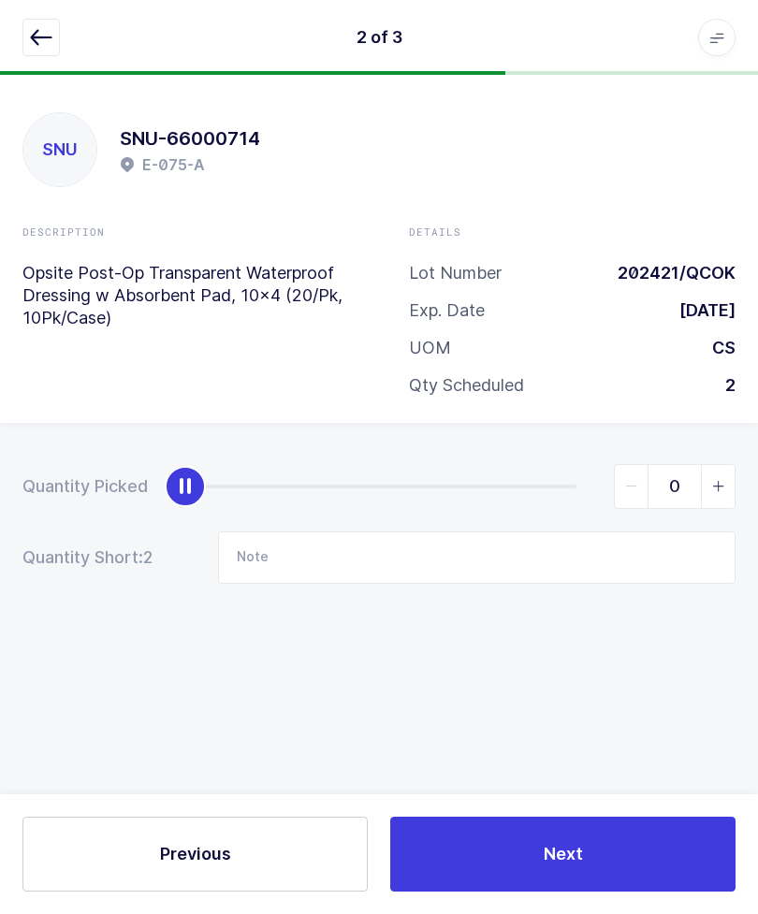
scroll to position [17, 0]
type input "2"
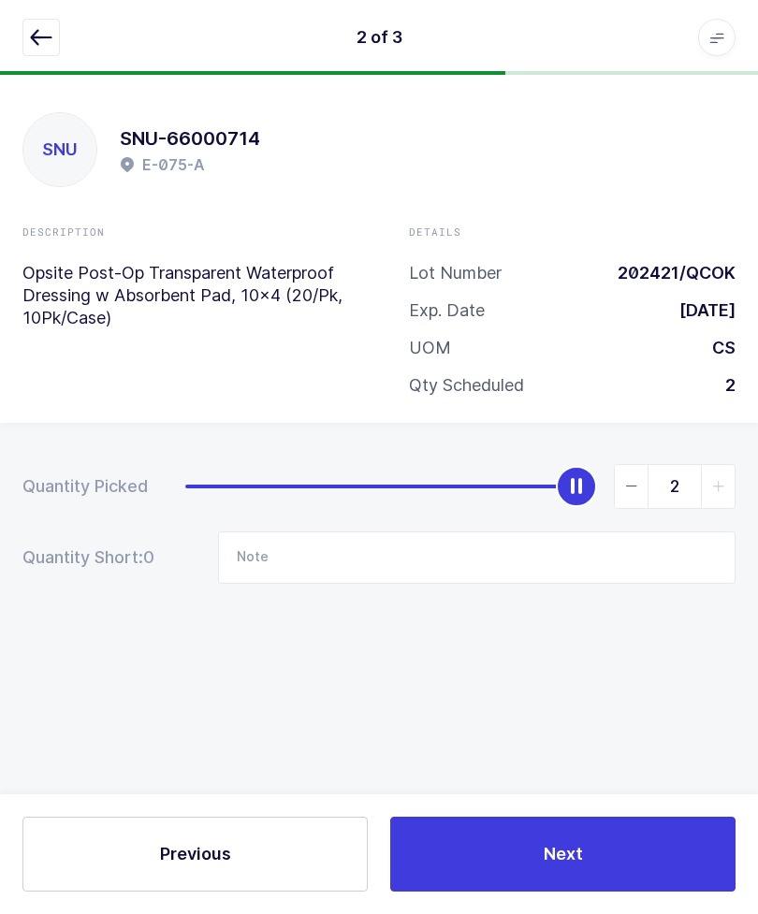
click at [59, 31] on button "button" at bounding box center [40, 37] width 37 height 37
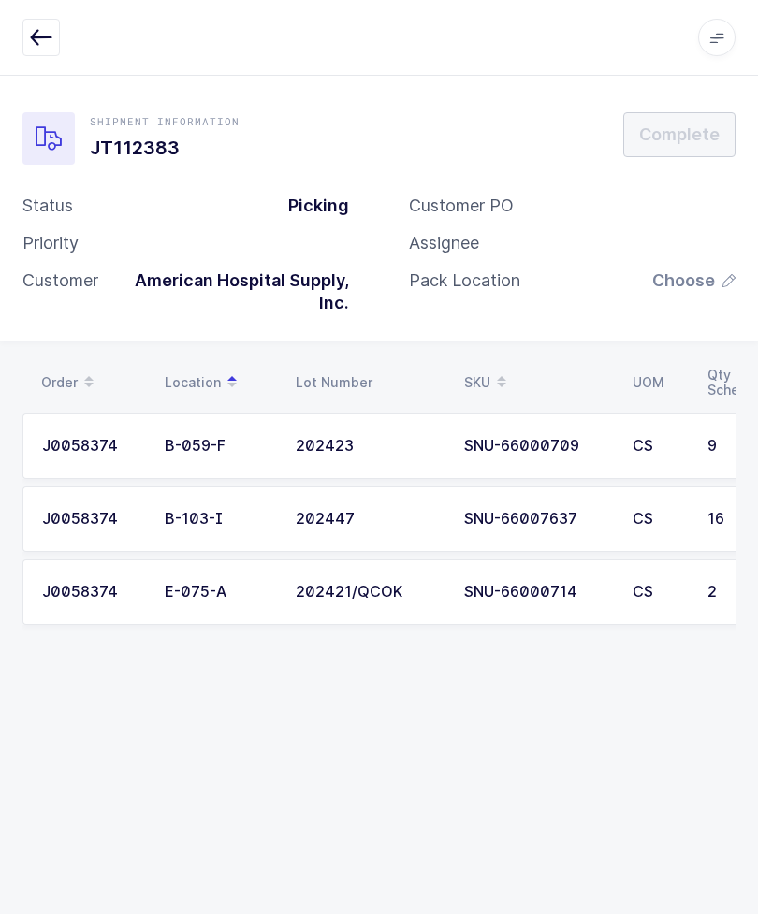
click at [681, 413] on td "CS" at bounding box center [658, 445] width 75 height 65
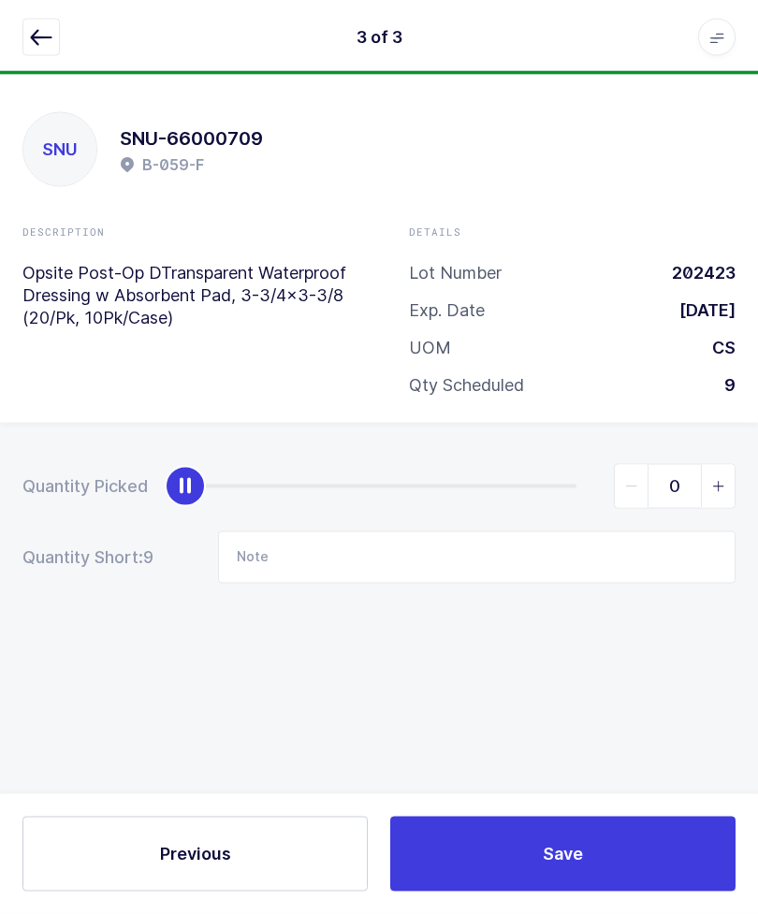
scroll to position [34, 0]
type input "9"
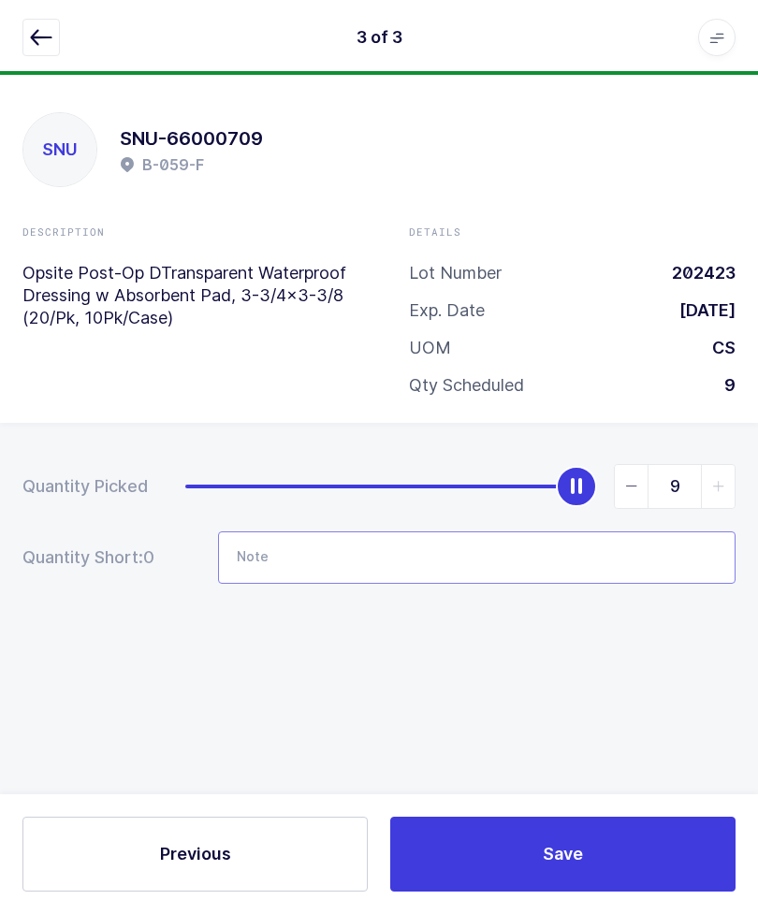
click at [515, 531] on input "Note" at bounding box center [476, 557] width 517 height 52
type input "E62a"
click at [41, 30] on icon "button" at bounding box center [41, 37] width 22 height 22
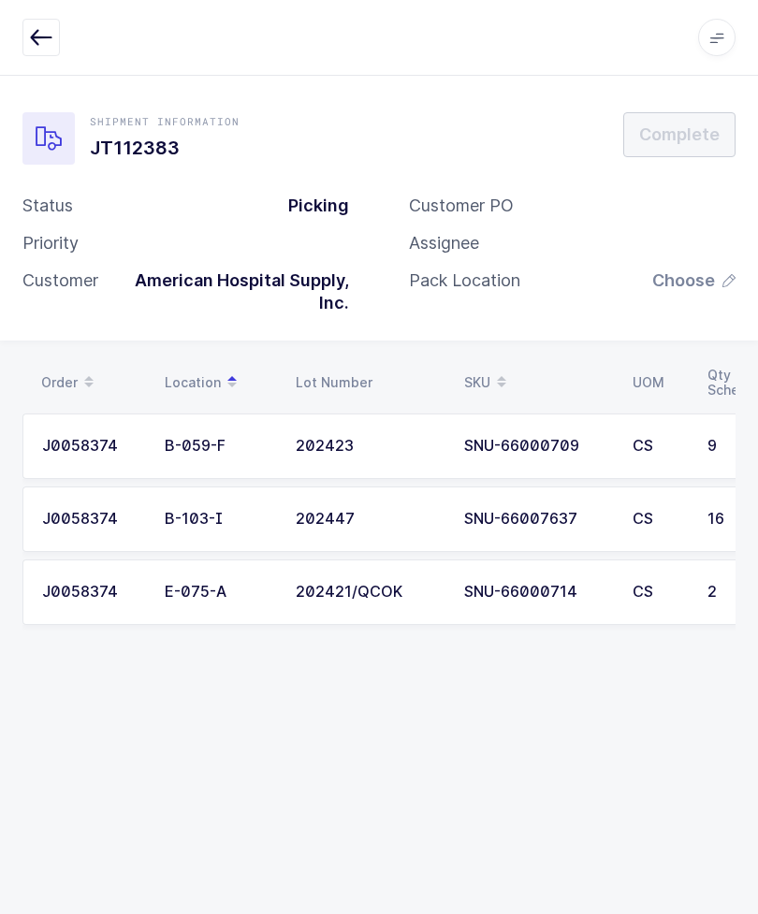
click at [698, 269] on span "Choose" at bounding box center [683, 280] width 63 height 22
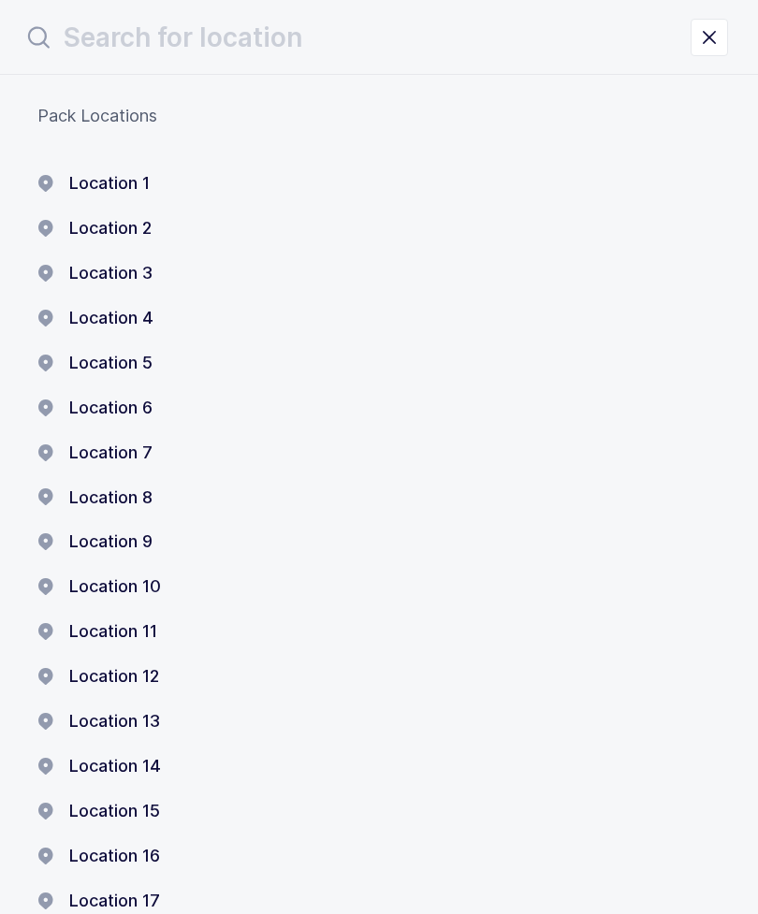
click at [129, 186] on button "Location 1" at bounding box center [93, 183] width 112 height 22
click at [123, 177] on button "Location 1" at bounding box center [93, 183] width 112 height 22
click at [112, 234] on button "Location 2" at bounding box center [94, 228] width 114 height 22
click at [158, 340] on div "Order Location Lot Number SKU UOM Qty Scheduled Qty Picked Qty Short J0058374 B…" at bounding box center [379, 504] width 758 height 329
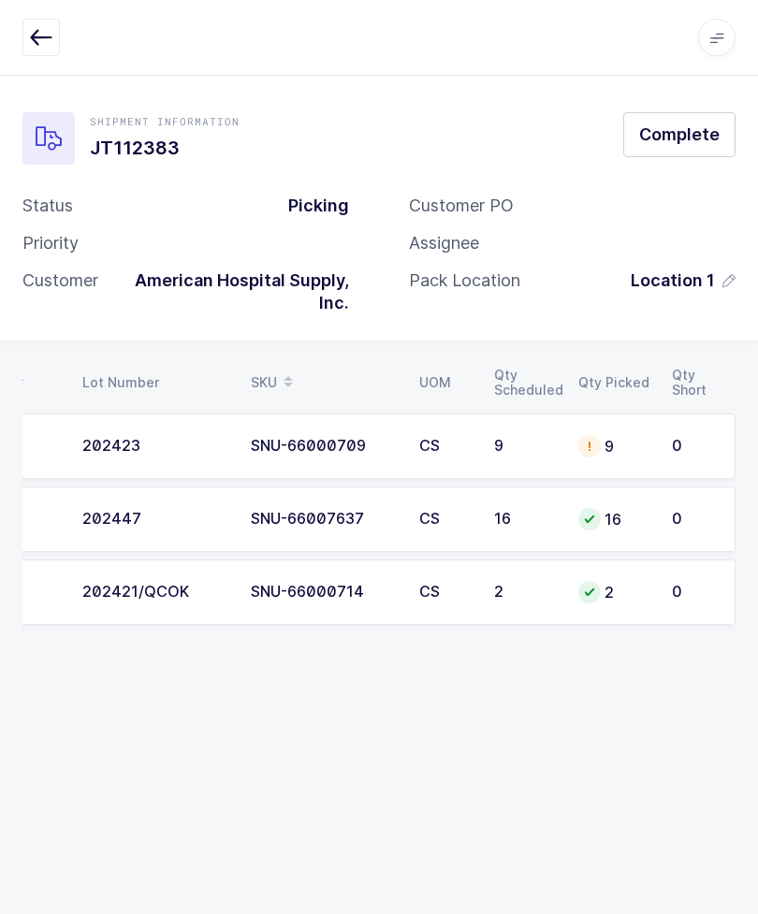
scroll to position [0, 213]
click at [702, 123] on span "Complete" at bounding box center [679, 134] width 80 height 23
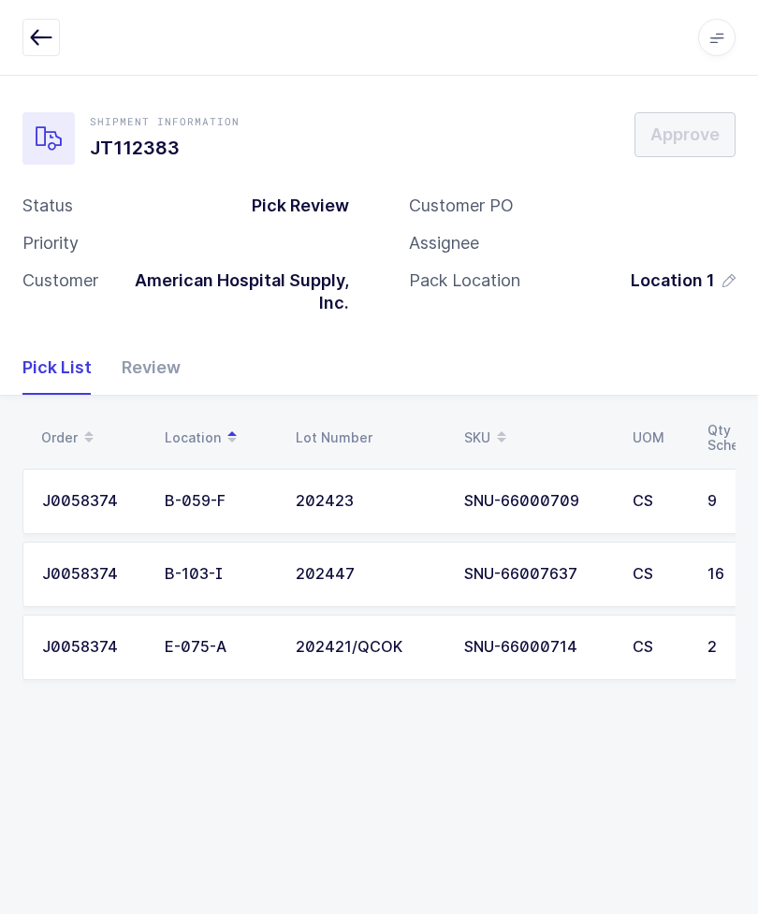
click at [40, 33] on icon "button" at bounding box center [41, 37] width 22 height 22
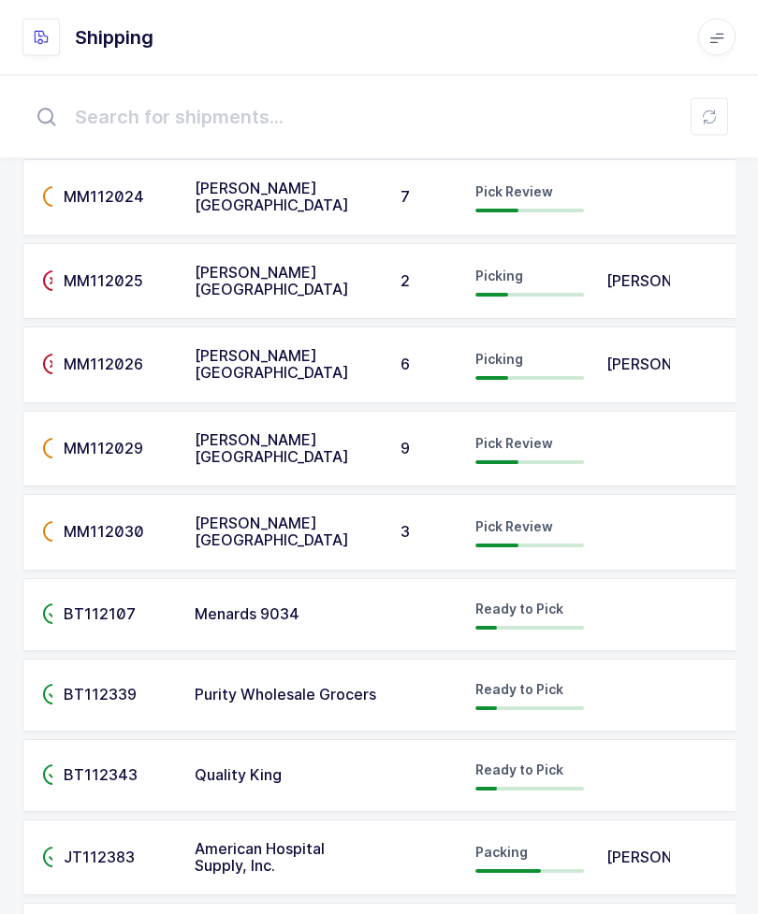
scroll to position [3111, 0]
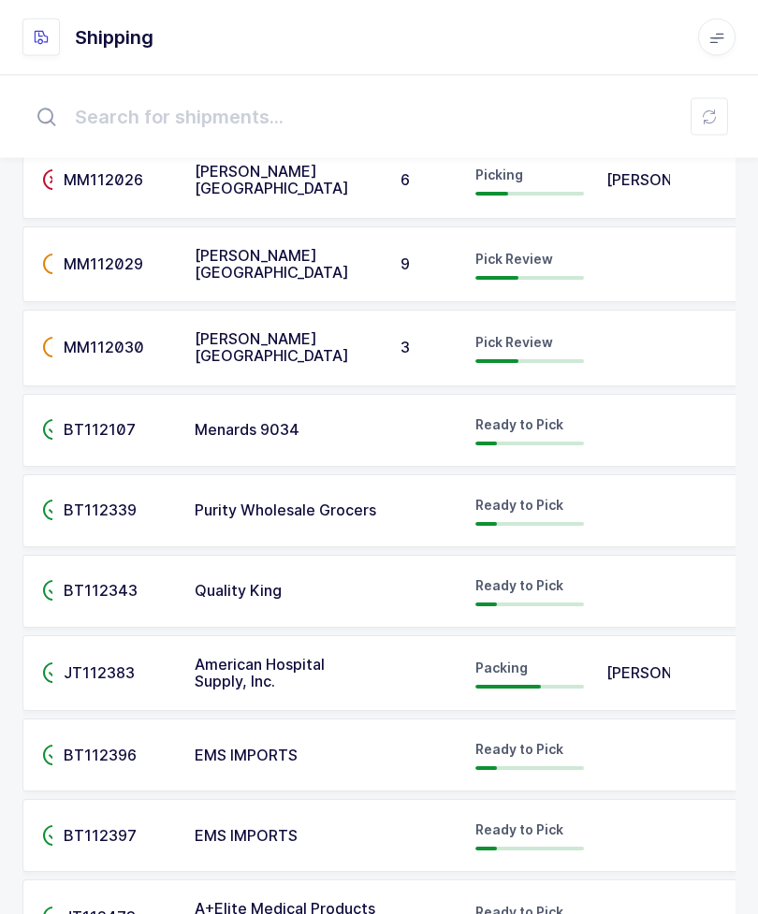
click at [403, 913] on td at bounding box center [426, 918] width 75 height 77
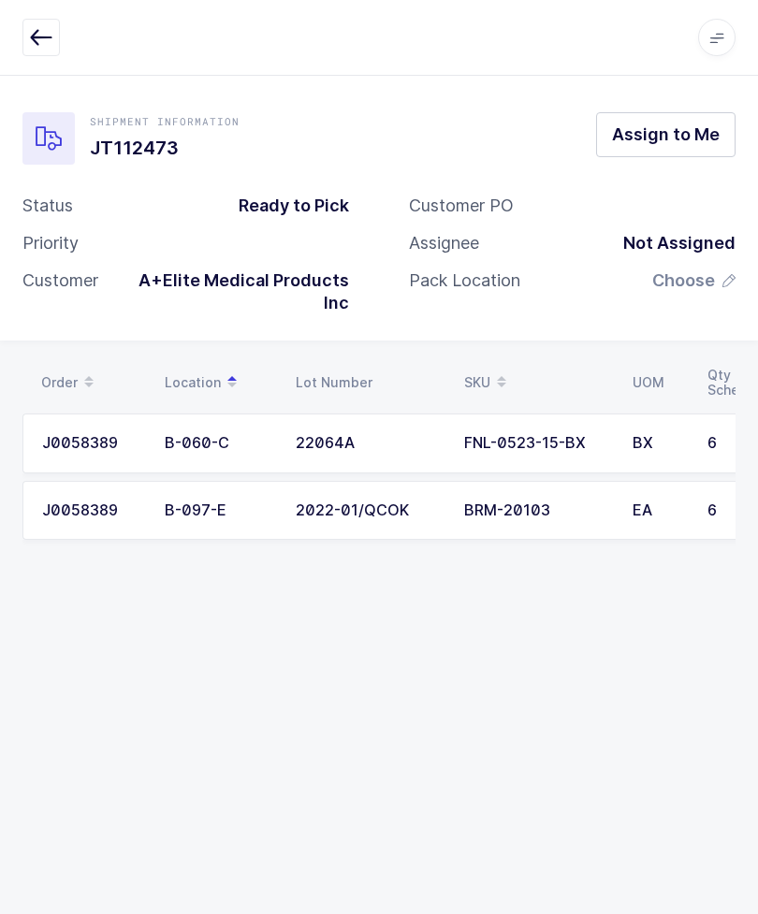
click at [660, 147] on button "Assign to Me" at bounding box center [665, 134] width 139 height 45
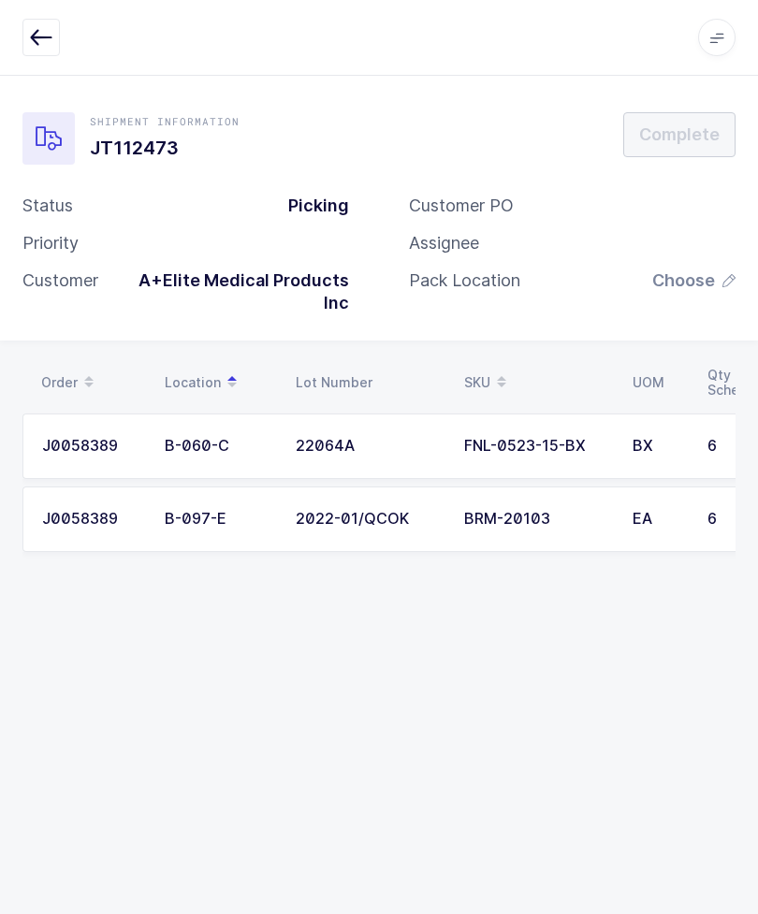
click at [304, 440] on td "22064A" at bounding box center [368, 445] width 168 height 65
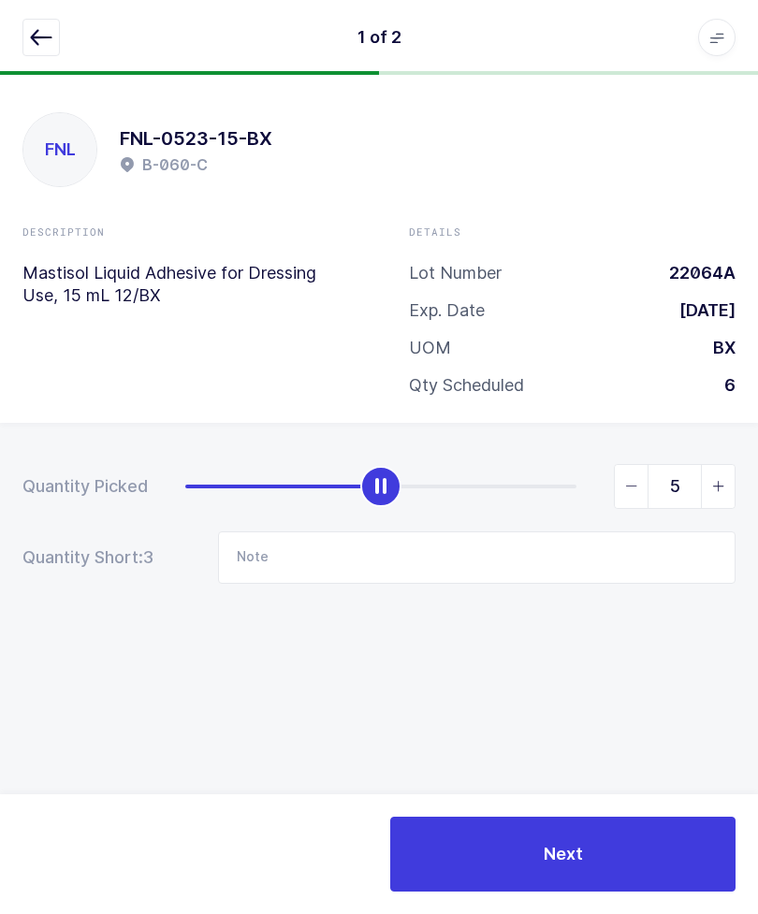
type input "6"
click at [664, 858] on button "Next" at bounding box center [562, 854] width 345 height 75
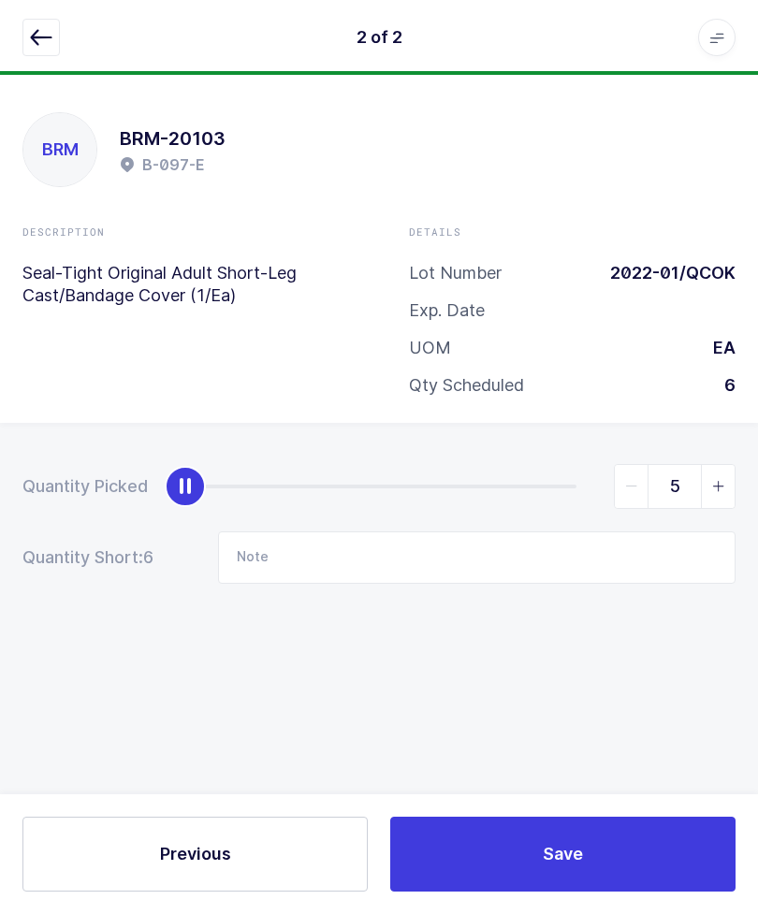
type input "6"
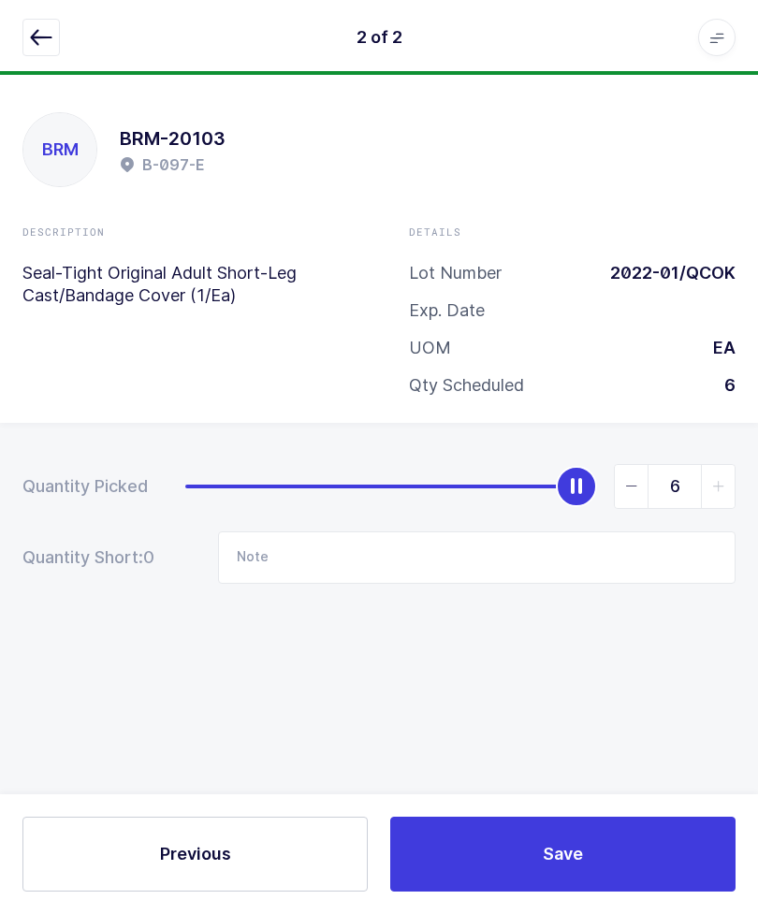
click at [659, 867] on button "Save" at bounding box center [562, 854] width 345 height 75
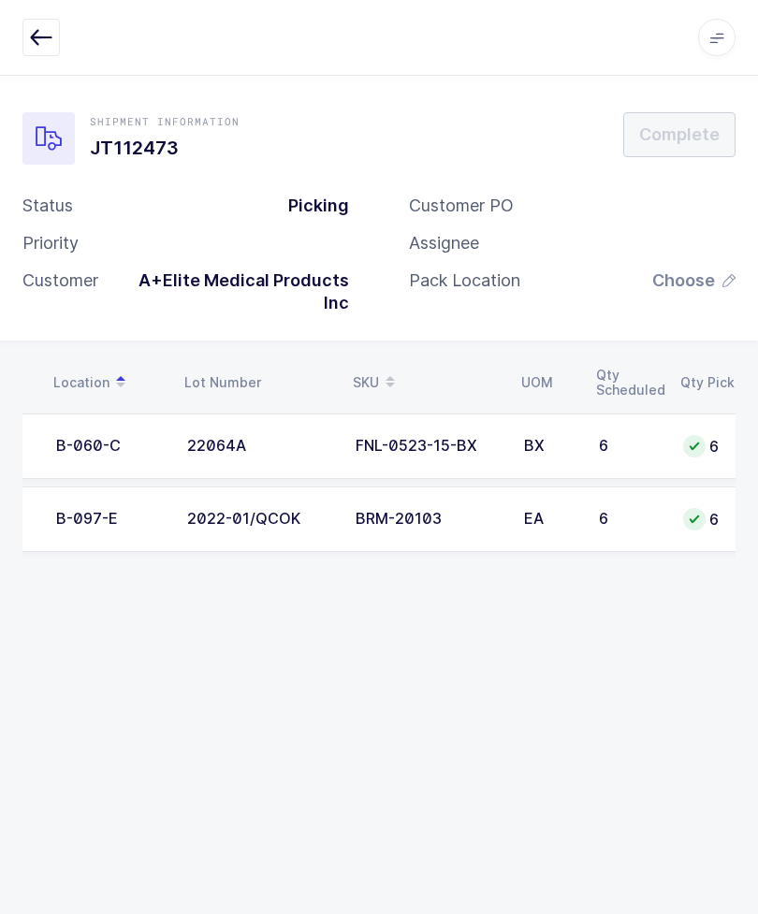
scroll to position [0, 106]
click at [688, 269] on span "Choose" at bounding box center [683, 280] width 63 height 22
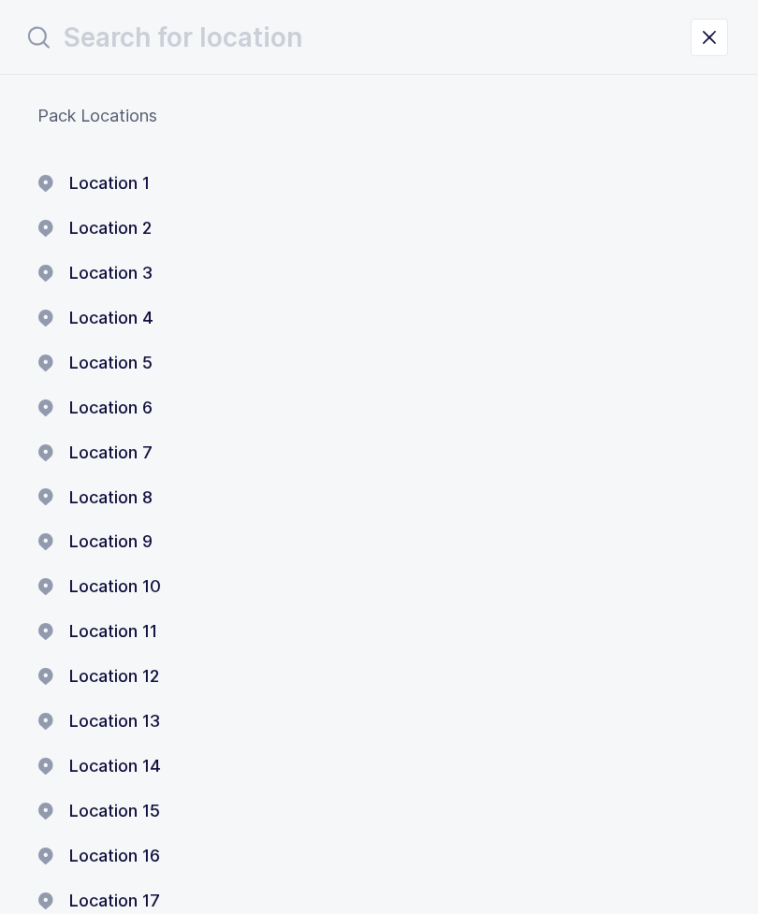
click at [97, 203] on div "Location 1 Location 2 Location 3 Location 4 Location 5 Location 6 Location 7 Lo…" at bounding box center [378, 609] width 683 height 875
click at [111, 186] on button "Location 1" at bounding box center [93, 183] width 112 height 22
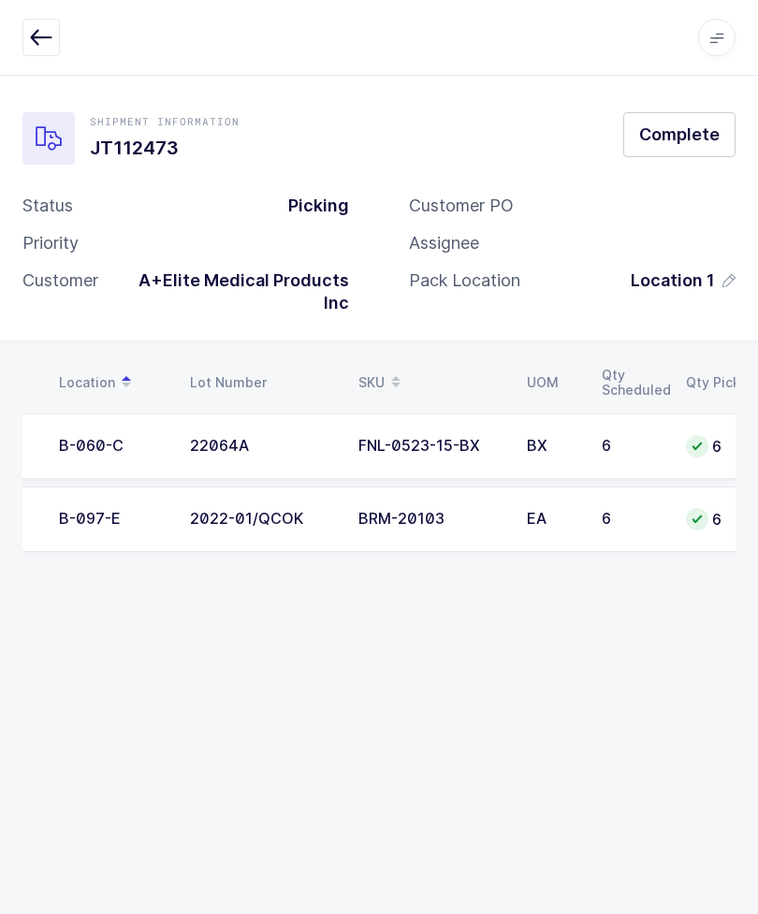
click at [699, 123] on span "Complete" at bounding box center [679, 134] width 80 height 23
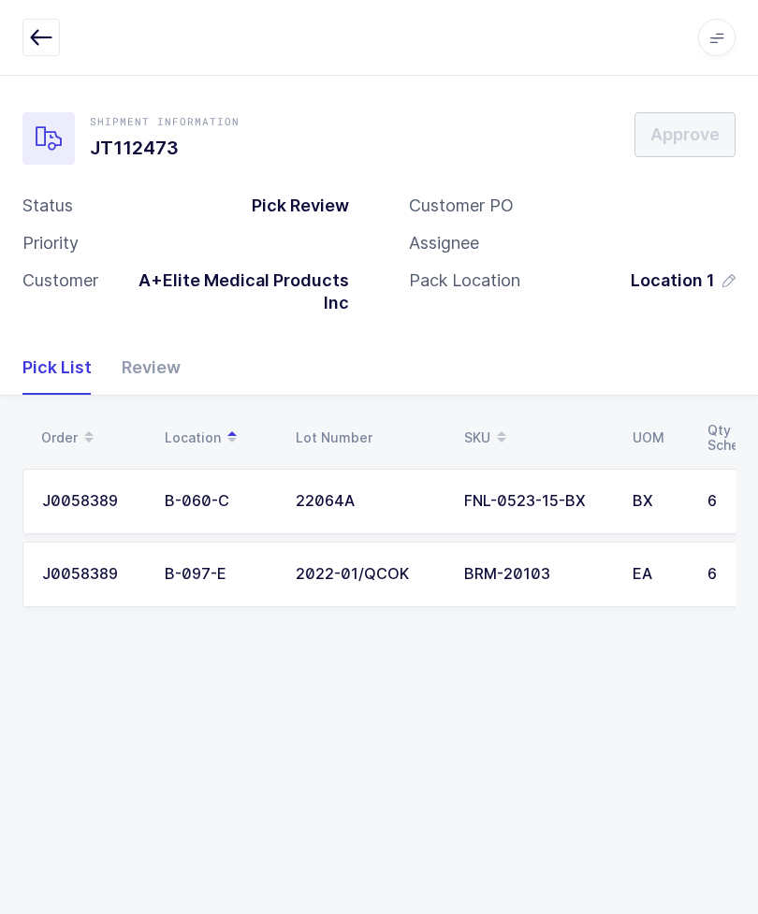
click at [137, 340] on div "Review" at bounding box center [144, 367] width 74 height 54
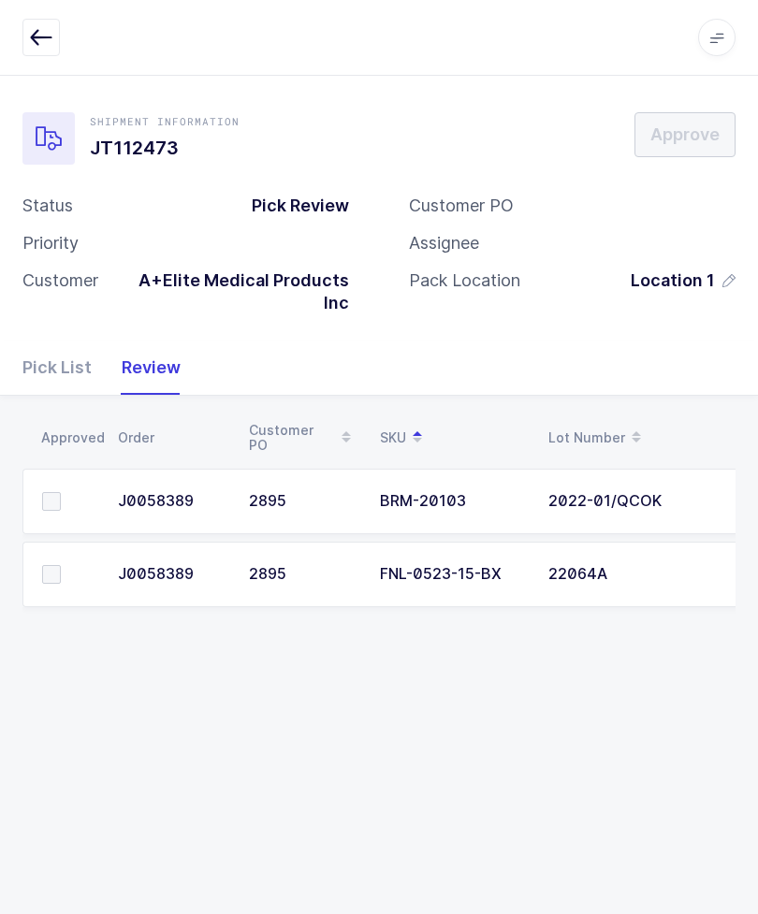
click at [55, 492] on span at bounding box center [51, 501] width 19 height 19
click at [61, 492] on input "checkbox" at bounding box center [61, 492] width 0 height 0
click at [61, 565] on label at bounding box center [68, 574] width 53 height 19
click at [61, 565] on input "checkbox" at bounding box center [61, 565] width 0 height 0
click at [700, 123] on span "Approve" at bounding box center [684, 134] width 69 height 23
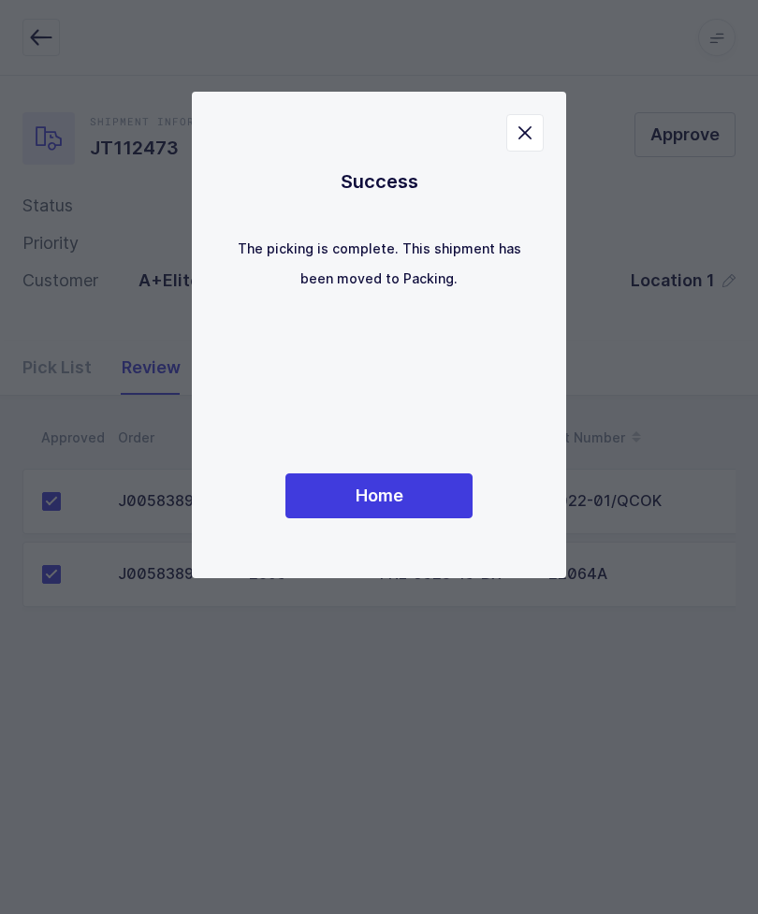
click at [385, 518] on button "Home" at bounding box center [378, 495] width 187 height 45
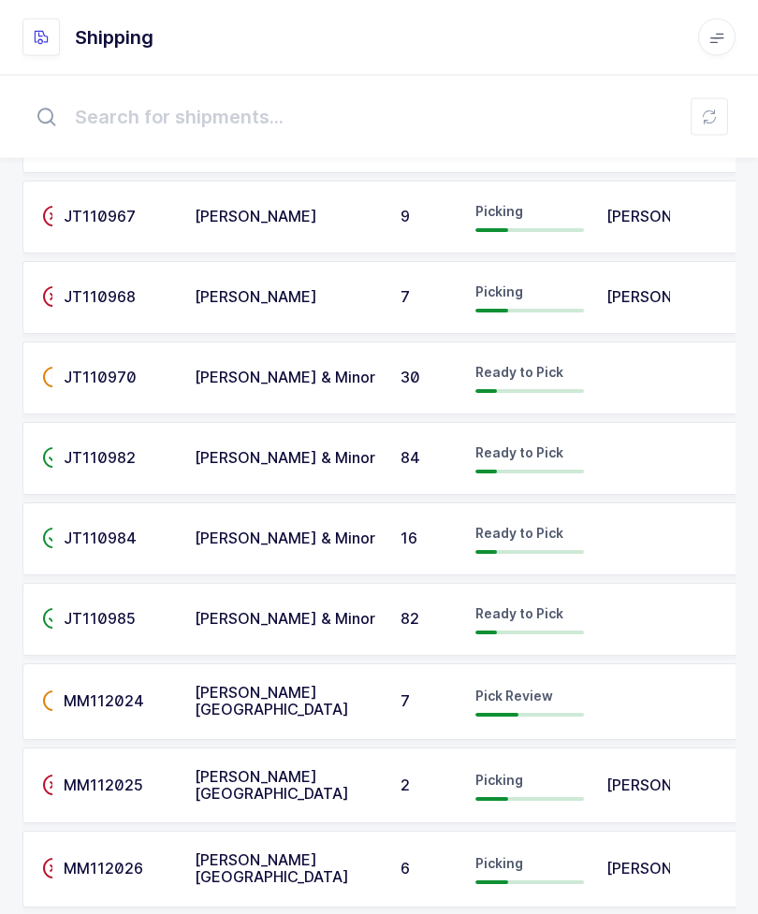
scroll to position [3111, 0]
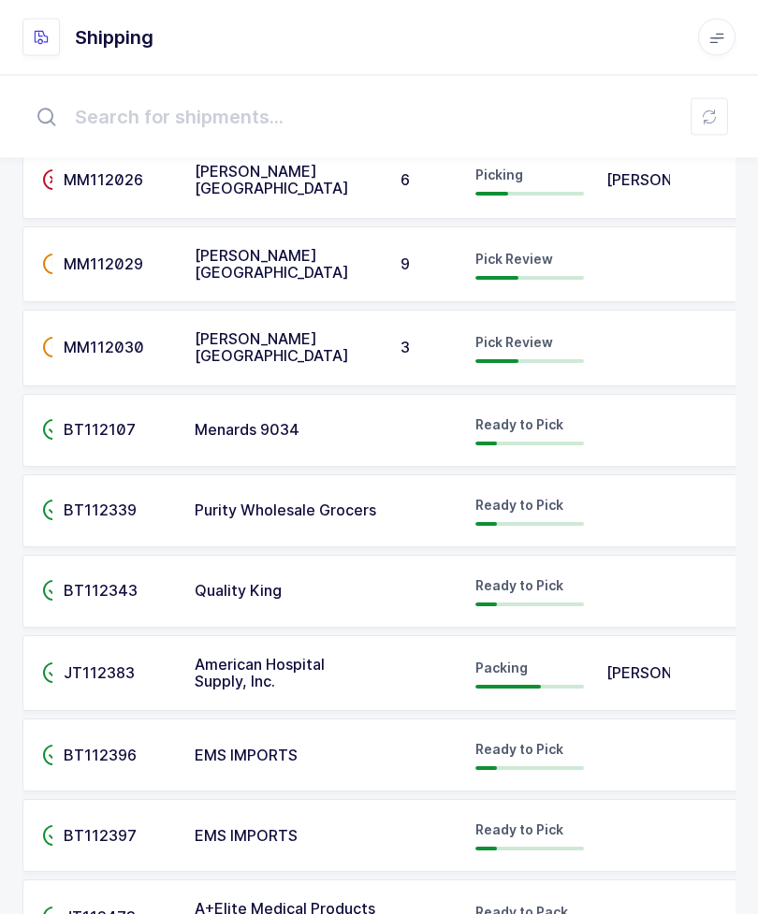
click at [572, 904] on div "Ready to Pack" at bounding box center [529, 919] width 108 height 30
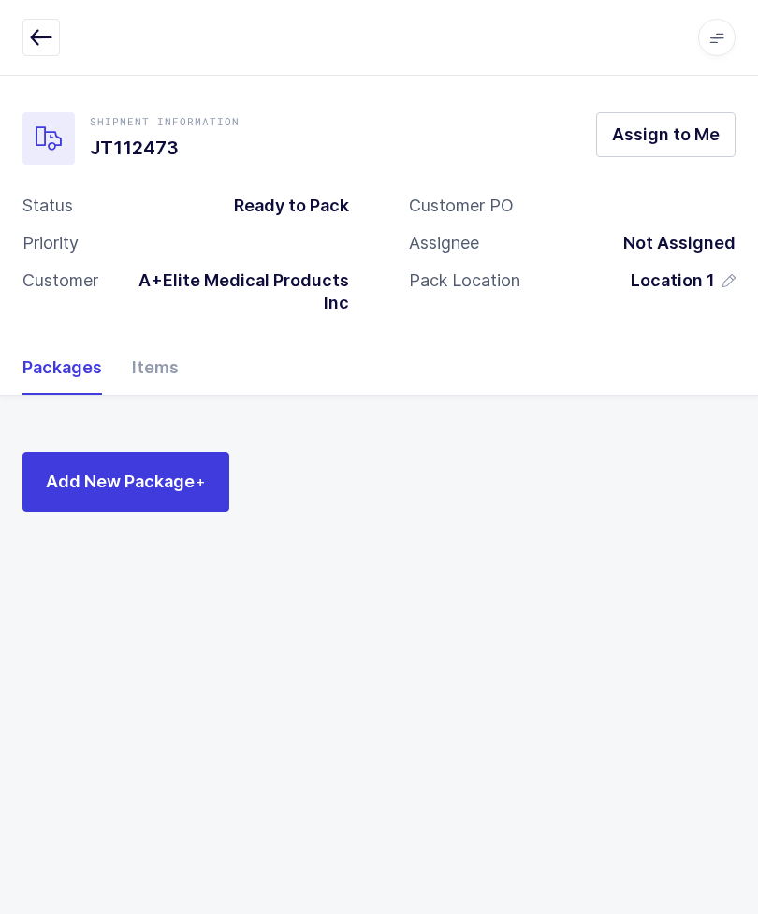
click at [163, 351] on div "Items" at bounding box center [148, 367] width 62 height 54
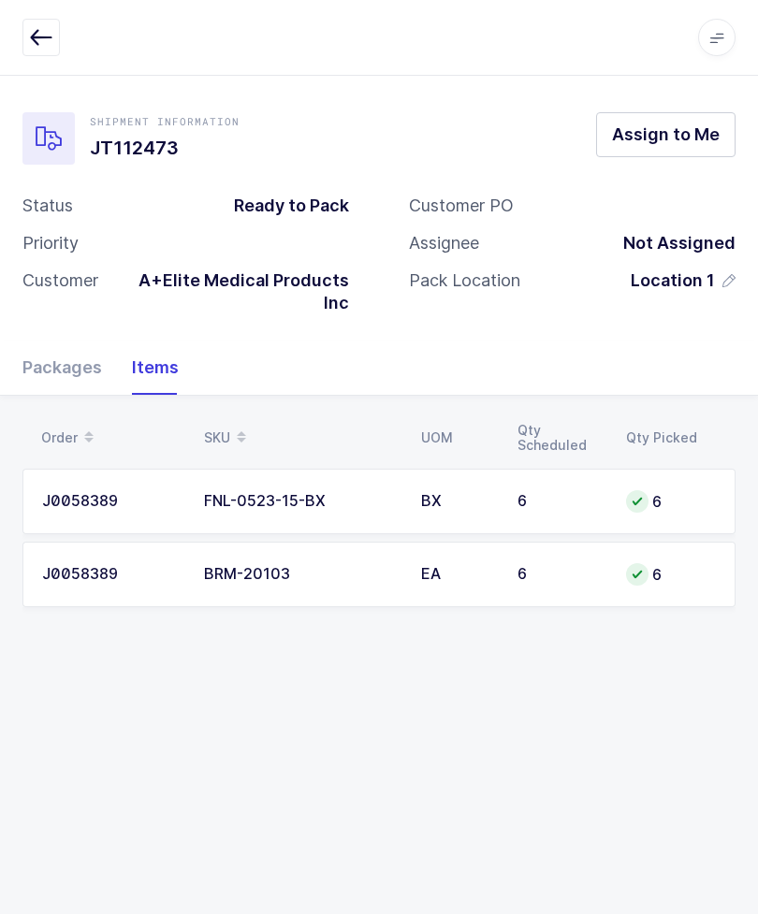
click at [65, 340] on div "Packages" at bounding box center [69, 367] width 94 height 54
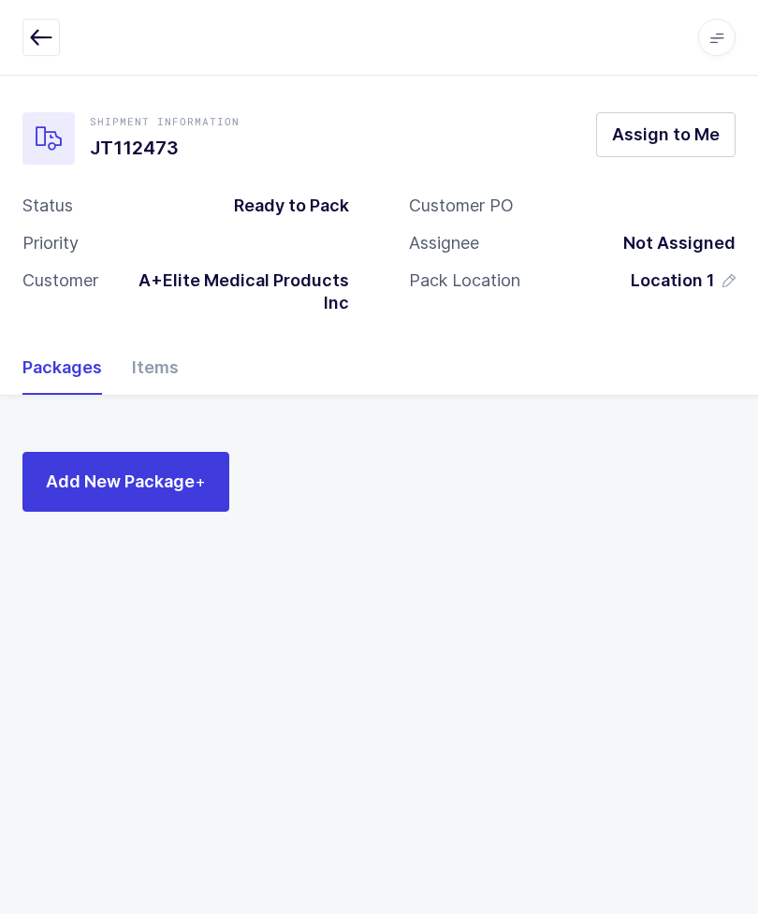
click at [31, 30] on icon "button" at bounding box center [41, 37] width 22 height 22
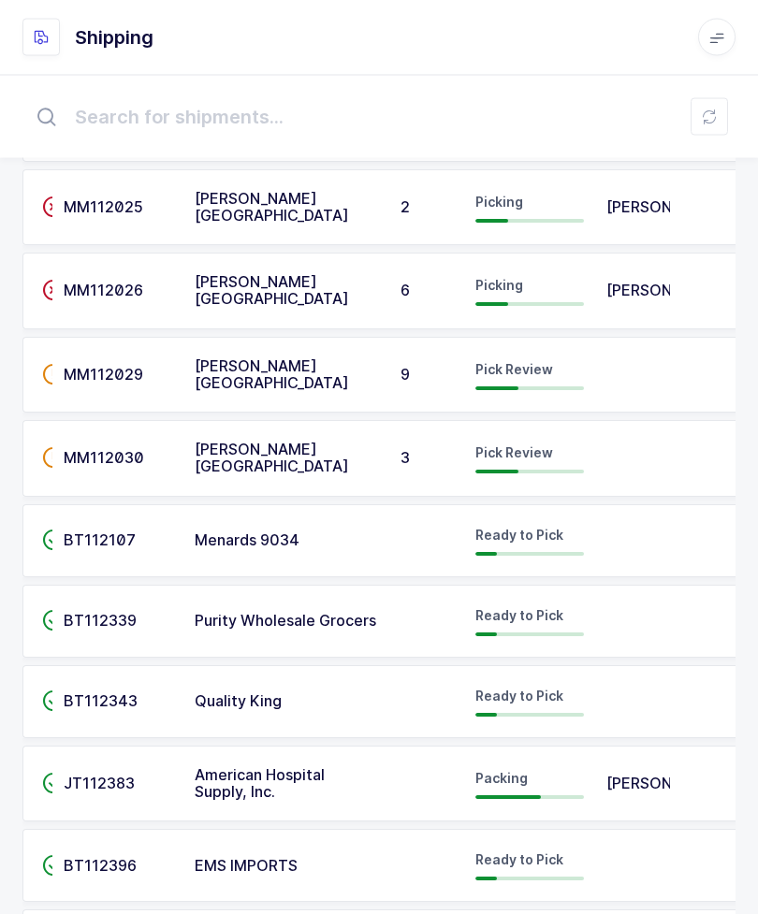
scroll to position [3111, 0]
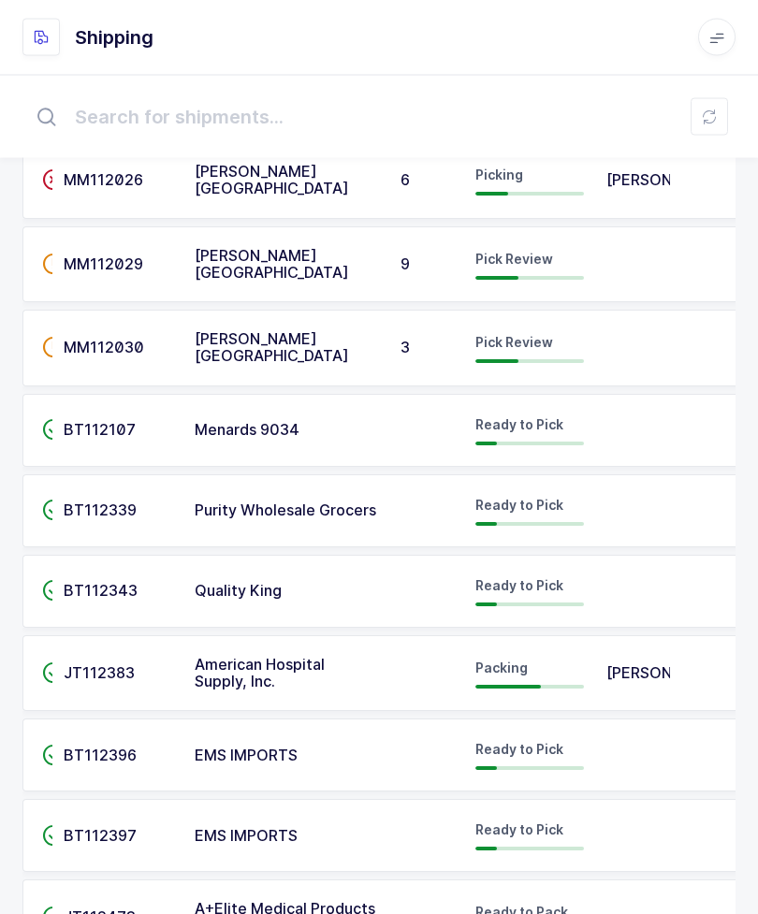
click at [584, 887] on td "Ready to Pack" at bounding box center [529, 918] width 131 height 77
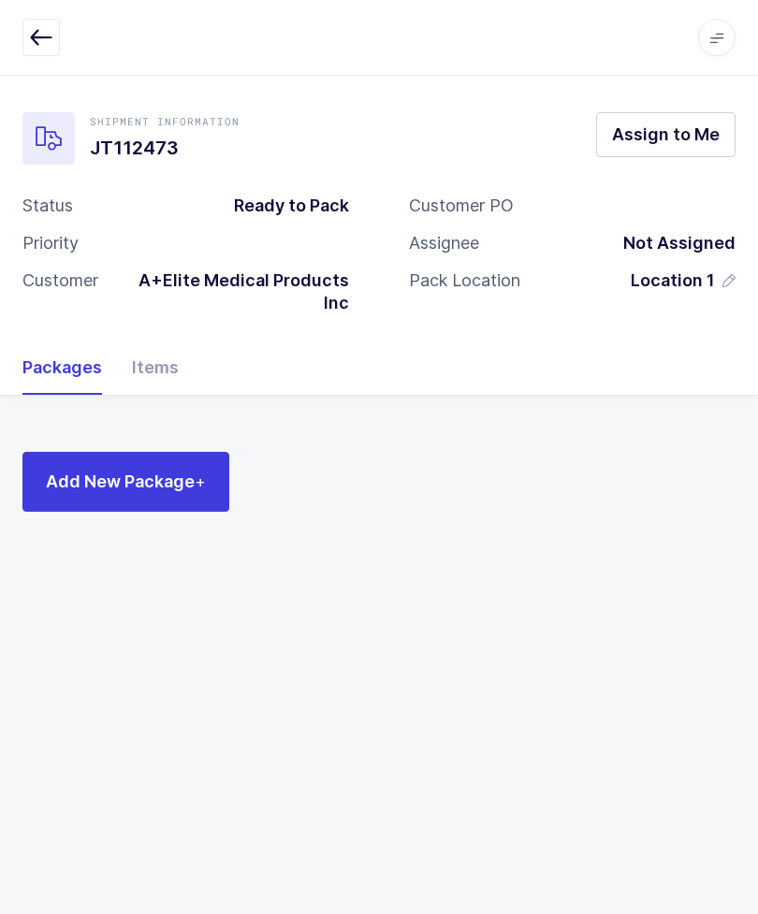
click at [150, 340] on div "Items" at bounding box center [148, 367] width 62 height 54
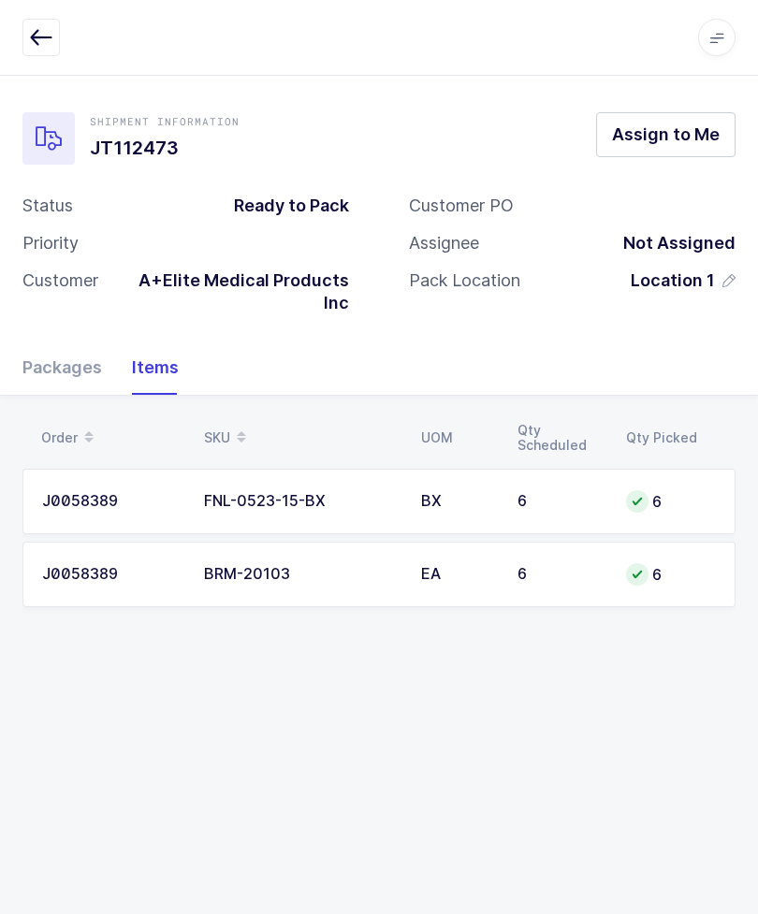
click at [34, 40] on icon "button" at bounding box center [41, 37] width 22 height 22
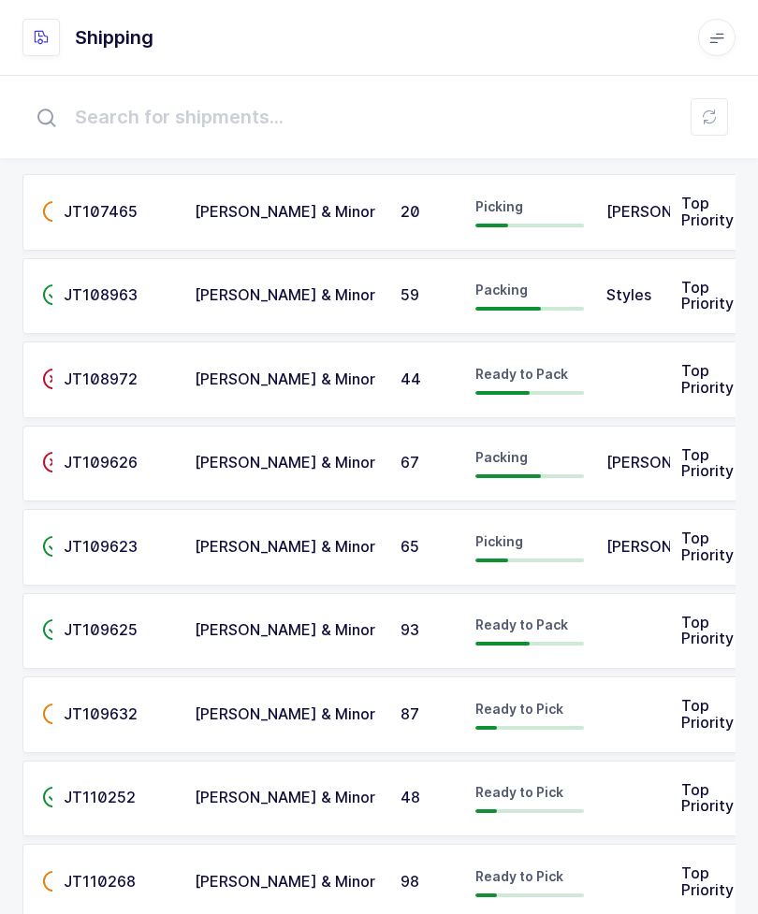
scroll to position [83, 0]
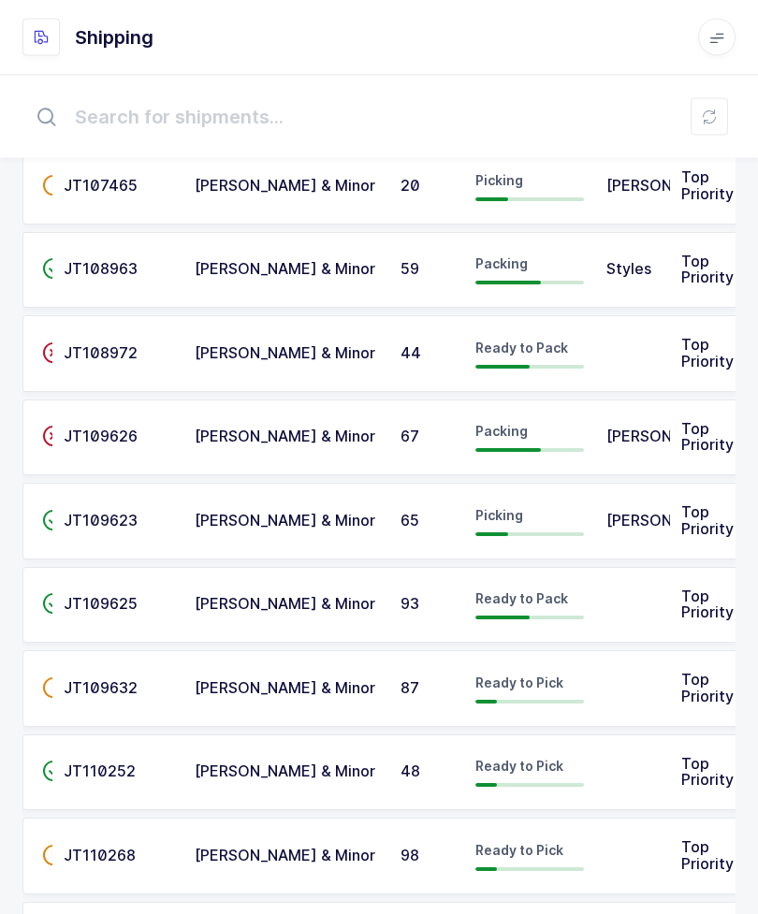
click at [178, 600] on td "JT109625" at bounding box center [117, 606] width 131 height 77
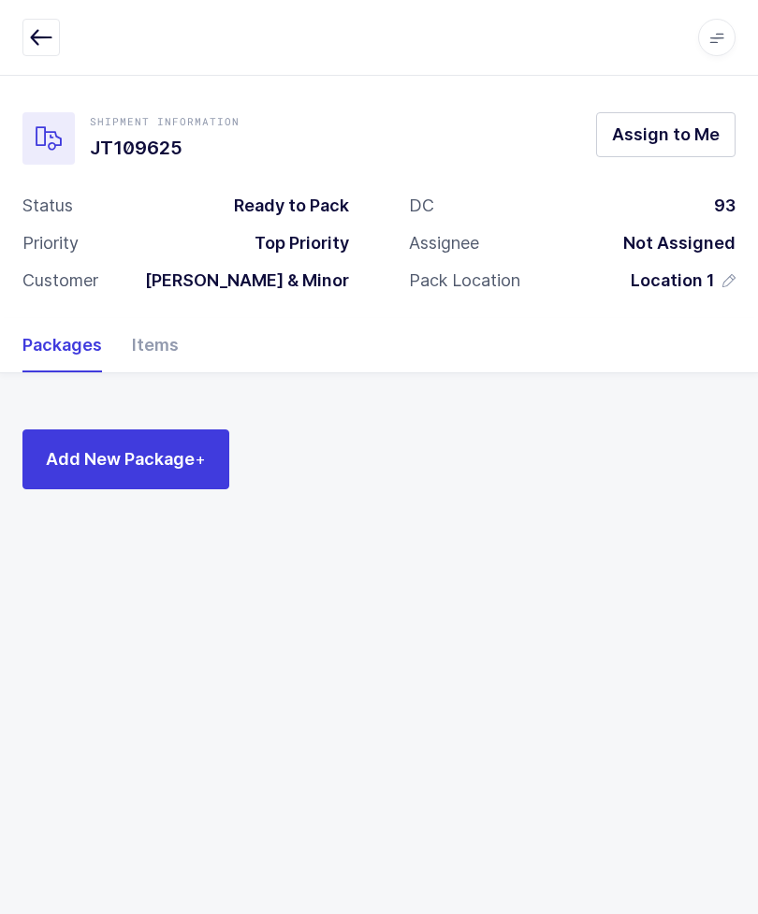
click at [29, 64] on div "Apps Core [GEOGRAPHIC_DATA] Admin Mission Control Purchasing [PERSON_NAME] Logo…" at bounding box center [379, 38] width 758 height 76
click at [36, 39] on icon "button" at bounding box center [41, 37] width 22 height 22
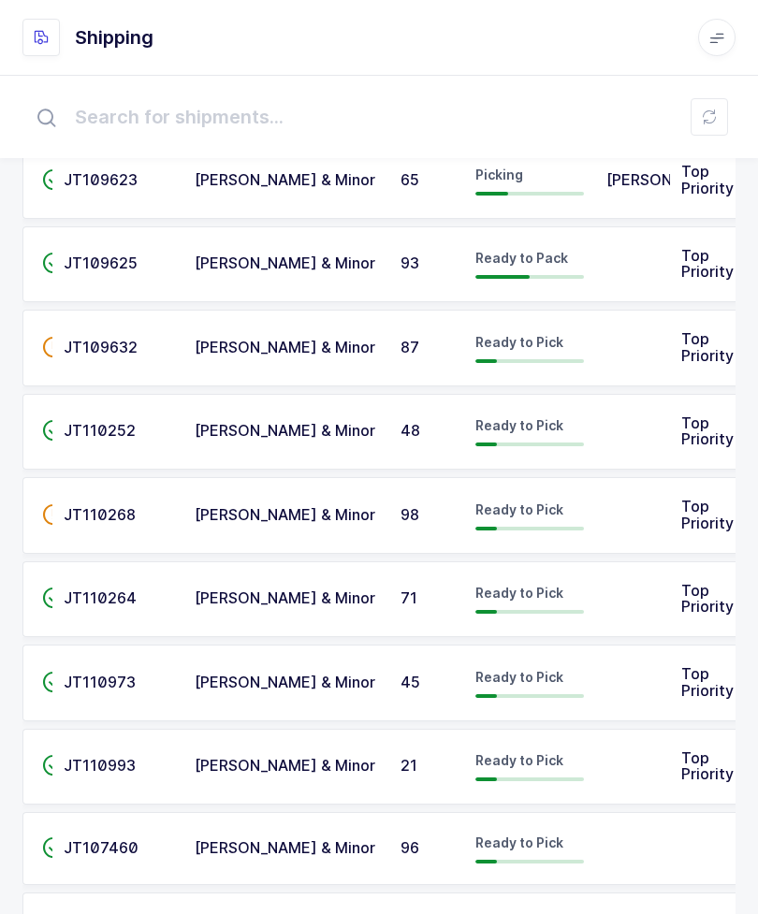
scroll to position [412, 0]
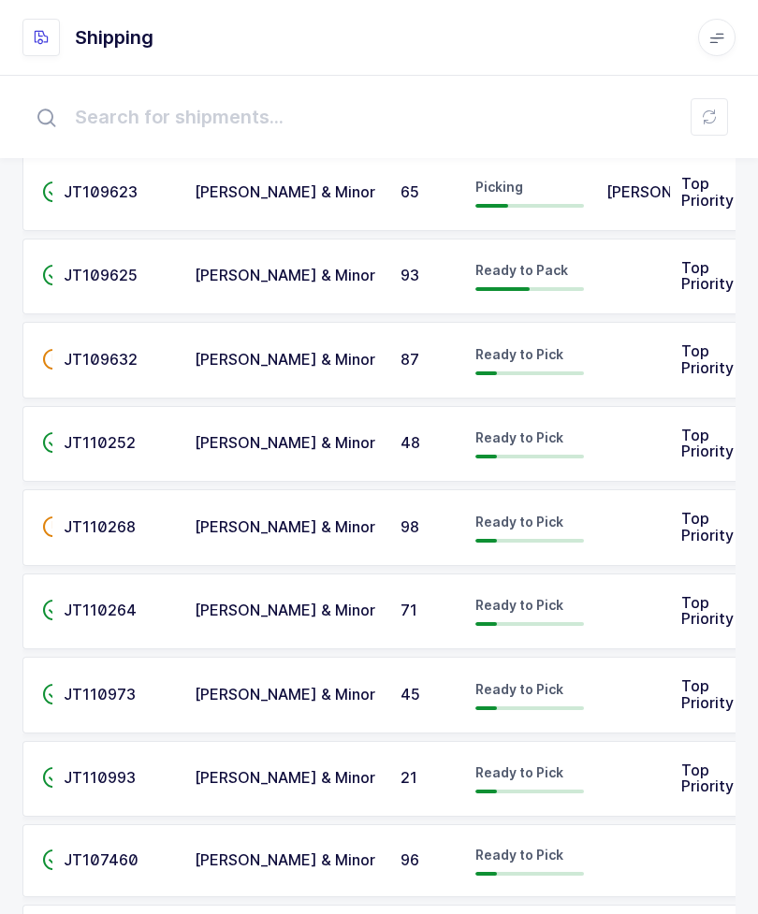
click at [118, 354] on span "JT109632" at bounding box center [101, 359] width 74 height 19
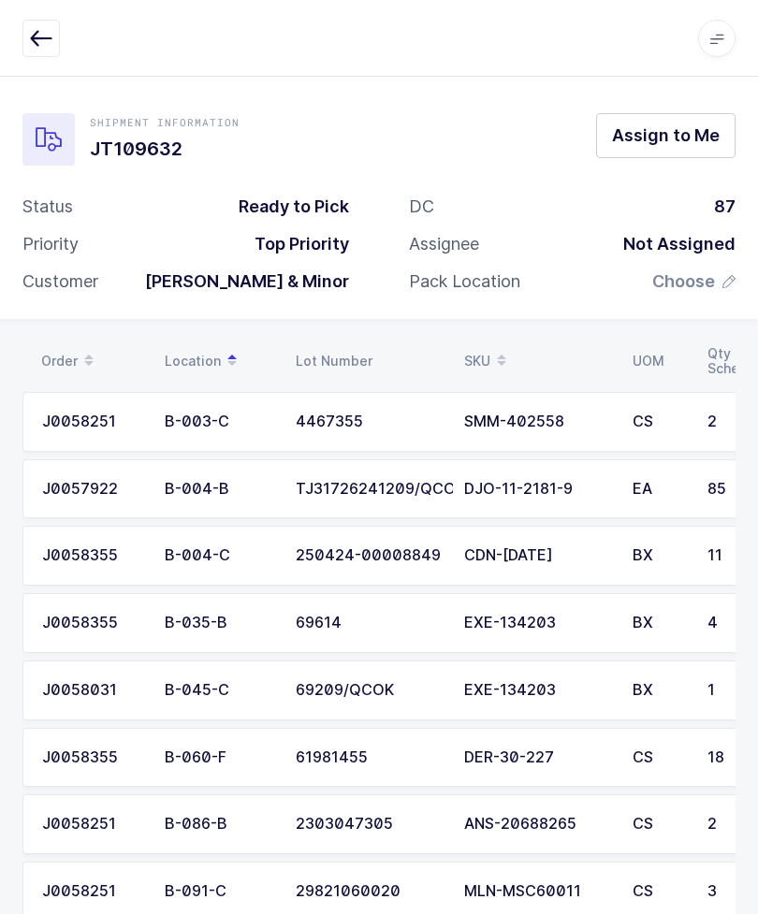
click at [698, 129] on span "Assign to Me" at bounding box center [666, 134] width 108 height 23
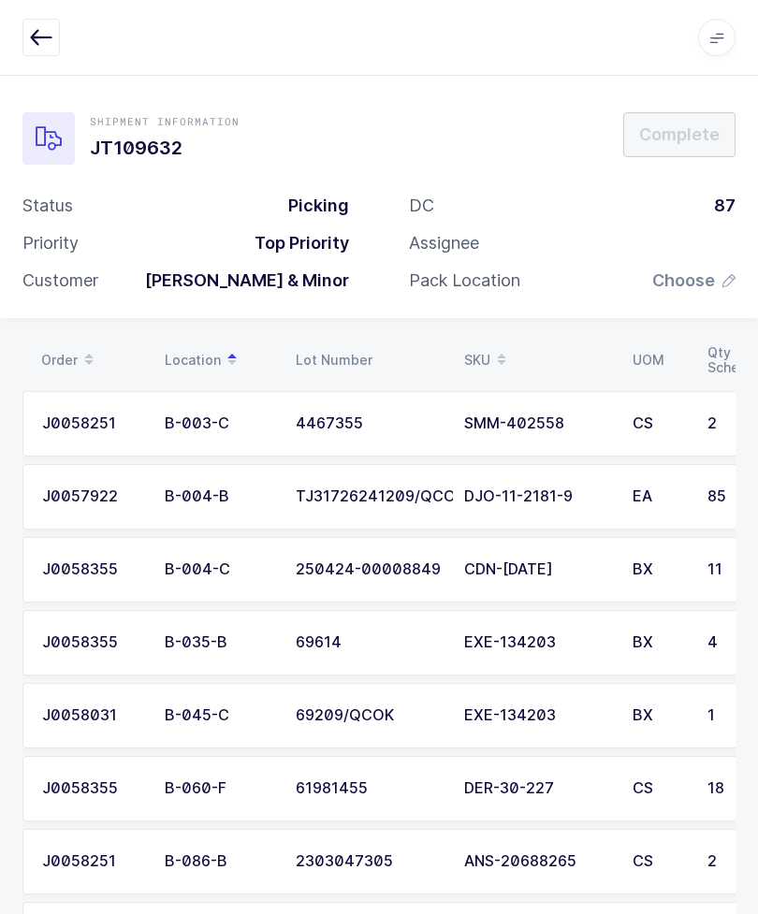
click at [168, 504] on td "B-004-B" at bounding box center [218, 496] width 131 height 65
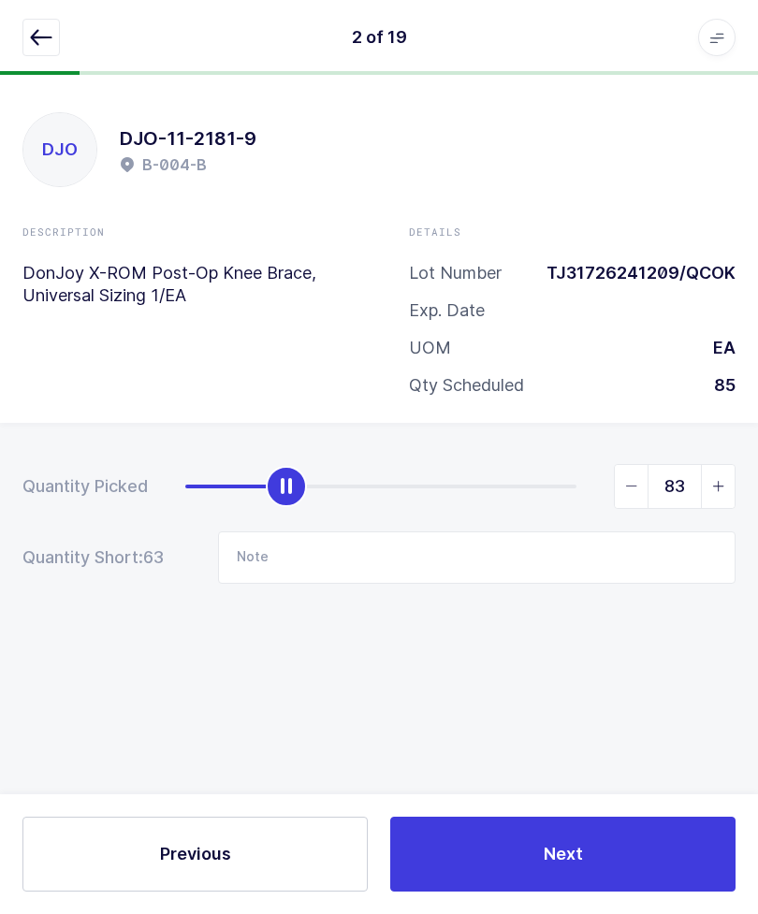
type input "85"
click at [42, 42] on icon "button" at bounding box center [41, 37] width 22 height 22
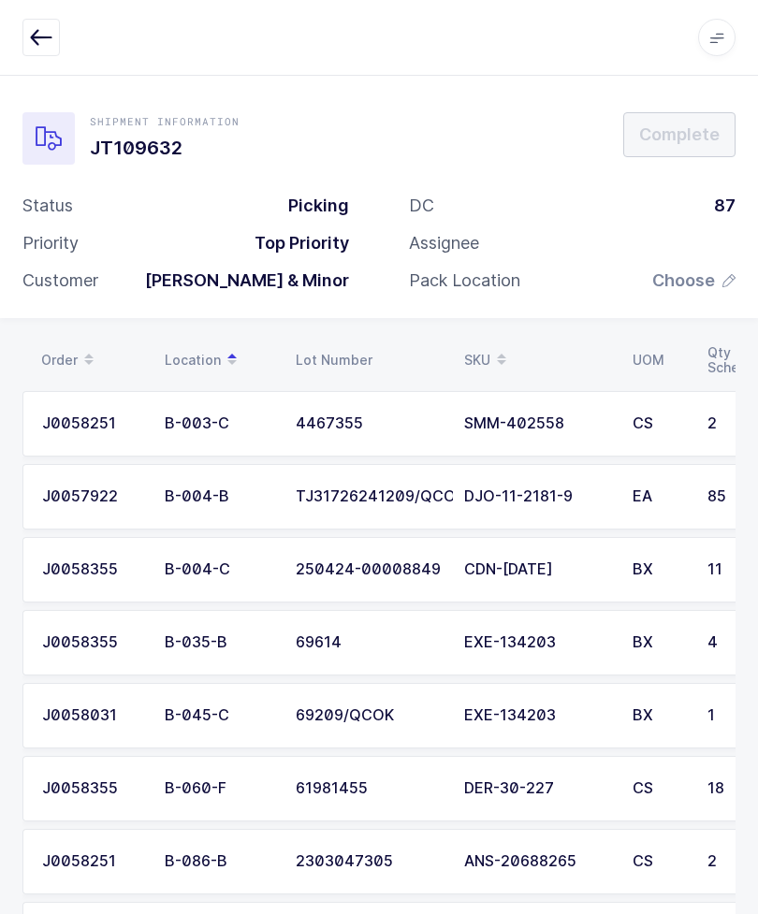
click at [259, 562] on div "B-004-C" at bounding box center [219, 569] width 108 height 17
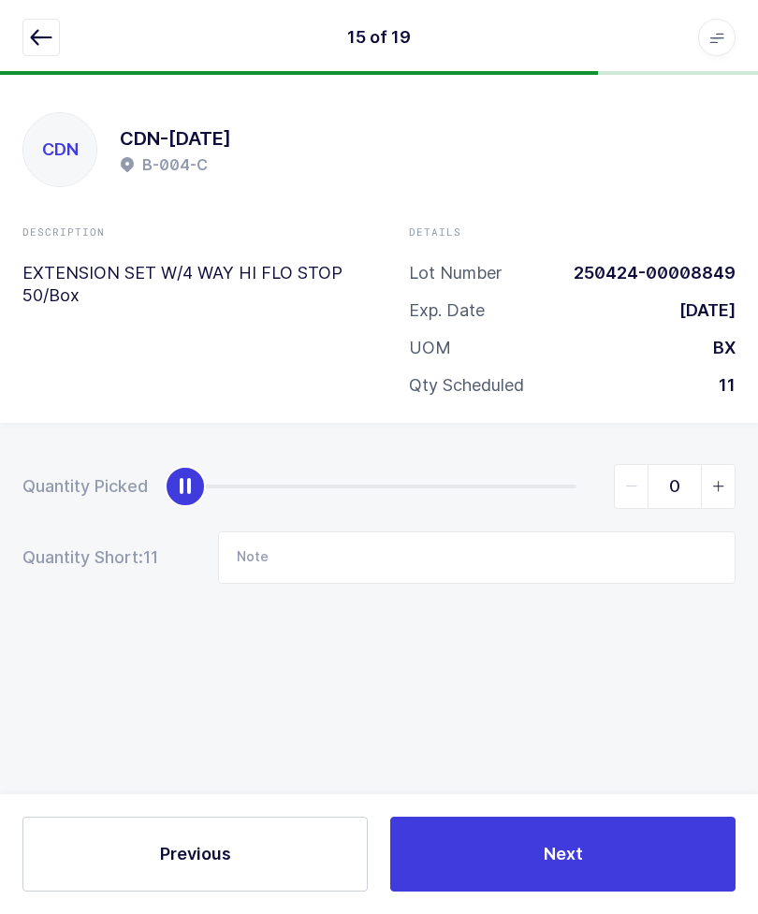
scroll to position [17, 0]
type input "11"
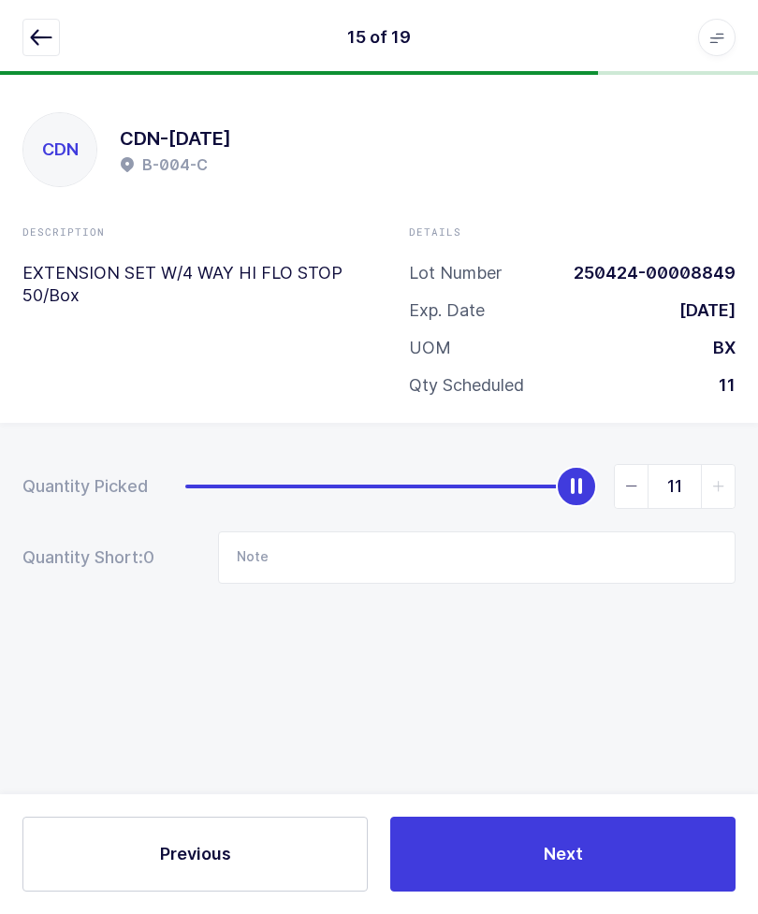
click at [29, 34] on button "button" at bounding box center [40, 37] width 37 height 37
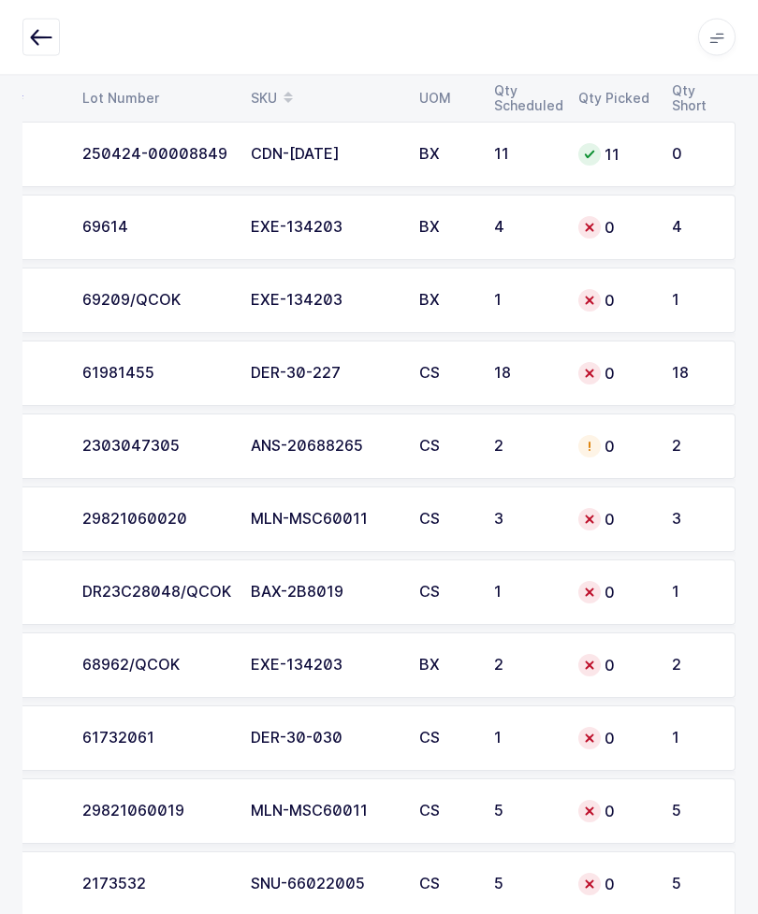
scroll to position [412, 0]
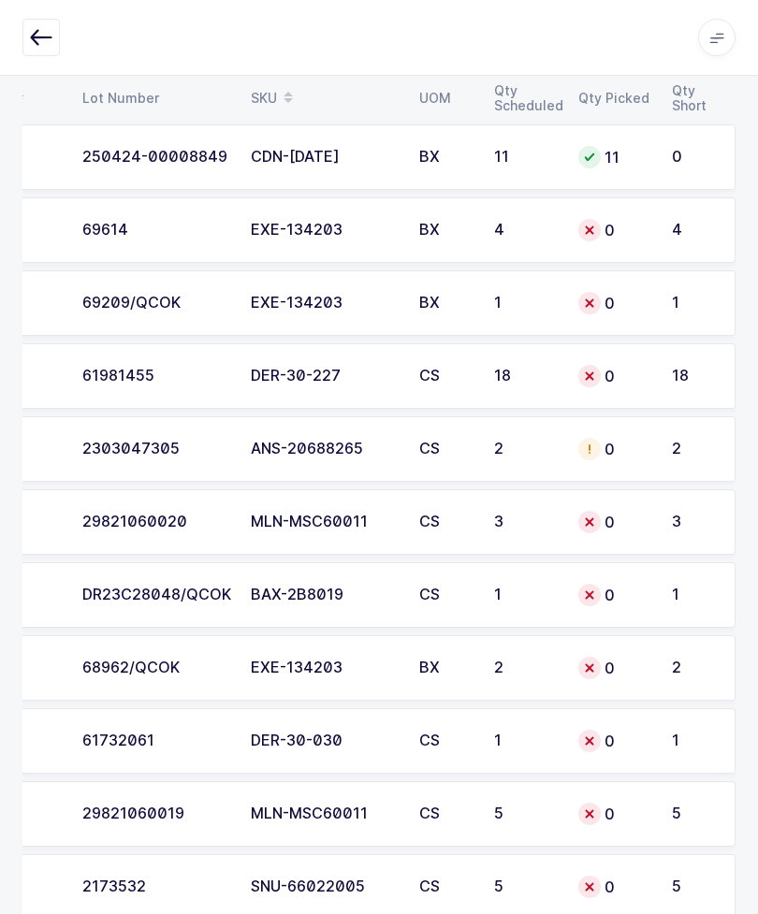
click at [28, 27] on button "button" at bounding box center [40, 37] width 37 height 37
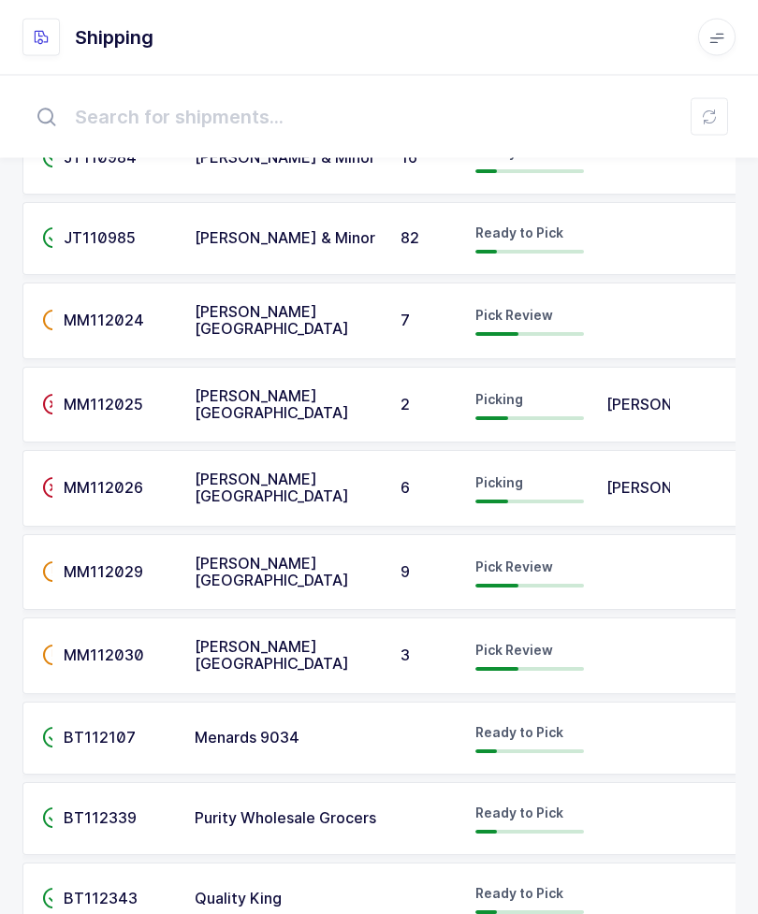
scroll to position [2856, 0]
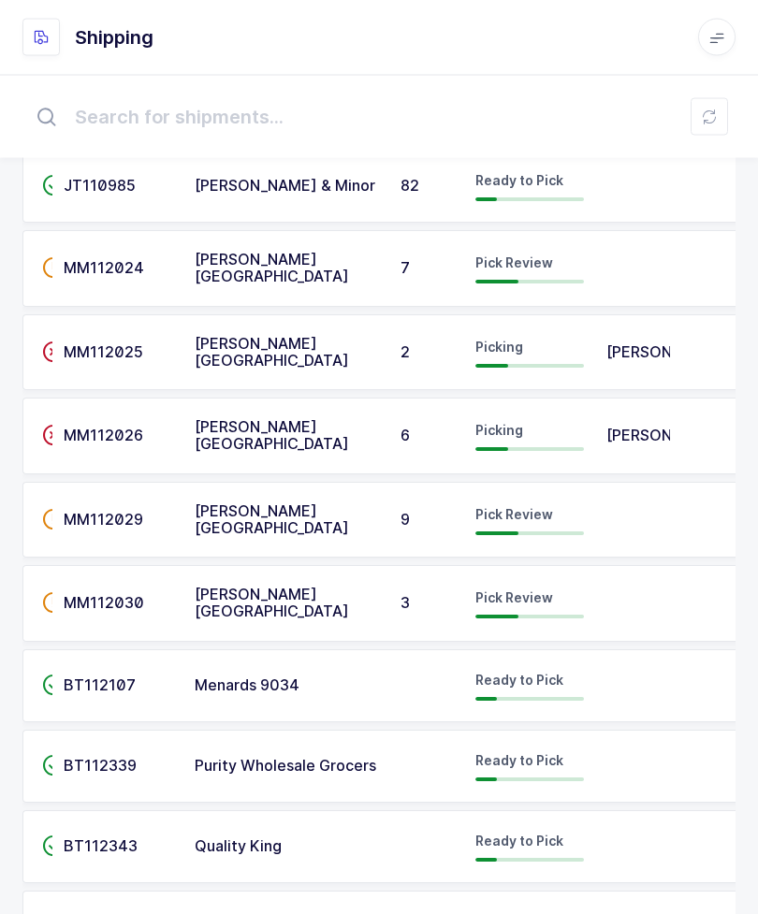
click at [187, 667] on td "Menards 9034" at bounding box center [286, 686] width 206 height 73
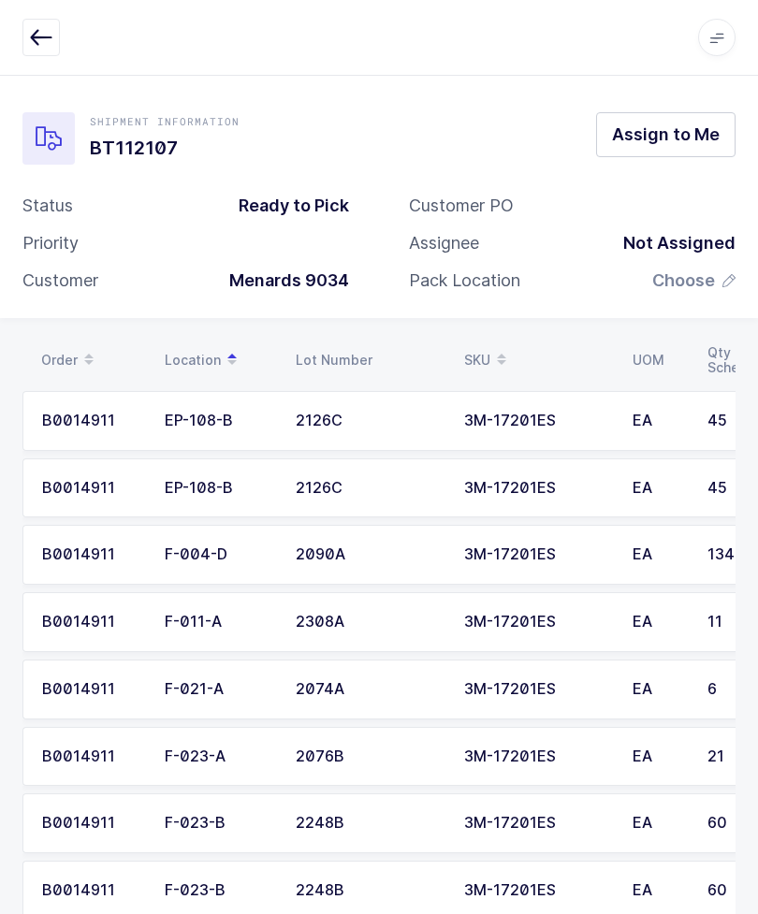
click at [688, 123] on span "Assign to Me" at bounding box center [666, 134] width 108 height 23
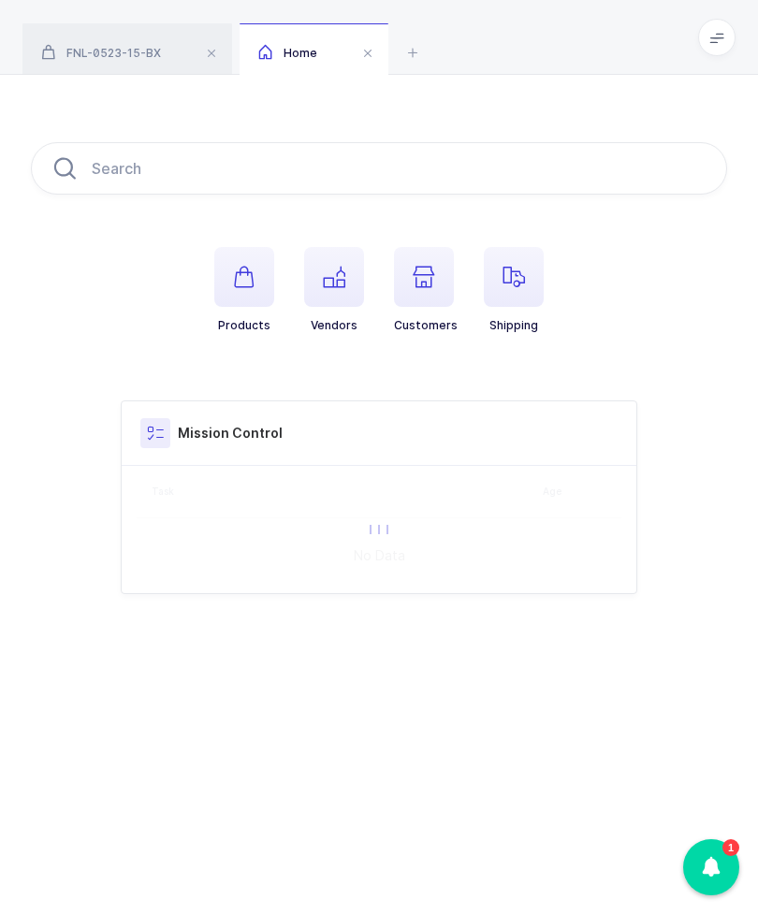
scroll to position [11, 0]
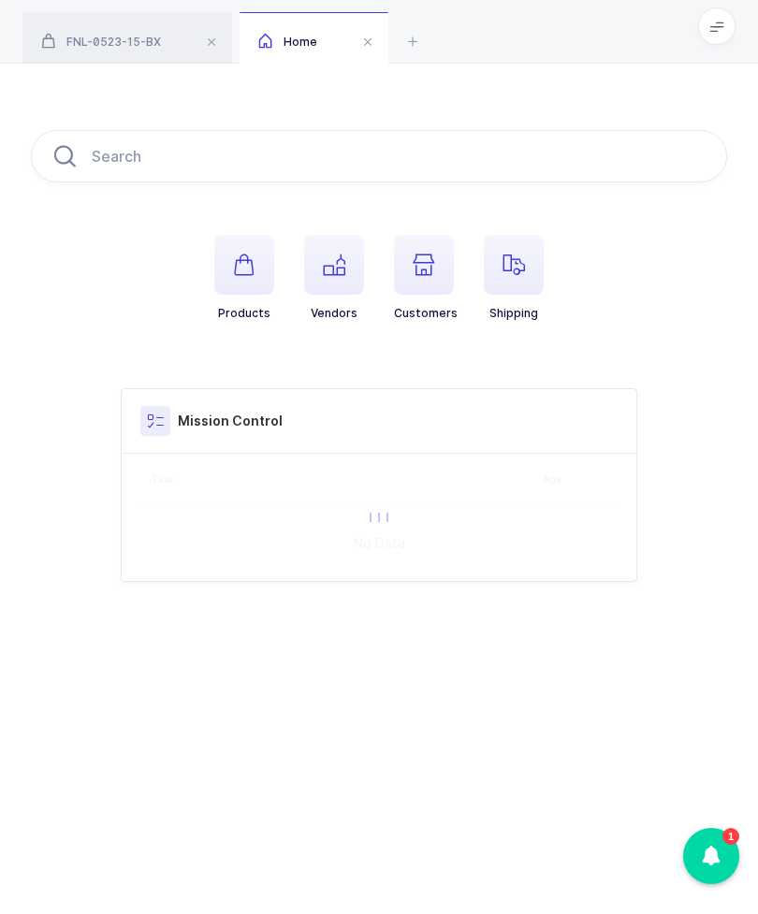
click at [512, 265] on icon "button" at bounding box center [513, 276] width 22 height 22
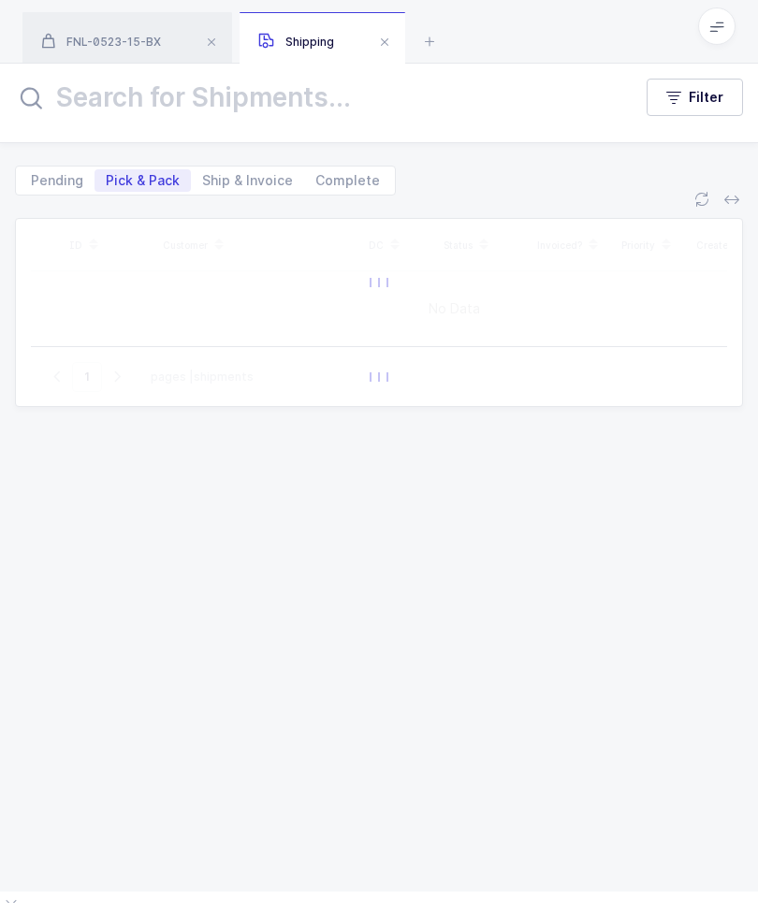
scroll to position [11, 0]
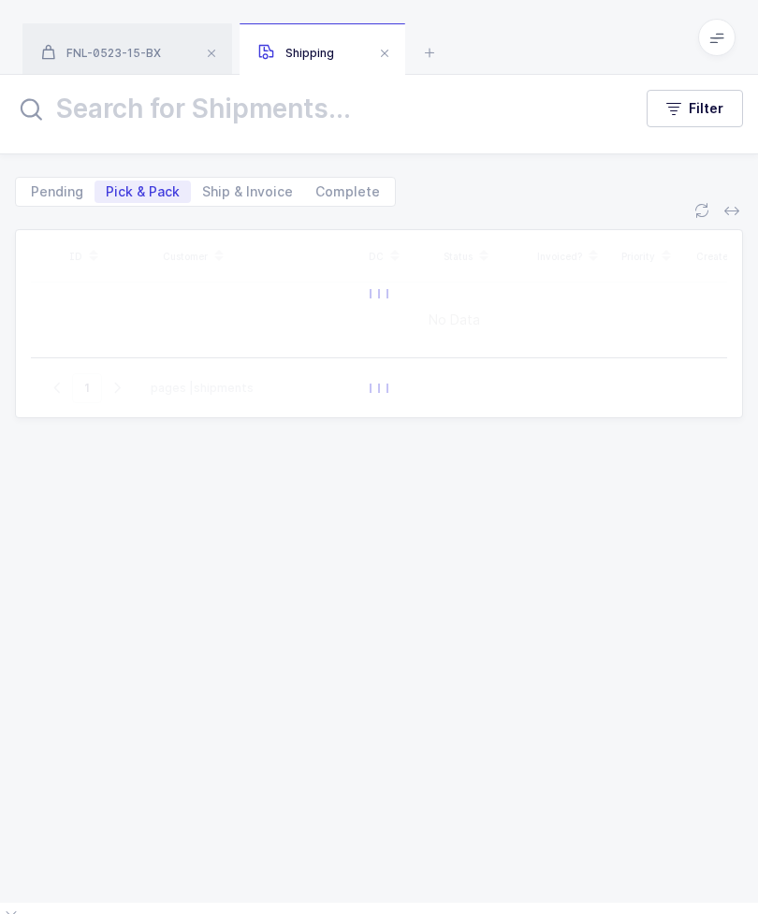
click at [156, 128] on input "text" at bounding box center [319, 108] width 609 height 45
type input "Men"
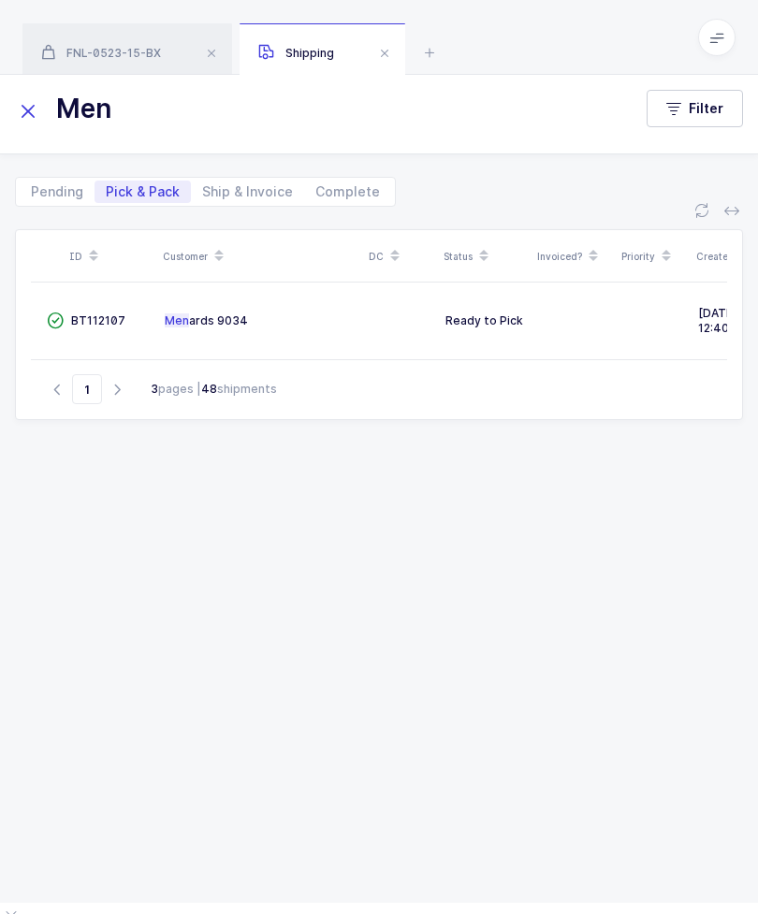
click at [79, 325] on span "BT112107" at bounding box center [98, 320] width 54 height 14
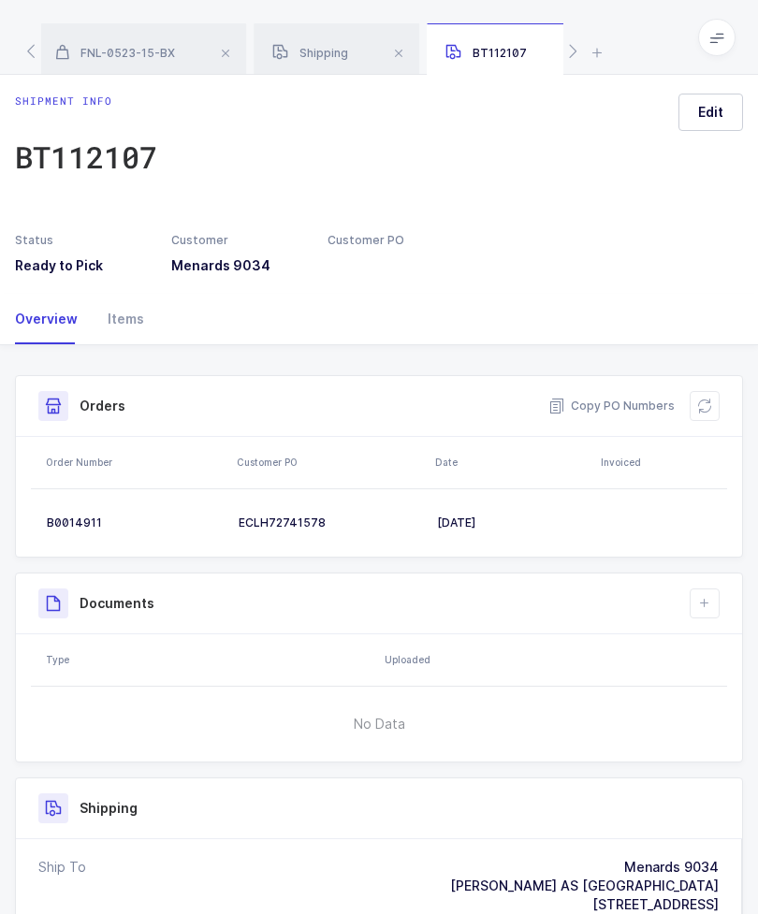
click at [112, 323] on div "Items" at bounding box center [118, 319] width 51 height 51
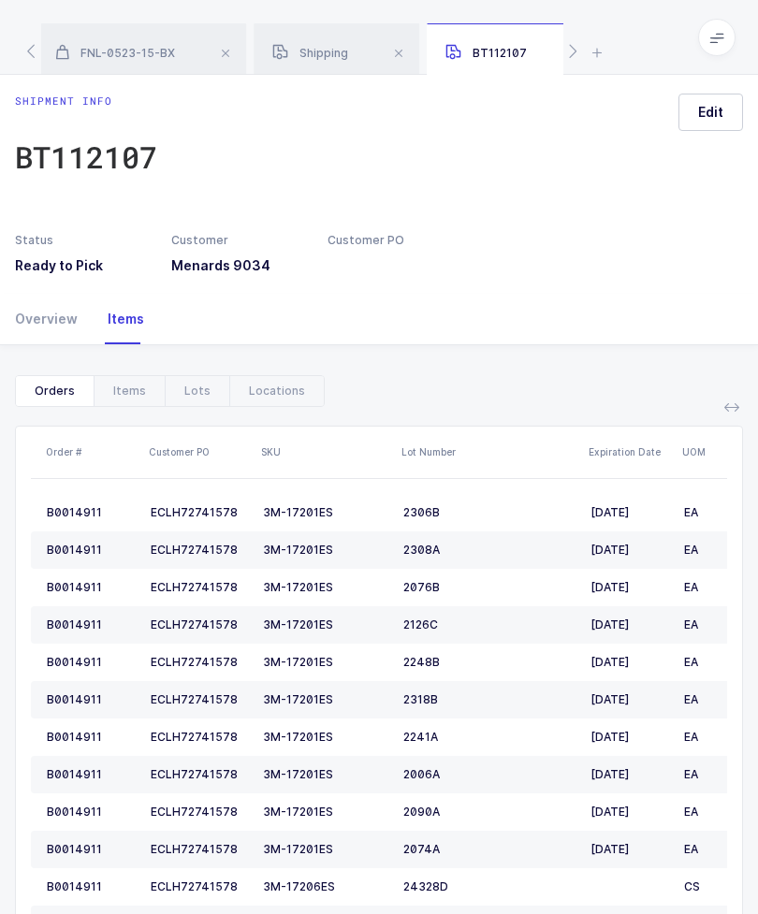
click at [117, 391] on div "Items" at bounding box center [129, 391] width 71 height 30
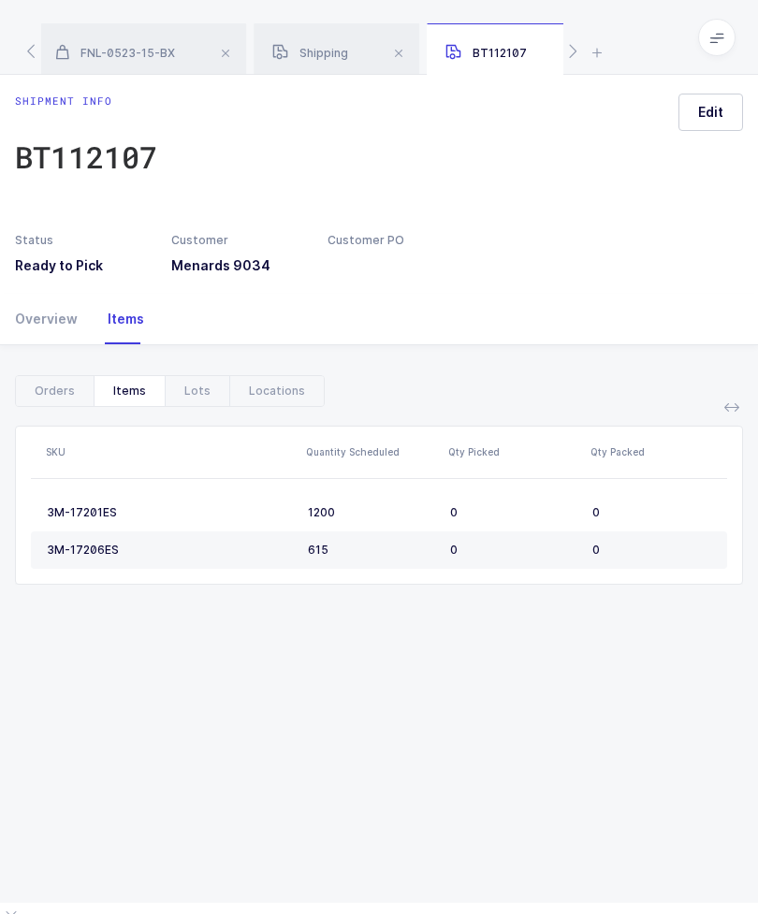
click at [244, 386] on div "Locations" at bounding box center [276, 391] width 94 height 30
